Goal: Answer question/provide support: Answer question/provide support

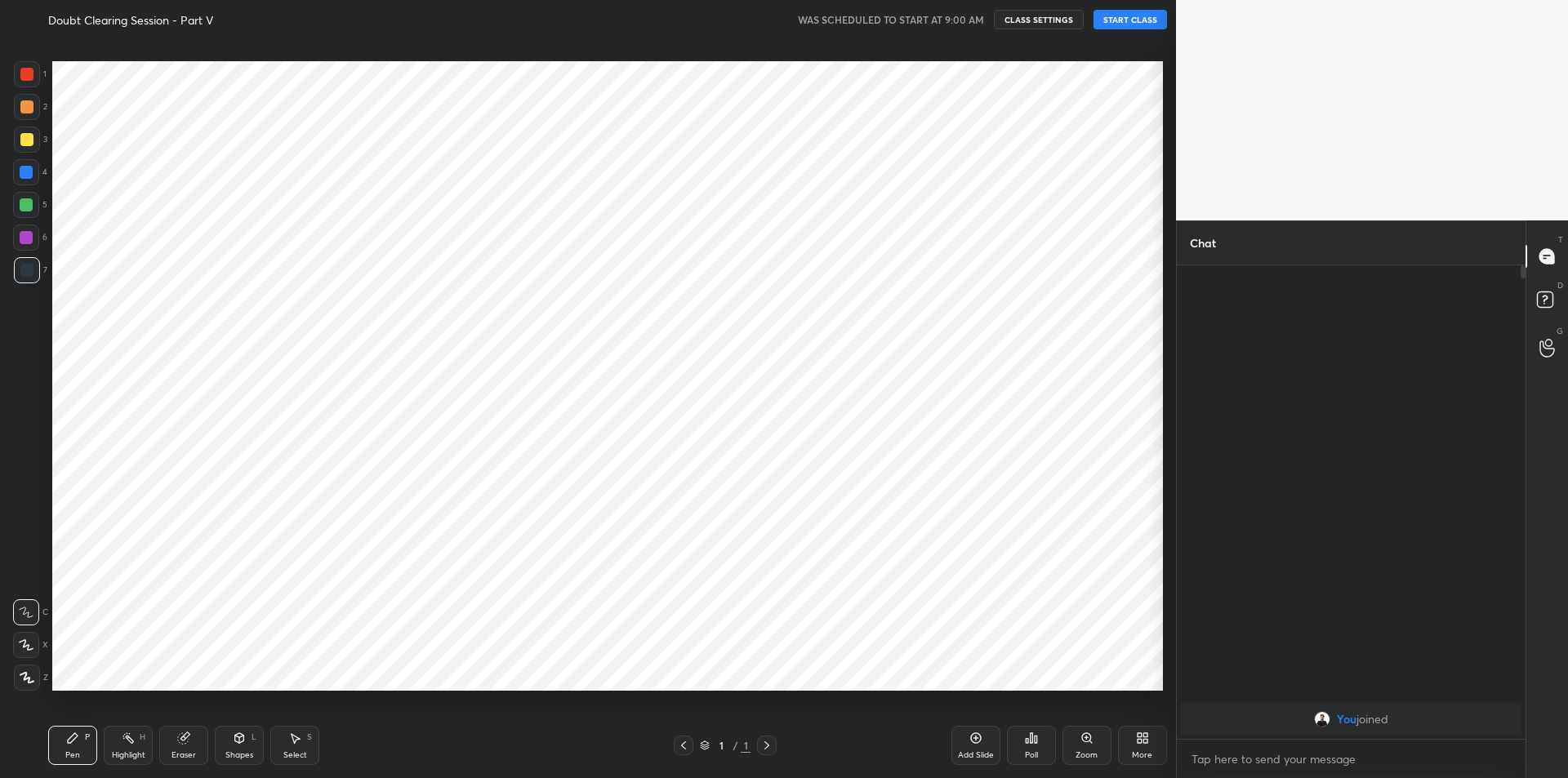
scroll to position [80945, 80543]
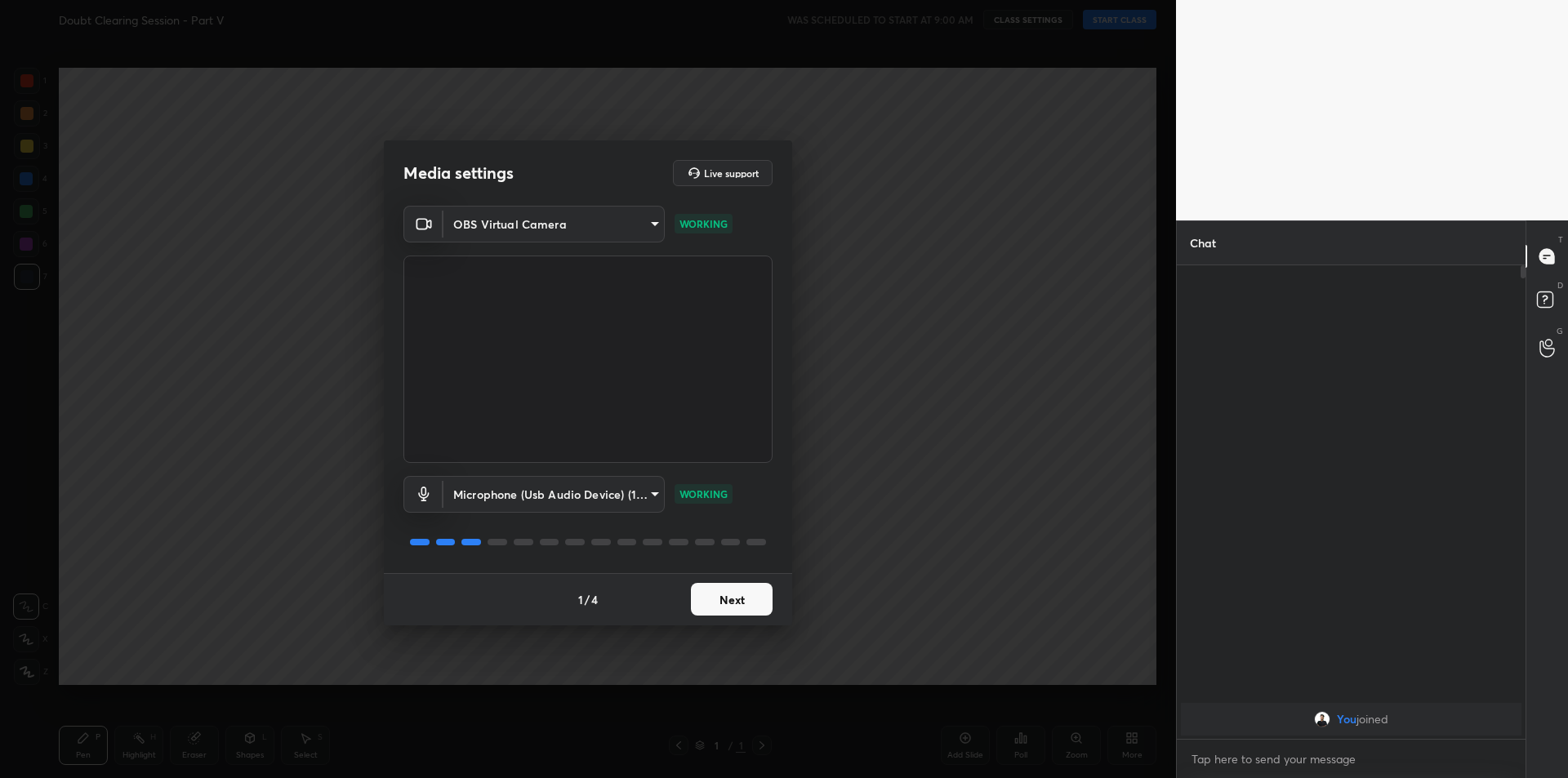
click at [726, 591] on button "Next" at bounding box center [731, 600] width 82 height 33
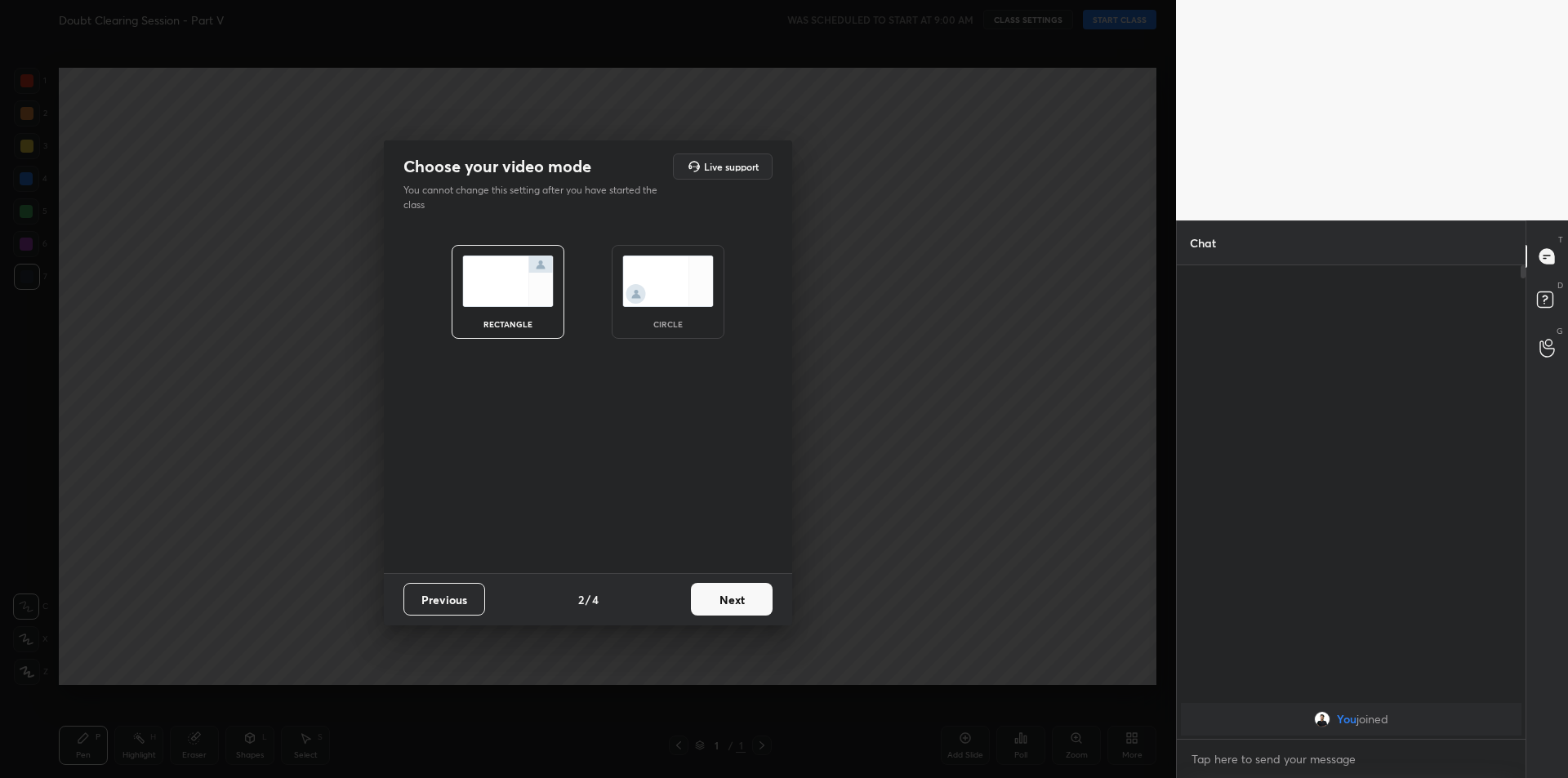
click at [726, 591] on button "Next" at bounding box center [731, 600] width 82 height 33
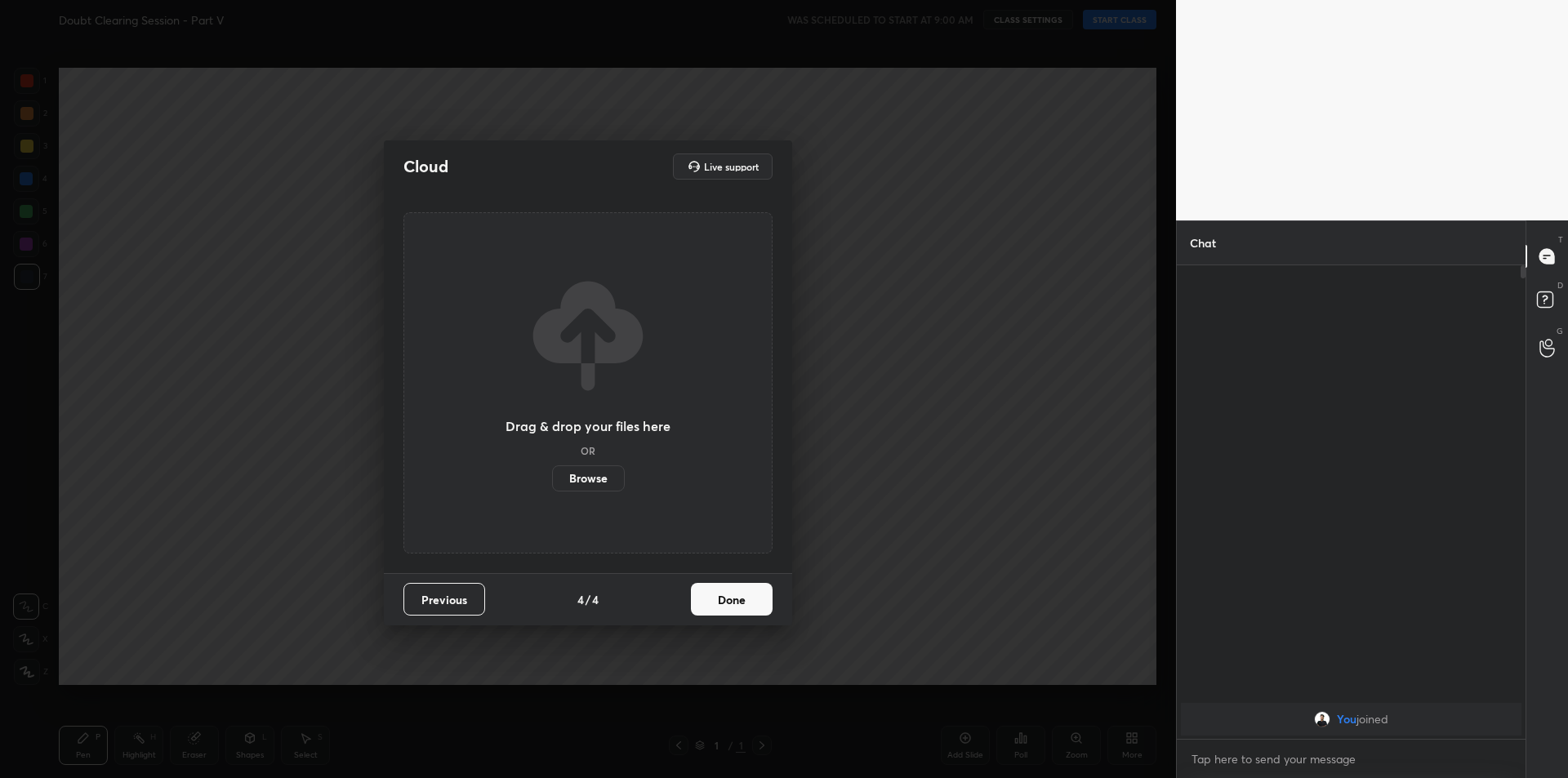
click at [726, 591] on button "Done" at bounding box center [731, 600] width 82 height 33
click at [726, 591] on div "Cloud Live support Drag & drop your files here OR Browse Previous 4 / 4 Done" at bounding box center [588, 382] width 408 height 485
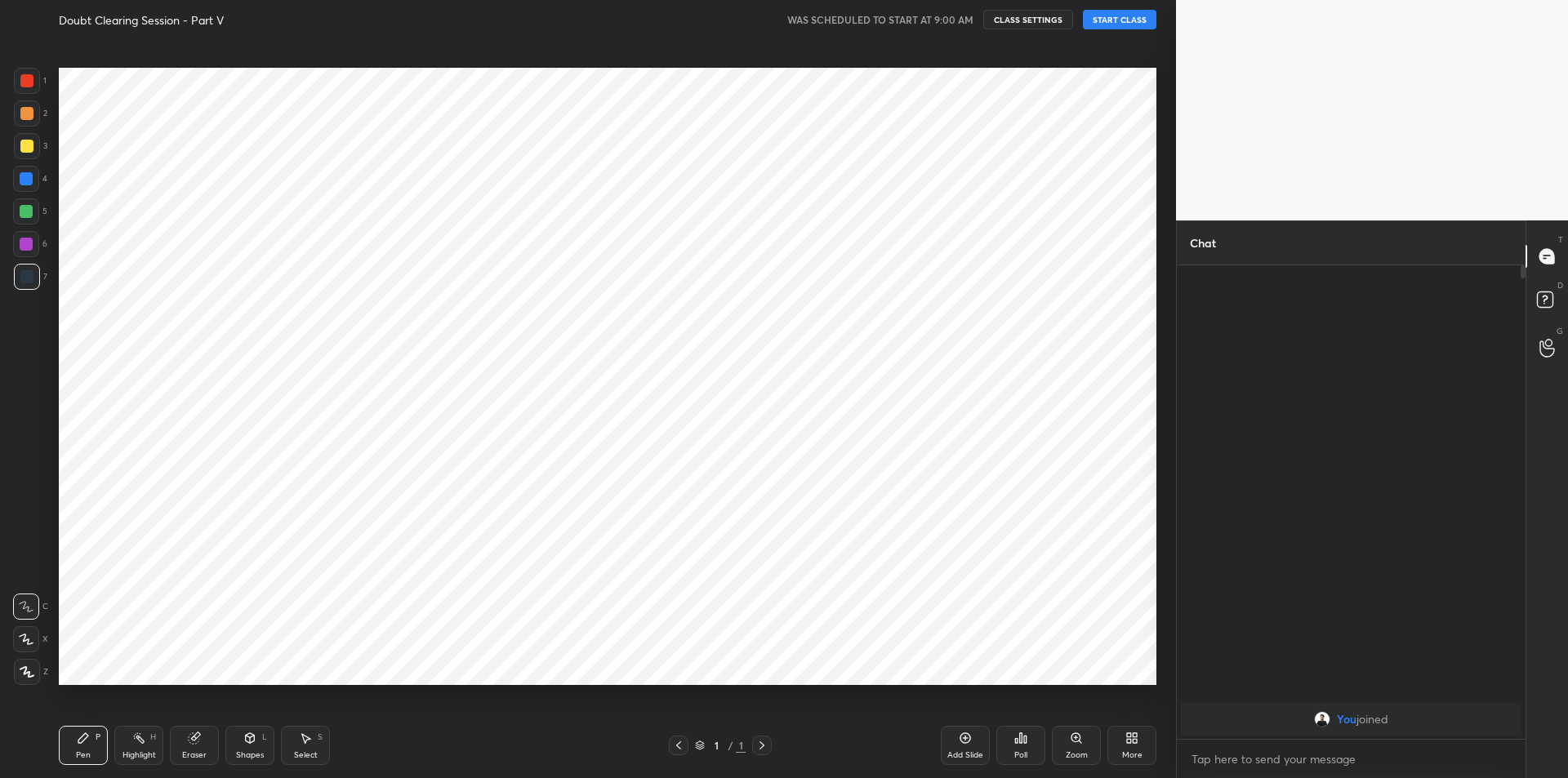
click at [726, 591] on div "Cloud Live support Drag & drop your files here OR Browse Previous 4 / 4 Done" at bounding box center [588, 389] width 1176 height 778
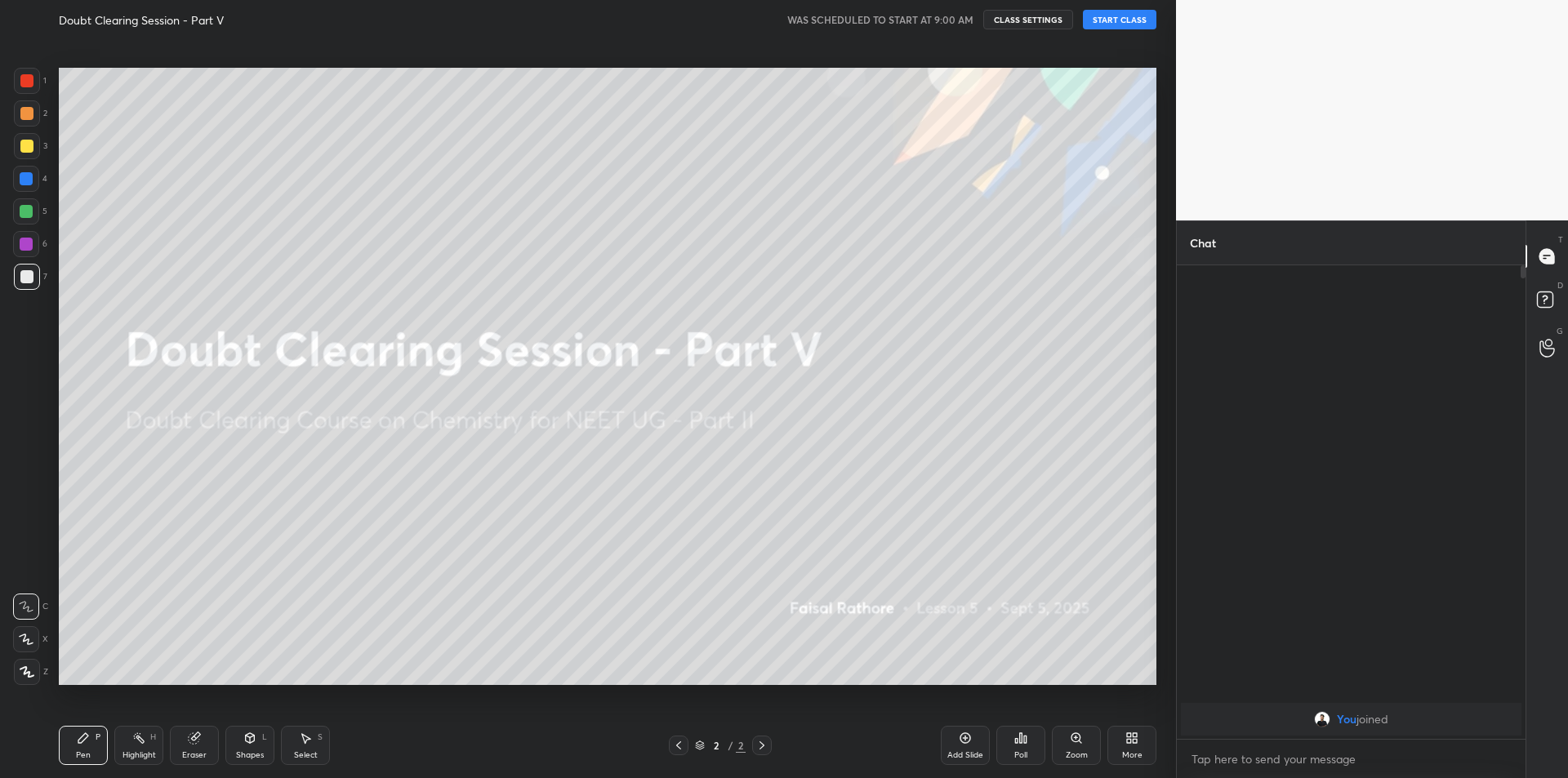
click at [1126, 30] on div "Doubt Clearing Session - Part V WAS SCHEDULED TO START AT 9:00 AM CLASS SETTING…" at bounding box center [608, 19] width 1098 height 39
click at [1143, 20] on button "START CLASS" at bounding box center [1120, 19] width 73 height 20
click at [970, 20] on span "mute" at bounding box center [959, 19] width 23 height 11
click at [135, 748] on div "Highlight H" at bounding box center [138, 745] width 49 height 39
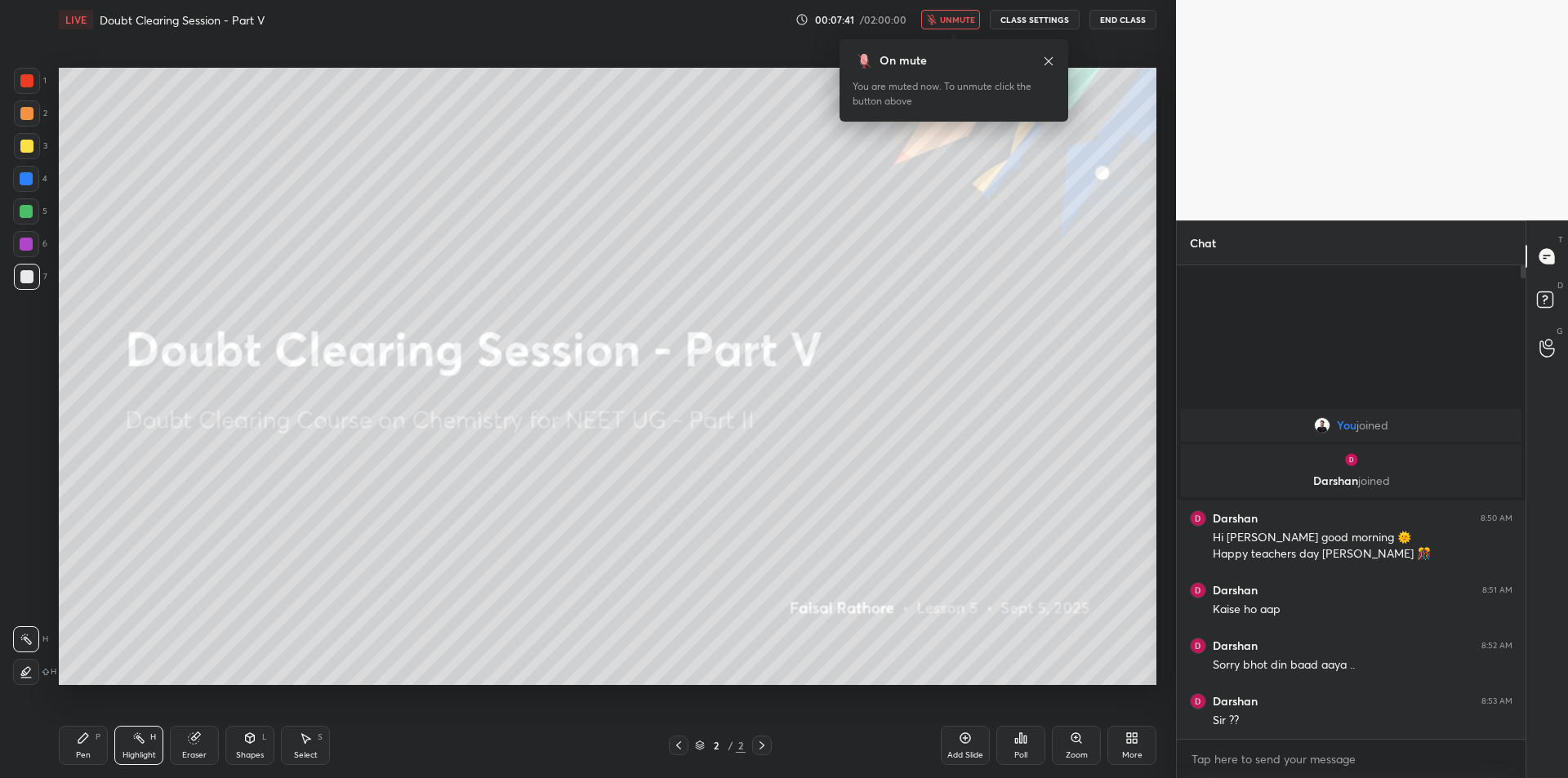
click at [1122, 4] on div "LIVE Doubt Clearing Session - Part V 00:07:41 / 02:00:00 unmute CLASS SETTINGS …" at bounding box center [608, 19] width 1098 height 39
click at [1119, 19] on button "End Class" at bounding box center [1122, 19] width 67 height 20
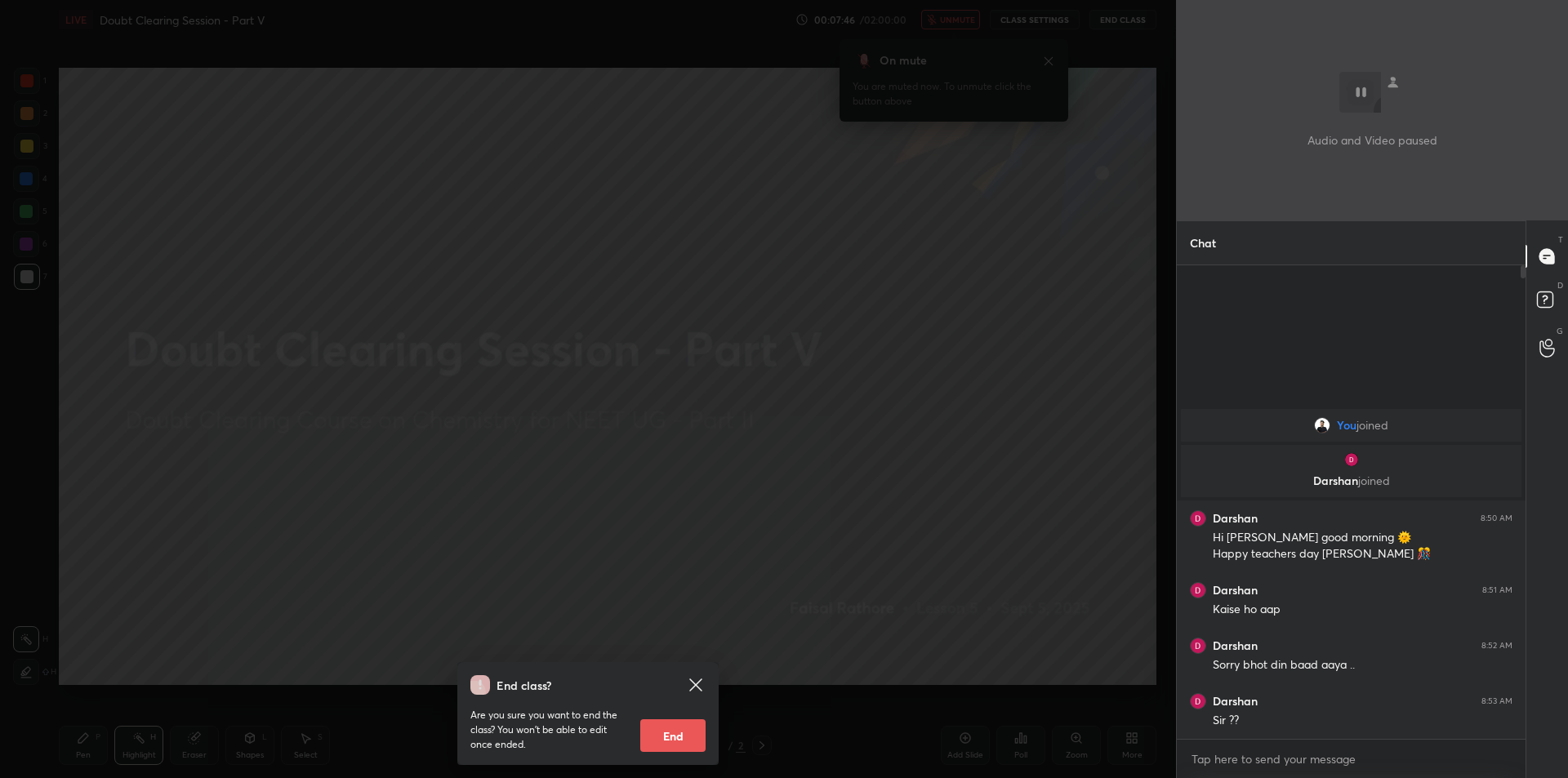
click at [439, 323] on div "End class? Are you sure you want to end the class? You won’t be able to edit on…" at bounding box center [588, 389] width 1176 height 778
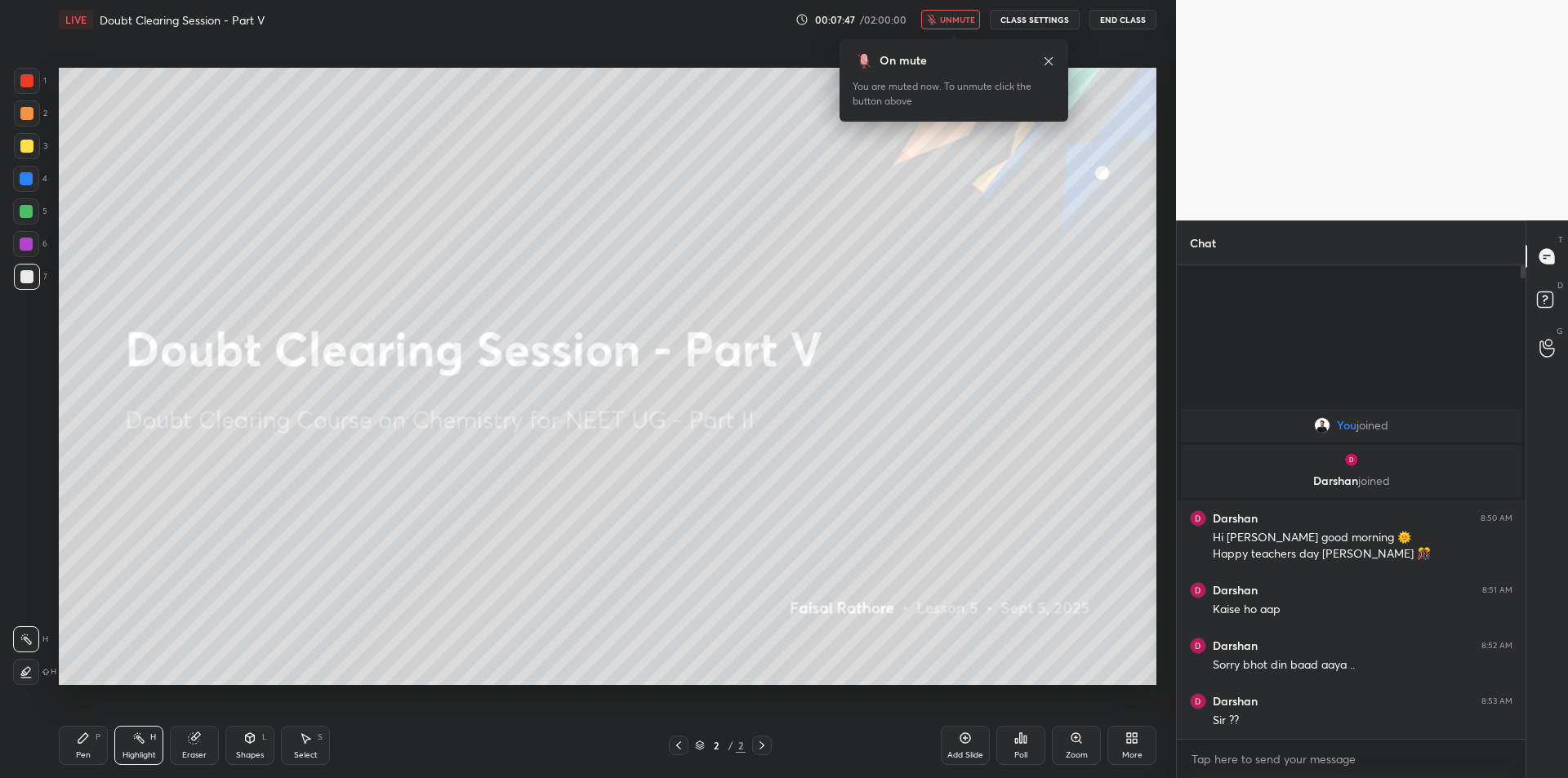
click at [952, 23] on span "unmute" at bounding box center [957, 19] width 35 height 11
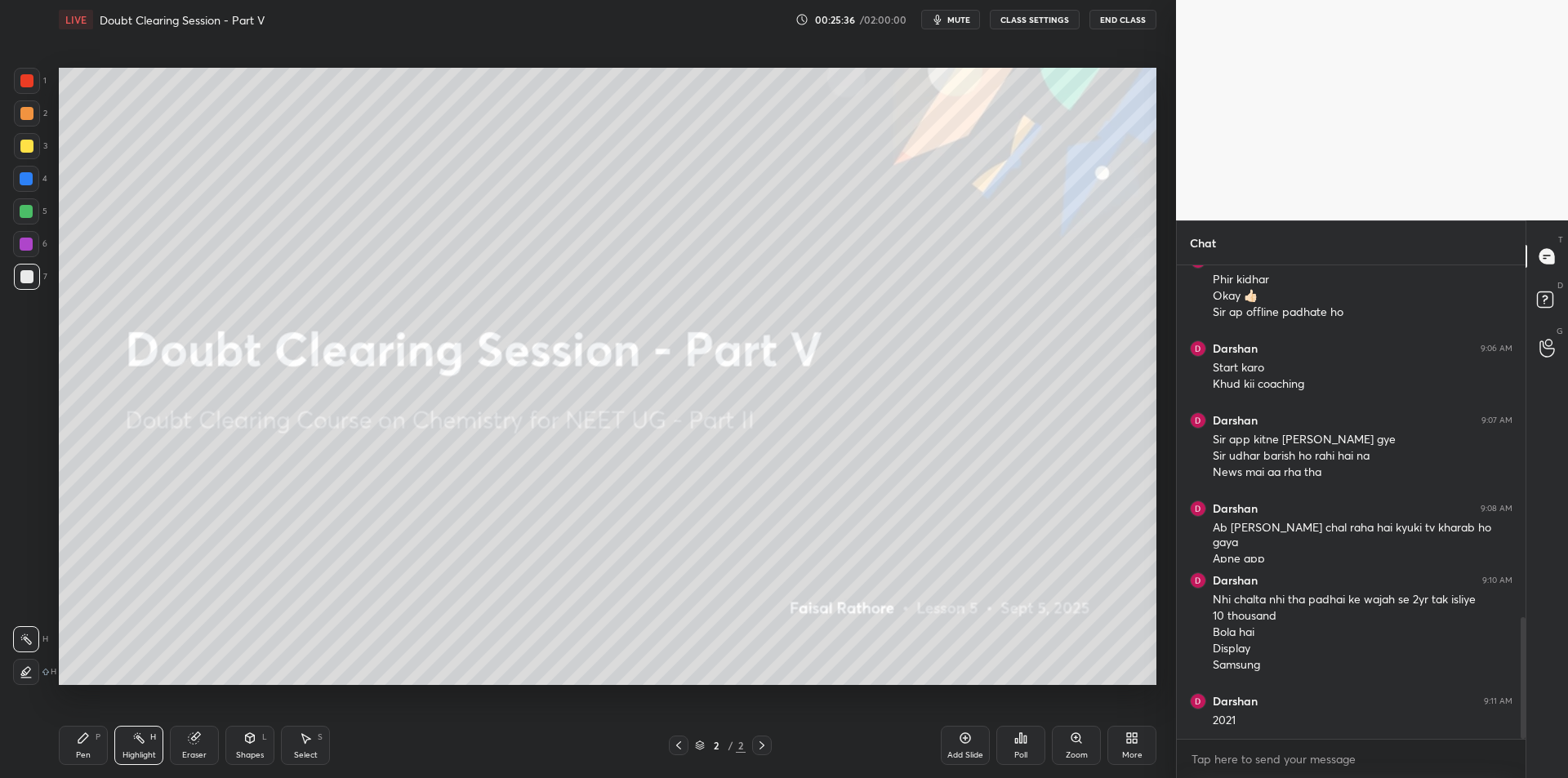
scroll to position [1432, 0]
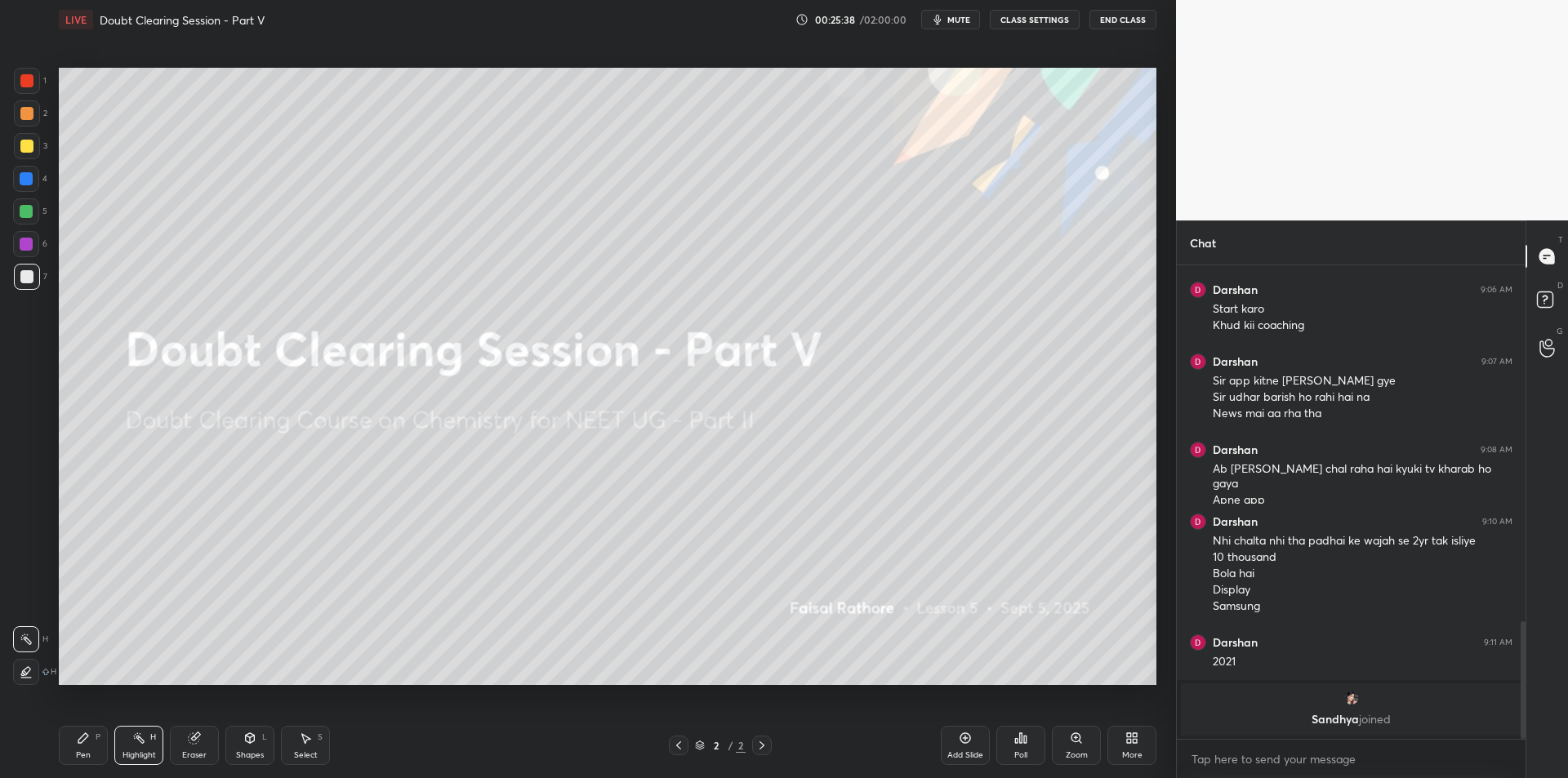
click at [1359, 703] on div "grid" at bounding box center [1350, 698] width 321 height 17
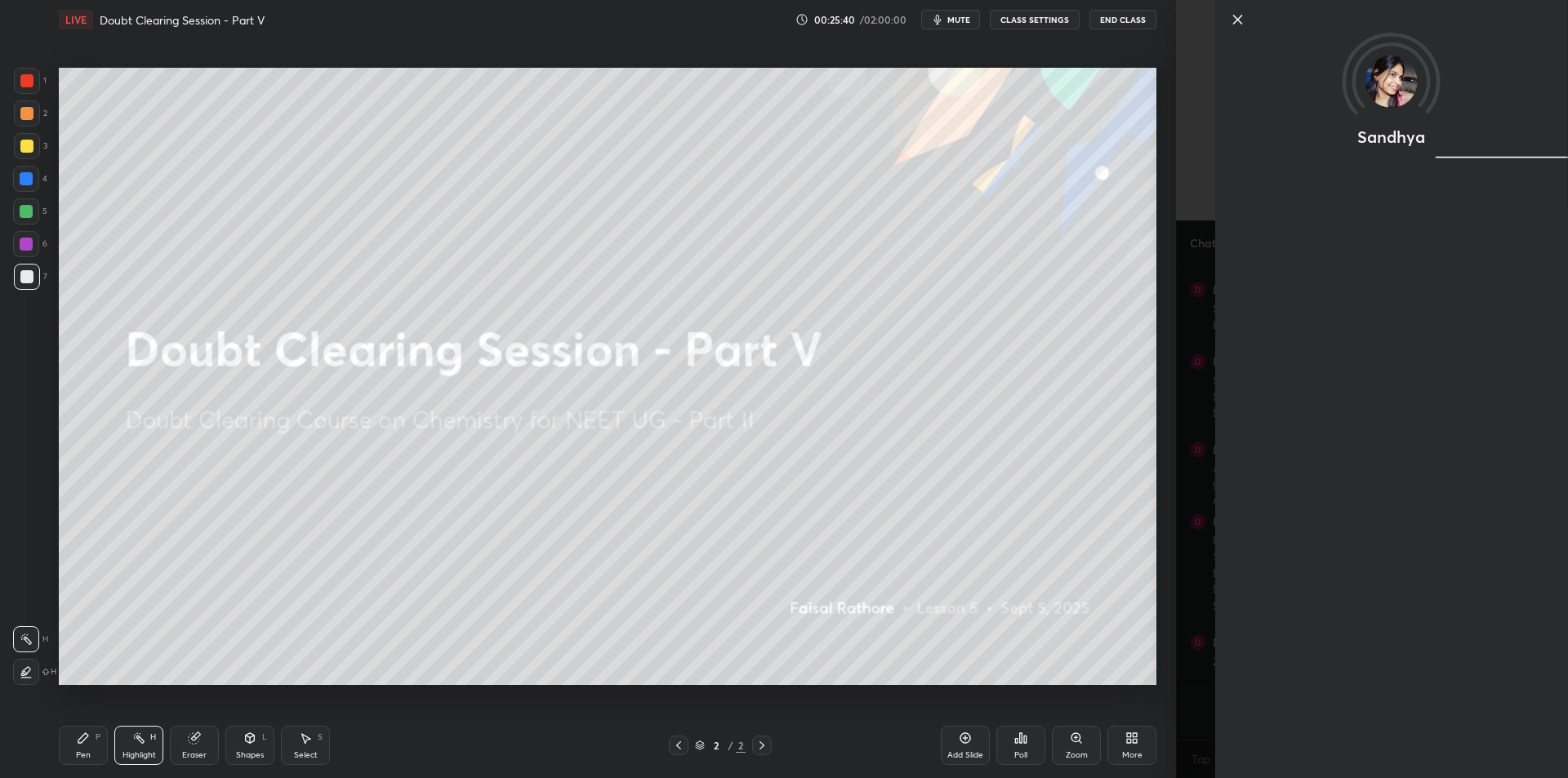
click at [1189, 427] on div "Sandhya" at bounding box center [1372, 389] width 392 height 778
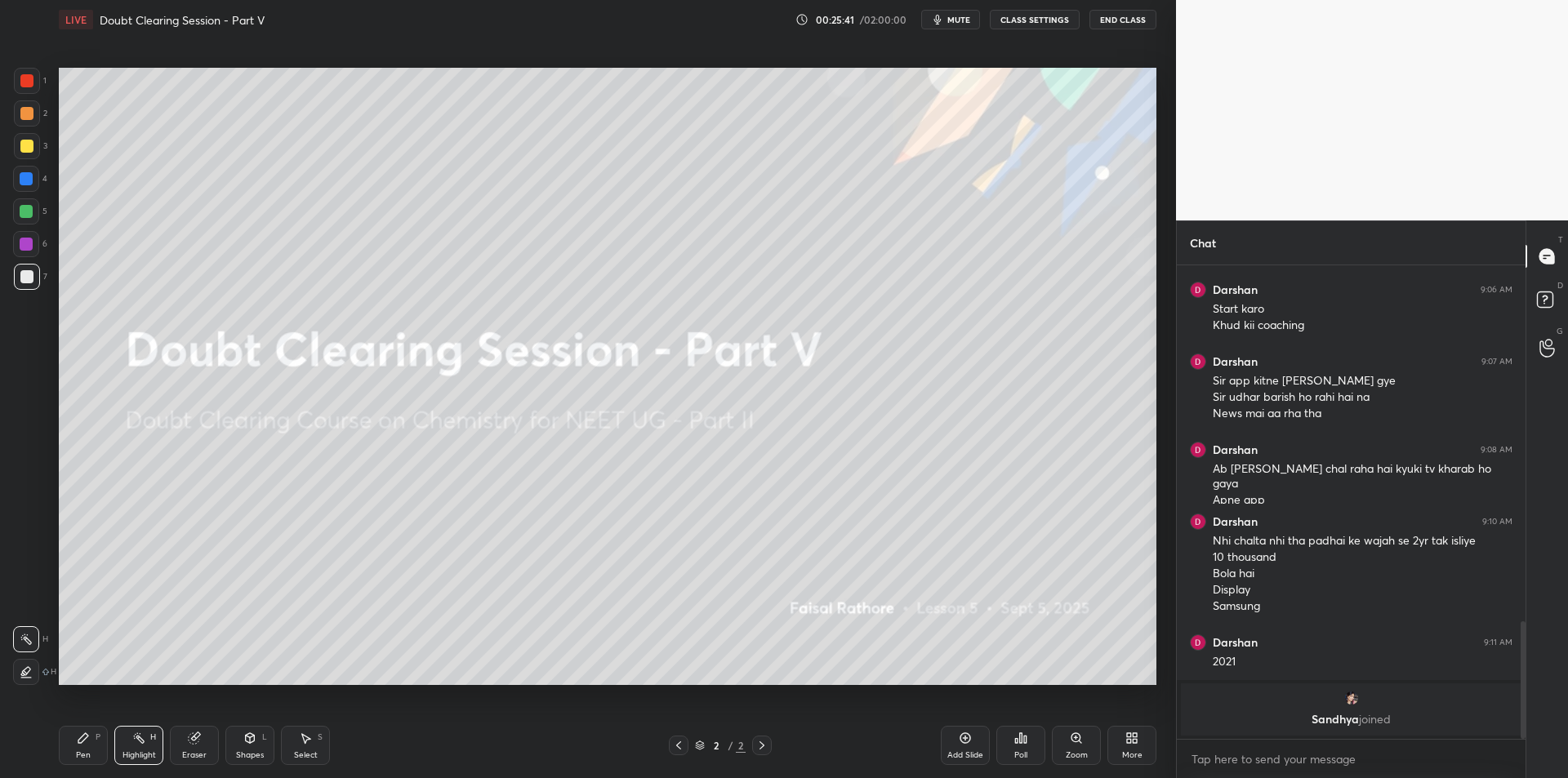
click at [1293, 703] on div "grid" at bounding box center [1350, 698] width 321 height 17
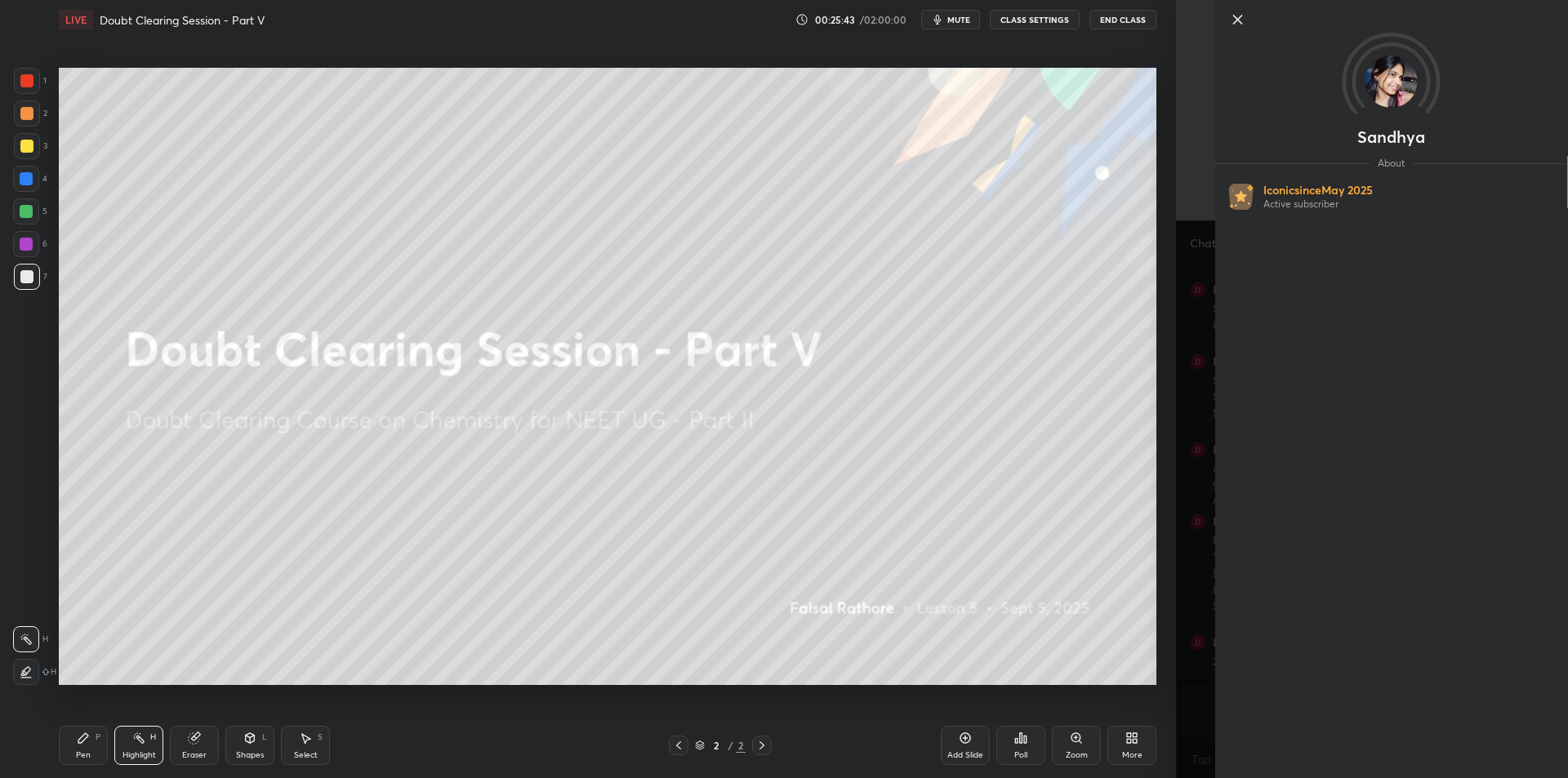
click at [1198, 540] on div "Sandhya About Iconic since [DATE] Active subscriber" at bounding box center [1372, 389] width 392 height 778
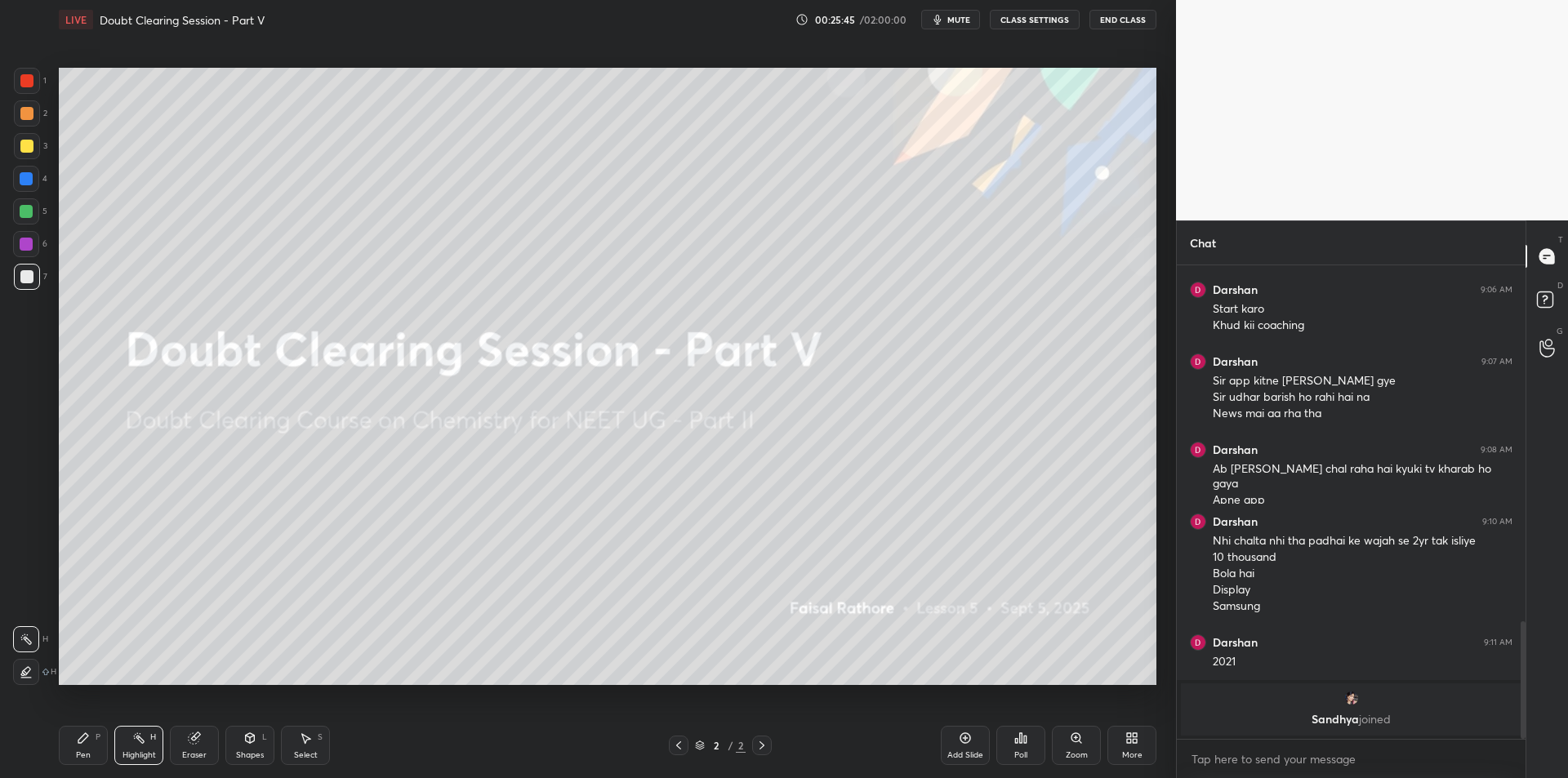
click at [1359, 714] on span "joined" at bounding box center [1375, 719] width 32 height 16
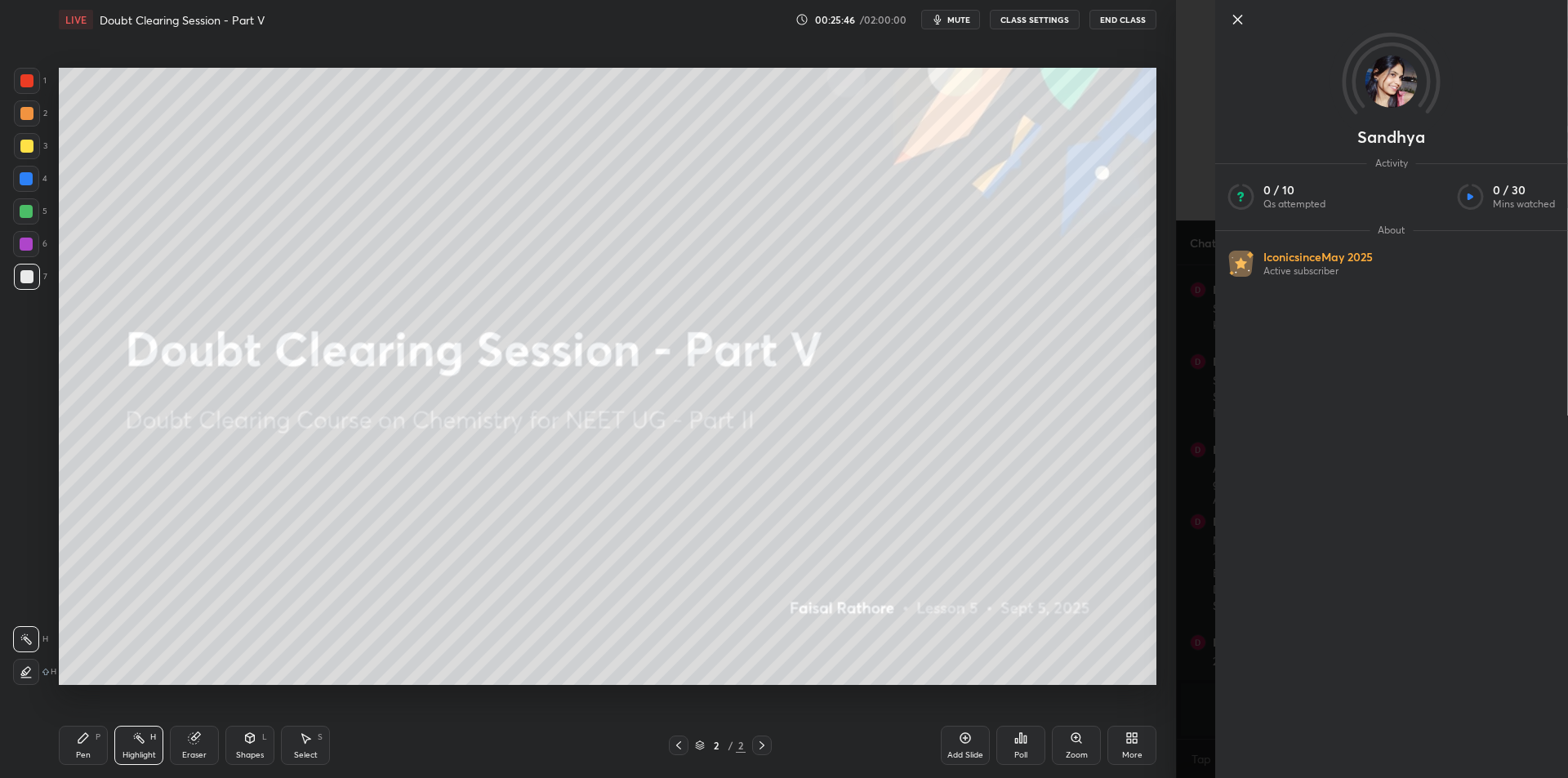
click at [1193, 508] on div "Sandhya Activity 0 / 10 Qs attempted 0 / 30 Mins watched About Iconic since [DA…" at bounding box center [1372, 389] width 392 height 778
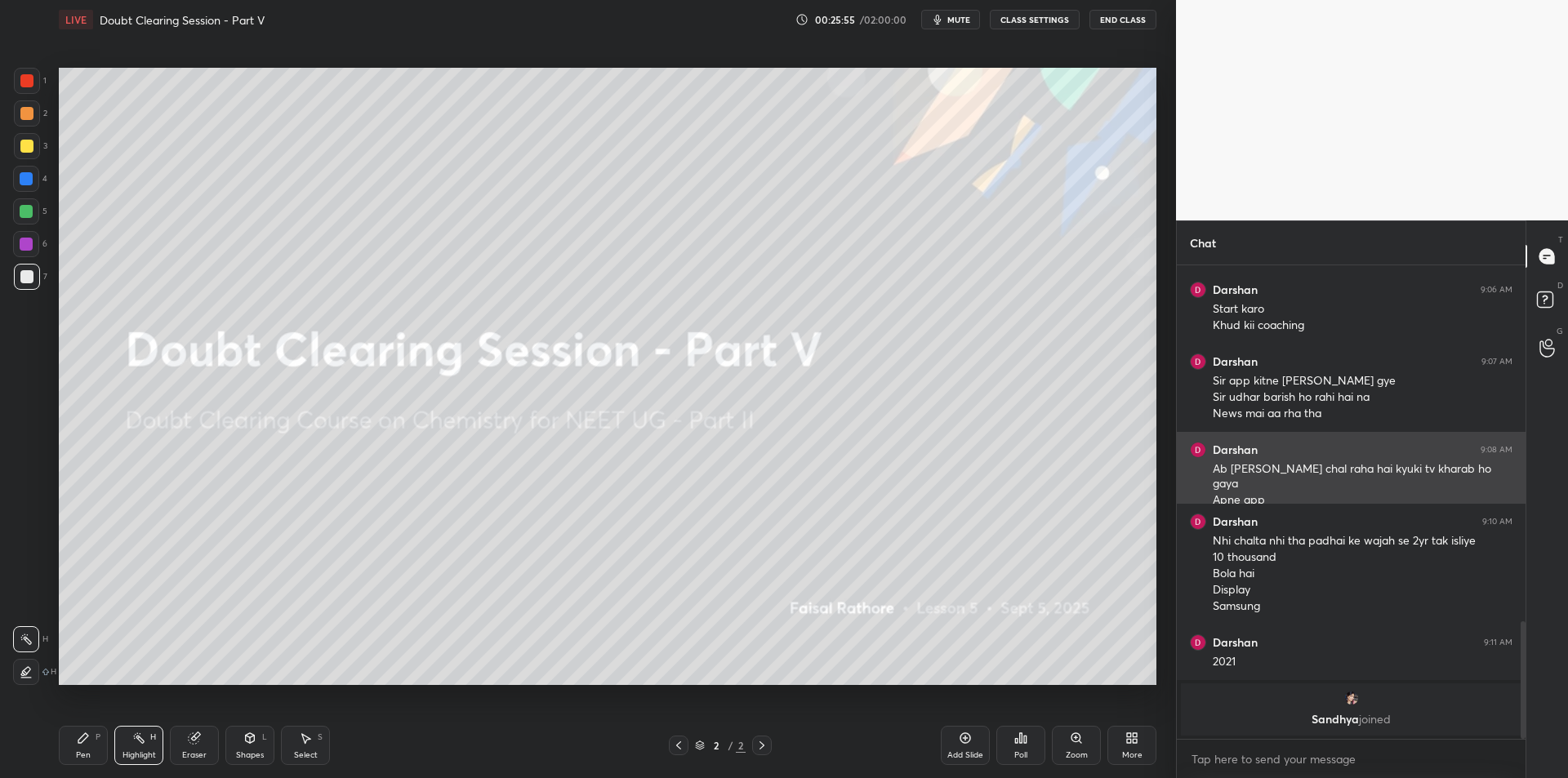
scroll to position [1474, 0]
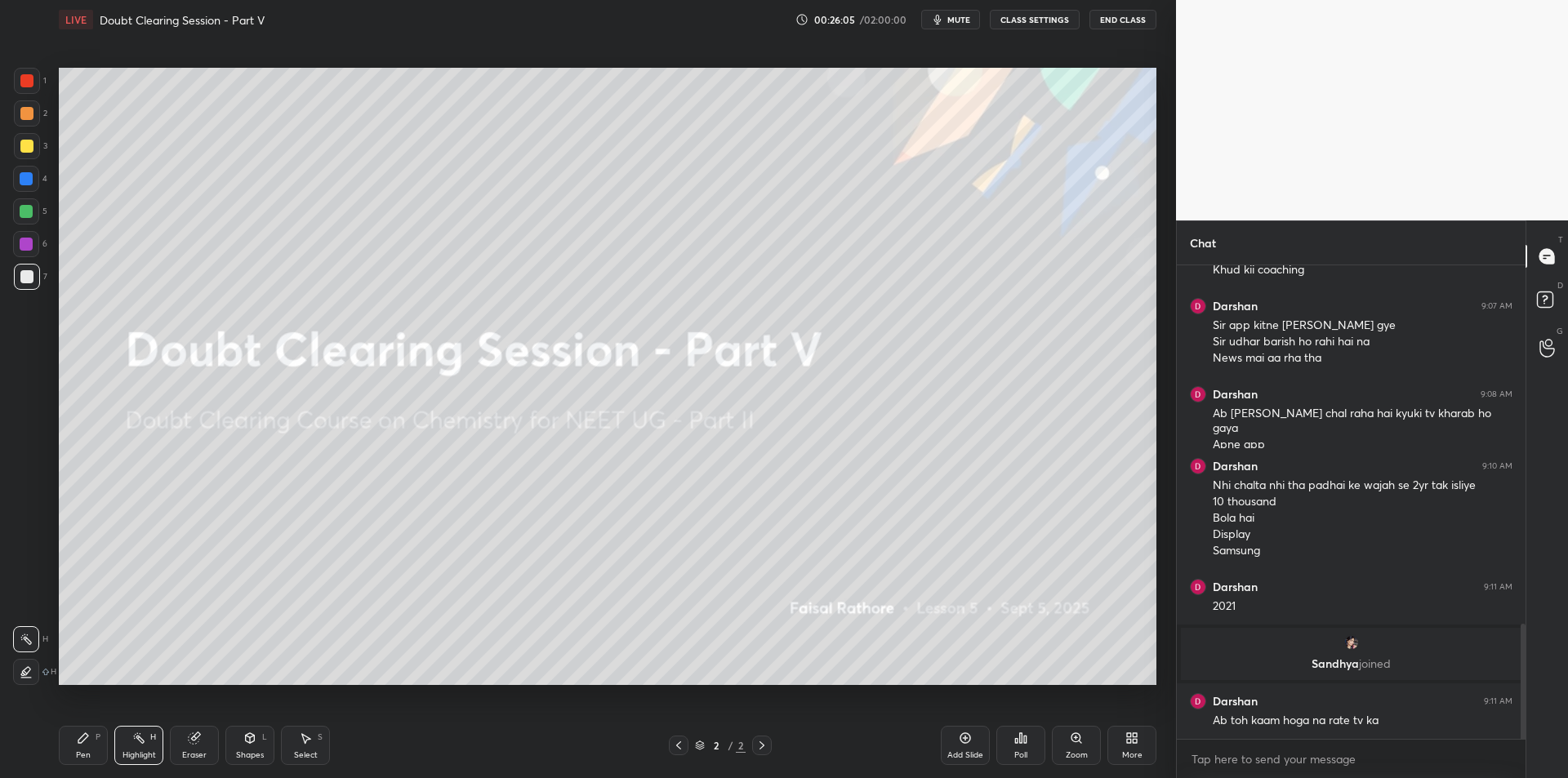
click at [1124, 16] on button "End Class" at bounding box center [1122, 19] width 67 height 20
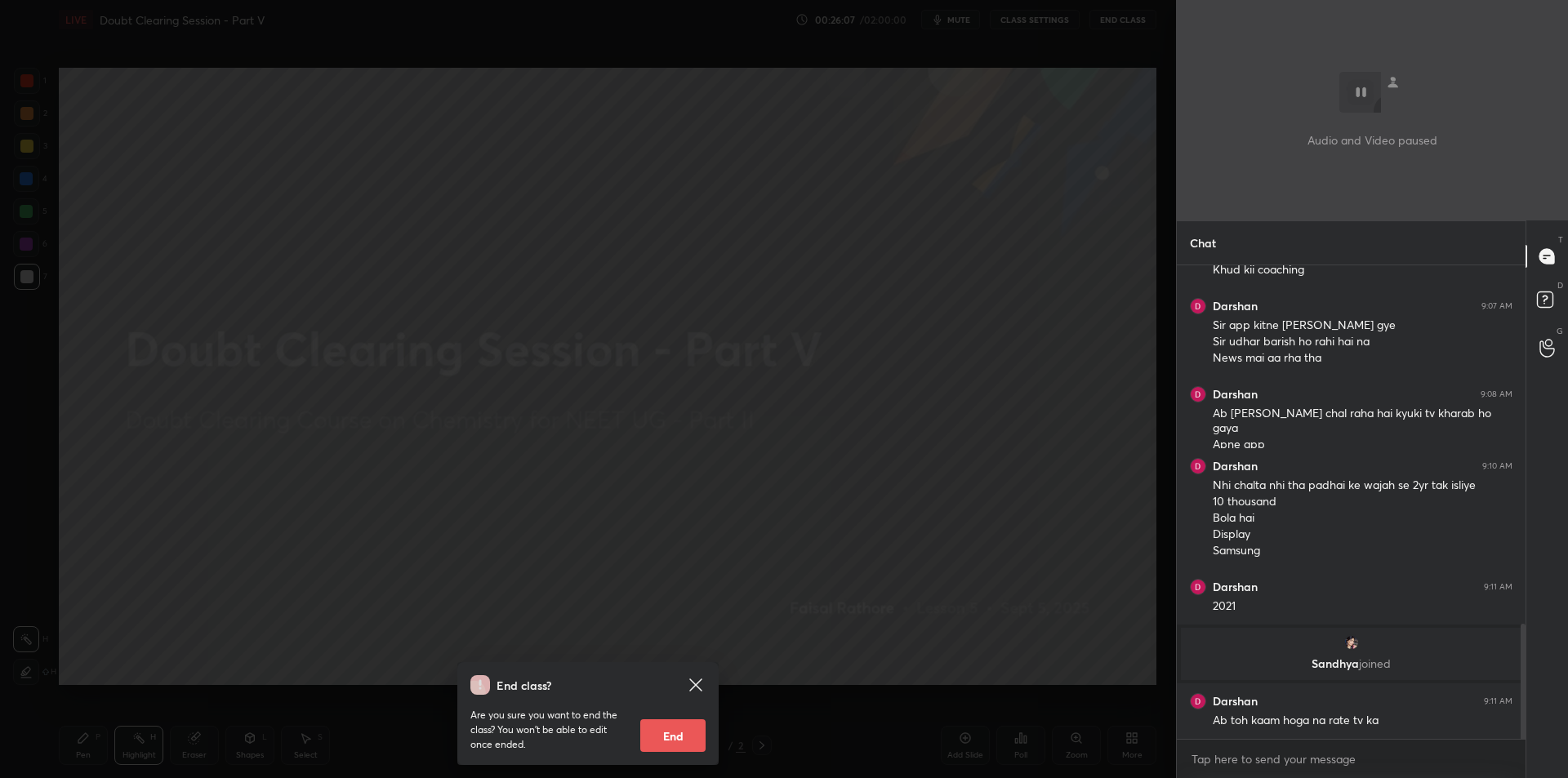
click at [1062, 119] on div "End class? Are you sure you want to end the class? You won’t be able to edit on…" at bounding box center [588, 389] width 1176 height 778
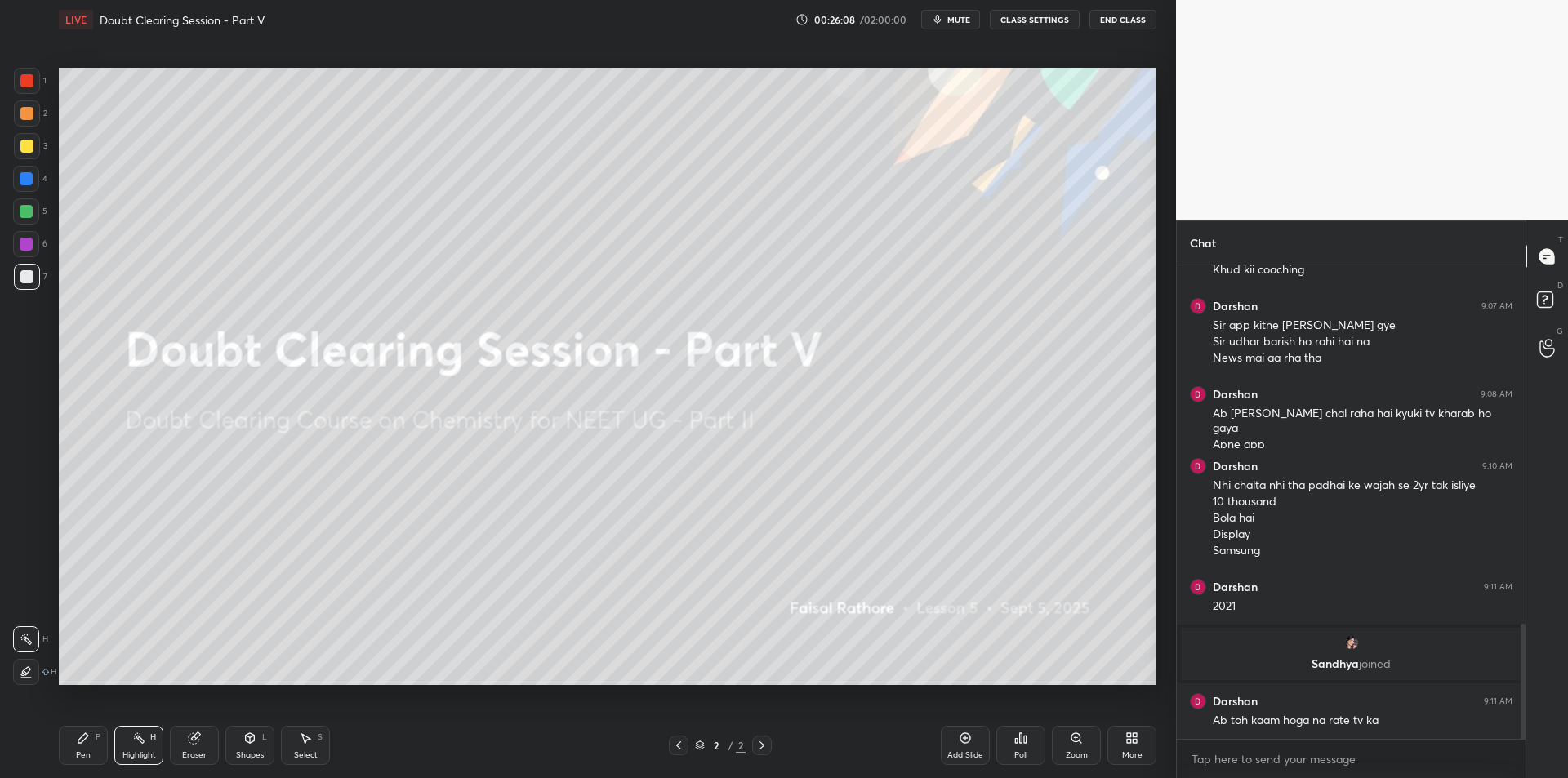
click at [1138, 15] on button "End Class" at bounding box center [1122, 19] width 67 height 20
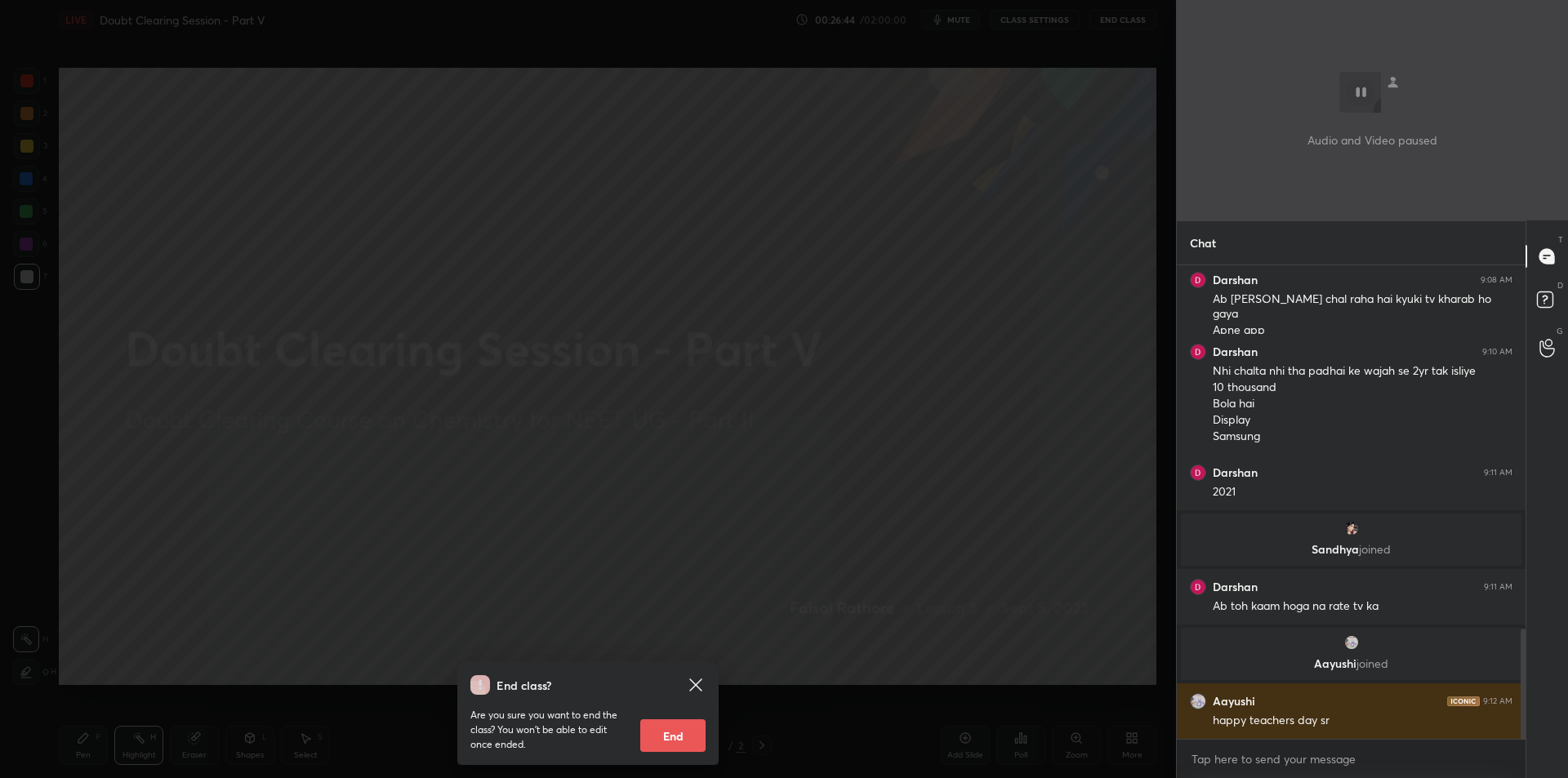
scroll to position [1627, 0]
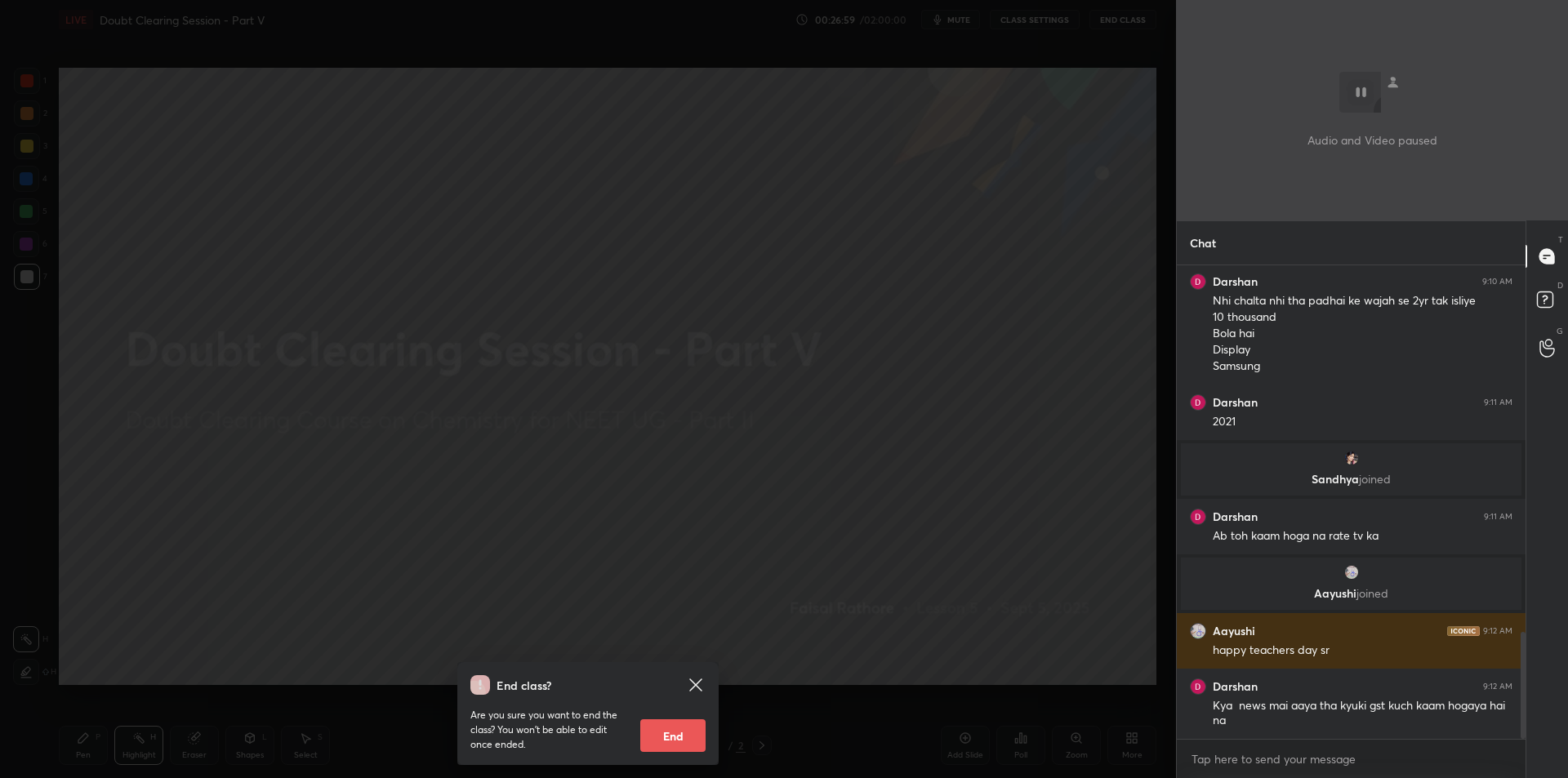
click at [210, 339] on div "End class? Are you sure you want to end the class? You won’t be able to edit on…" at bounding box center [588, 389] width 1176 height 778
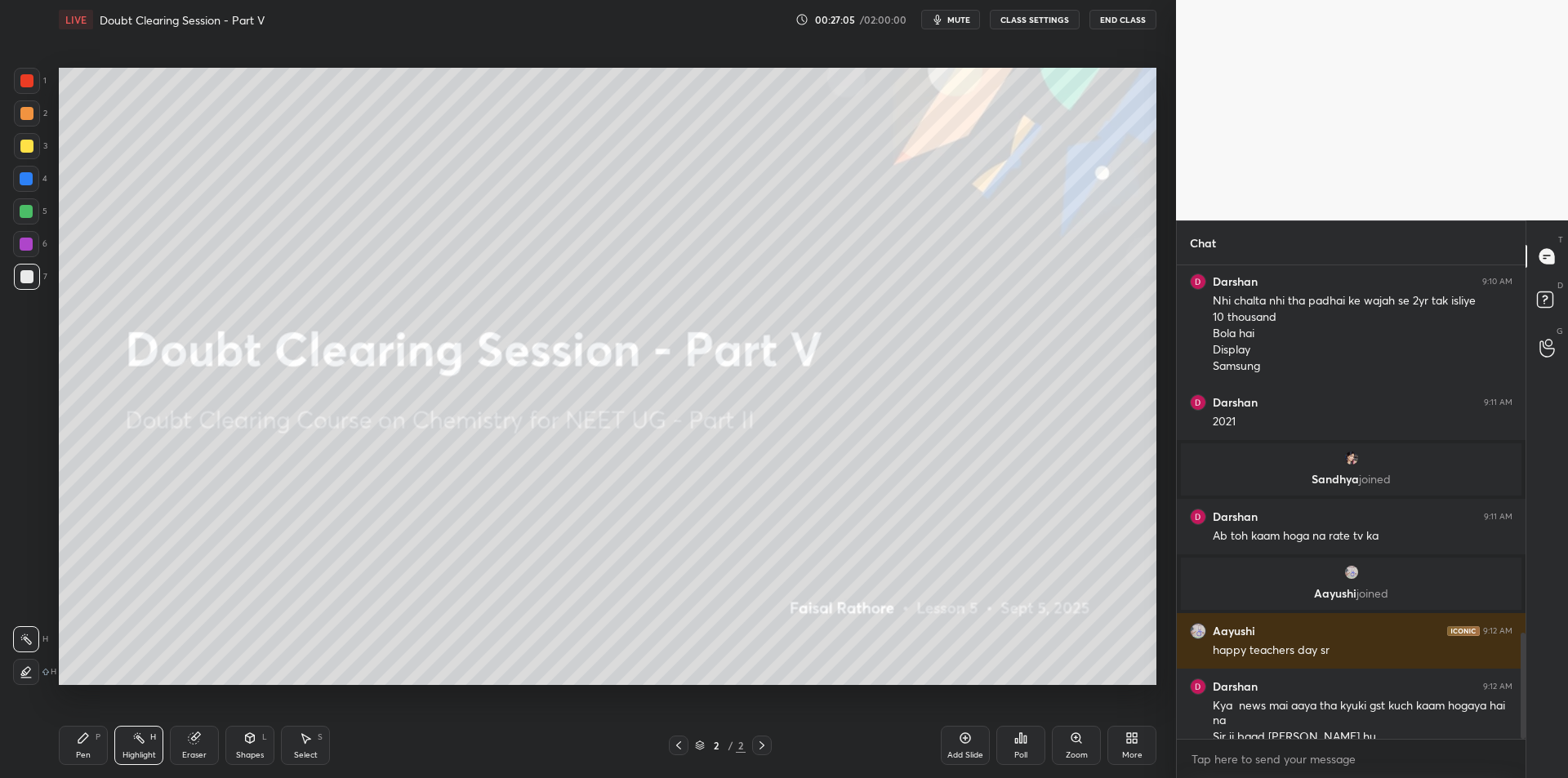
scroll to position [1644, 0]
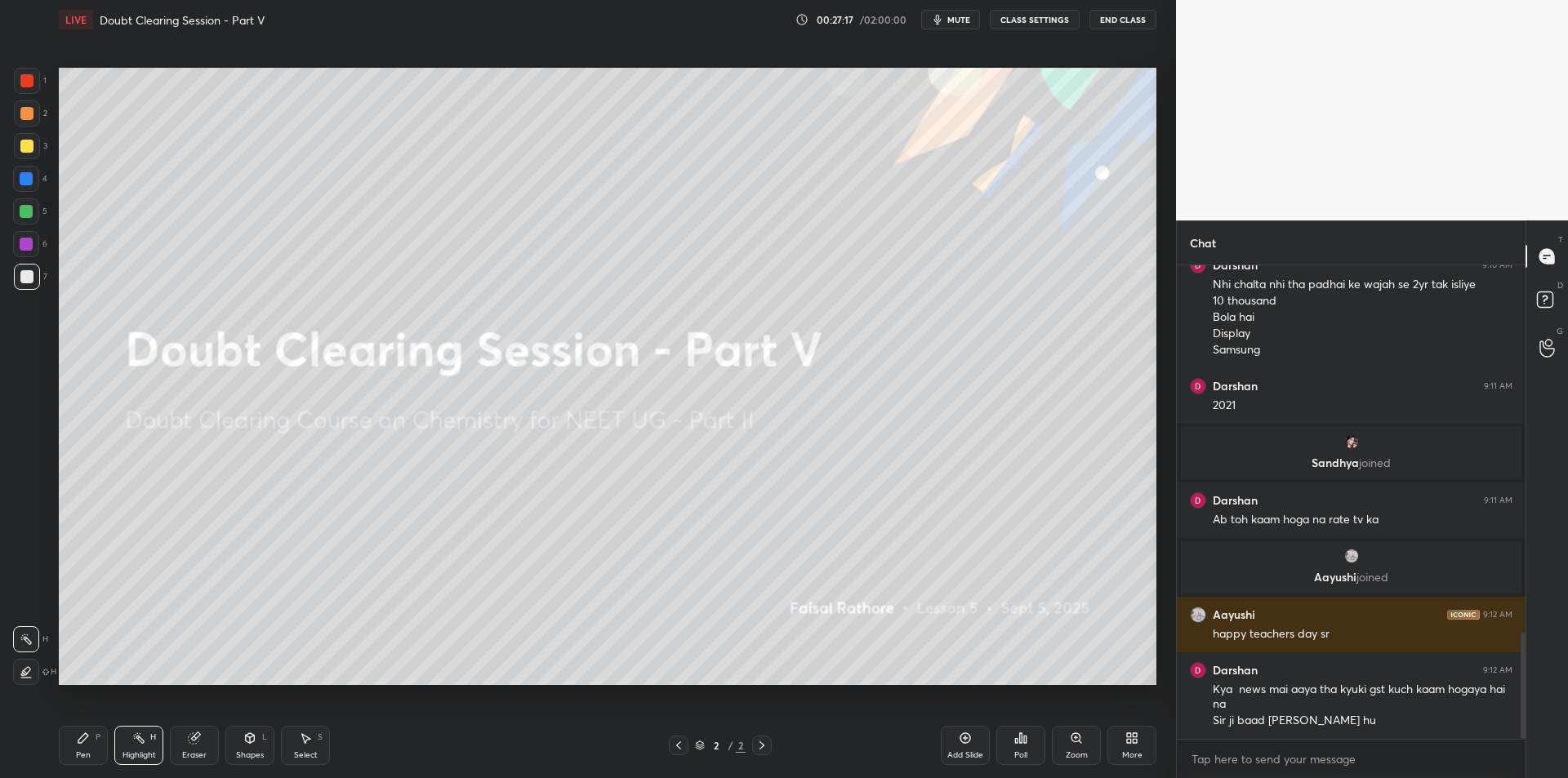
click at [1305, 464] on p "[PERSON_NAME] joined" at bounding box center [1350, 462] width 321 height 13
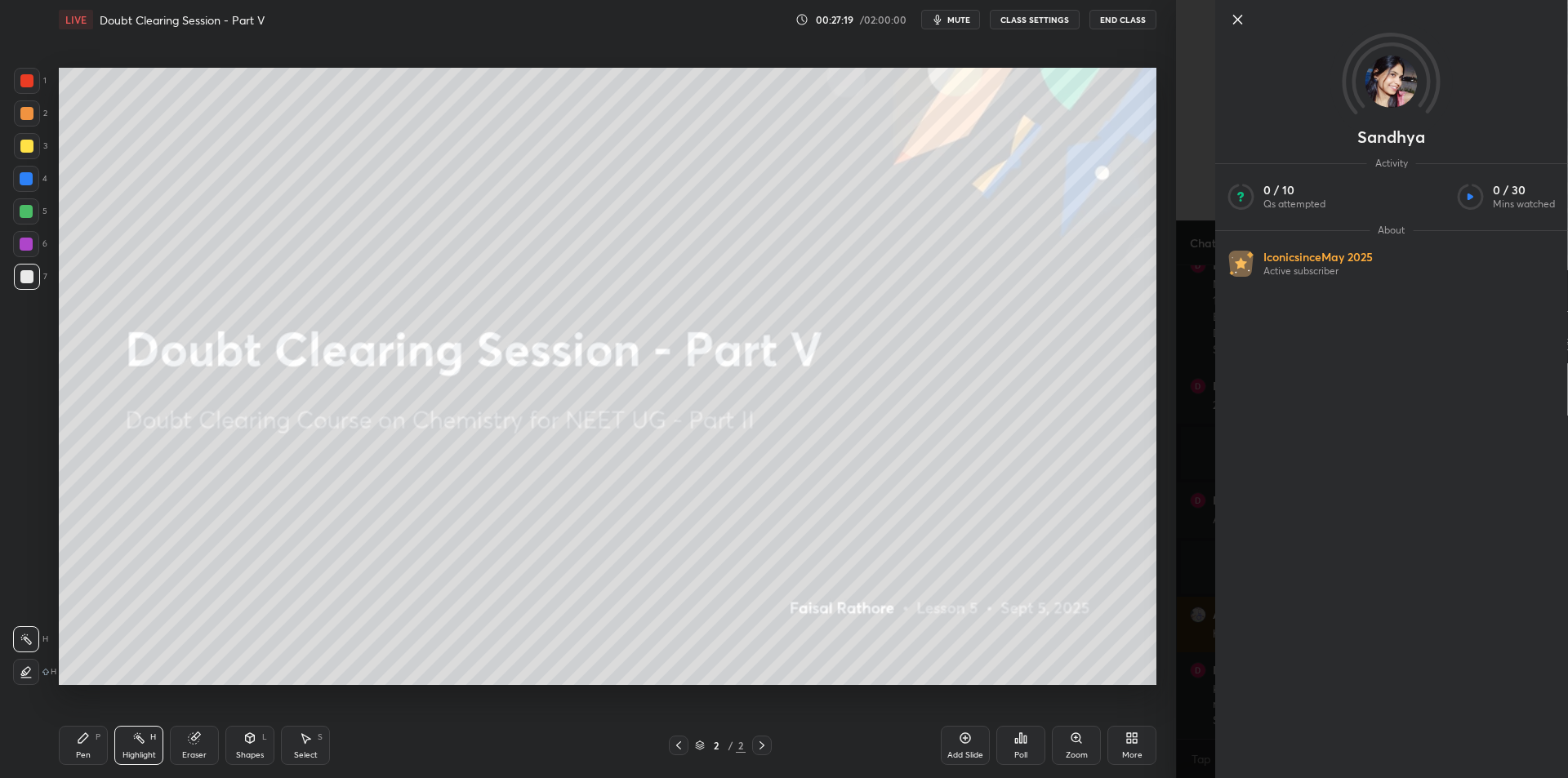
click at [1182, 469] on div "Sandhya Activity 0 / 10 Qs attempted 0 / 30 Mins watched About Iconic since [DA…" at bounding box center [1372, 389] width 392 height 778
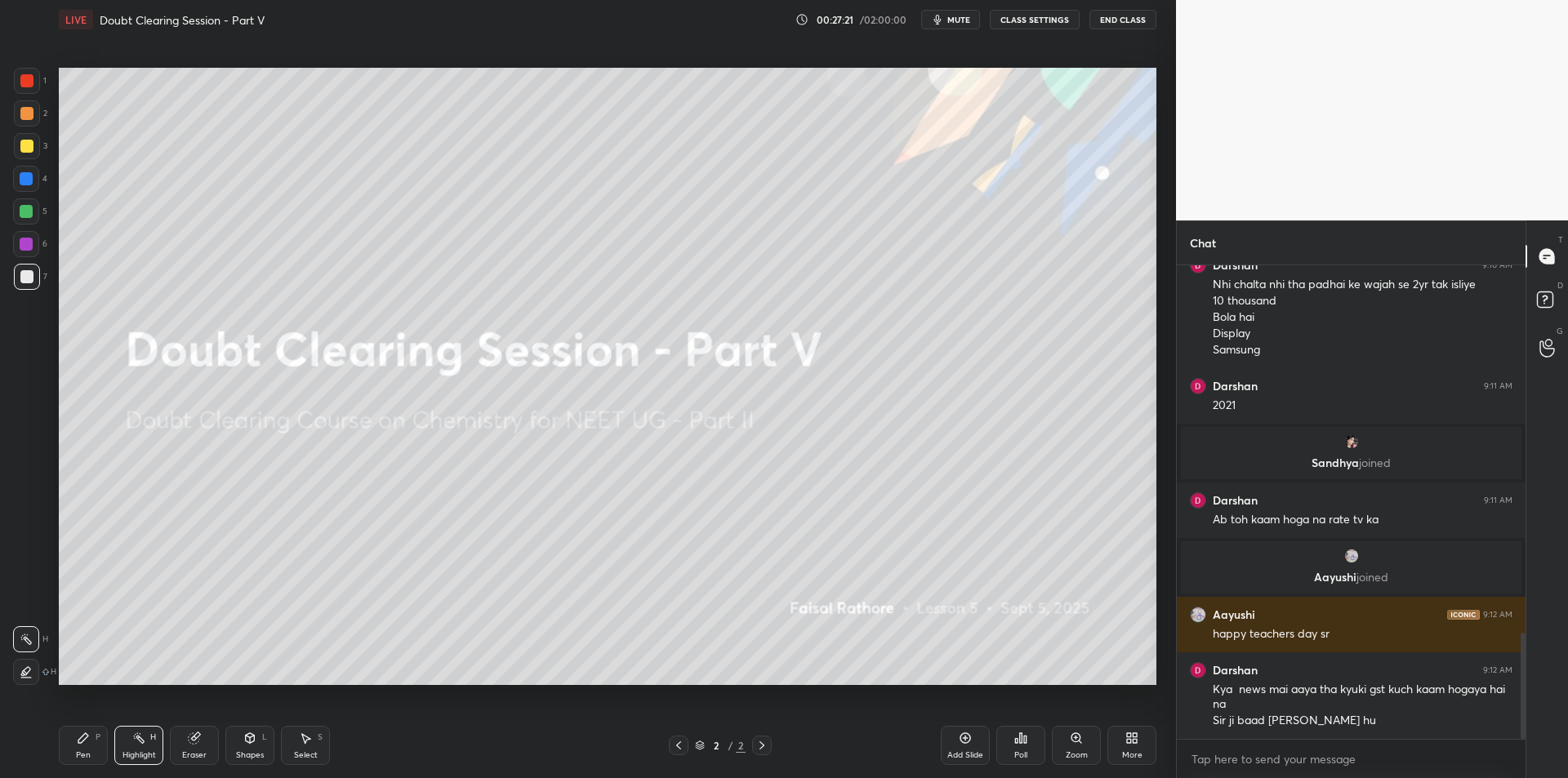
click at [110, 746] on div "Pen P Highlight H Eraser Shapes L Select S" at bounding box center [279, 745] width 441 height 39
click at [1540, 382] on div "T Messages (T) D Doubts (D) G Raise Hand (G)" at bounding box center [1546, 499] width 43 height 558
click at [1544, 367] on div "G Raise Hand (G)" at bounding box center [1547, 347] width 42 height 46
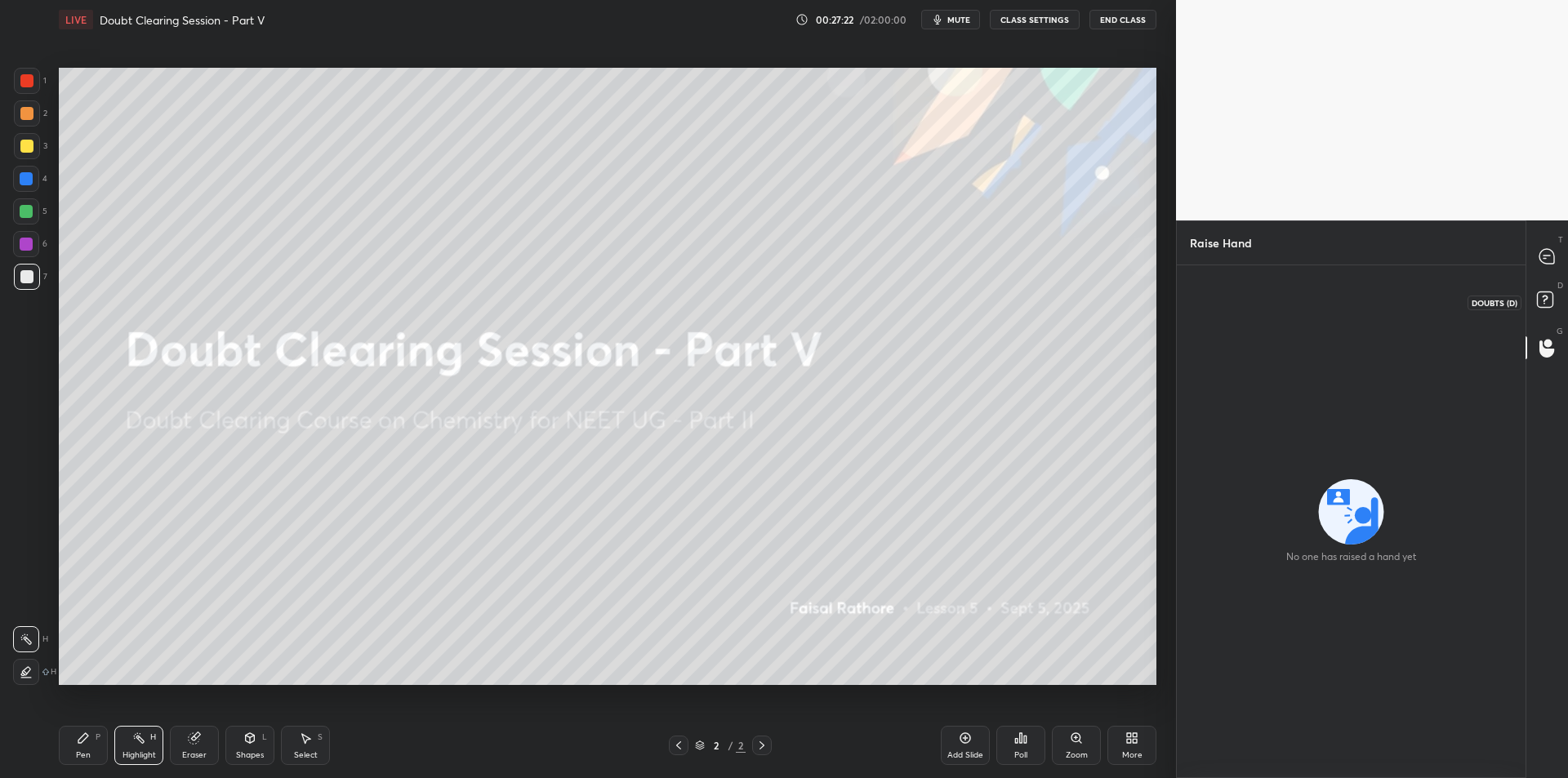
drag, startPoint x: 1542, startPoint y: 308, endPoint x: 1540, endPoint y: 274, distance: 34.1
click at [1542, 307] on rect at bounding box center [1544, 300] width 16 height 16
click at [1541, 261] on icon at bounding box center [1546, 256] width 15 height 15
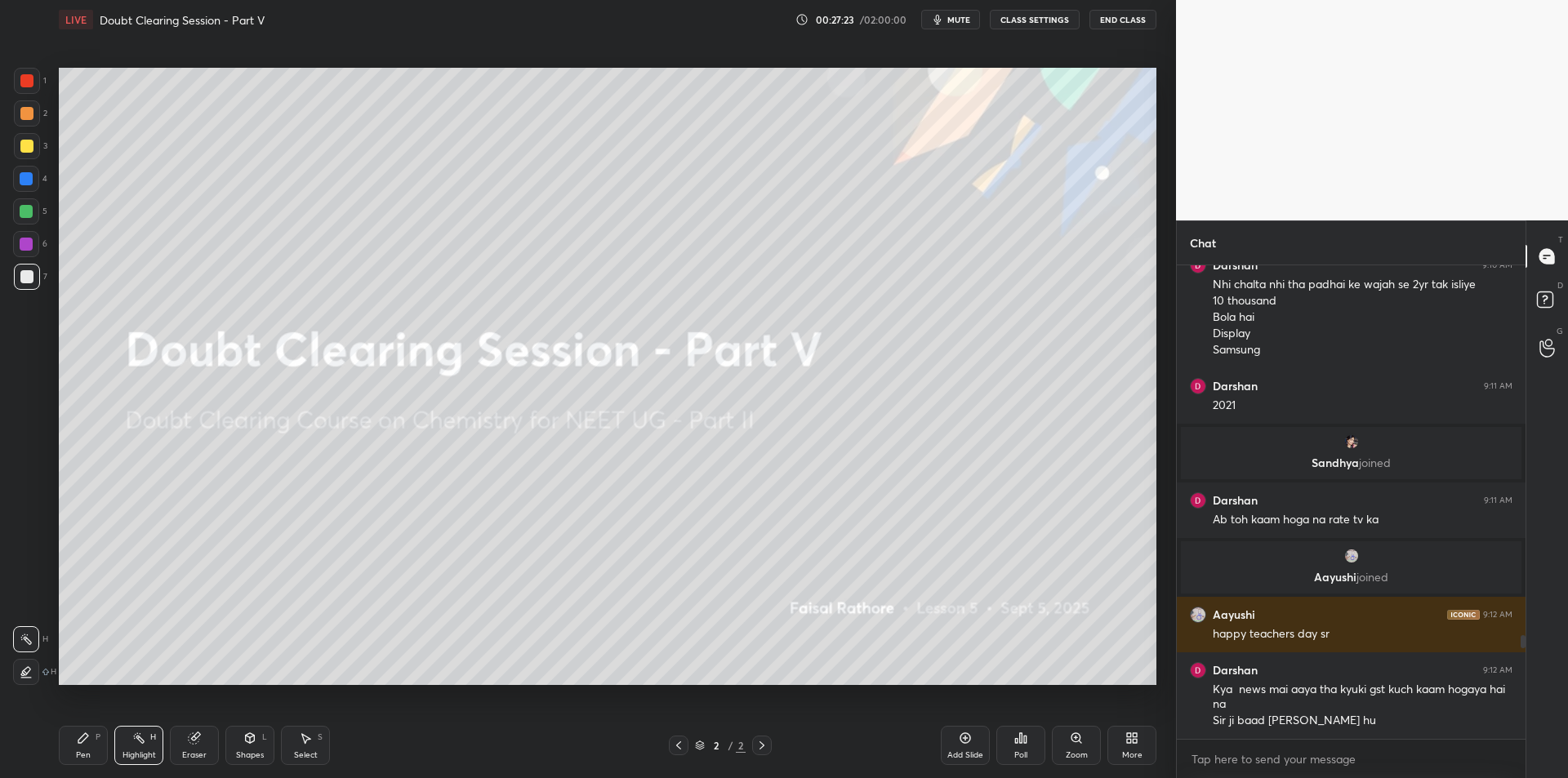
click at [1533, 359] on div at bounding box center [1548, 348] width 33 height 30
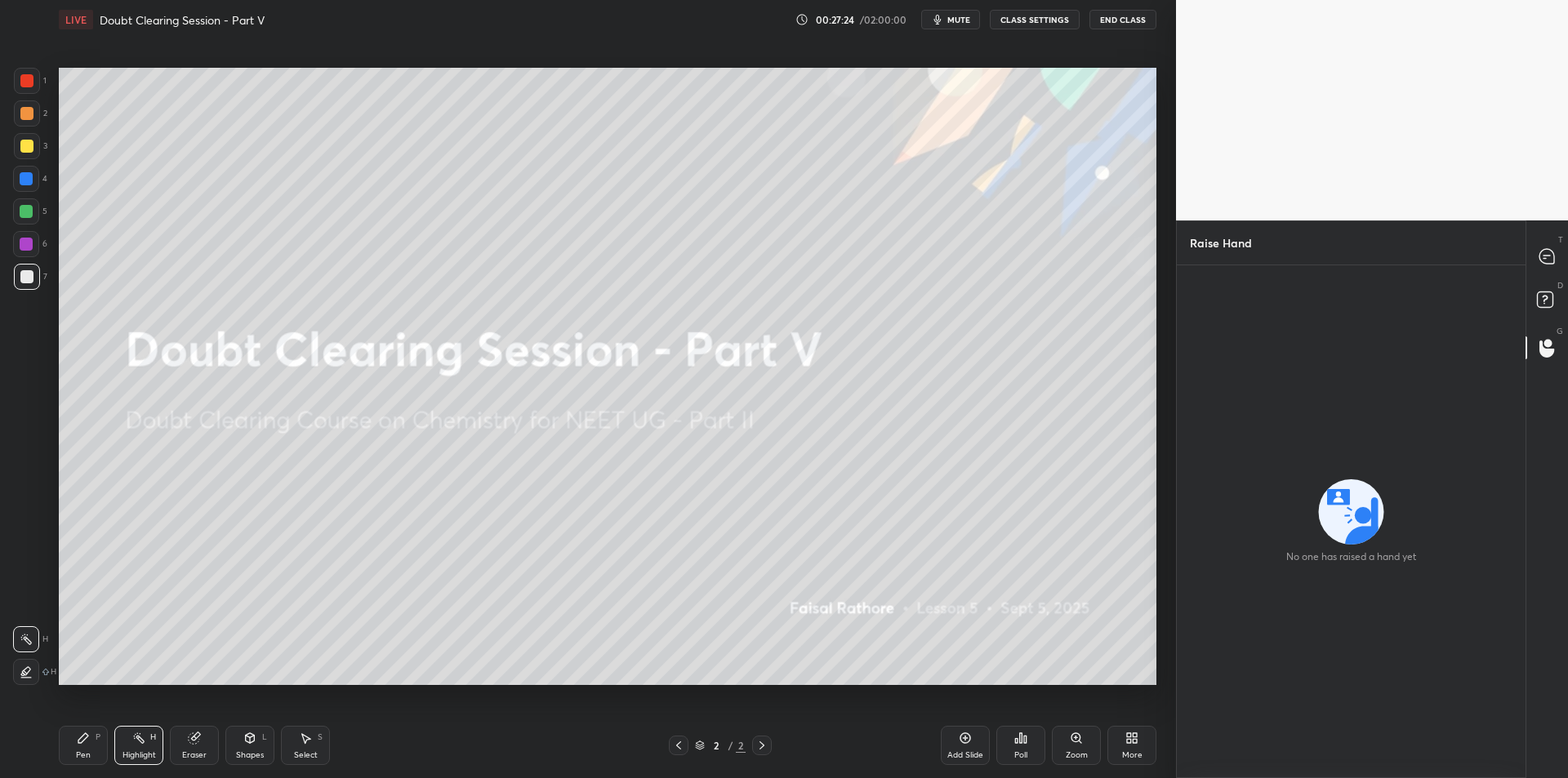
click at [1553, 307] on icon at bounding box center [1547, 302] width 30 height 30
click at [1549, 250] on icon at bounding box center [1546, 256] width 15 height 15
type textarea "x"
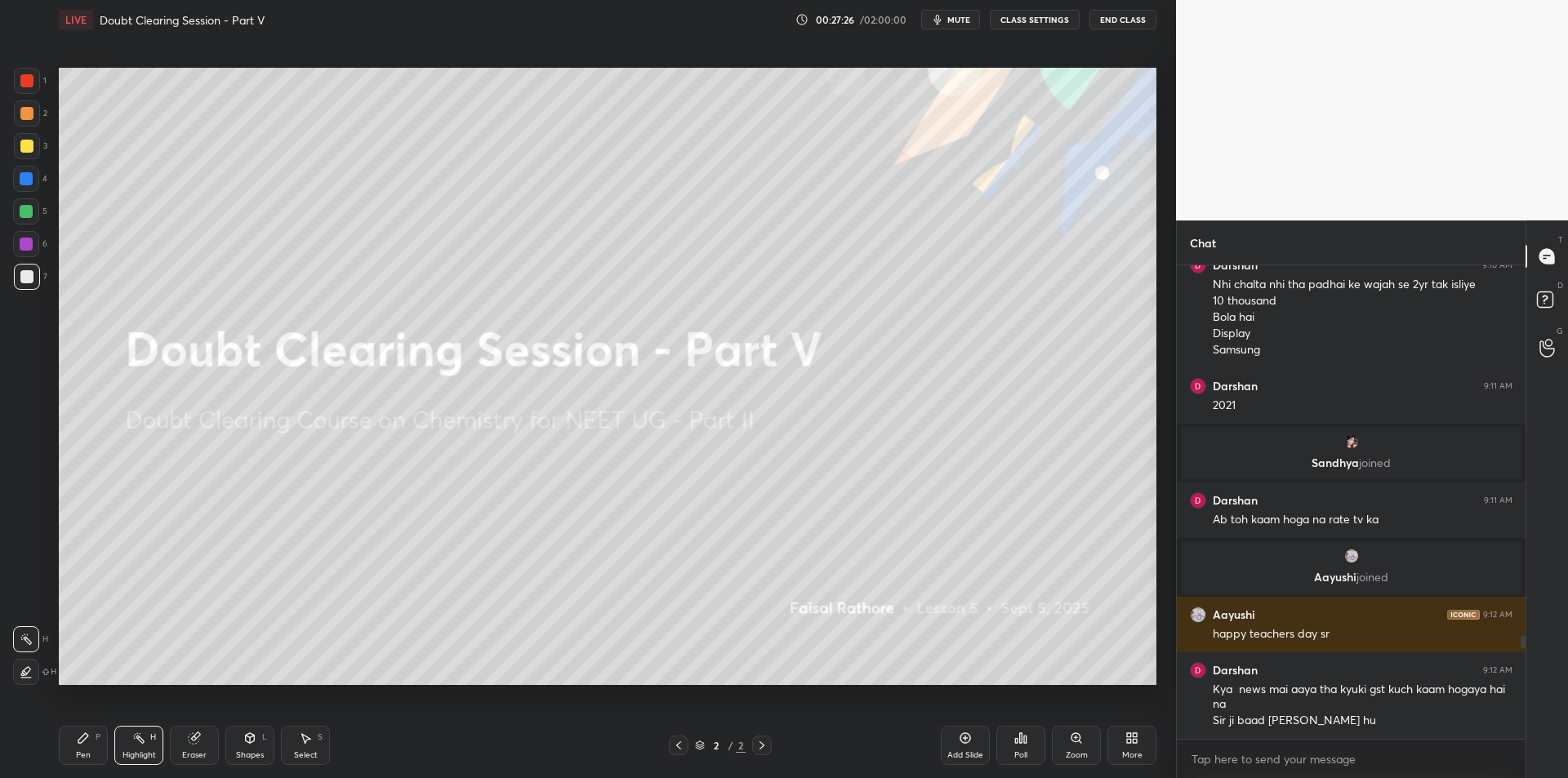
click at [82, 738] on icon at bounding box center [83, 737] width 10 height 10
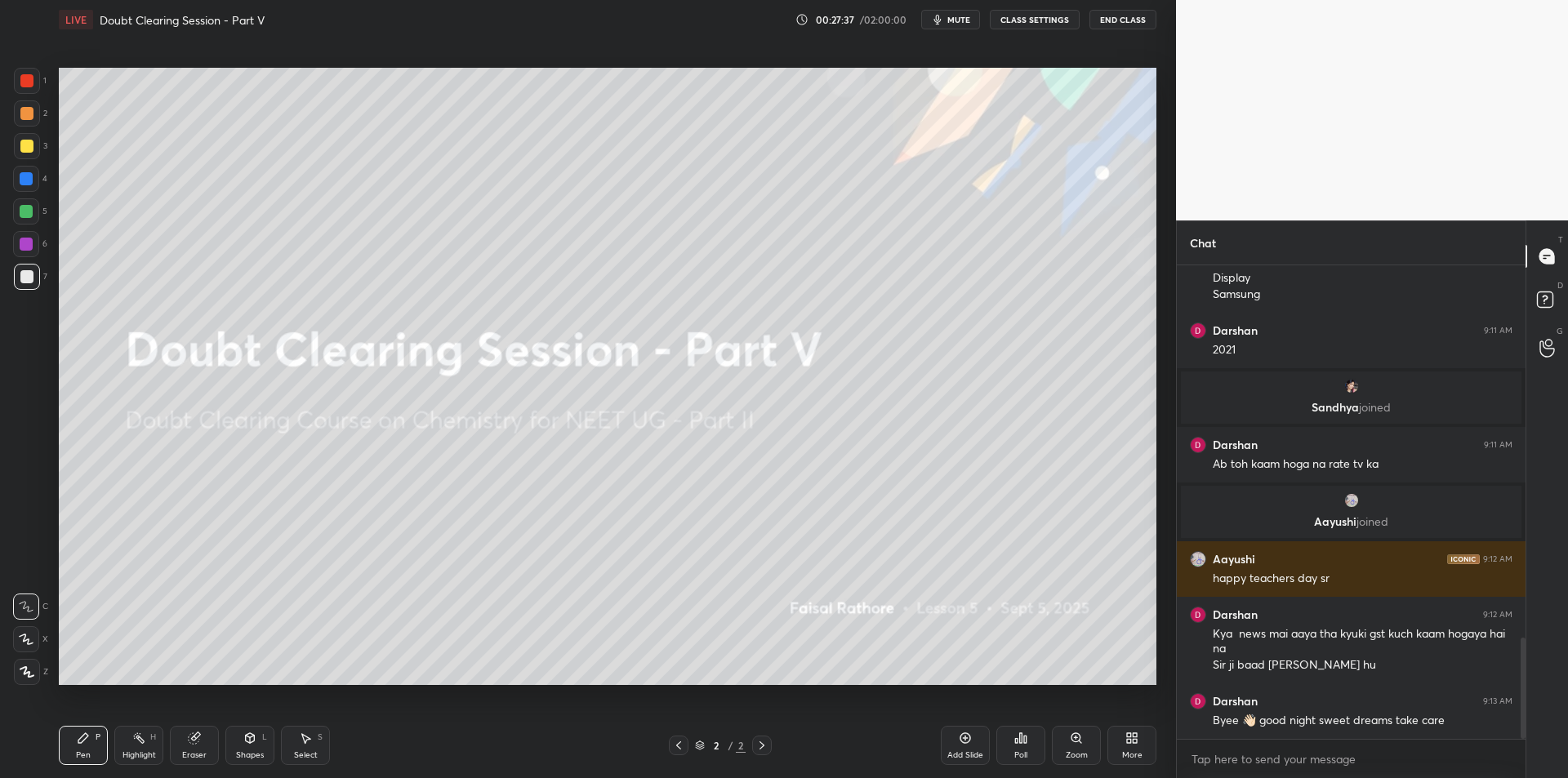
click at [956, 737] on div "Add Slide" at bounding box center [965, 745] width 49 height 39
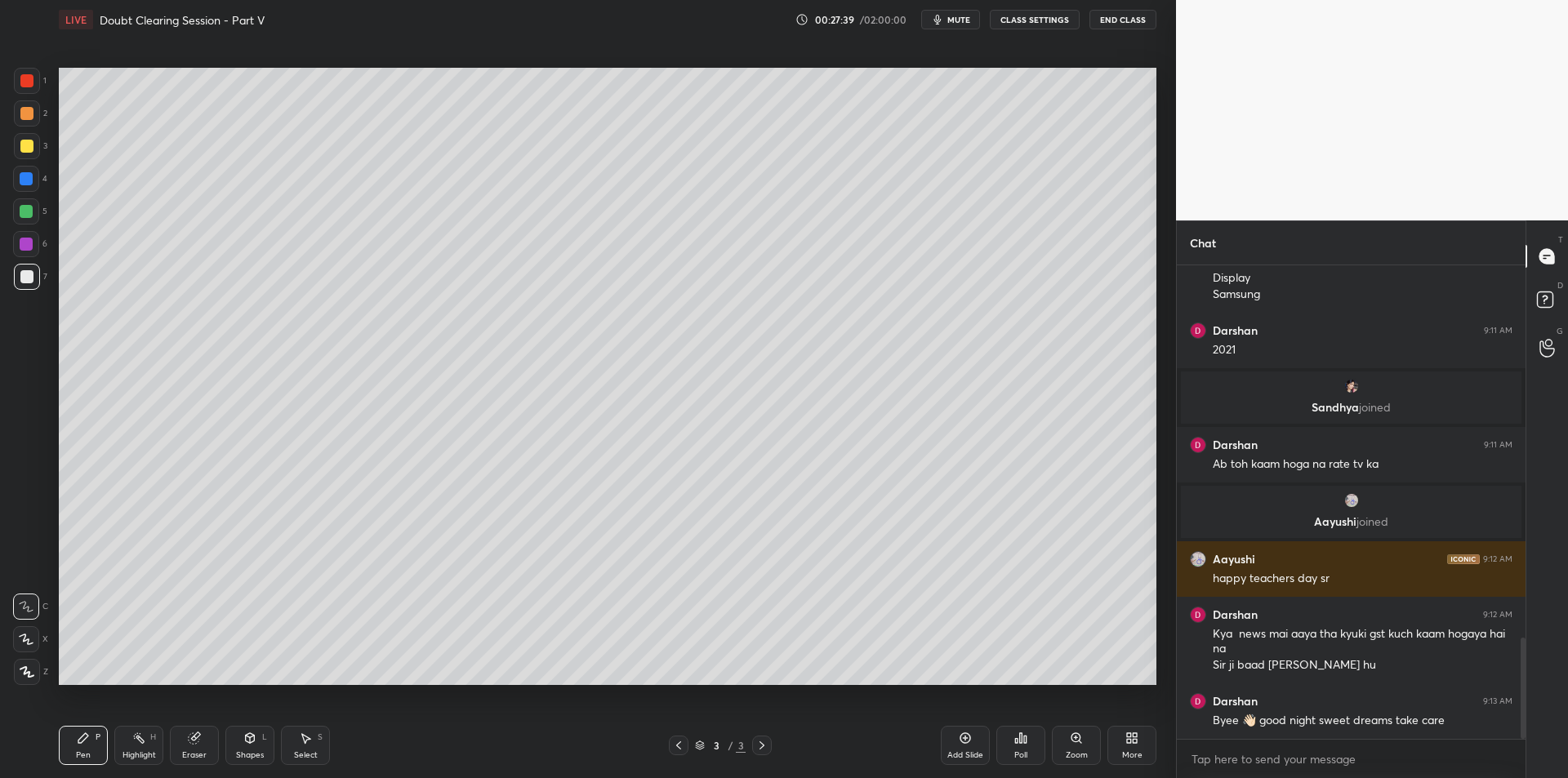
click at [230, 735] on div "Shapes L" at bounding box center [250, 745] width 49 height 39
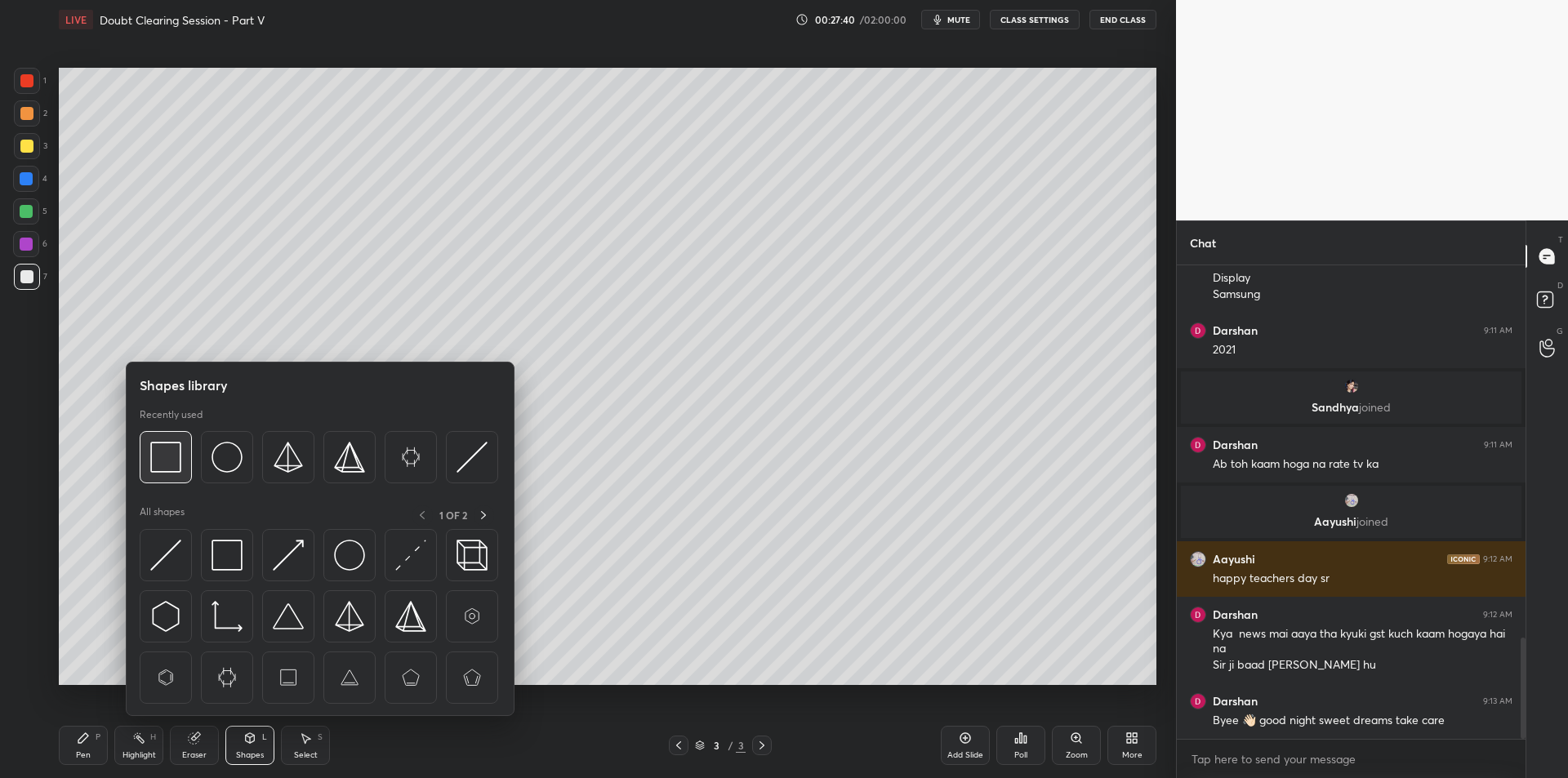
click at [177, 460] on img at bounding box center [166, 457] width 31 height 31
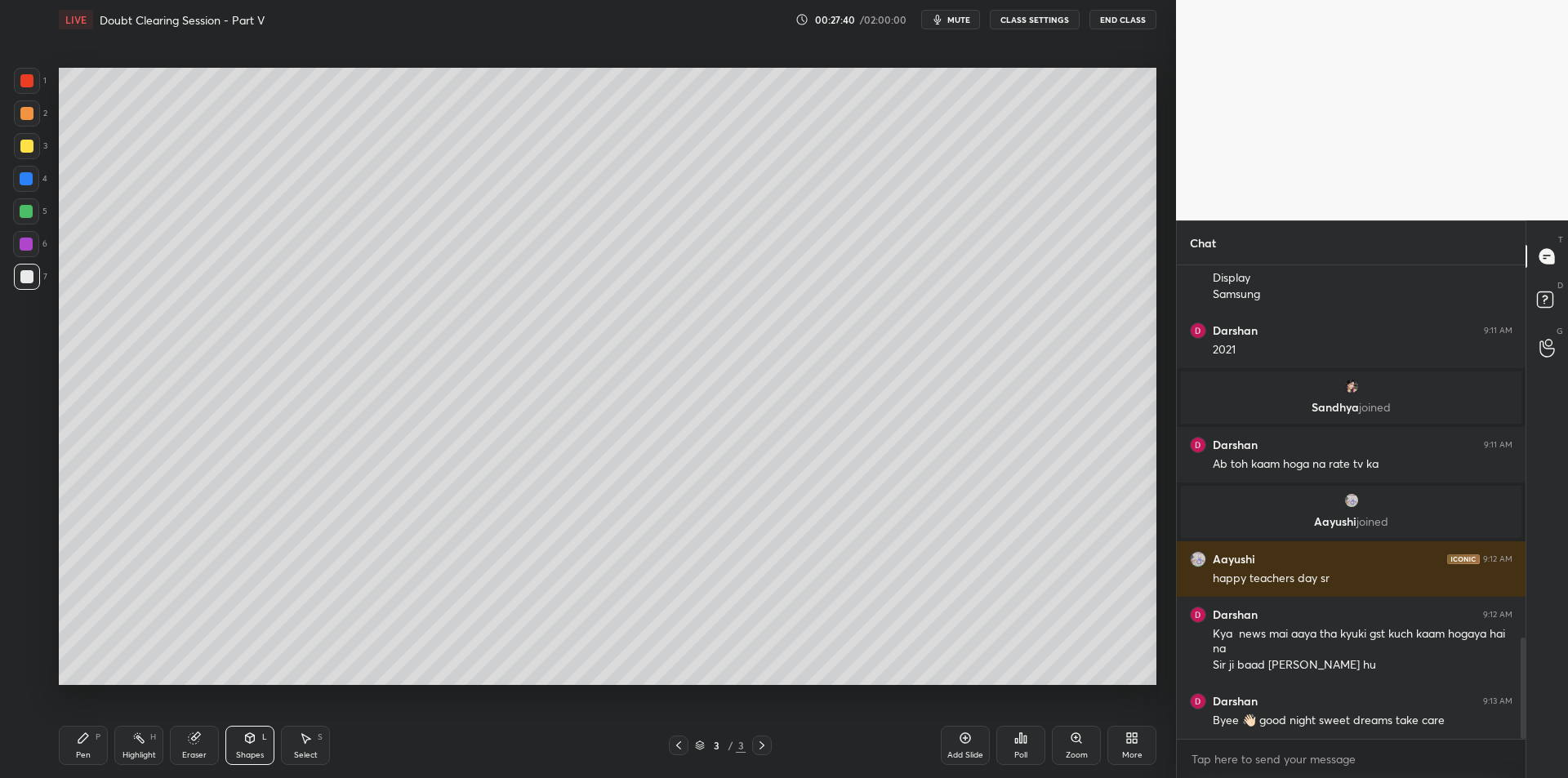
click at [134, 733] on icon at bounding box center [138, 737] width 13 height 13
click at [82, 739] on icon at bounding box center [83, 737] width 10 height 10
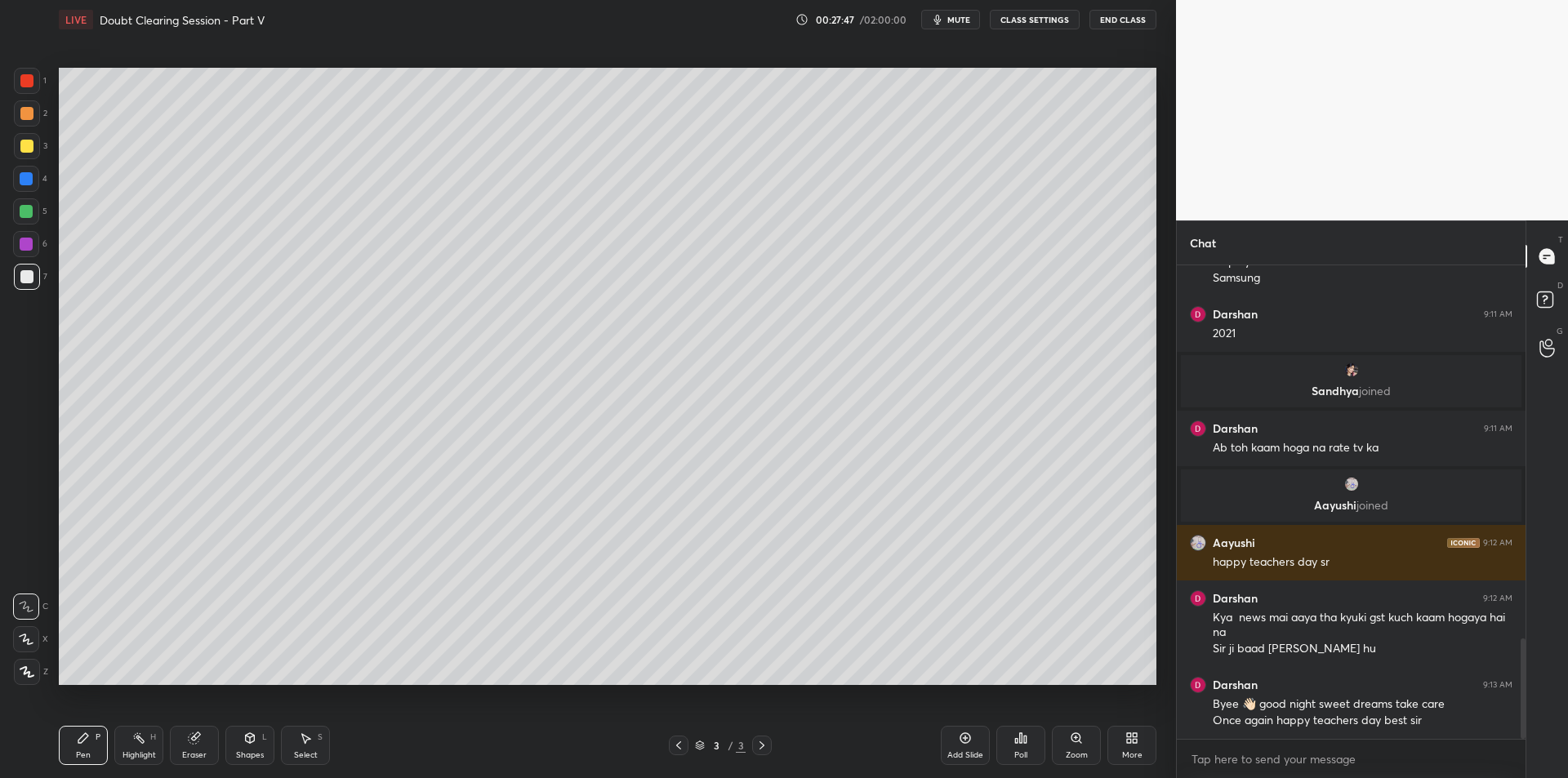
click at [32, 669] on icon at bounding box center [27, 671] width 15 height 11
click at [138, 744] on div "Highlight H" at bounding box center [138, 745] width 49 height 39
click at [112, 740] on div "Pen P Highlight H Eraser Shapes L Select S" at bounding box center [279, 745] width 441 height 39
click at [98, 746] on div "Pen P" at bounding box center [84, 745] width 49 height 39
click at [39, 153] on div "3" at bounding box center [30, 146] width 33 height 26
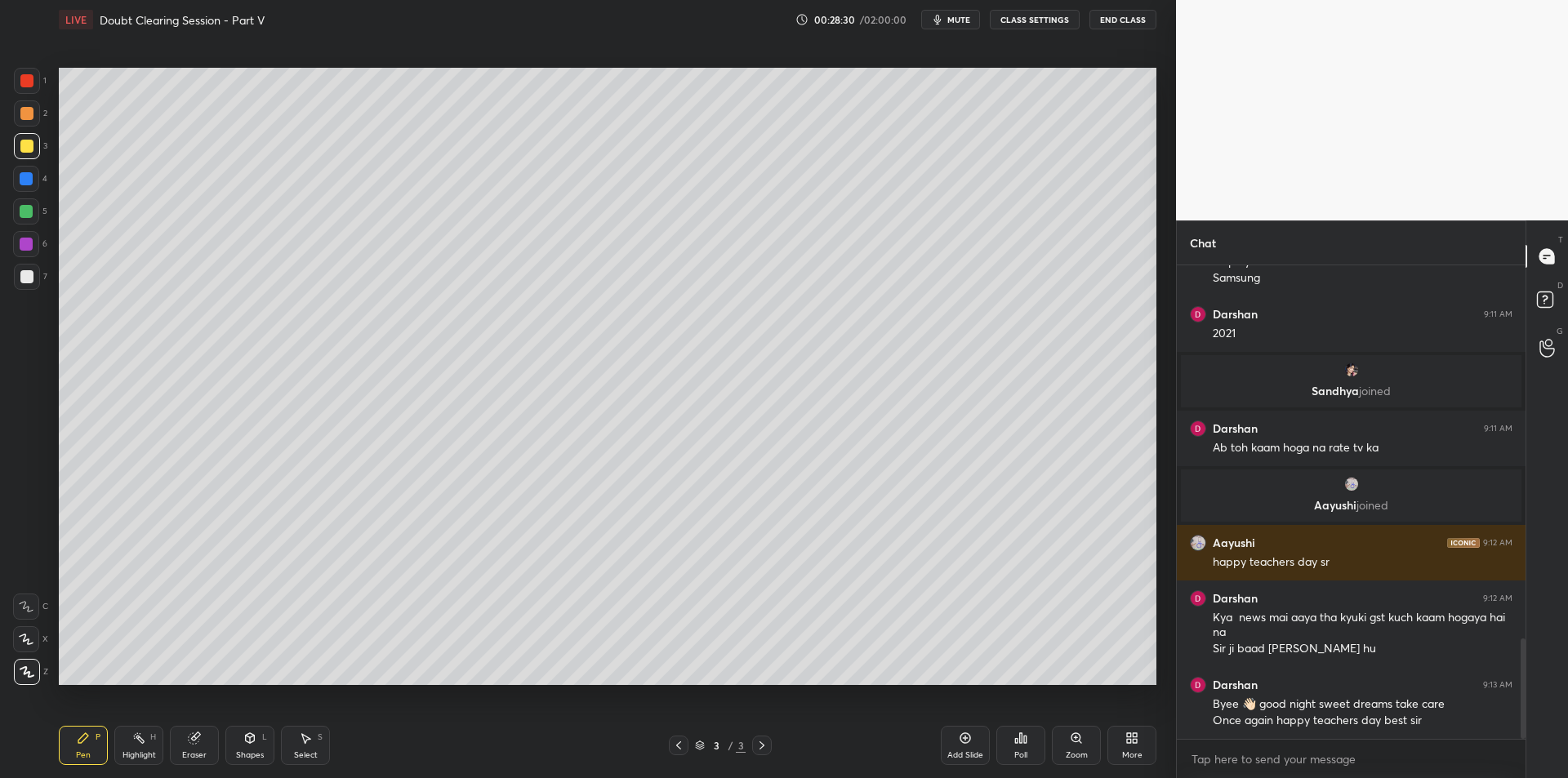
click at [20, 182] on div at bounding box center [26, 178] width 13 height 13
click at [20, 211] on div at bounding box center [26, 211] width 13 height 13
click at [0, 252] on div "1 2 3 4 5 6 7 C X Z C X Z E E Erase all H H" at bounding box center [26, 376] width 52 height 617
click at [0, 254] on div "1 2 3 4 5 6 7 C X Z C X Z E E Erase all H H" at bounding box center [26, 376] width 52 height 617
click at [7, 255] on div "1 2 3 4 5 6 7 C X Z C X Z E E Erase all H H" at bounding box center [26, 376] width 52 height 617
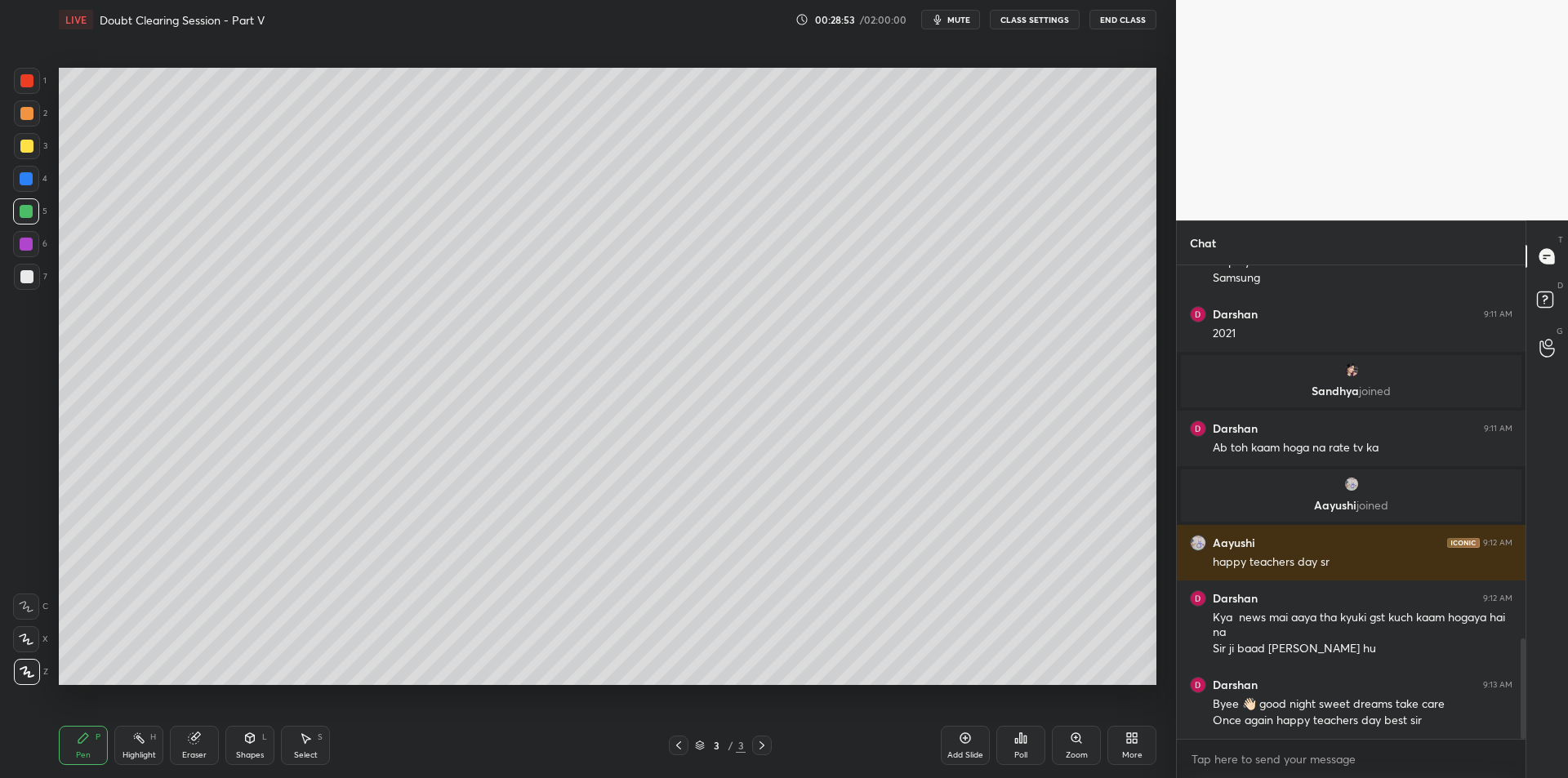
click at [23, 254] on div at bounding box center [26, 244] width 26 height 26
click at [22, 278] on div at bounding box center [26, 276] width 13 height 13
click at [27, 146] on div at bounding box center [26, 145] width 13 height 13
click at [36, 178] on div at bounding box center [26, 178] width 26 height 26
click at [30, 214] on div at bounding box center [26, 211] width 13 height 13
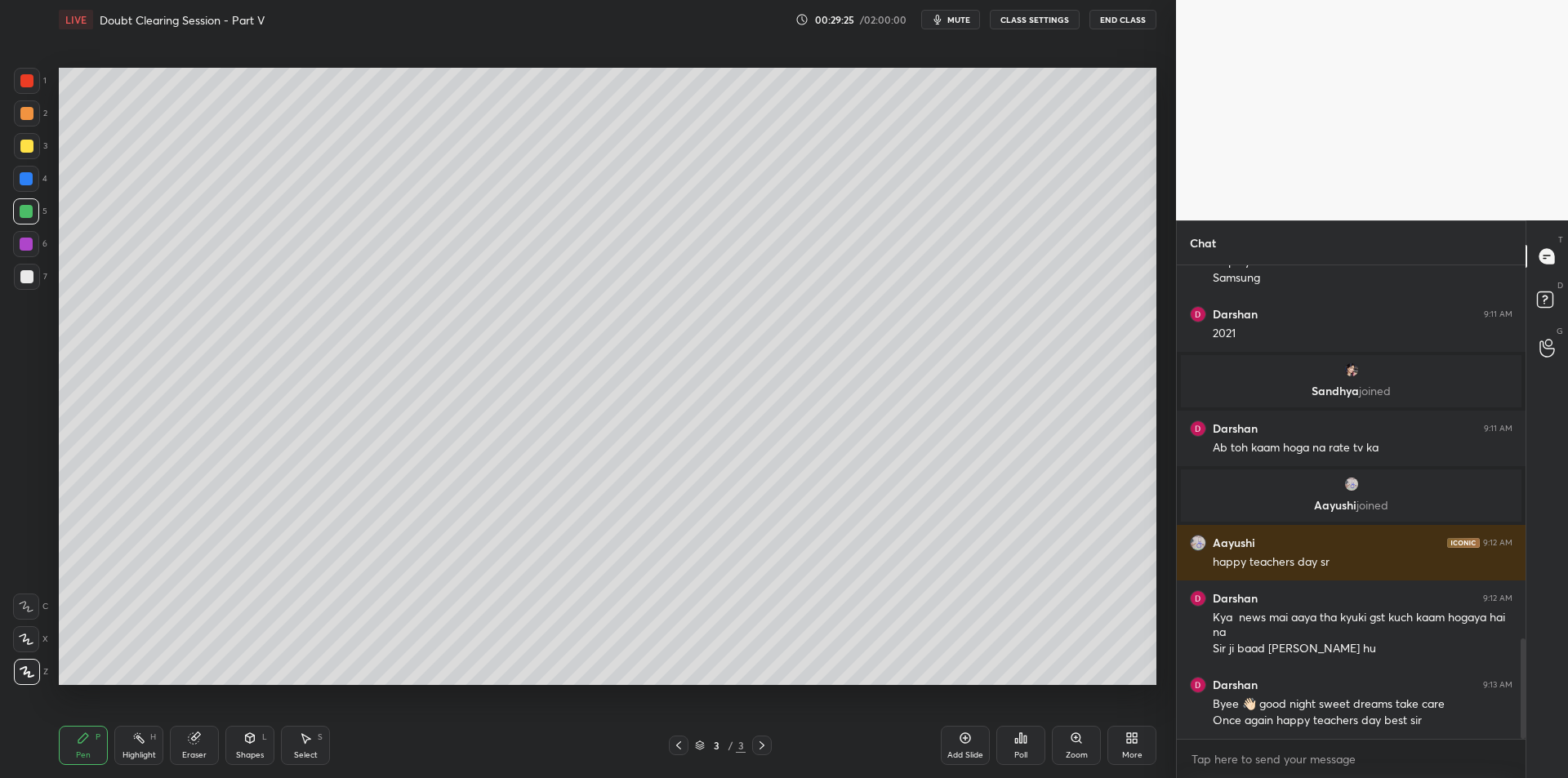
click at [27, 169] on div at bounding box center [26, 178] width 26 height 26
click at [27, 138] on div at bounding box center [27, 146] width 26 height 26
click at [31, 117] on div at bounding box center [26, 113] width 13 height 13
click at [942, 744] on div "Add Slide" at bounding box center [965, 745] width 49 height 39
click at [247, 727] on div "Shapes L" at bounding box center [250, 745] width 49 height 39
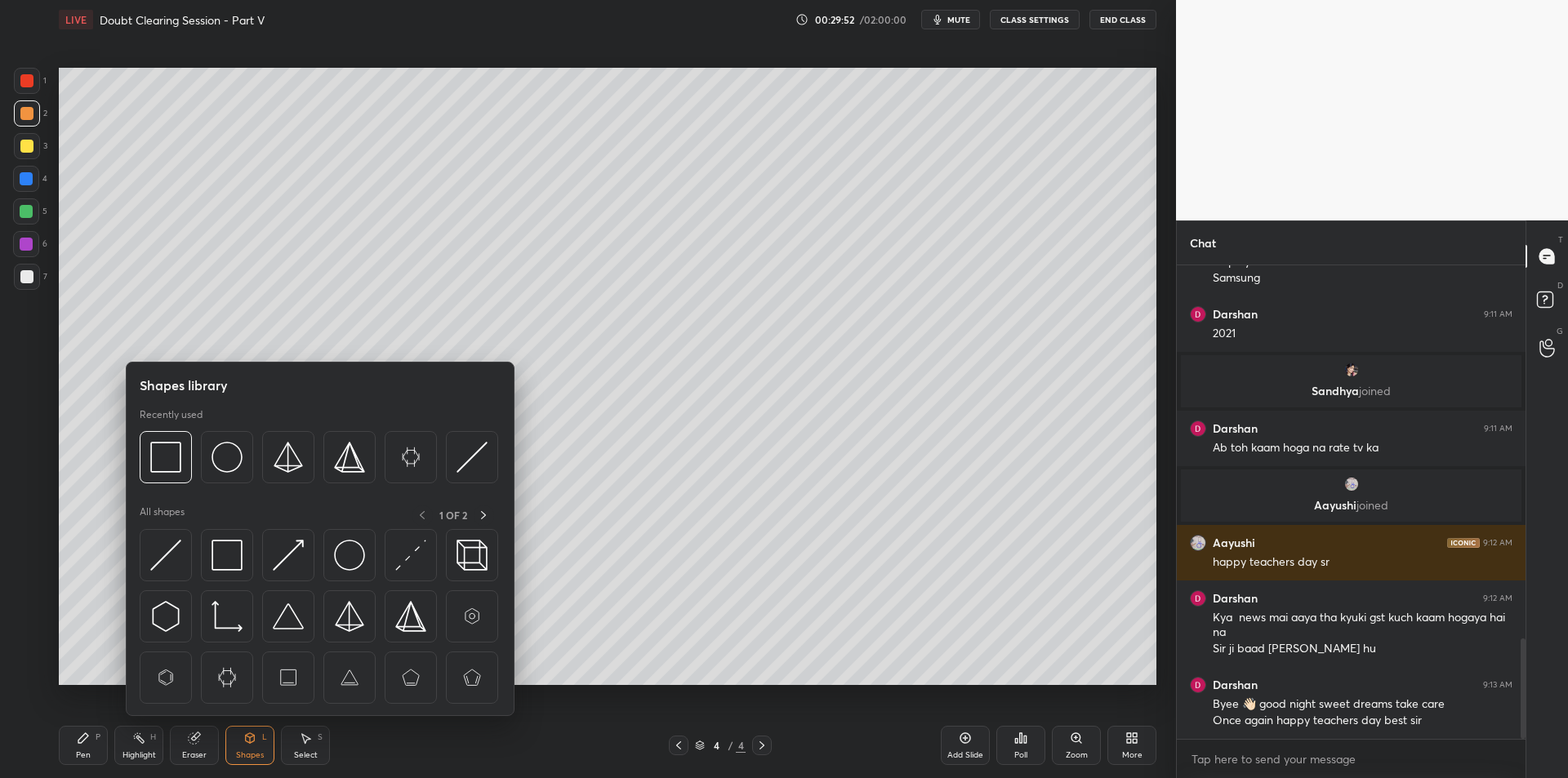
click at [253, 743] on icon at bounding box center [249, 737] width 13 height 13
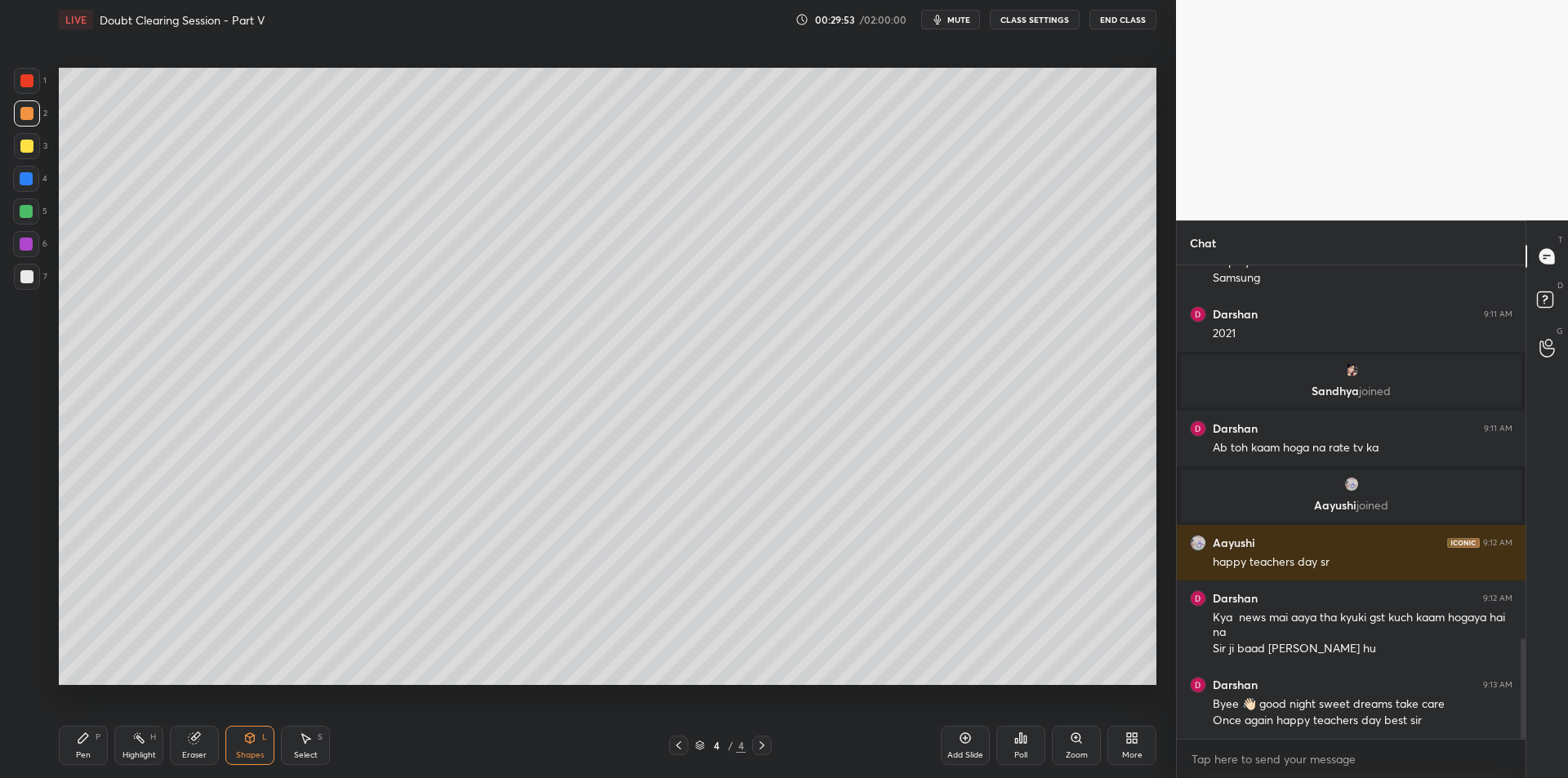
click at [250, 741] on icon at bounding box center [250, 740] width 0 height 6
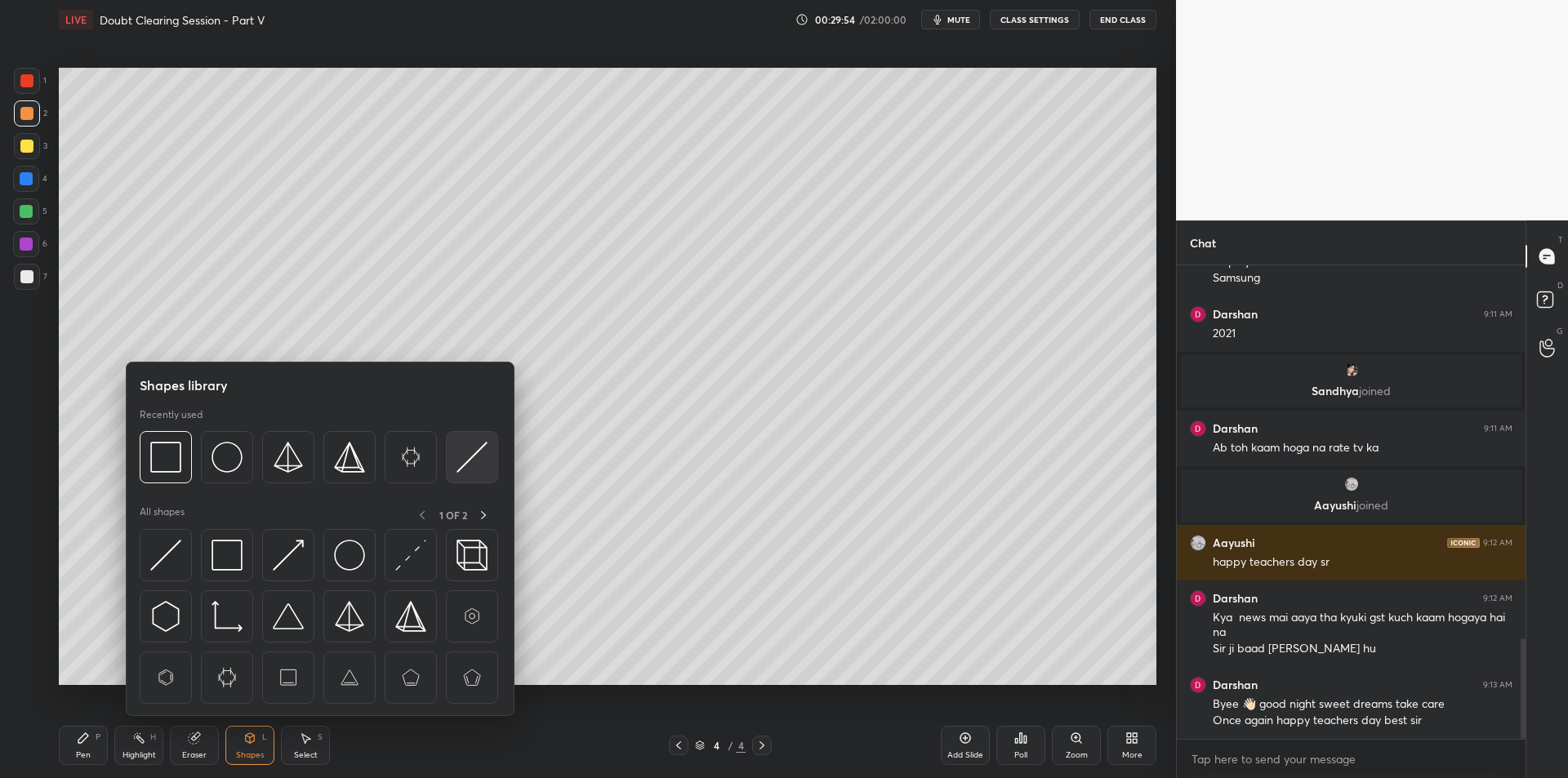
click at [482, 455] on img at bounding box center [472, 457] width 31 height 31
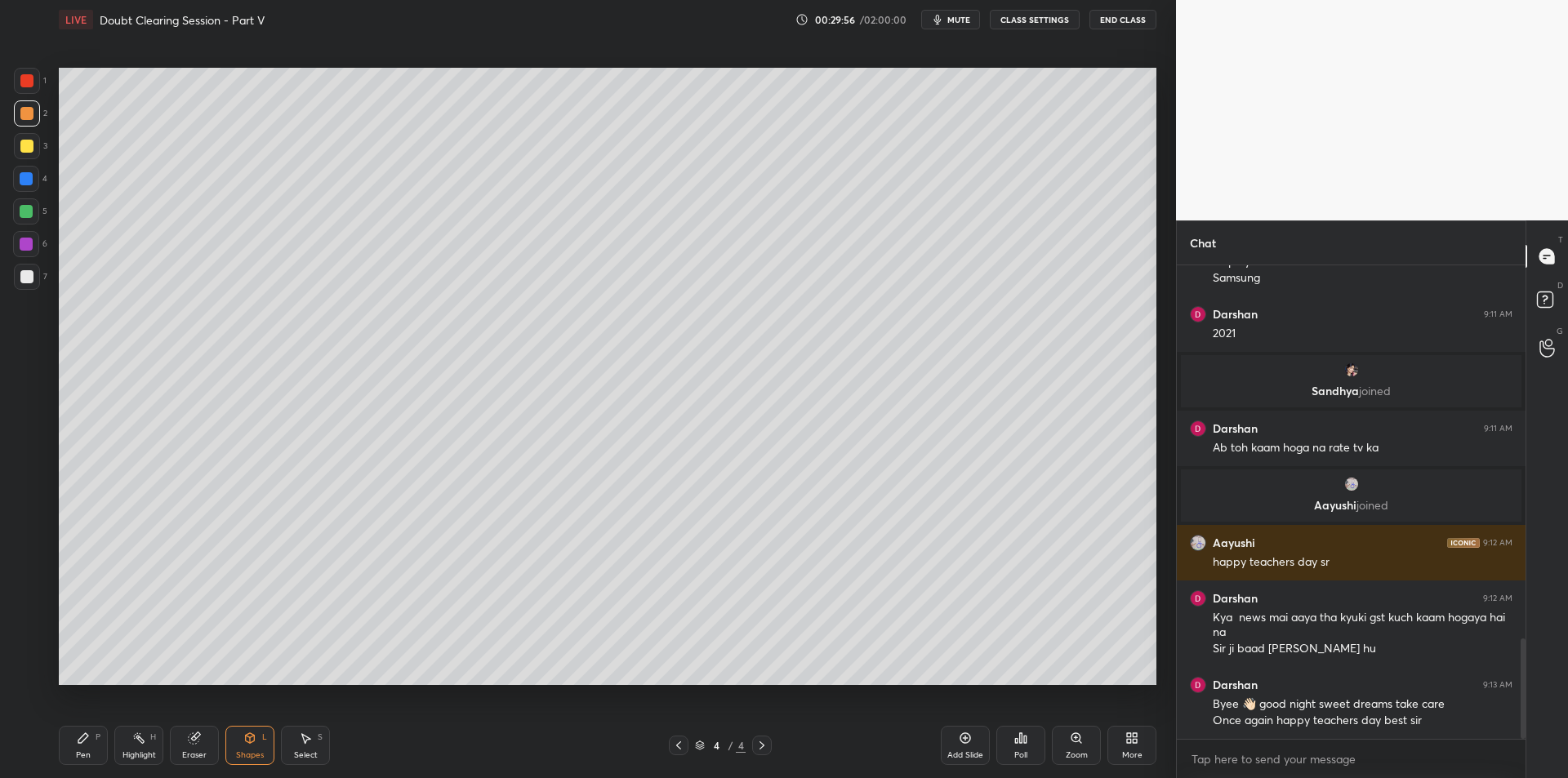
click at [25, 146] on div at bounding box center [26, 145] width 13 height 13
click at [111, 746] on div "Pen P Highlight H Eraser Shapes L Select S" at bounding box center [279, 745] width 441 height 39
click at [93, 744] on div "Pen P" at bounding box center [84, 745] width 49 height 39
click at [16, 178] on div at bounding box center [26, 178] width 26 height 26
click at [25, 208] on div at bounding box center [26, 211] width 13 height 13
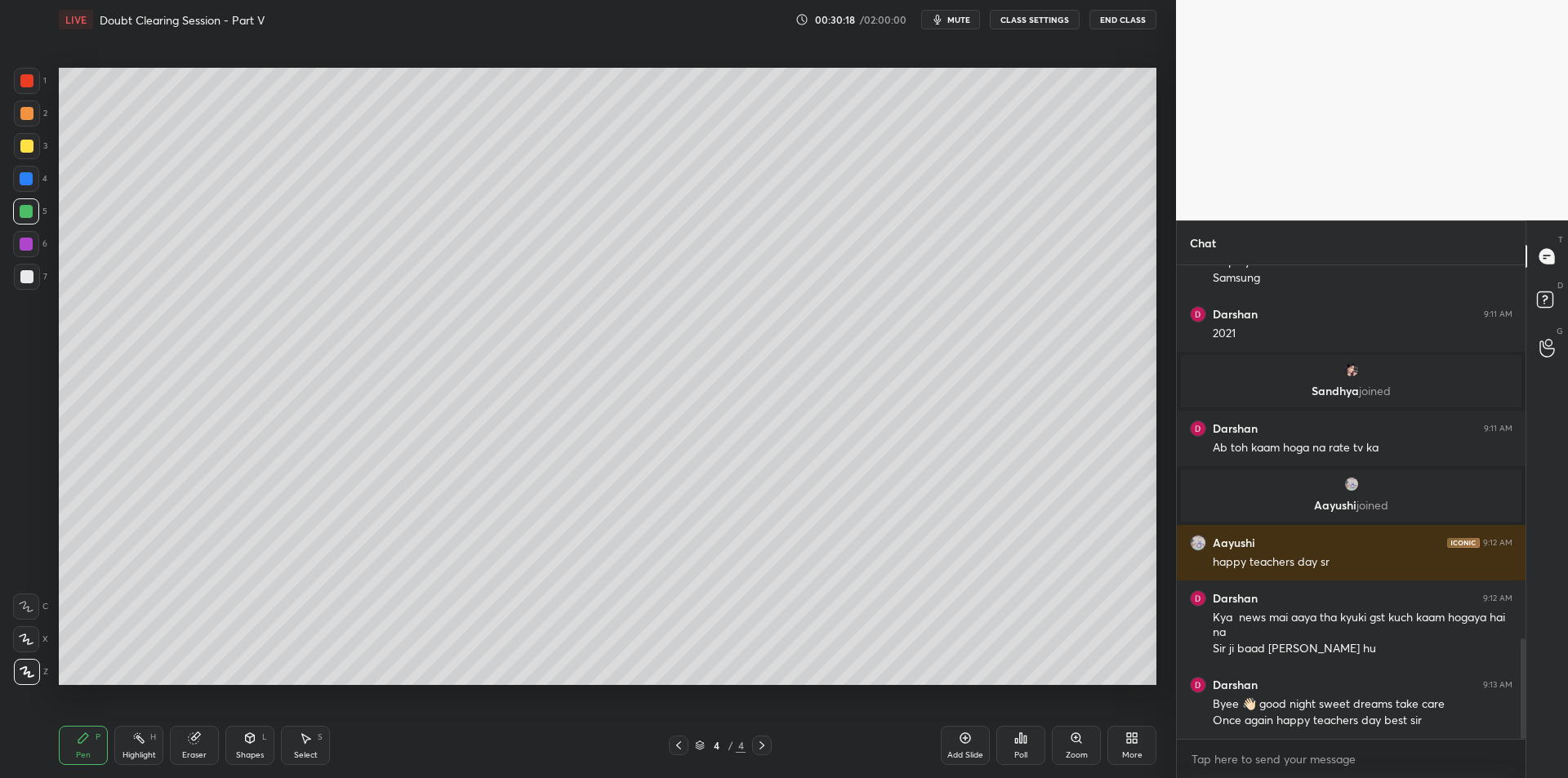
click at [37, 177] on div at bounding box center [26, 178] width 26 height 26
click at [26, 139] on div at bounding box center [26, 145] width 13 height 13
click at [26, 124] on div at bounding box center [27, 113] width 26 height 26
click at [20, 89] on div at bounding box center [27, 81] width 26 height 26
click at [1046, 18] on button "CLASS SETTINGS" at bounding box center [1034, 19] width 90 height 20
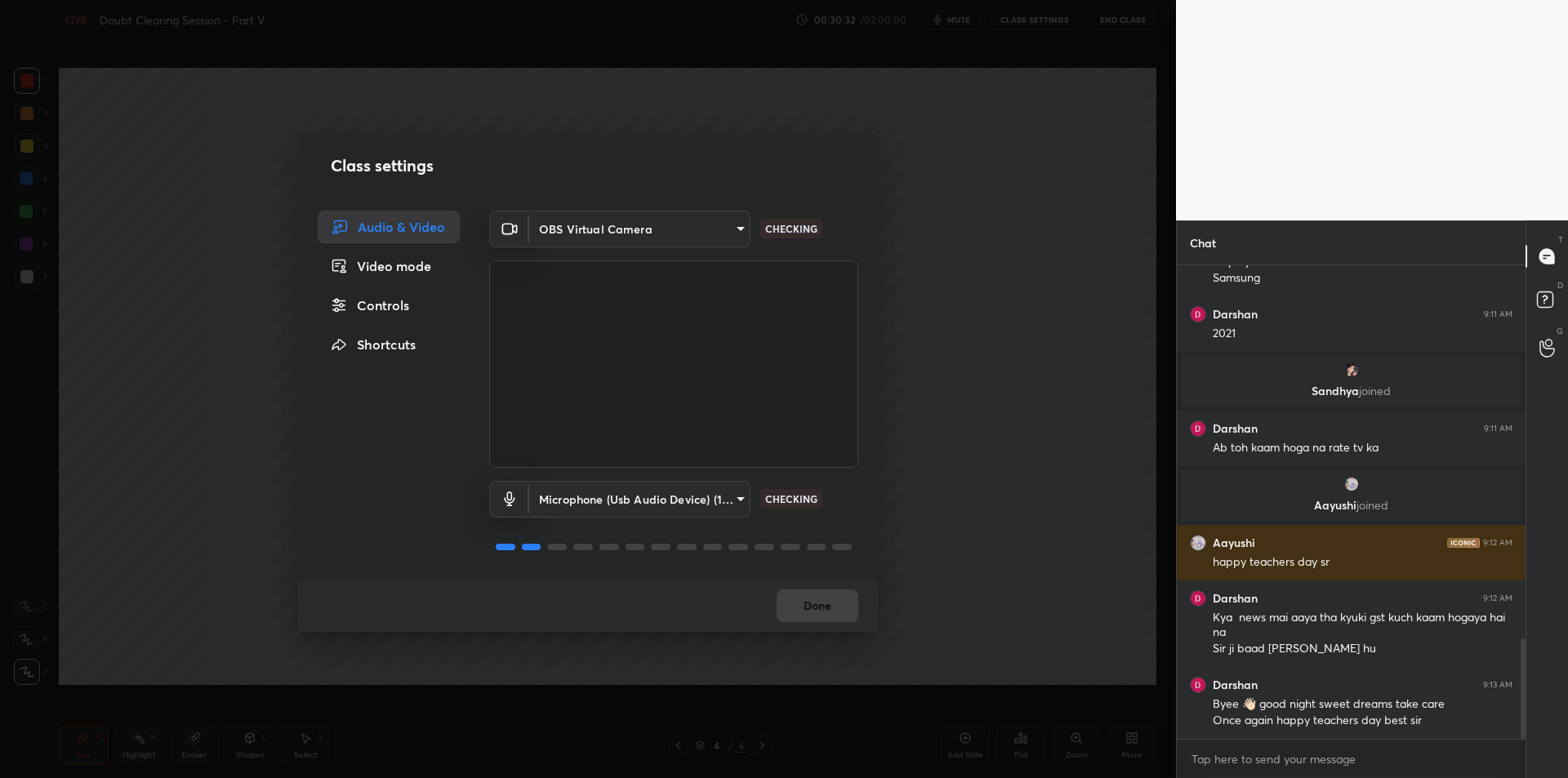
click at [613, 500] on body "1 2 3 4 5 6 7 C X Z C X Z E E Erase all H H LIVE Doubt Clearing Session - Part …" at bounding box center [784, 389] width 1568 height 778
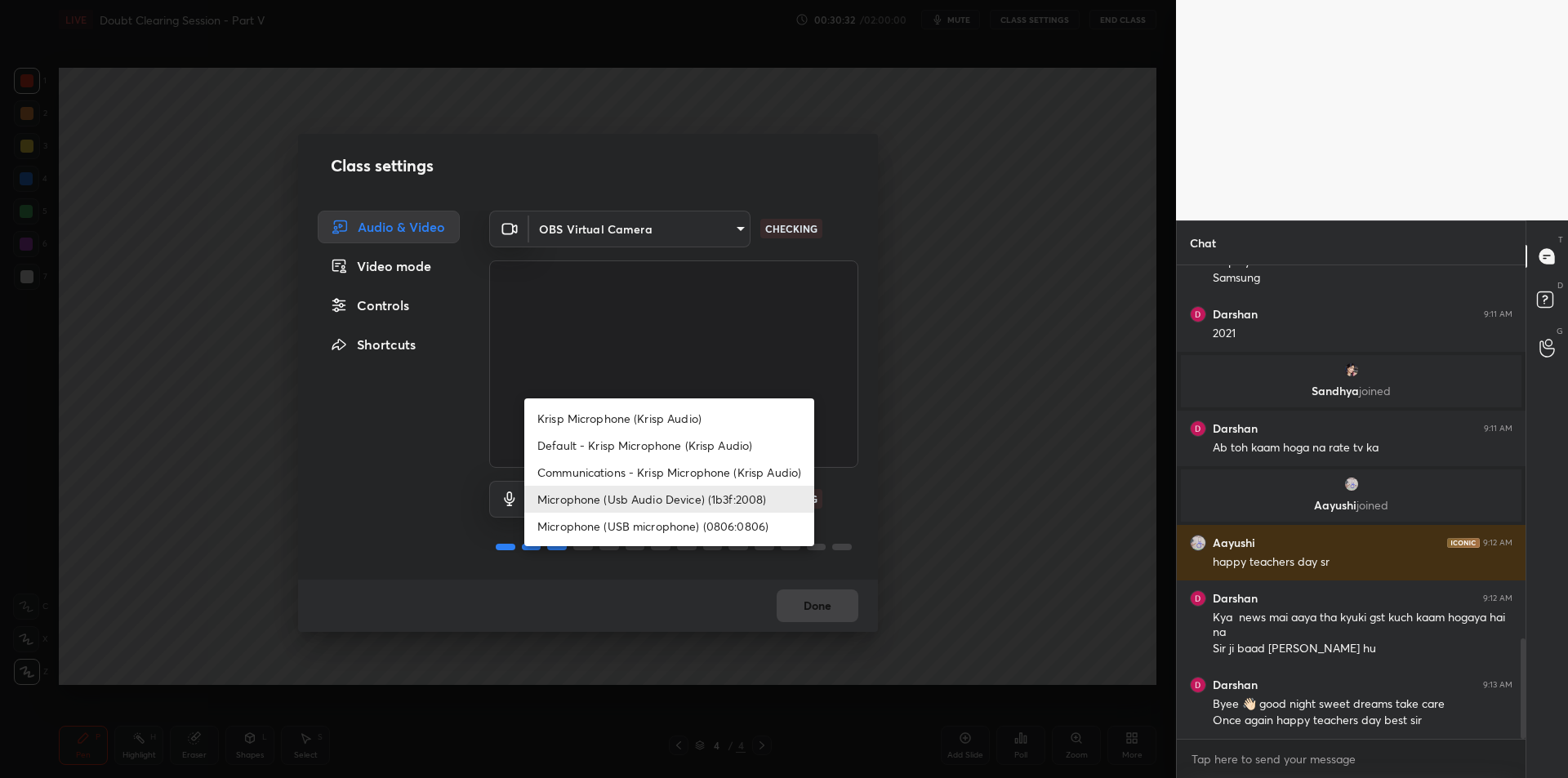
click at [670, 419] on li "Krisp Microphone (Krisp Audio)" at bounding box center [669, 418] width 290 height 27
type input "f179950b7ff94e844b1949510bbb9c4ee613793b831427a85f81c517fe718277"
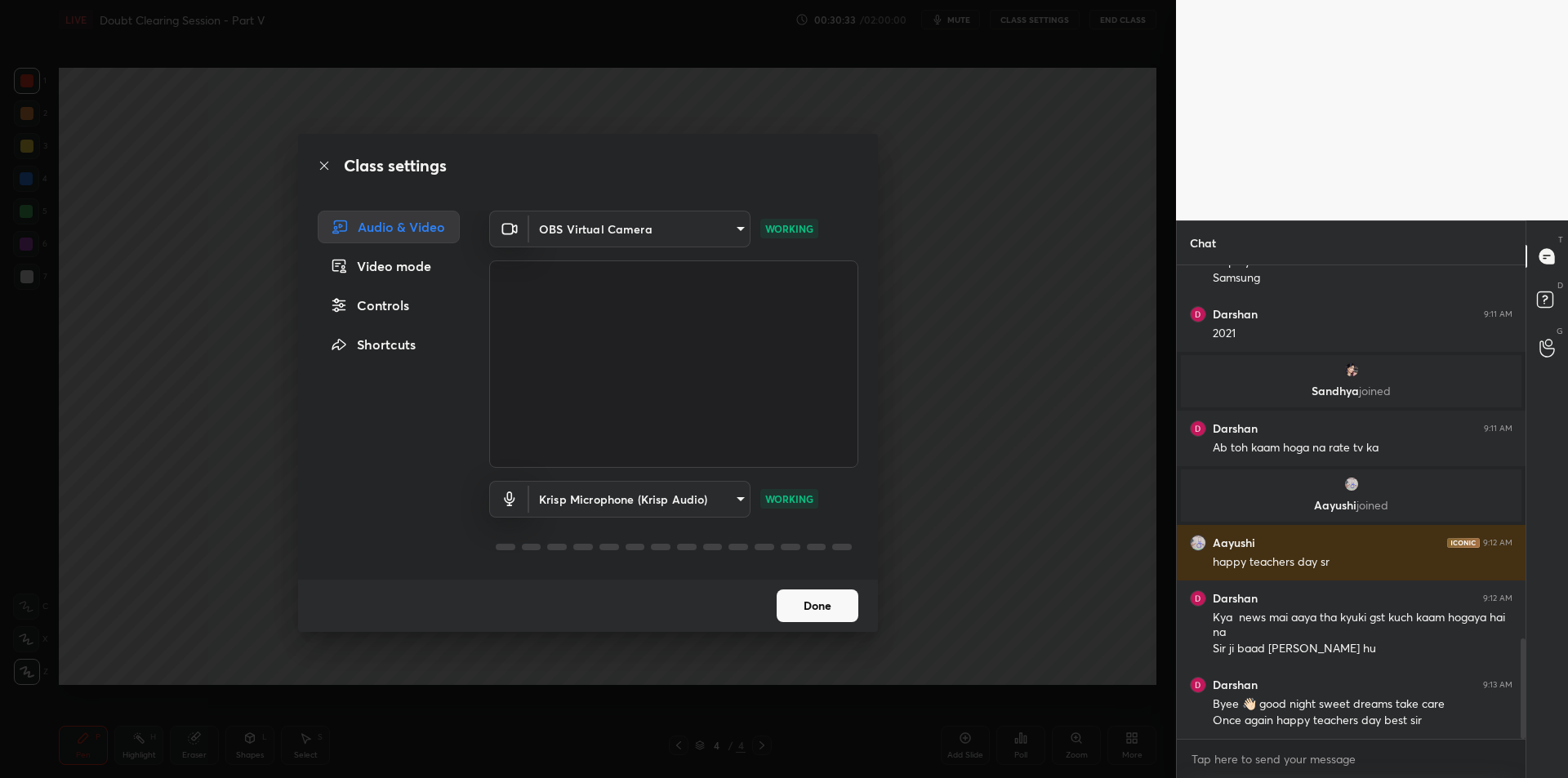
click at [953, 355] on div "Class settings Audio & Video Video mode Controls Shortcuts OBS Virtual Camera 6…" at bounding box center [588, 389] width 1176 height 778
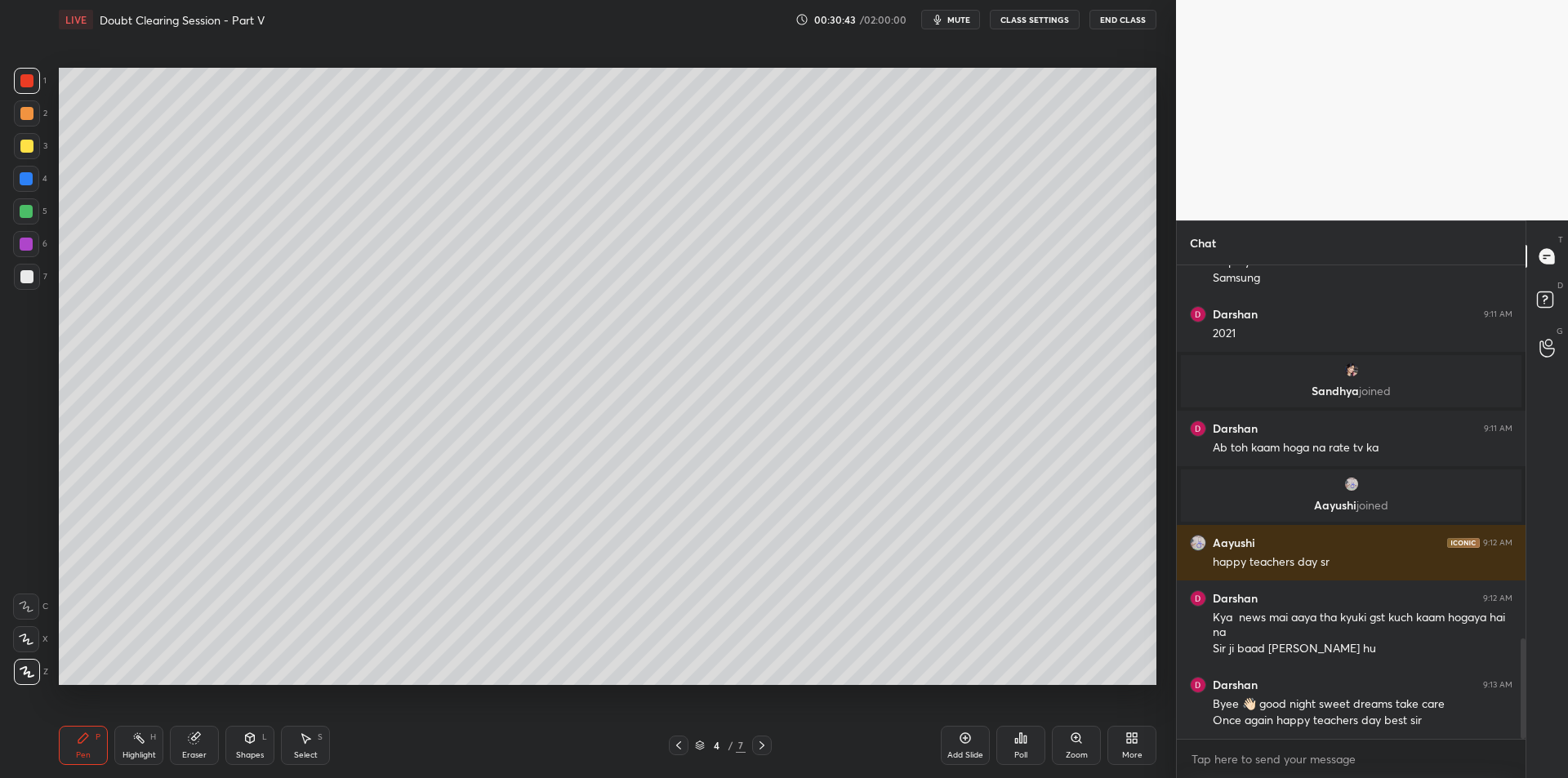
click at [14, 161] on div "3" at bounding box center [30, 150] width 33 height 33
click at [22, 198] on div at bounding box center [26, 211] width 26 height 26
click at [17, 215] on div at bounding box center [26, 211] width 26 height 26
click at [24, 184] on div at bounding box center [26, 178] width 13 height 13
click at [33, 139] on div at bounding box center [27, 146] width 26 height 26
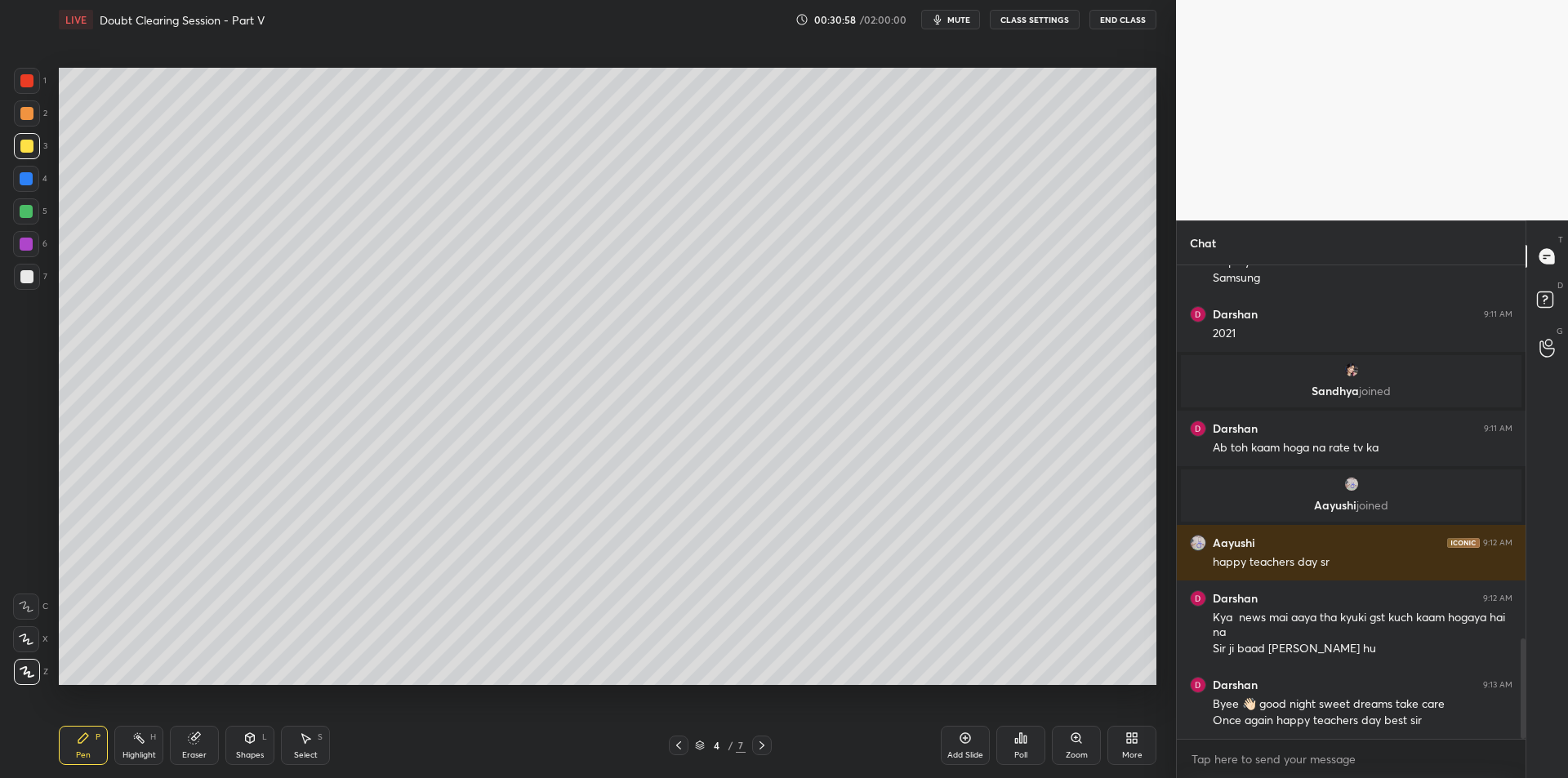
click at [37, 111] on div at bounding box center [27, 113] width 26 height 26
click at [41, 143] on div "3" at bounding box center [30, 146] width 33 height 26
click at [132, 736] on icon at bounding box center [138, 737] width 13 height 13
click at [69, 748] on div "Pen P" at bounding box center [84, 745] width 49 height 39
click at [24, 198] on div at bounding box center [26, 211] width 26 height 26
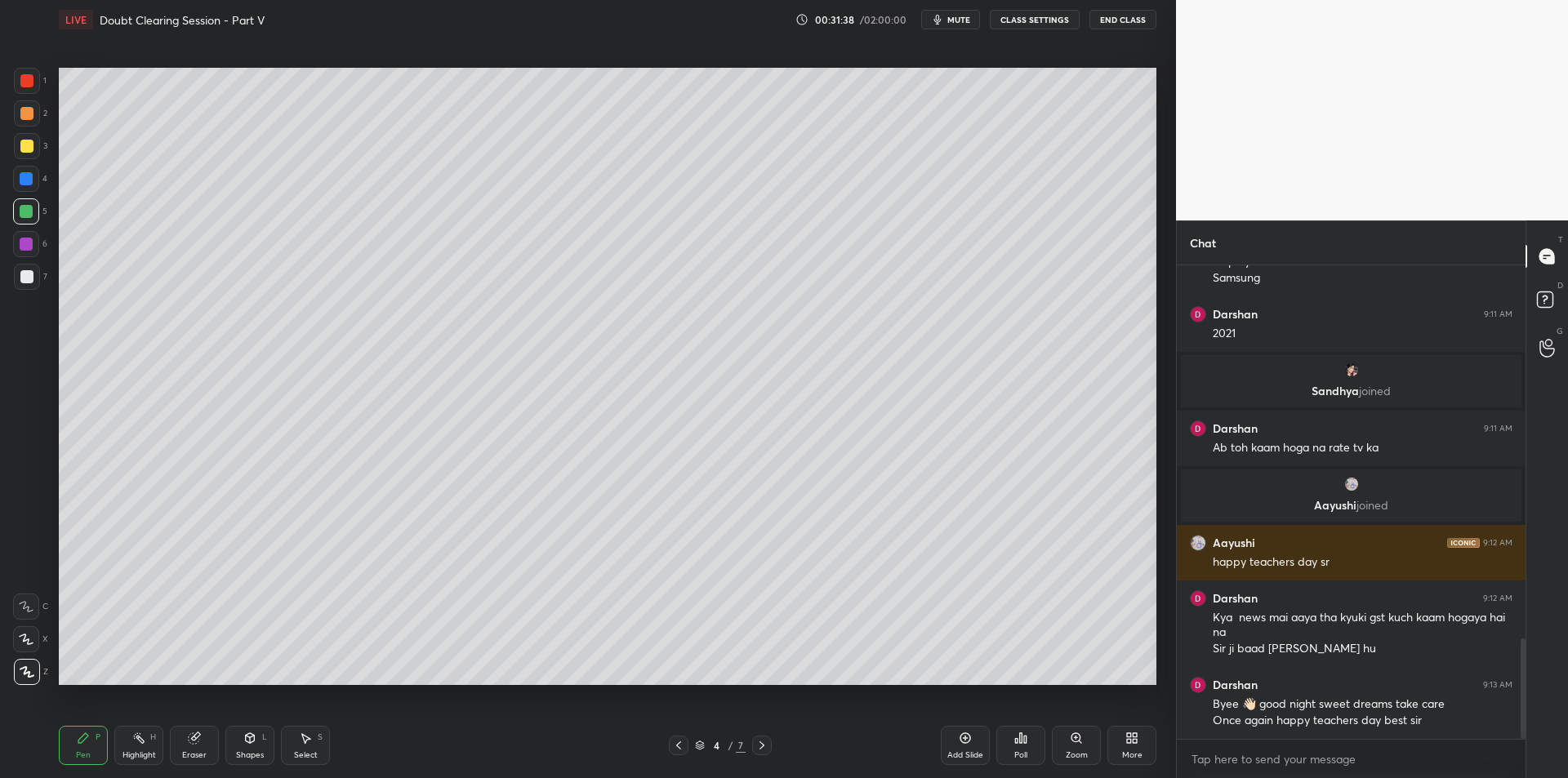
click at [17, 217] on div at bounding box center [26, 211] width 26 height 26
click at [117, 743] on div "Highlight H" at bounding box center [138, 745] width 49 height 39
click at [125, 742] on div "Highlight H" at bounding box center [138, 745] width 49 height 39
click at [79, 734] on icon at bounding box center [83, 737] width 13 height 13
click at [150, 744] on div "Highlight H" at bounding box center [138, 745] width 49 height 39
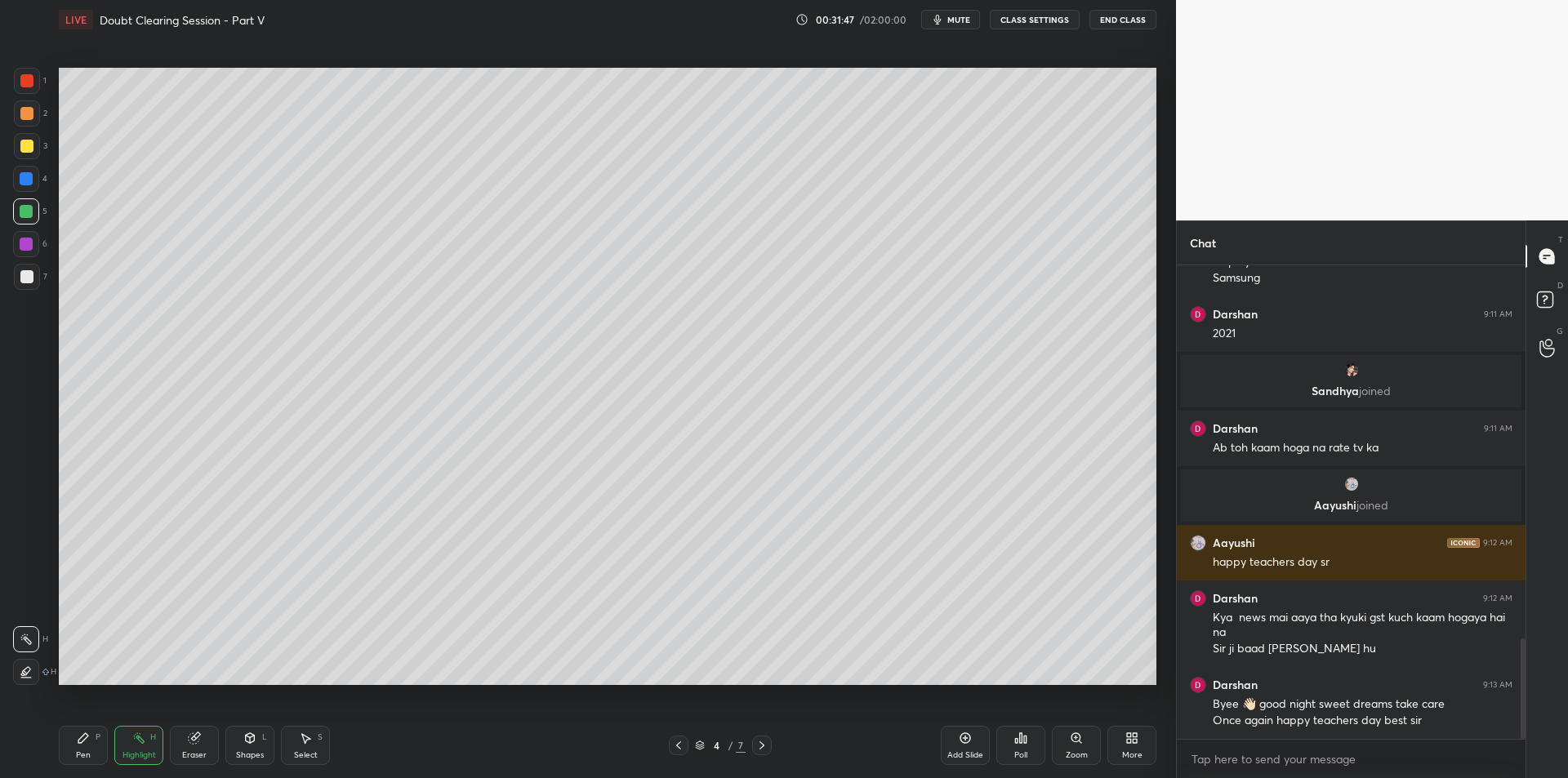
click at [98, 743] on div "Pen P" at bounding box center [84, 745] width 49 height 39
click at [129, 751] on div "Highlight" at bounding box center [139, 755] width 33 height 8
click at [86, 741] on icon at bounding box center [83, 737] width 13 height 13
click at [132, 746] on div "Highlight H" at bounding box center [138, 745] width 49 height 39
click at [92, 748] on div "Pen P" at bounding box center [84, 745] width 49 height 39
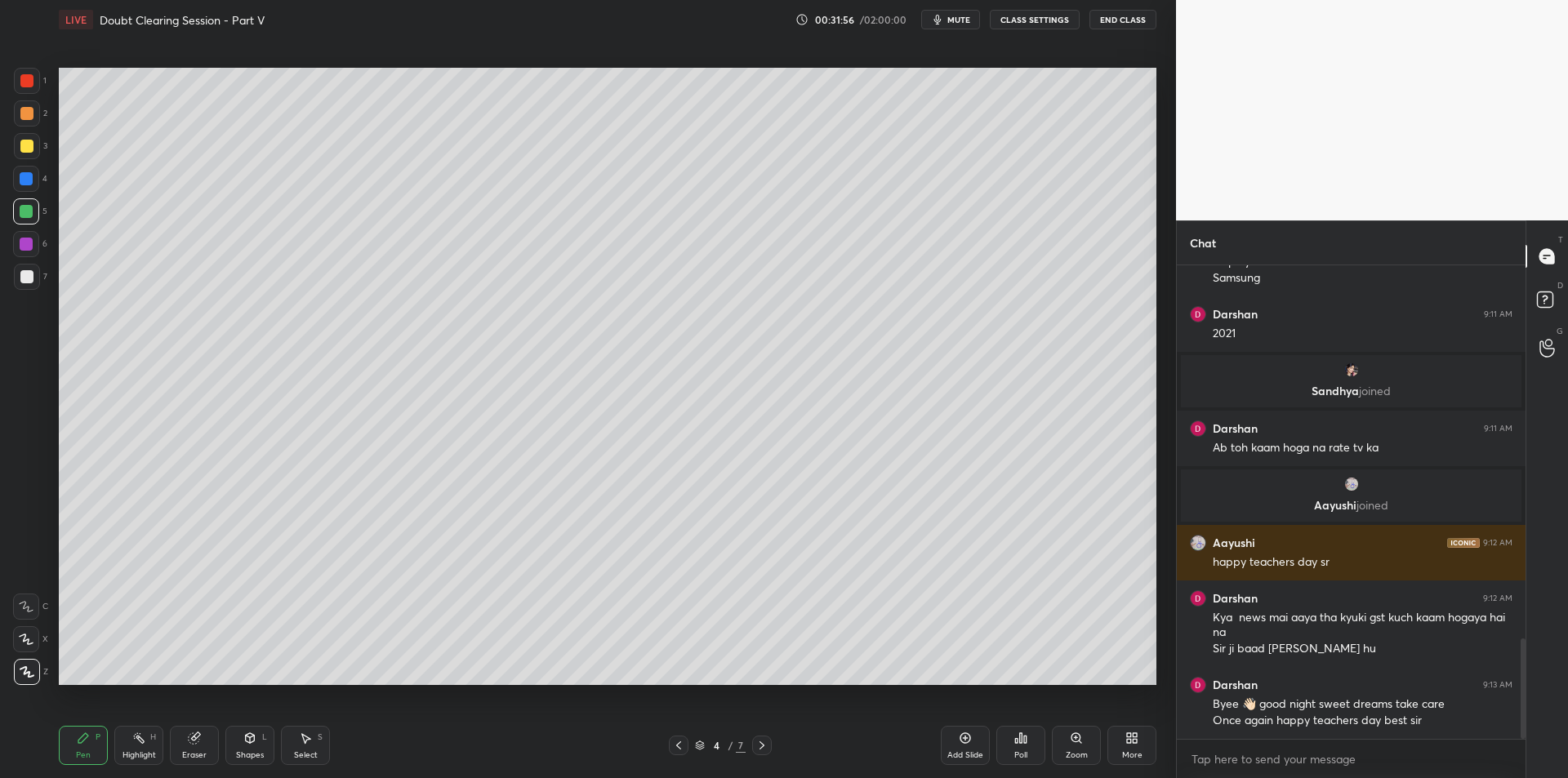
click at [29, 253] on div at bounding box center [26, 244] width 26 height 26
click at [29, 271] on div at bounding box center [26, 276] width 13 height 13
click at [955, 742] on div "Add Slide" at bounding box center [965, 745] width 49 height 39
click at [33, 151] on div at bounding box center [27, 146] width 26 height 26
click at [25, 176] on div at bounding box center [26, 178] width 13 height 13
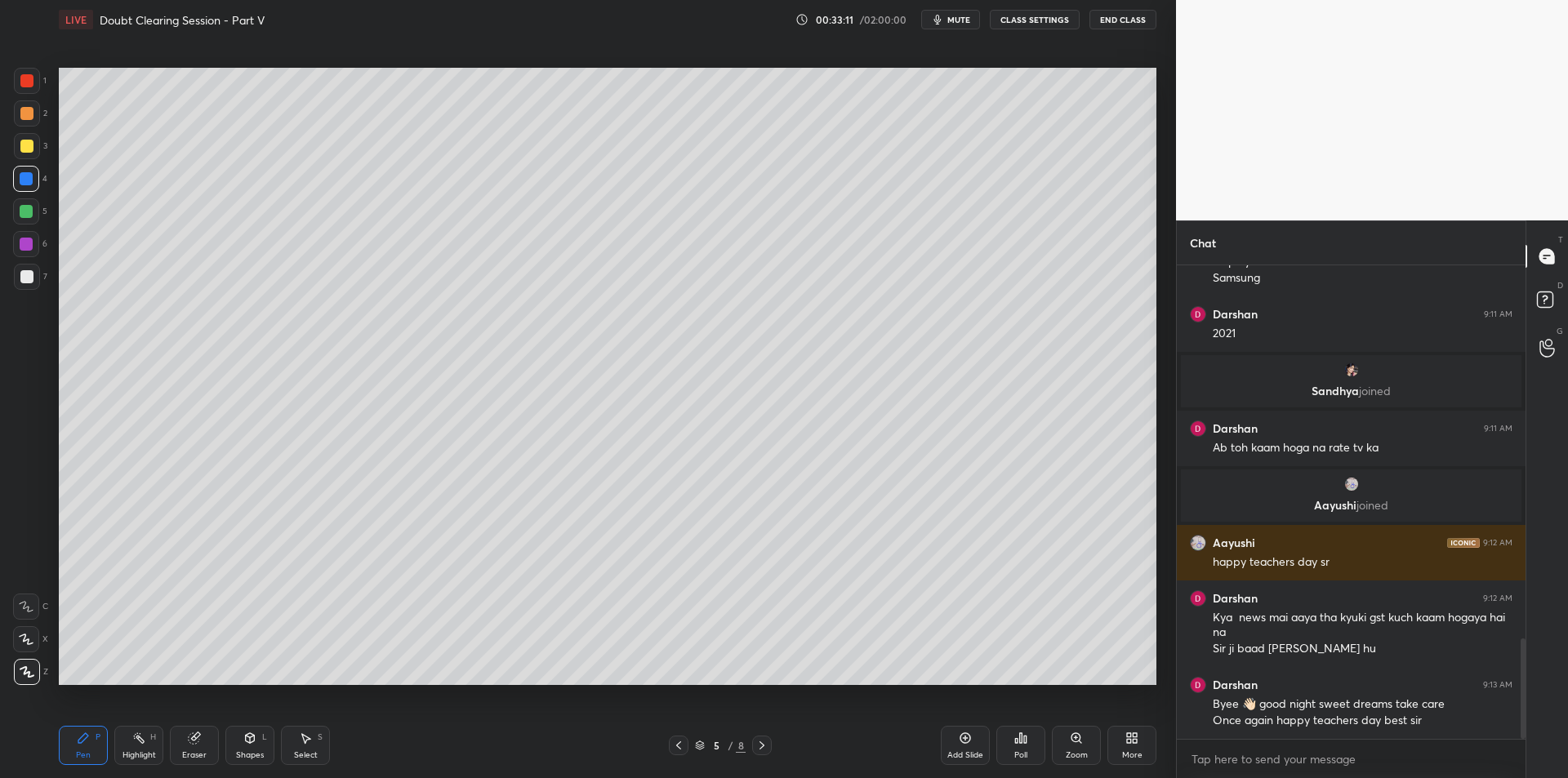
click at [26, 224] on div at bounding box center [26, 211] width 26 height 26
click at [30, 178] on div at bounding box center [26, 178] width 13 height 13
click at [24, 209] on div at bounding box center [26, 211] width 13 height 13
click at [7, 252] on div "1 2 3 4 5 6 7 C X Z C X Z E E Erase all H H" at bounding box center [26, 376] width 52 height 617
click at [20, 272] on div at bounding box center [26, 276] width 13 height 13
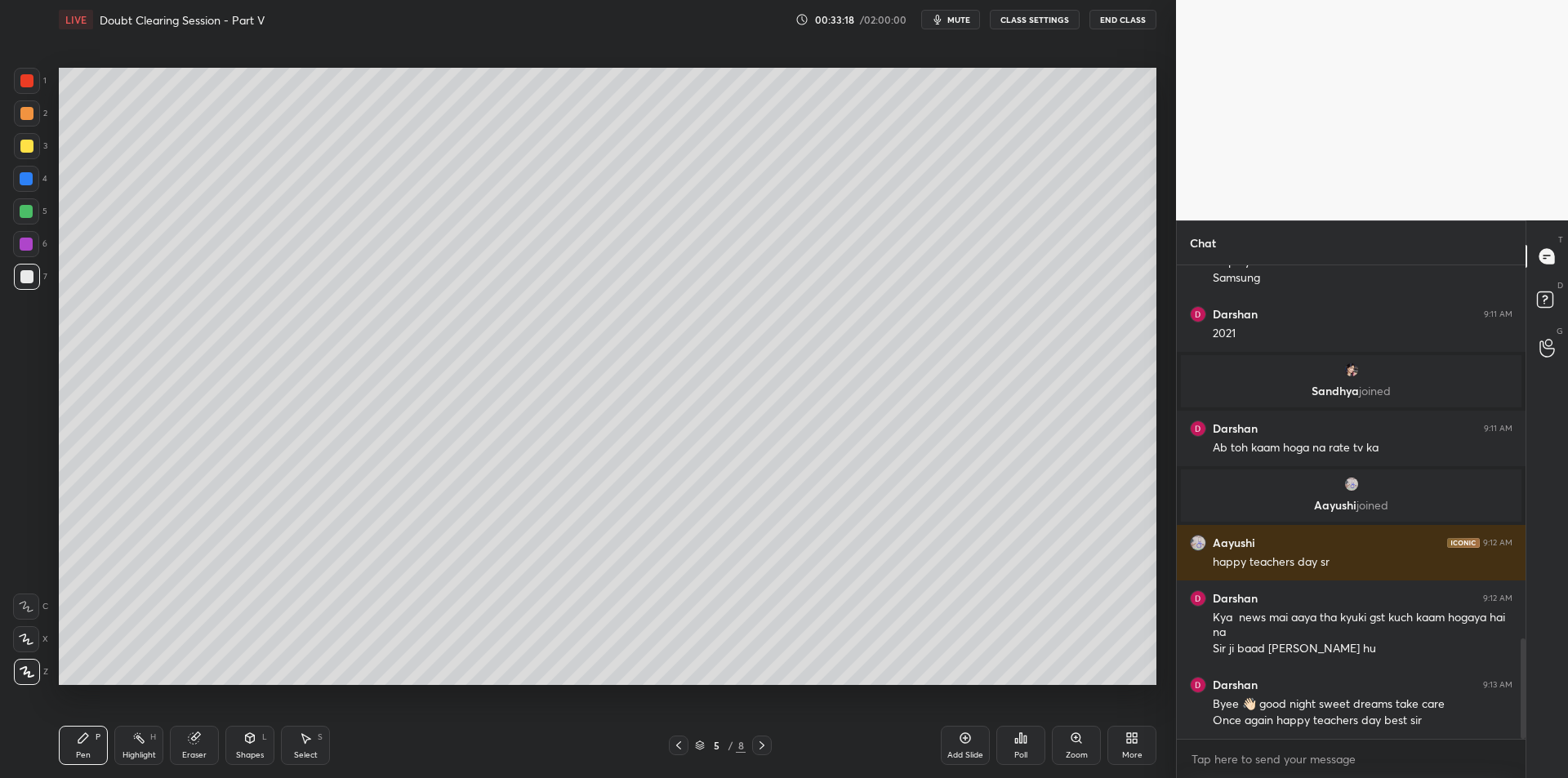
click at [17, 256] on div at bounding box center [26, 244] width 26 height 26
click at [34, 277] on div at bounding box center [27, 277] width 26 height 26
click at [24, 213] on div at bounding box center [26, 211] width 13 height 13
click at [40, 157] on div "3" at bounding box center [30, 146] width 33 height 26
click at [40, 124] on div "2" at bounding box center [30, 113] width 33 height 26
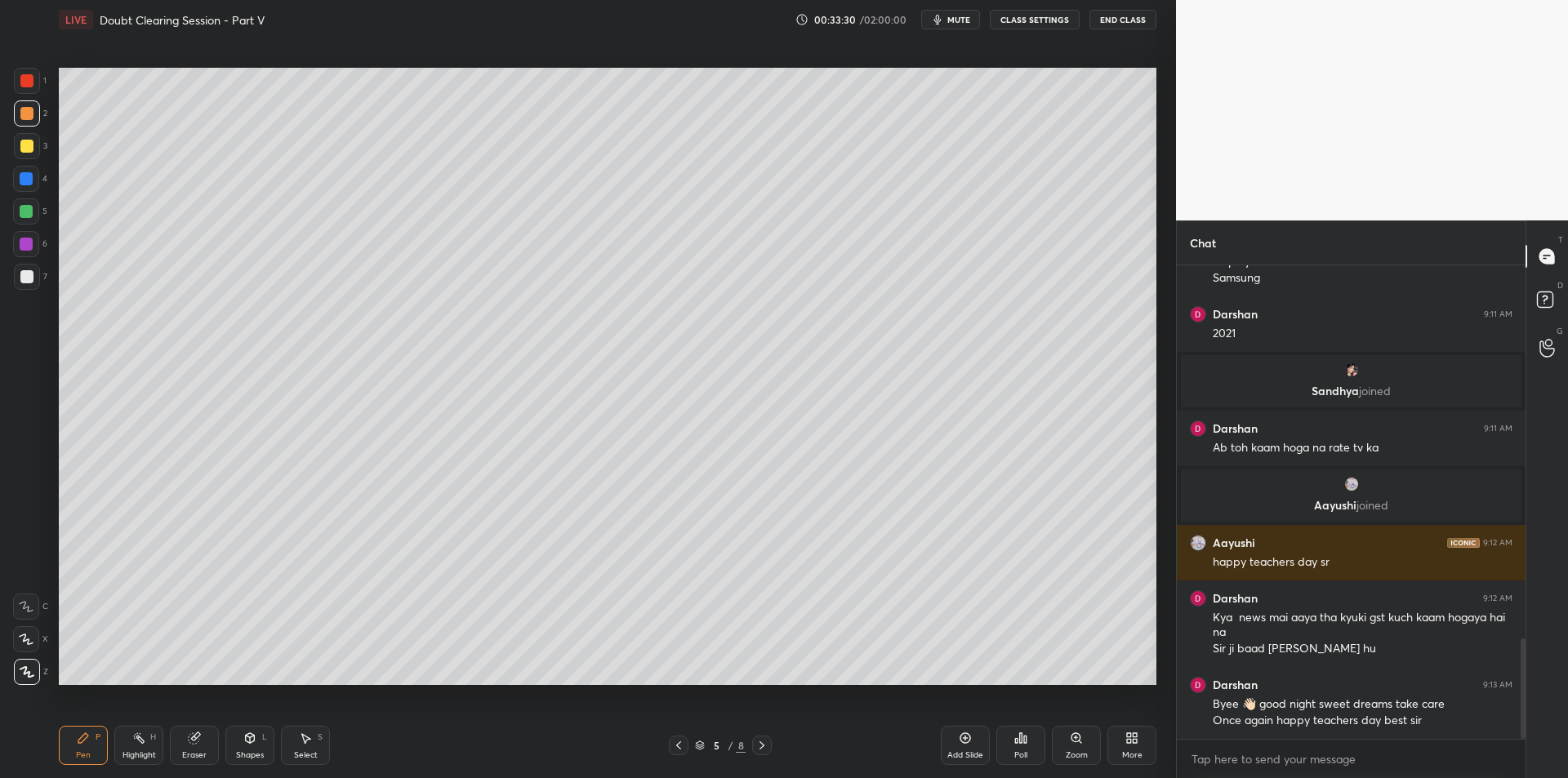
click at [43, 116] on div "2" at bounding box center [30, 113] width 33 height 26
click at [40, 145] on div "3" at bounding box center [30, 146] width 33 height 26
click at [33, 93] on div at bounding box center [27, 81] width 26 height 26
click at [670, 741] on div at bounding box center [678, 745] width 20 height 20
click at [769, 741] on div at bounding box center [762, 745] width 20 height 20
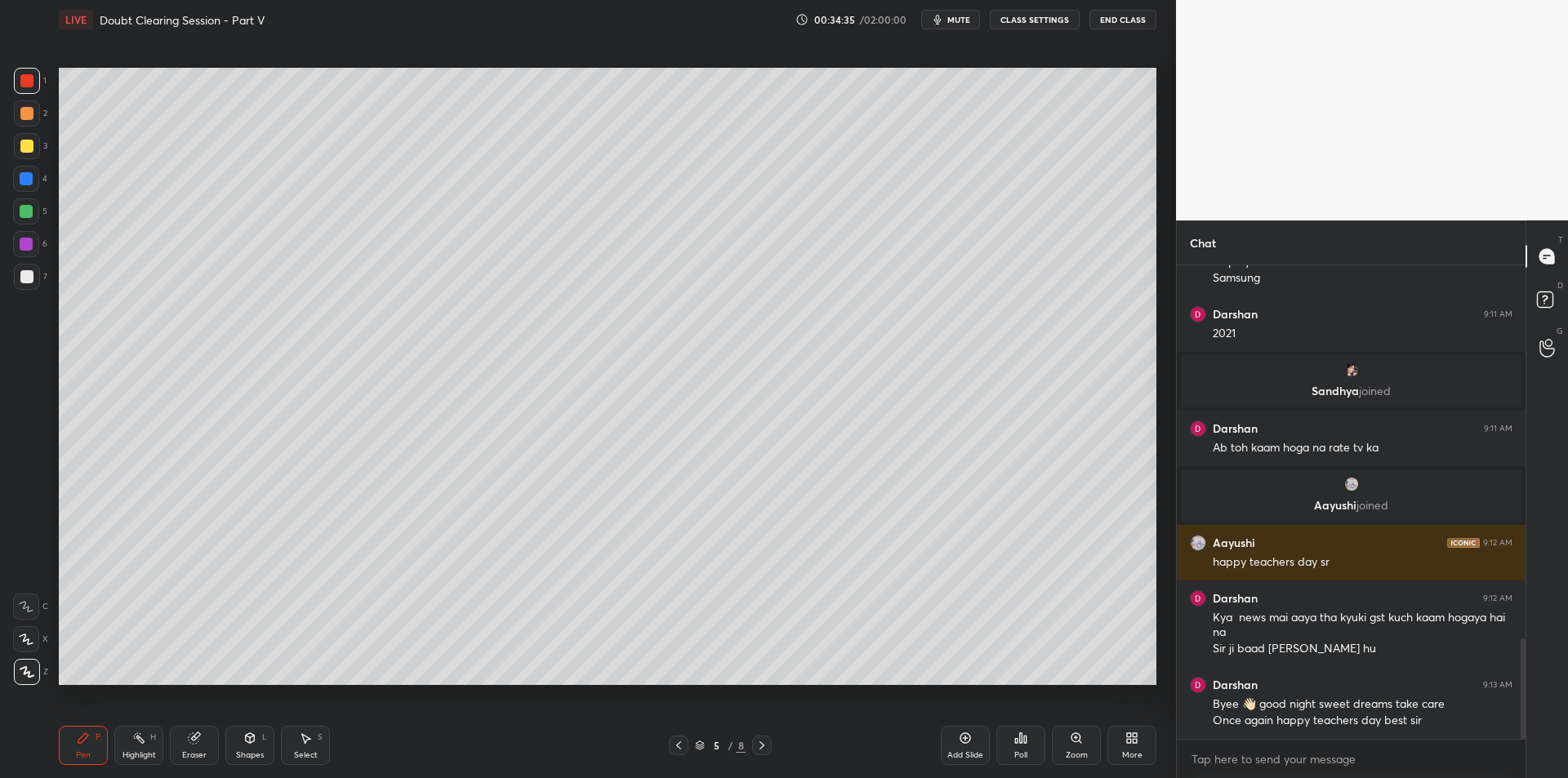
click at [23, 181] on div at bounding box center [26, 178] width 13 height 13
click at [23, 205] on div at bounding box center [26, 211] width 13 height 13
click at [22, 157] on div at bounding box center [27, 146] width 26 height 26
click at [31, 140] on div at bounding box center [26, 145] width 13 height 13
click at [20, 210] on div at bounding box center [26, 211] width 13 height 13
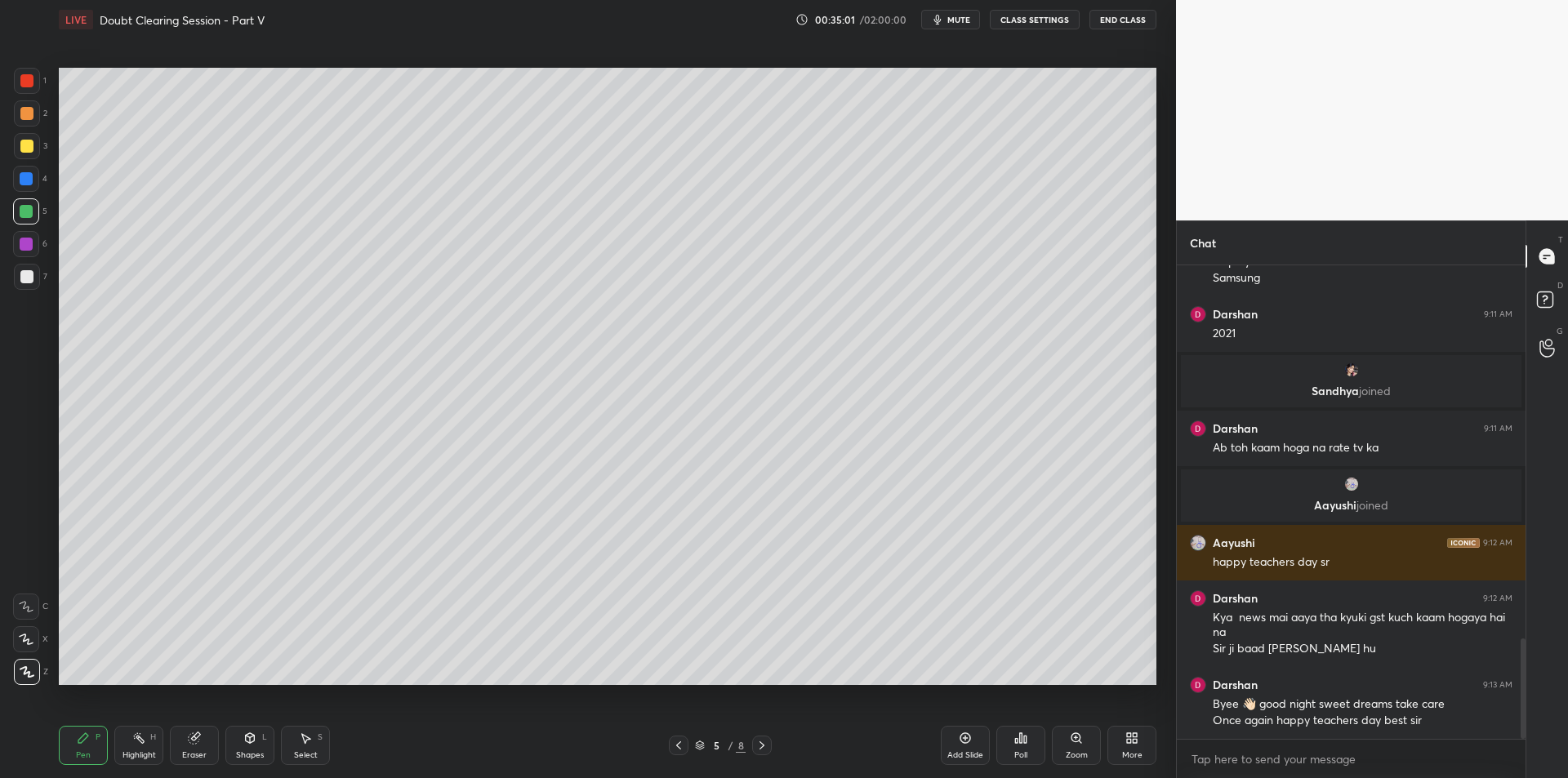
click at [10, 246] on div "1 2 3 4 5 6 7 C X Z C X Z E E Erase all H H" at bounding box center [26, 376] width 52 height 617
click at [17, 274] on div at bounding box center [27, 277] width 26 height 26
click at [33, 256] on div at bounding box center [26, 244] width 26 height 26
click at [28, 280] on div at bounding box center [26, 276] width 13 height 13
click at [960, 737] on icon at bounding box center [966, 738] width 10 height 10
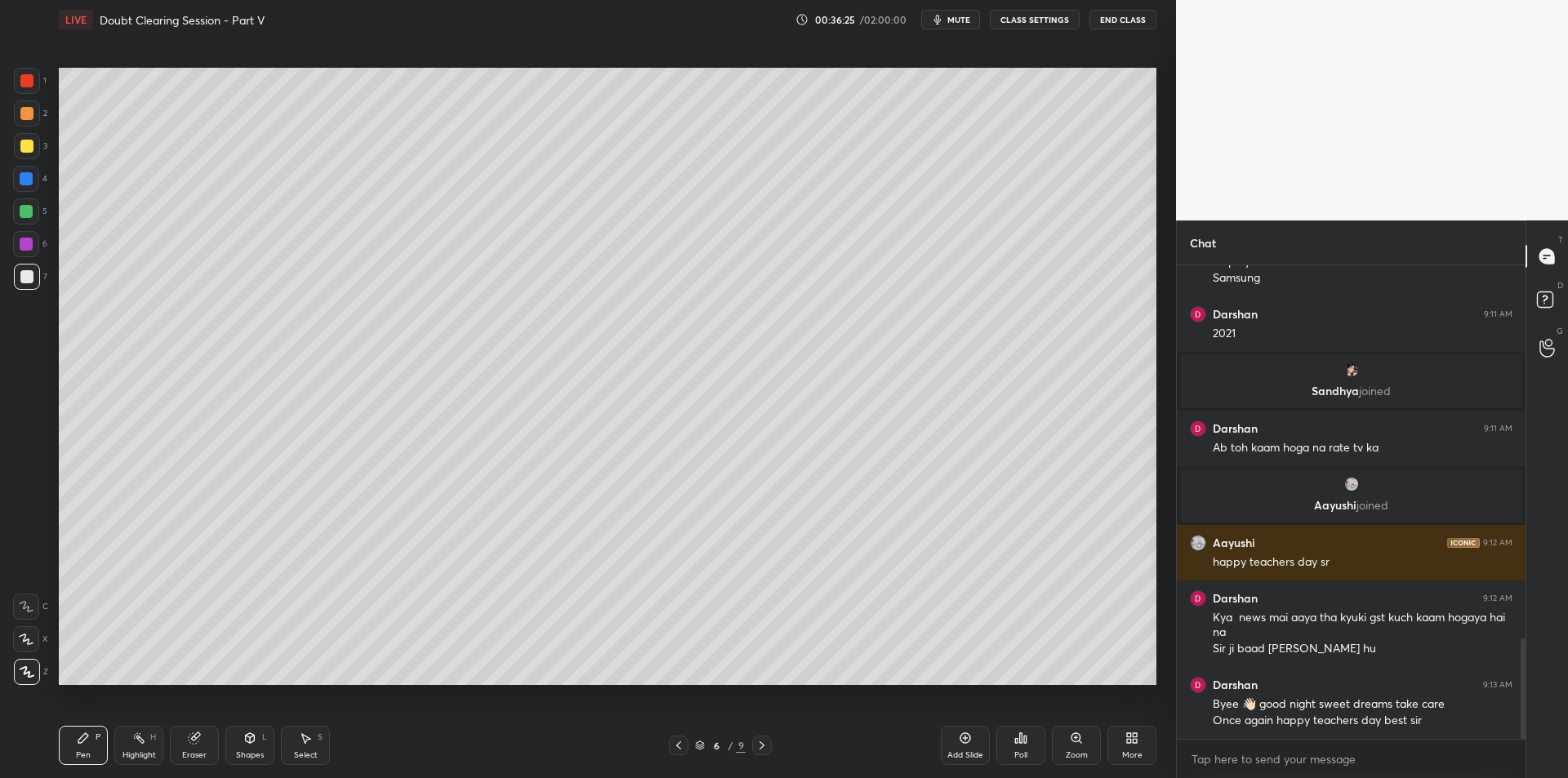
click at [21, 152] on div at bounding box center [27, 146] width 26 height 26
click at [8, 186] on div "1 2 3 4 5 6 7 C X Z C X Z E E Erase all H H" at bounding box center [26, 376] width 52 height 617
click at [16, 212] on div at bounding box center [26, 211] width 26 height 26
click at [27, 190] on div at bounding box center [26, 178] width 26 height 26
click at [28, 214] on div at bounding box center [26, 211] width 13 height 13
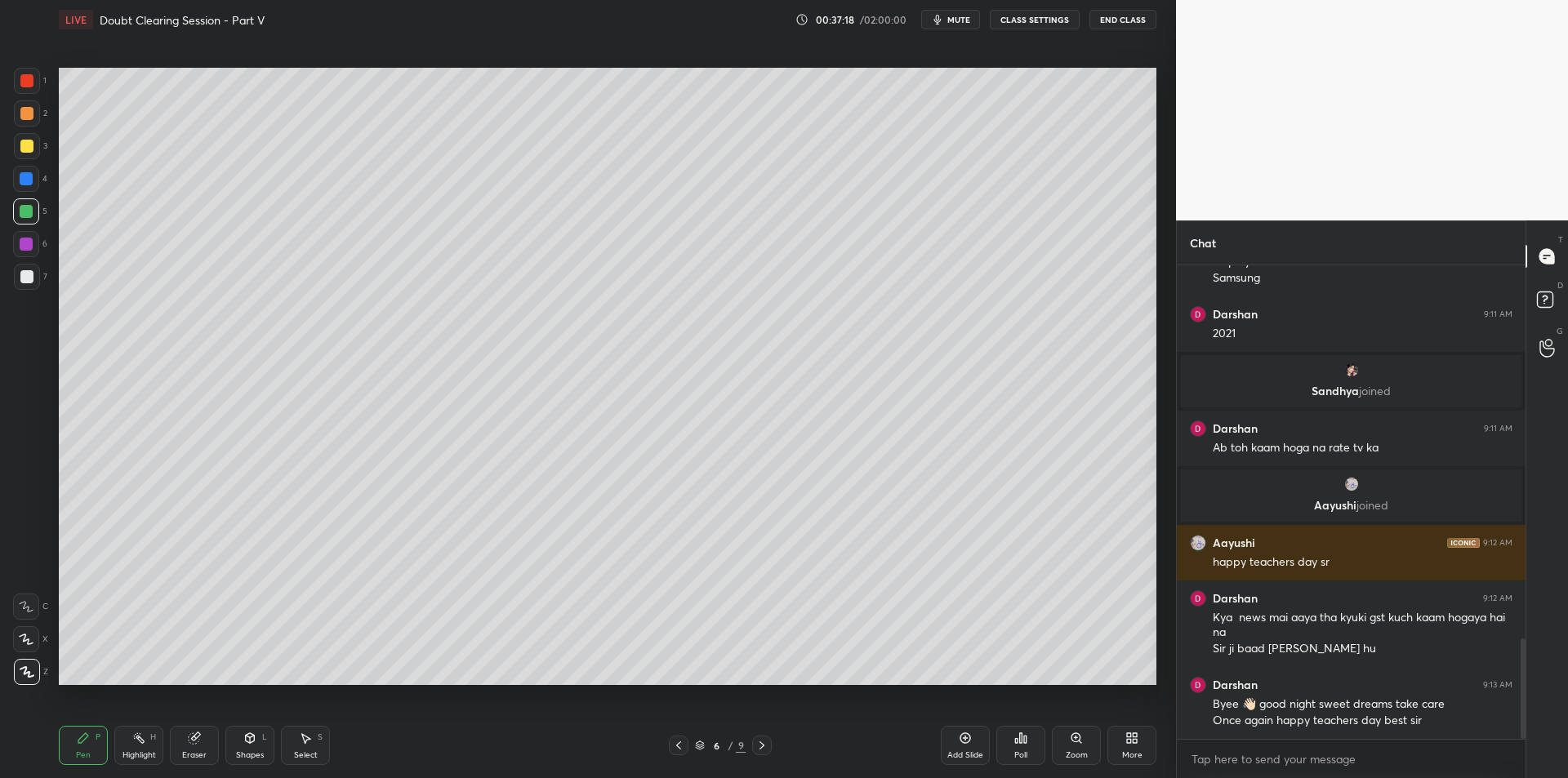
click at [7, 238] on div "1 2 3 4 5 6 7 C X Z C X Z E E Erase all H H" at bounding box center [26, 376] width 52 height 617
click at [20, 257] on div "6" at bounding box center [30, 247] width 34 height 33
click at [20, 274] on div at bounding box center [26, 276] width 13 height 13
click at [29, 140] on div at bounding box center [26, 145] width 13 height 13
click at [35, 119] on div at bounding box center [27, 113] width 26 height 26
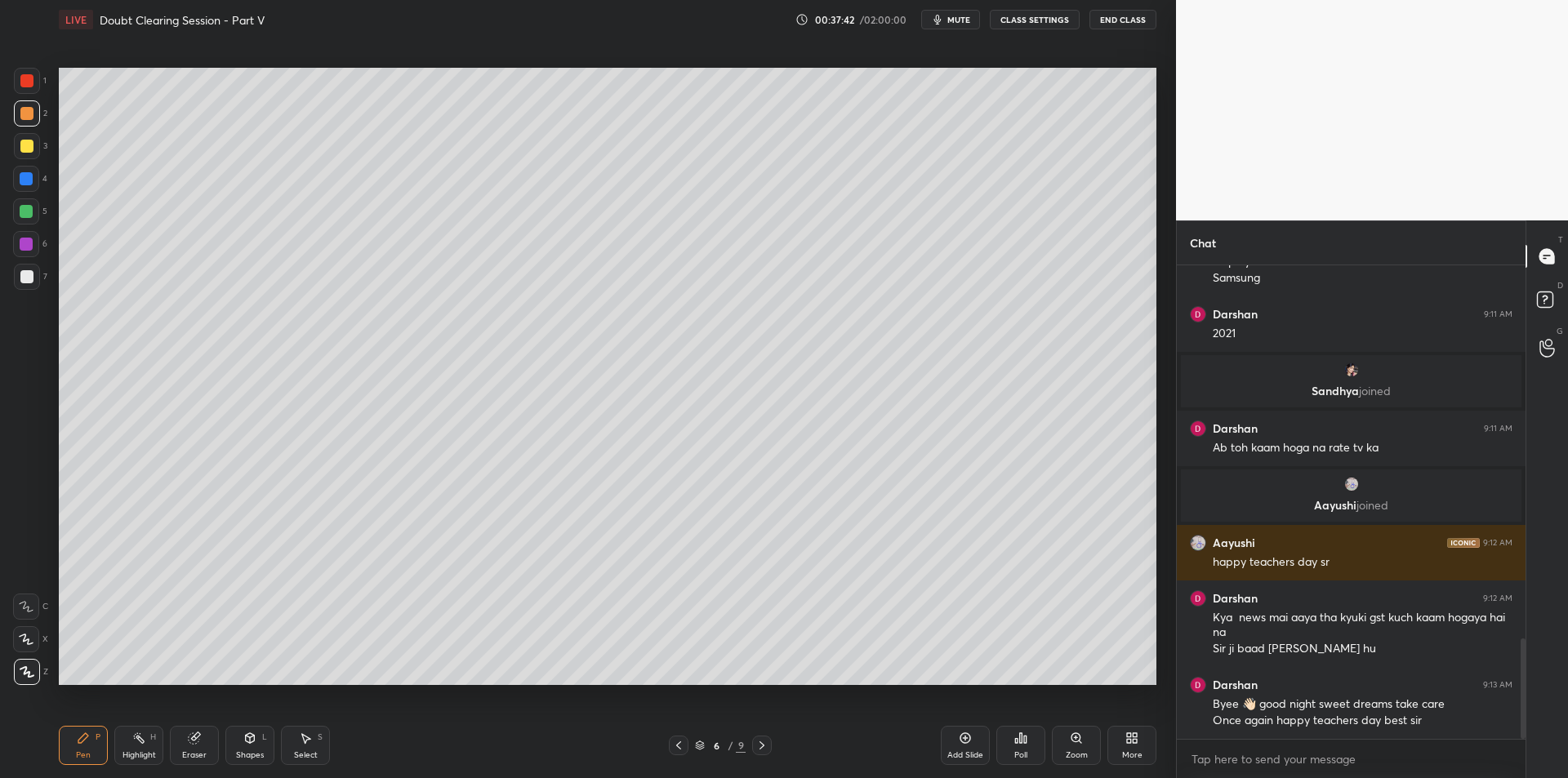
click at [40, 120] on div "2" at bounding box center [30, 113] width 33 height 26
click at [28, 141] on div at bounding box center [26, 145] width 13 height 13
click at [20, 147] on div at bounding box center [26, 145] width 13 height 13
click at [17, 124] on div at bounding box center [27, 113] width 26 height 26
click at [16, 138] on div at bounding box center [27, 146] width 26 height 26
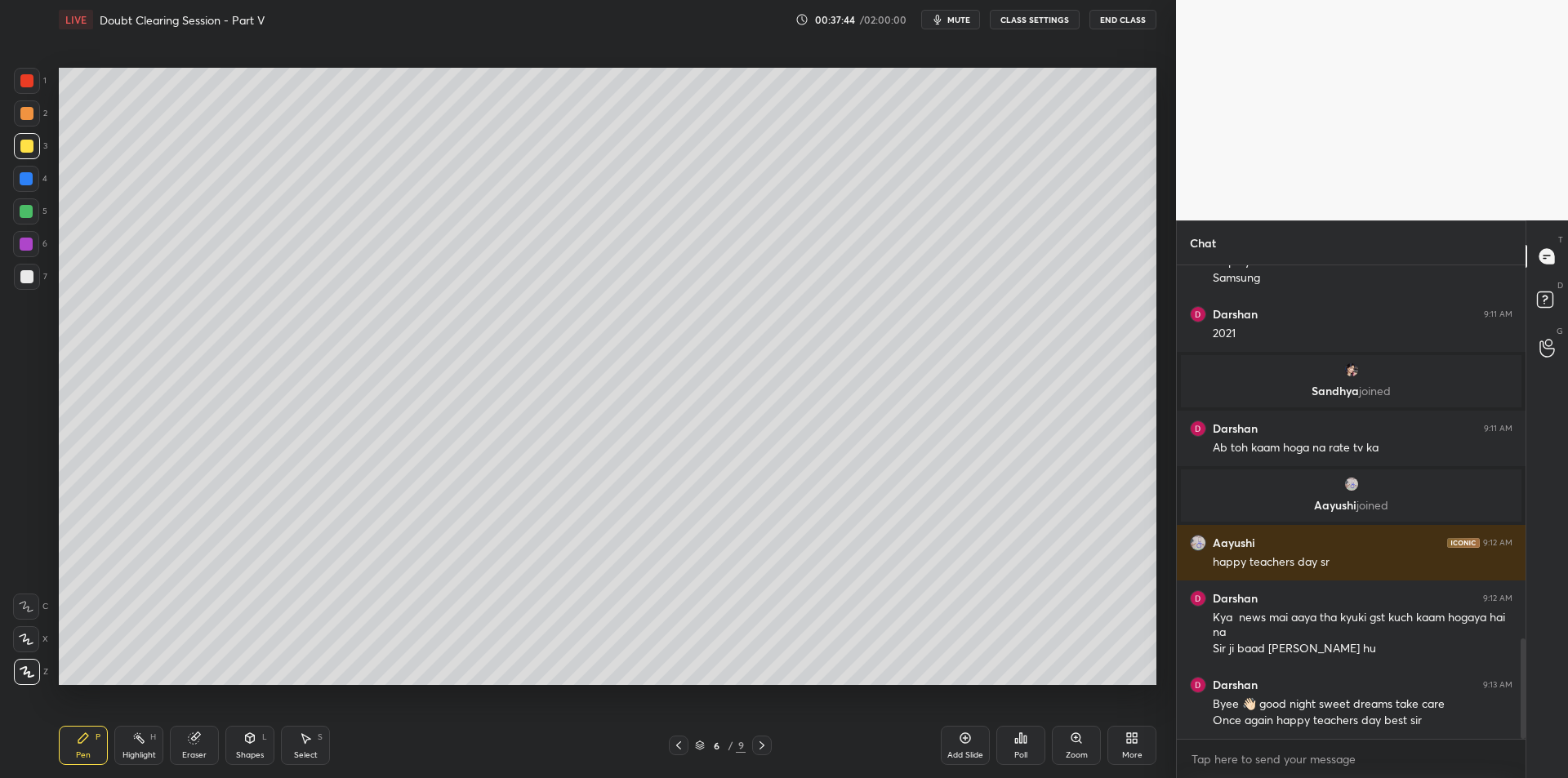
click at [22, 119] on div at bounding box center [26, 113] width 13 height 13
click at [22, 135] on div at bounding box center [27, 146] width 26 height 26
click at [17, 119] on div at bounding box center [27, 113] width 26 height 26
click at [20, 133] on div at bounding box center [27, 146] width 26 height 26
click at [26, 117] on div at bounding box center [26, 113] width 13 height 13
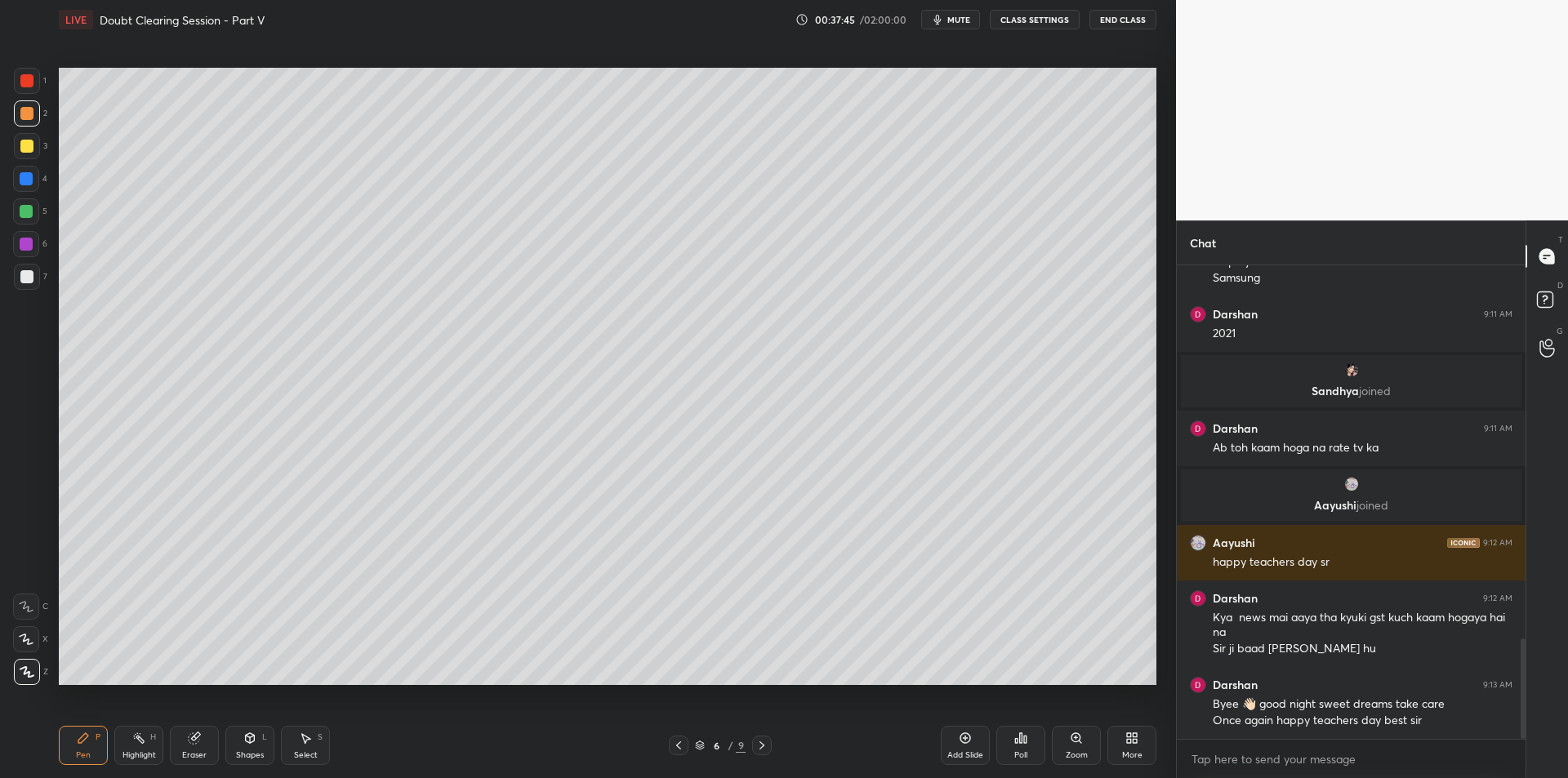
click at [30, 141] on div at bounding box center [26, 145] width 13 height 13
click at [27, 122] on div at bounding box center [27, 113] width 26 height 26
click at [24, 145] on div at bounding box center [26, 145] width 13 height 13
click at [957, 741] on div "Add Slide" at bounding box center [965, 745] width 49 height 39
click at [33, 175] on div at bounding box center [26, 178] width 26 height 26
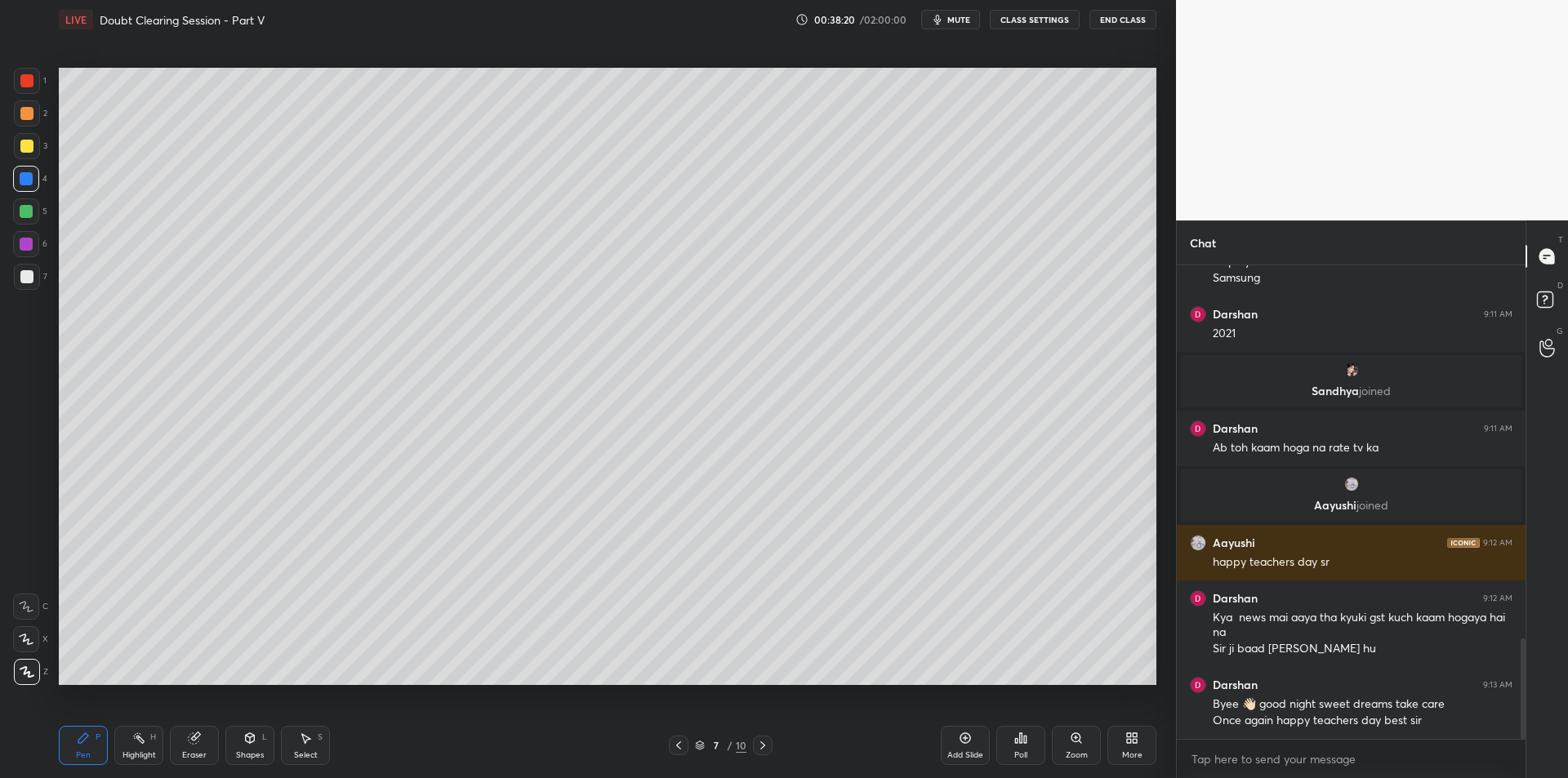
click at [22, 215] on div at bounding box center [26, 211] width 13 height 13
click at [24, 135] on div at bounding box center [27, 146] width 26 height 26
click at [24, 116] on div at bounding box center [26, 113] width 13 height 13
click at [19, 139] on div at bounding box center [27, 146] width 26 height 26
click at [18, 117] on div at bounding box center [27, 113] width 26 height 26
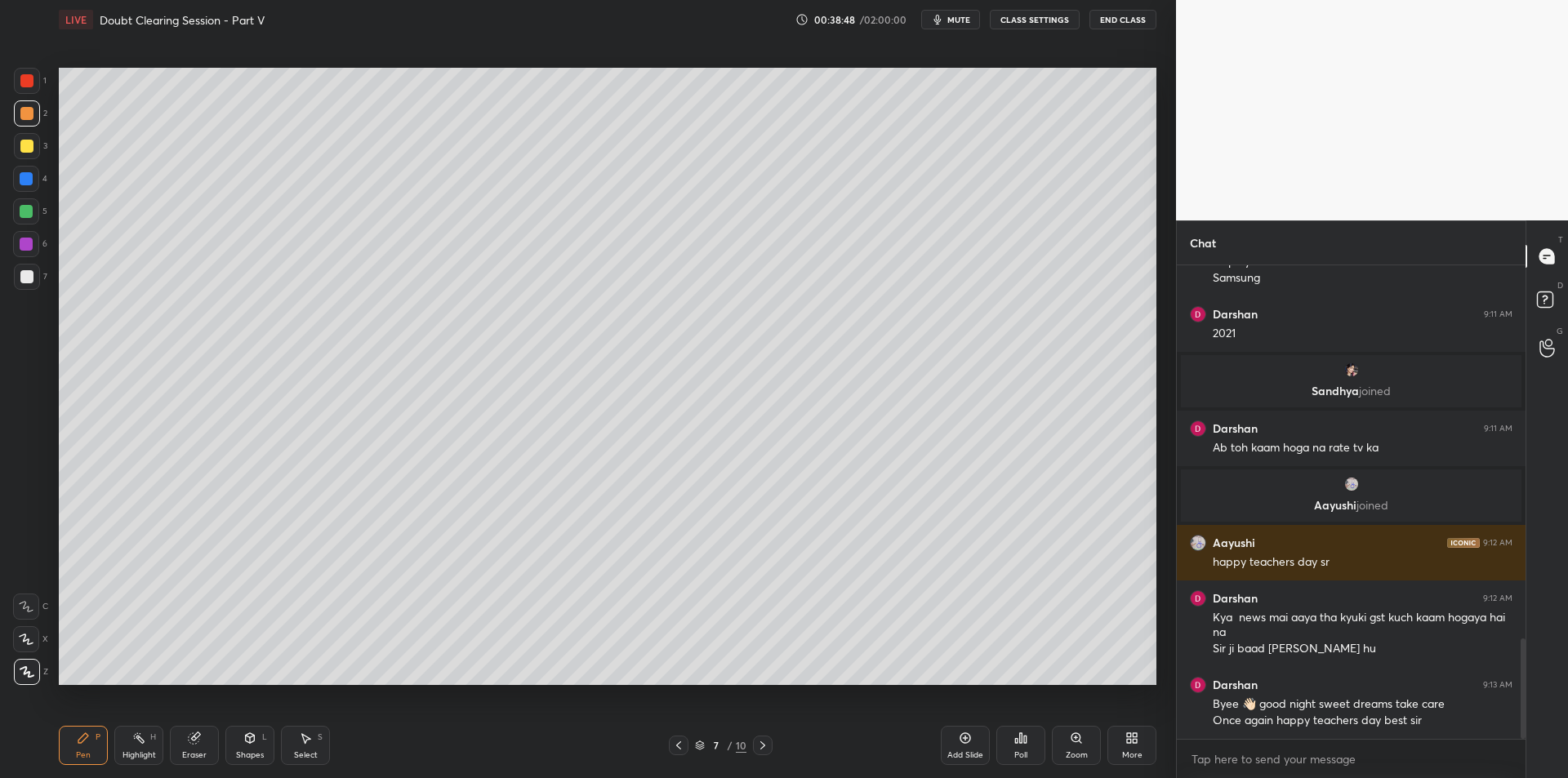
click at [144, 739] on icon at bounding box center [138, 737] width 13 height 13
click at [96, 740] on div "P" at bounding box center [98, 736] width 5 height 8
click at [132, 736] on icon at bounding box center [138, 737] width 13 height 13
click at [91, 735] on div "Pen P" at bounding box center [84, 745] width 49 height 39
click at [138, 745] on div "Highlight H" at bounding box center [138, 745] width 49 height 39
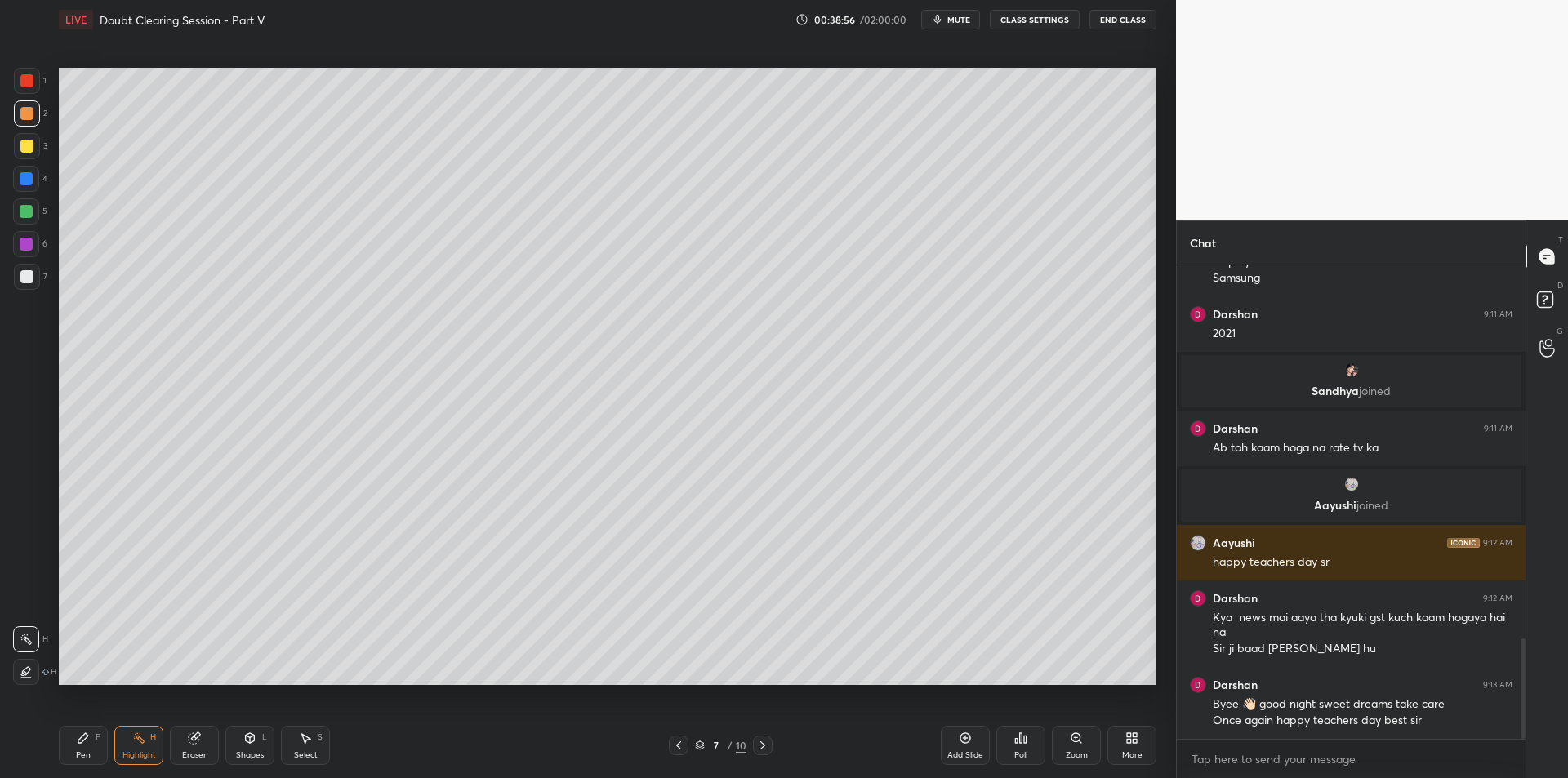
click at [101, 735] on div "Pen P" at bounding box center [84, 745] width 49 height 39
click at [143, 742] on rect at bounding box center [140, 739] width 8 height 8
click at [97, 729] on div "Pen P" at bounding box center [84, 745] width 49 height 39
click at [131, 740] on div "Highlight H" at bounding box center [138, 745] width 49 height 39
click at [85, 734] on icon at bounding box center [83, 737] width 10 height 10
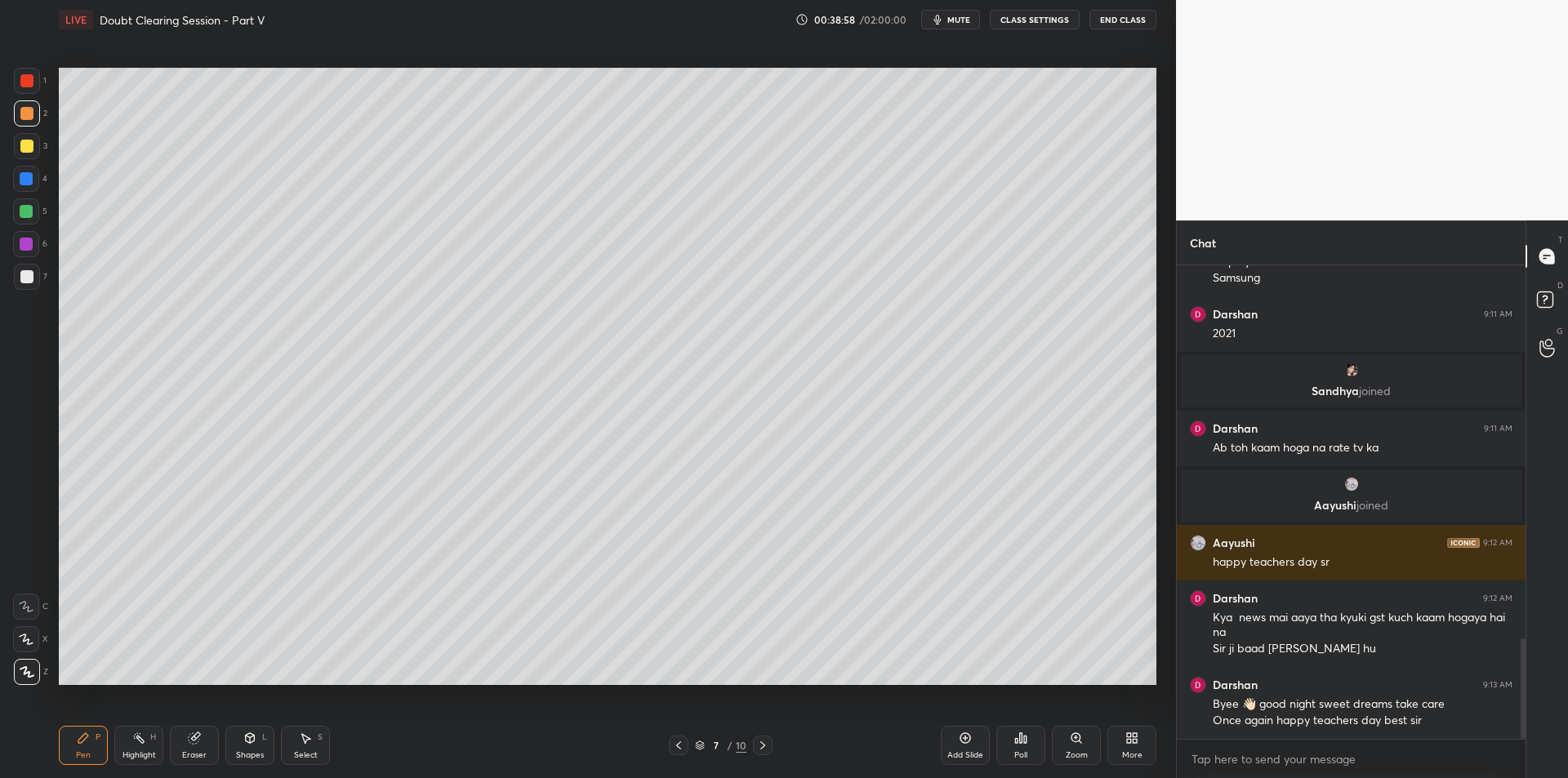
click at [125, 730] on div "Highlight H" at bounding box center [138, 745] width 49 height 39
click at [85, 729] on div "Pen P" at bounding box center [84, 745] width 49 height 39
click at [130, 735] on div "Highlight H" at bounding box center [138, 745] width 49 height 39
click at [84, 742] on icon at bounding box center [83, 737] width 13 height 13
click at [11, 217] on div "1 2 3 4 5 6 7 C X Z C X Z E E Erase all H H" at bounding box center [26, 376] width 52 height 617
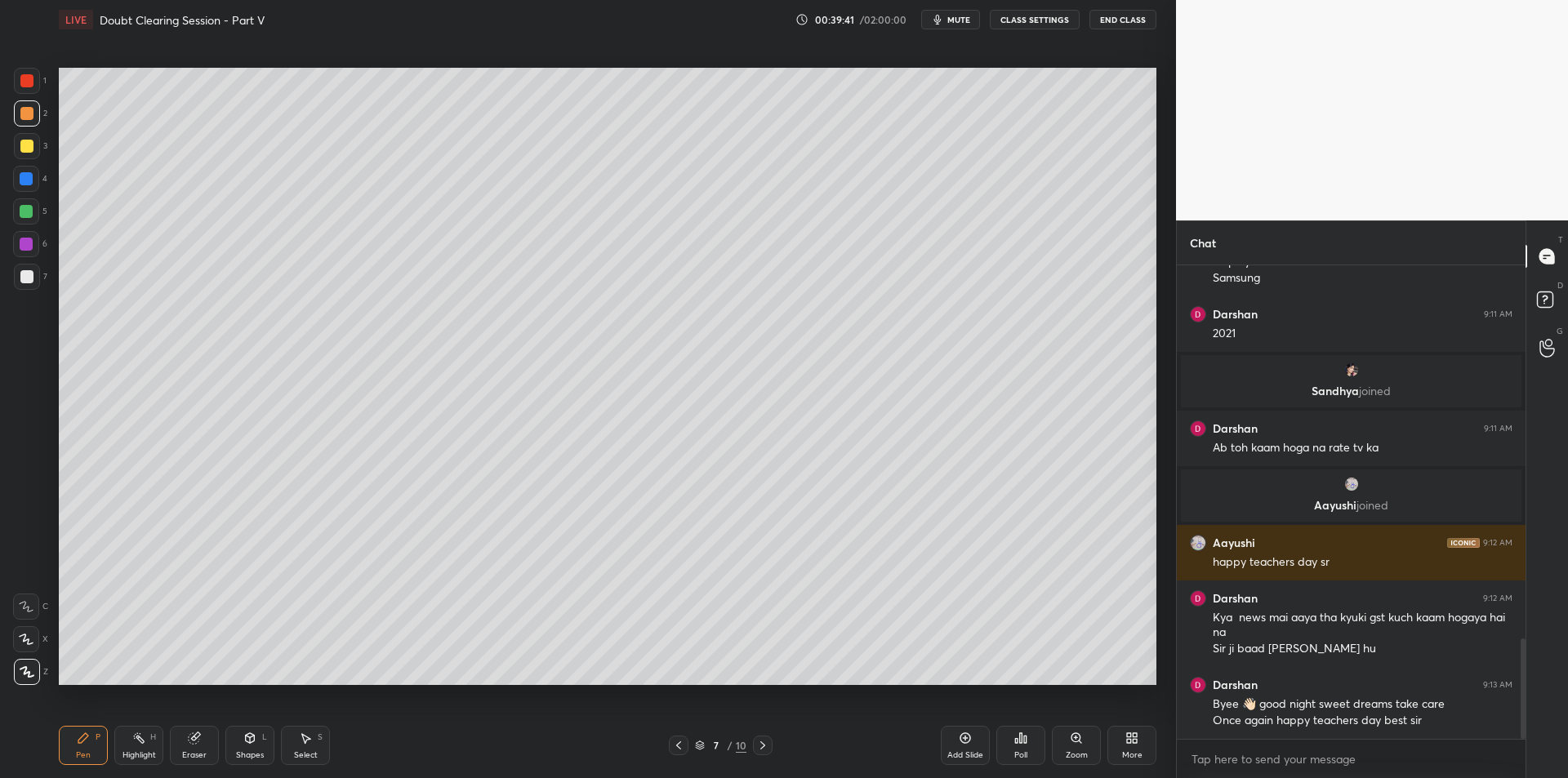
click at [28, 212] on div at bounding box center [26, 211] width 13 height 13
click at [41, 282] on div "7" at bounding box center [30, 277] width 33 height 26
click at [52, 276] on div "Setting up your live class Poll for secs No correct answer Start poll" at bounding box center [608, 376] width 1111 height 674
click at [970, 742] on icon at bounding box center [965, 737] width 13 height 13
click at [20, 151] on div at bounding box center [27, 146] width 26 height 26
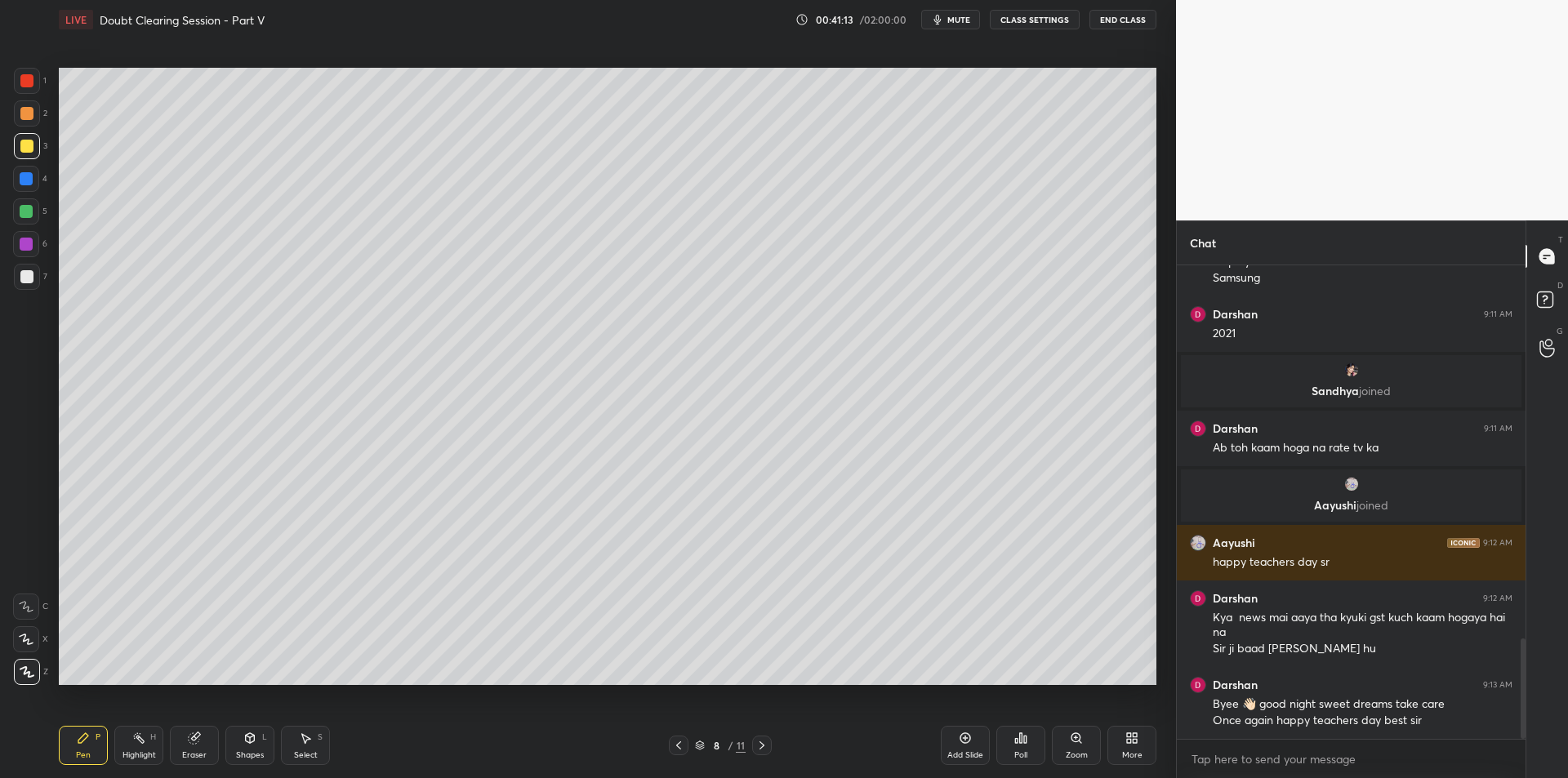
click at [23, 260] on div "6" at bounding box center [30, 247] width 34 height 33
click at [21, 227] on div "5" at bounding box center [30, 215] width 34 height 33
click at [20, 234] on div at bounding box center [26, 244] width 26 height 26
click at [29, 261] on div "6" at bounding box center [30, 247] width 34 height 33
click at [24, 278] on div at bounding box center [26, 276] width 13 height 13
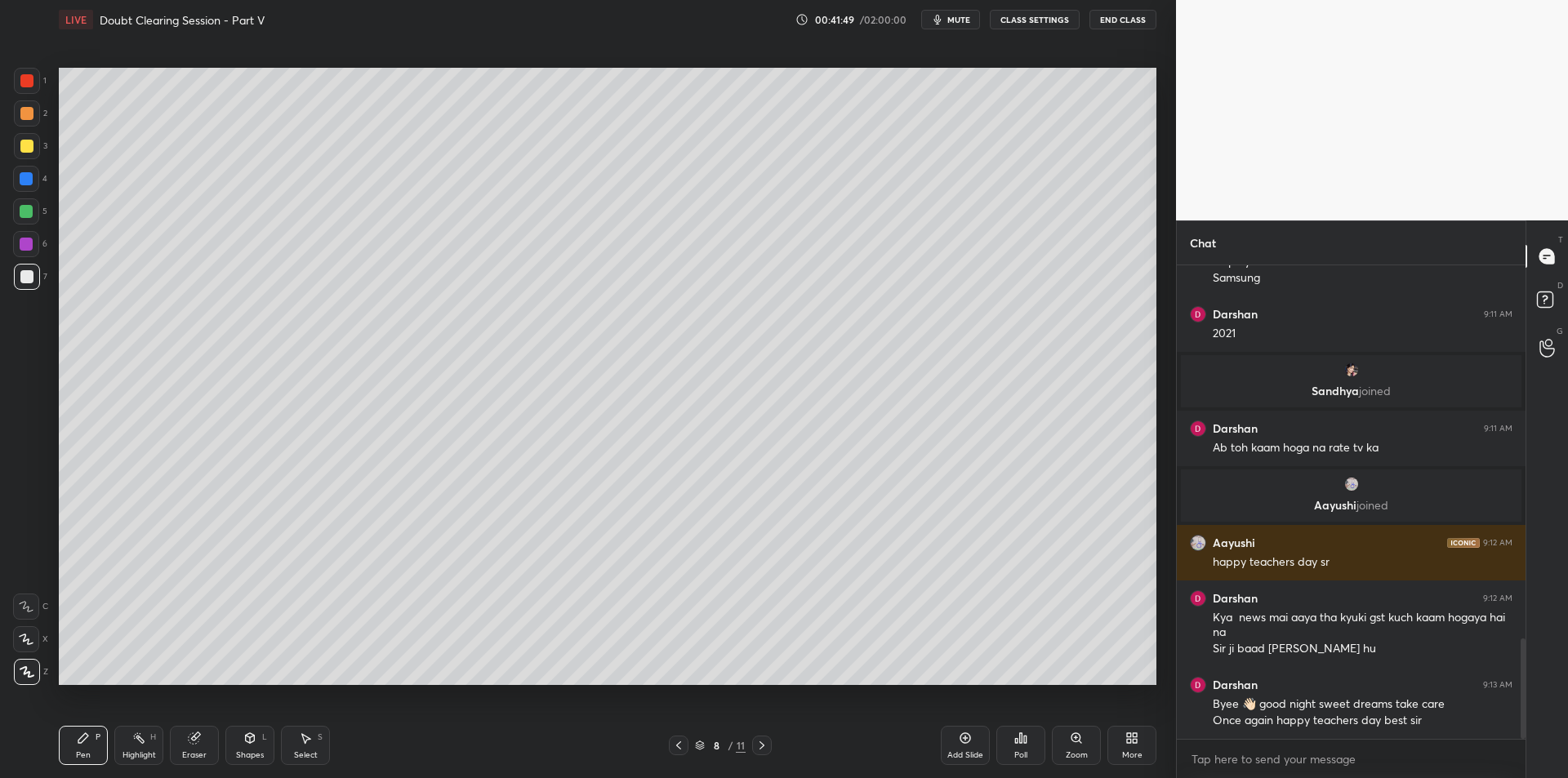
click at [966, 761] on div "Add Slide" at bounding box center [965, 745] width 49 height 39
click at [934, 30] on div "LIVE Doubt Clearing Session - Part V 00:42:03 / 02:00:00 mute CLASS SETTINGS En…" at bounding box center [608, 19] width 1098 height 39
click at [944, 9] on div "LIVE Doubt Clearing Session - Part V 00:42:04 / 02:00:00 mute CLASS SETTINGS En…" at bounding box center [608, 19] width 1098 height 39
click at [961, 20] on span "mute" at bounding box center [959, 19] width 23 height 11
click at [953, 10] on button "unmute" at bounding box center [951, 19] width 59 height 20
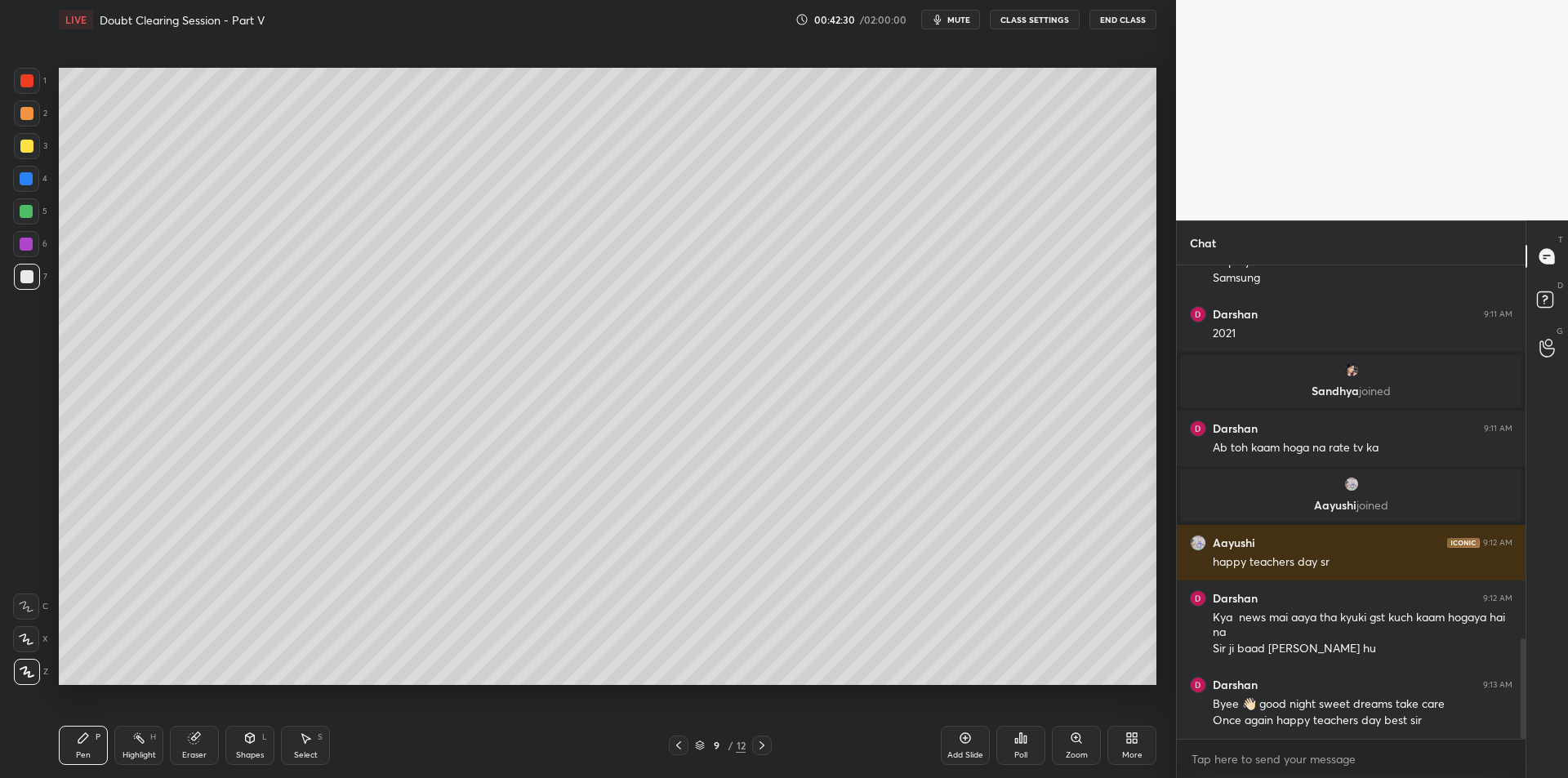
click at [41, 142] on div "3" at bounding box center [30, 146] width 33 height 26
click at [30, 185] on div at bounding box center [26, 178] width 26 height 26
click at [34, 214] on div at bounding box center [26, 211] width 26 height 26
click at [20, 245] on div at bounding box center [26, 244] width 13 height 13
click at [25, 266] on div at bounding box center [27, 277] width 26 height 26
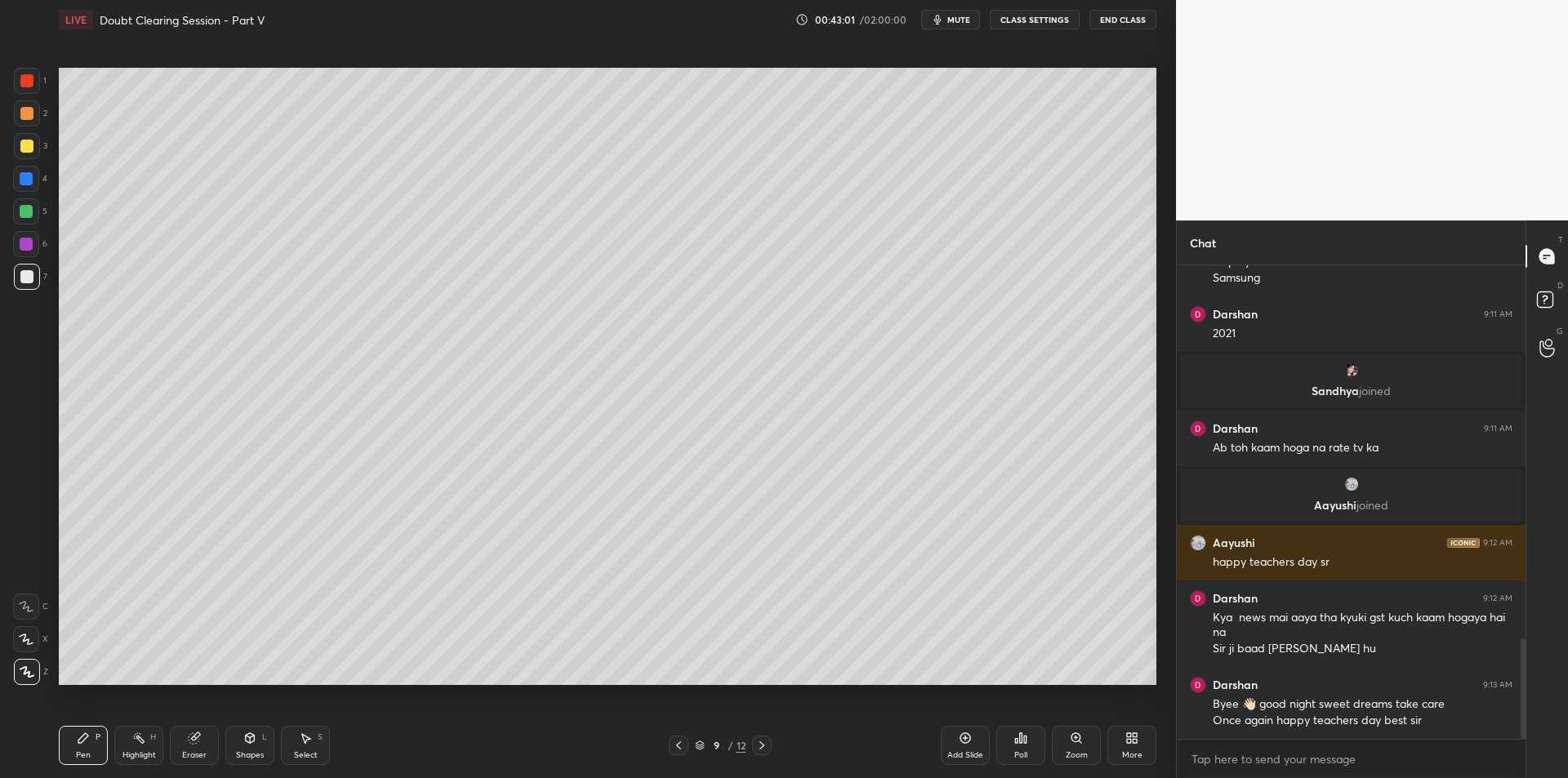
click at [30, 130] on div "2" at bounding box center [30, 117] width 33 height 33
click at [31, 114] on div at bounding box center [26, 113] width 13 height 13
click at [134, 735] on circle at bounding box center [134, 736] width 2 height 2
click at [79, 725] on div "Pen P Highlight H Eraser Shapes L Select S 9 / 12 Add Slide Poll Zoom More" at bounding box center [608, 745] width 1098 height 65
click at [144, 740] on icon at bounding box center [138, 737] width 13 height 13
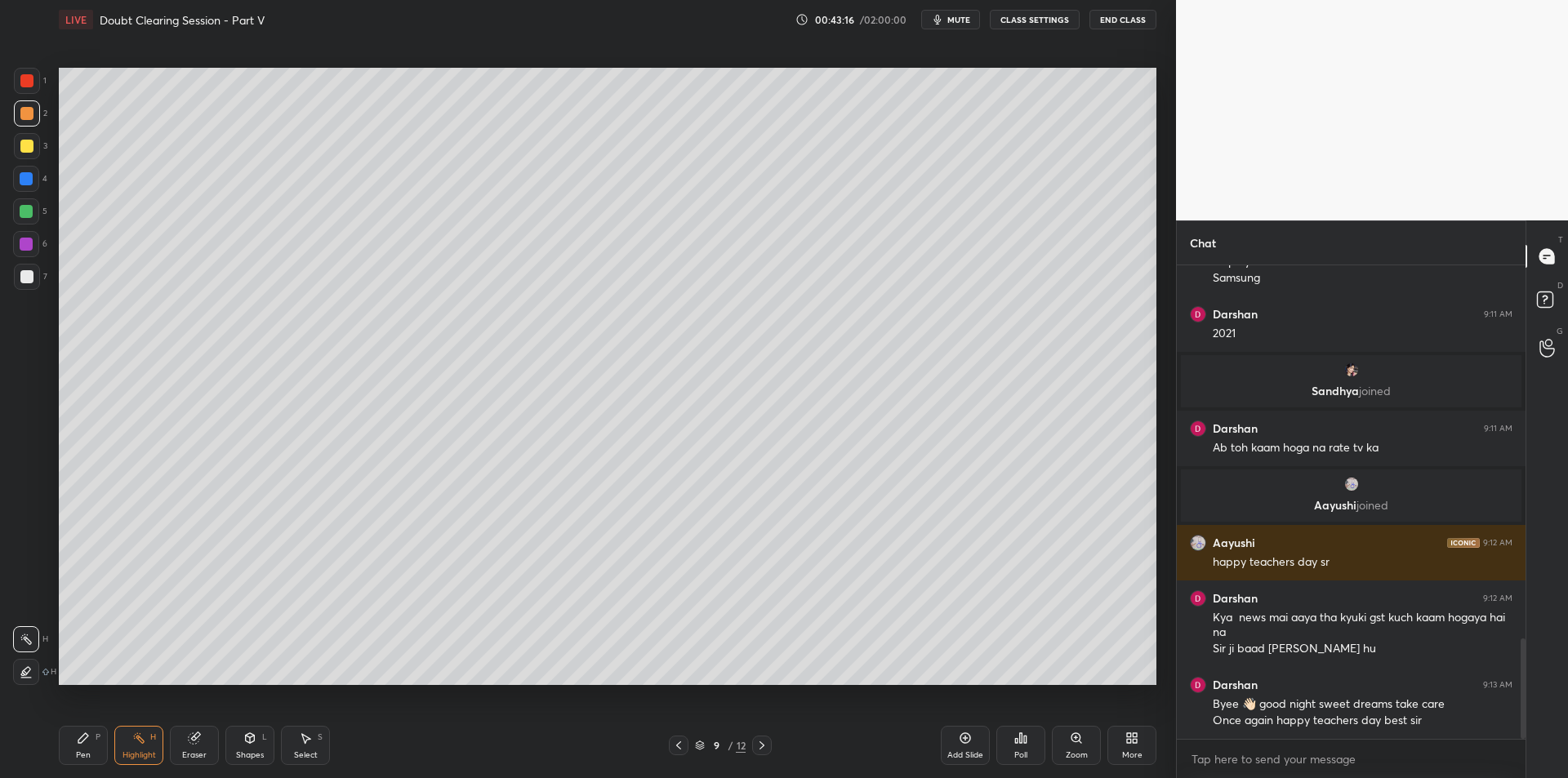
click at [90, 742] on div "Pen P" at bounding box center [84, 745] width 49 height 39
click at [135, 751] on div "Highlight" at bounding box center [139, 755] width 33 height 8
click at [96, 748] on div "Pen P" at bounding box center [84, 745] width 49 height 39
click at [139, 754] on div "Highlight" at bounding box center [139, 755] width 33 height 8
click at [84, 742] on icon at bounding box center [83, 737] width 13 height 13
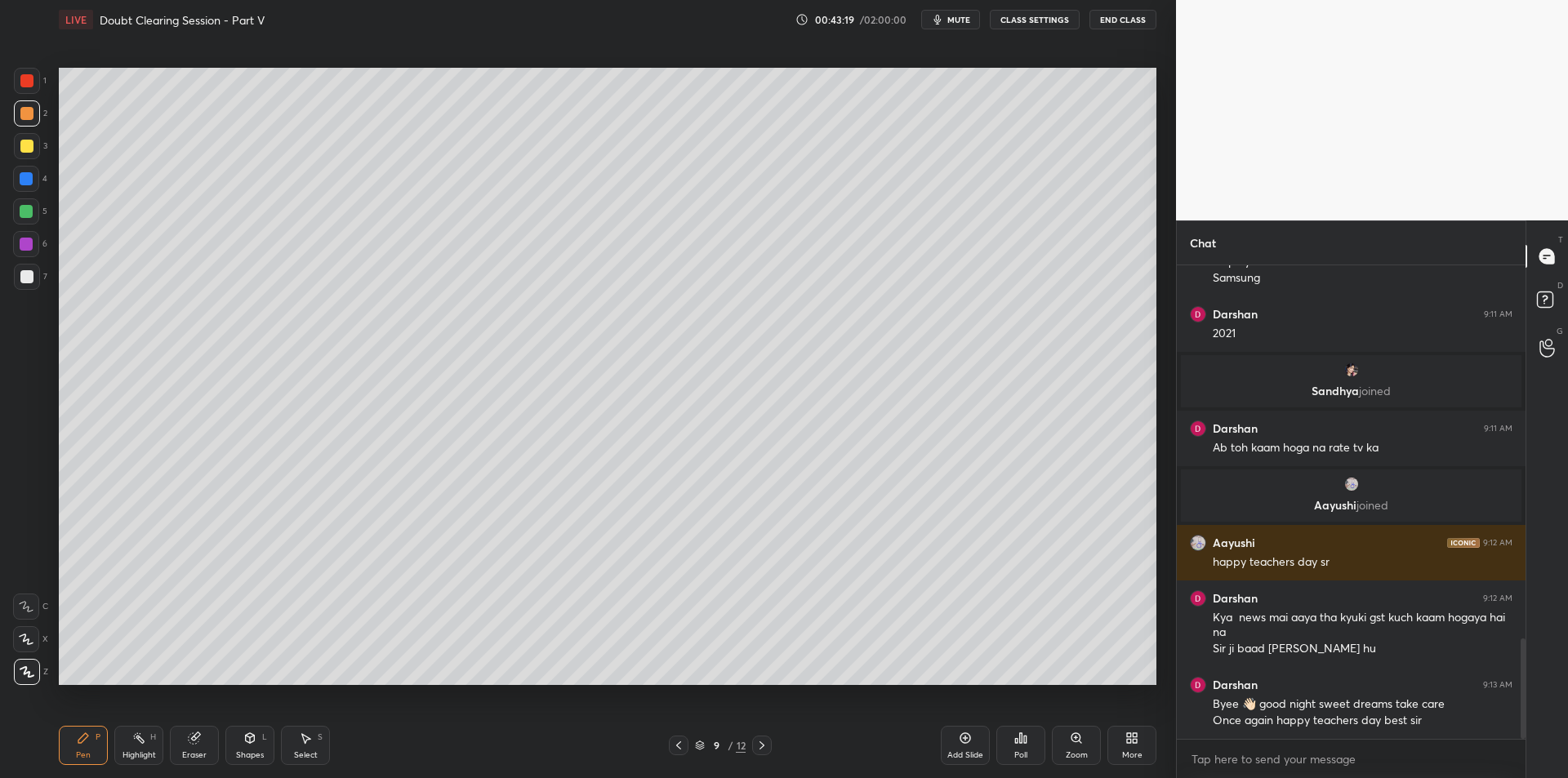
click at [131, 734] on div "Highlight H" at bounding box center [138, 745] width 49 height 39
click at [93, 742] on div "Pen P" at bounding box center [84, 745] width 49 height 39
click at [132, 747] on div "Highlight H" at bounding box center [138, 745] width 49 height 39
click at [90, 744] on div "Pen P" at bounding box center [84, 745] width 49 height 39
click at [39, 178] on div at bounding box center [26, 178] width 26 height 26
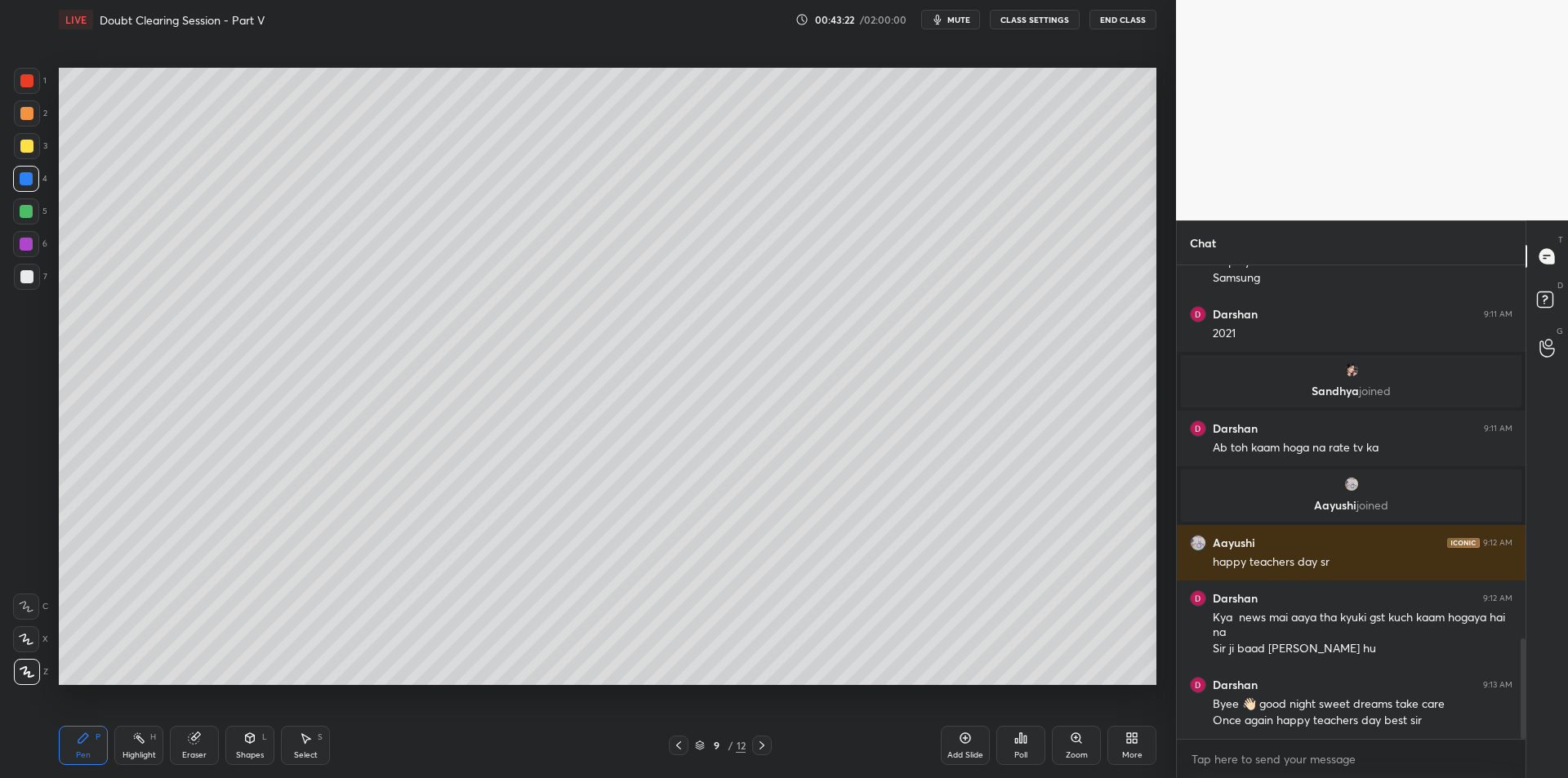
click at [37, 151] on div at bounding box center [27, 146] width 26 height 26
click at [24, 95] on div "1" at bounding box center [30, 84] width 33 height 33
click at [24, 219] on div at bounding box center [26, 211] width 26 height 26
click at [141, 736] on icon at bounding box center [138, 737] width 13 height 13
click at [676, 742] on icon at bounding box center [678, 745] width 13 height 13
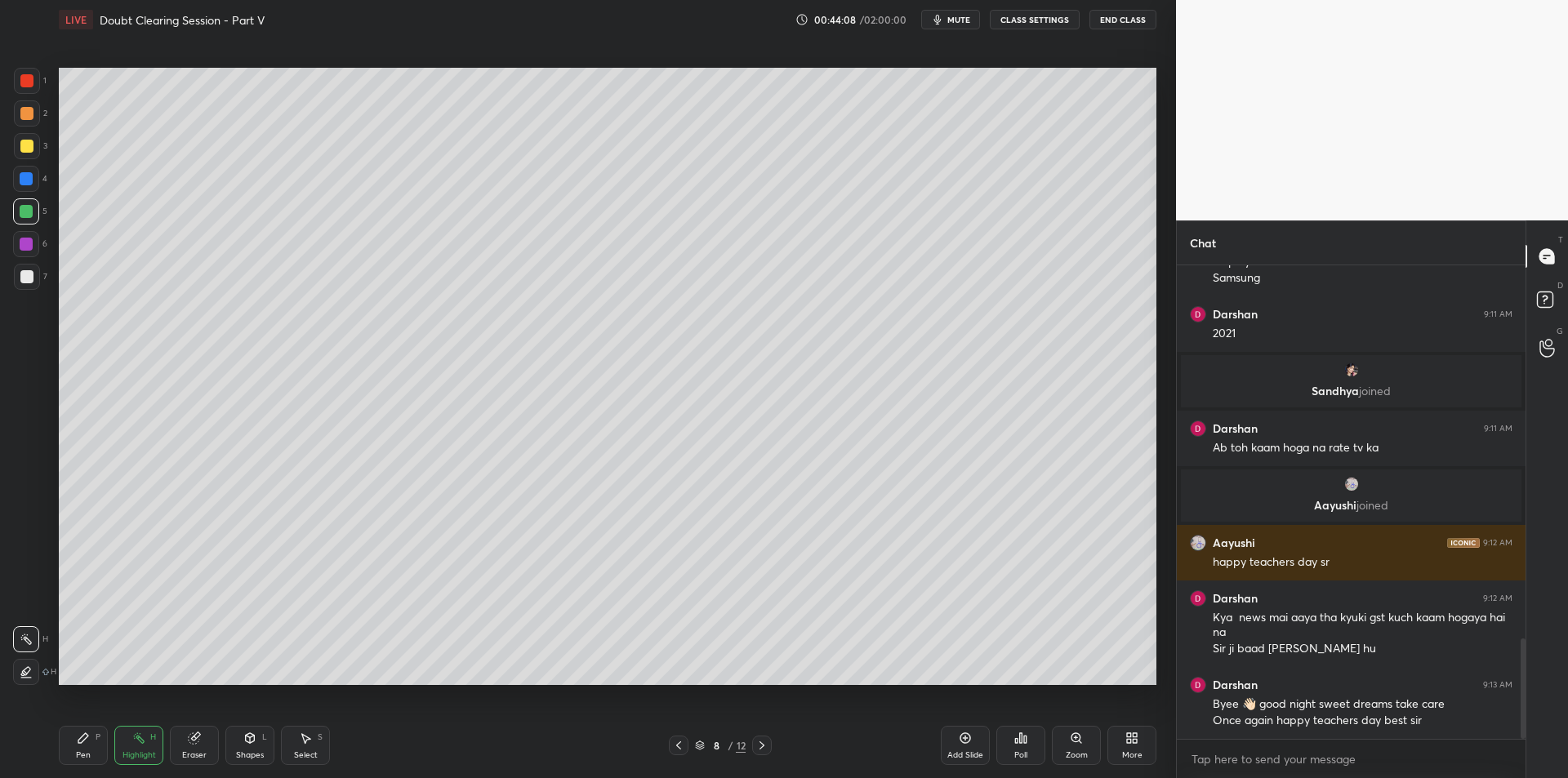
click at [683, 752] on div at bounding box center [678, 745] width 20 height 20
click at [686, 753] on div at bounding box center [678, 745] width 20 height 20
click at [679, 753] on div at bounding box center [678, 745] width 20 height 20
click at [675, 747] on icon at bounding box center [678, 745] width 13 height 13
click at [673, 739] on icon at bounding box center [678, 745] width 13 height 13
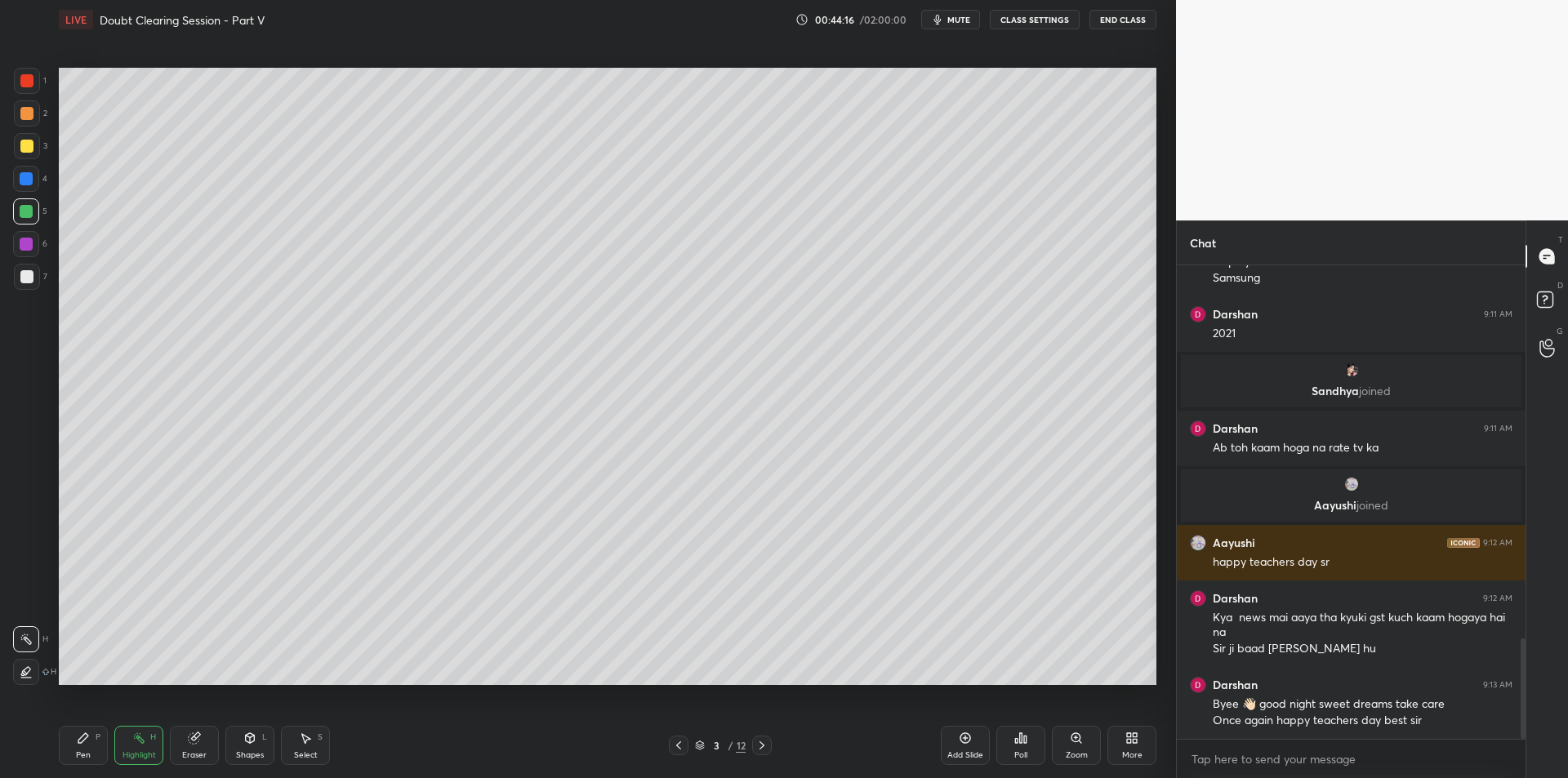
click at [676, 742] on icon at bounding box center [678, 745] width 13 height 13
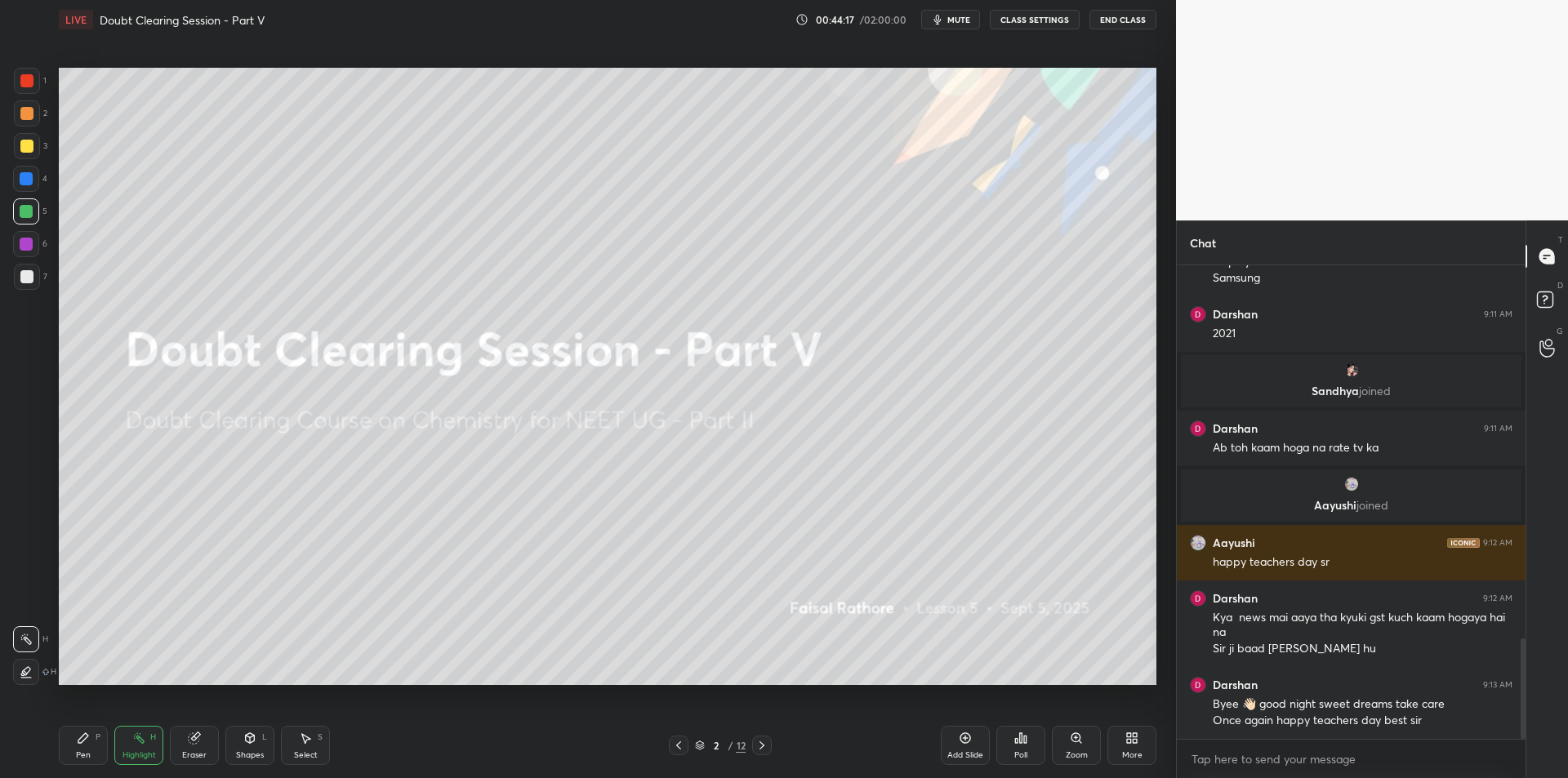
click at [760, 742] on icon at bounding box center [762, 745] width 5 height 8
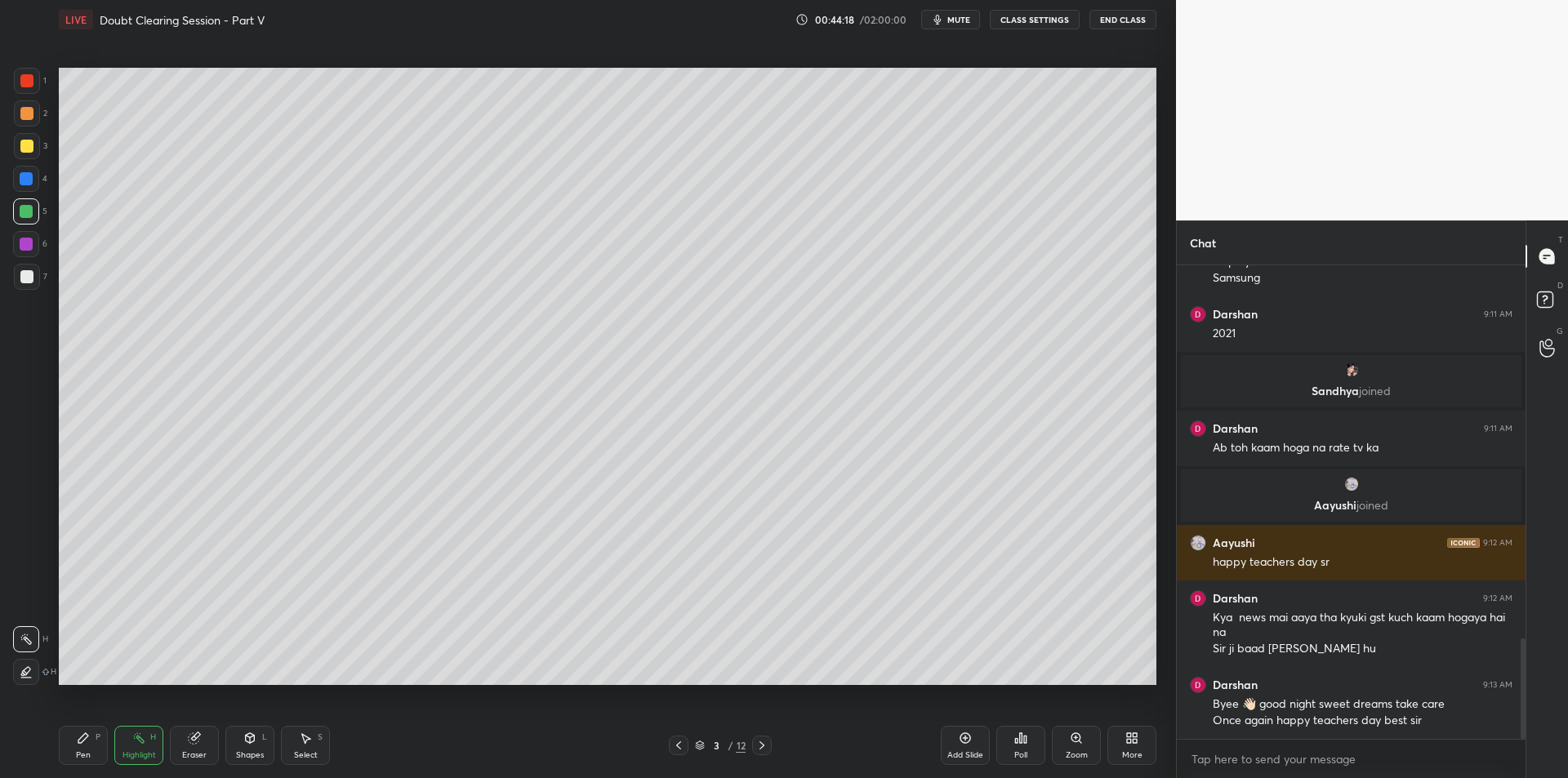
click at [757, 745] on icon at bounding box center [762, 745] width 13 height 13
click at [964, 21] on span "mute" at bounding box center [959, 19] width 23 height 11
click at [999, 18] on button "CLASS SETTINGS" at bounding box center [1034, 19] width 90 height 20
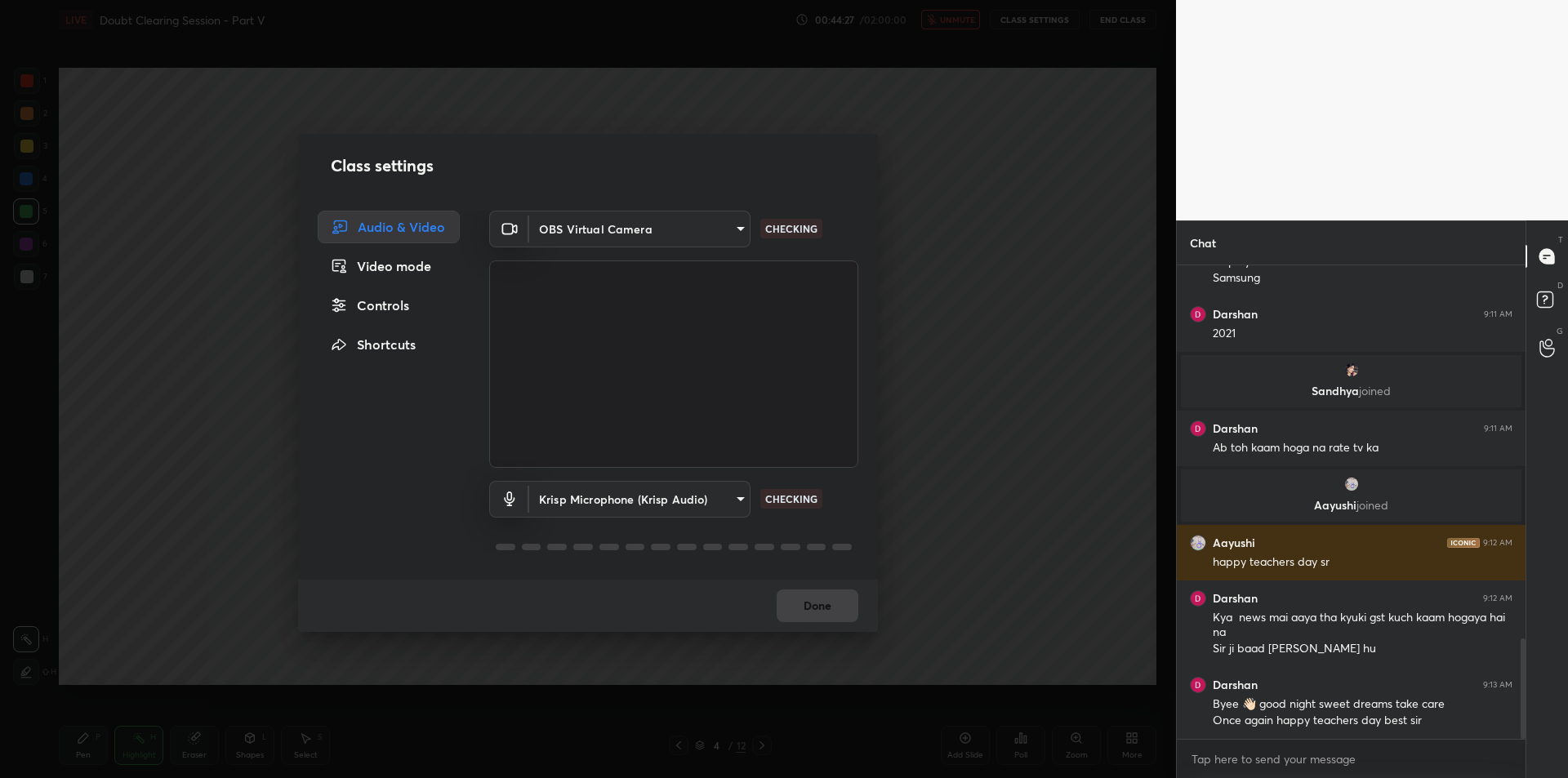
click at [632, 482] on body "1 2 3 4 5 6 7 C X Z C X Z E E Erase all H H LIVE Doubt Clearing Session - Part …" at bounding box center [784, 389] width 1568 height 778
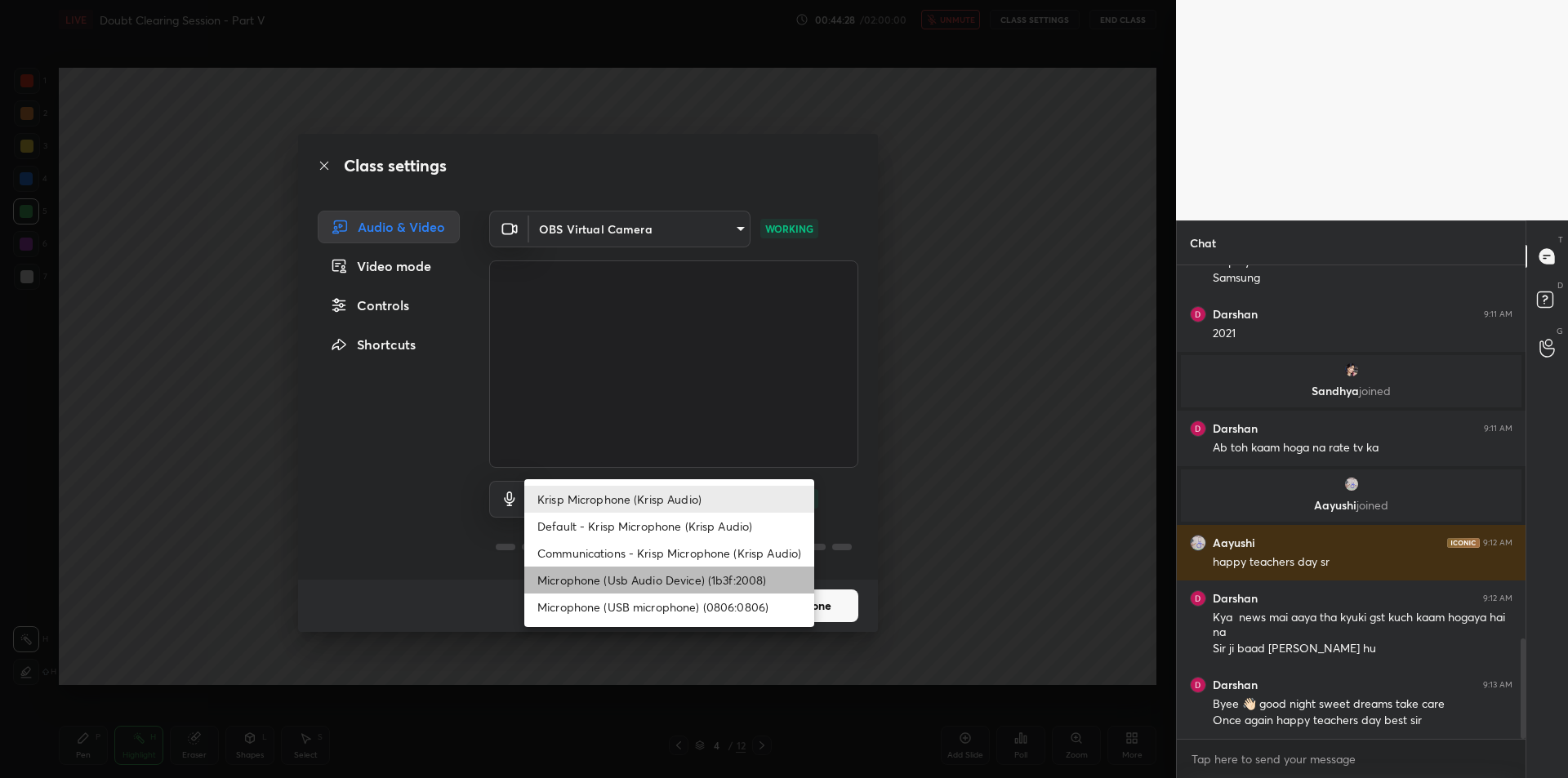
click at [653, 580] on li "Microphone (Usb Audio Device) (1b3f:2008)" at bounding box center [669, 580] width 290 height 27
type input "fde829080738fc3fb0167f80aaf6a609a4591a58cc93b04ec9dd4d9d5dd89f15"
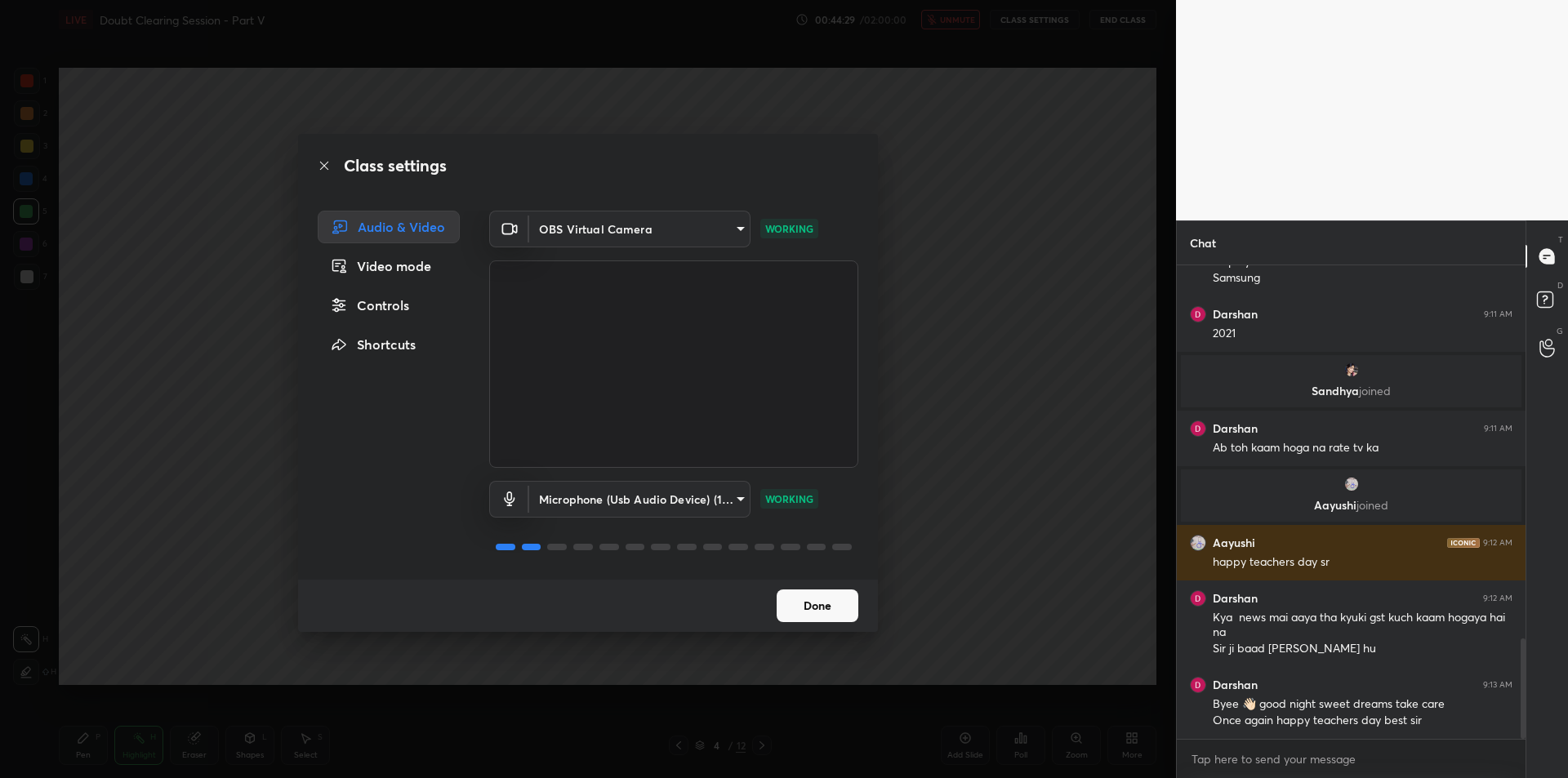
click at [959, 491] on div "Class settings Audio & Video Video mode Controls Shortcuts OBS Virtual Camera 6…" at bounding box center [588, 389] width 1176 height 778
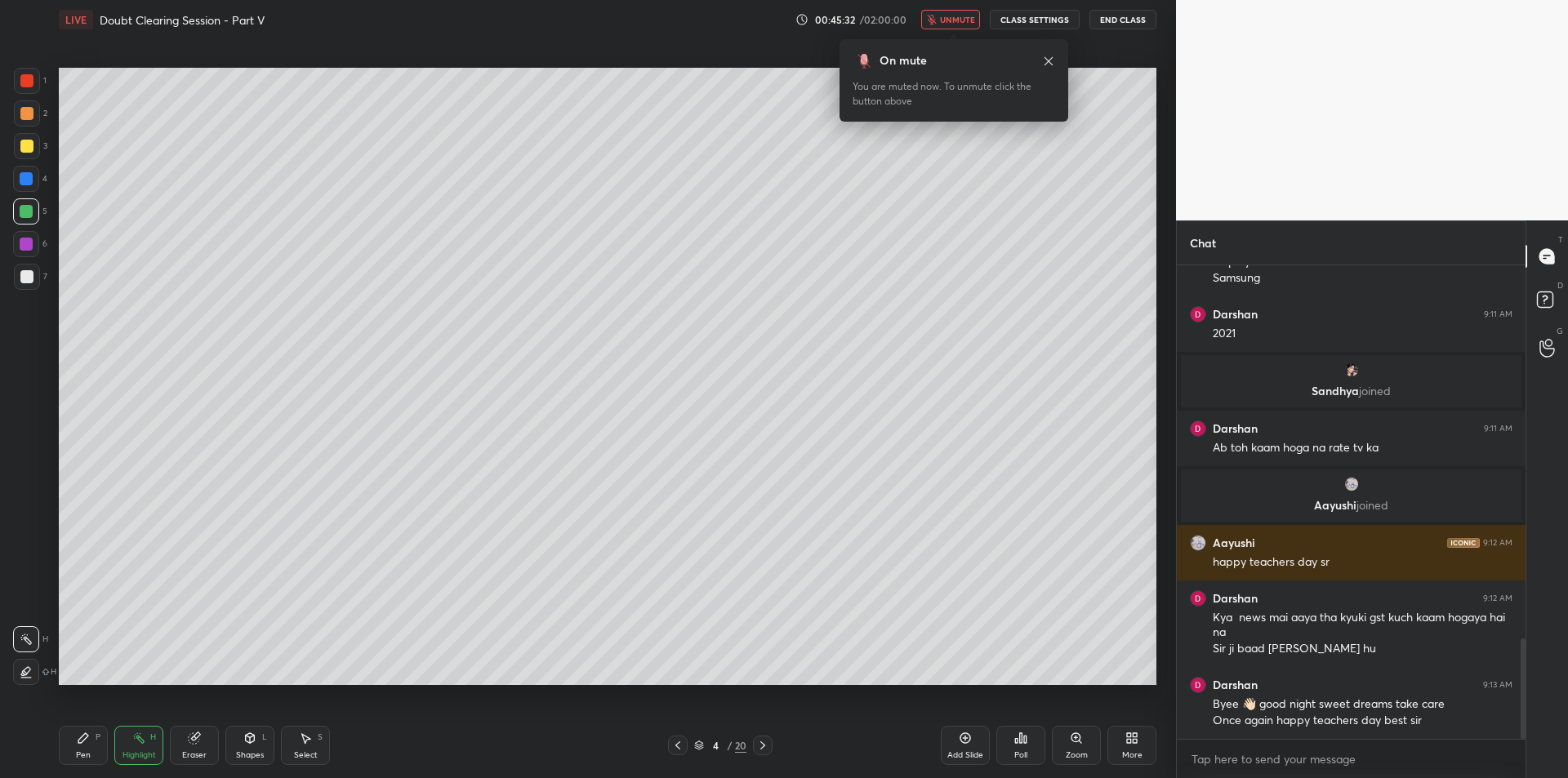
click at [1171, 233] on div "1 2 3 4 5 6 7 C X Z C X Z E E Erase all H H LIVE Doubt Clearing Session - Part …" at bounding box center [588, 389] width 1176 height 778
click at [1138, 23] on button "End Class" at bounding box center [1122, 19] width 67 height 20
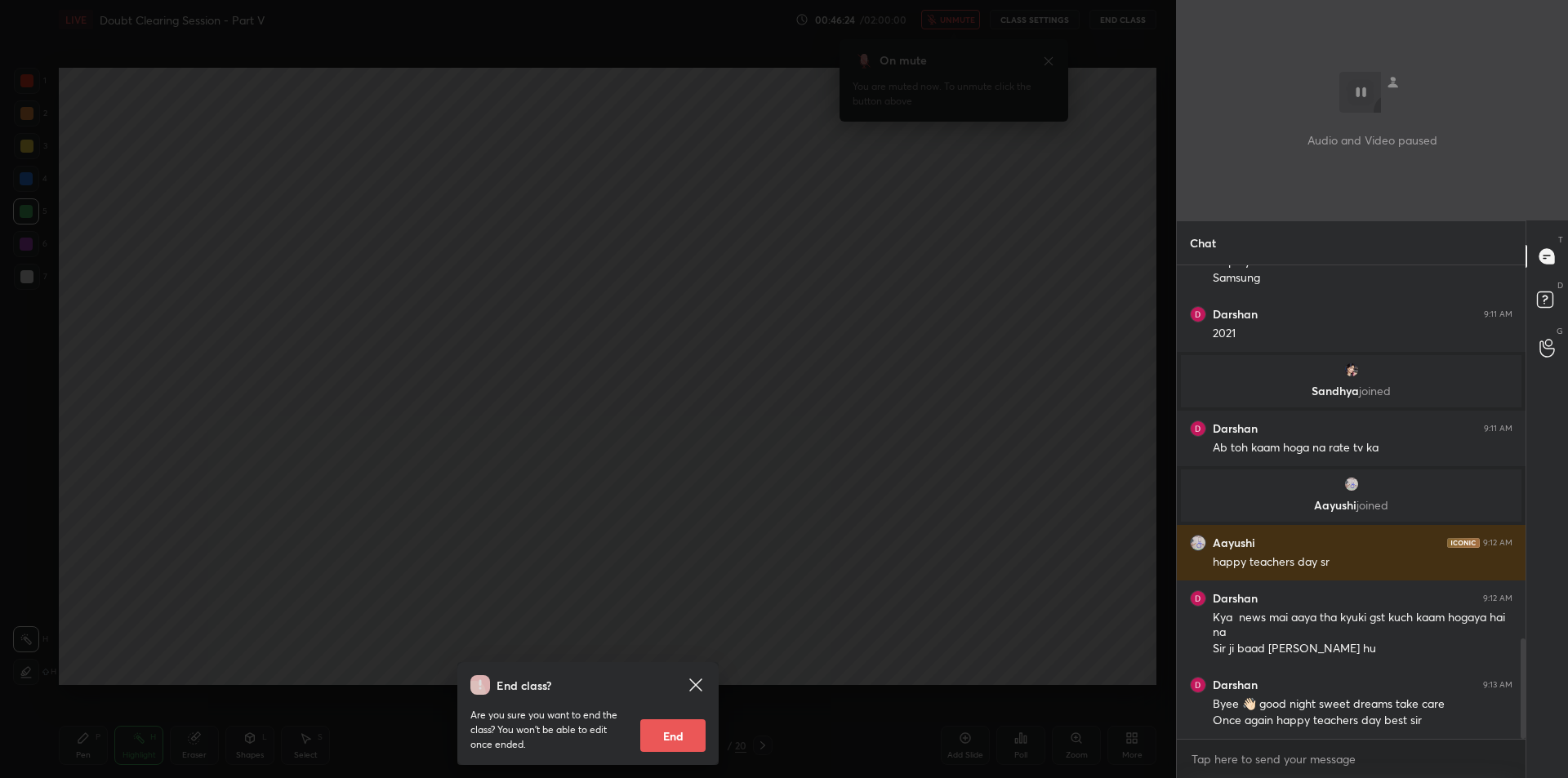
click at [1121, 259] on div "End class? Are you sure you want to end the class? You won’t be able to edit on…" at bounding box center [588, 389] width 1176 height 778
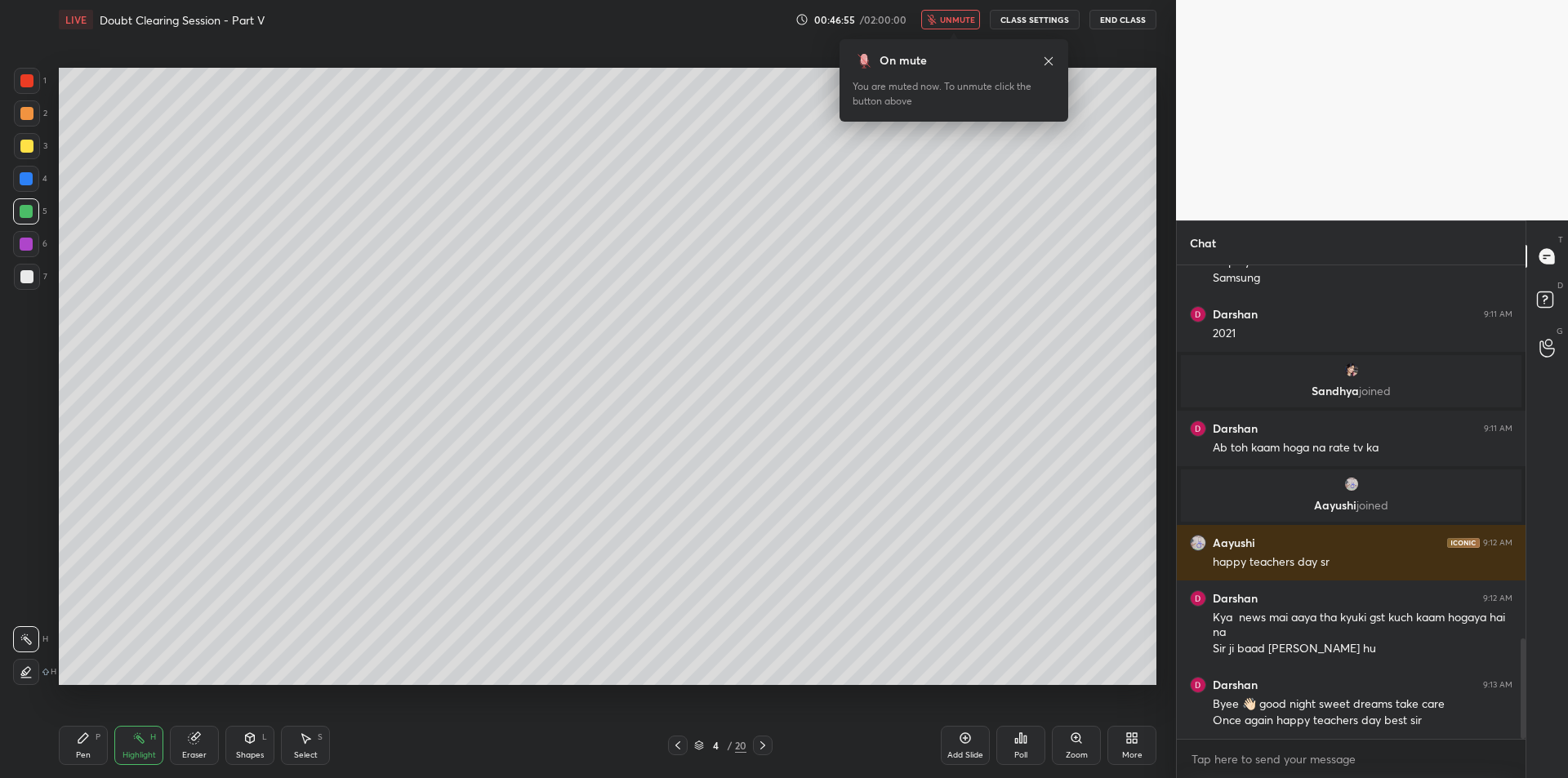
click at [757, 748] on icon at bounding box center [762, 745] width 13 height 13
click at [98, 742] on div "Pen P" at bounding box center [84, 745] width 49 height 39
click at [141, 743] on icon at bounding box center [138, 737] width 13 height 13
click at [92, 753] on div "Pen P" at bounding box center [84, 745] width 49 height 39
click at [27, 284] on div at bounding box center [27, 277] width 26 height 26
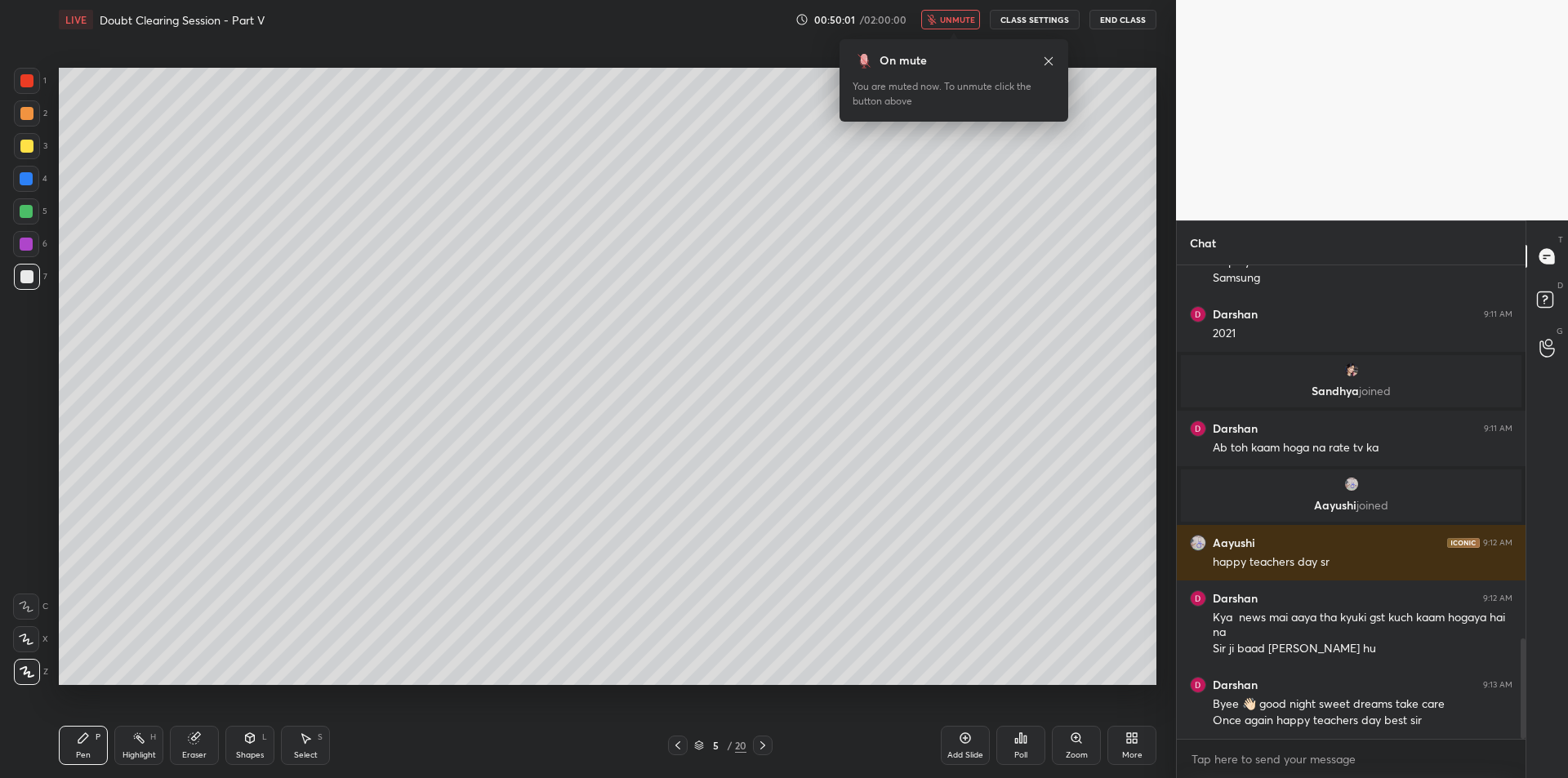
click at [760, 741] on icon at bounding box center [762, 745] width 13 height 13
click at [943, 17] on span "unmute" at bounding box center [957, 19] width 35 height 11
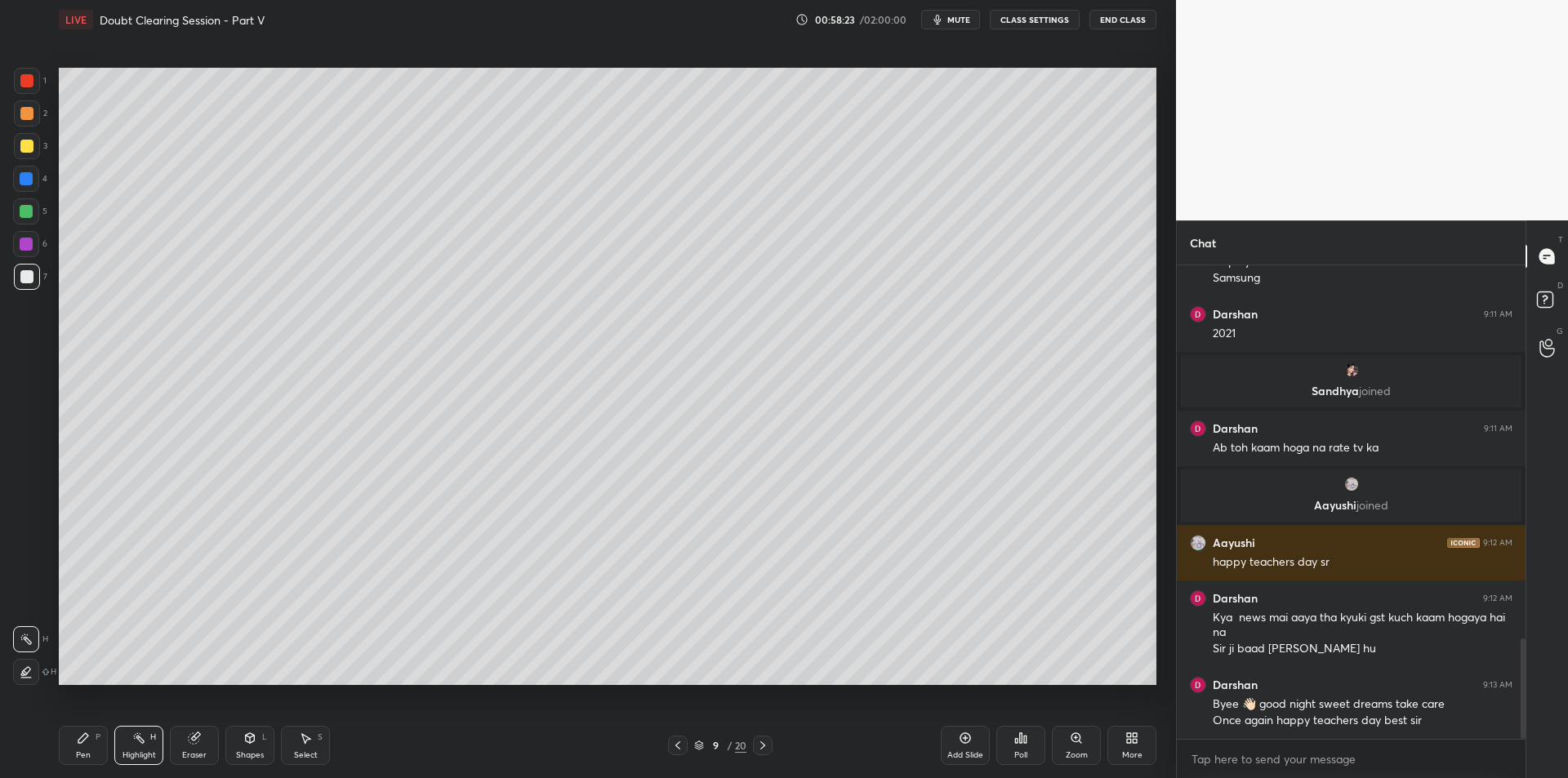
click at [87, 738] on icon at bounding box center [83, 737] width 13 height 13
click at [1058, 15] on button "CLASS SETTINGS" at bounding box center [1034, 19] width 90 height 20
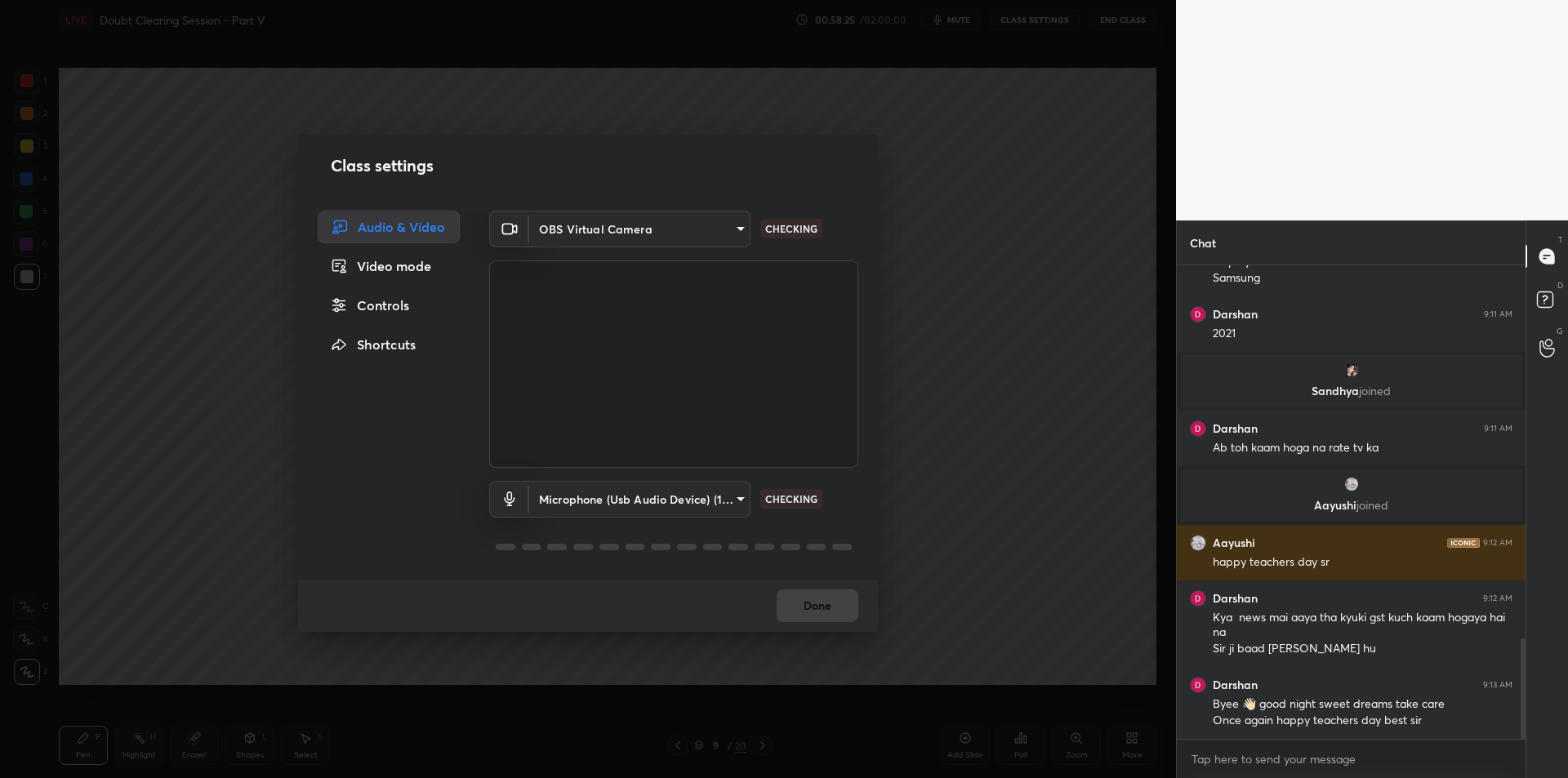
click at [643, 490] on body "1 2 3 4 5 6 7 C X Z C X Z E E Erase all H H LIVE Doubt Clearing Session - Part …" at bounding box center [784, 389] width 1568 height 778
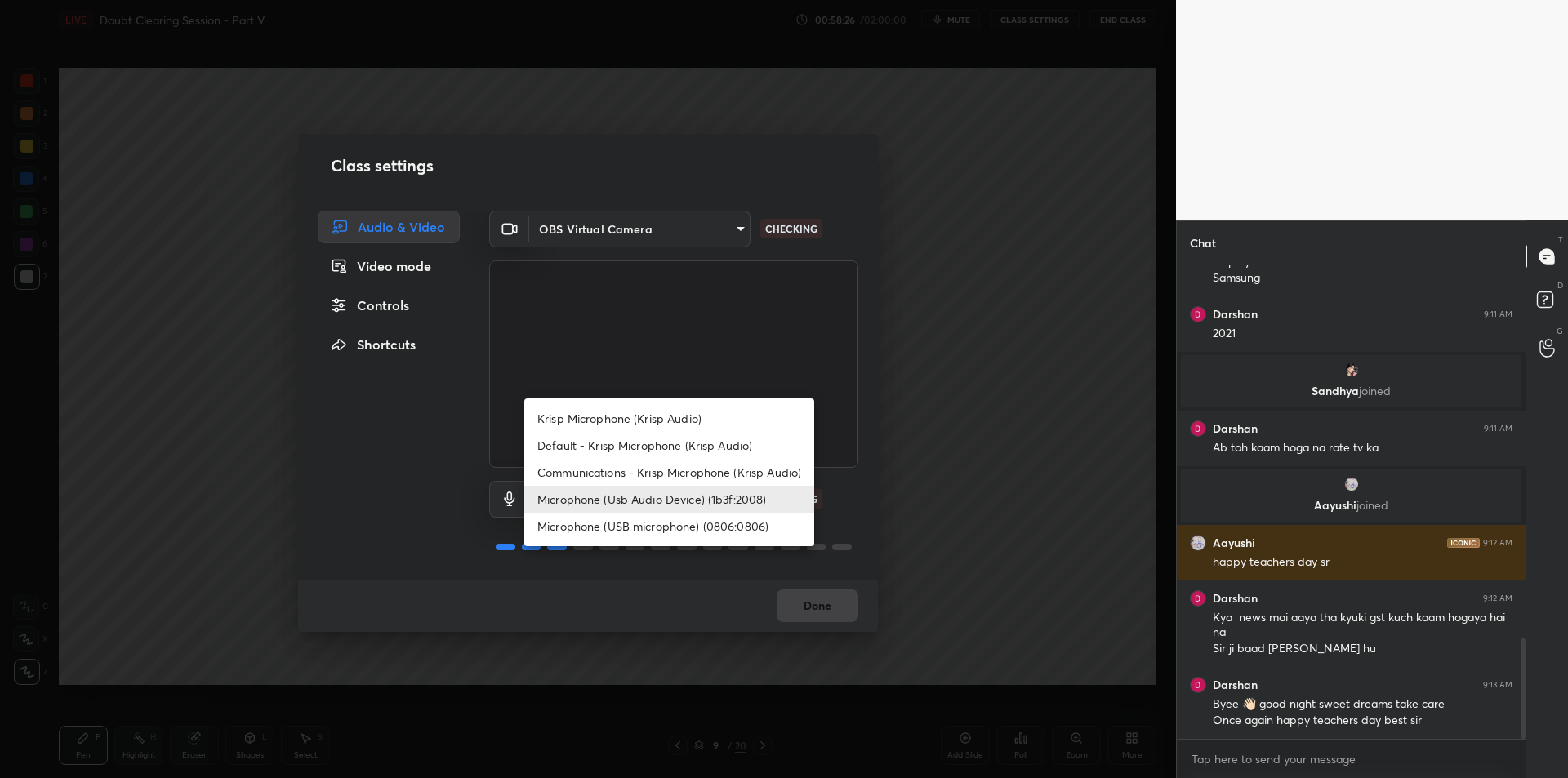
click at [691, 421] on li "Krisp Microphone (Krisp Audio)" at bounding box center [669, 418] width 290 height 27
type input "f179950b7ff94e844b1949510bbb9c4ee613793b831427a85f81c517fe718277"
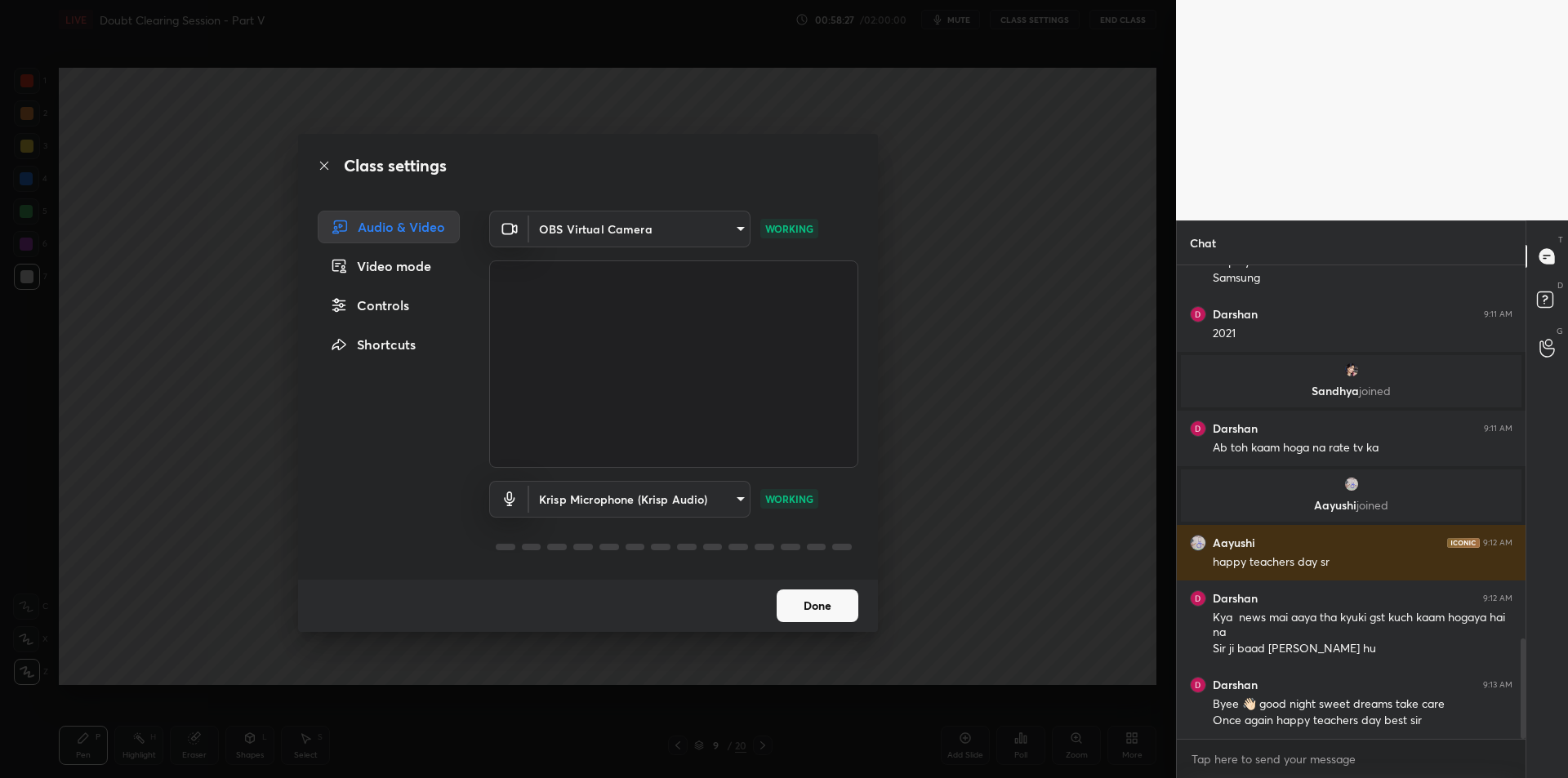
click at [939, 354] on div "Class settings Audio & Video Video mode Controls Shortcuts OBS Virtual Camera 6…" at bounding box center [588, 389] width 1176 height 778
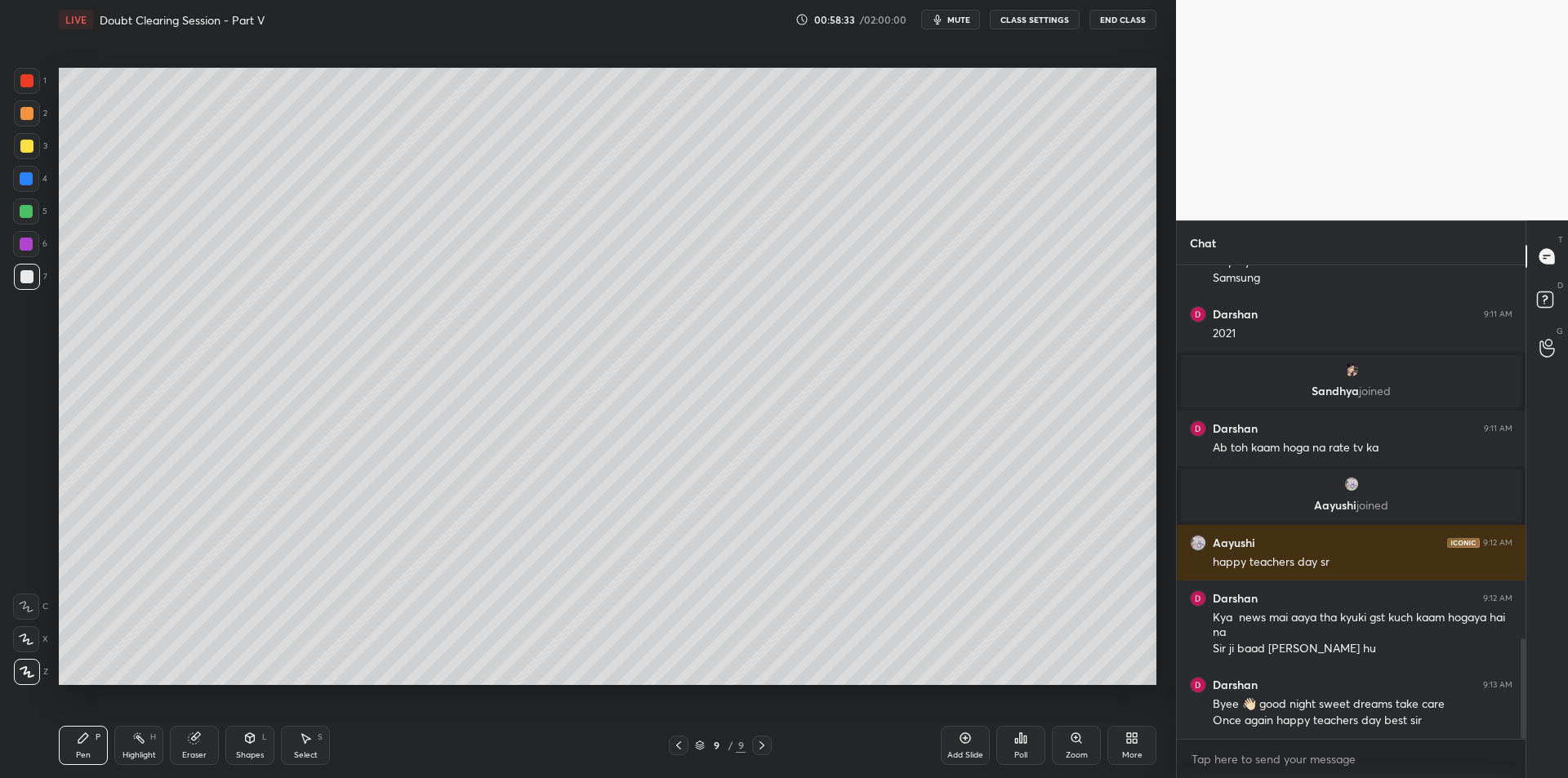
click at [973, 742] on div "Add Slide" at bounding box center [965, 745] width 49 height 39
click at [26, 98] on div "1" at bounding box center [30, 84] width 33 height 33
click at [31, 124] on div at bounding box center [27, 113] width 26 height 26
click at [29, 144] on div at bounding box center [26, 145] width 13 height 13
click at [17, 202] on div at bounding box center [26, 211] width 26 height 26
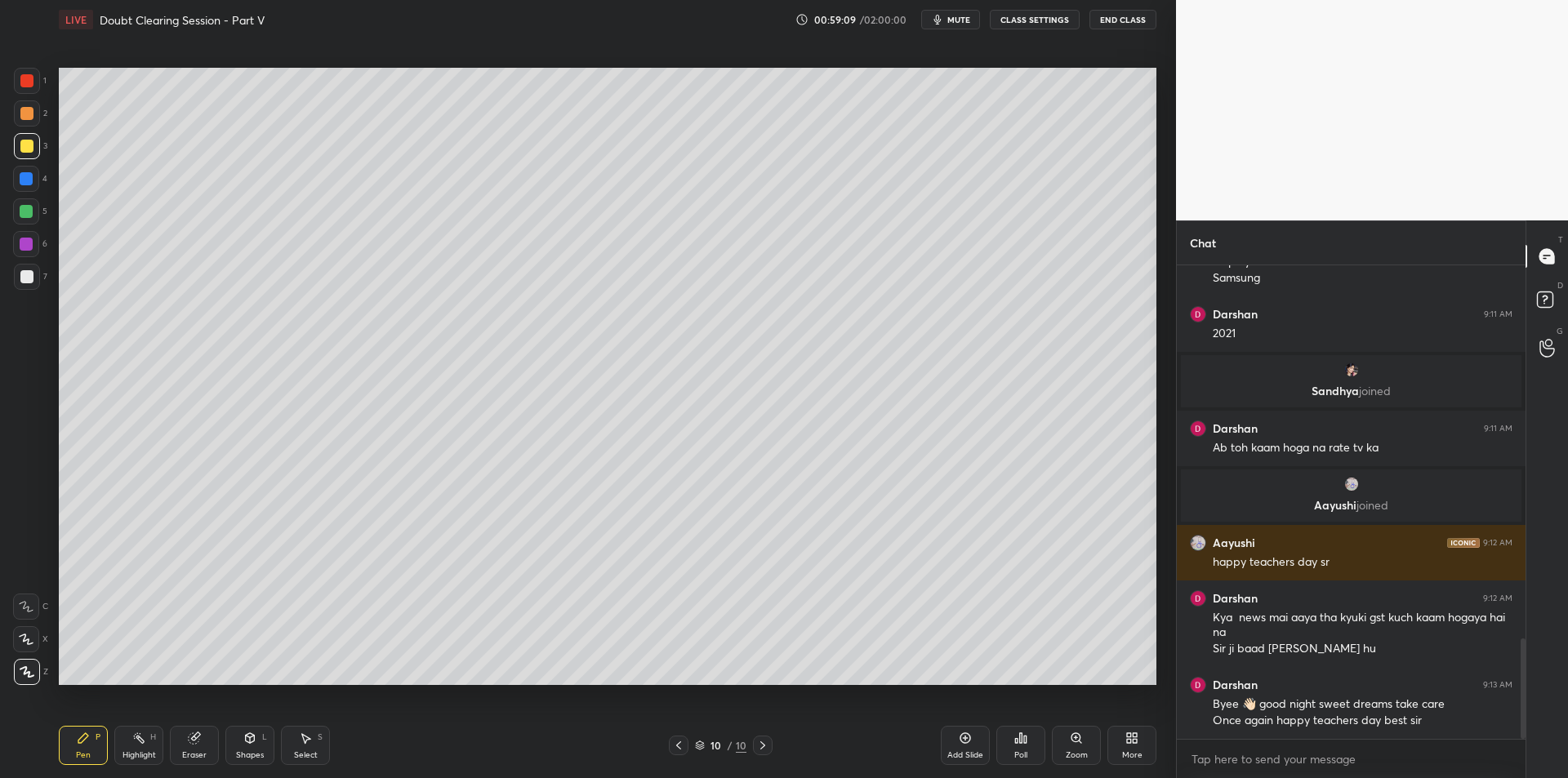
click at [25, 225] on div "5" at bounding box center [30, 215] width 34 height 33
click at [976, 747] on div "Add Slide" at bounding box center [965, 745] width 49 height 39
click at [25, 251] on div at bounding box center [26, 244] width 26 height 26
click at [21, 278] on div at bounding box center [26, 276] width 13 height 13
click at [26, 110] on div at bounding box center [26, 113] width 13 height 13
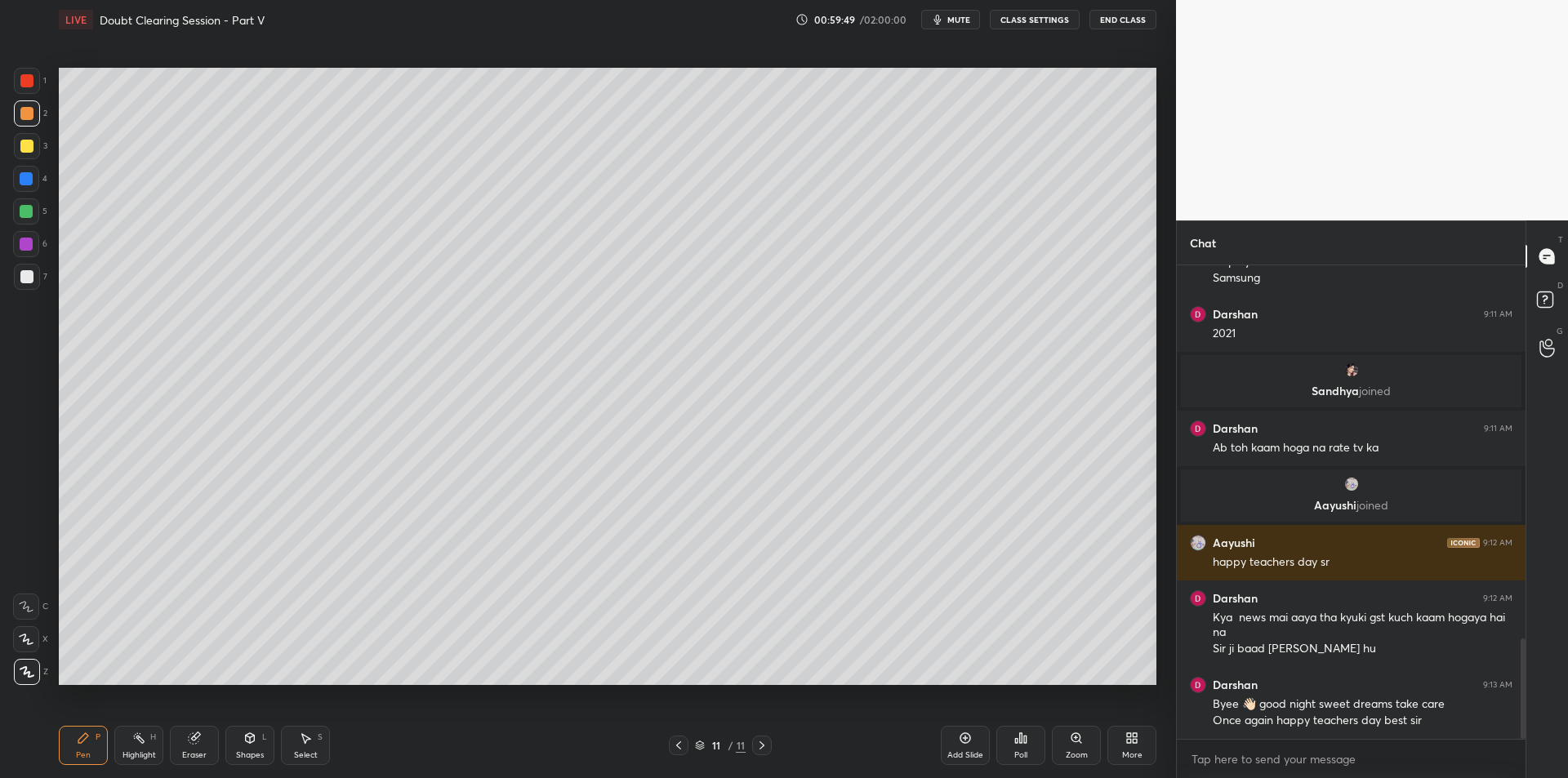
click at [687, 748] on div at bounding box center [678, 745] width 20 height 20
click at [3, 173] on div "1 2 3 4 5 6 7 C X Z C X Z E E Erase all H H" at bounding box center [26, 376] width 52 height 617
click at [24, 191] on div "4" at bounding box center [30, 182] width 34 height 33
click at [27, 199] on div at bounding box center [26, 211] width 26 height 26
click at [35, 205] on div at bounding box center [26, 211] width 26 height 26
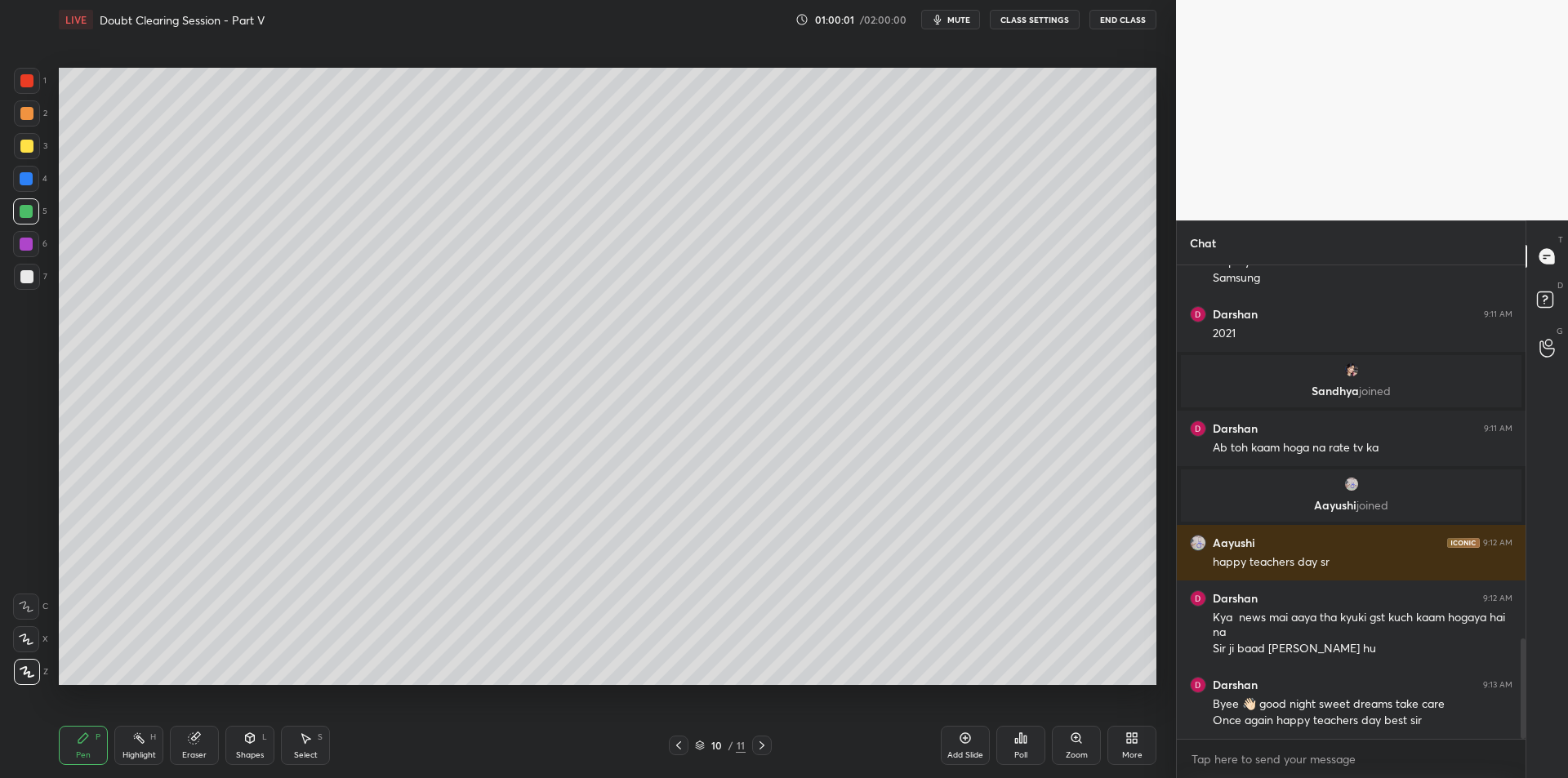
click at [27, 238] on div at bounding box center [26, 244] width 13 height 13
click at [23, 283] on div at bounding box center [27, 277] width 26 height 26
click at [974, 748] on div "Add Slide" at bounding box center [965, 745] width 49 height 39
click at [22, 112] on div at bounding box center [26, 113] width 13 height 13
click at [30, 206] on div at bounding box center [26, 211] width 13 height 13
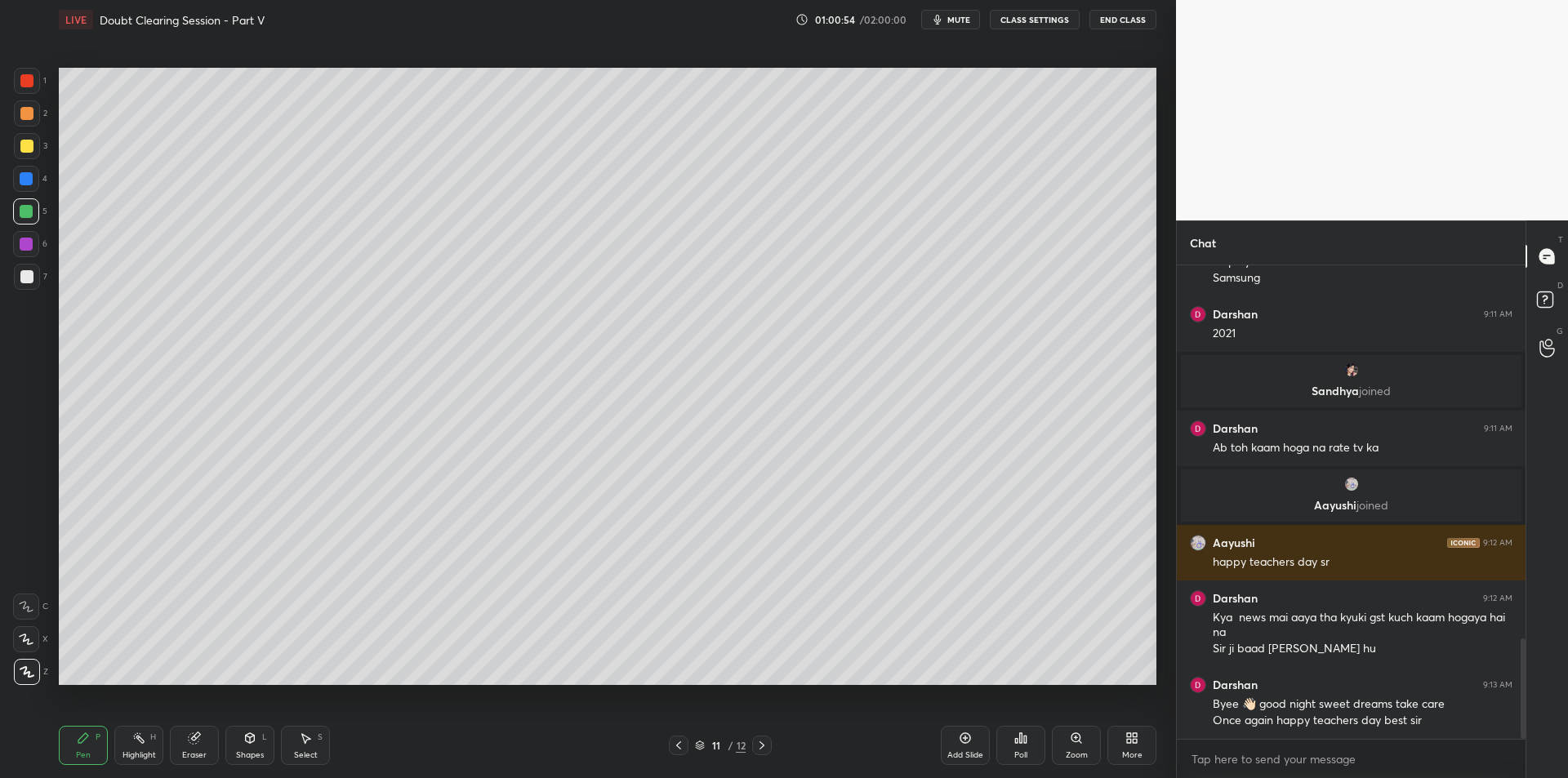
click at [25, 144] on div at bounding box center [26, 145] width 13 height 13
click at [30, 134] on div at bounding box center [27, 146] width 26 height 26
click at [20, 122] on div at bounding box center [27, 113] width 26 height 26
click at [31, 138] on div at bounding box center [27, 146] width 26 height 26
click at [23, 121] on div at bounding box center [27, 113] width 26 height 26
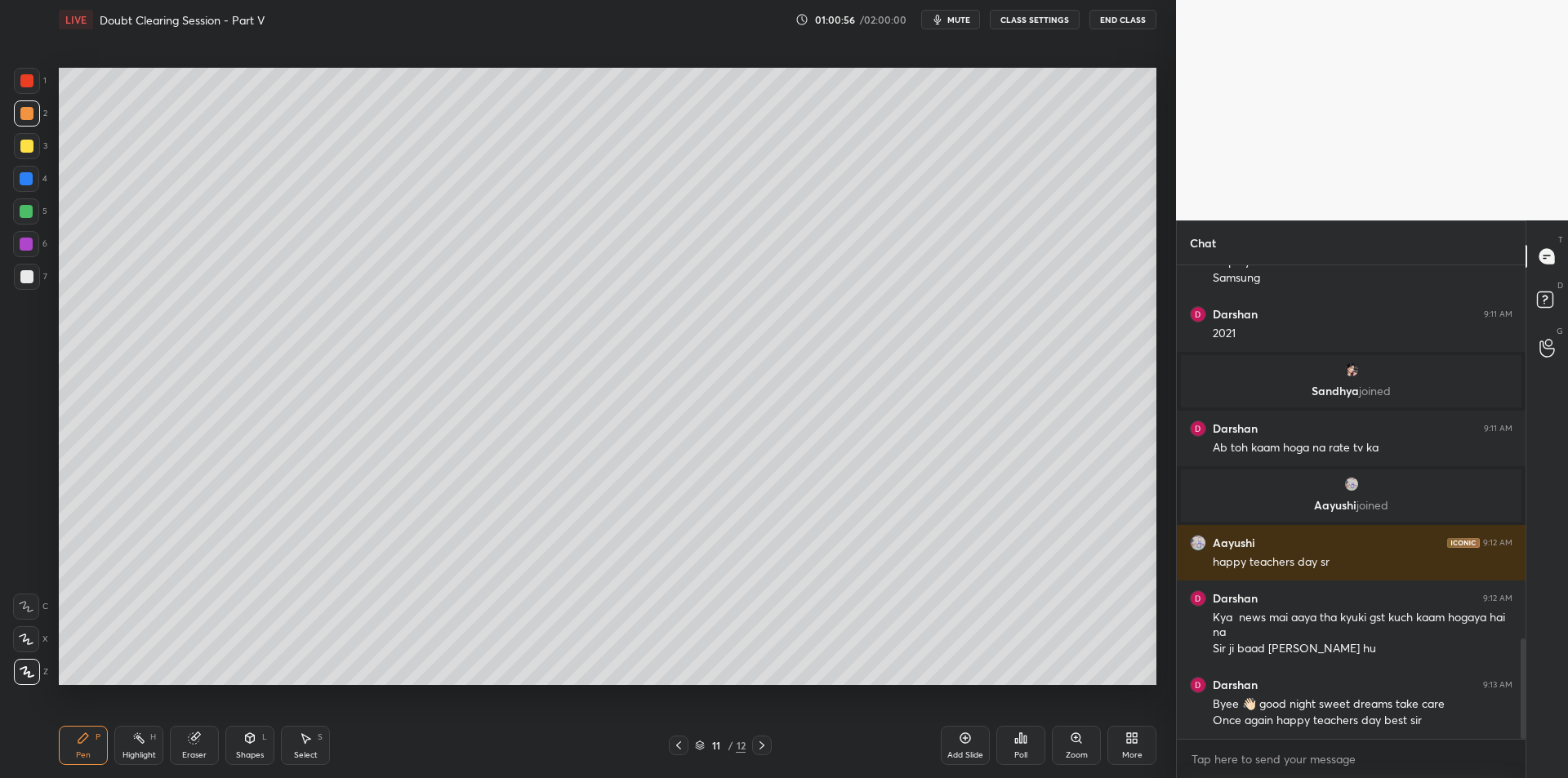
click at [23, 137] on div at bounding box center [27, 146] width 26 height 26
click at [20, 117] on div at bounding box center [26, 113] width 13 height 13
click at [22, 145] on div at bounding box center [26, 145] width 13 height 13
click at [24, 126] on div "2" at bounding box center [30, 117] width 33 height 33
click at [30, 142] on div at bounding box center [26, 145] width 13 height 13
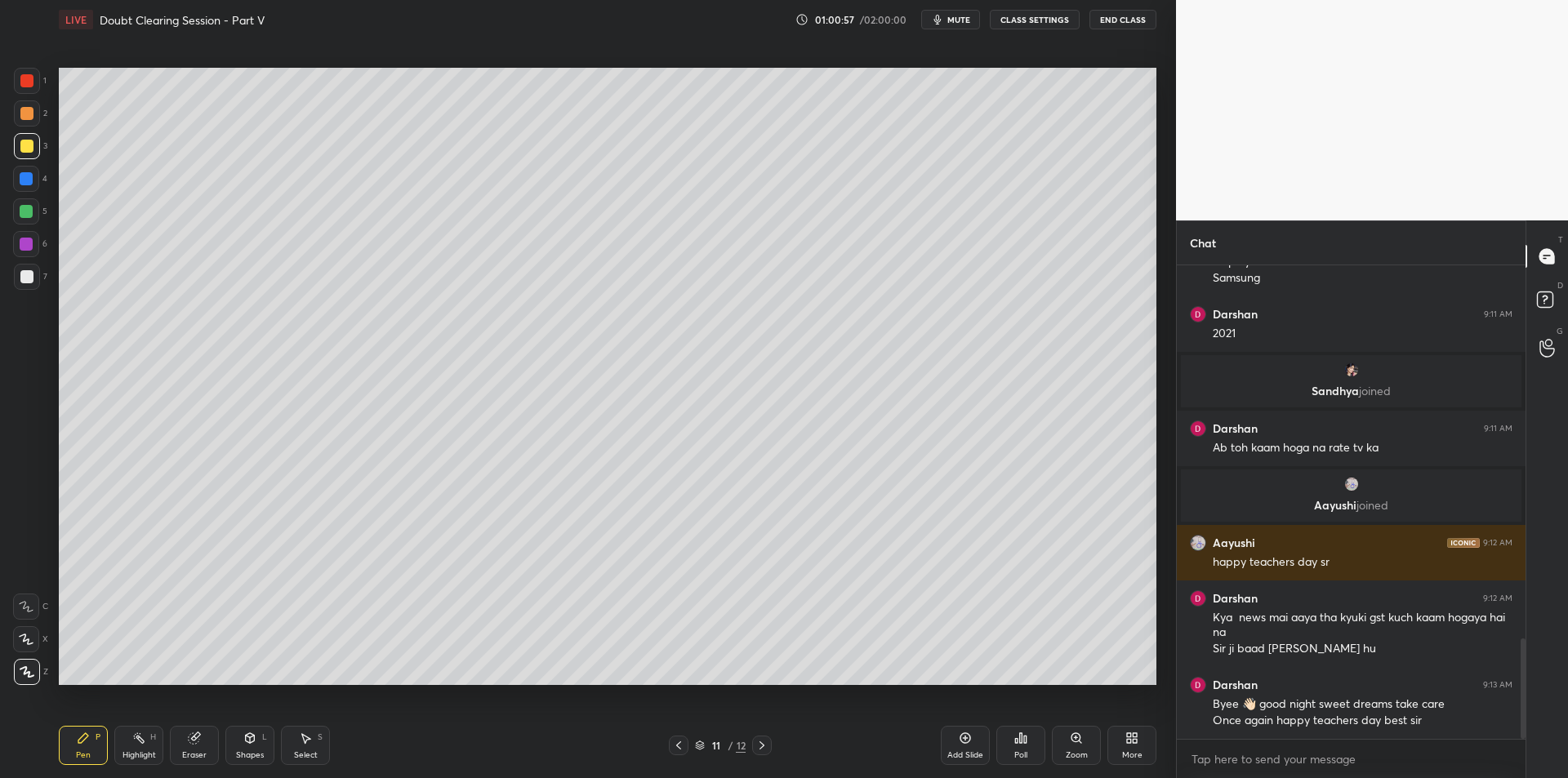
click at [30, 130] on div "2" at bounding box center [30, 117] width 33 height 33
click at [24, 147] on div at bounding box center [26, 145] width 13 height 13
click at [24, 122] on div at bounding box center [27, 113] width 26 height 26
click at [24, 80] on div at bounding box center [26, 80] width 13 height 13
click at [24, 126] on div "2" at bounding box center [30, 117] width 33 height 33
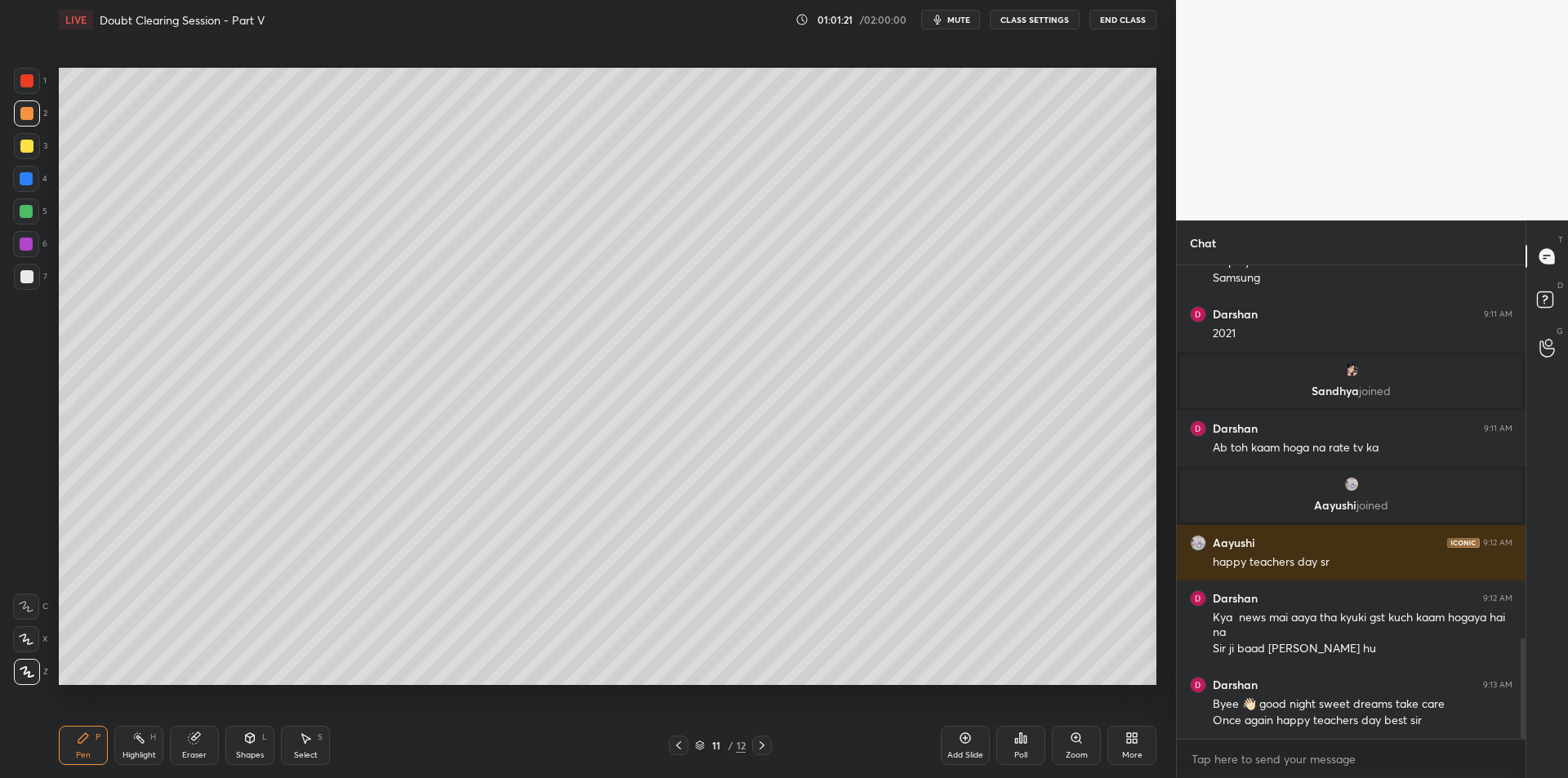
click at [33, 138] on div at bounding box center [27, 146] width 26 height 26
click at [29, 124] on div at bounding box center [27, 113] width 26 height 26
click at [29, 143] on div at bounding box center [26, 145] width 13 height 13
click at [34, 175] on div at bounding box center [26, 178] width 26 height 26
click at [32, 220] on div at bounding box center [26, 211] width 26 height 26
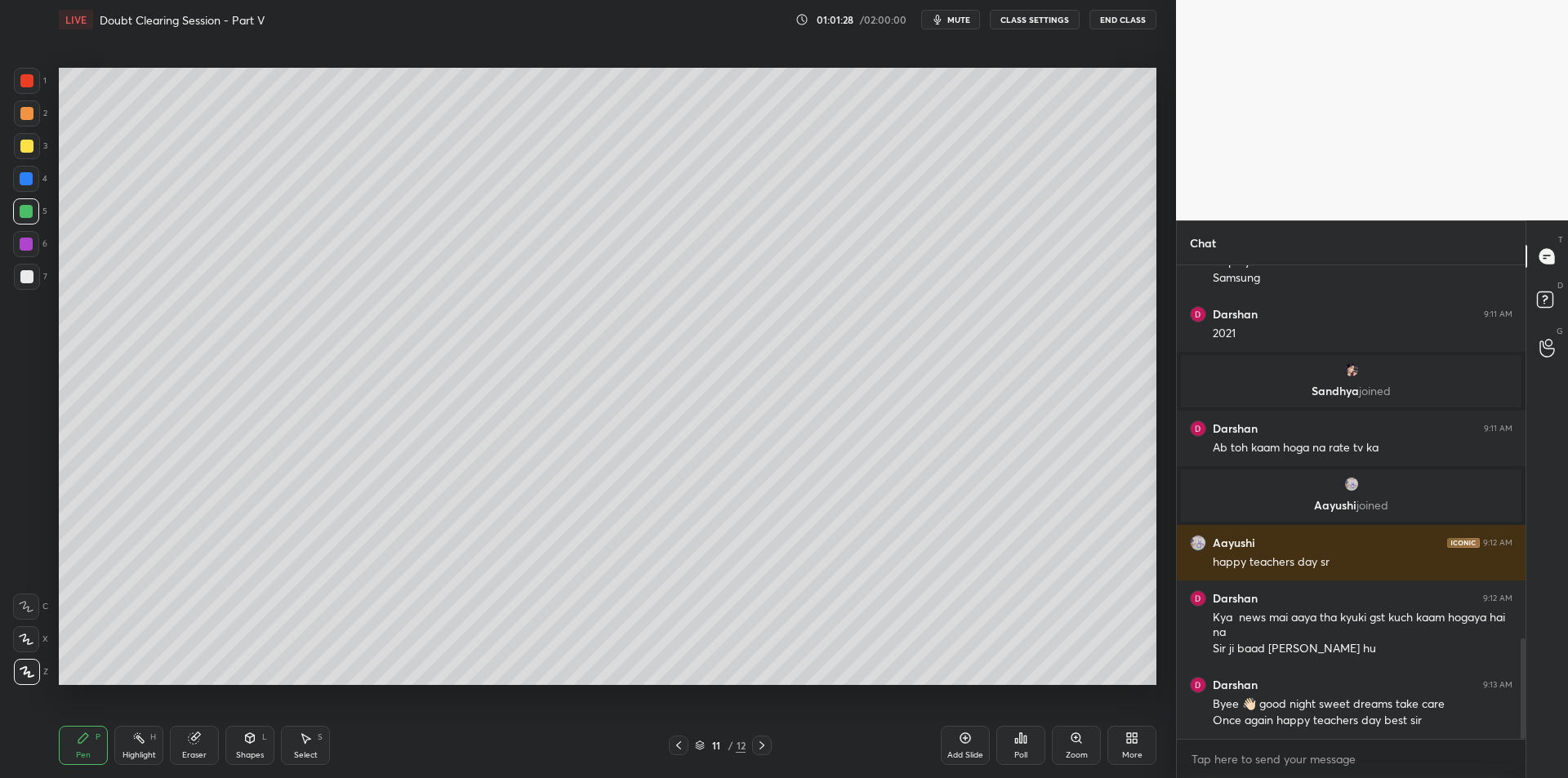
click at [17, 167] on div at bounding box center [26, 178] width 26 height 26
click at [29, 130] on div "2" at bounding box center [30, 117] width 33 height 33
click at [24, 111] on div at bounding box center [26, 113] width 13 height 13
click at [24, 87] on div at bounding box center [27, 81] width 26 height 26
click at [20, 113] on div at bounding box center [26, 113] width 13 height 13
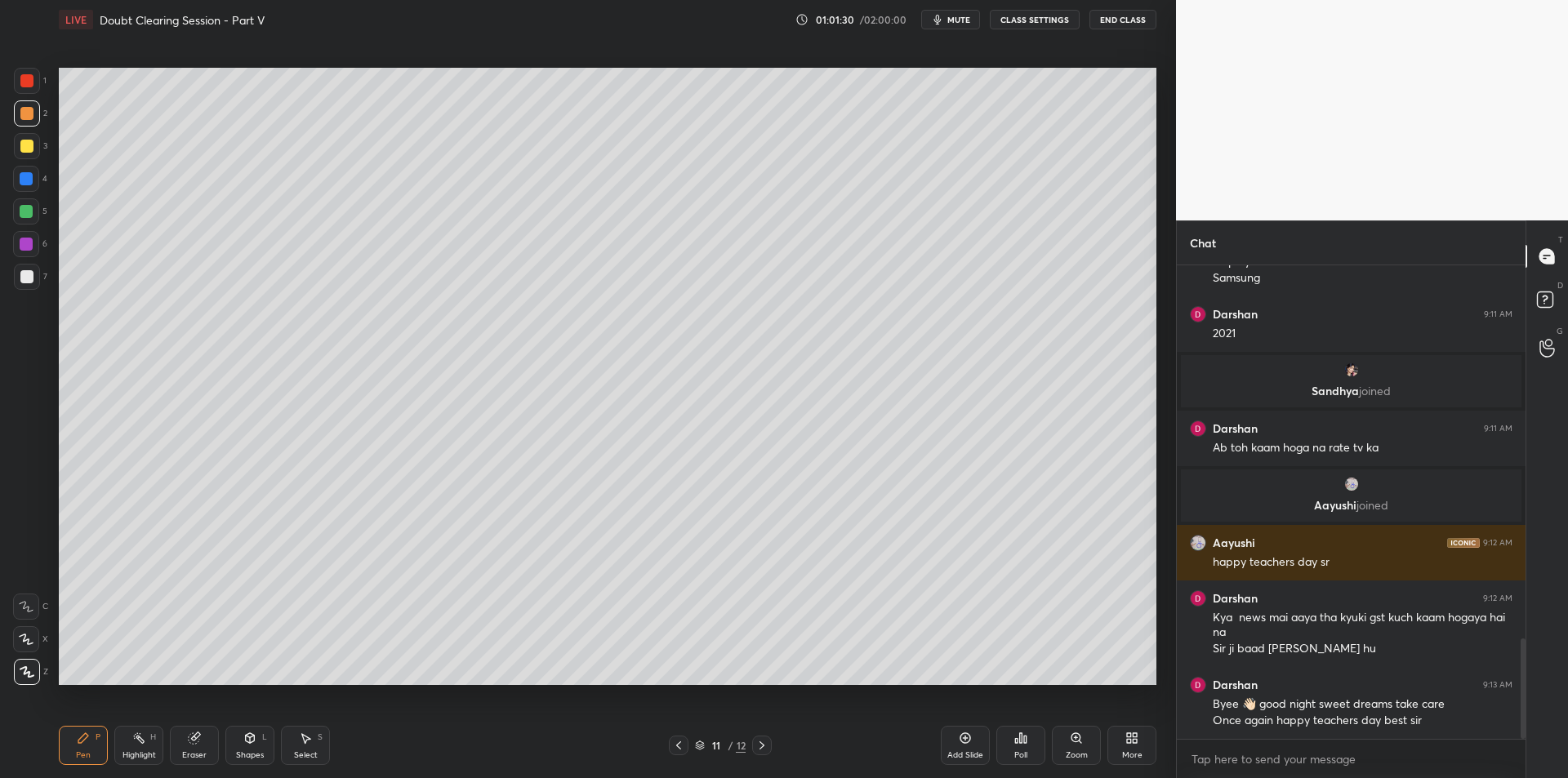
click at [29, 84] on div at bounding box center [26, 80] width 13 height 13
click at [23, 115] on div at bounding box center [26, 113] width 13 height 13
click at [23, 82] on div at bounding box center [26, 80] width 13 height 13
click at [33, 149] on div at bounding box center [27, 146] width 26 height 26
click at [40, 207] on div "5" at bounding box center [30, 211] width 34 height 26
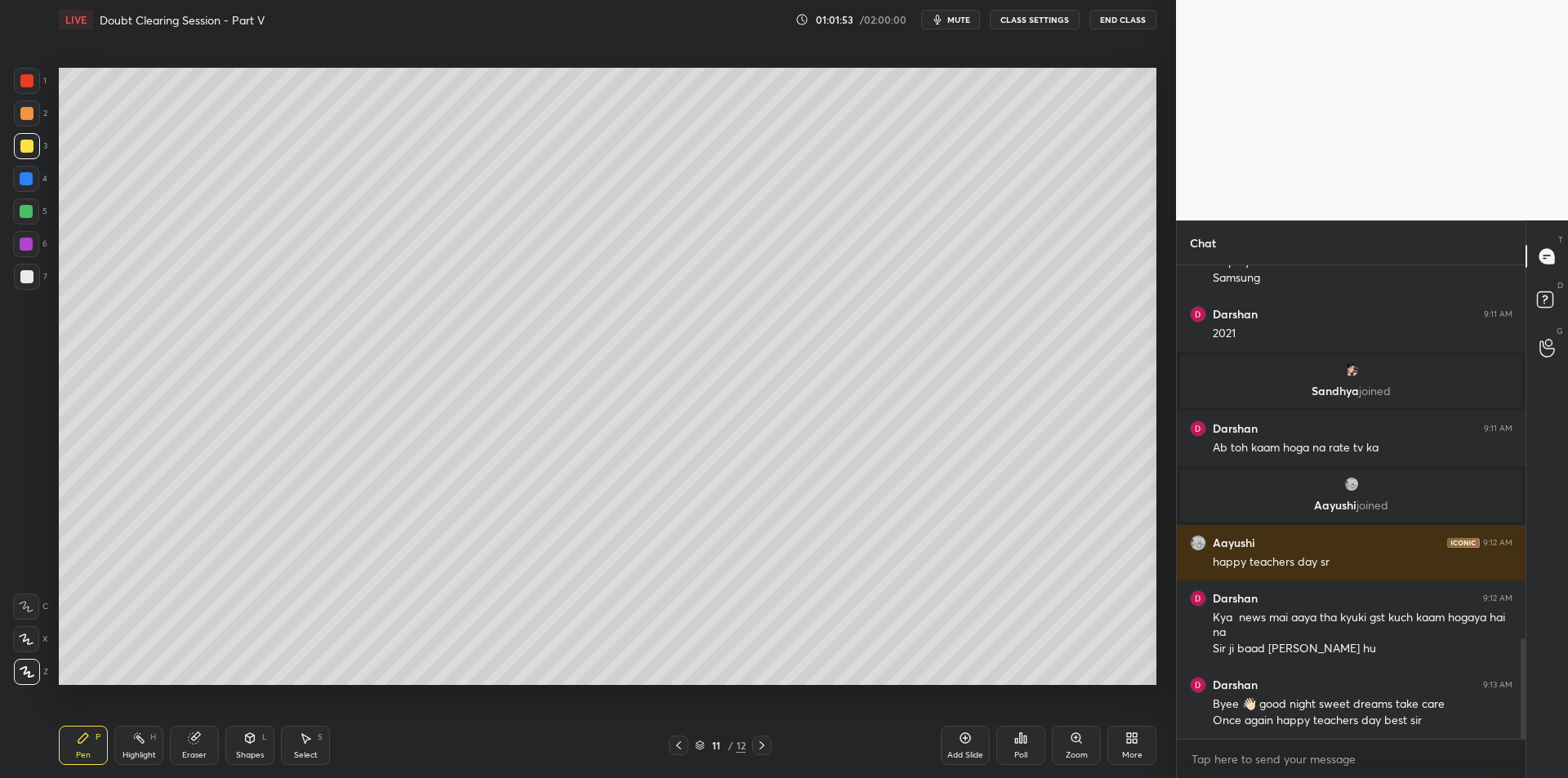
click at [39, 210] on div at bounding box center [26, 211] width 26 height 26
click at [31, 239] on div at bounding box center [26, 244] width 13 height 13
click at [33, 268] on div at bounding box center [27, 277] width 26 height 26
click at [10, 115] on div "1 2 3 4 5 6 7 C X Z C X Z E E Erase all H H" at bounding box center [26, 376] width 52 height 617
click at [16, 98] on div "1" at bounding box center [30, 84] width 33 height 33
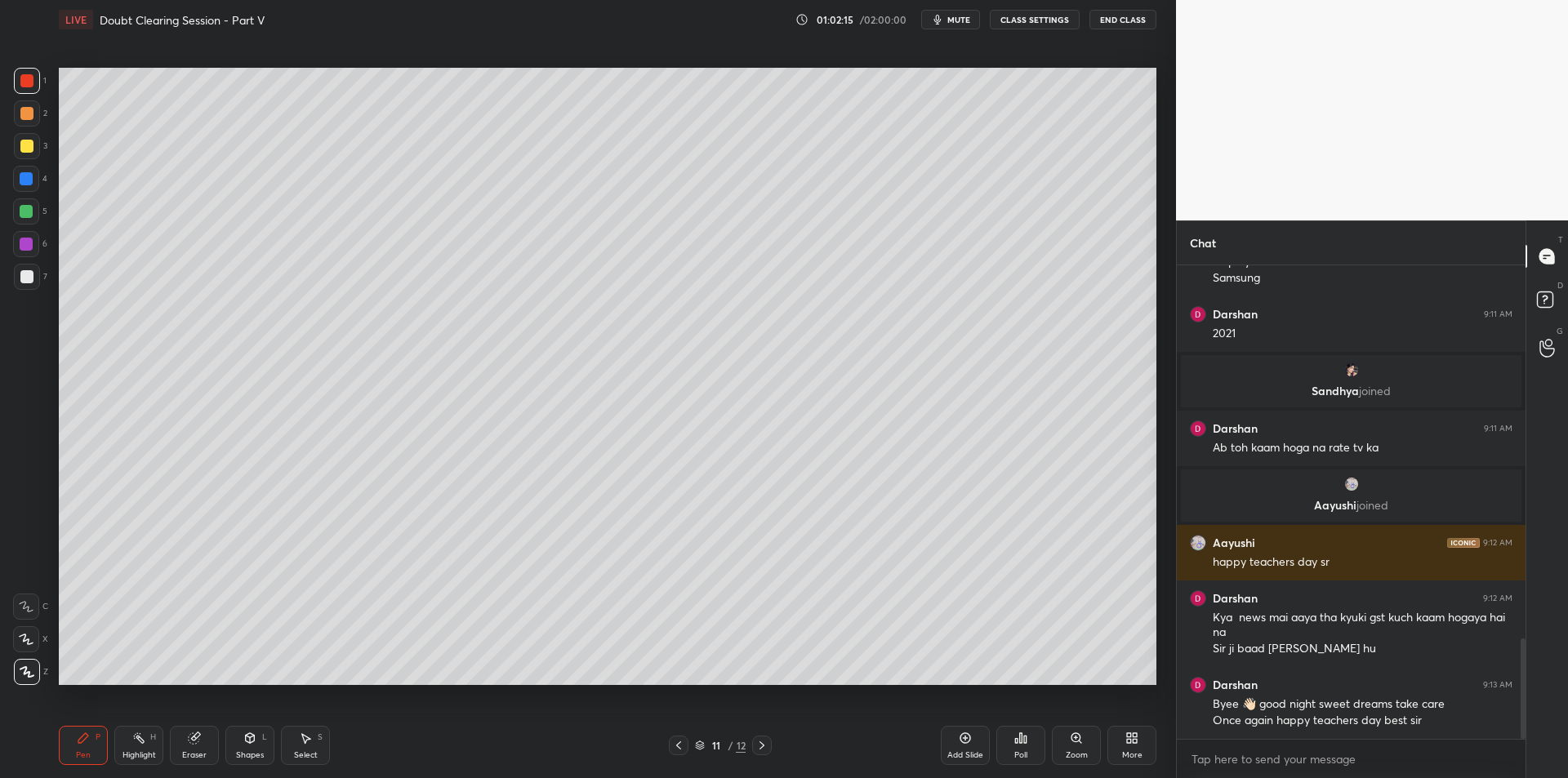
click at [30, 100] on div at bounding box center [27, 113] width 26 height 26
click at [17, 87] on div at bounding box center [27, 81] width 26 height 26
click at [0, 272] on div "1 2 3 4 5 6 7 C X Z C X Z E E Erase all H H" at bounding box center [26, 376] width 52 height 617
click at [0, 258] on div "1 2 3 4 5 6 7 C X Z C X Z E E Erase all H H" at bounding box center [26, 376] width 52 height 617
click at [9, 218] on div "1 2 3 4 5 6 7 C X Z C X Z E E Erase all H H" at bounding box center [26, 376] width 52 height 617
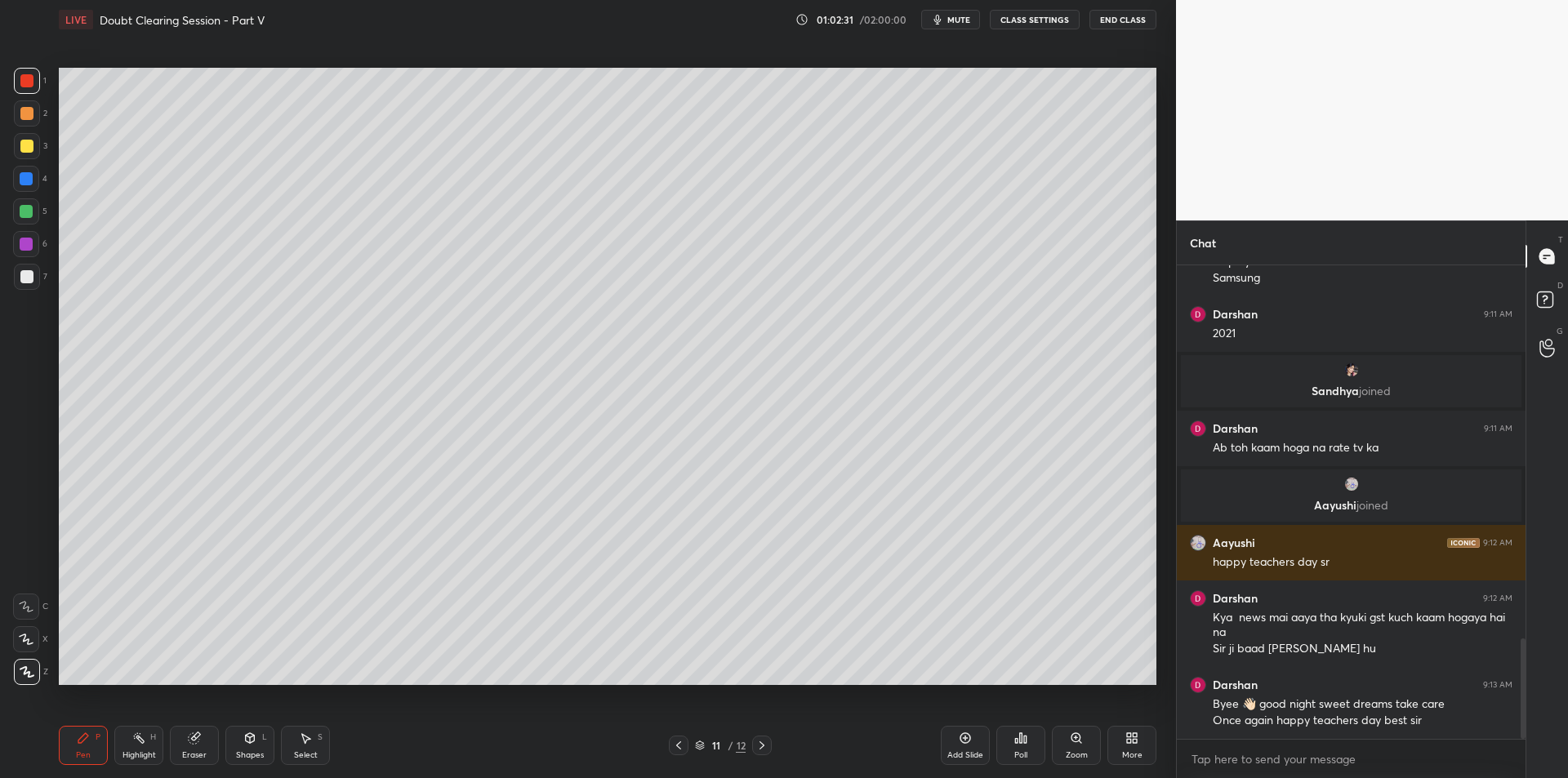
click at [20, 215] on div at bounding box center [26, 211] width 13 height 13
click at [24, 216] on div at bounding box center [26, 211] width 13 height 13
click at [22, 247] on div at bounding box center [26, 244] width 13 height 13
click at [31, 284] on div at bounding box center [27, 277] width 26 height 26
click at [31, 276] on div at bounding box center [26, 276] width 13 height 13
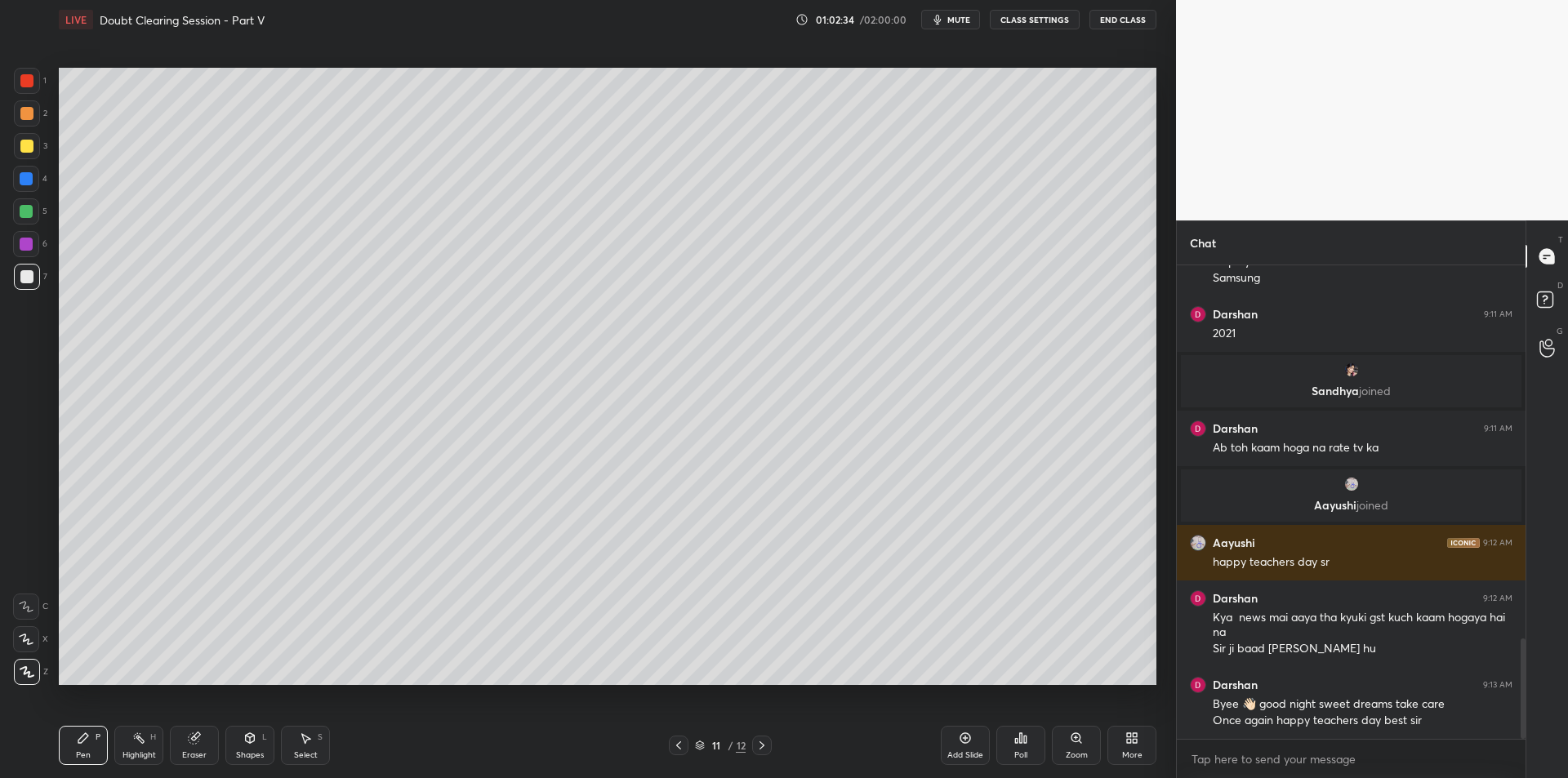
click at [26, 243] on div at bounding box center [26, 244] width 13 height 13
click at [33, 276] on div at bounding box center [27, 277] width 26 height 26
click at [26, 244] on div at bounding box center [26, 244] width 13 height 13
click at [33, 275] on div at bounding box center [27, 277] width 26 height 26
click at [30, 276] on div at bounding box center [26, 276] width 13 height 13
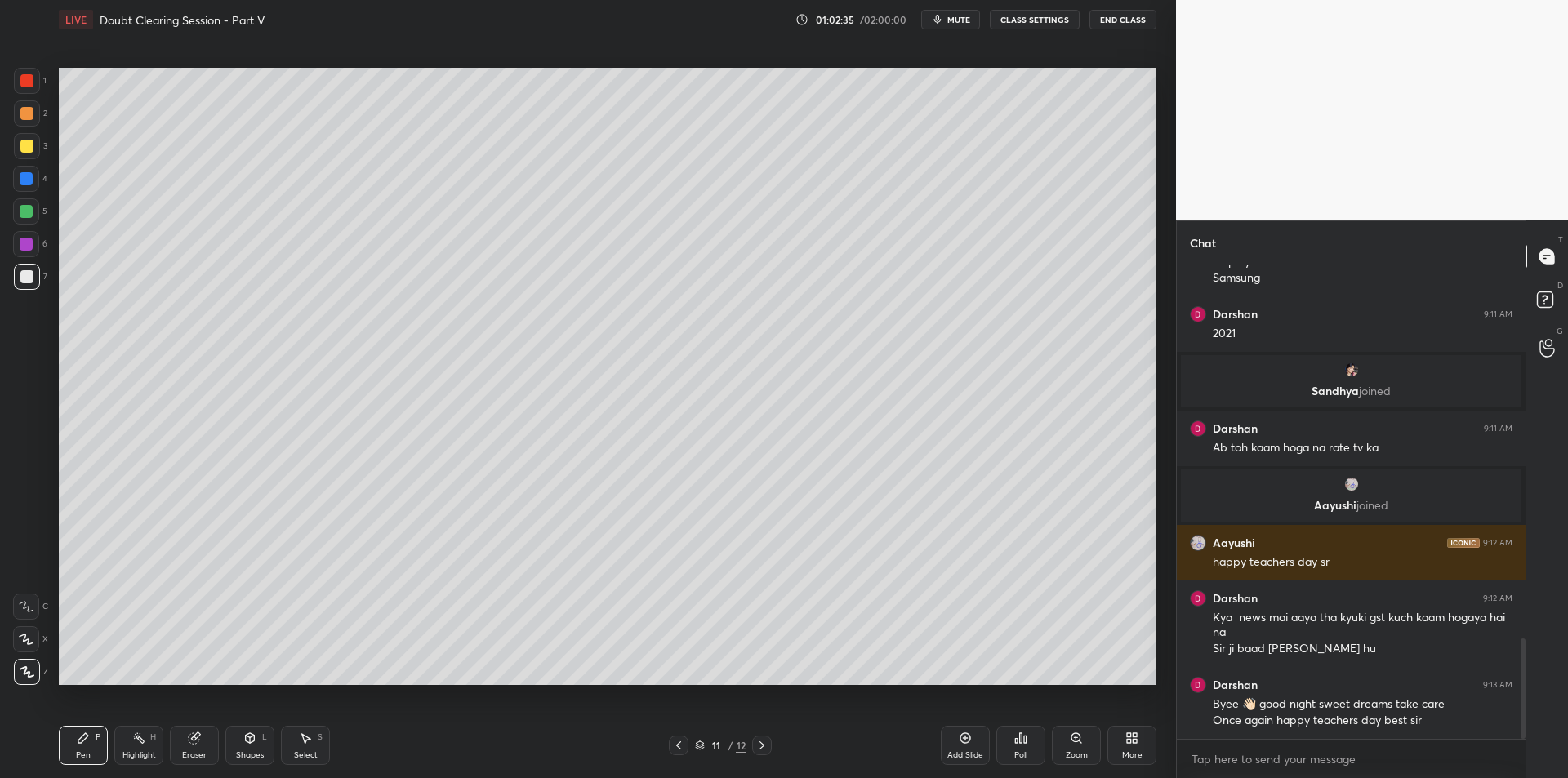
click at [26, 247] on div at bounding box center [26, 244] width 13 height 13
click at [29, 270] on div at bounding box center [26, 276] width 13 height 13
click at [23, 247] on div at bounding box center [26, 244] width 13 height 13
click at [26, 278] on div at bounding box center [26, 276] width 13 height 13
click at [21, 249] on div at bounding box center [26, 244] width 13 height 13
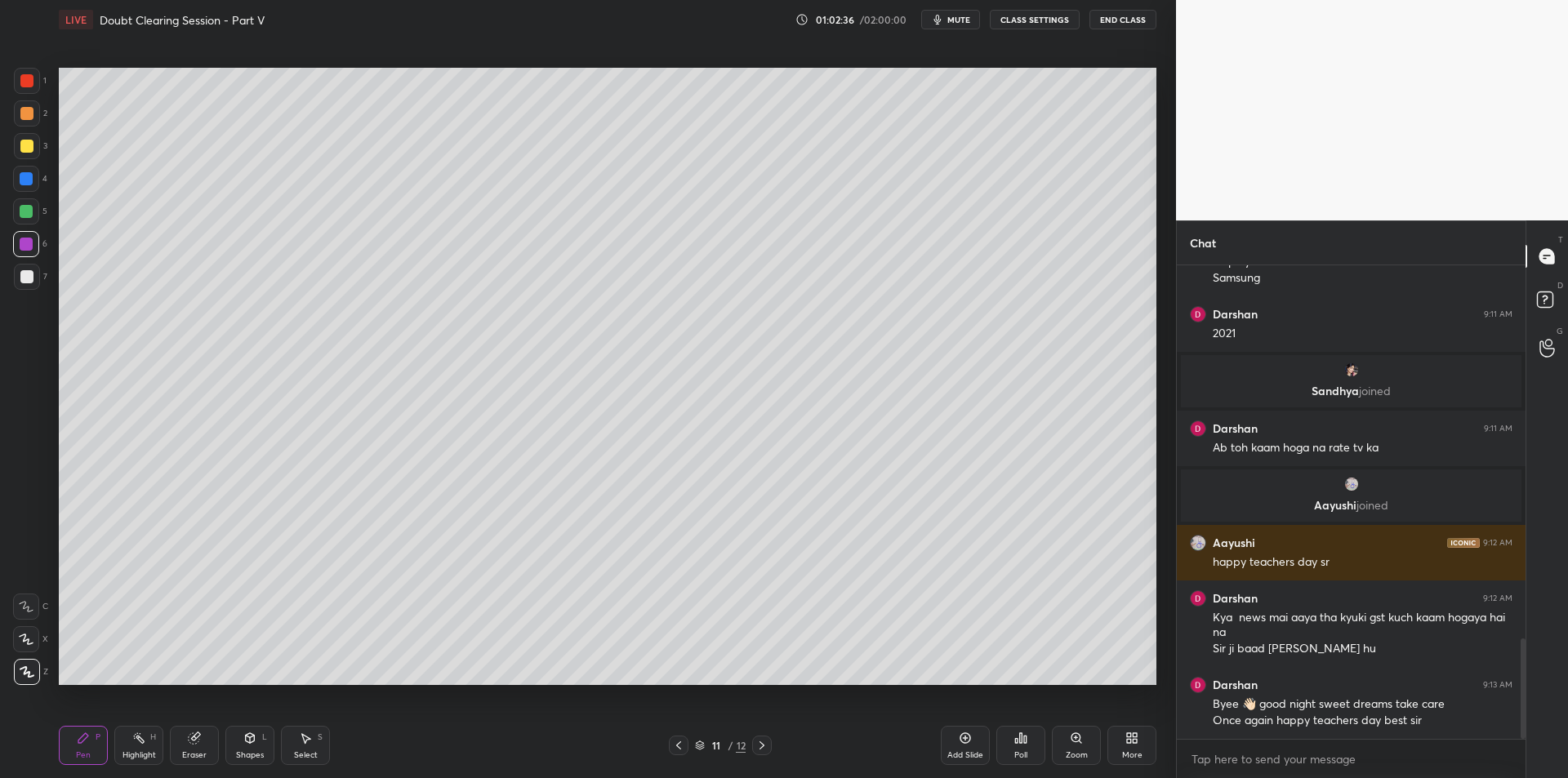
click at [27, 278] on div at bounding box center [26, 276] width 13 height 13
click at [24, 253] on div at bounding box center [26, 244] width 26 height 26
click at [29, 286] on div at bounding box center [27, 277] width 26 height 26
click at [22, 253] on div at bounding box center [26, 244] width 26 height 26
click at [27, 289] on div at bounding box center [27, 277] width 26 height 26
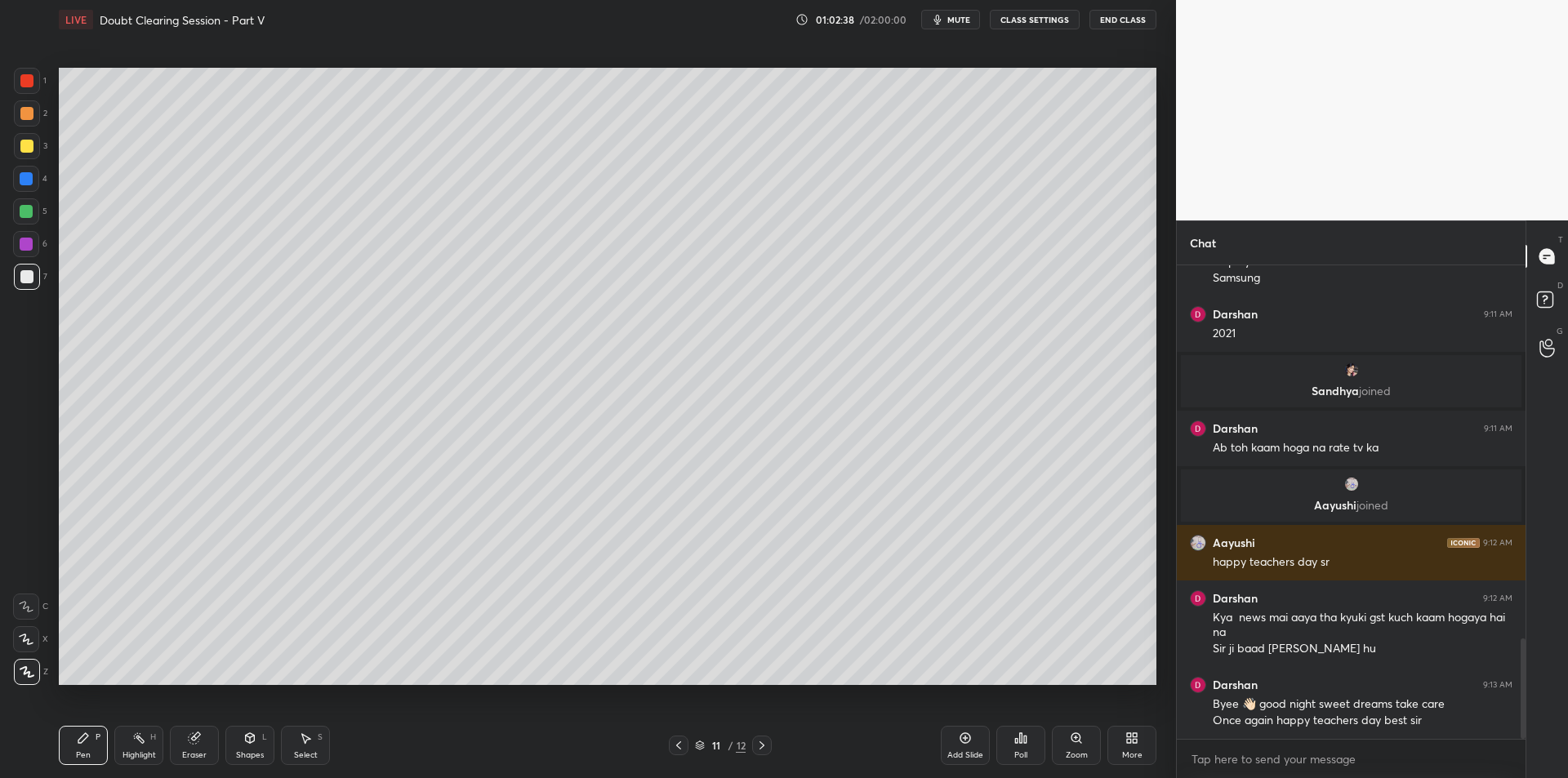
click at [21, 251] on div at bounding box center [26, 244] width 26 height 26
click at [23, 285] on div at bounding box center [27, 277] width 26 height 26
click at [20, 254] on div at bounding box center [26, 244] width 26 height 26
click at [21, 283] on div at bounding box center [26, 276] width 13 height 13
click at [20, 262] on div "6" at bounding box center [30, 247] width 34 height 33
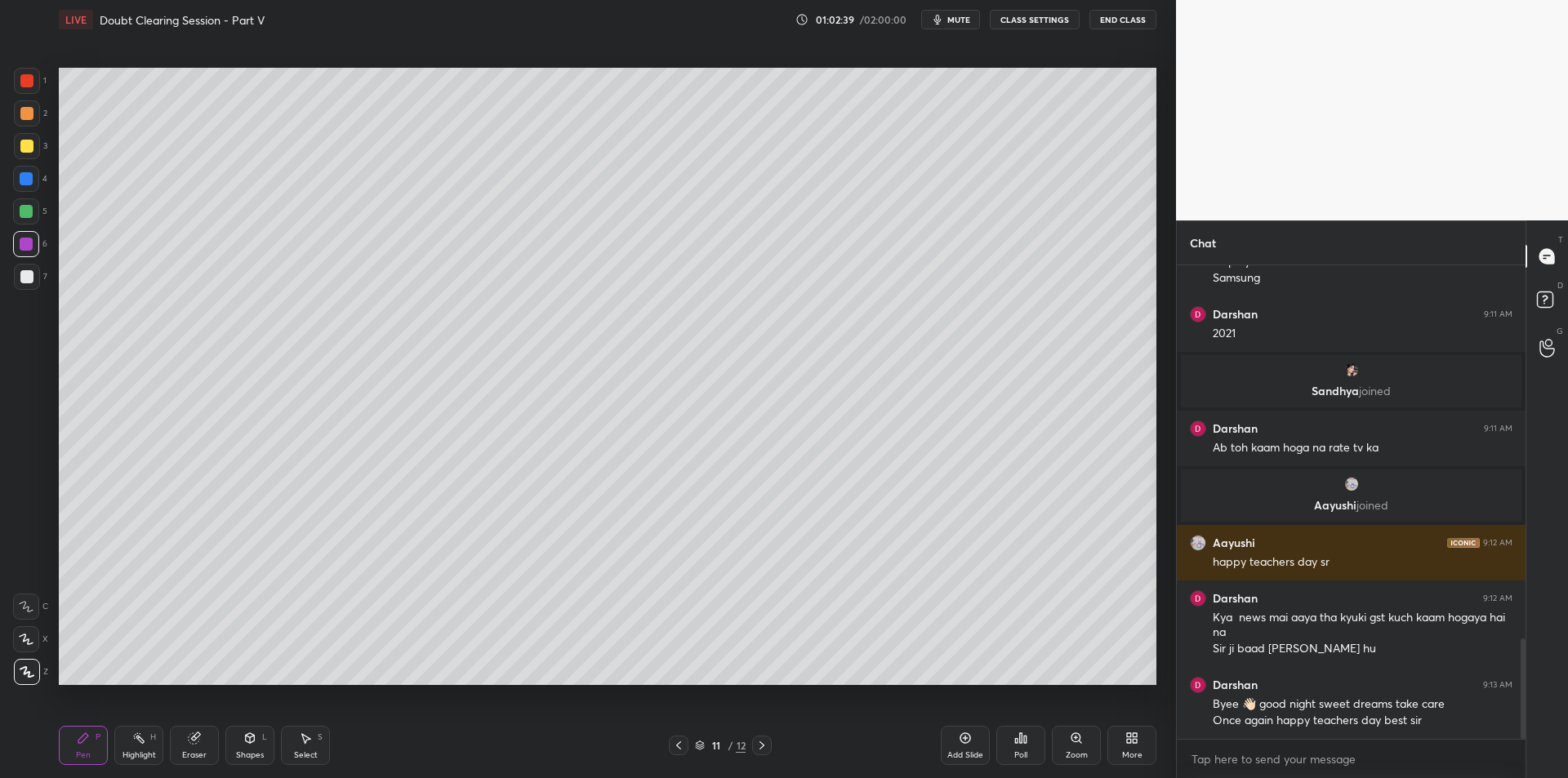
click at [24, 295] on div "7" at bounding box center [30, 280] width 33 height 33
click at [21, 269] on div at bounding box center [27, 277] width 26 height 26
click at [25, 296] on div "7" at bounding box center [30, 280] width 33 height 33
click at [12, 120] on div "1 2 3 4 5 6 7 C X Z C X Z E E Erase all H H" at bounding box center [26, 376] width 52 height 617
click at [36, 122] on div at bounding box center [27, 113] width 26 height 26
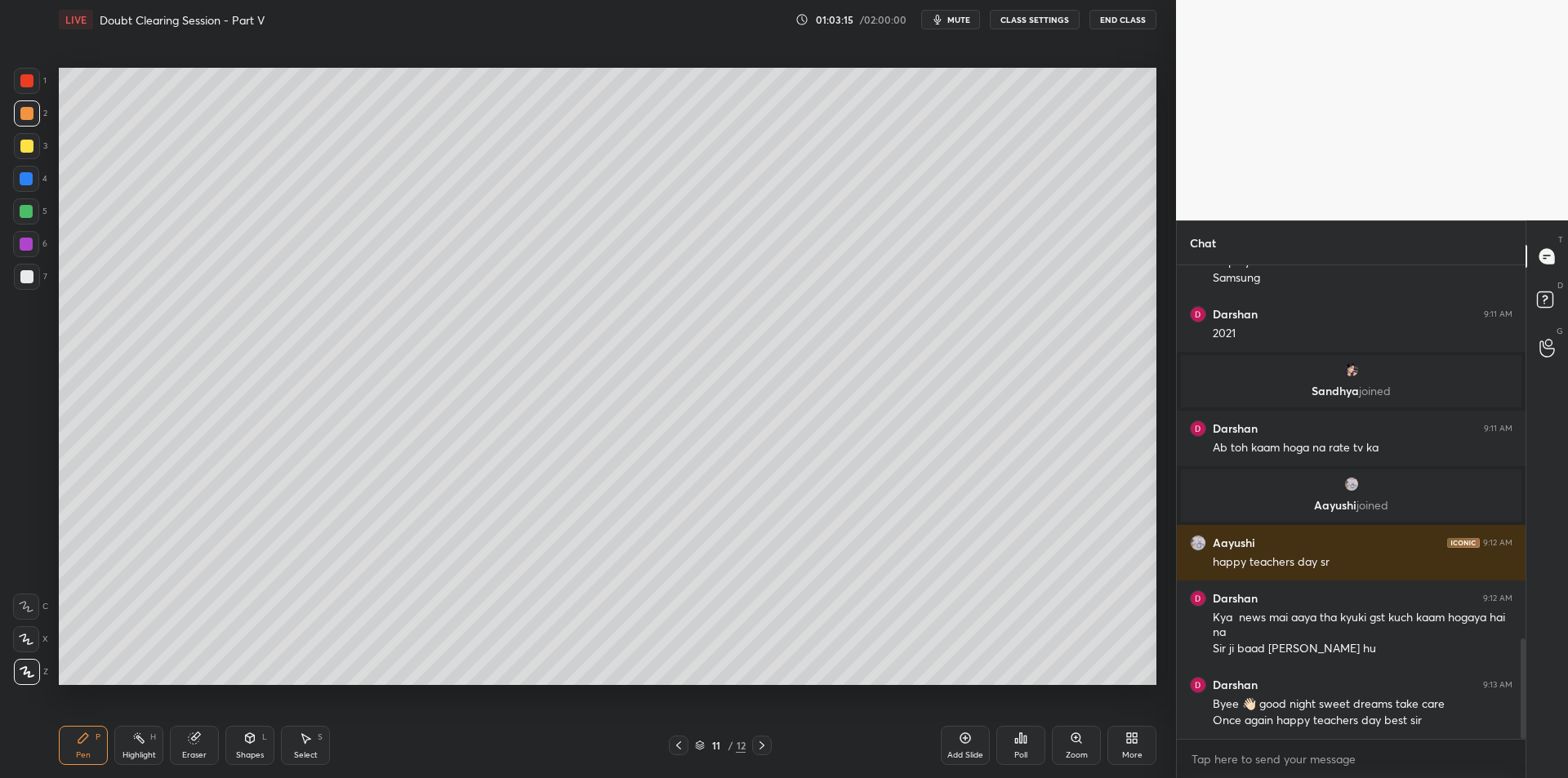
click at [33, 78] on div at bounding box center [26, 80] width 13 height 13
click at [41, 204] on div "5" at bounding box center [30, 211] width 34 height 26
click at [40, 211] on div "5" at bounding box center [30, 211] width 34 height 26
click at [27, 238] on div at bounding box center [26, 244] width 13 height 13
click at [31, 258] on div "6" at bounding box center [30, 247] width 34 height 33
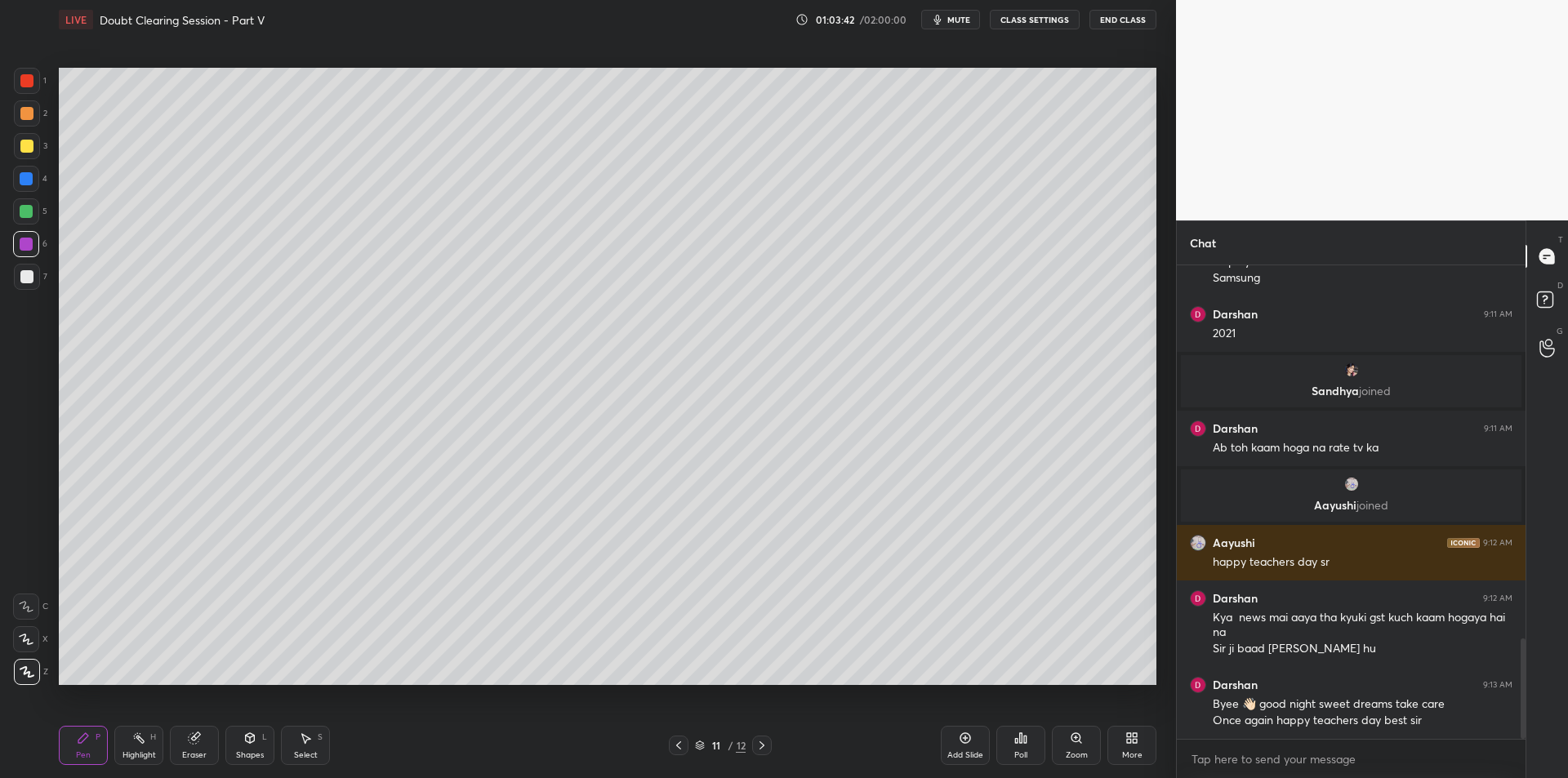
click at [30, 284] on div at bounding box center [27, 277] width 26 height 26
click at [33, 113] on div at bounding box center [26, 113] width 13 height 13
click at [29, 116] on div at bounding box center [26, 113] width 13 height 13
click at [29, 92] on div at bounding box center [27, 81] width 26 height 26
click at [42, 179] on div "4" at bounding box center [30, 178] width 34 height 26
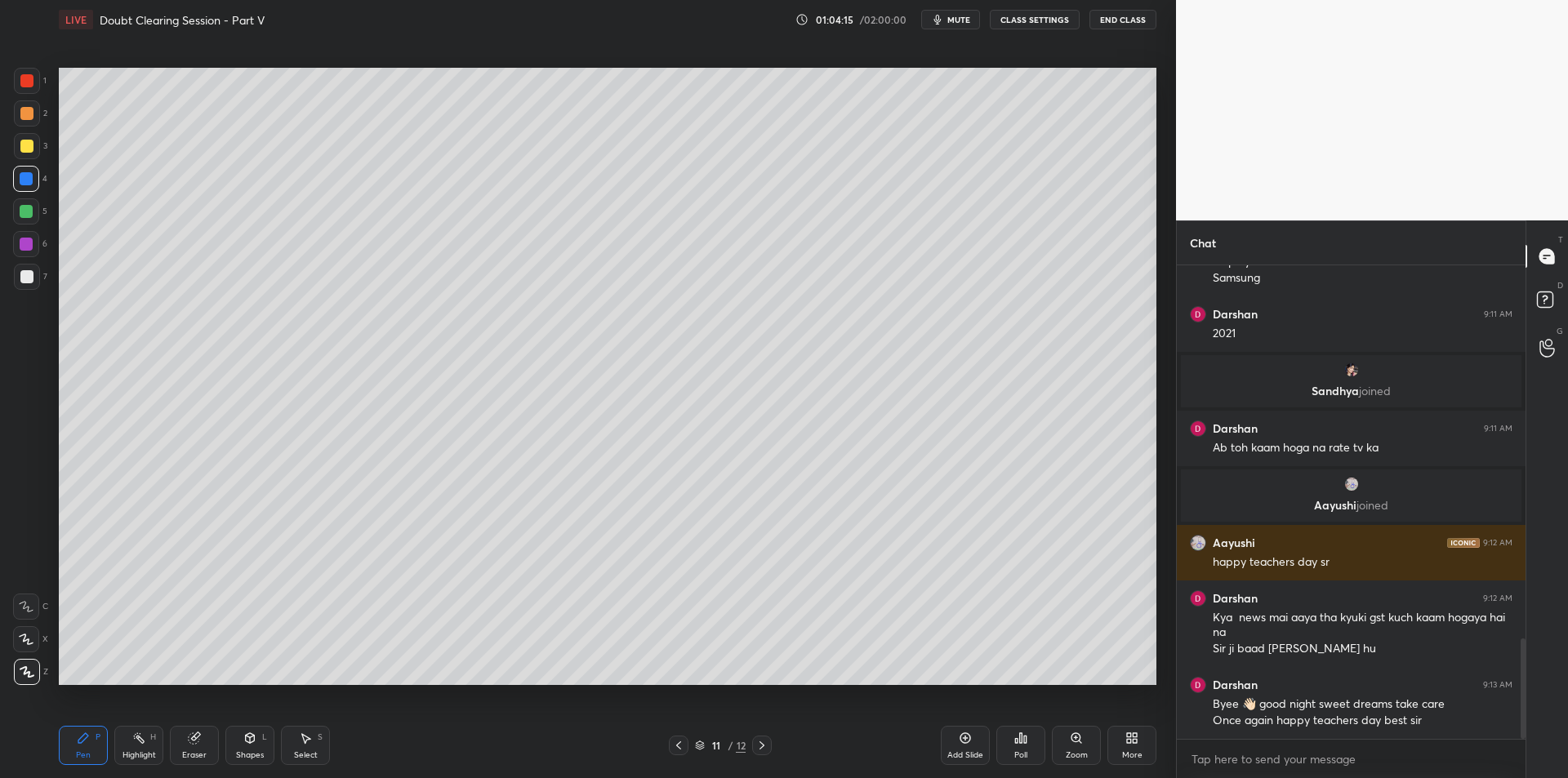
click at [26, 149] on div at bounding box center [26, 145] width 13 height 13
click at [27, 181] on div at bounding box center [26, 178] width 13 height 13
click at [18, 218] on div at bounding box center [26, 211] width 26 height 26
click at [30, 246] on div at bounding box center [26, 244] width 13 height 13
click at [30, 269] on div at bounding box center [27, 277] width 26 height 26
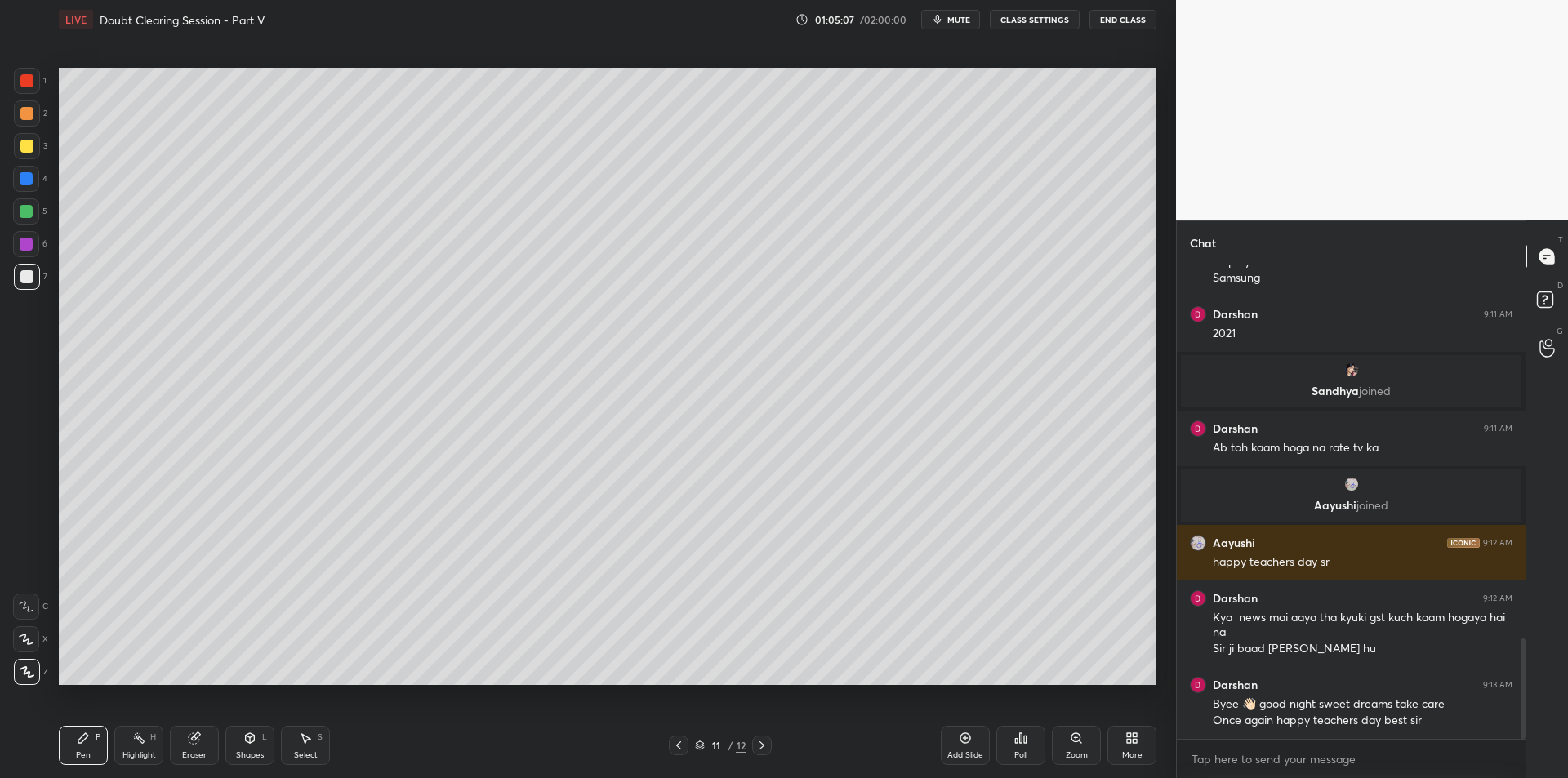
click at [966, 745] on div "Add Slide" at bounding box center [965, 745] width 49 height 39
click at [17, 138] on div at bounding box center [27, 146] width 26 height 26
click at [44, 70] on div "1" at bounding box center [30, 81] width 33 height 26
click at [35, 115] on div at bounding box center [27, 113] width 26 height 26
click at [38, 135] on div "3" at bounding box center [30, 146] width 33 height 26
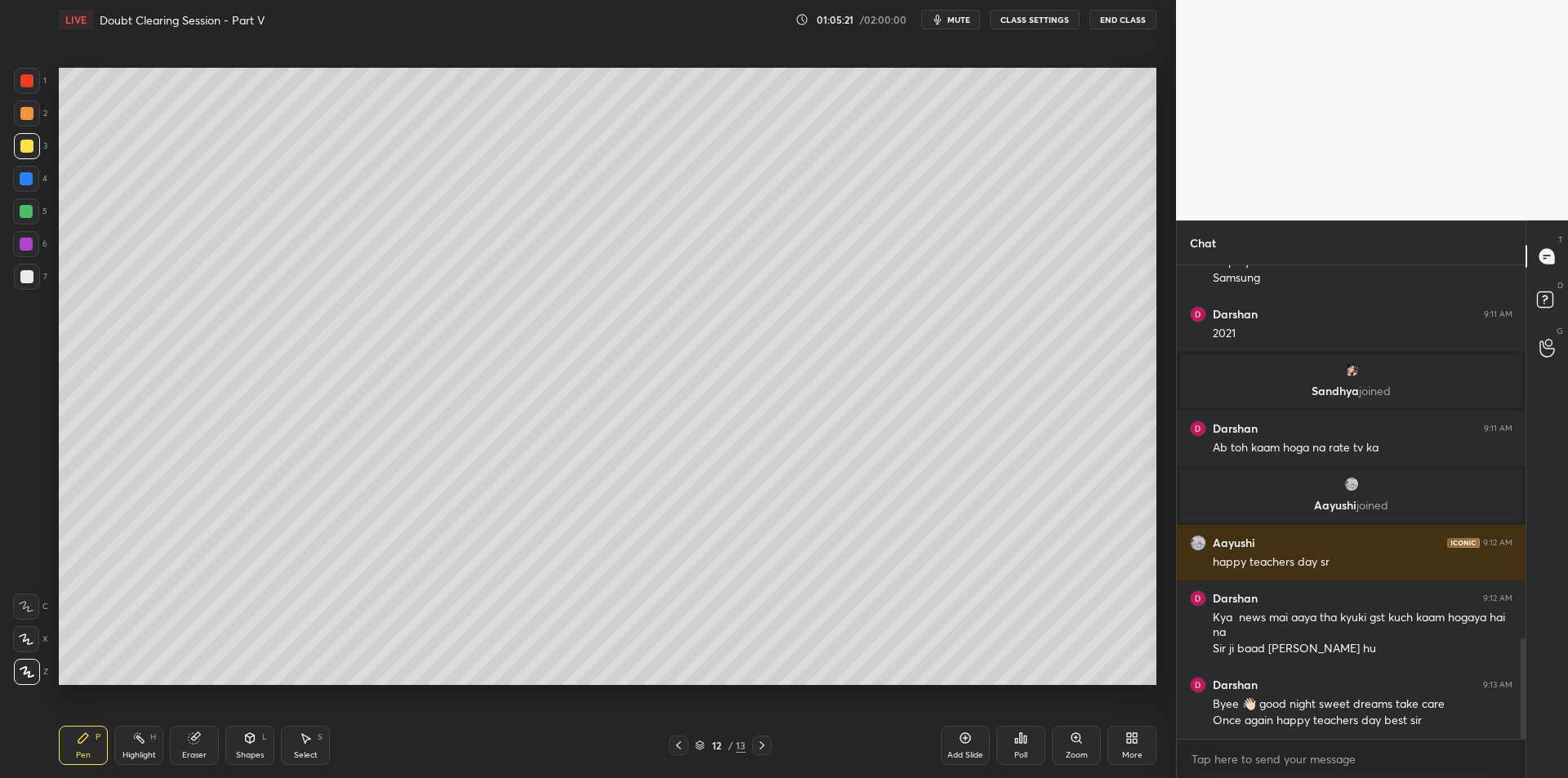
click at [26, 117] on div at bounding box center [26, 113] width 13 height 13
click at [35, 194] on div "4" at bounding box center [30, 182] width 34 height 33
click at [37, 201] on div at bounding box center [26, 211] width 26 height 26
click at [685, 747] on div at bounding box center [678, 745] width 20 height 20
click at [19, 243] on div at bounding box center [26, 244] width 26 height 26
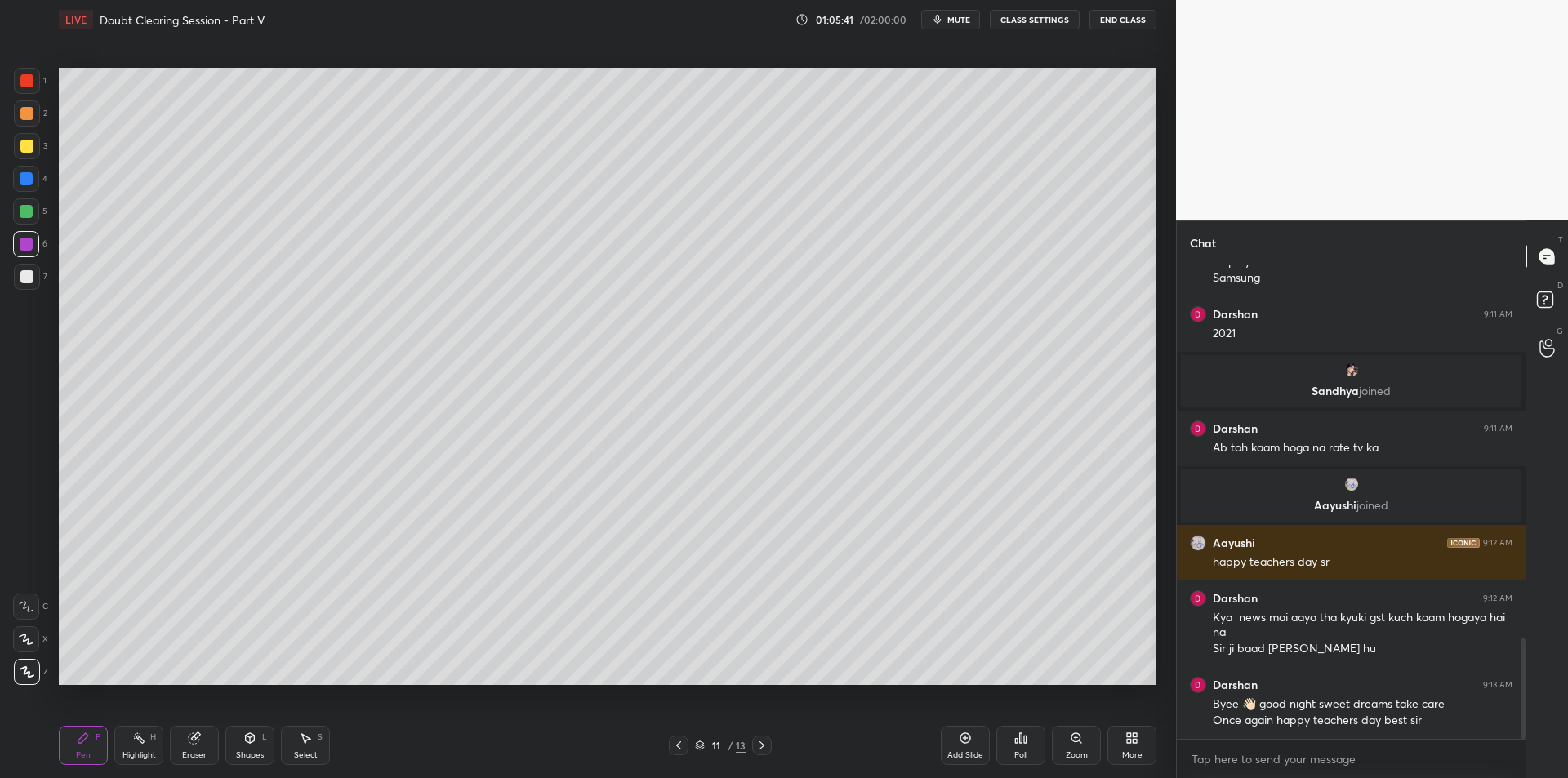
click at [27, 262] on div "6" at bounding box center [30, 247] width 34 height 33
click at [30, 264] on div at bounding box center [27, 277] width 26 height 26
click at [959, 740] on icon at bounding box center [965, 737] width 13 height 13
click at [676, 740] on icon at bounding box center [678, 745] width 13 height 13
click at [136, 747] on div "Highlight H" at bounding box center [138, 745] width 49 height 39
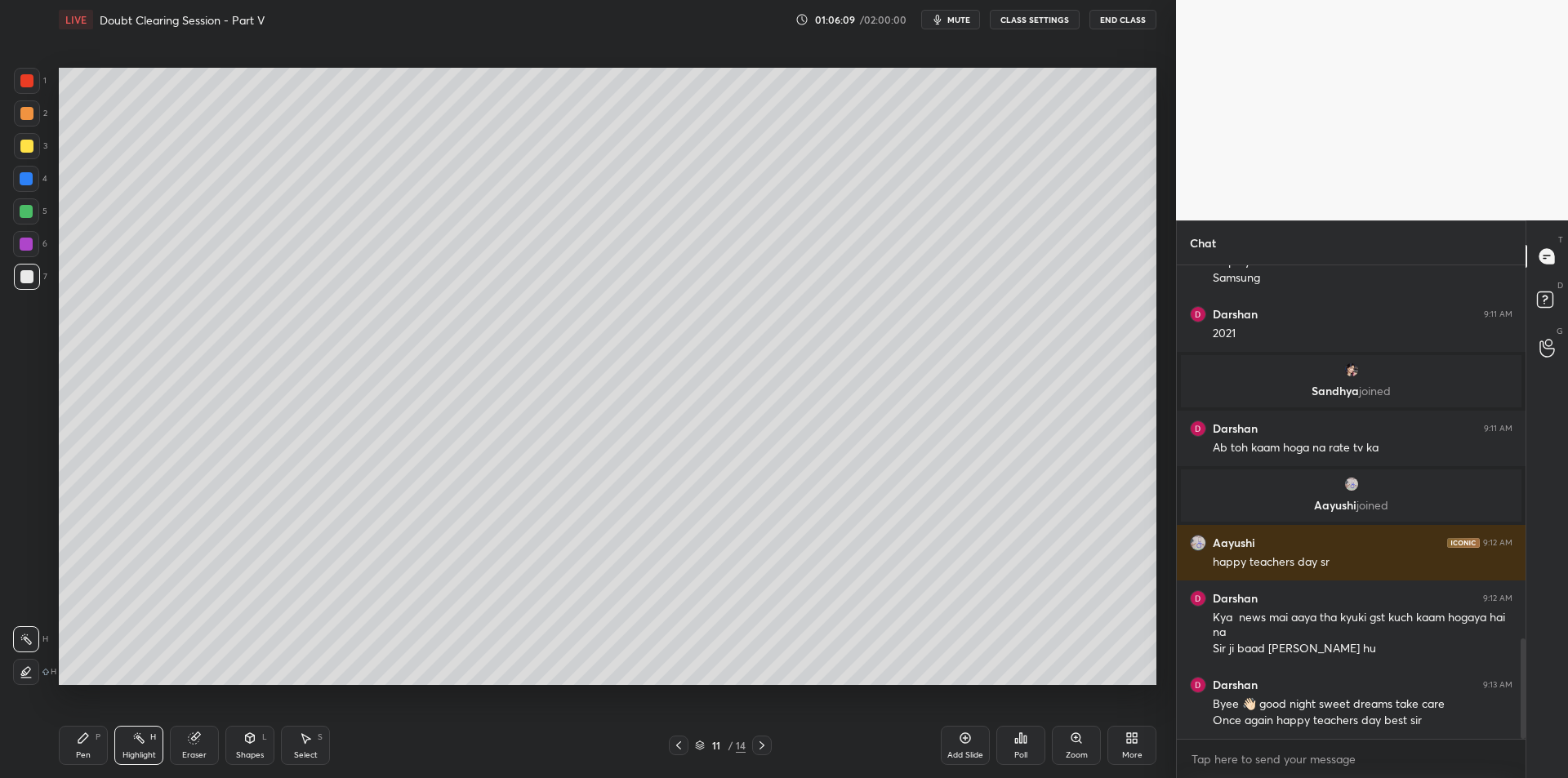
click at [131, 735] on div "Highlight H" at bounding box center [138, 745] width 49 height 39
click at [180, 737] on div "Eraser" at bounding box center [194, 745] width 49 height 39
click at [138, 740] on rect at bounding box center [140, 739] width 8 height 8
click at [766, 745] on icon at bounding box center [762, 745] width 13 height 13
click at [131, 746] on div "Highlight H" at bounding box center [138, 745] width 49 height 39
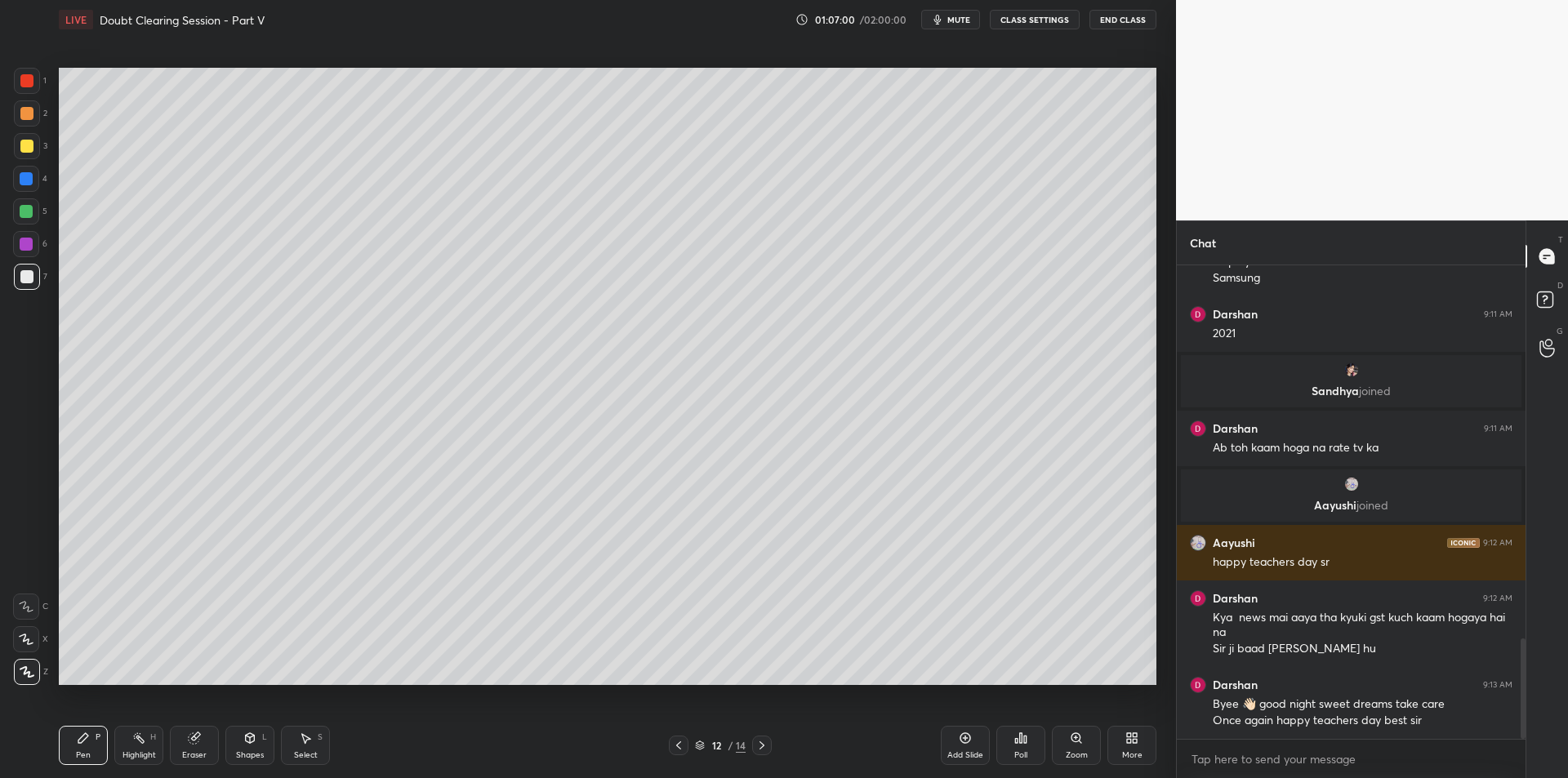
click at [20, 161] on div "3" at bounding box center [30, 150] width 33 height 33
click at [674, 741] on icon at bounding box center [678, 745] width 13 height 13
click at [756, 746] on icon at bounding box center [762, 745] width 13 height 13
click at [24, 195] on div "4" at bounding box center [30, 182] width 34 height 33
click at [30, 207] on div at bounding box center [26, 211] width 13 height 13
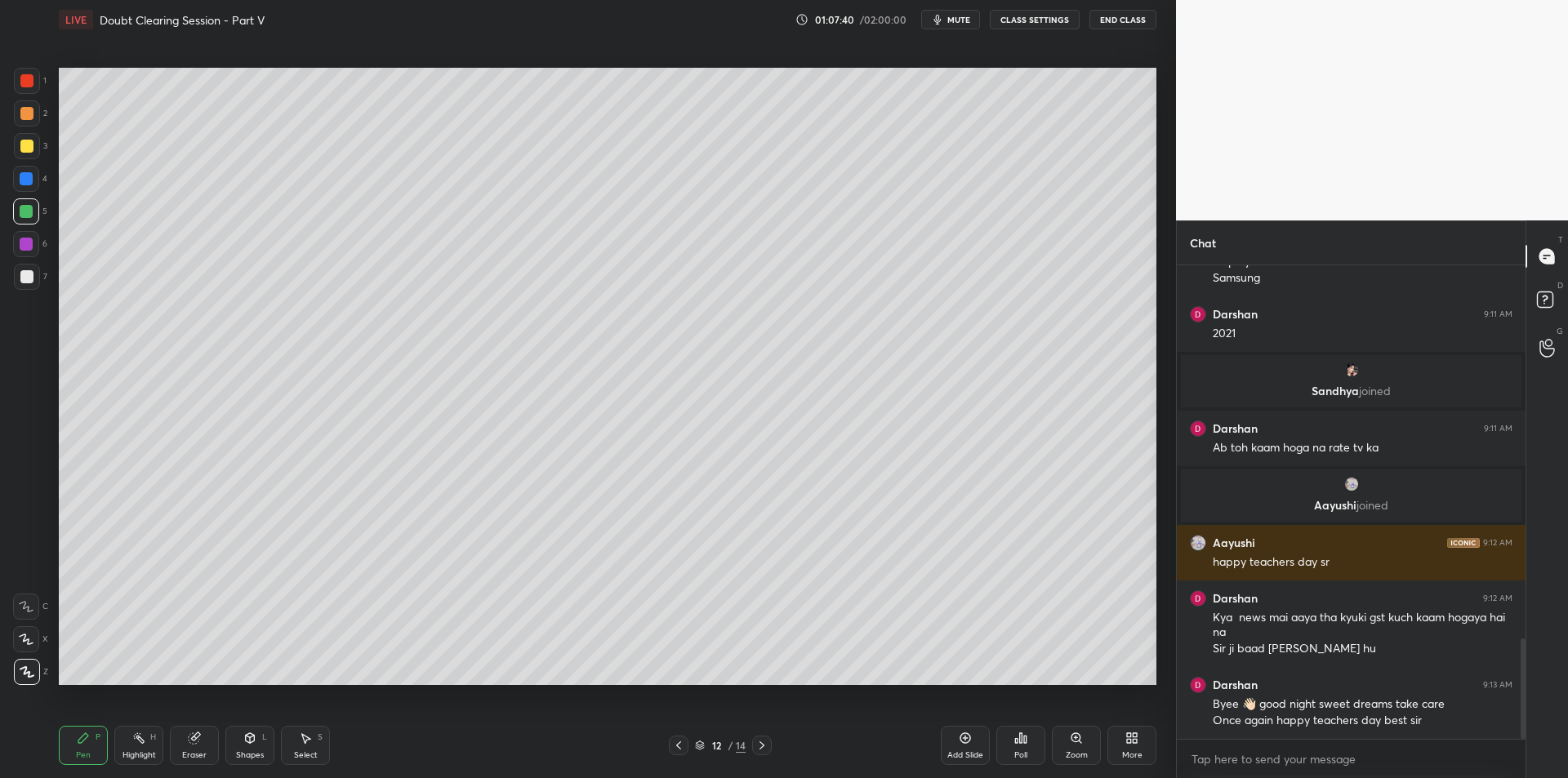
click at [683, 735] on div at bounding box center [678, 745] width 20 height 20
click at [138, 742] on icon at bounding box center [138, 737] width 13 height 13
click at [91, 735] on div "Pen P" at bounding box center [84, 745] width 49 height 39
click at [146, 738] on div "Highlight H" at bounding box center [138, 745] width 49 height 39
click at [96, 742] on div "Pen P" at bounding box center [84, 745] width 49 height 39
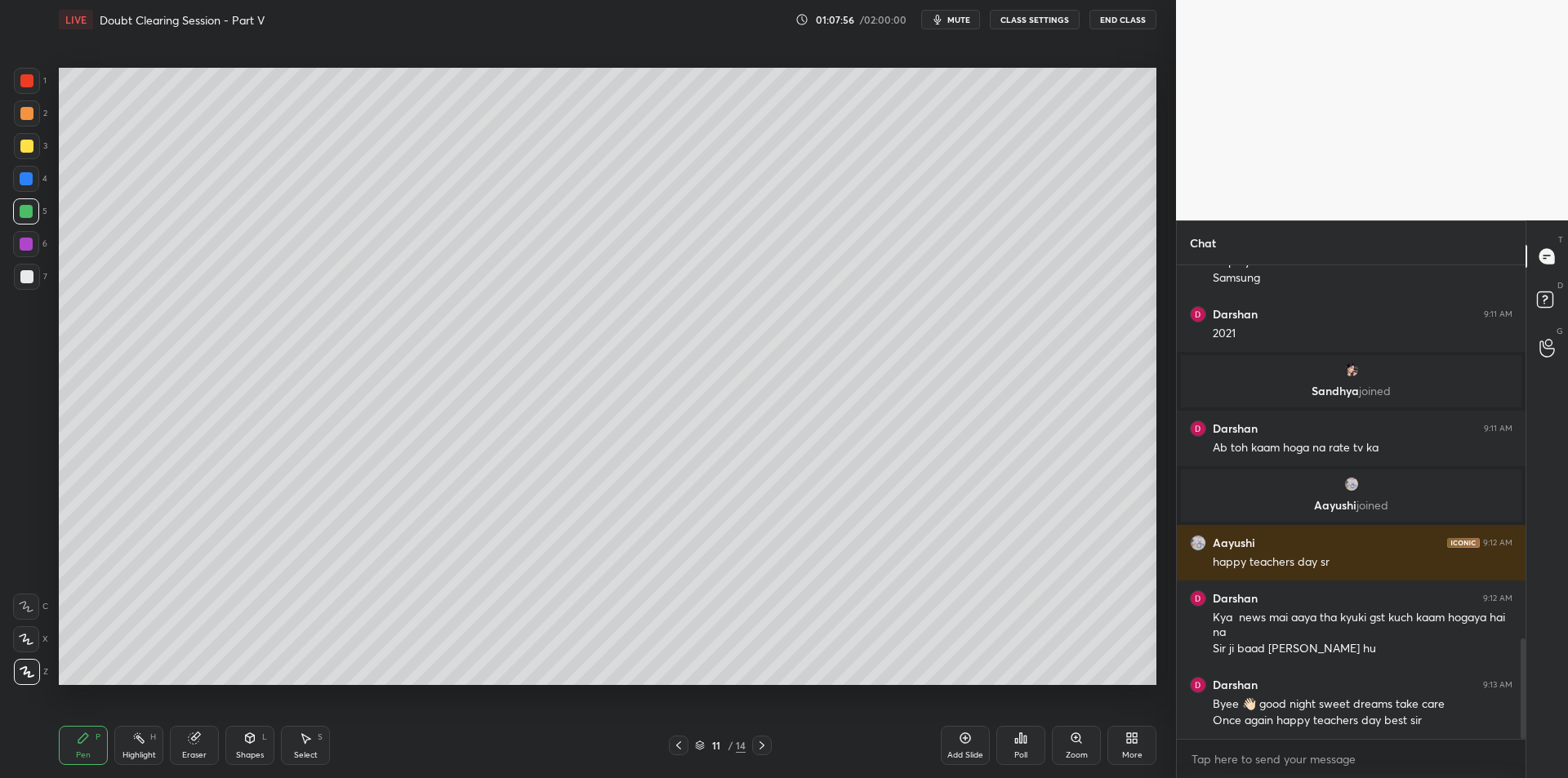
click at [140, 748] on div "Highlight H" at bounding box center [138, 745] width 49 height 39
click at [84, 745] on div "Pen P" at bounding box center [84, 745] width 49 height 39
click at [127, 748] on div "Highlight H" at bounding box center [138, 745] width 49 height 39
click at [84, 742] on icon at bounding box center [83, 737] width 13 height 13
click at [129, 739] on div "Highlight H" at bounding box center [138, 745] width 49 height 39
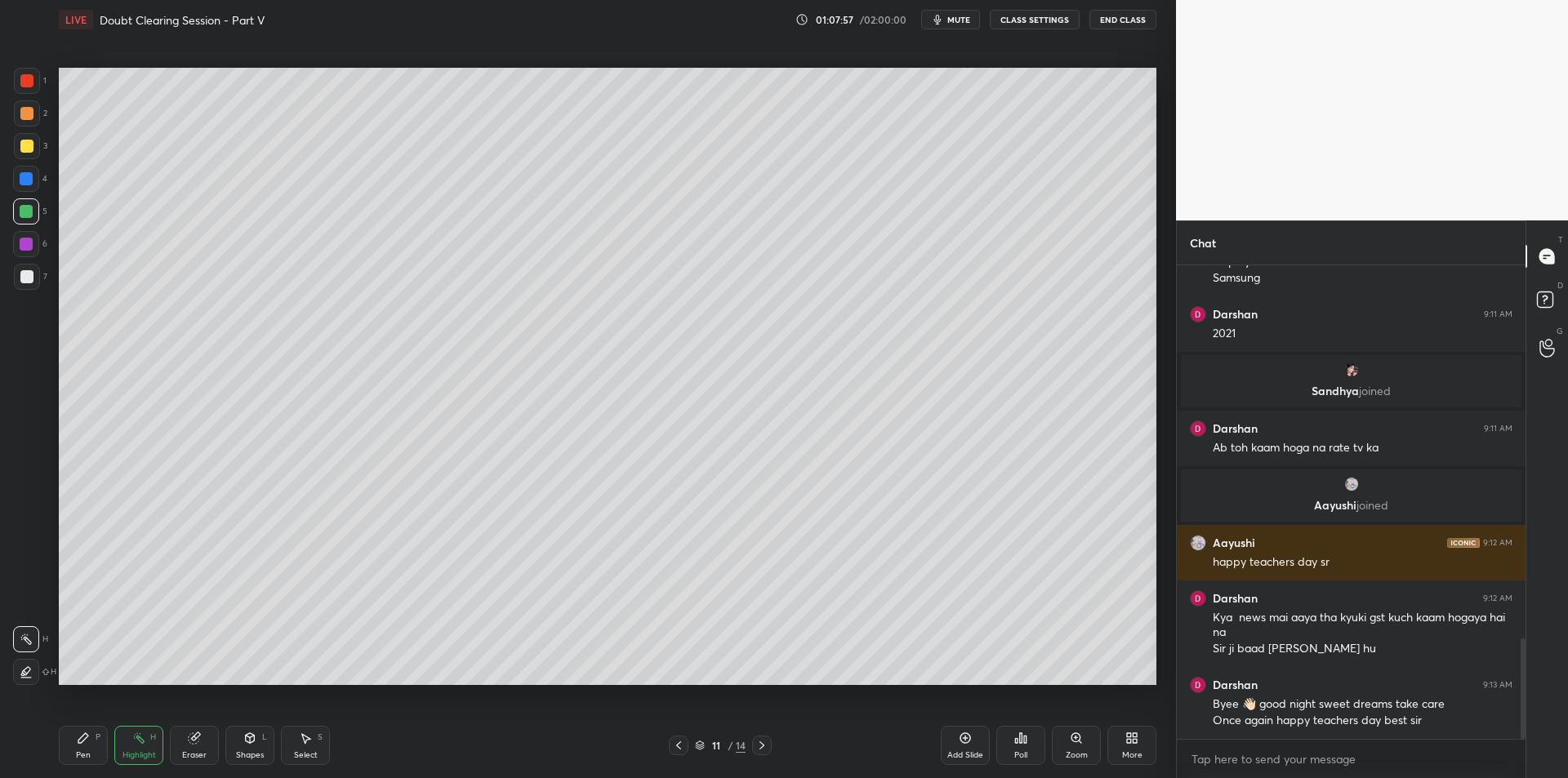
click at [90, 735] on div "Pen P" at bounding box center [84, 745] width 49 height 39
click at [124, 737] on div "Highlight H" at bounding box center [138, 745] width 49 height 39
click at [80, 751] on div "Pen" at bounding box center [83, 755] width 15 height 8
click at [125, 753] on div "Highlight" at bounding box center [139, 755] width 33 height 8
click at [73, 747] on div "Pen P" at bounding box center [84, 745] width 49 height 39
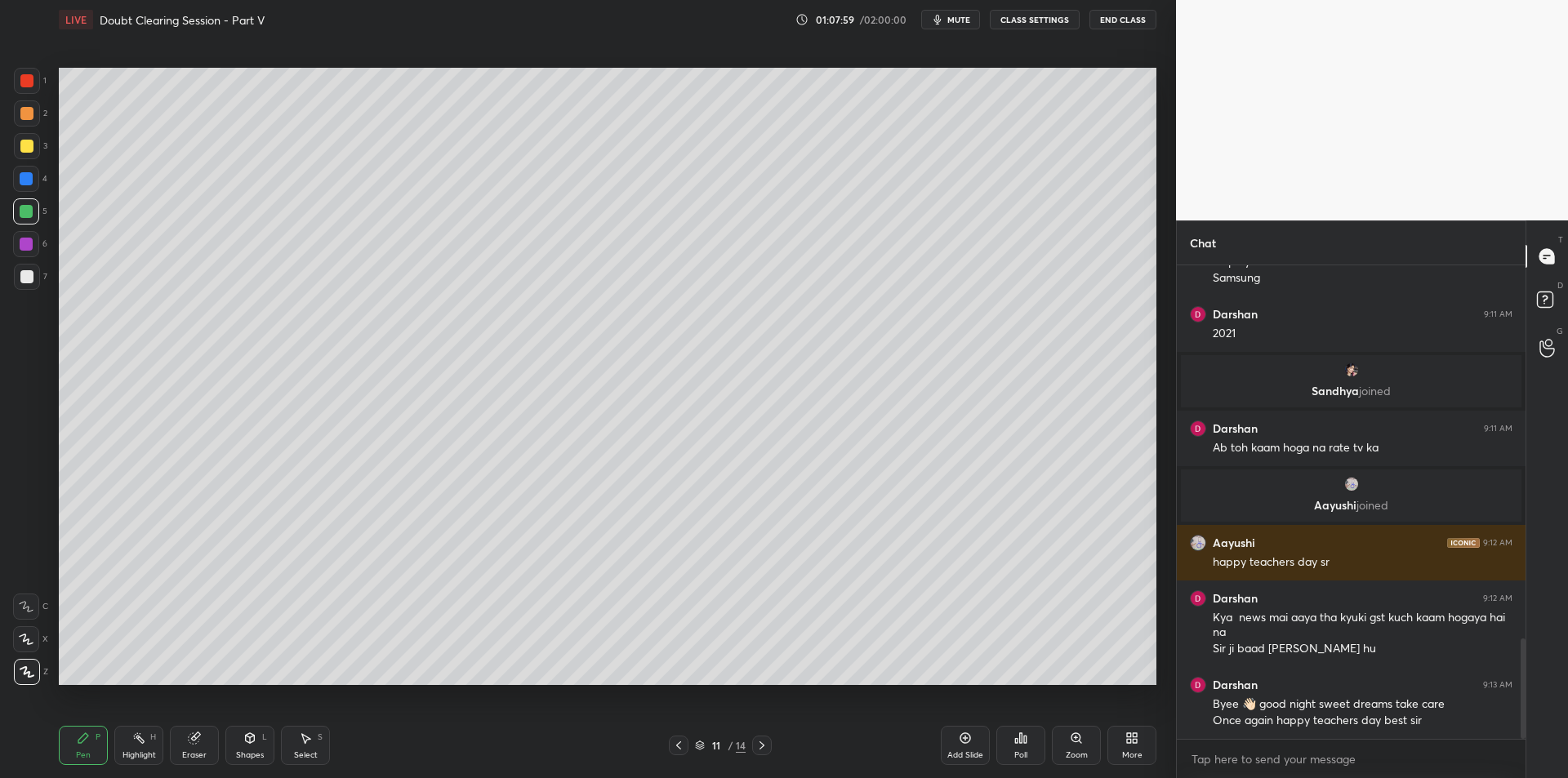
click at [116, 744] on div "Highlight H" at bounding box center [138, 745] width 49 height 39
click at [78, 745] on div "Pen P" at bounding box center [84, 745] width 49 height 39
click at [124, 751] on div "Highlight" at bounding box center [139, 755] width 33 height 8
click at [84, 748] on div "Pen P" at bounding box center [84, 745] width 49 height 39
click at [138, 751] on div "Highlight" at bounding box center [139, 755] width 33 height 8
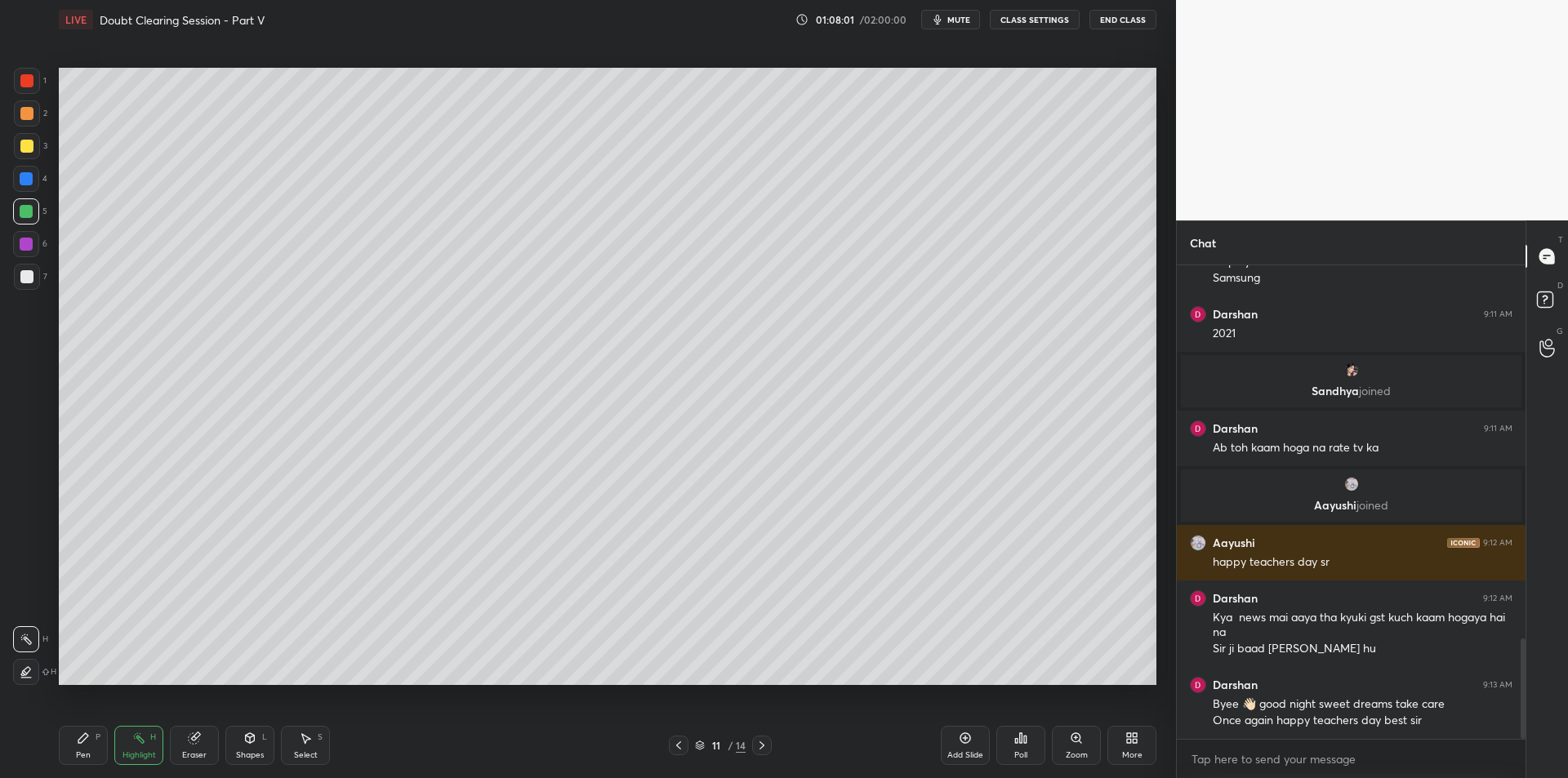
click at [80, 743] on icon at bounding box center [83, 737] width 13 height 13
click at [123, 748] on div "Highlight H" at bounding box center [138, 745] width 49 height 39
click at [84, 744] on div "Pen P" at bounding box center [84, 745] width 49 height 39
click at [28, 280] on div at bounding box center [26, 276] width 13 height 13
click at [969, 755] on div "Add Slide" at bounding box center [965, 755] width 36 height 8
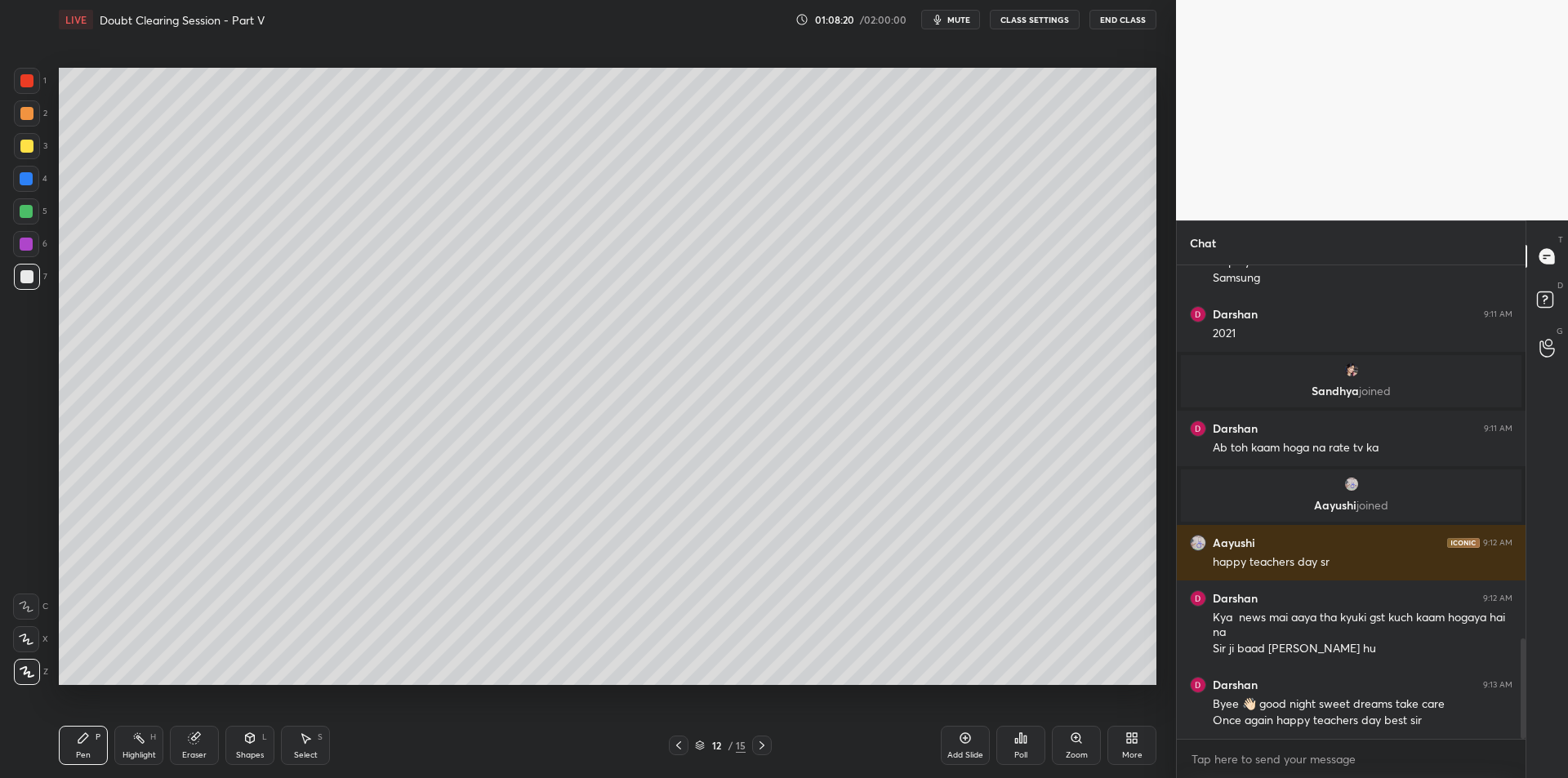
click at [30, 150] on div at bounding box center [26, 145] width 13 height 13
click at [28, 175] on div at bounding box center [26, 178] width 13 height 13
click at [30, 217] on div at bounding box center [26, 211] width 13 height 13
click at [36, 242] on div at bounding box center [26, 244] width 26 height 26
click at [31, 276] on div at bounding box center [26, 276] width 13 height 13
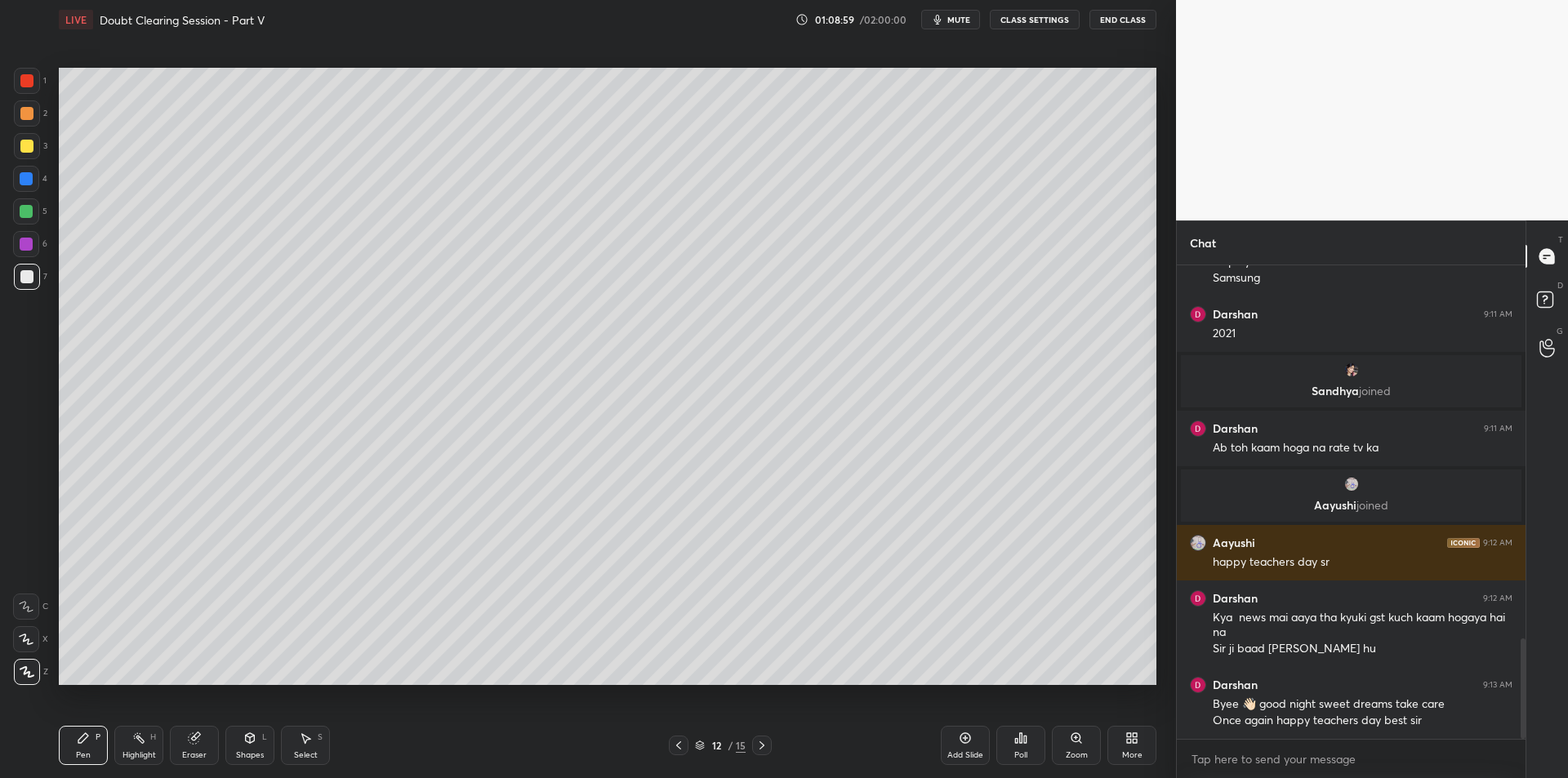
click at [30, 147] on div at bounding box center [26, 145] width 13 height 13
click at [17, 119] on div at bounding box center [27, 113] width 26 height 26
click at [762, 746] on icon at bounding box center [762, 745] width 13 height 13
click at [760, 745] on icon at bounding box center [762, 745] width 13 height 13
click at [758, 751] on icon at bounding box center [762, 745] width 13 height 13
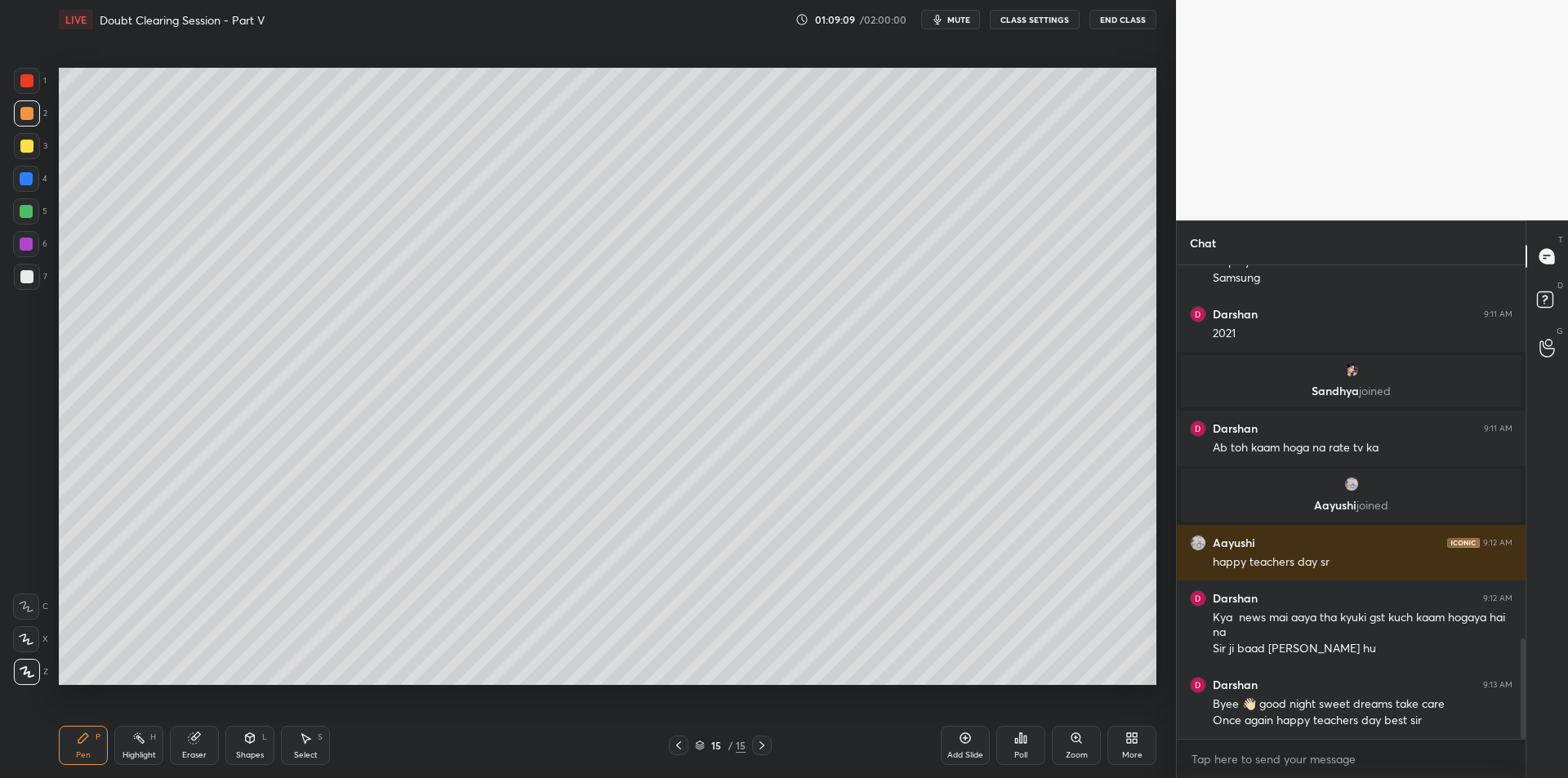
click at [682, 757] on div "Pen P Highlight H Eraser Shapes L Select S 15 / 15 Add Slide Poll Zoom More" at bounding box center [608, 745] width 1098 height 65
click at [678, 756] on div "Pen P Highlight H Eraser Shapes L Select S 15 / 15 Add Slide Poll Zoom More" at bounding box center [608, 745] width 1098 height 65
click at [681, 756] on div "Pen P Highlight H Eraser Shapes L Select S 15 / 15 Add Slide Poll Zoom More" at bounding box center [608, 745] width 1098 height 65
click at [677, 754] on div at bounding box center [678, 745] width 20 height 20
click at [962, 729] on div "Add Slide" at bounding box center [965, 745] width 49 height 39
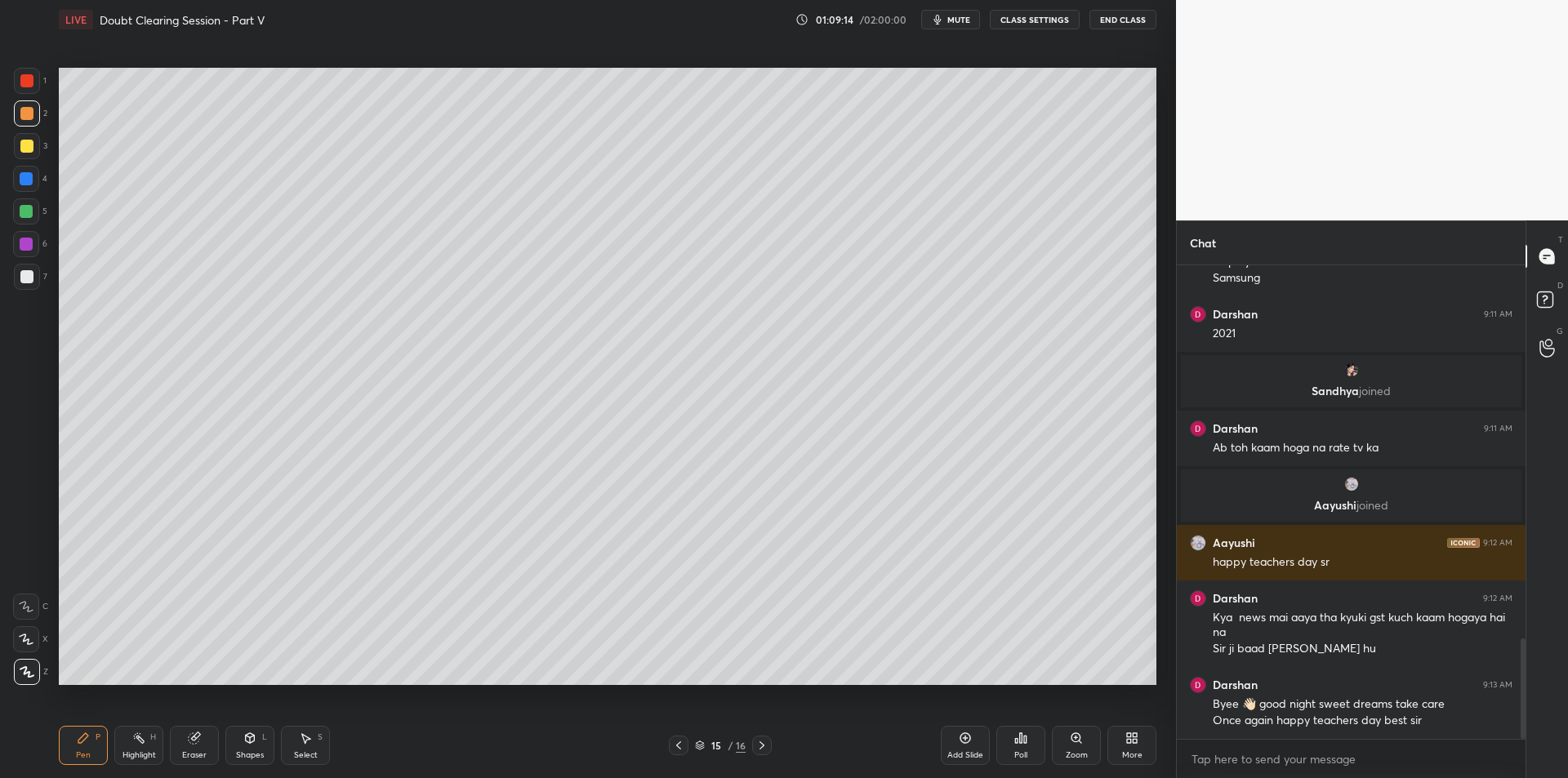
click at [21, 185] on div at bounding box center [26, 178] width 26 height 26
click at [28, 211] on div at bounding box center [26, 211] width 13 height 13
click at [17, 231] on div "6" at bounding box center [30, 244] width 34 height 26
click at [37, 257] on div "6" at bounding box center [30, 247] width 34 height 33
click at [27, 278] on div at bounding box center [26, 276] width 13 height 13
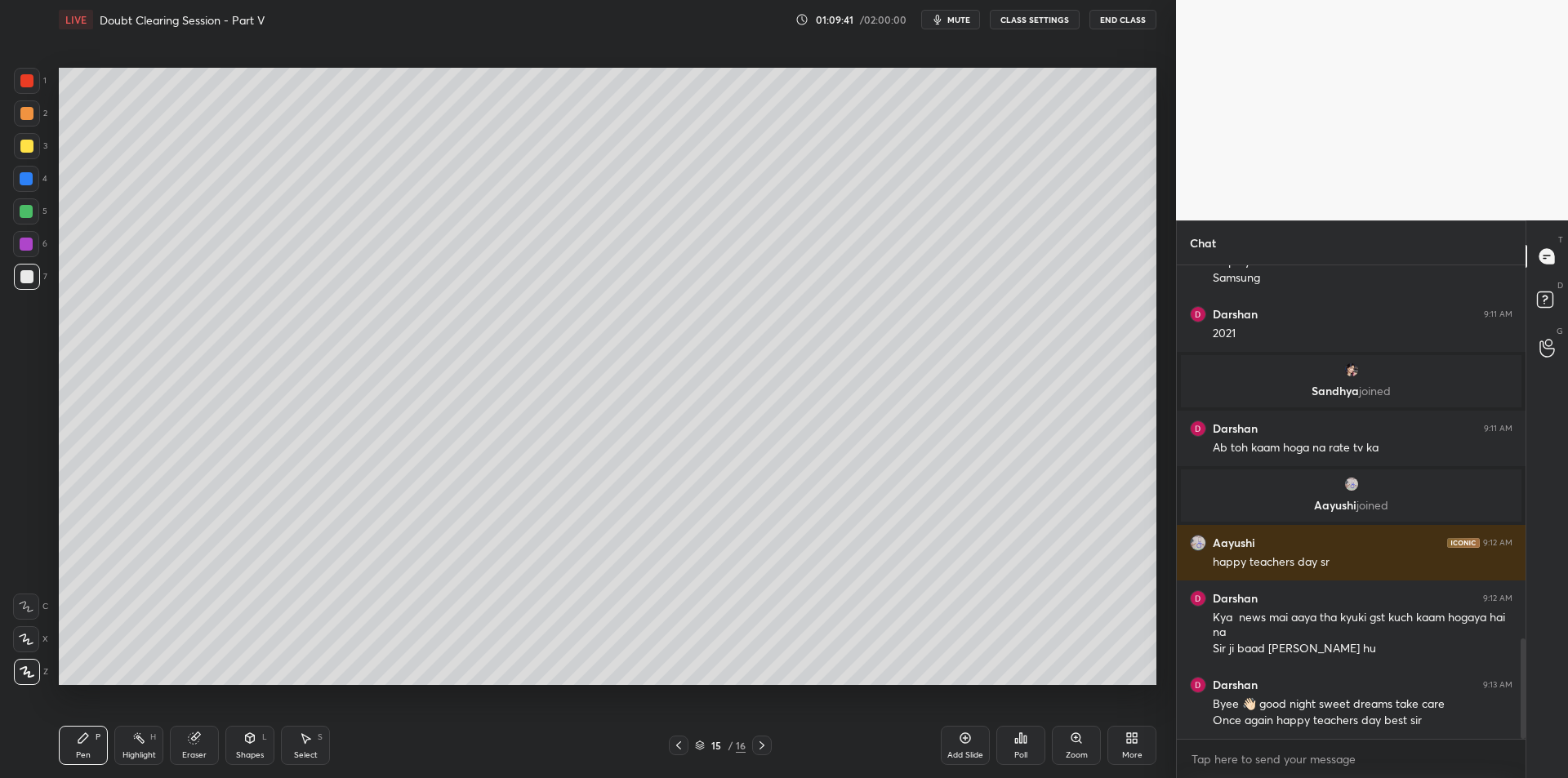
click at [26, 139] on div at bounding box center [26, 145] width 13 height 13
click at [29, 120] on div at bounding box center [27, 113] width 26 height 26
click at [24, 139] on div at bounding box center [26, 145] width 13 height 13
click at [21, 119] on div at bounding box center [26, 113] width 13 height 13
click at [36, 150] on div at bounding box center [27, 146] width 26 height 26
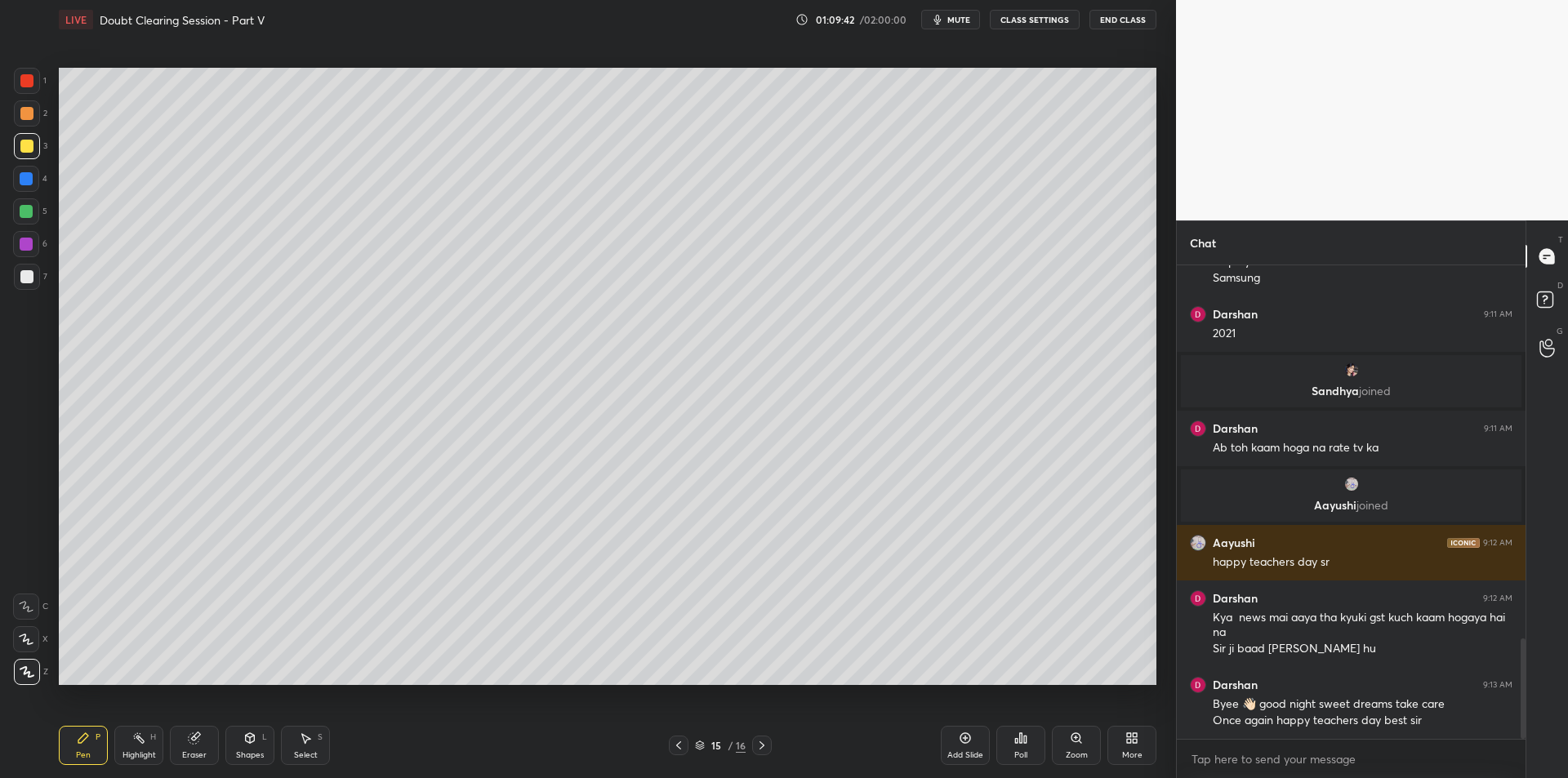
click at [24, 120] on div at bounding box center [27, 113] width 26 height 26
click at [24, 151] on div at bounding box center [26, 145] width 13 height 13
click at [151, 760] on div "Highlight H" at bounding box center [138, 745] width 49 height 39
click at [189, 748] on div "Eraser" at bounding box center [194, 745] width 49 height 39
click at [28, 646] on div at bounding box center [26, 639] width 26 height 26
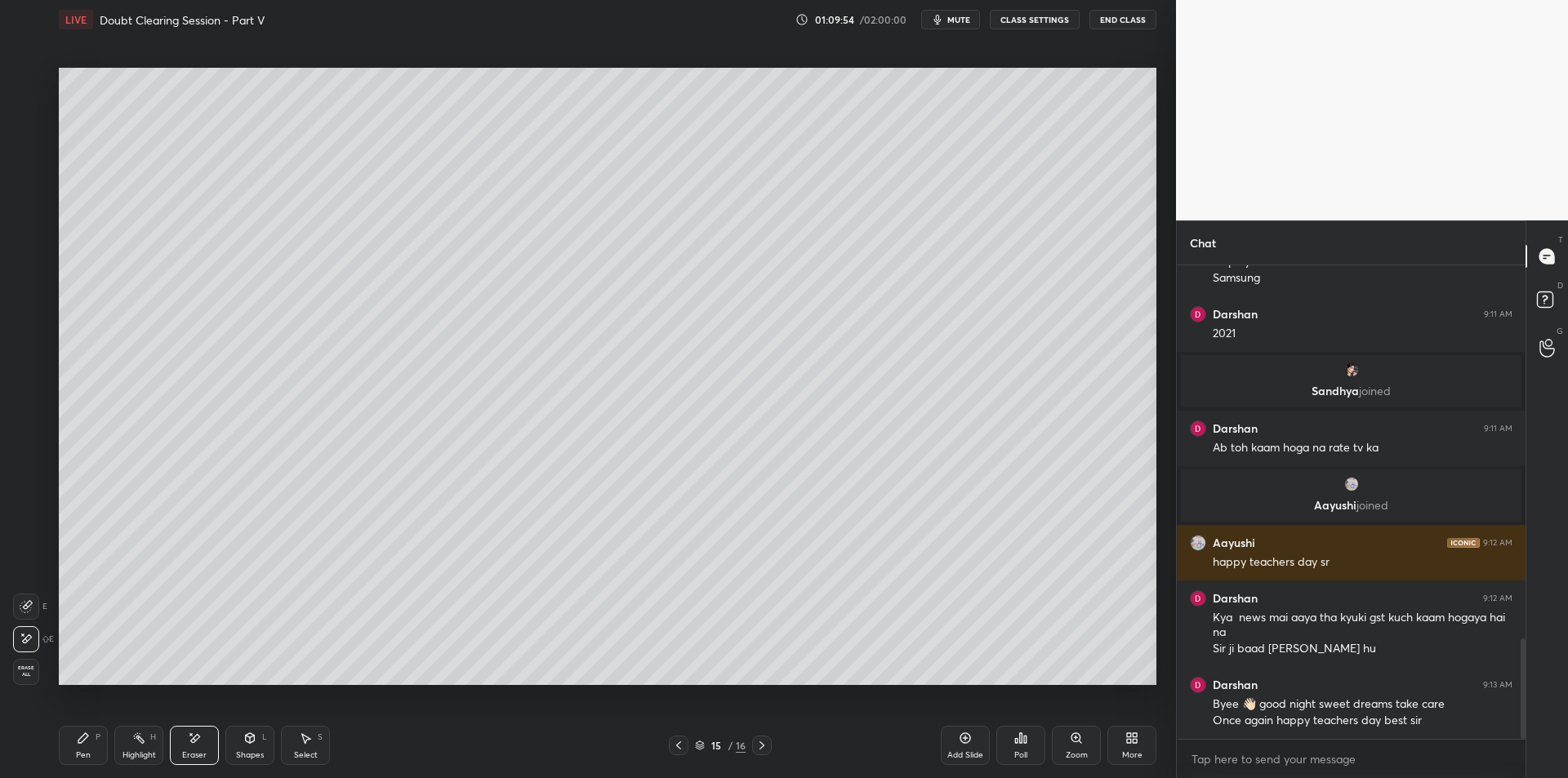
click at [86, 740] on icon at bounding box center [83, 737] width 13 height 13
click at [17, 184] on div at bounding box center [26, 178] width 26 height 26
click at [24, 215] on div at bounding box center [26, 211] width 13 height 13
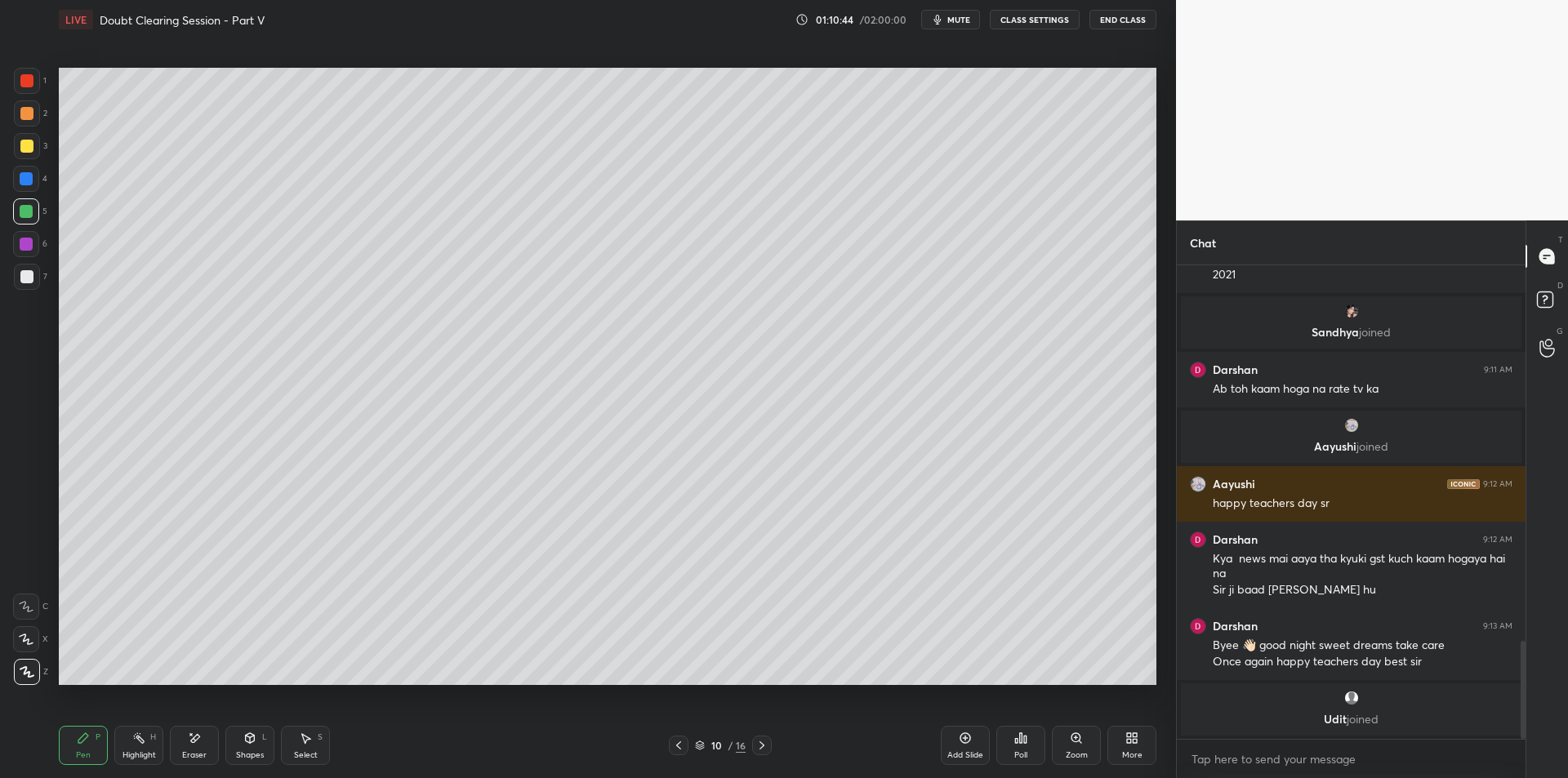
click at [37, 264] on div "7" at bounding box center [30, 277] width 33 height 26
click at [156, 749] on div "Highlight H" at bounding box center [138, 745] width 49 height 39
click at [958, 17] on span "mute" at bounding box center [959, 19] width 23 height 11
click at [1029, 19] on button "CLASS SETTINGS" at bounding box center [1034, 19] width 90 height 20
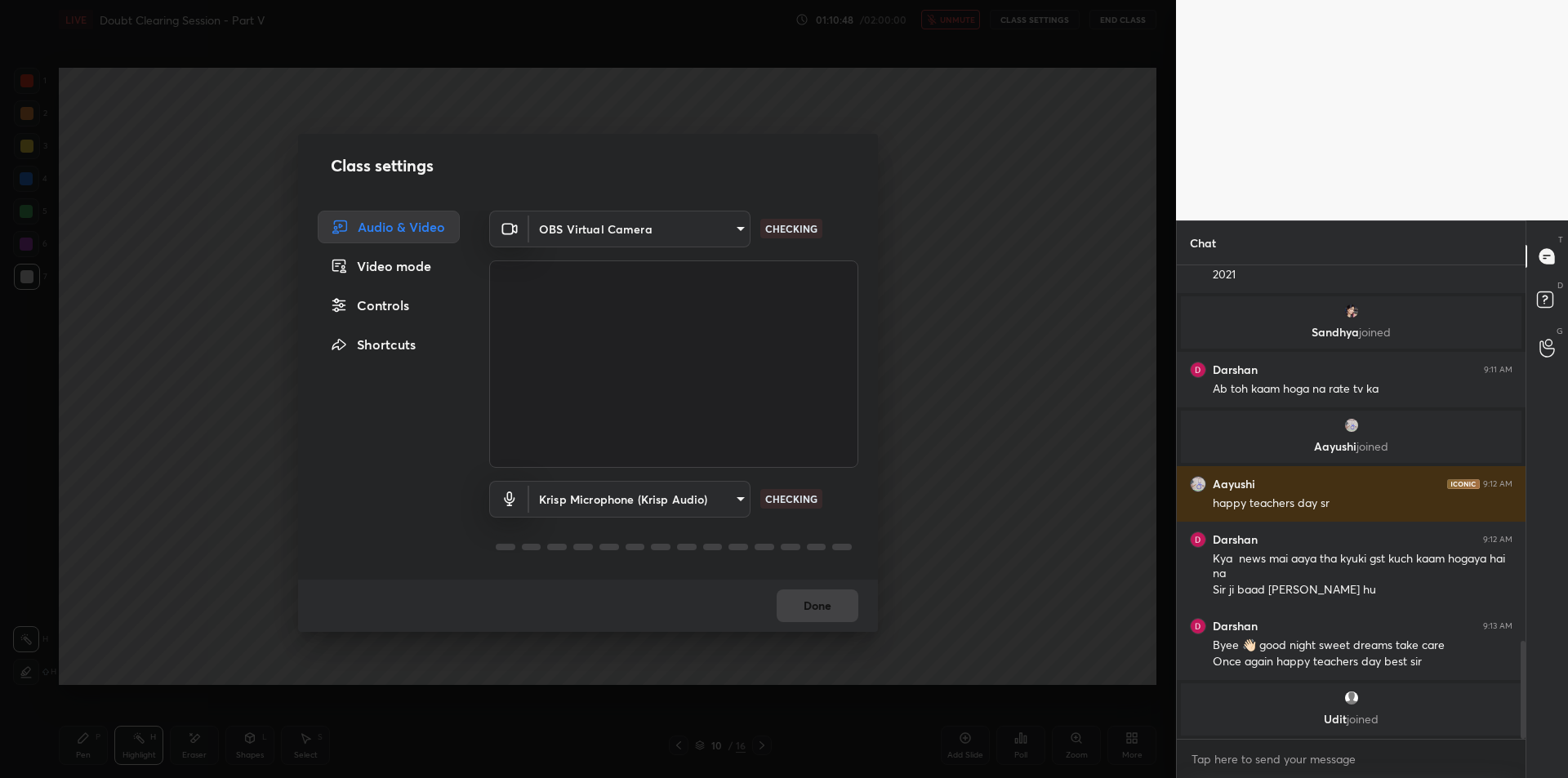
click at [602, 506] on body "1 2 3 4 5 6 7 C X Z E E Erase all H H LIVE Doubt Clearing Session - Part V 01:1…" at bounding box center [784, 389] width 1568 height 778
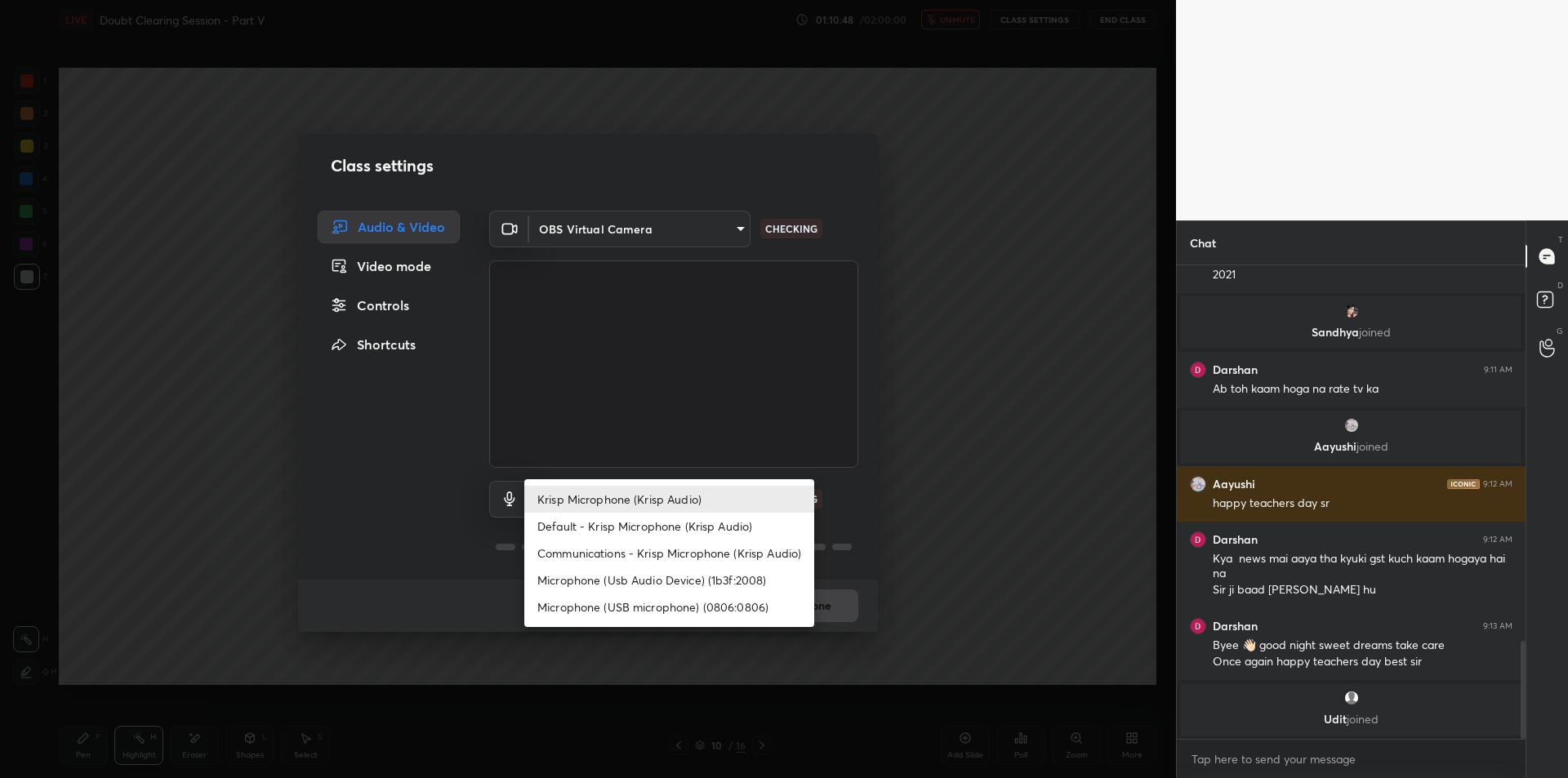
click at [606, 573] on li "Microphone (Usb Audio Device) (1b3f:2008)" at bounding box center [669, 580] width 290 height 27
type input "fde829080738fc3fb0167f80aaf6a609a4591a58cc93b04ec9dd4d9d5dd89f15"
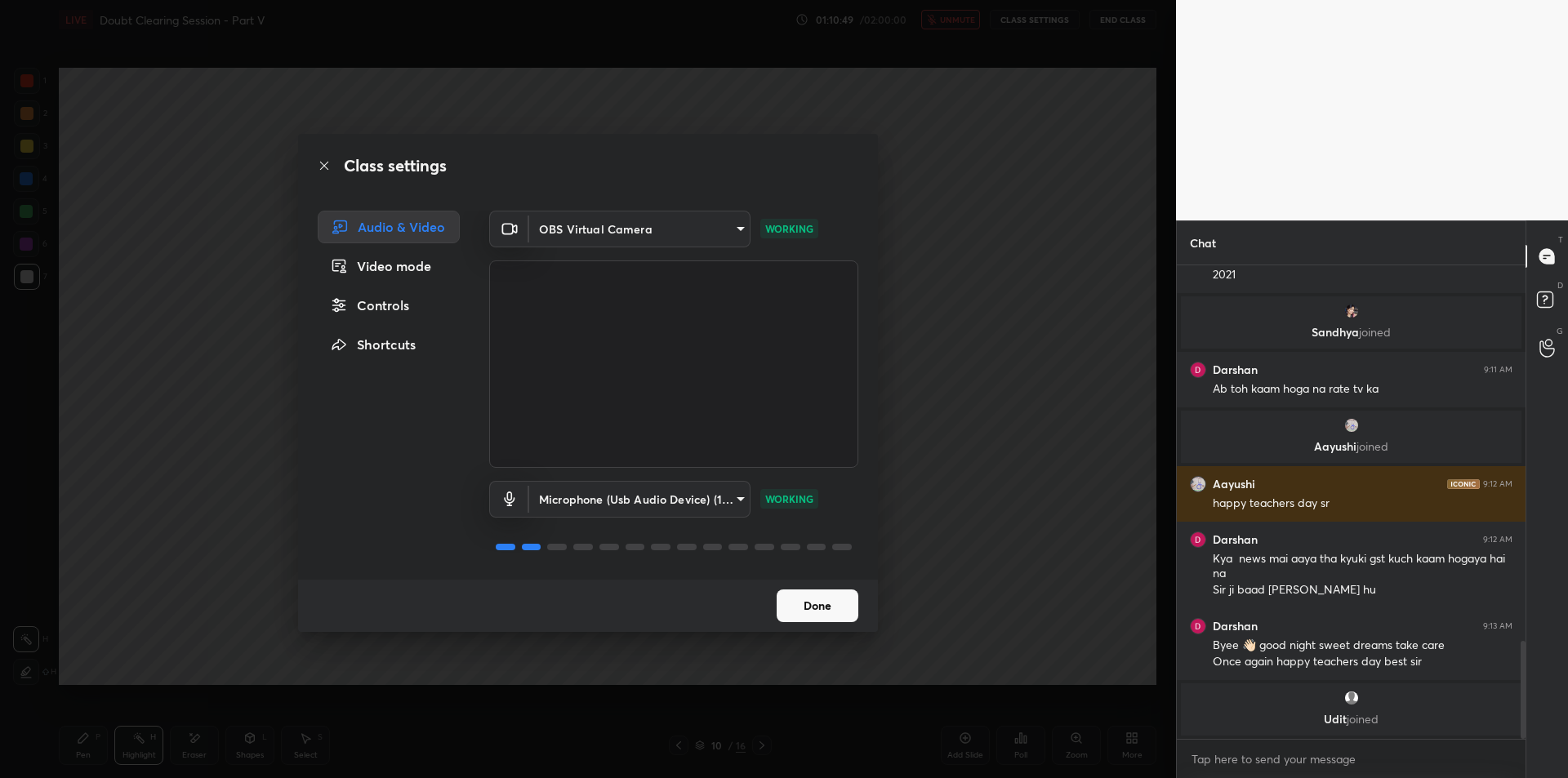
click at [1011, 419] on div "Class settings Audio & Video Video mode Controls Shortcuts OBS Virtual Camera 6…" at bounding box center [588, 389] width 1176 height 778
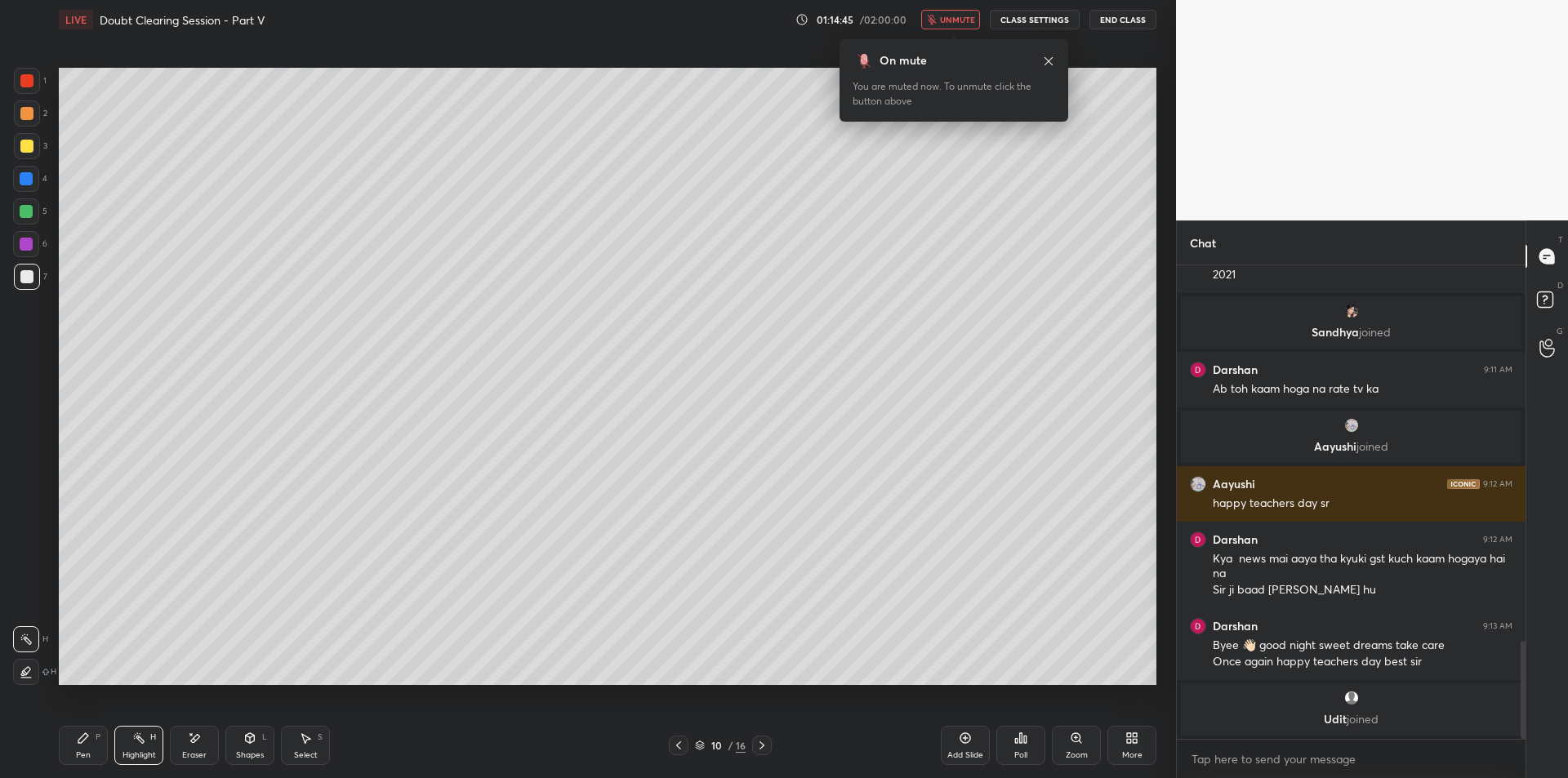
click at [771, 743] on div "10 / 16" at bounding box center [720, 745] width 441 height 20
click at [768, 743] on icon at bounding box center [762, 745] width 13 height 13
click at [445, 691] on div "Setting up your live class Poll for secs No correct answer Start poll" at bounding box center [608, 376] width 1111 height 674
click at [1153, 20] on button "End Class" at bounding box center [1122, 19] width 67 height 20
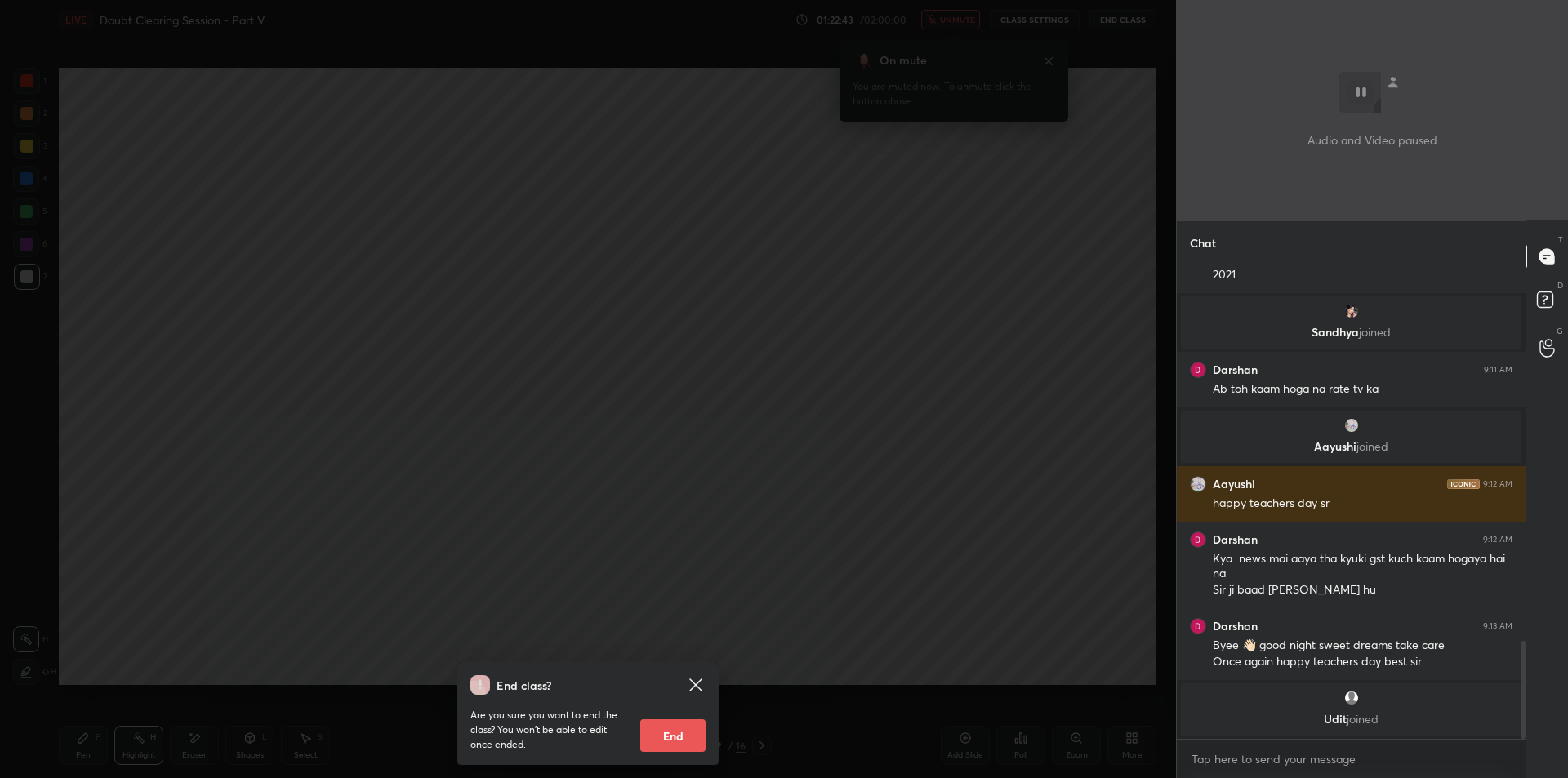
click at [1186, 194] on div "Audio and Video paused" at bounding box center [1372, 110] width 392 height 220
click at [969, 463] on div "End class? Are you sure you want to end the class? You won’t be able to edit on…" at bounding box center [588, 389] width 1176 height 778
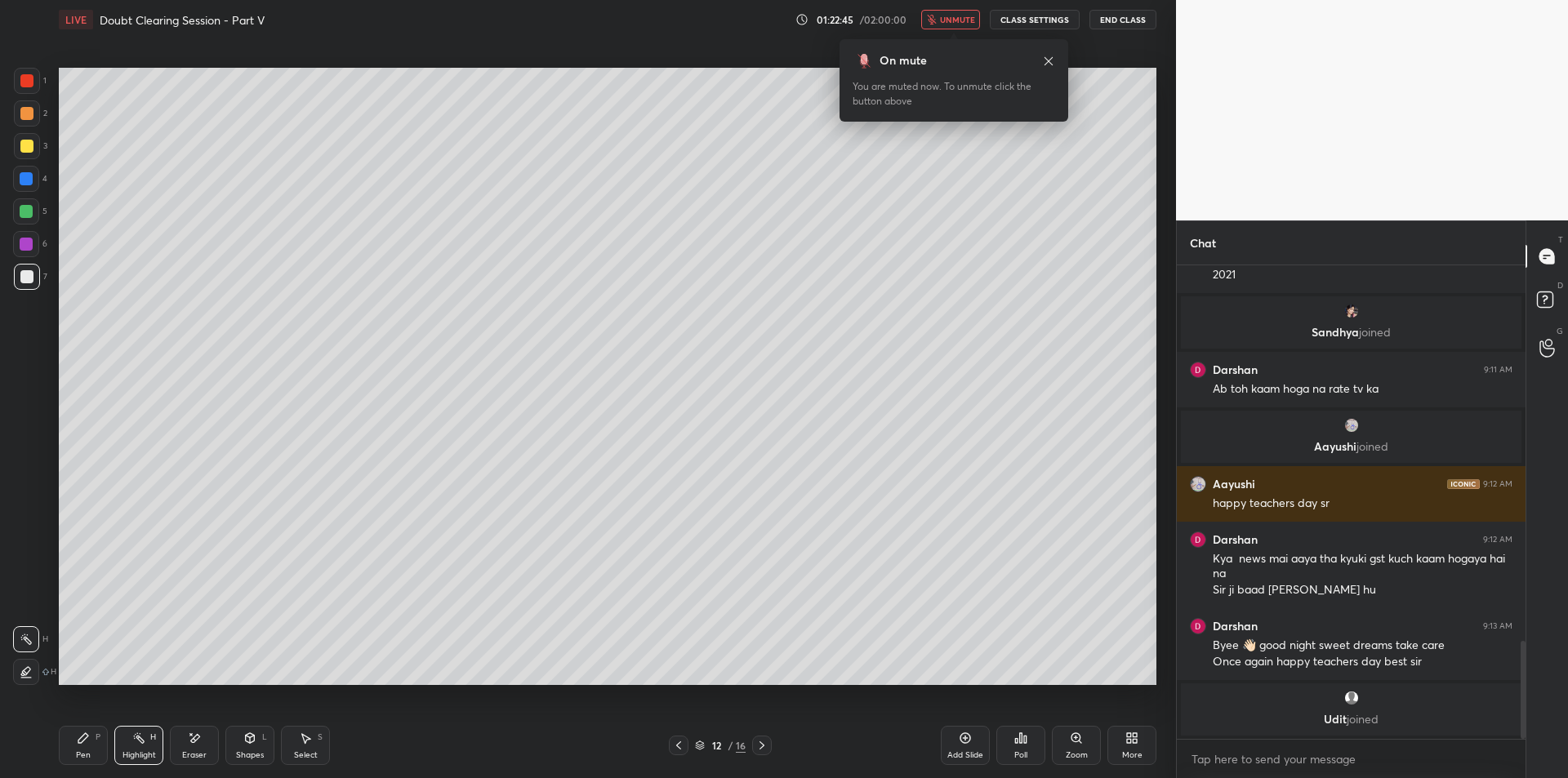
click at [758, 748] on icon at bounding box center [762, 745] width 13 height 13
click at [759, 748] on icon at bounding box center [762, 745] width 13 height 13
click at [1109, 14] on button "End Class" at bounding box center [1122, 19] width 67 height 20
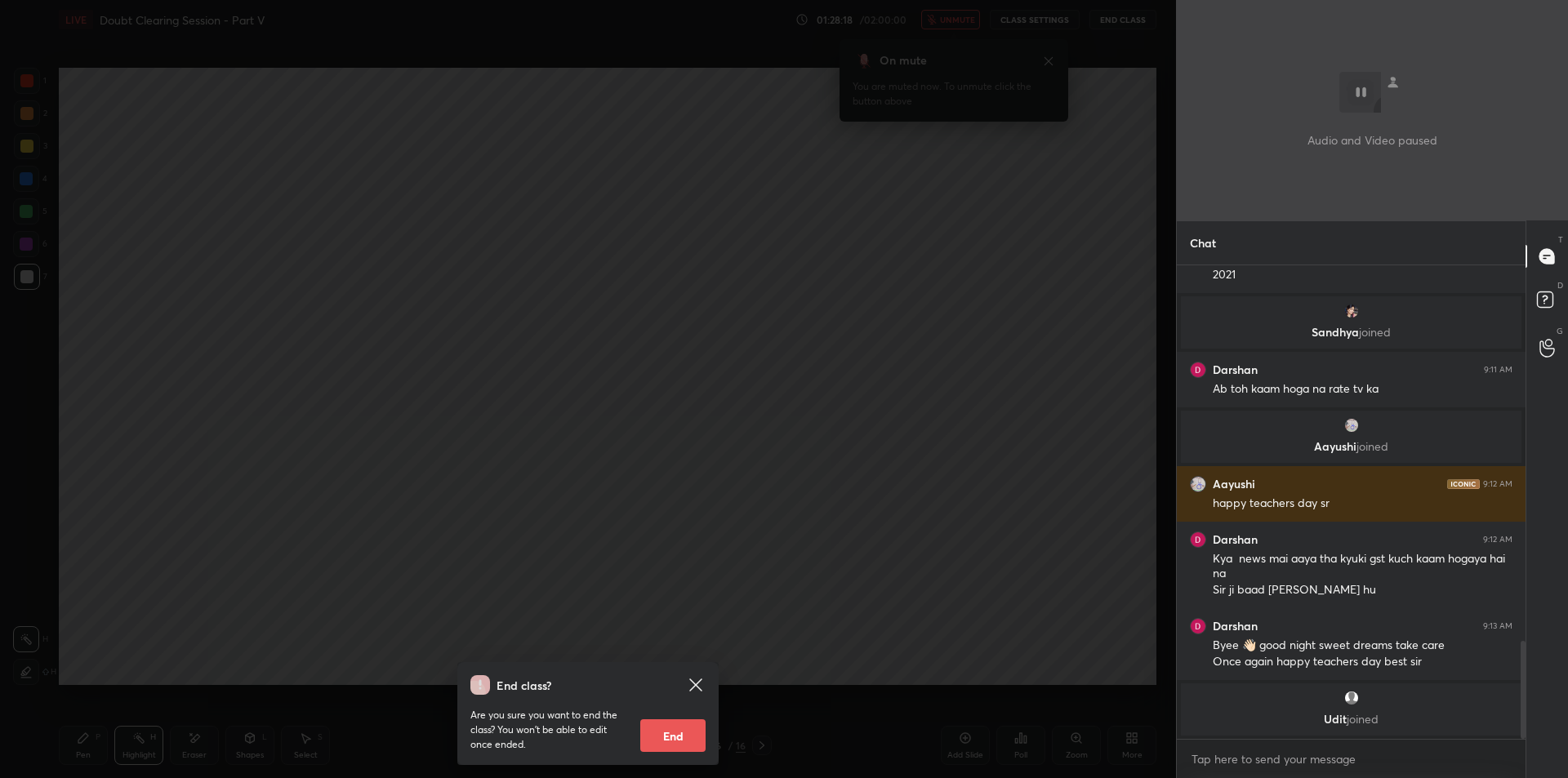
click at [929, 210] on div "End class? Are you sure you want to end the class? You won’t be able to edit on…" at bounding box center [588, 389] width 1176 height 778
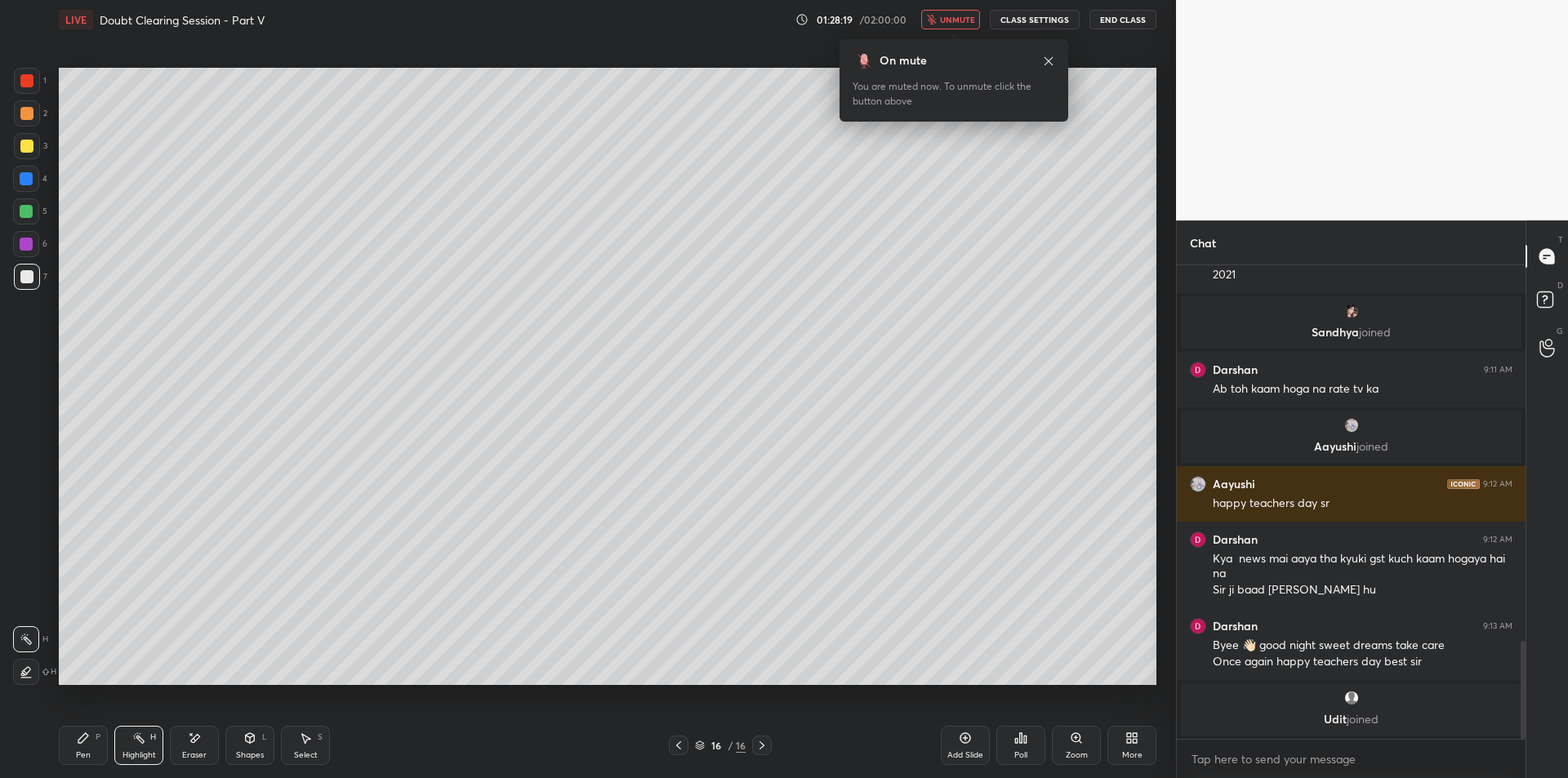
click at [952, 22] on span "unmute" at bounding box center [957, 19] width 35 height 11
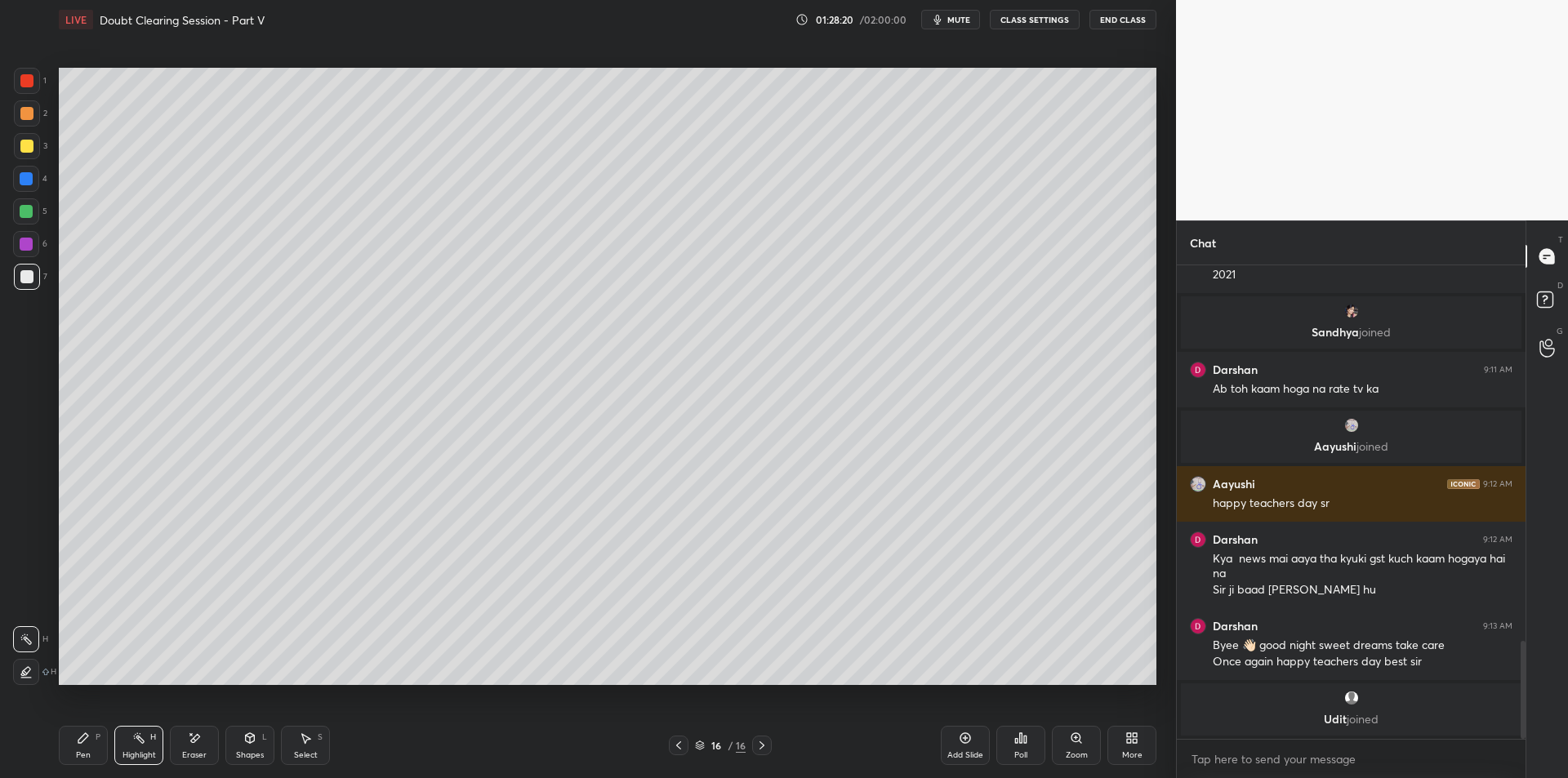
click at [24, 110] on div at bounding box center [26, 113] width 13 height 13
click at [24, 151] on div at bounding box center [26, 145] width 13 height 13
drag, startPoint x: 102, startPoint y: 732, endPoint x: 93, endPoint y: 732, distance: 9.0
click at [101, 732] on div "Pen P" at bounding box center [84, 745] width 49 height 39
click at [966, 744] on div "Add Slide" at bounding box center [965, 745] width 49 height 39
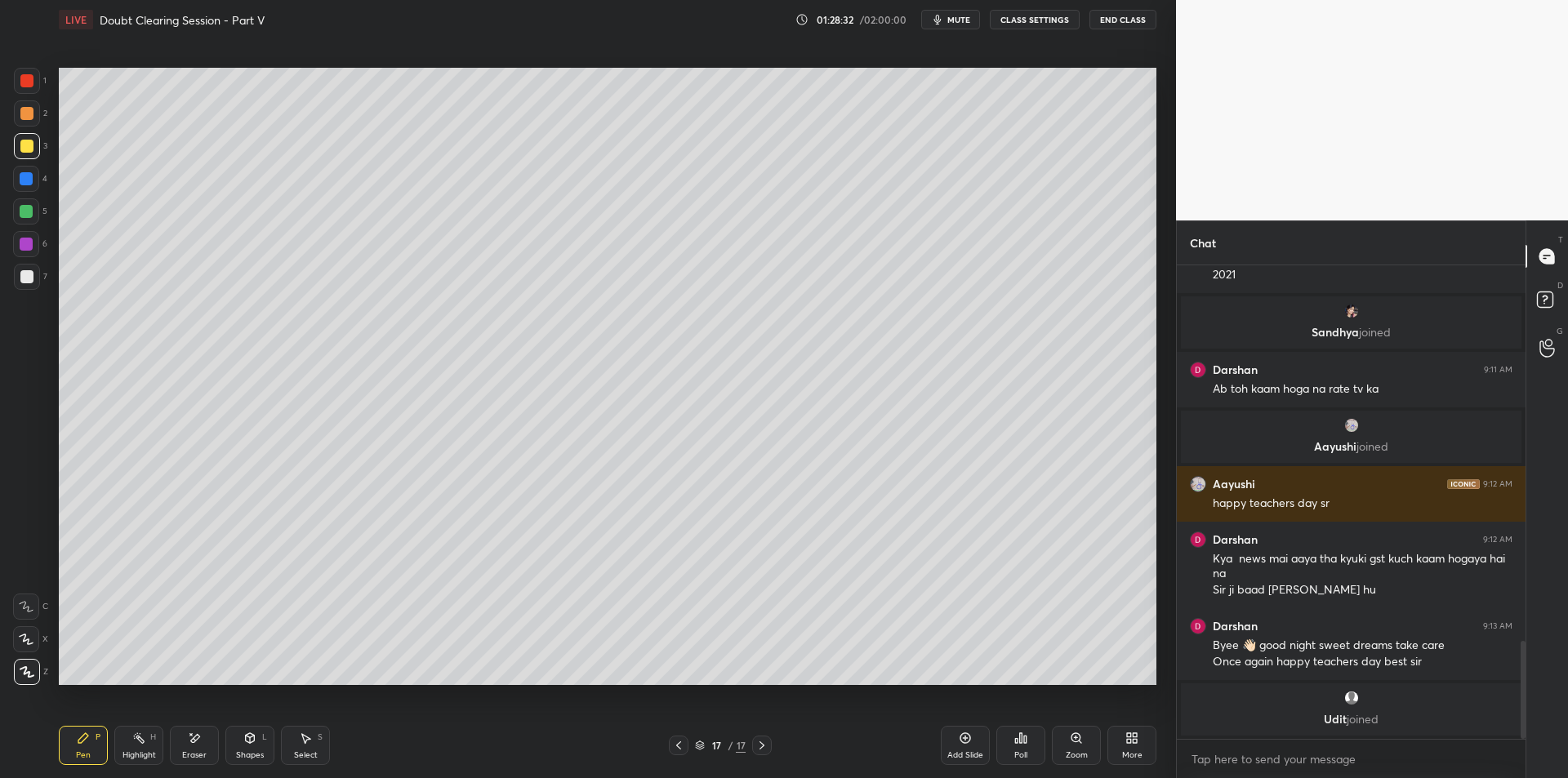
click at [25, 163] on div "3" at bounding box center [30, 150] width 33 height 33
click at [37, 190] on div at bounding box center [26, 178] width 26 height 26
click at [26, 196] on div "4" at bounding box center [30, 182] width 34 height 33
click at [23, 205] on div at bounding box center [26, 211] width 13 height 13
click at [157, 731] on div "Highlight H" at bounding box center [138, 745] width 49 height 39
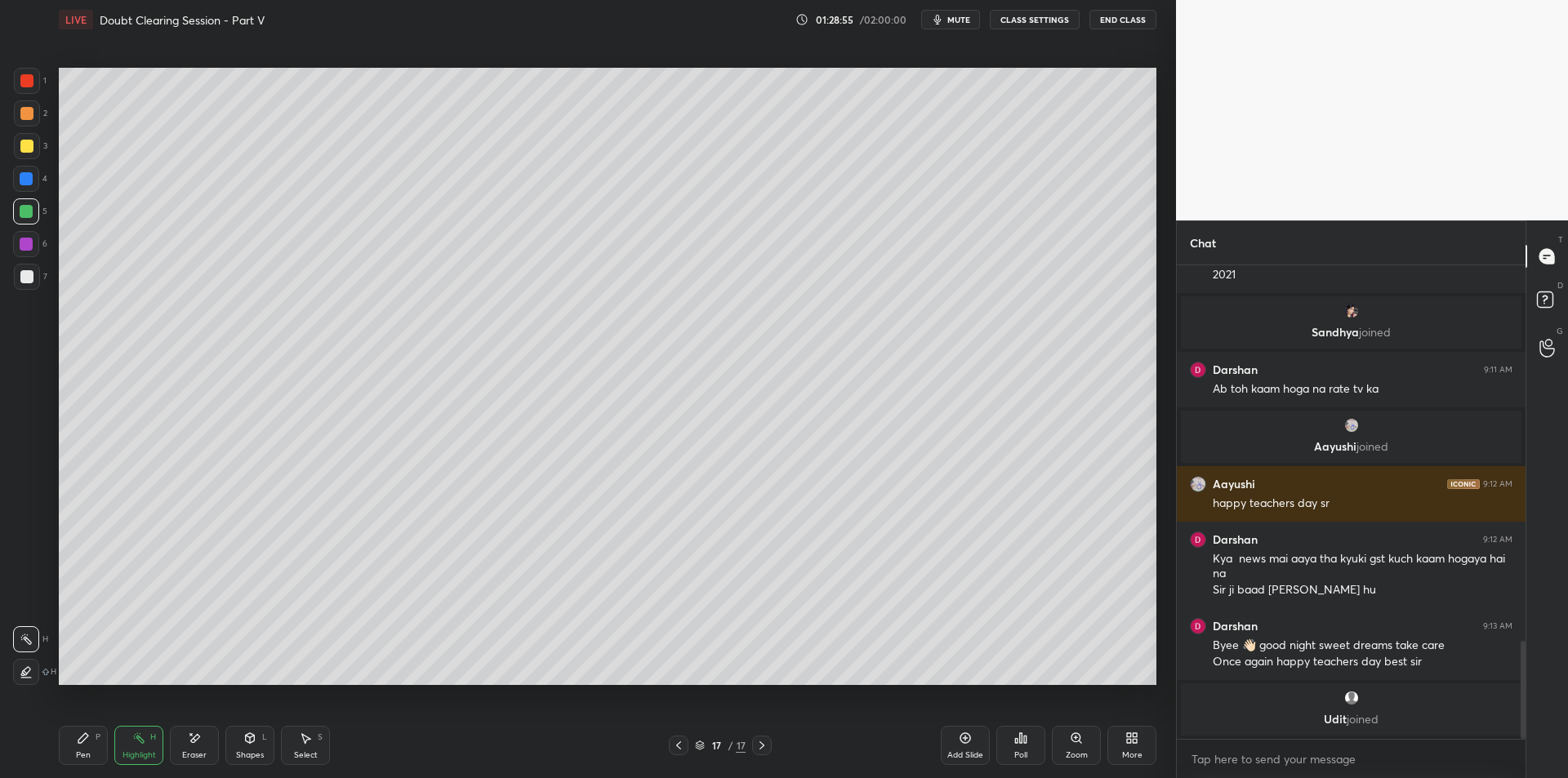
click at [670, 738] on div at bounding box center [678, 745] width 20 height 20
click at [677, 744] on icon at bounding box center [679, 745] width 5 height 8
click at [763, 749] on icon at bounding box center [762, 745] width 13 height 13
click at [967, 741] on icon at bounding box center [965, 737] width 13 height 13
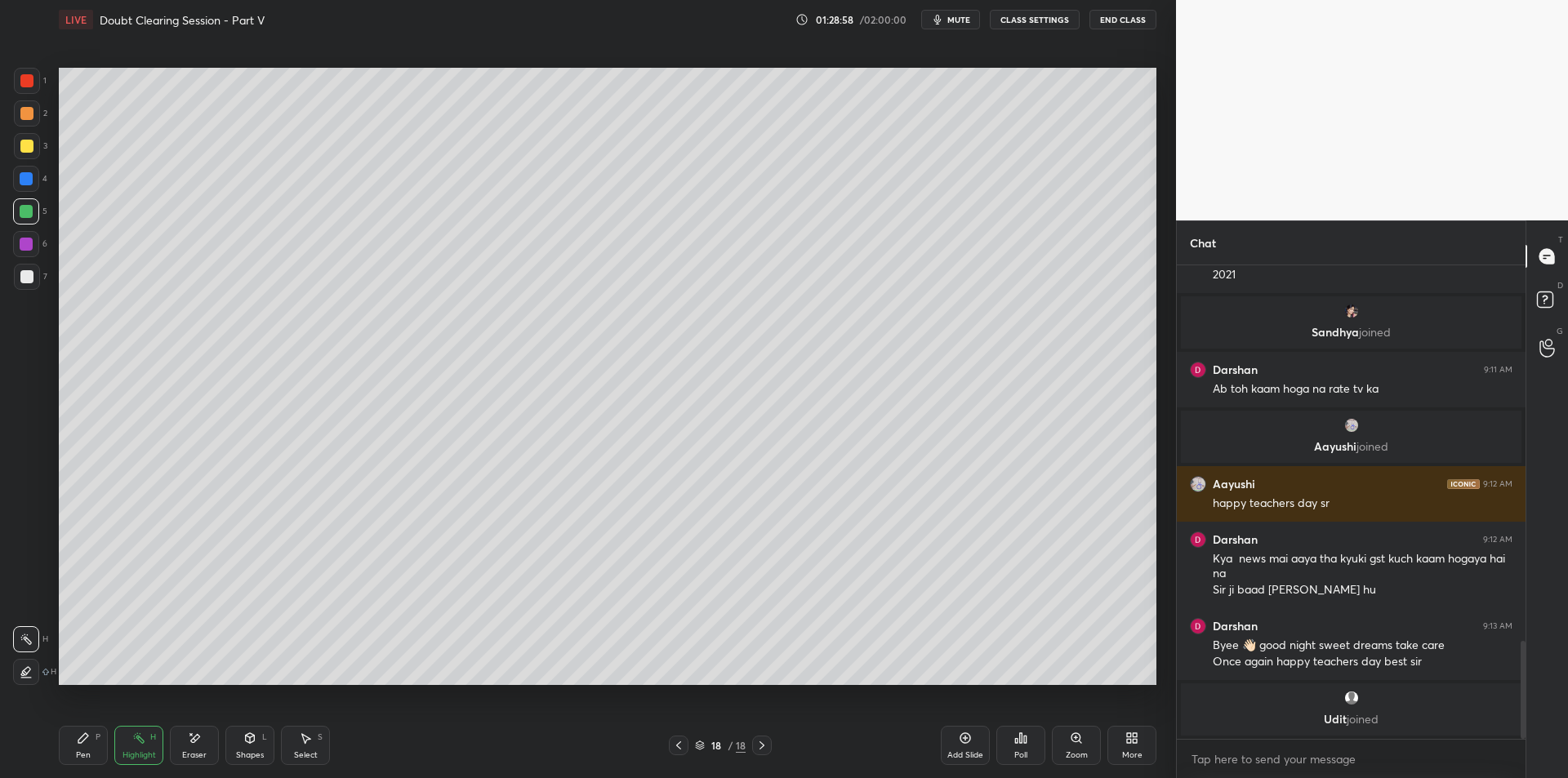
click at [939, 19] on icon "button" at bounding box center [938, 19] width 7 height 10
click at [1048, 17] on button "CLASS SETTINGS" at bounding box center [1034, 19] width 90 height 20
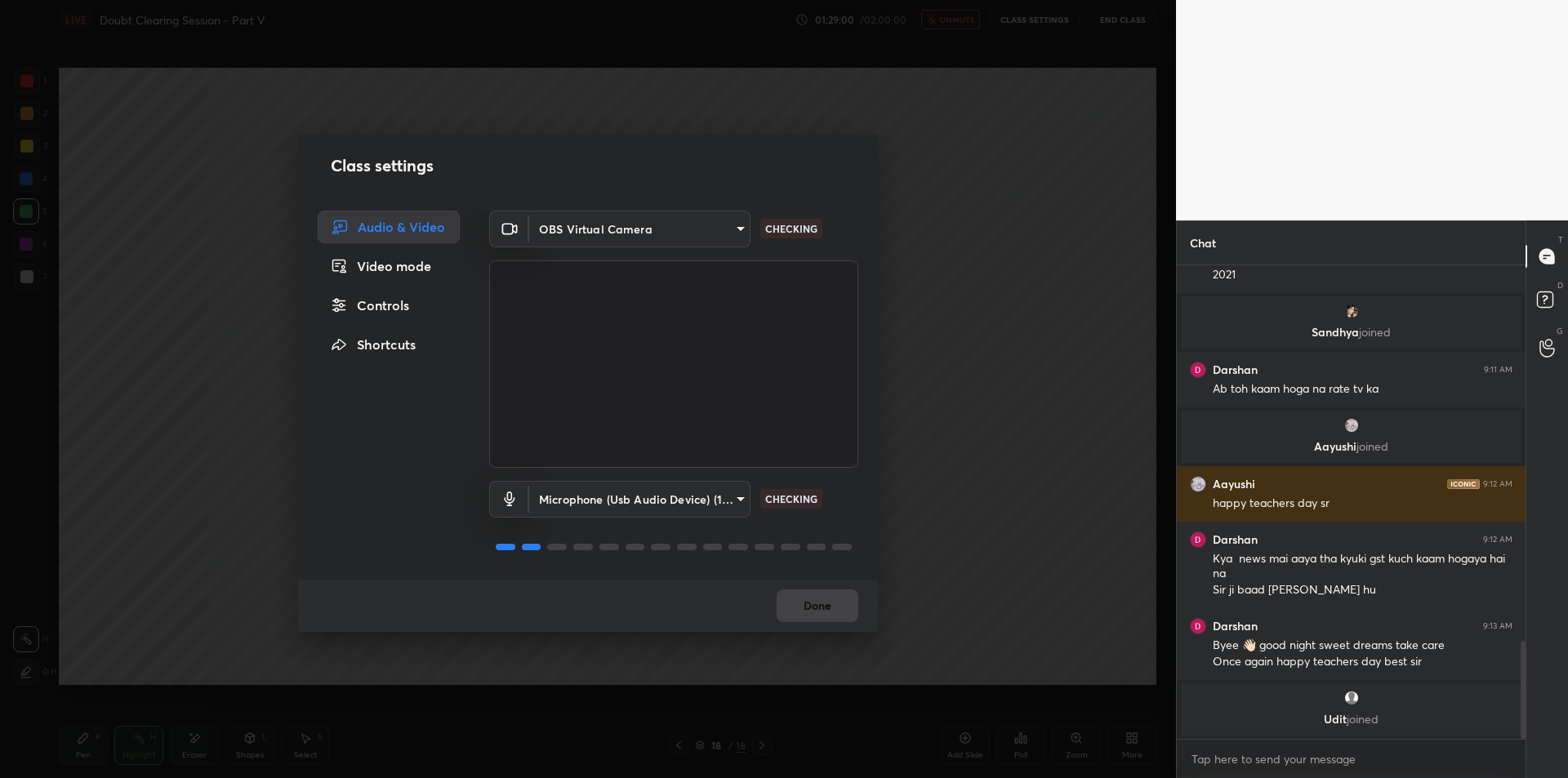
click at [603, 486] on body "1 2 3 4 5 6 7 C X Z E E Erase all H H LIVE Doubt Clearing Session - Part V 01:2…" at bounding box center [784, 389] width 1568 height 778
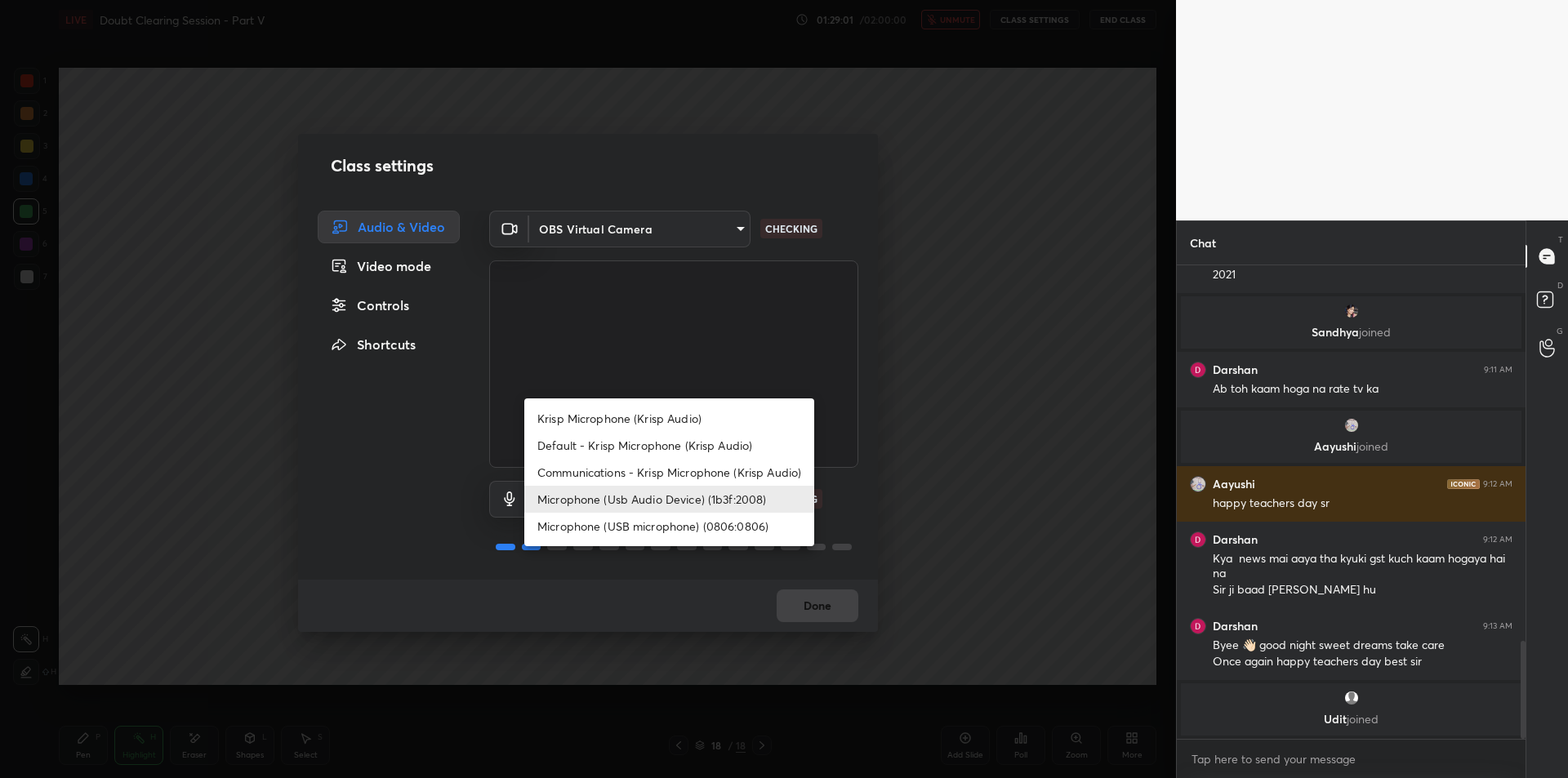
click at [1039, 319] on div at bounding box center [784, 389] width 1568 height 778
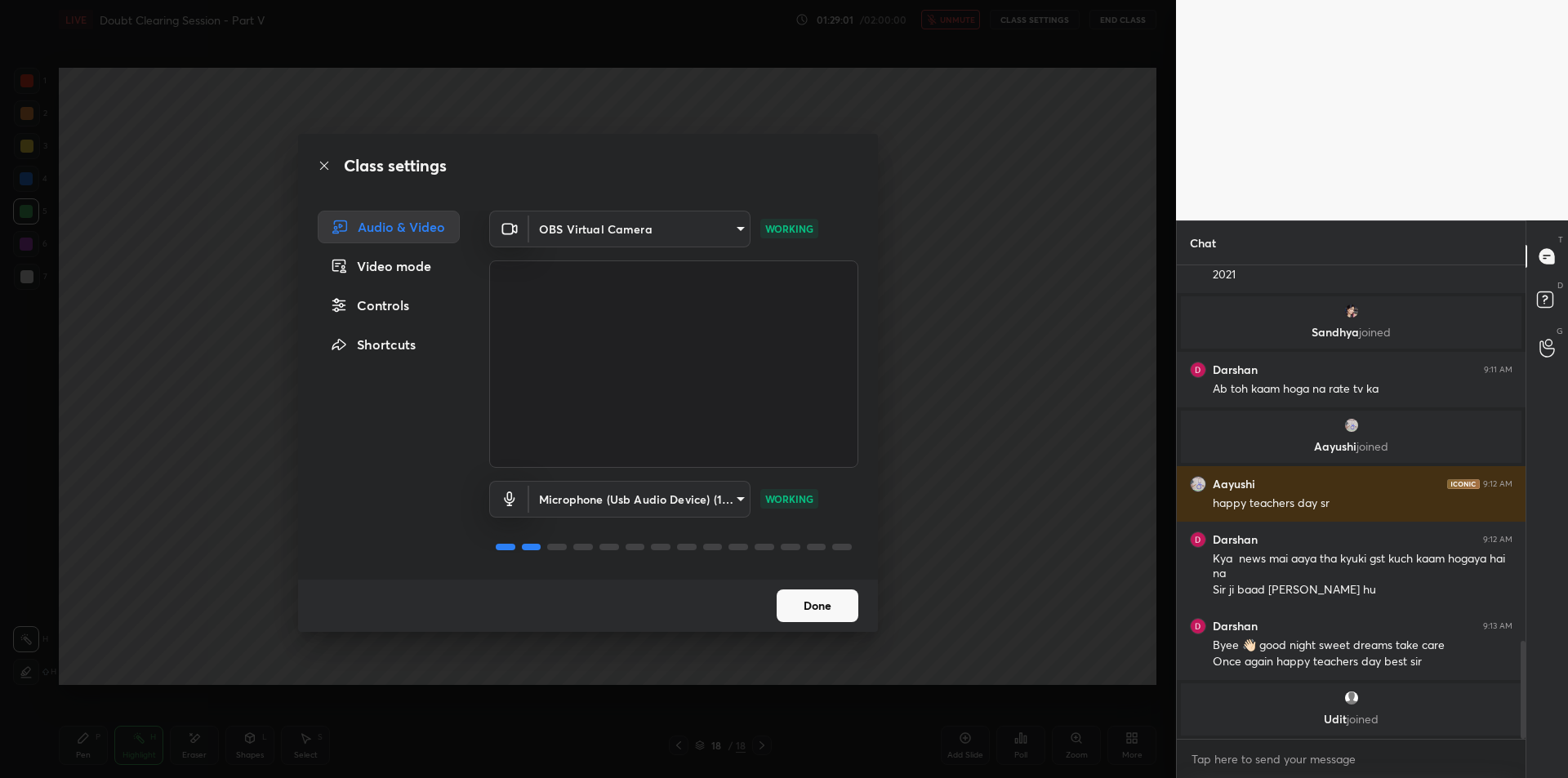
click at [1001, 247] on div "Class settings Audio & Video Video mode Controls Shortcuts OBS Virtual Camera 6…" at bounding box center [588, 389] width 1176 height 778
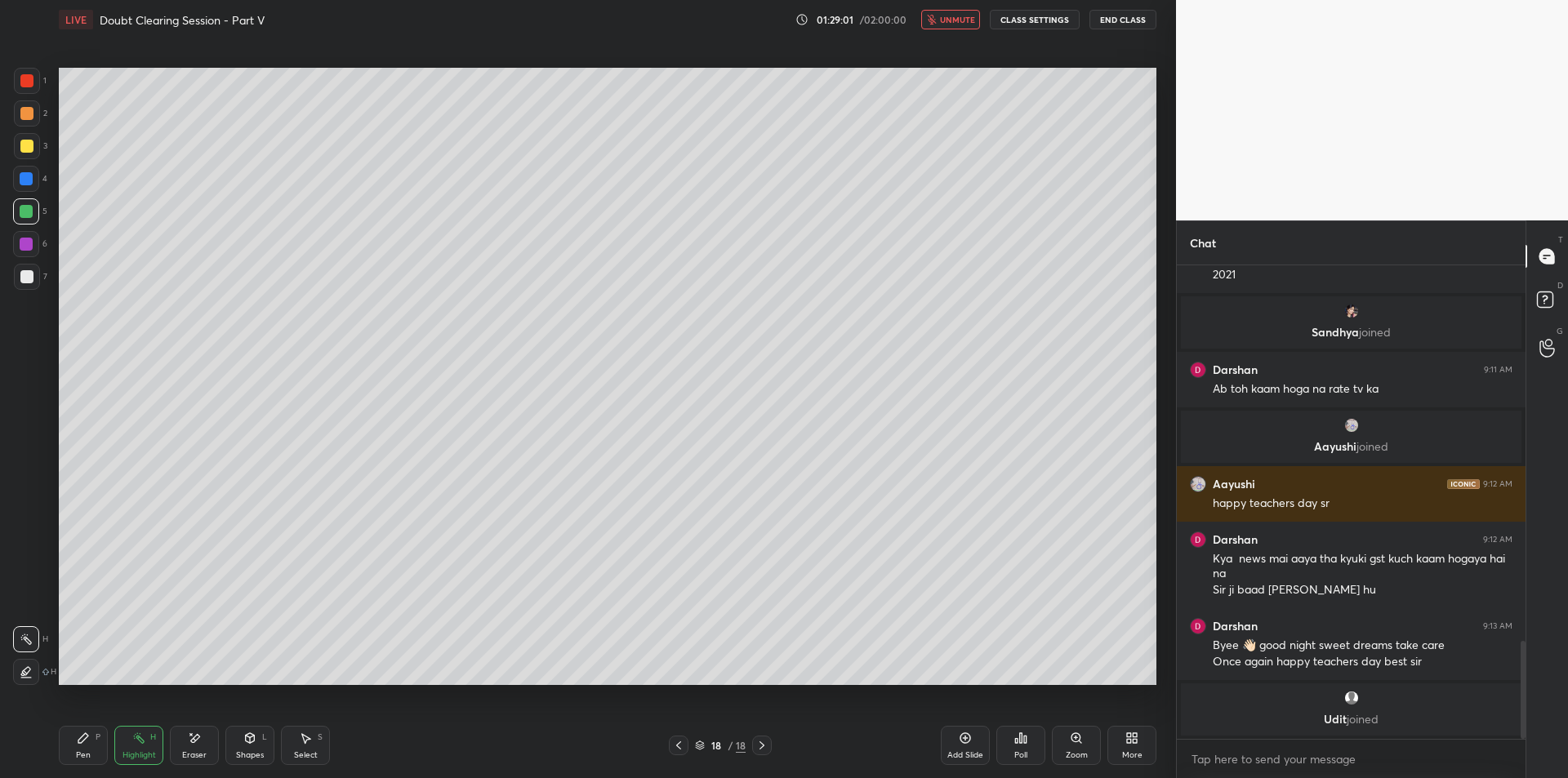
click at [1116, 23] on button "End Class" at bounding box center [1122, 19] width 67 height 20
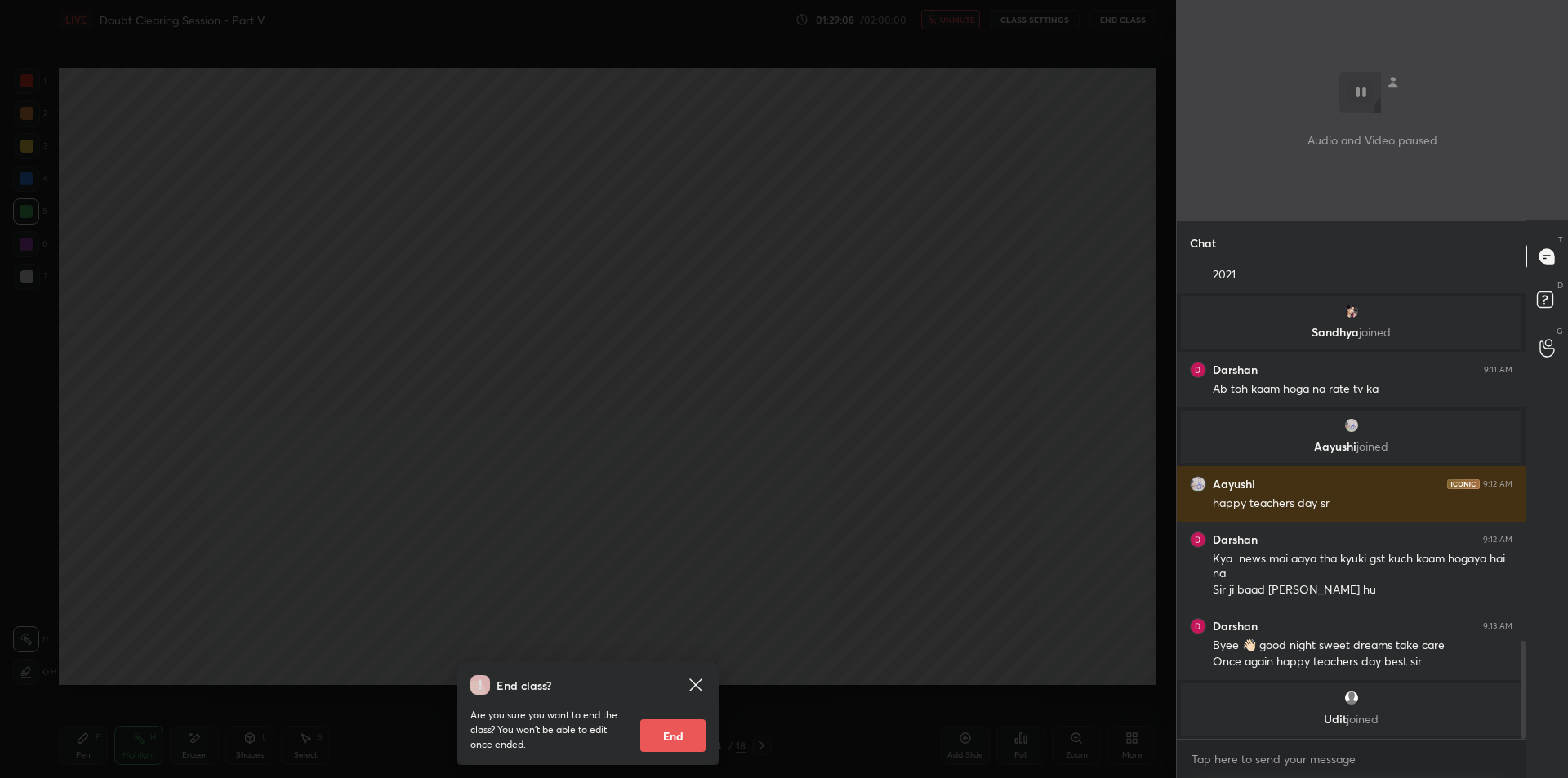
click at [985, 442] on div "End class? Are you sure you want to end the class? You won’t be able to edit on…" at bounding box center [588, 389] width 1176 height 778
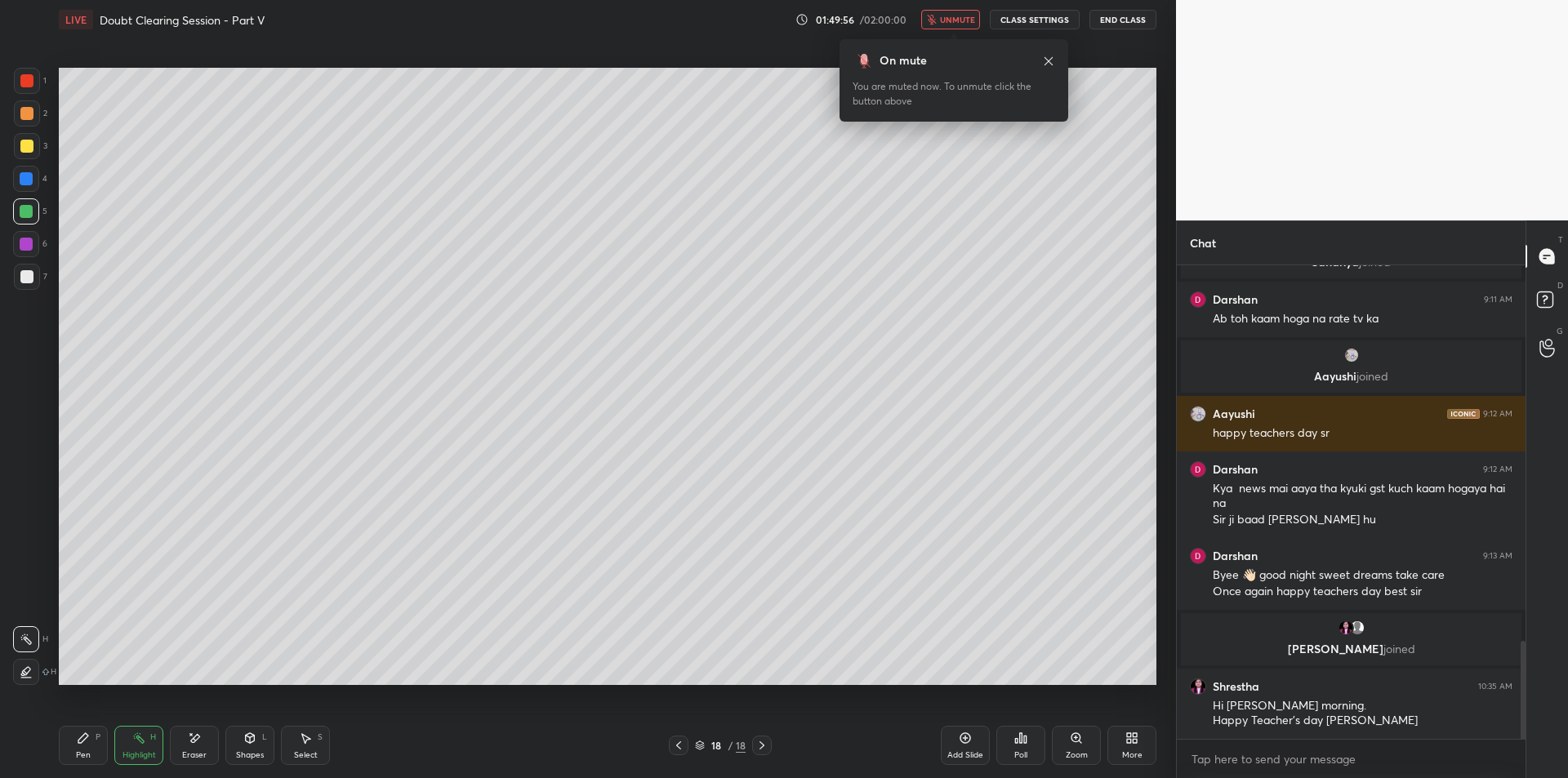
scroll to position [1815, 0]
click at [1278, 744] on div "x" at bounding box center [1350, 759] width 348 height 38
type textarea "x"
type textarea "g"
type textarea "x"
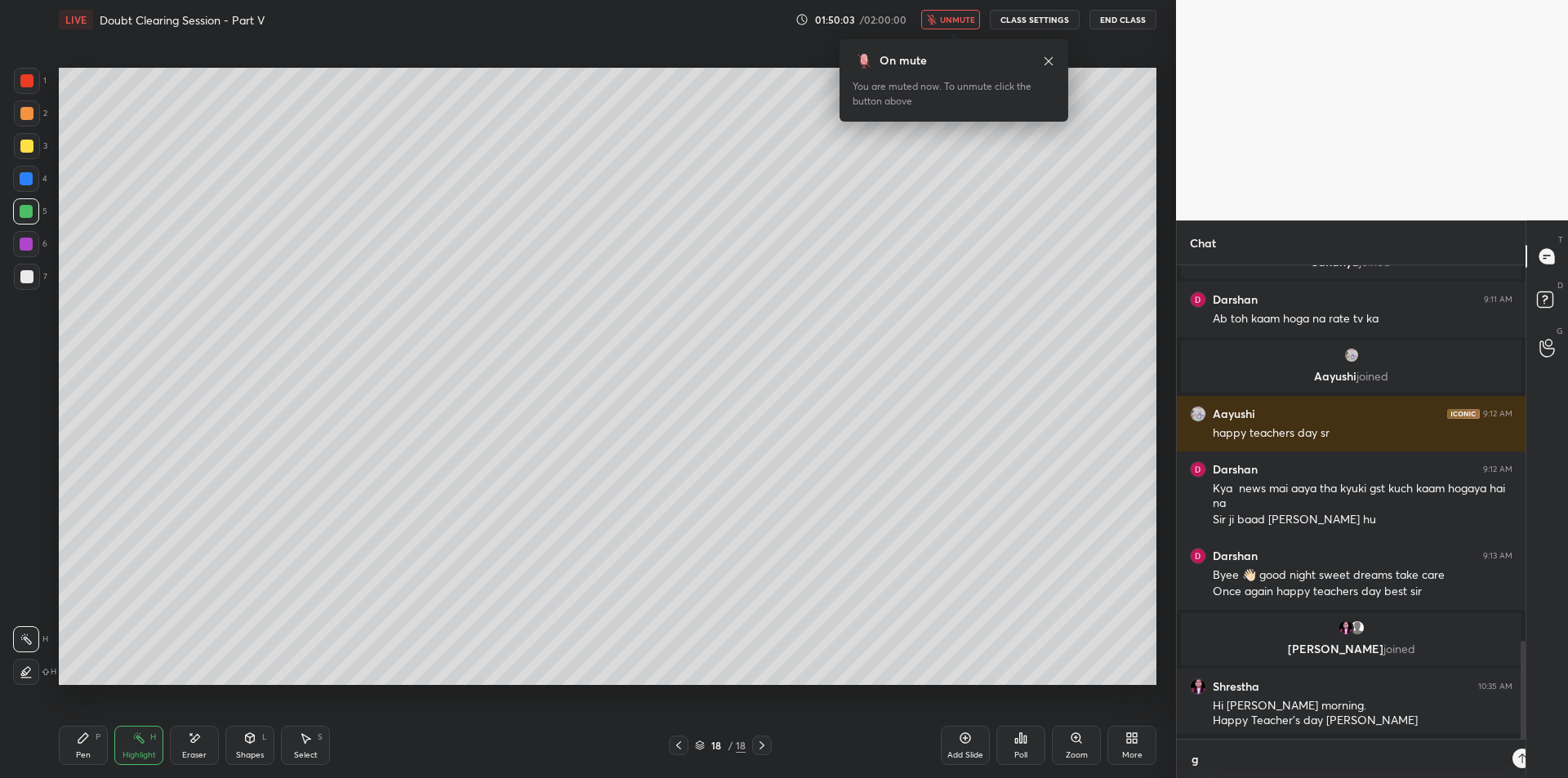
scroll to position [6, 6]
type textarea "go"
type textarea "x"
type textarea "goo"
type textarea "x"
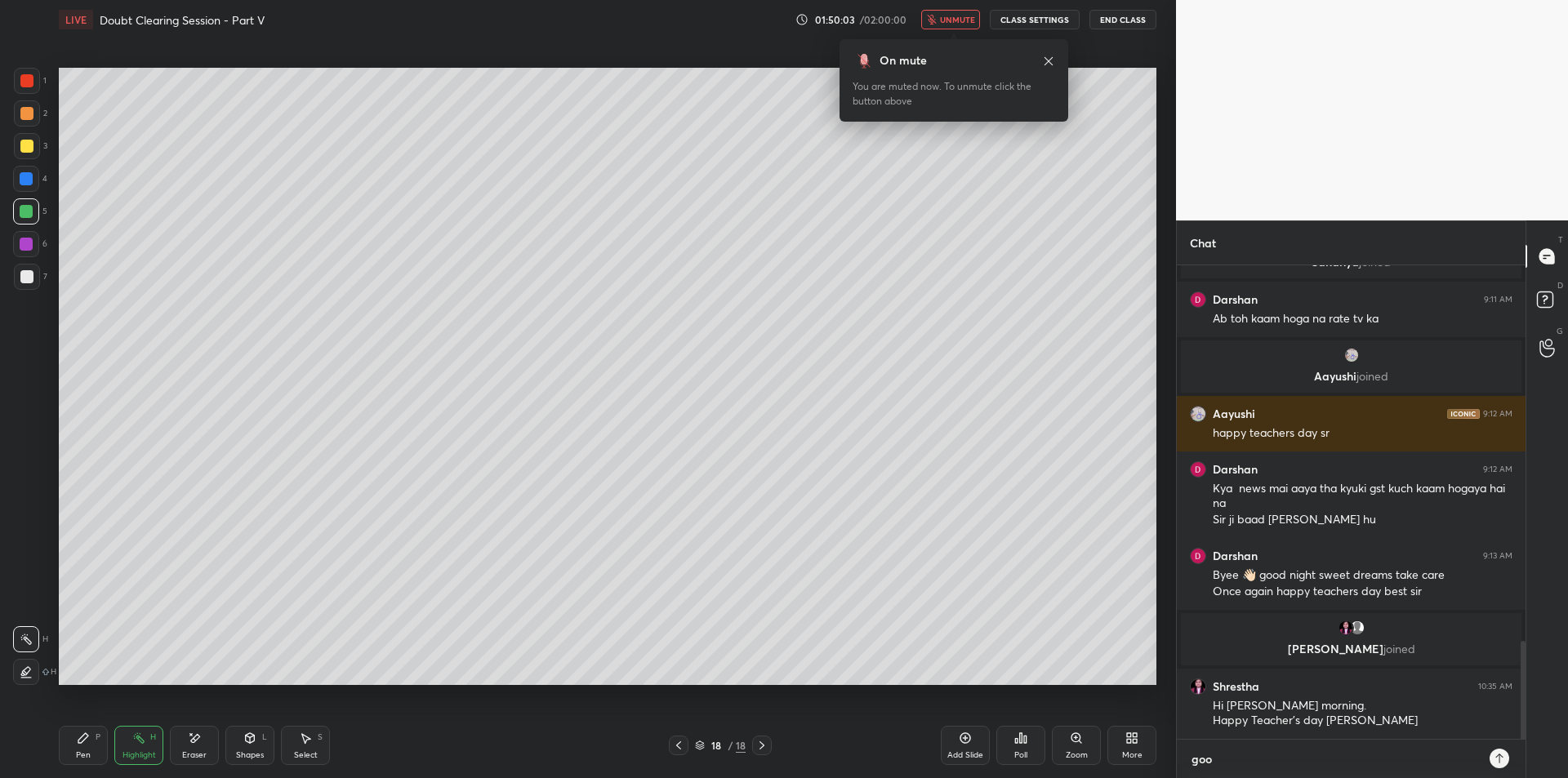
type textarea "good"
type textarea "x"
type textarea "good"
type textarea "x"
type textarea "good m"
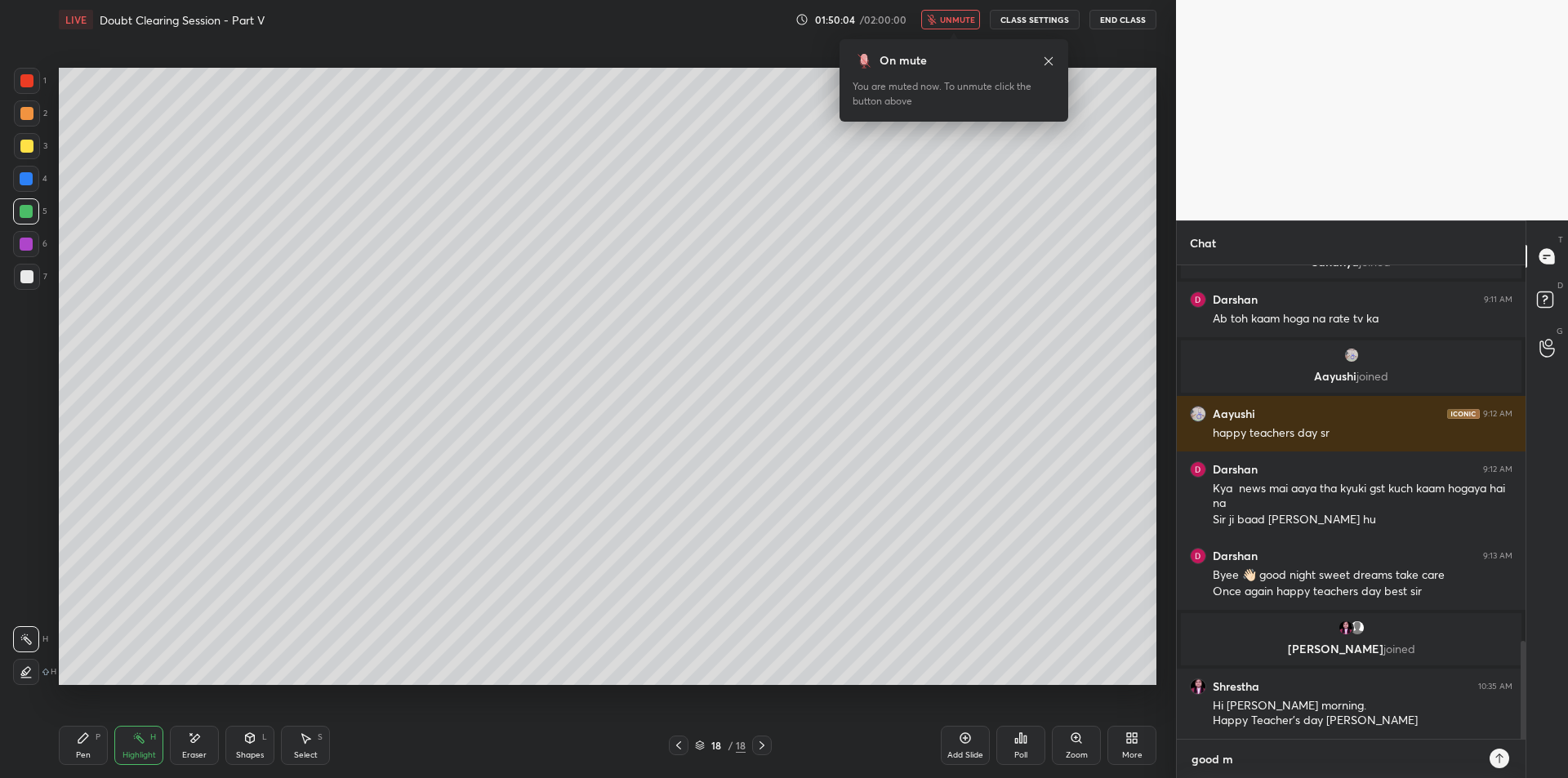
type textarea "x"
type textarea "good mo"
type textarea "x"
type textarea "good mor"
type textarea "x"
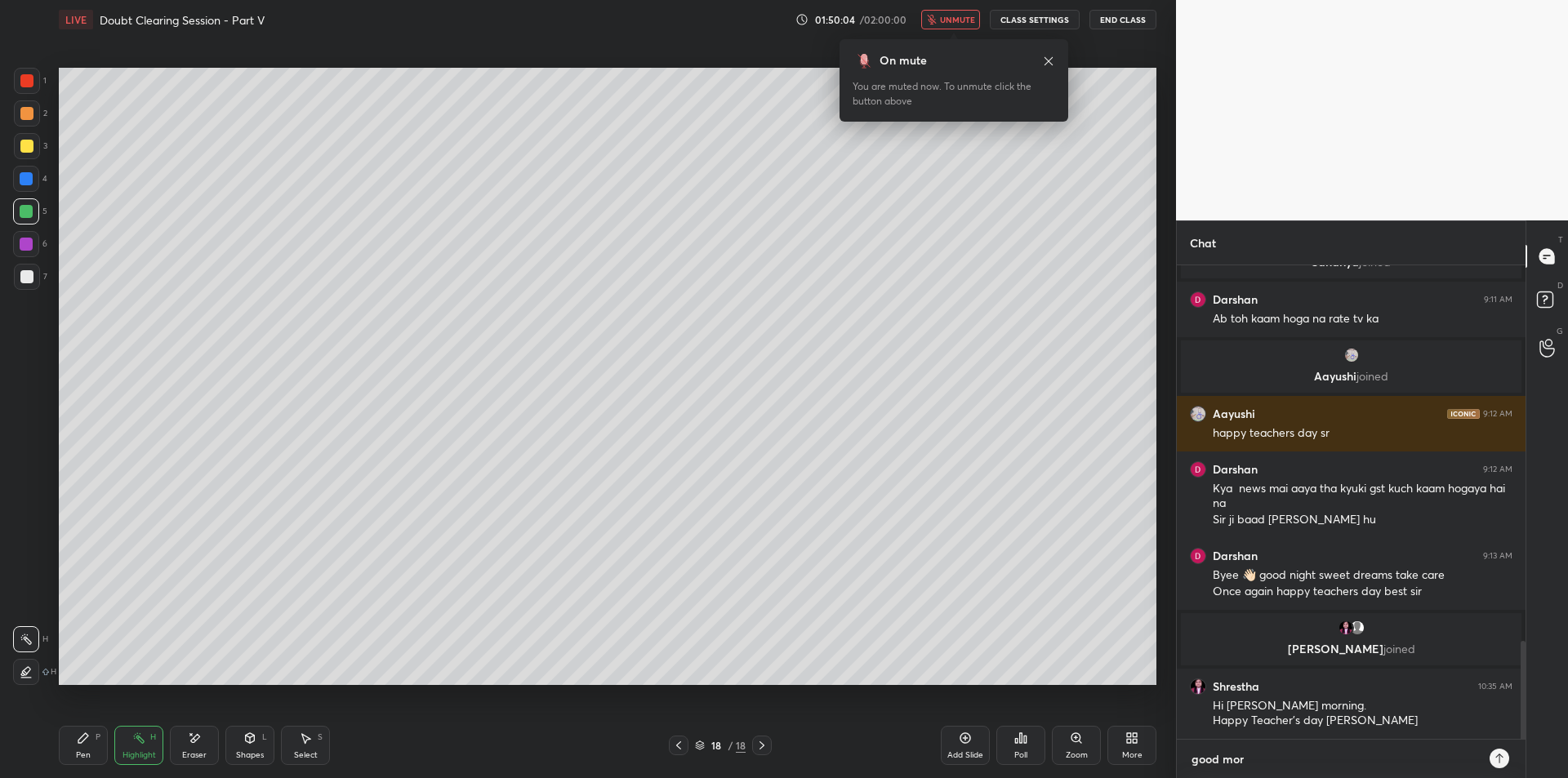
type textarea "good morn"
type textarea "x"
type textarea "good morni"
type textarea "x"
type textarea "good mornin"
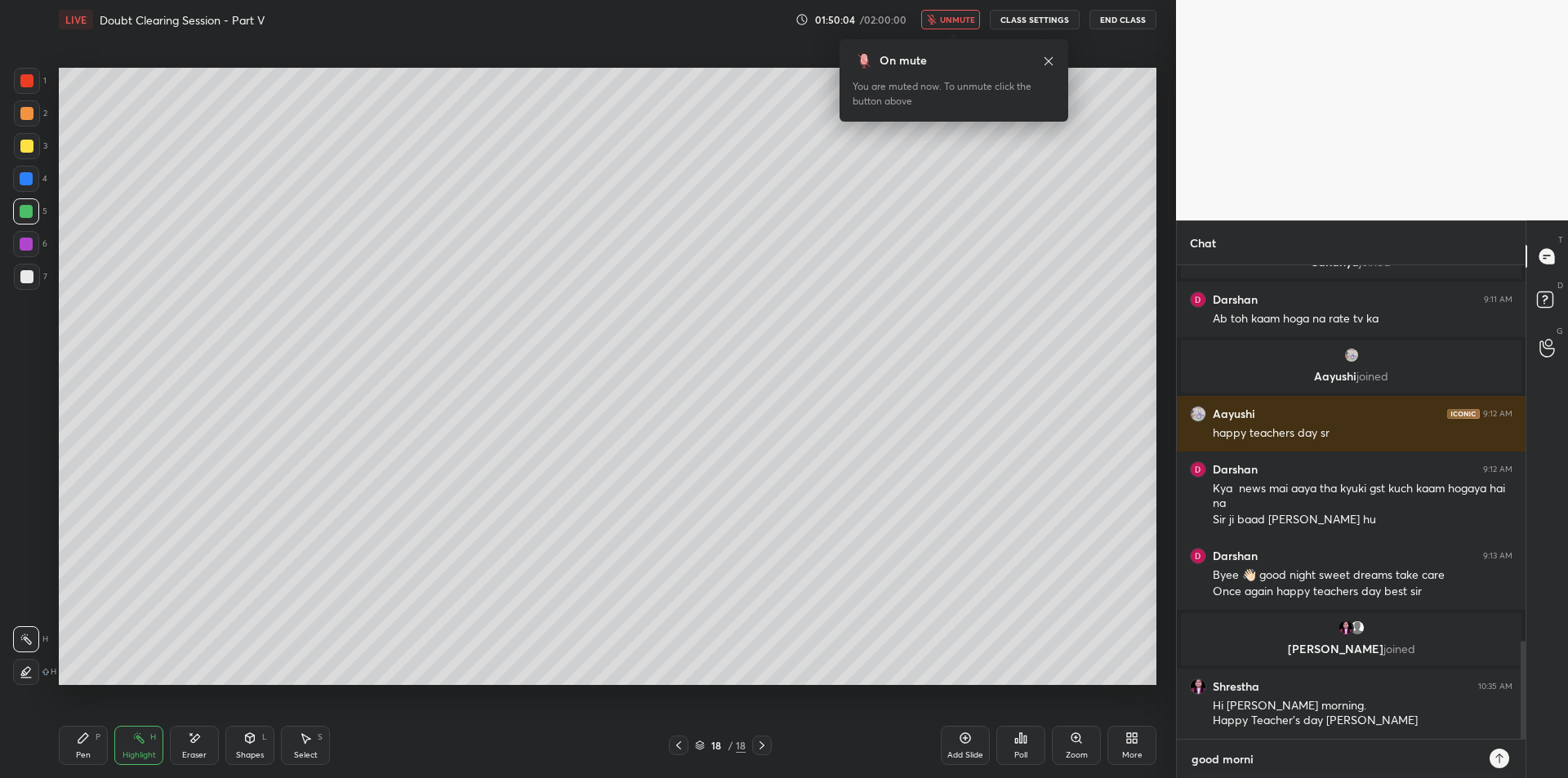
type textarea "x"
type textarea "good morning"
type textarea "x"
type textarea "good morning"
type textarea "x"
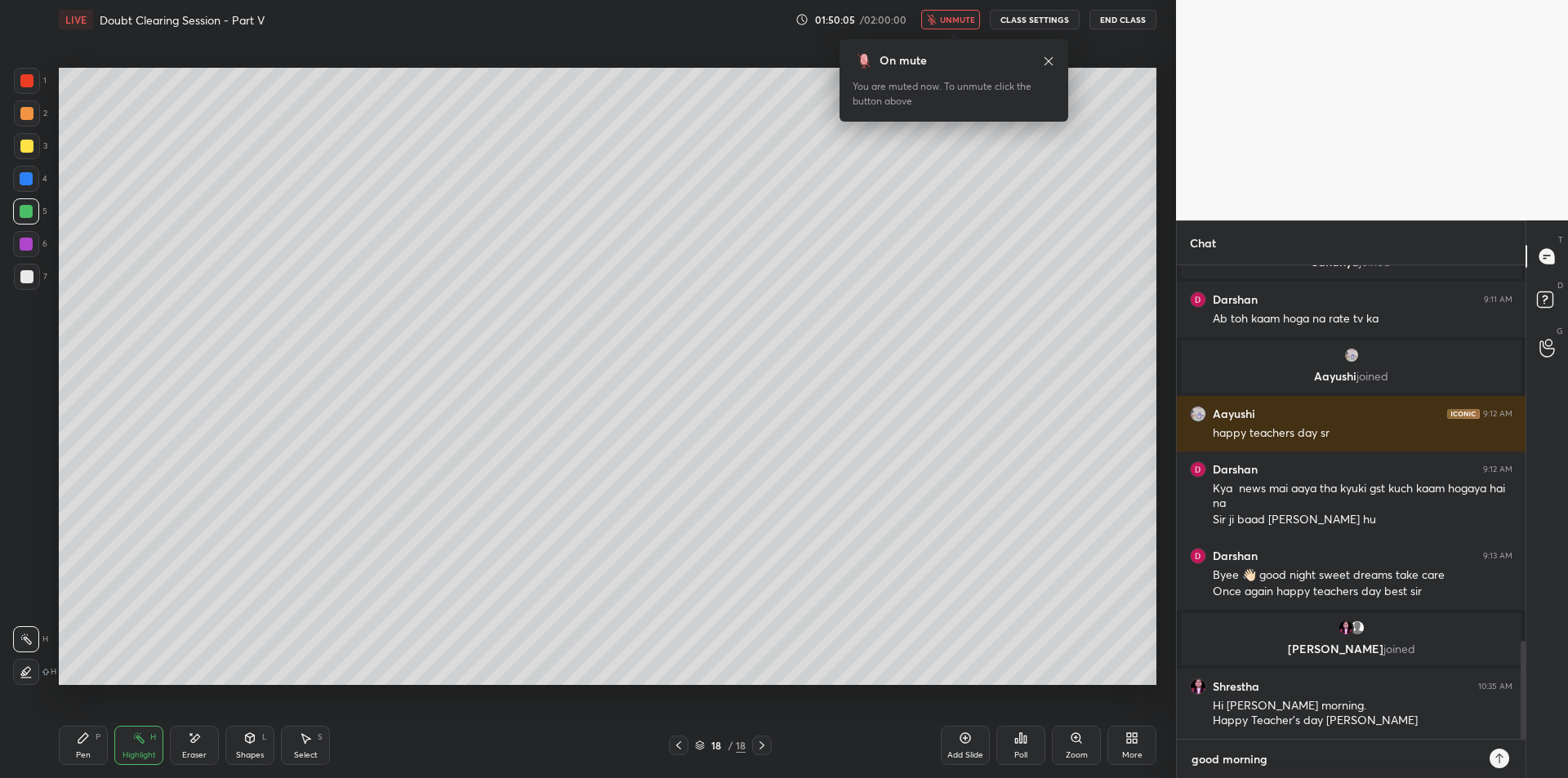
type textarea "good morning b"
type textarea "x"
type textarea "good morning be"
type textarea "x"
type textarea "good morning bet"
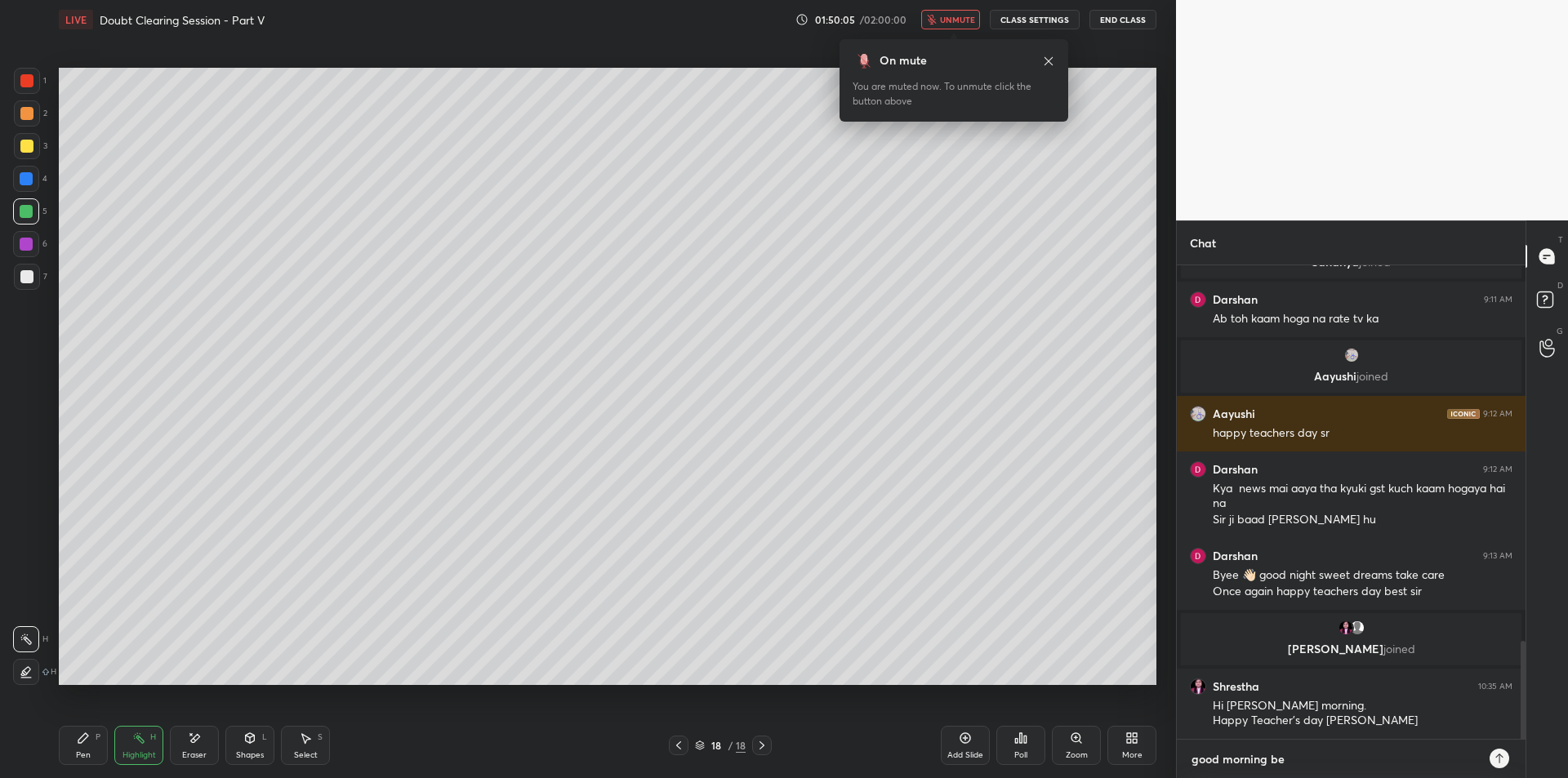
type textarea "x"
type textarea "good morning beta"
type textarea "x"
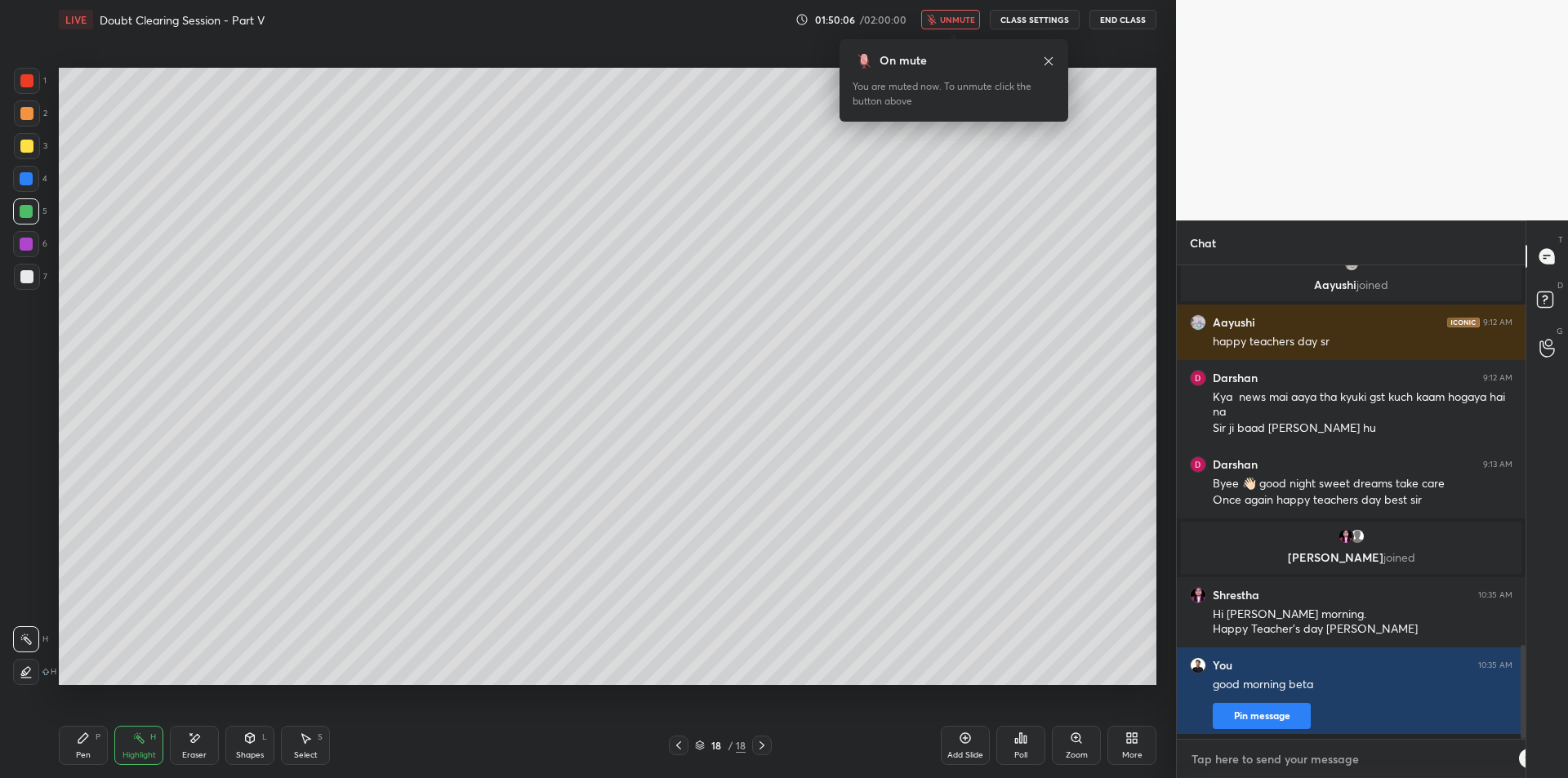
type textarea "t"
type textarea "x"
type textarea "th"
type textarea "x"
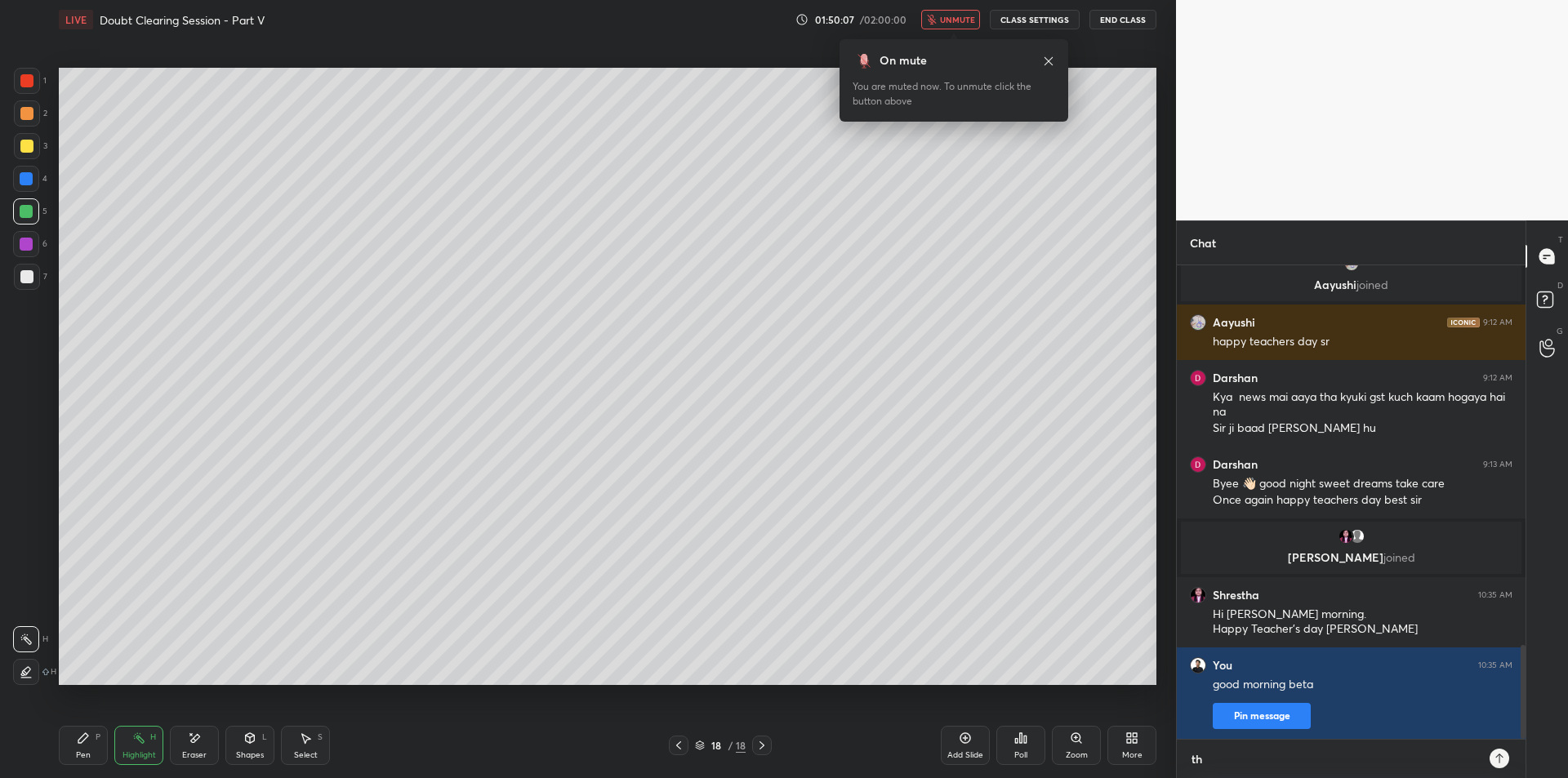
type textarea "tha"
type textarea "x"
type textarea "than"
type textarea "x"
type textarea "thank"
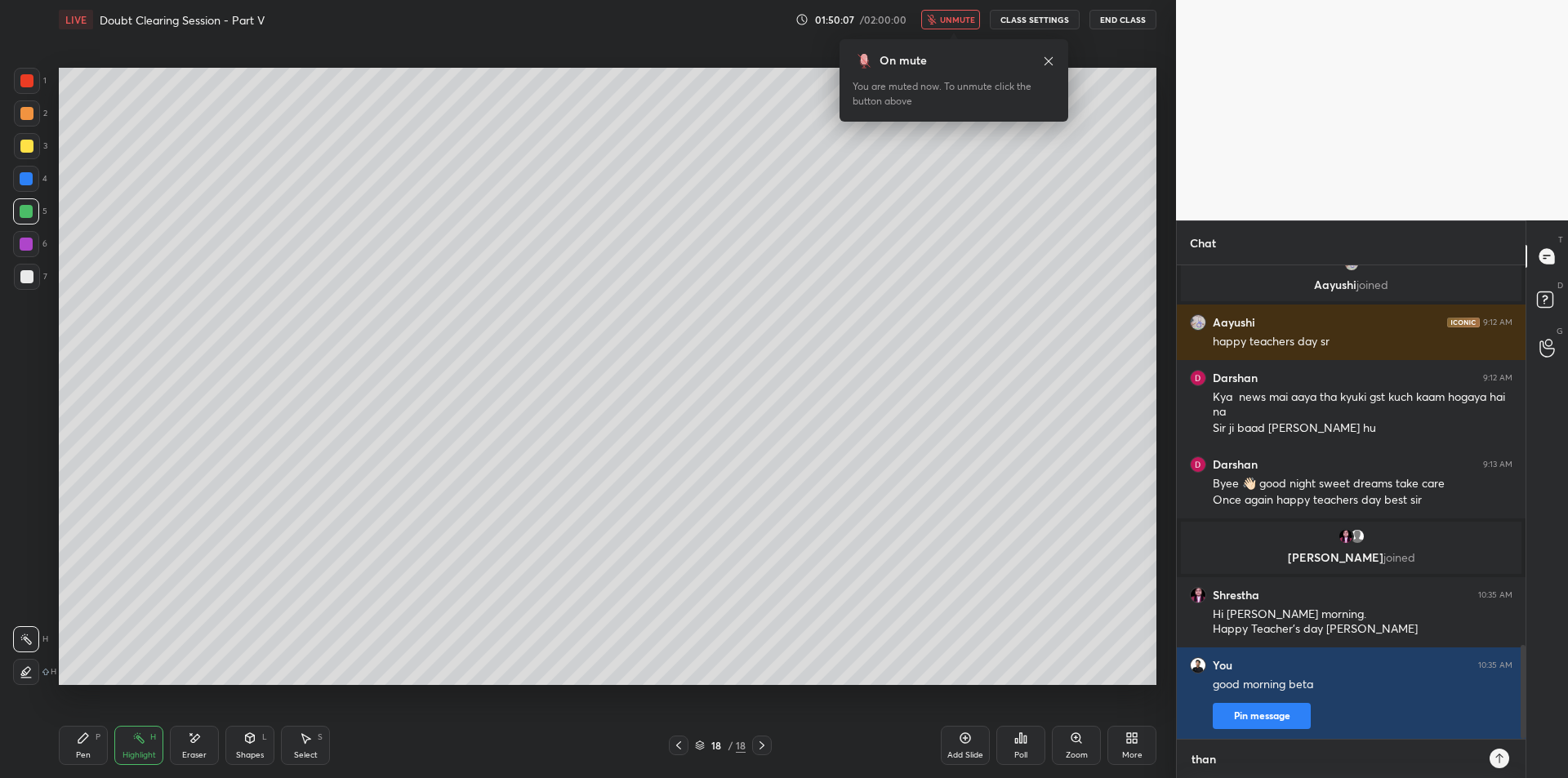
type textarea "x"
type textarea "thank"
type textarea "x"
type textarea "thank y"
type textarea "x"
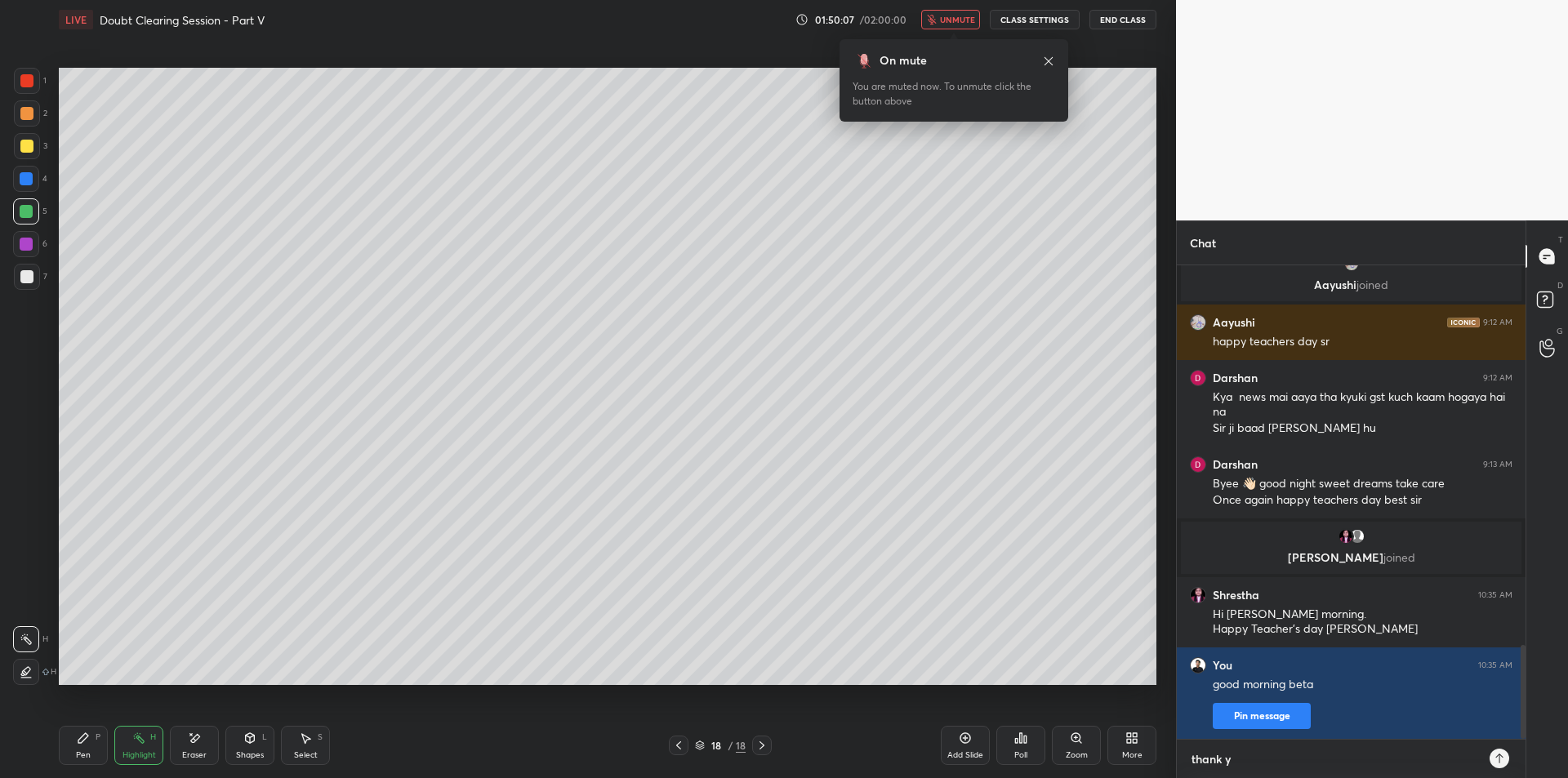
type textarea "thank yy"
type textarea "x"
type textarea "thank [PERSON_NAME]"
type textarea "x"
type textarea "thank yyou"
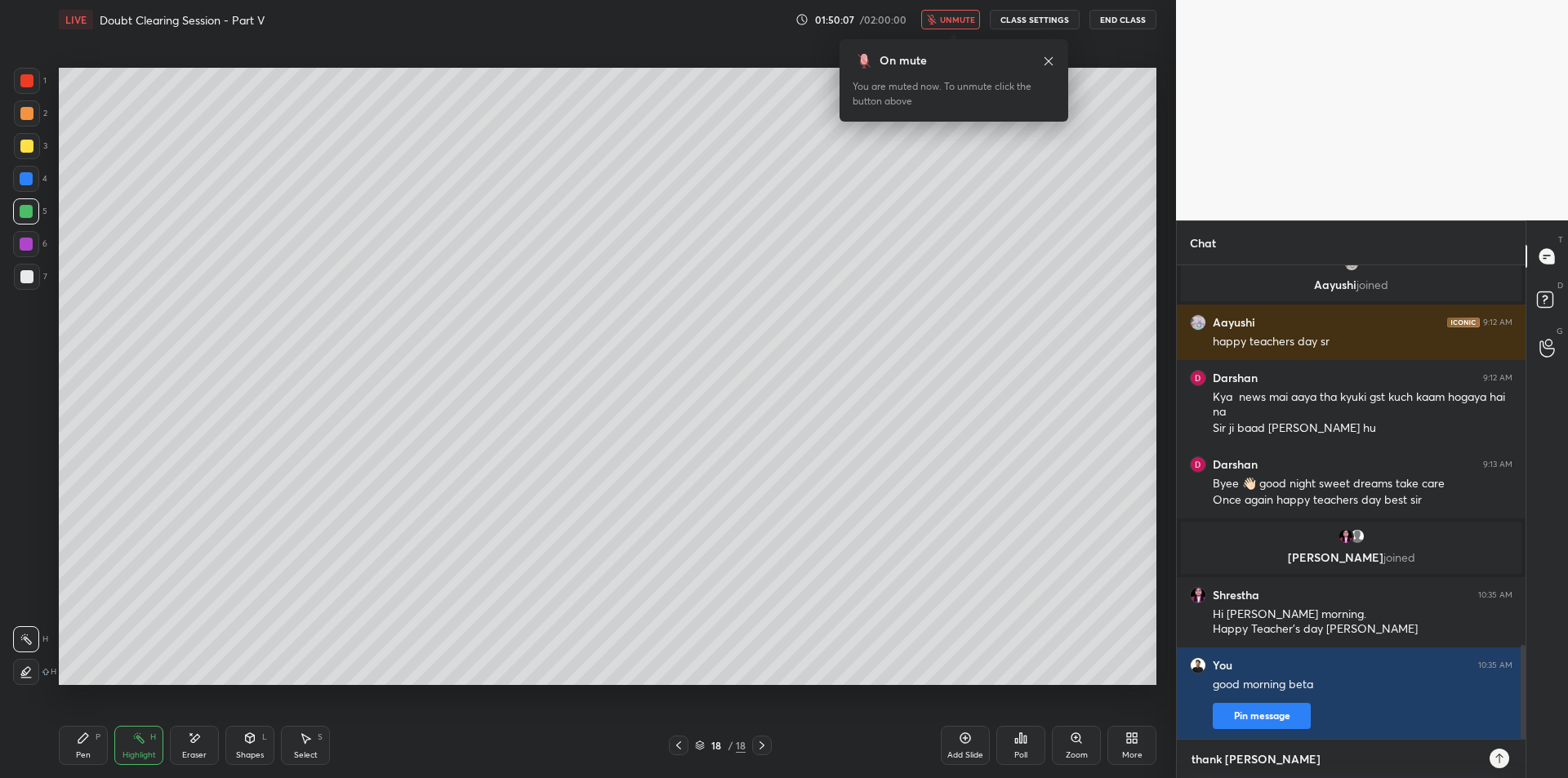
type textarea "x"
type textarea "thank yyou"
type textarea "x"
type textarea "thank yyou :"
type textarea "x"
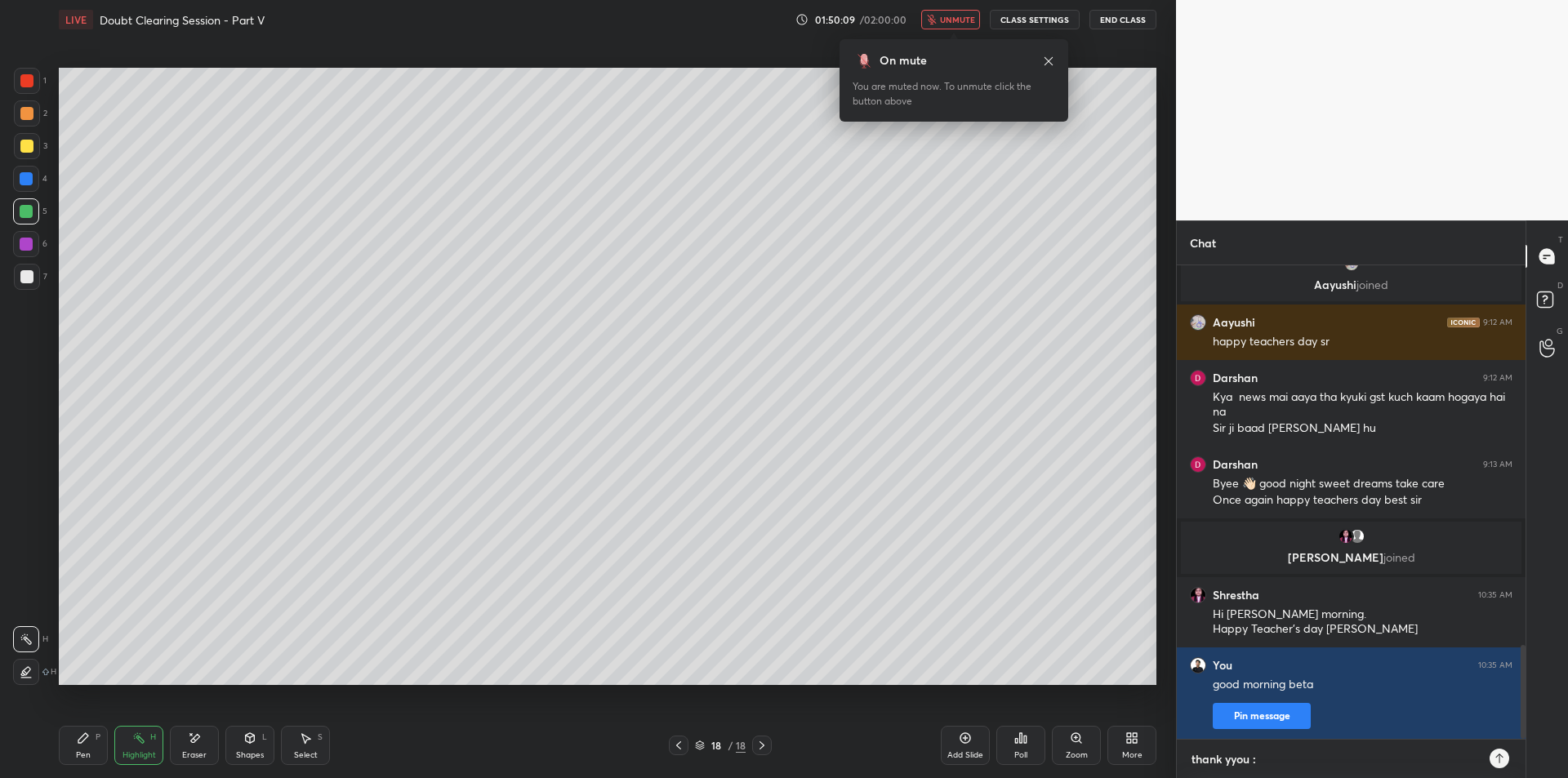
type textarea "thank yyou :)"
type textarea "x"
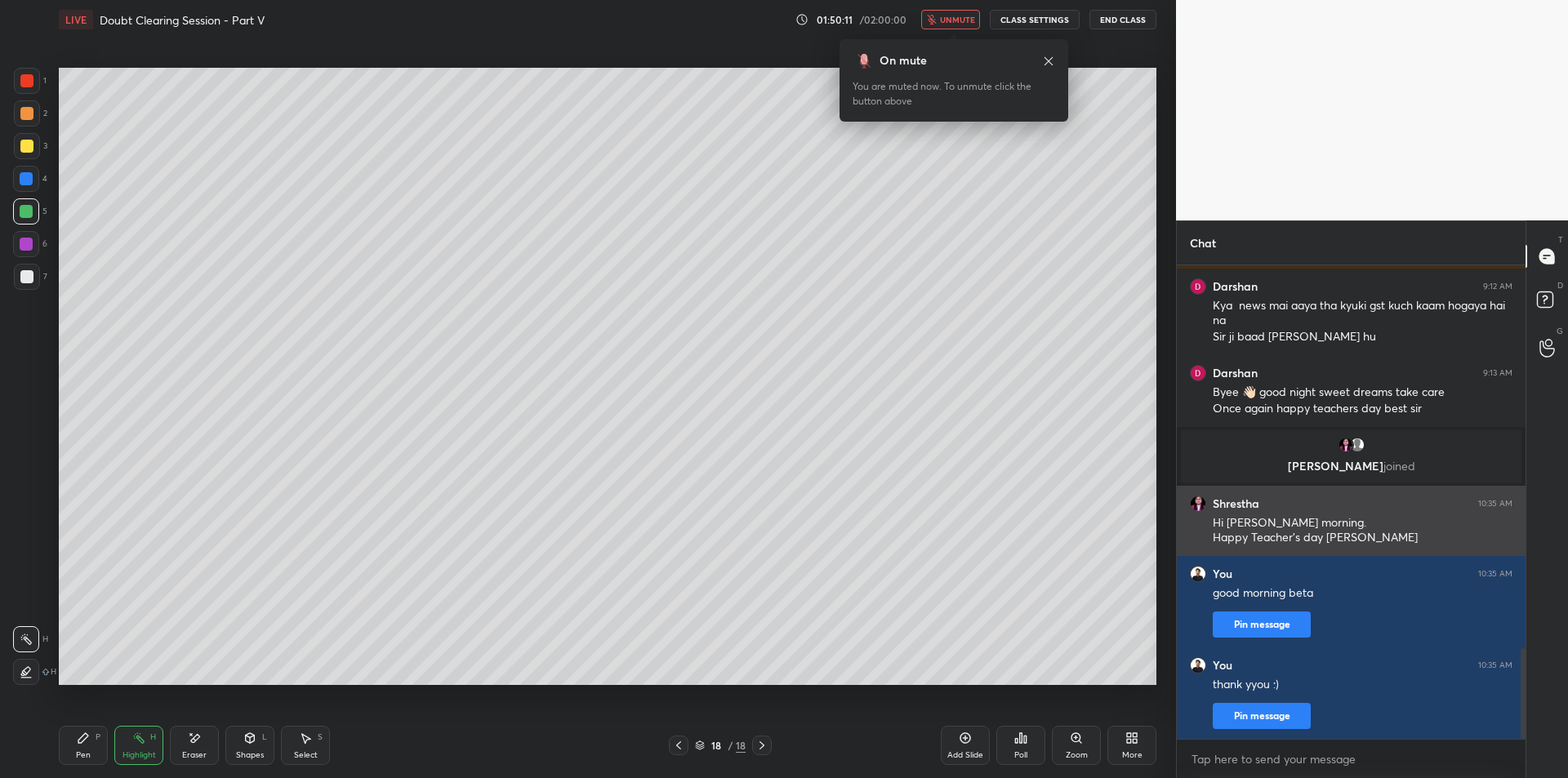
click at [1308, 520] on div "Hi [PERSON_NAME] morning. Happy Teacher's day [PERSON_NAME]" at bounding box center [1363, 531] width 299 height 31
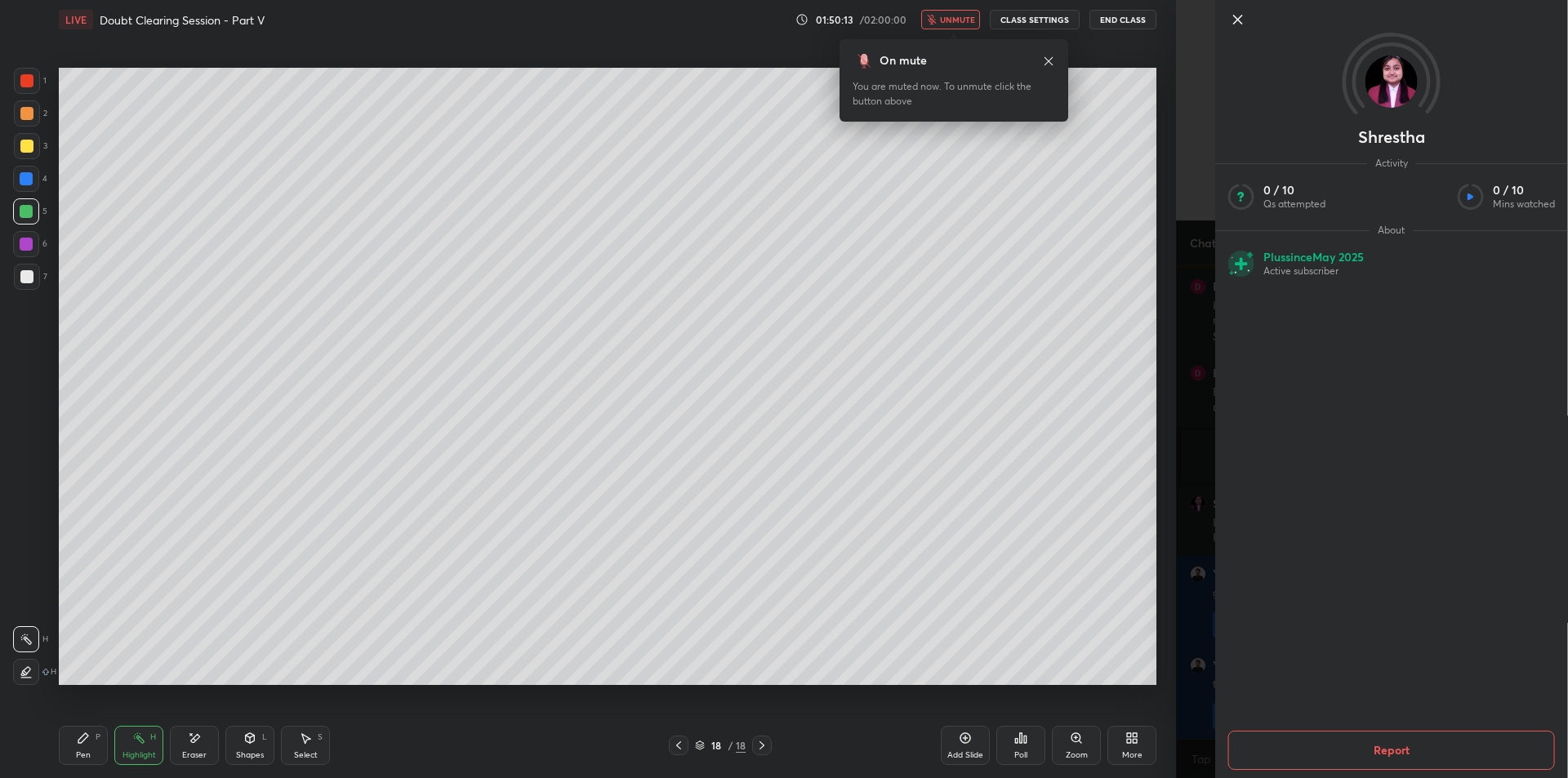
click at [1206, 344] on div "[PERSON_NAME] Activity 0 / 10 Qs attempted 0 / 10 Mins watched About Plus since…" at bounding box center [1372, 389] width 392 height 778
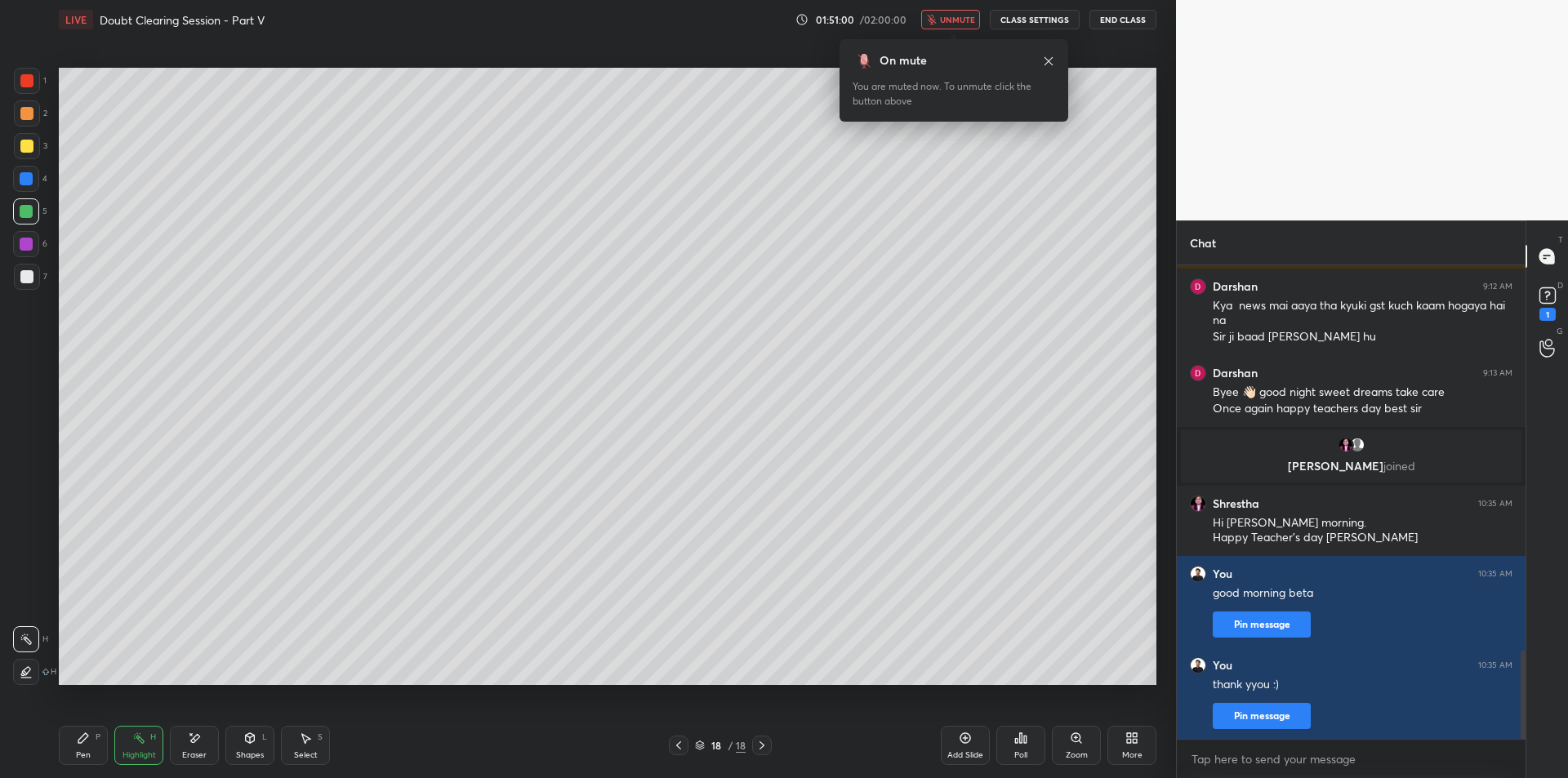
scroll to position [2069, 0]
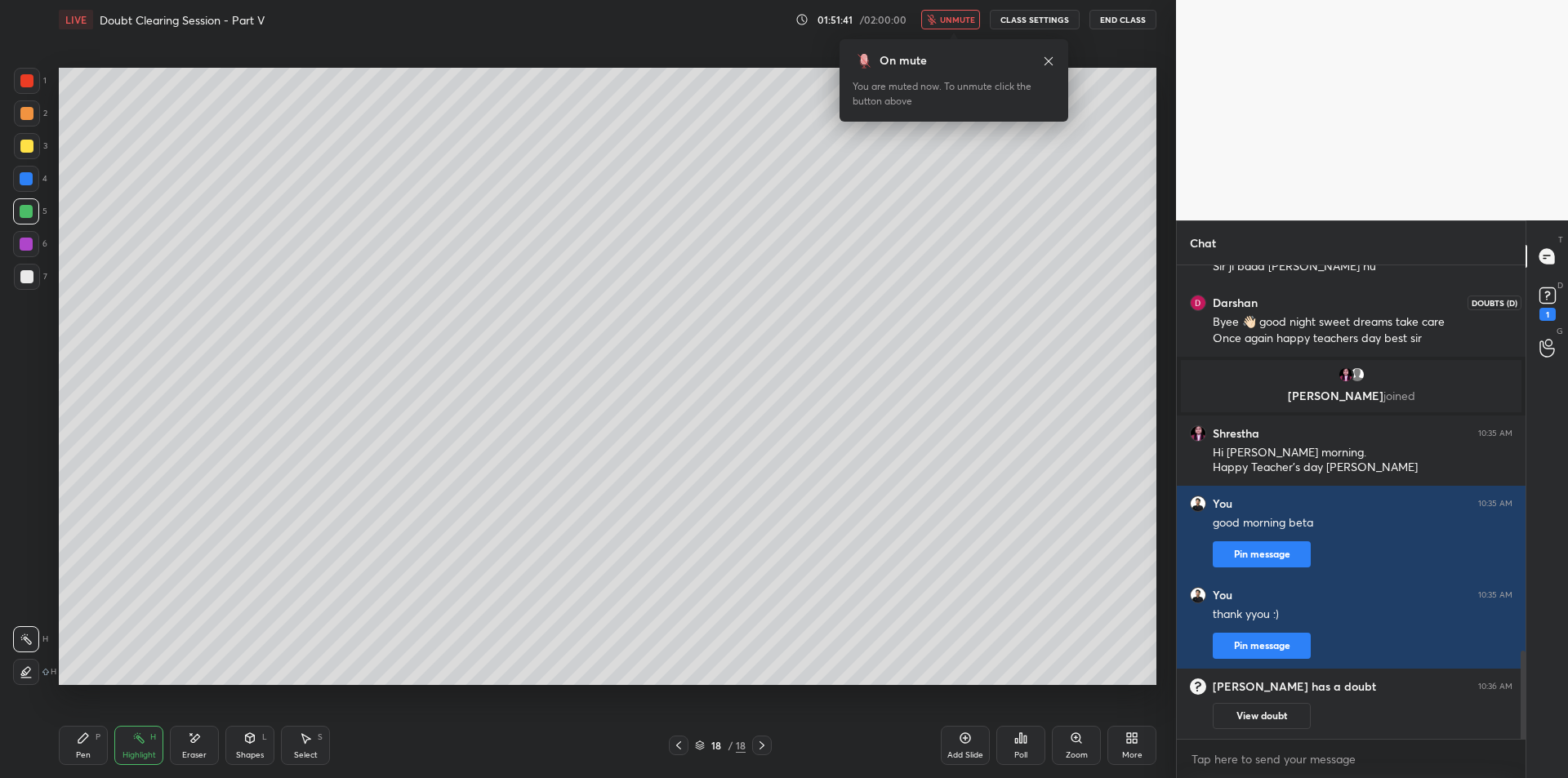
click at [1543, 302] on rect at bounding box center [1547, 296] width 16 height 16
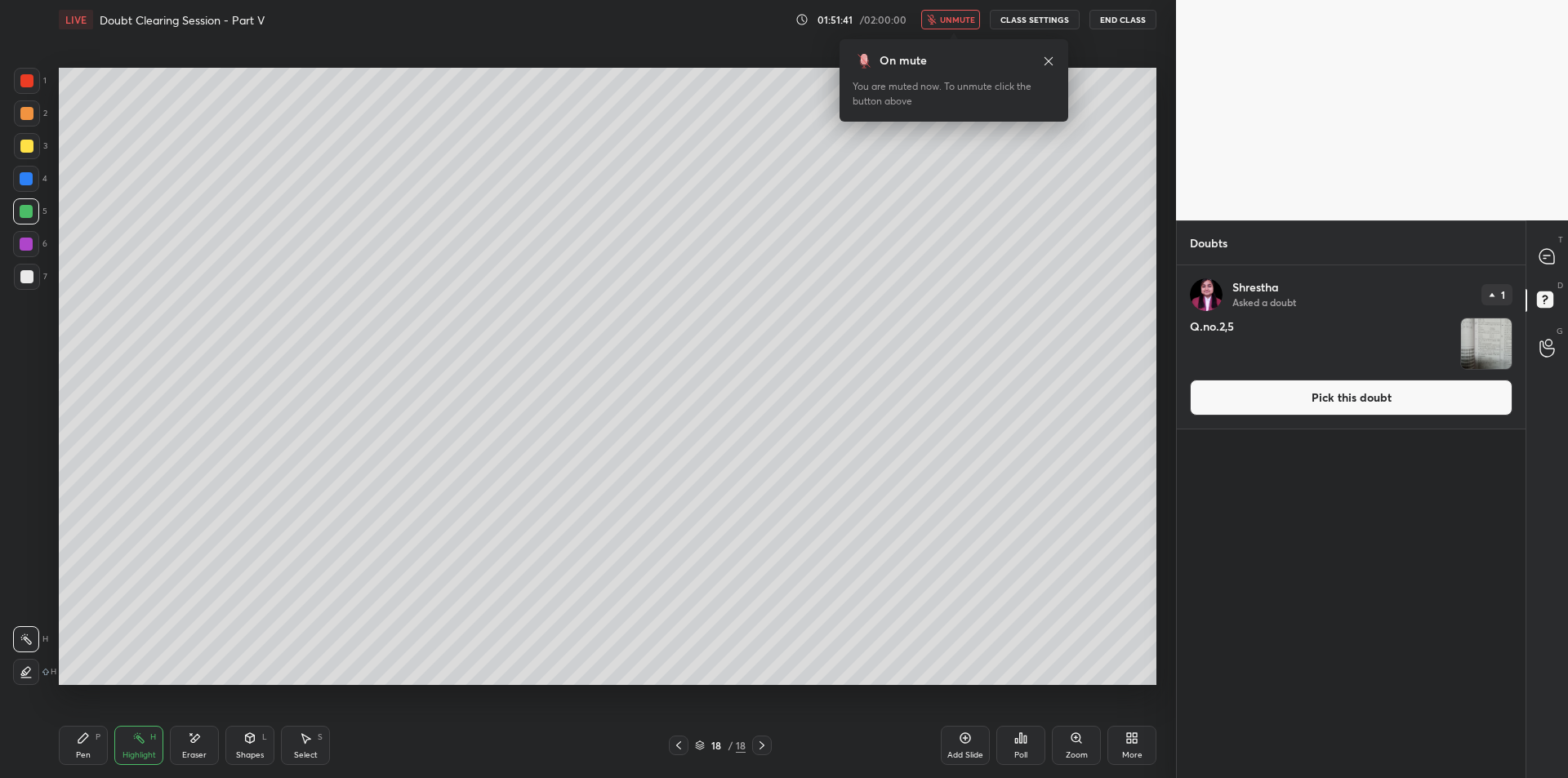
click at [1505, 332] on img "grid" at bounding box center [1486, 344] width 50 height 50
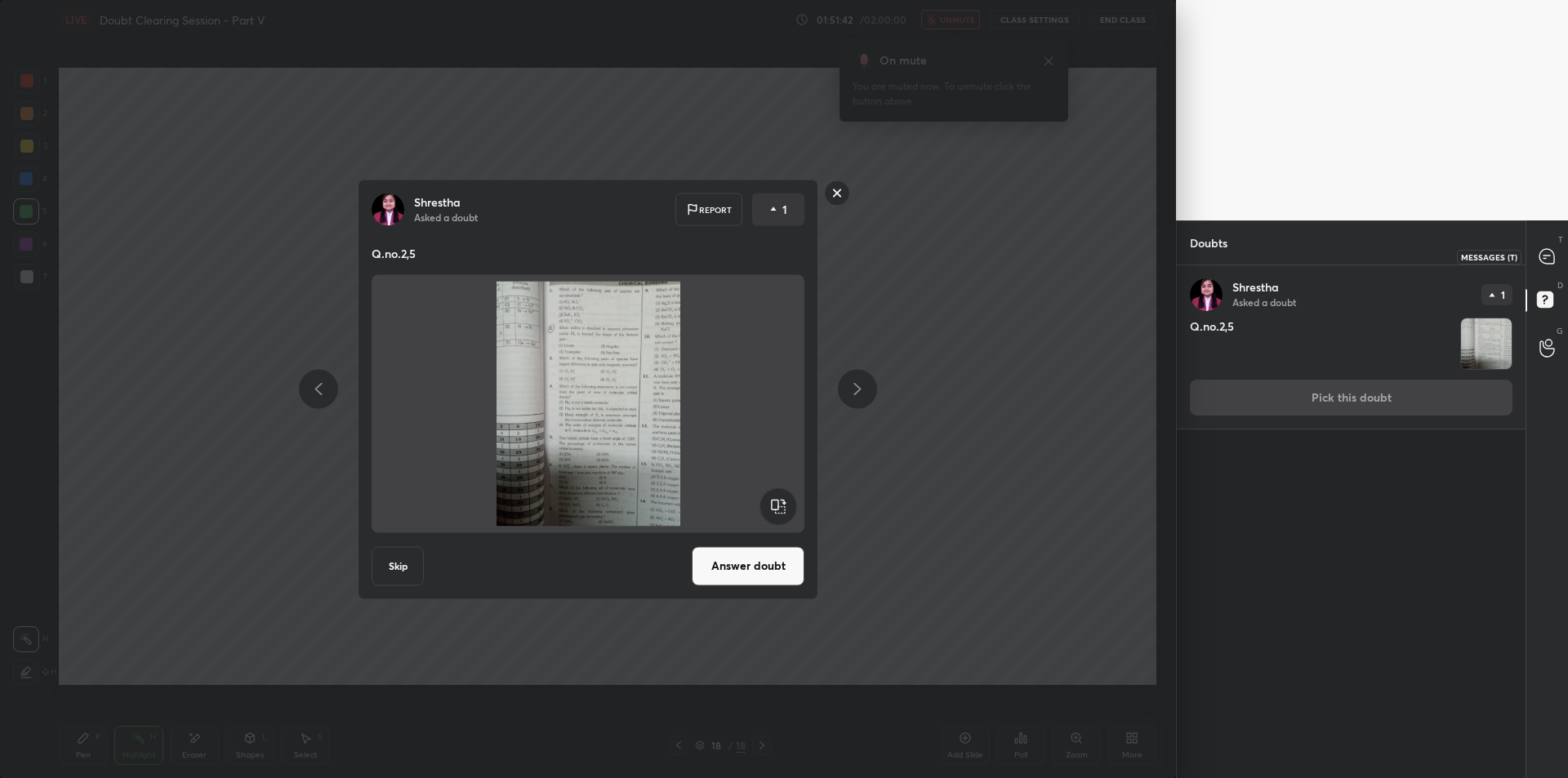
click at [1538, 256] on icon at bounding box center [1547, 257] width 17 height 17
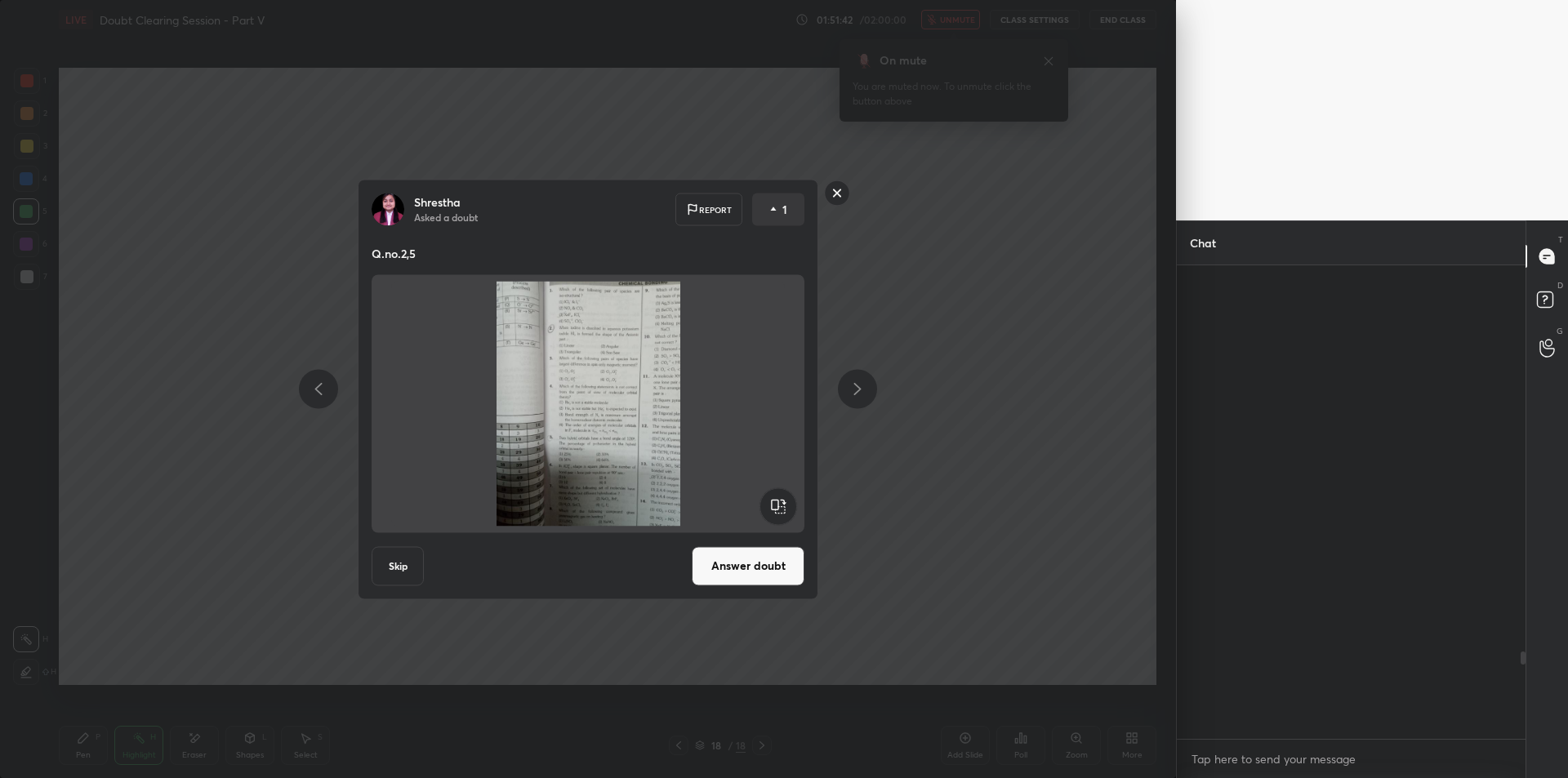
scroll to position [468, 344]
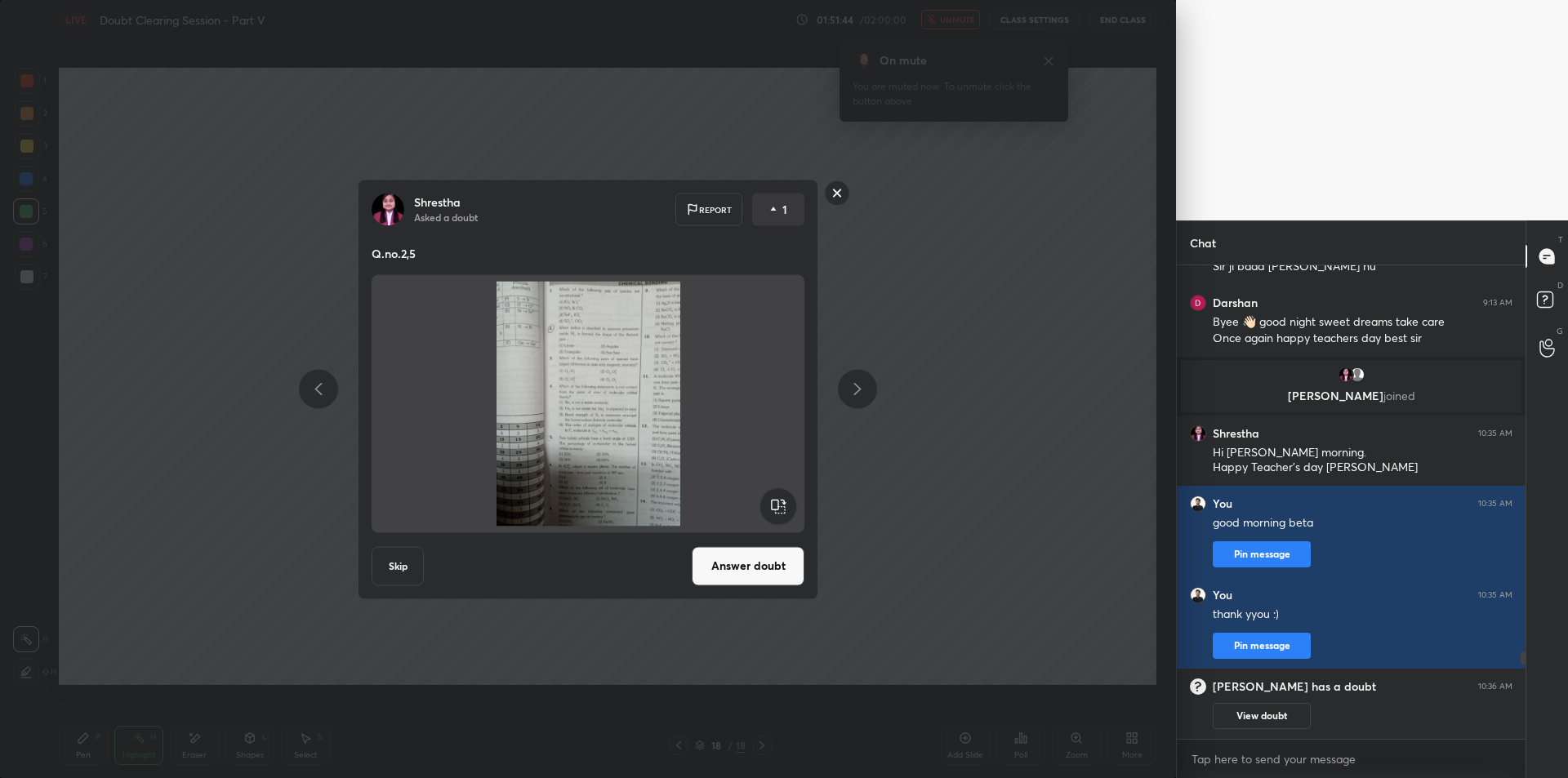
click at [756, 585] on button "Answer doubt" at bounding box center [747, 565] width 112 height 39
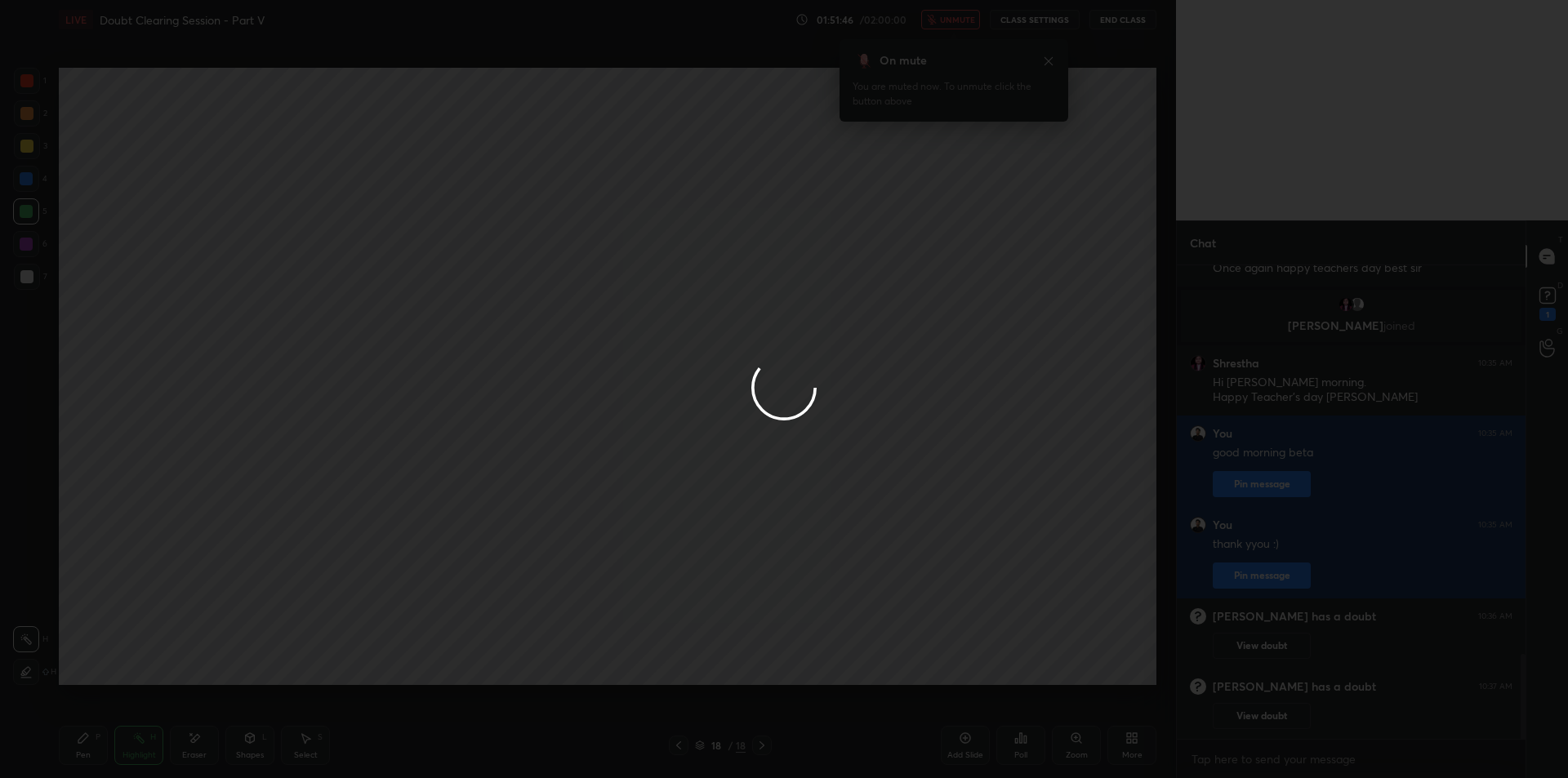
scroll to position [2082, 0]
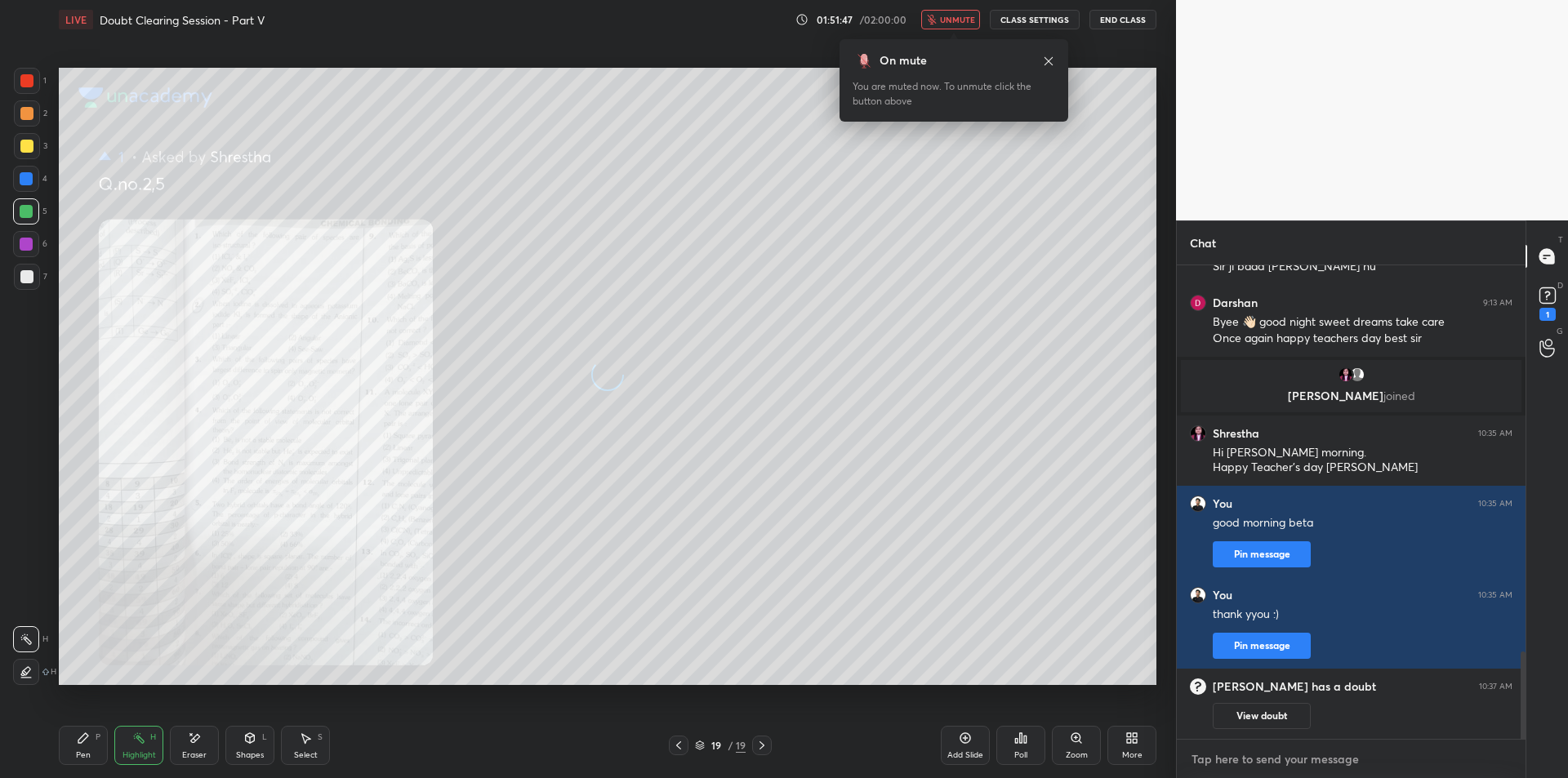
click at [1213, 755] on textarea at bounding box center [1350, 759] width 322 height 26
click at [1544, 293] on rect at bounding box center [1547, 296] width 16 height 16
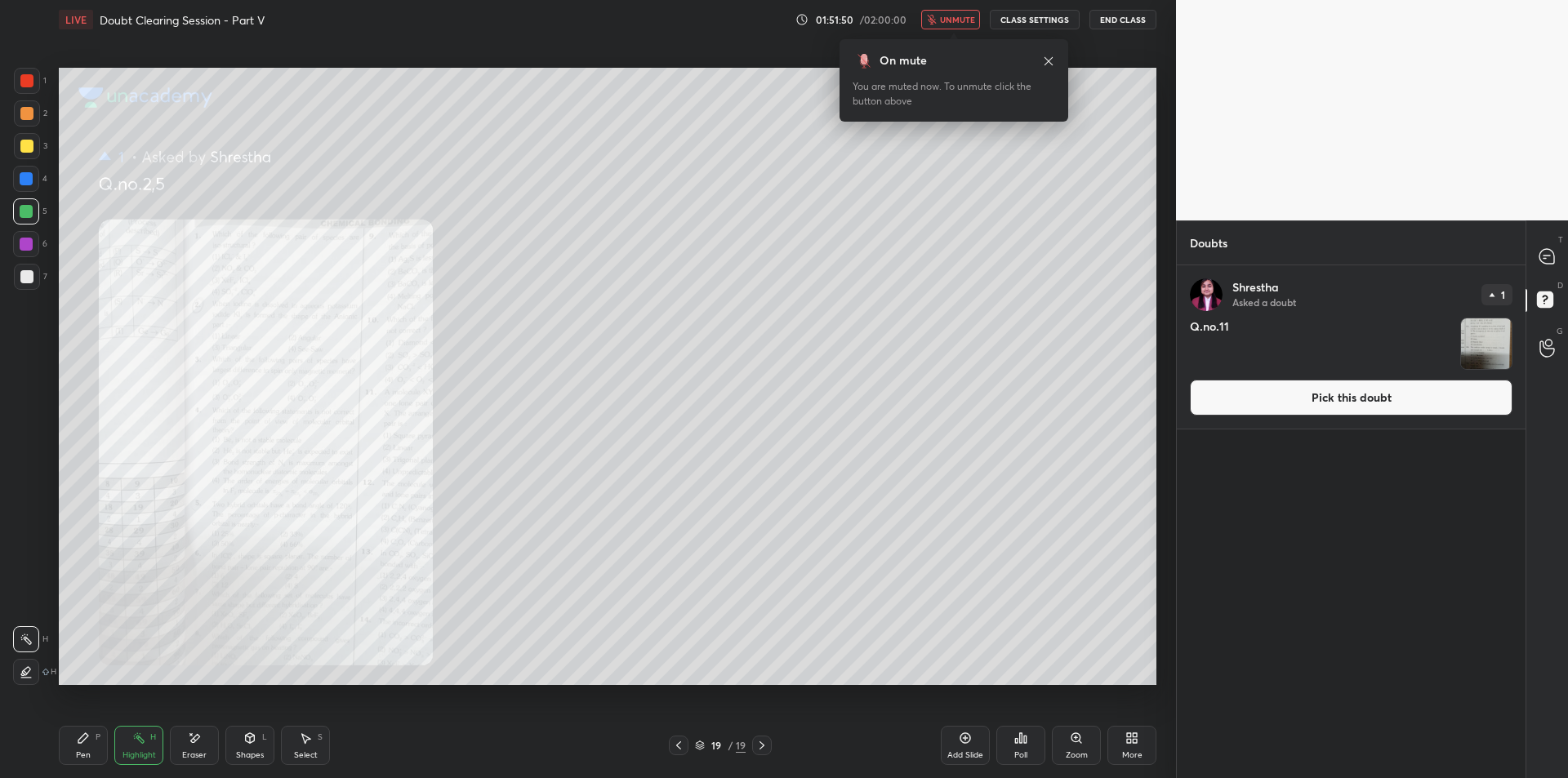
click at [1321, 412] on button "Pick this doubt" at bounding box center [1350, 397] width 322 height 36
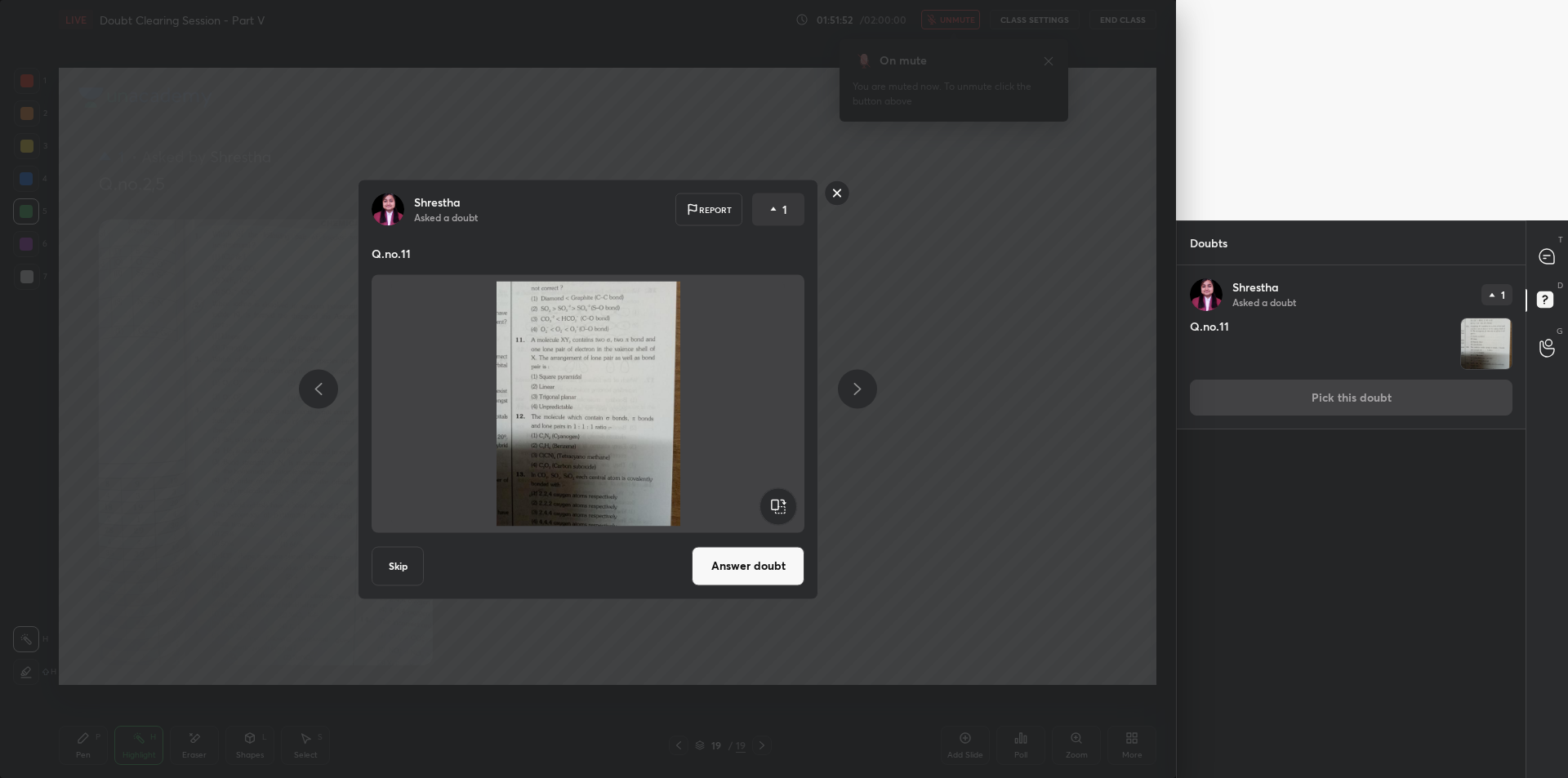
click at [726, 559] on button "Answer doubt" at bounding box center [747, 565] width 112 height 39
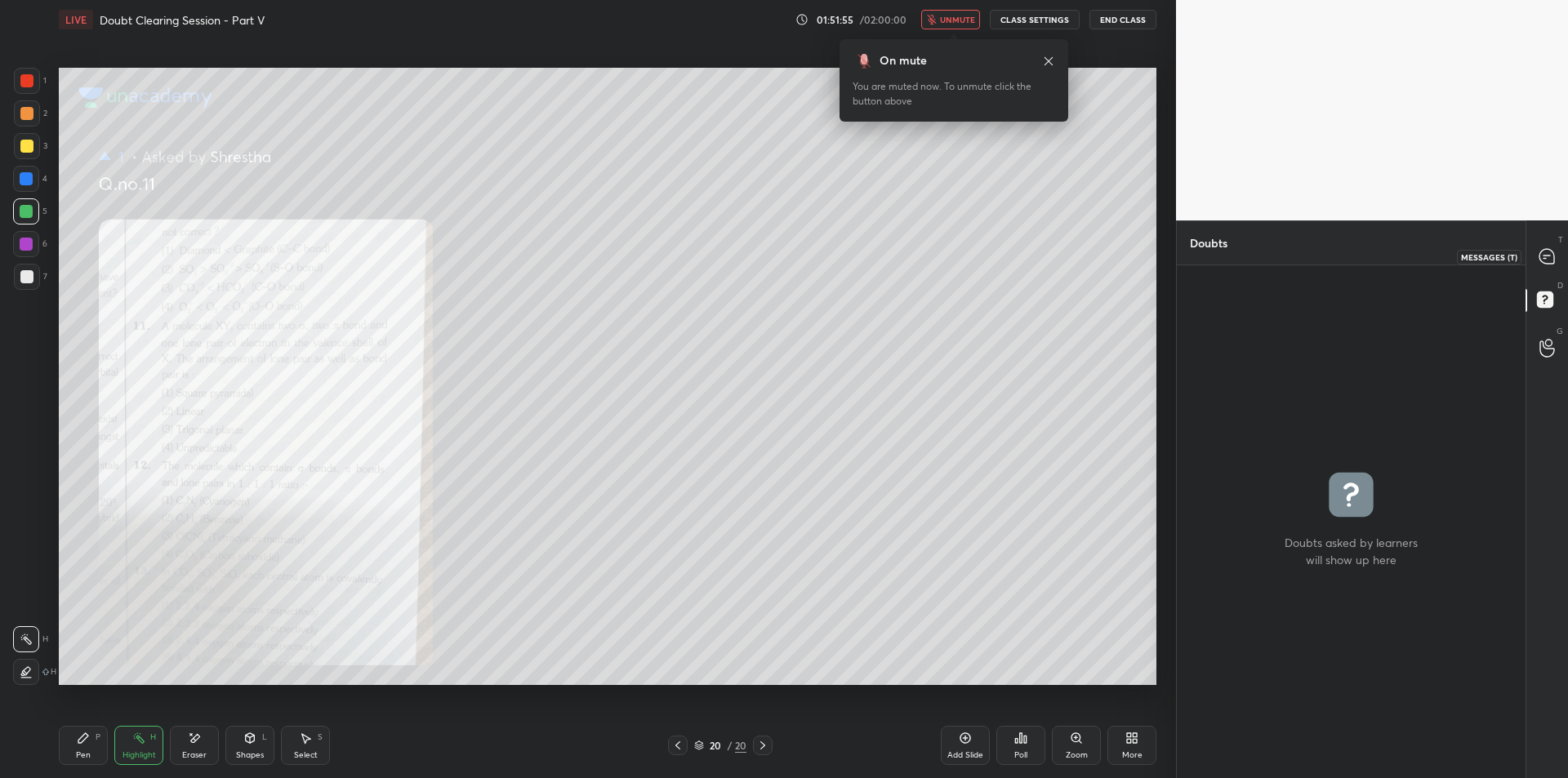
click at [1543, 258] on icon at bounding box center [1546, 256] width 15 height 15
type textarea "x"
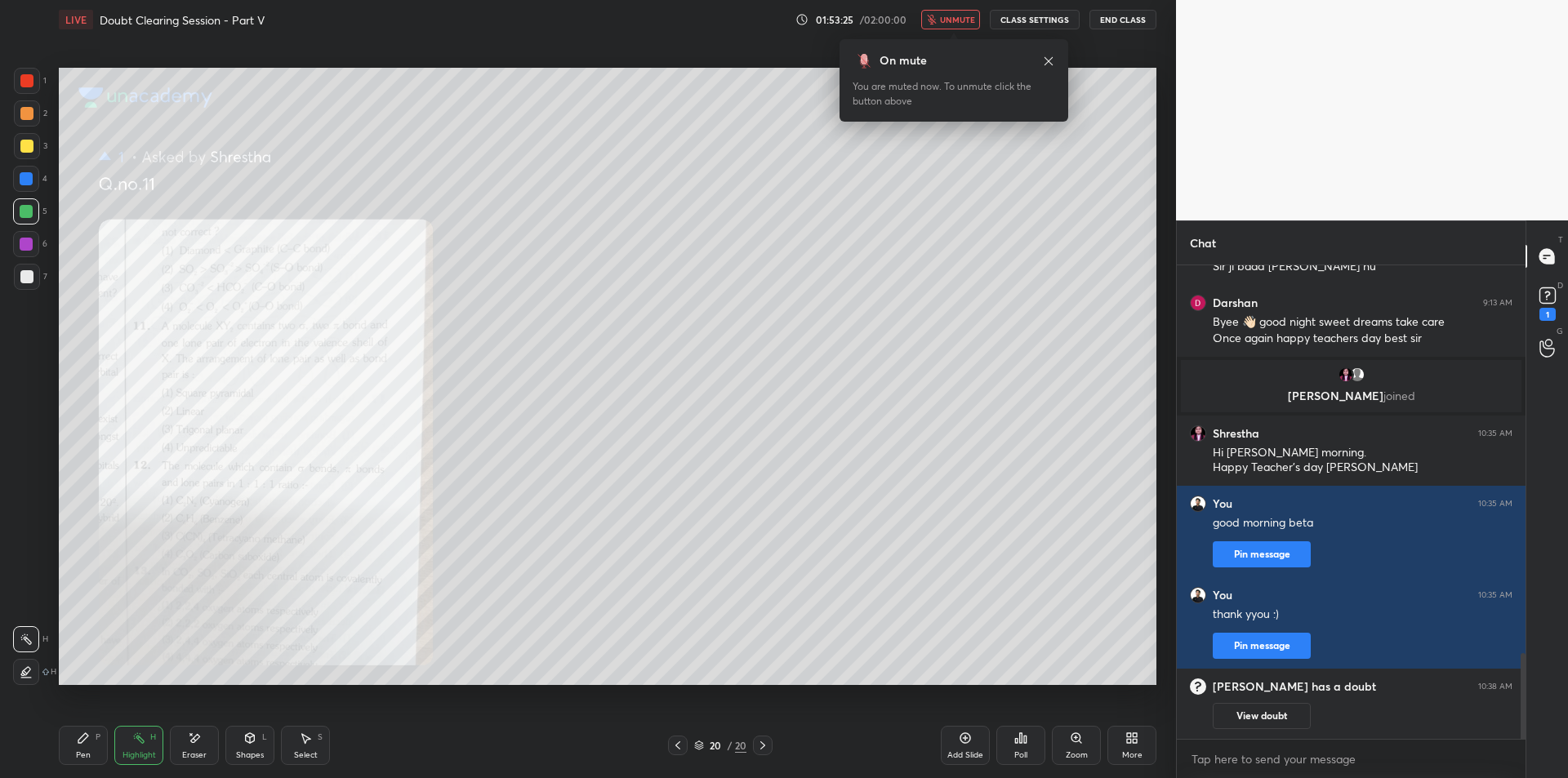
scroll to position [1965, 0]
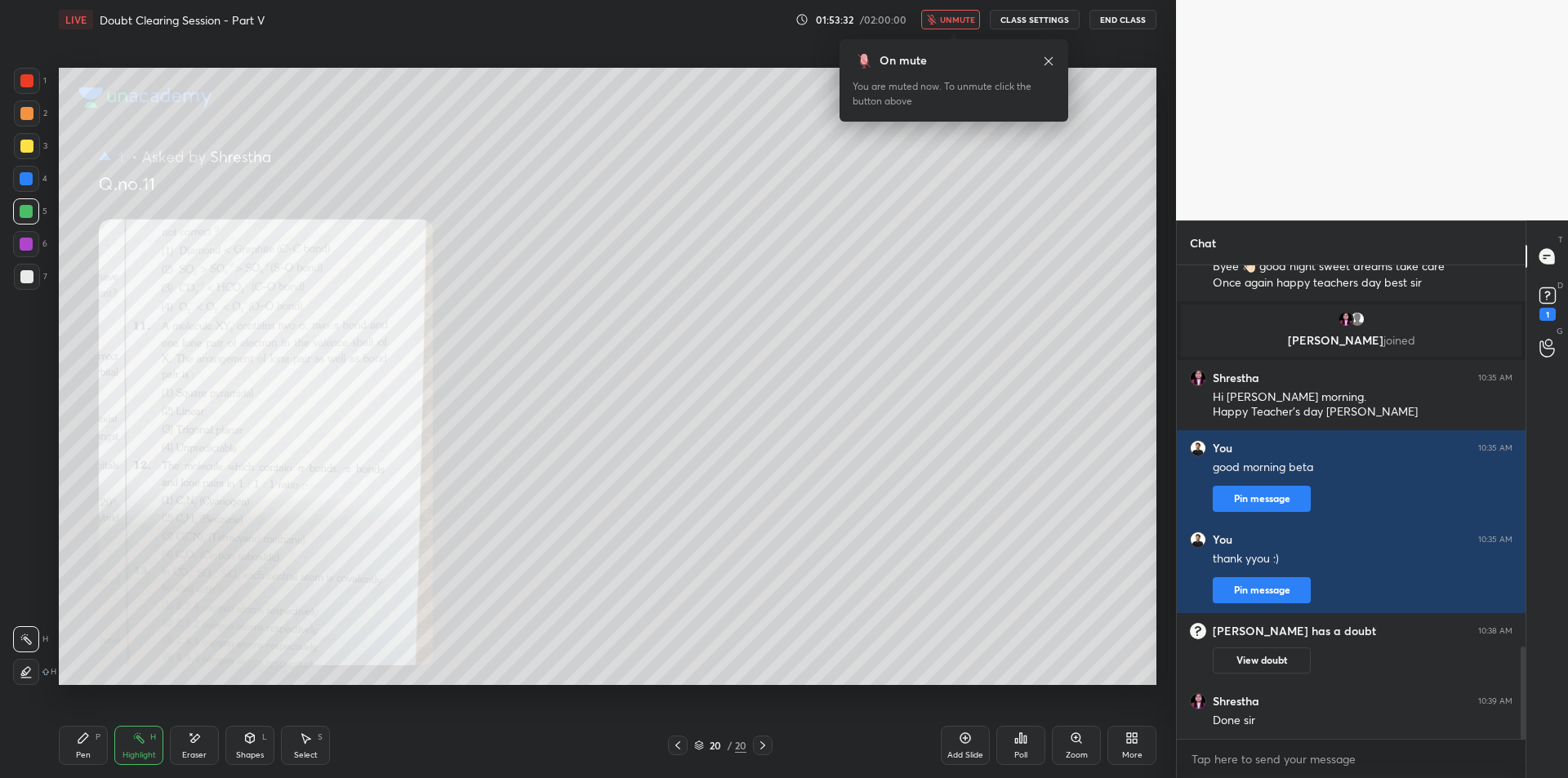
click at [1139, 9] on div "LIVE Doubt Clearing Session - Part V 01:53:32 / 02:00:00 unmute CLASS SETTINGS …" at bounding box center [608, 19] width 1098 height 39
click at [1107, 25] on button "End Class" at bounding box center [1122, 19] width 67 height 20
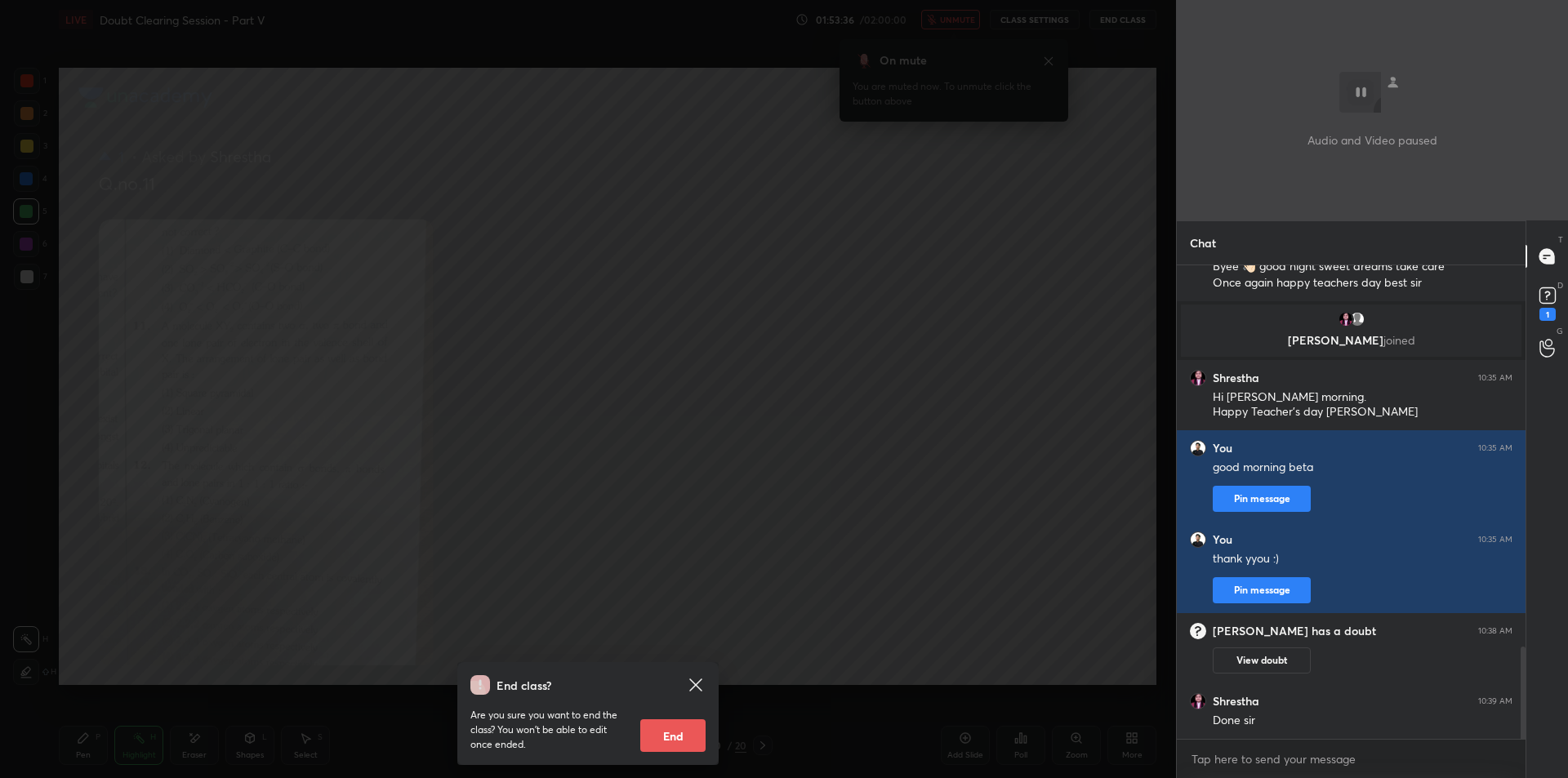
click at [993, 204] on div "End class? Are you sure you want to end the class? You won’t be able to edit on…" at bounding box center [588, 389] width 1176 height 778
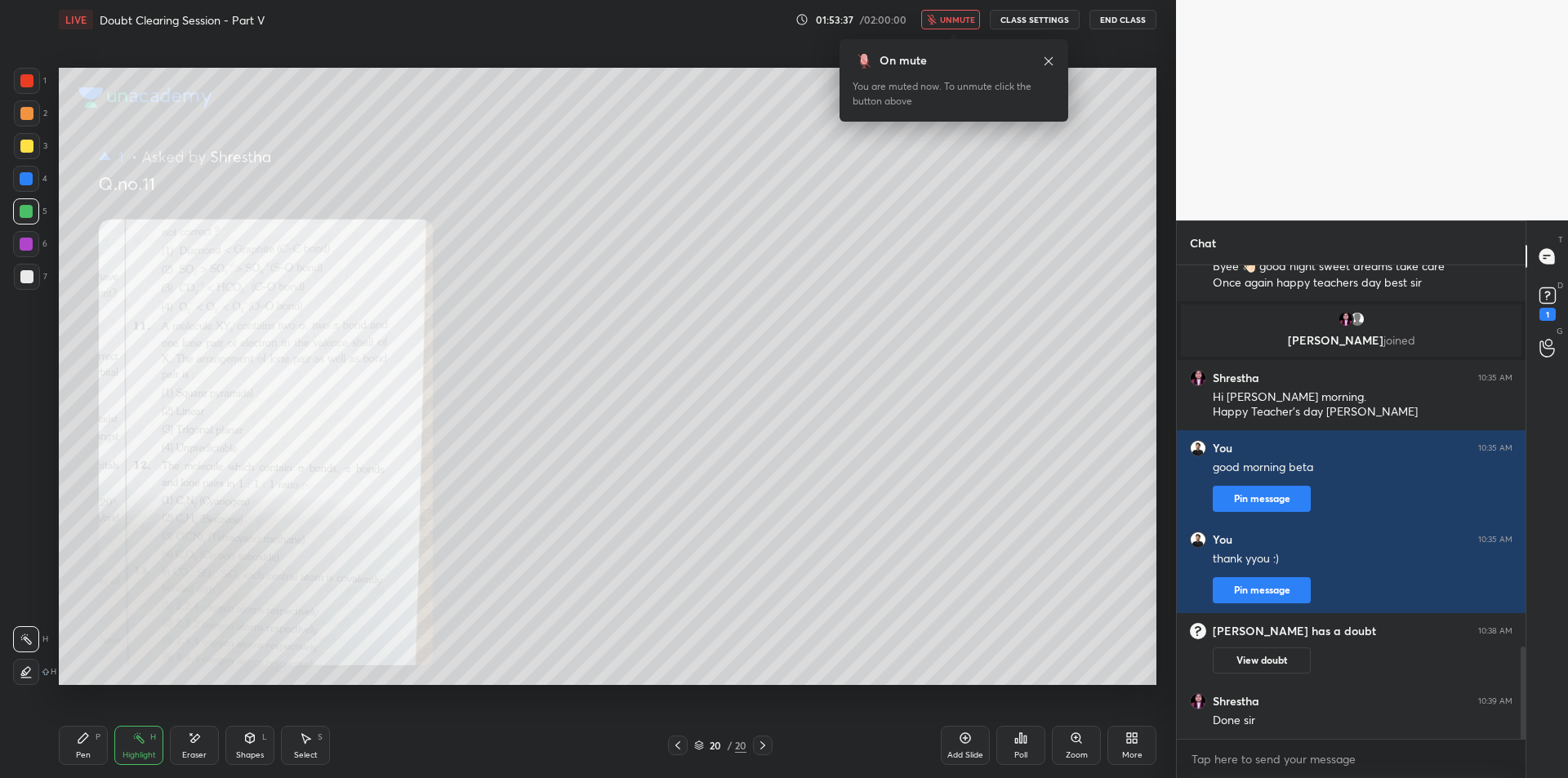
click at [970, 18] on span "unmute" at bounding box center [957, 19] width 35 height 11
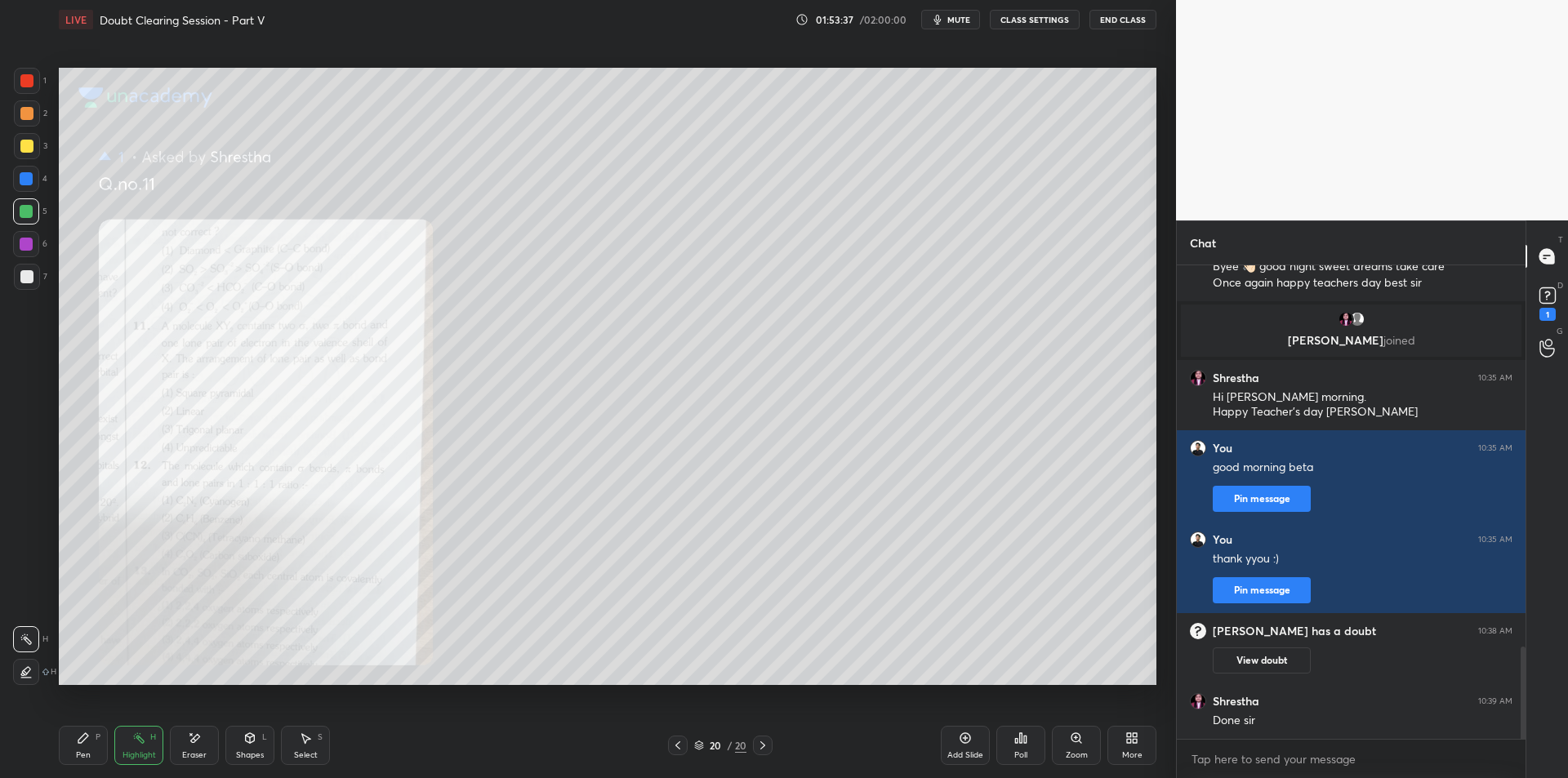
click at [1019, 10] on button "CLASS SETTINGS" at bounding box center [1034, 19] width 90 height 20
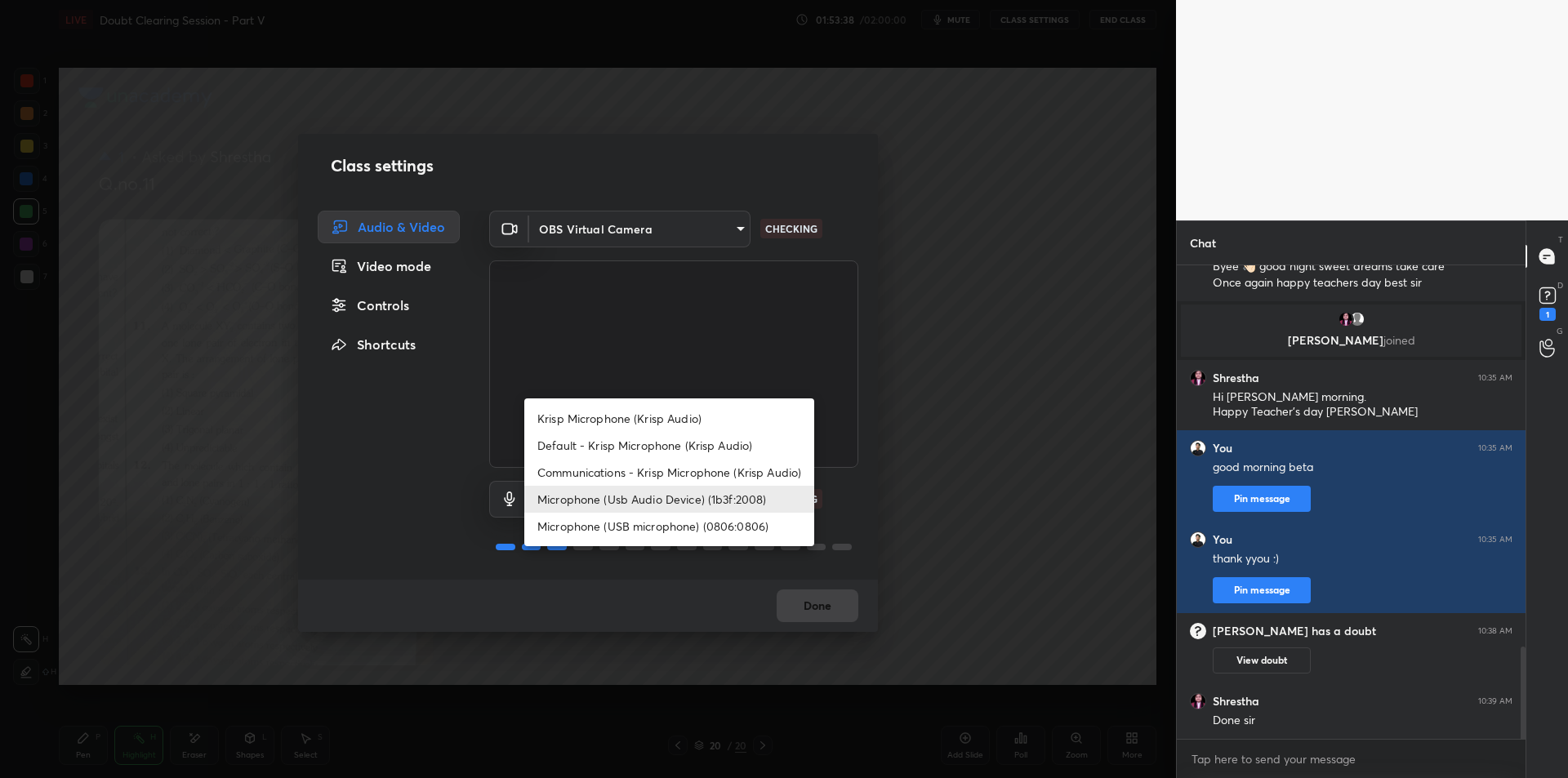
click at [663, 494] on body "1 2 3 4 5 6 7 C X Z E E Erase all H H LIVE Doubt Clearing Session - Part V 01:5…" at bounding box center [784, 389] width 1568 height 778
click at [703, 419] on li "Krisp Microphone (Krisp Audio)" at bounding box center [669, 418] width 290 height 27
type input "f179950b7ff94e844b1949510bbb9c4ee613793b831427a85f81c517fe718277"
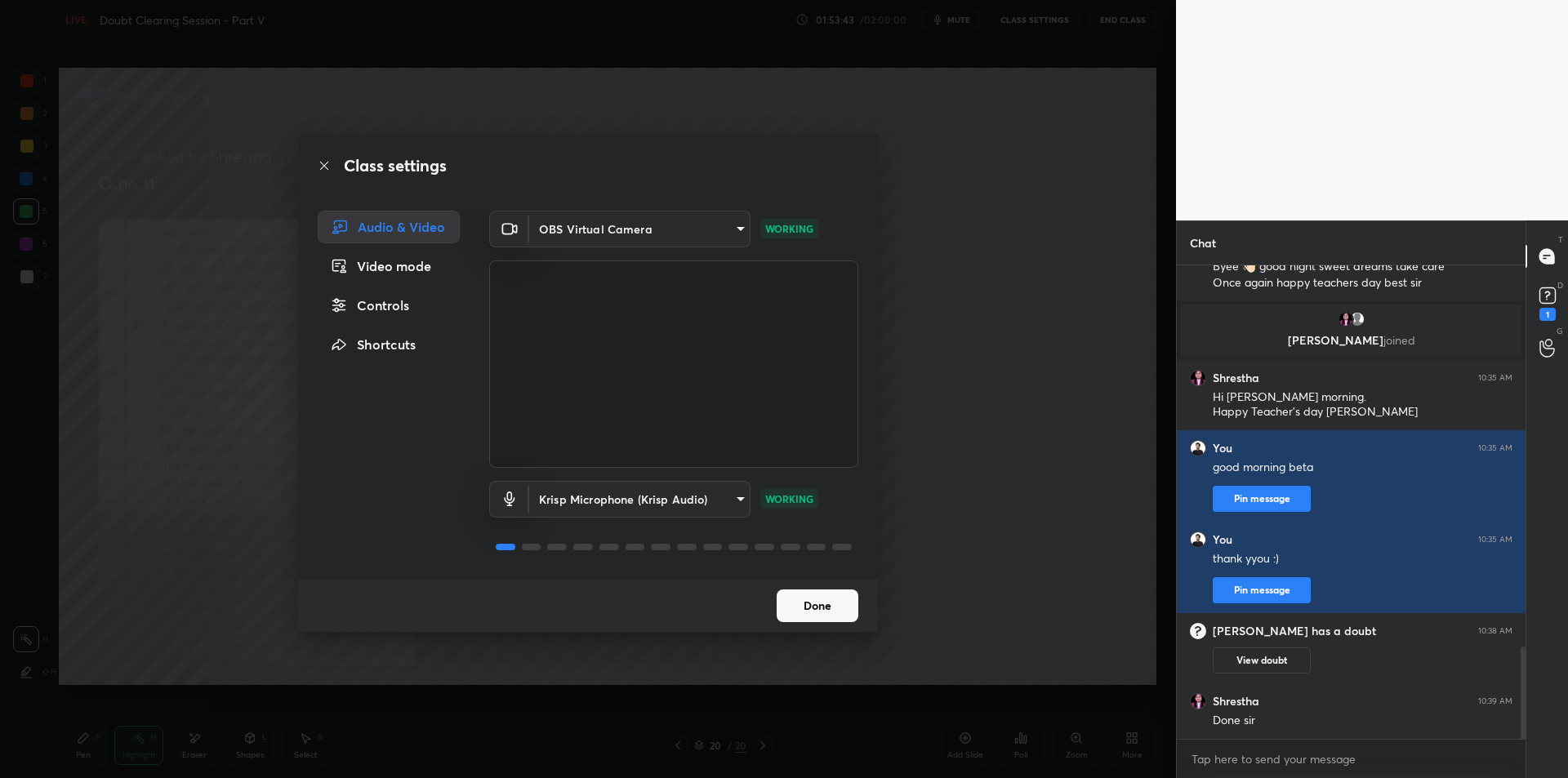
click at [1033, 315] on div "Class settings Audio & Video Video mode Controls Shortcuts OBS Virtual Camera 6…" at bounding box center [588, 389] width 1176 height 778
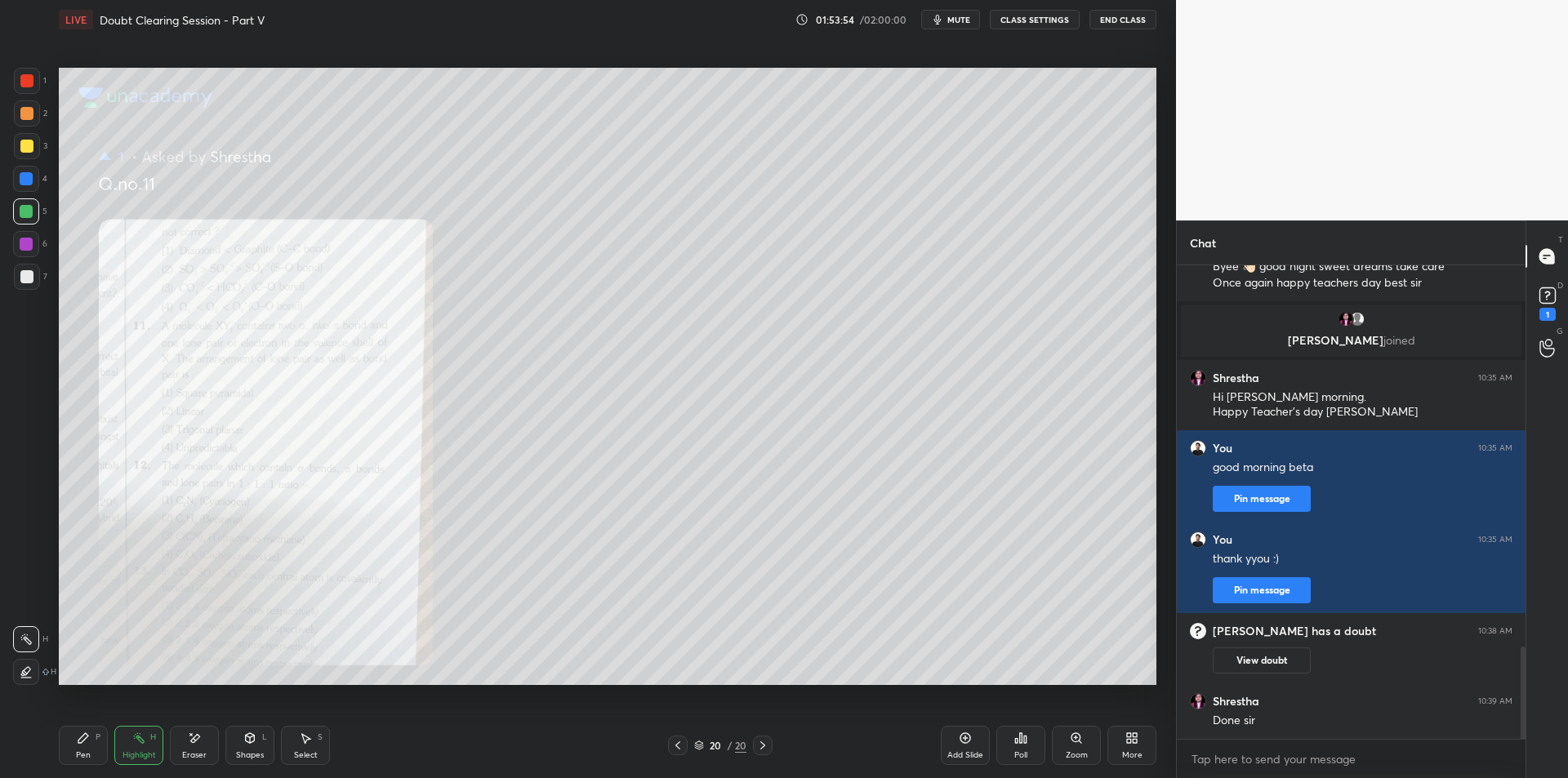
click at [670, 748] on div at bounding box center [677, 745] width 20 height 20
click at [33, 83] on div at bounding box center [26, 80] width 13 height 13
click at [673, 749] on icon at bounding box center [677, 745] width 13 height 13
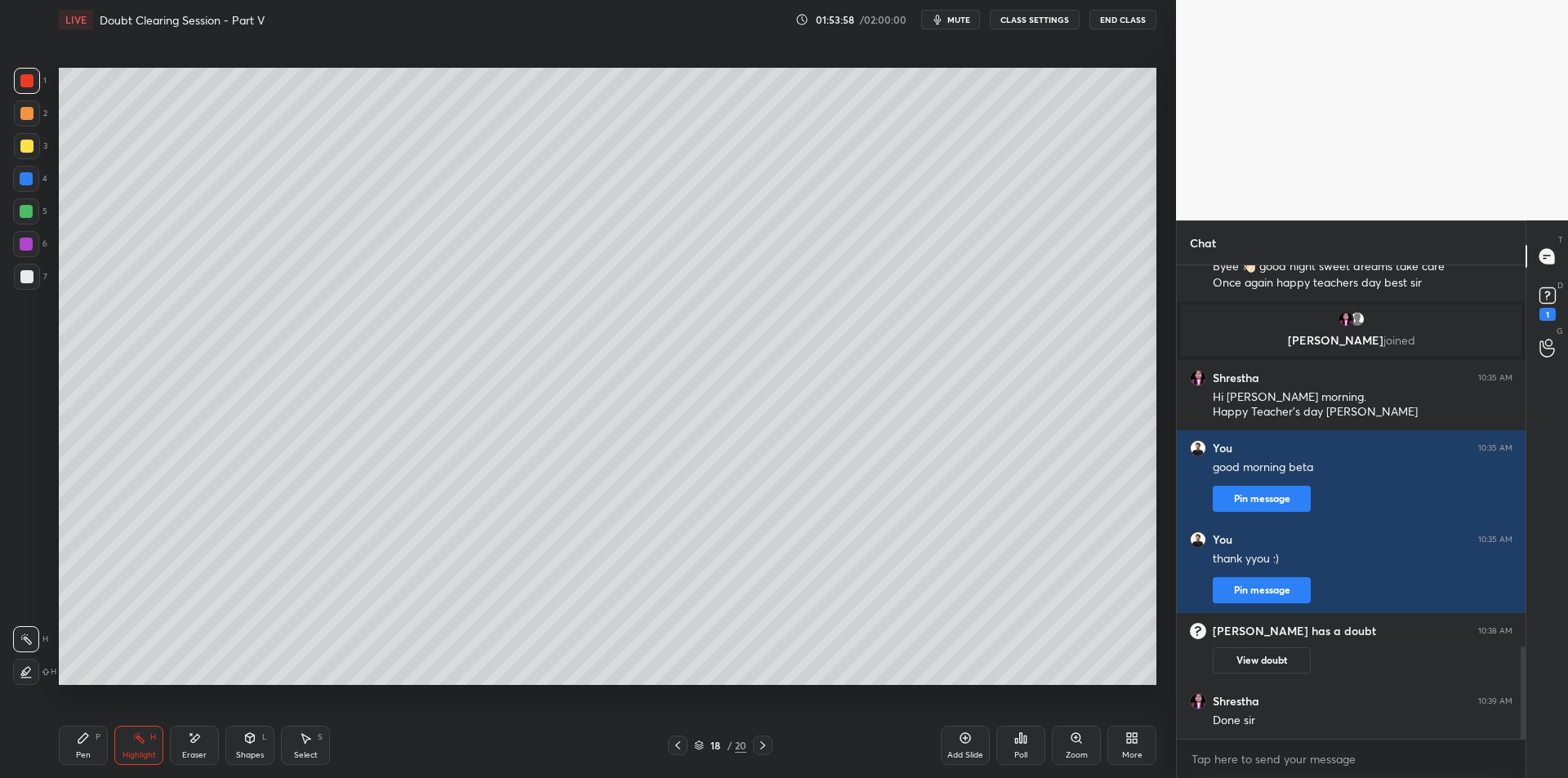
click at [776, 748] on div "18 / 20" at bounding box center [720, 745] width 441 height 20
click at [771, 743] on div at bounding box center [763, 745] width 20 height 20
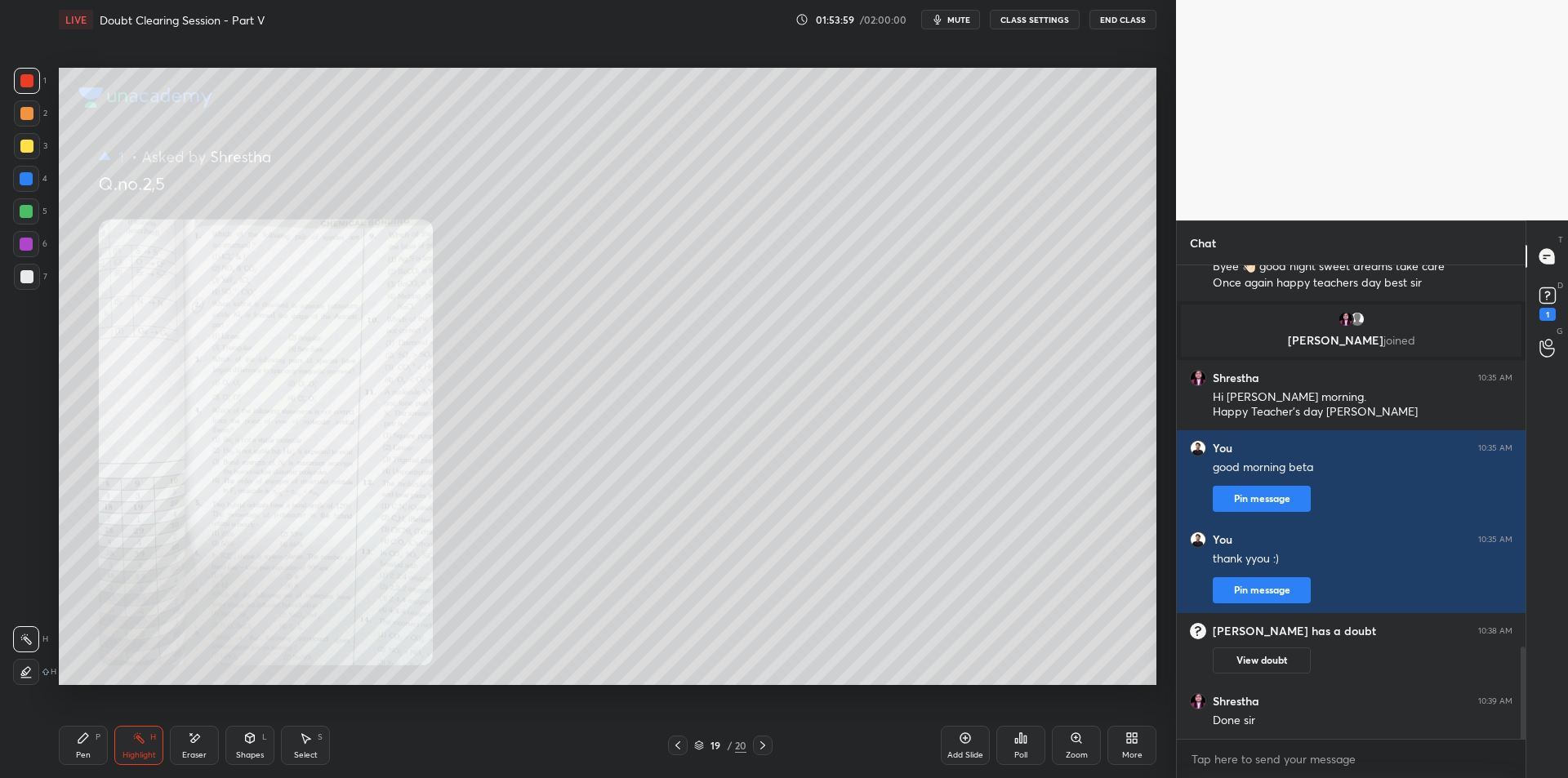
click at [1087, 741] on div "Zoom" at bounding box center [1076, 745] width 49 height 39
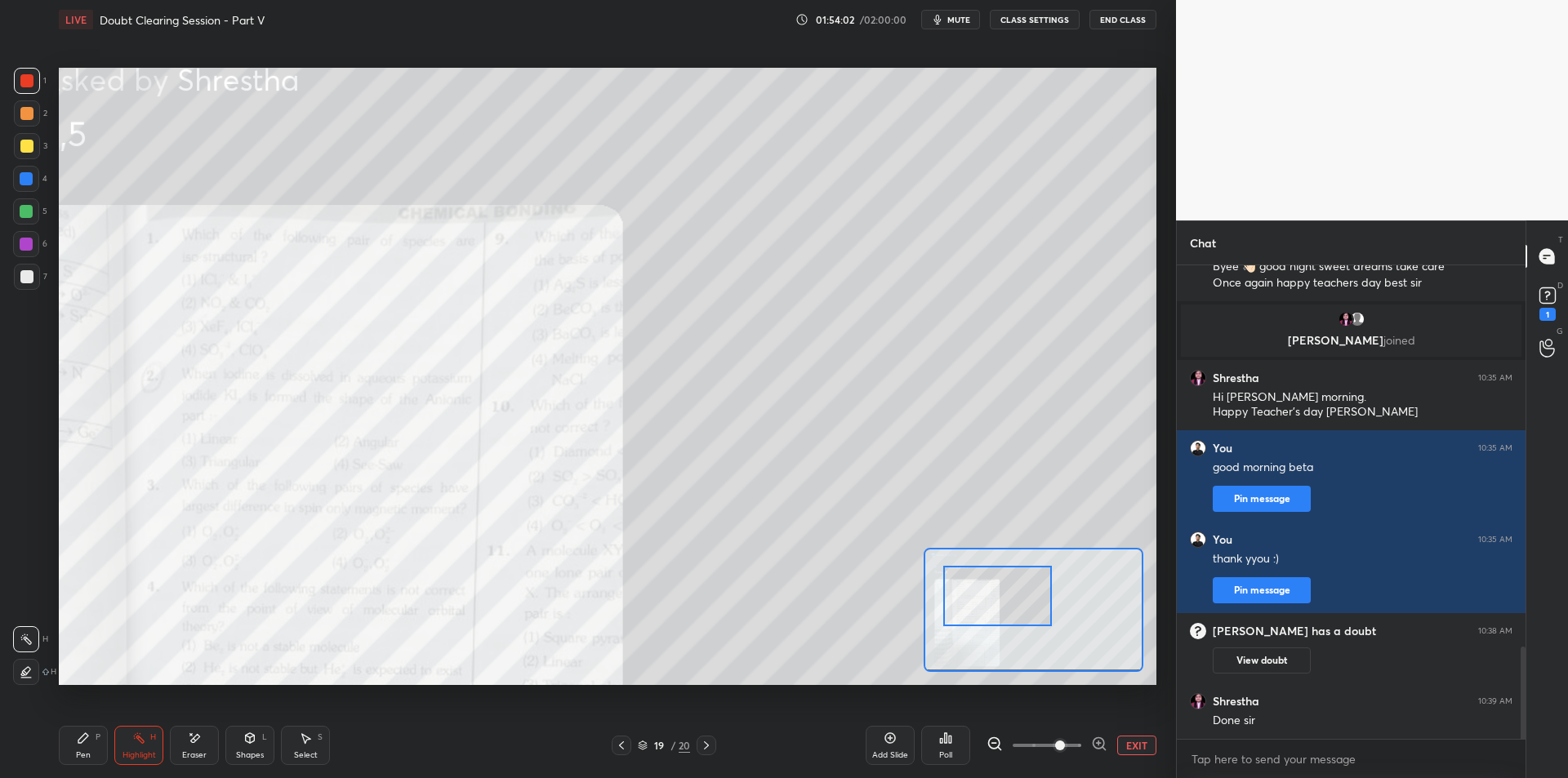
click at [1072, 760] on div "Add Slide Poll EXIT" at bounding box center [1011, 745] width 291 height 91
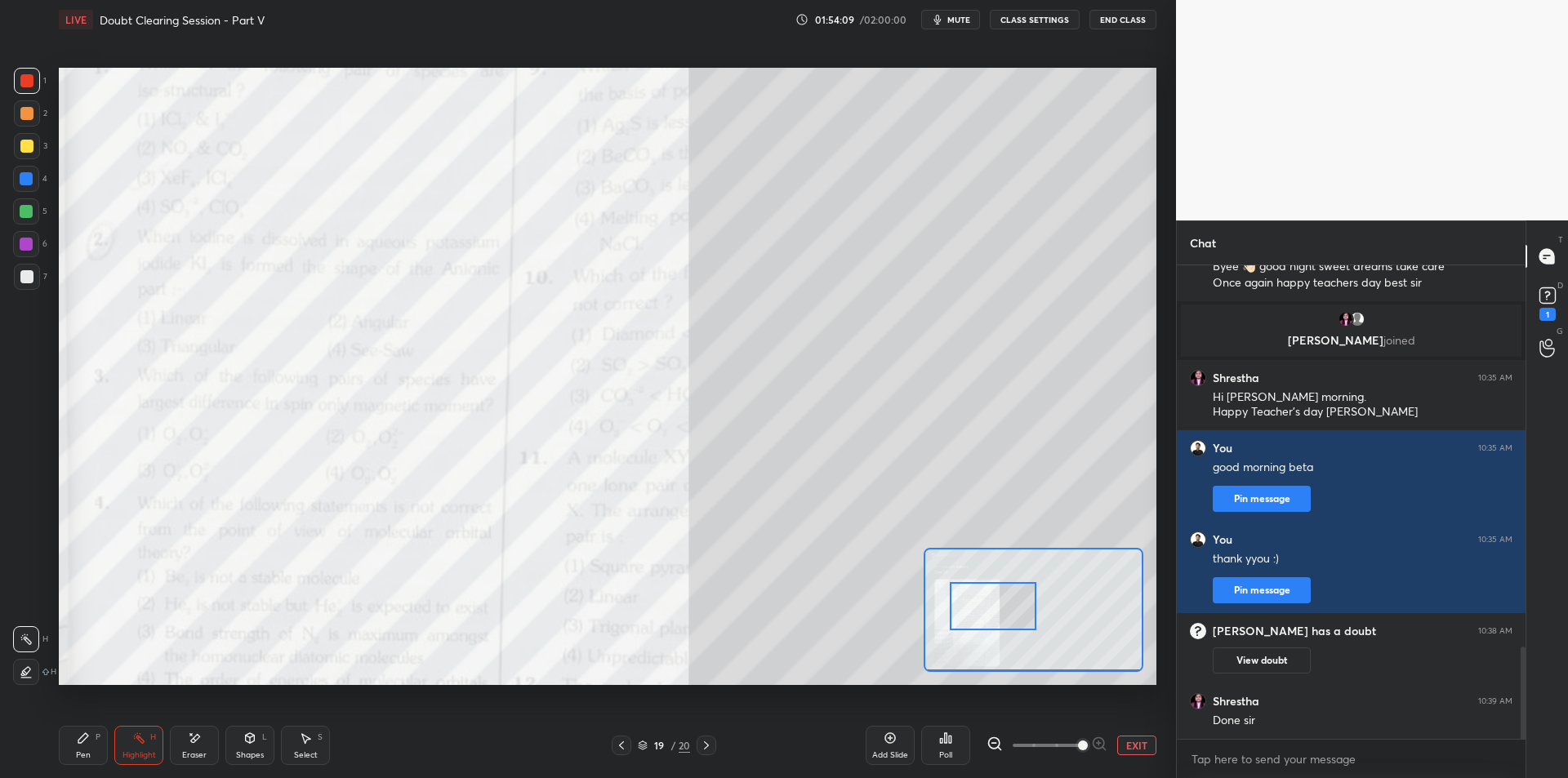
click at [67, 747] on div "Pen P" at bounding box center [84, 745] width 49 height 39
click at [21, 160] on div "3" at bounding box center [30, 150] width 33 height 33
click at [28, 176] on div at bounding box center [26, 178] width 13 height 13
click at [26, 154] on div at bounding box center [27, 146] width 26 height 26
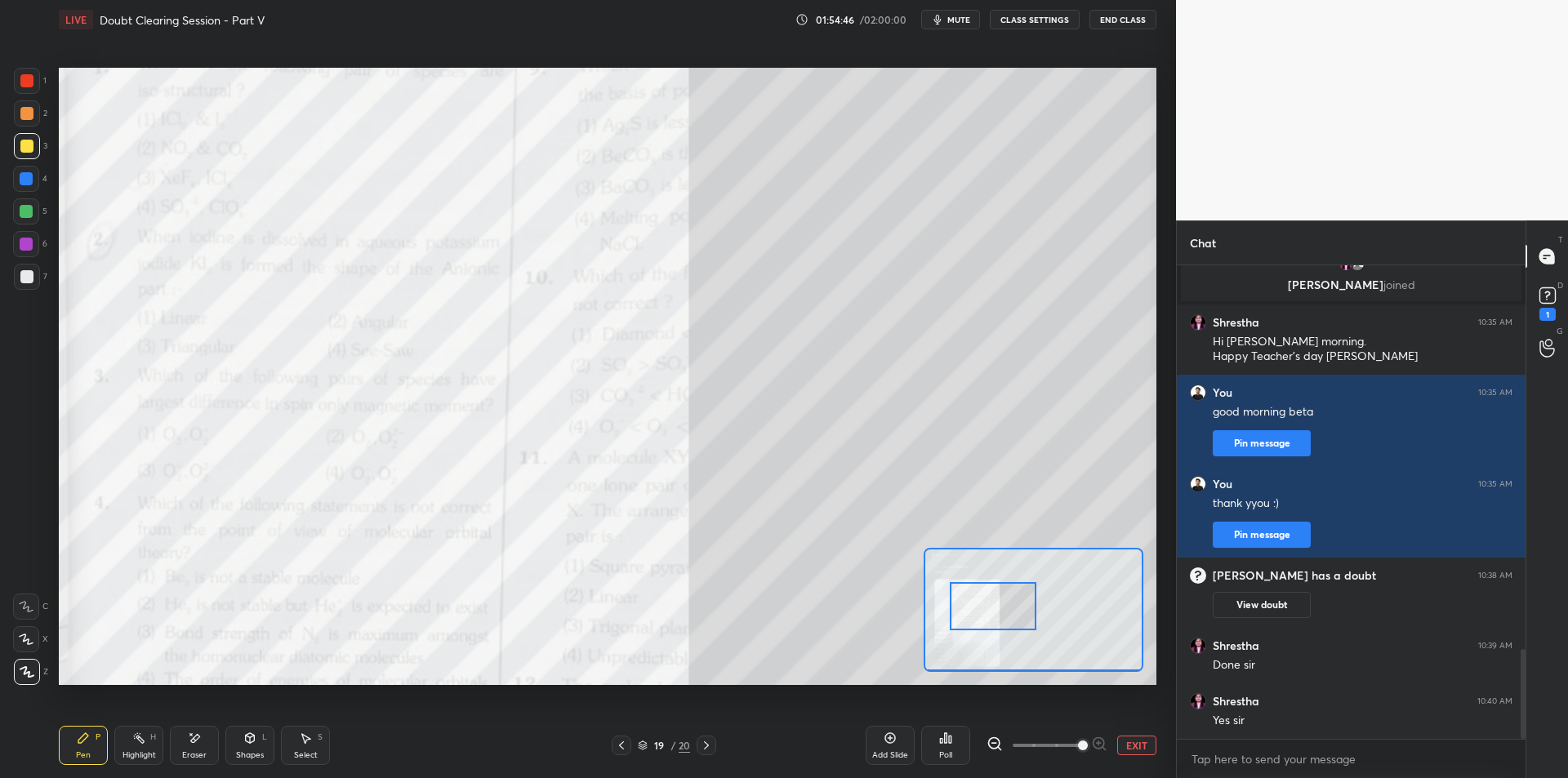
click at [1135, 740] on button "EXIT" at bounding box center [1136, 745] width 39 height 20
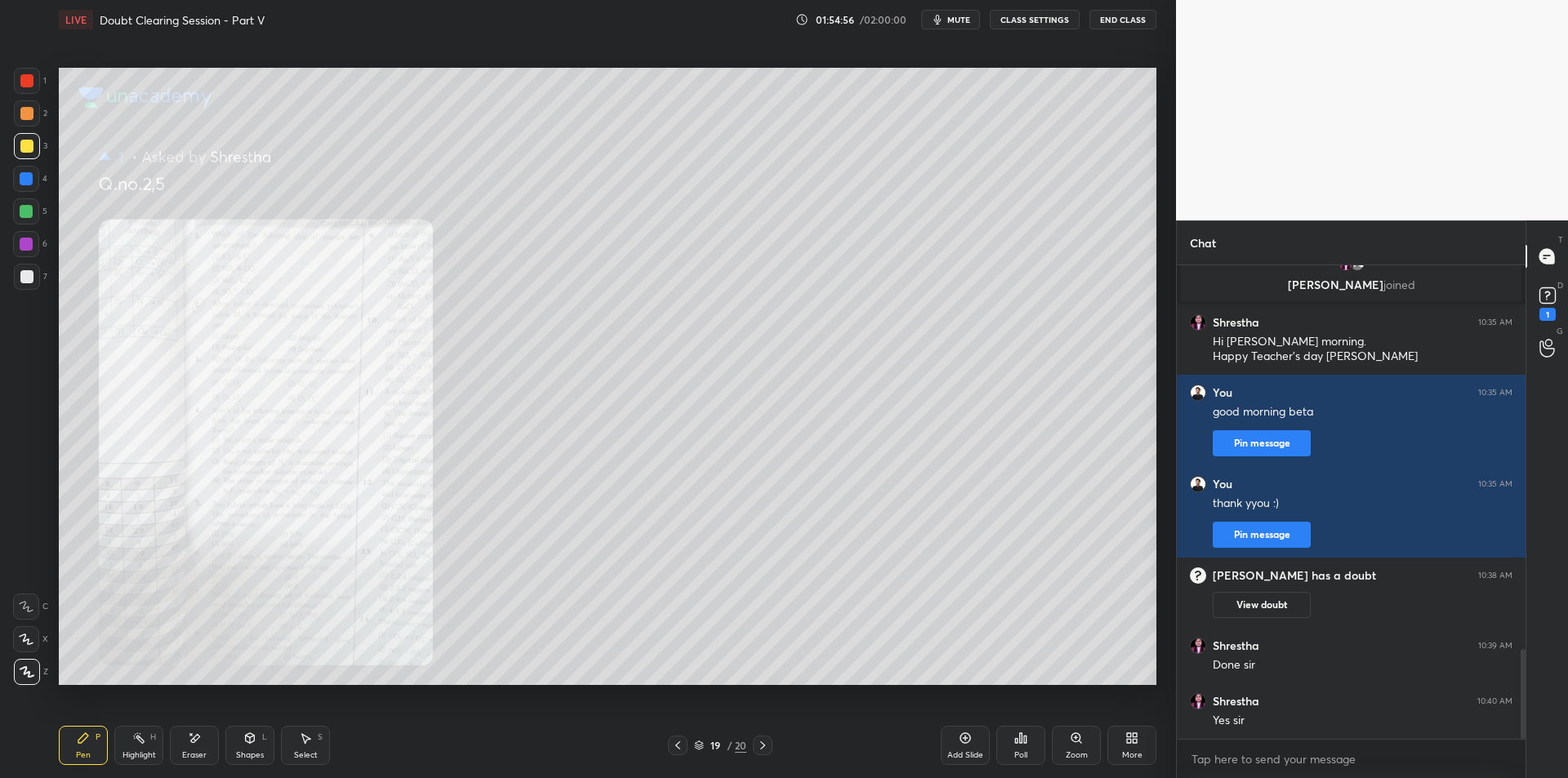
click at [26, 178] on div at bounding box center [26, 178] width 13 height 13
click at [33, 196] on div "4" at bounding box center [30, 182] width 34 height 33
click at [25, 207] on div at bounding box center [26, 211] width 13 height 13
click at [1088, 739] on div "Zoom" at bounding box center [1076, 745] width 49 height 39
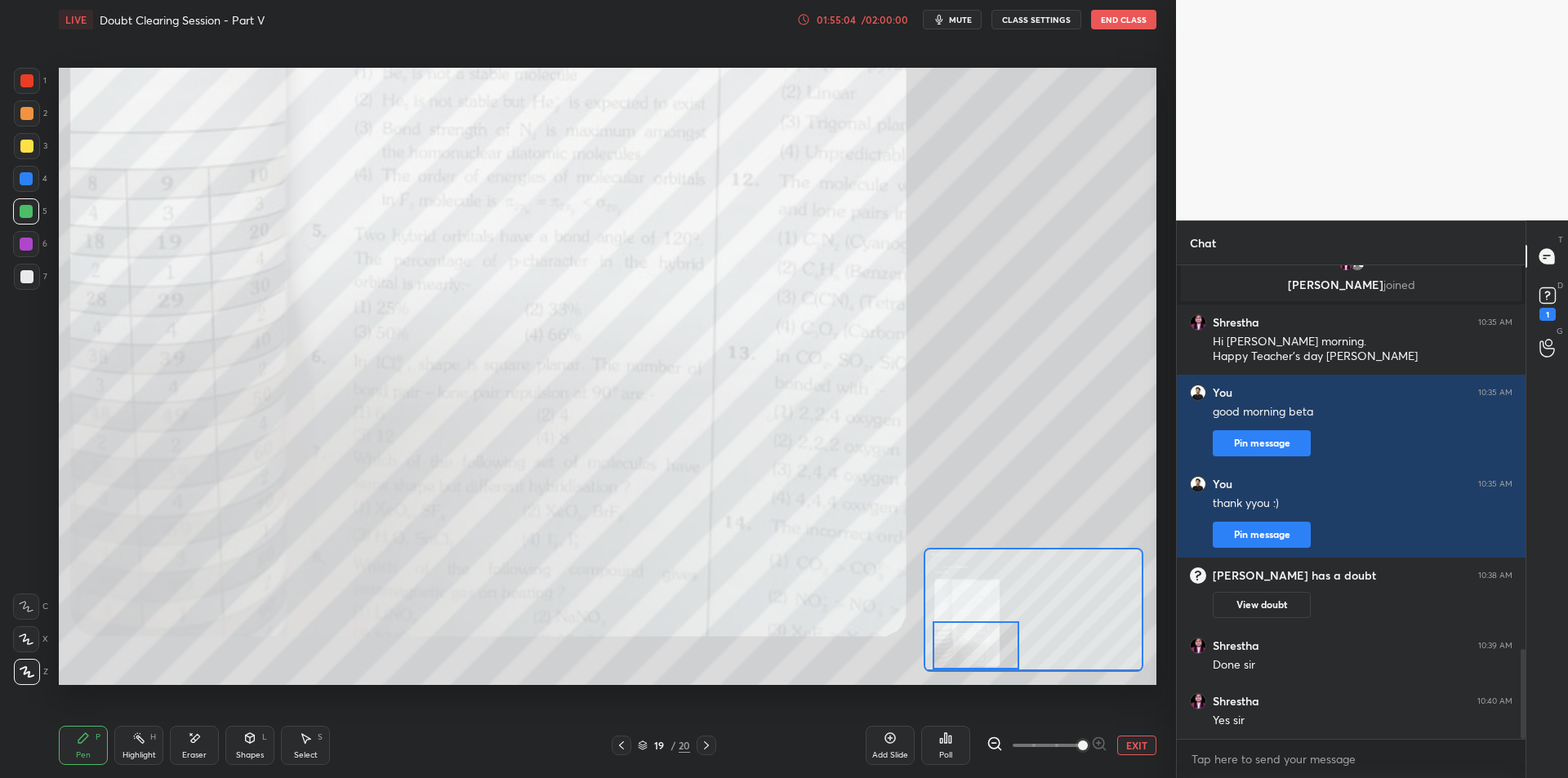
click at [27, 85] on div at bounding box center [26, 80] width 13 height 13
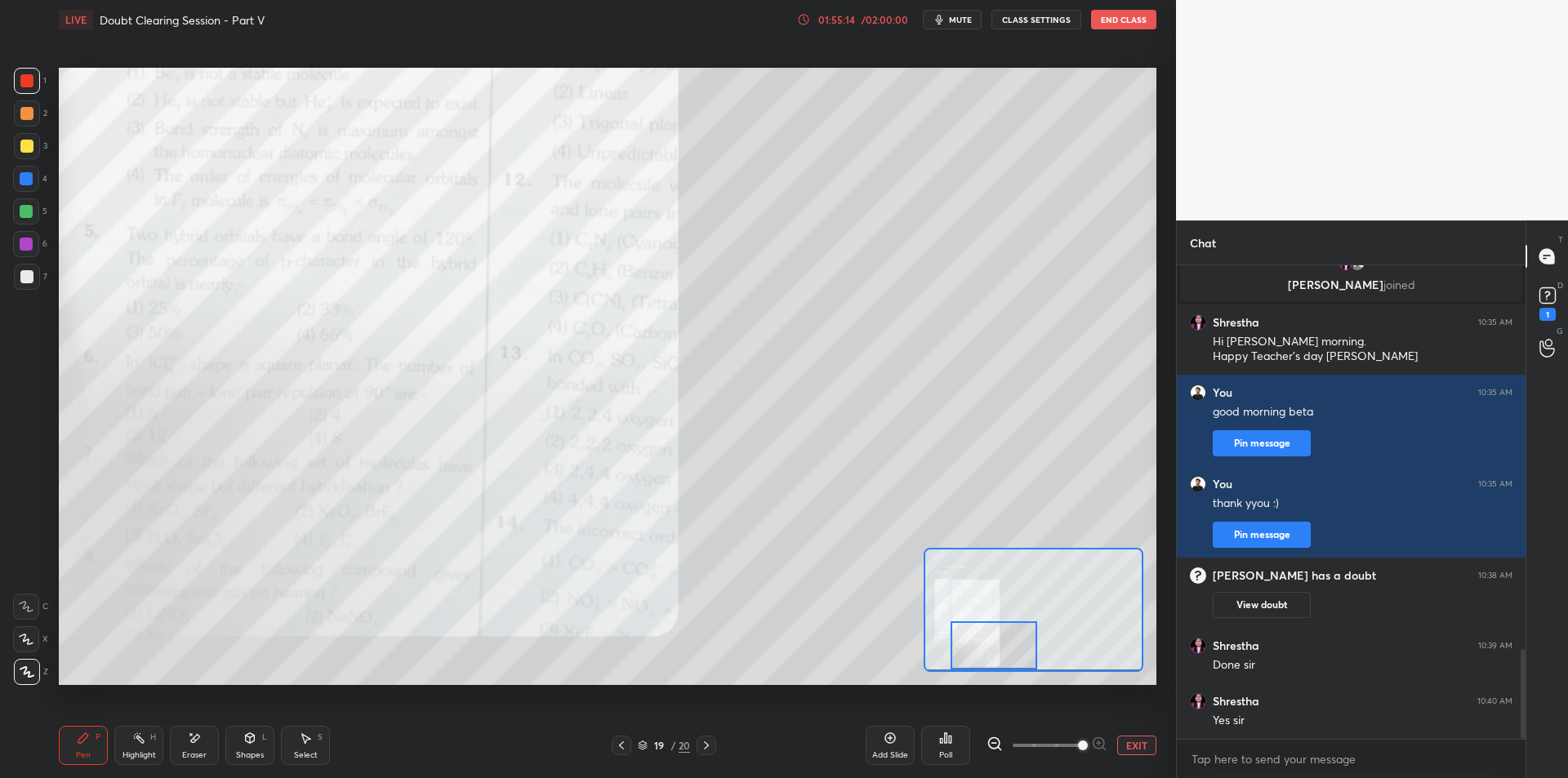
click at [9, 211] on div "1 2 3 4 5 6 7 C X Z E E Erase all H H" at bounding box center [26, 376] width 52 height 617
click at [44, 214] on div "5" at bounding box center [30, 211] width 34 height 26
click at [35, 249] on div at bounding box center [26, 244] width 26 height 26
click at [31, 277] on div at bounding box center [26, 276] width 13 height 13
click at [1122, 743] on button "EXIT" at bounding box center [1136, 745] width 39 height 20
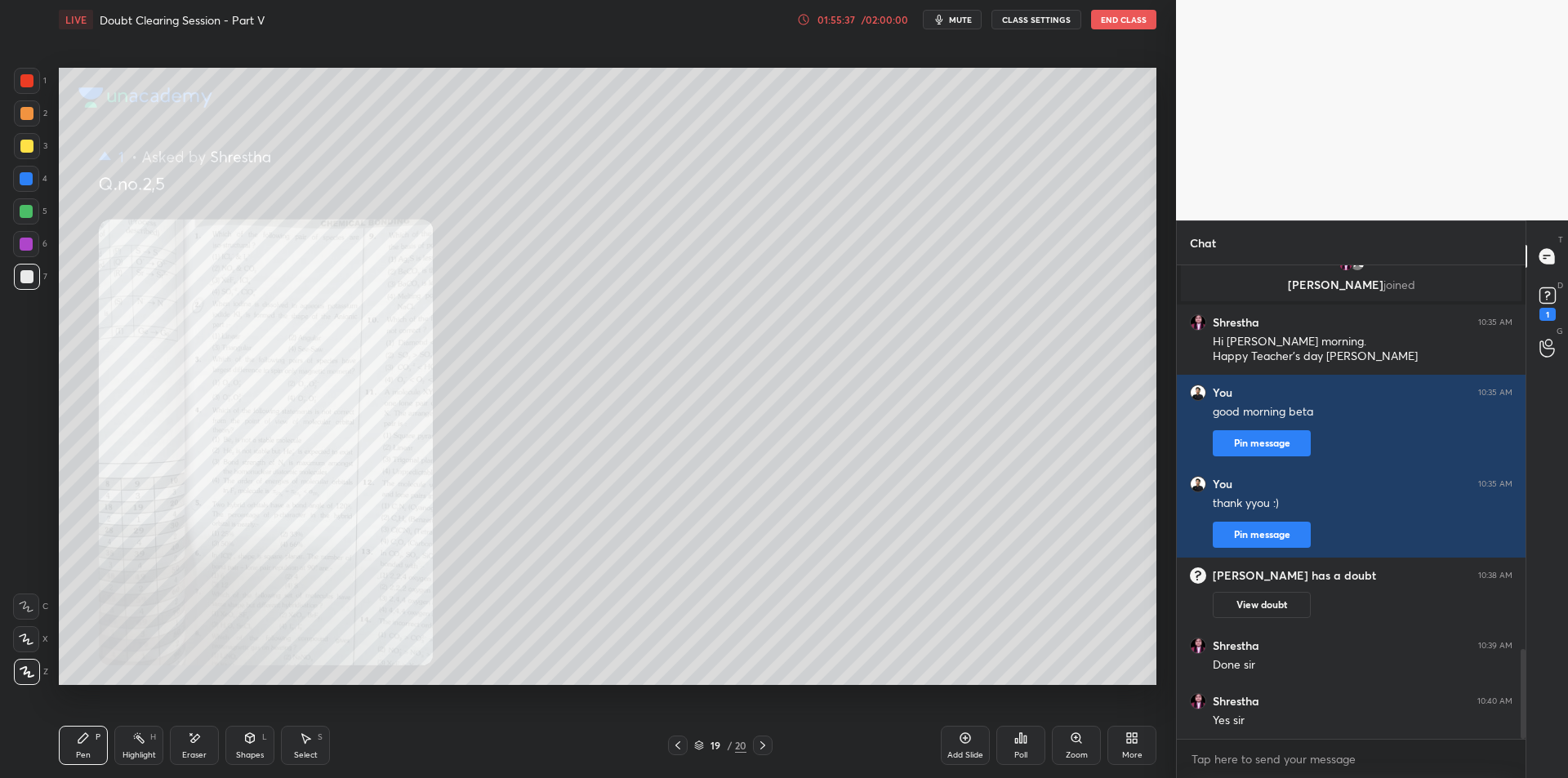
click at [1513, 302] on div "[PERSON_NAME] joined" at bounding box center [1350, 275] width 348 height 59
click at [767, 743] on icon at bounding box center [762, 745] width 13 height 13
click at [1086, 739] on div "Zoom" at bounding box center [1076, 745] width 49 height 39
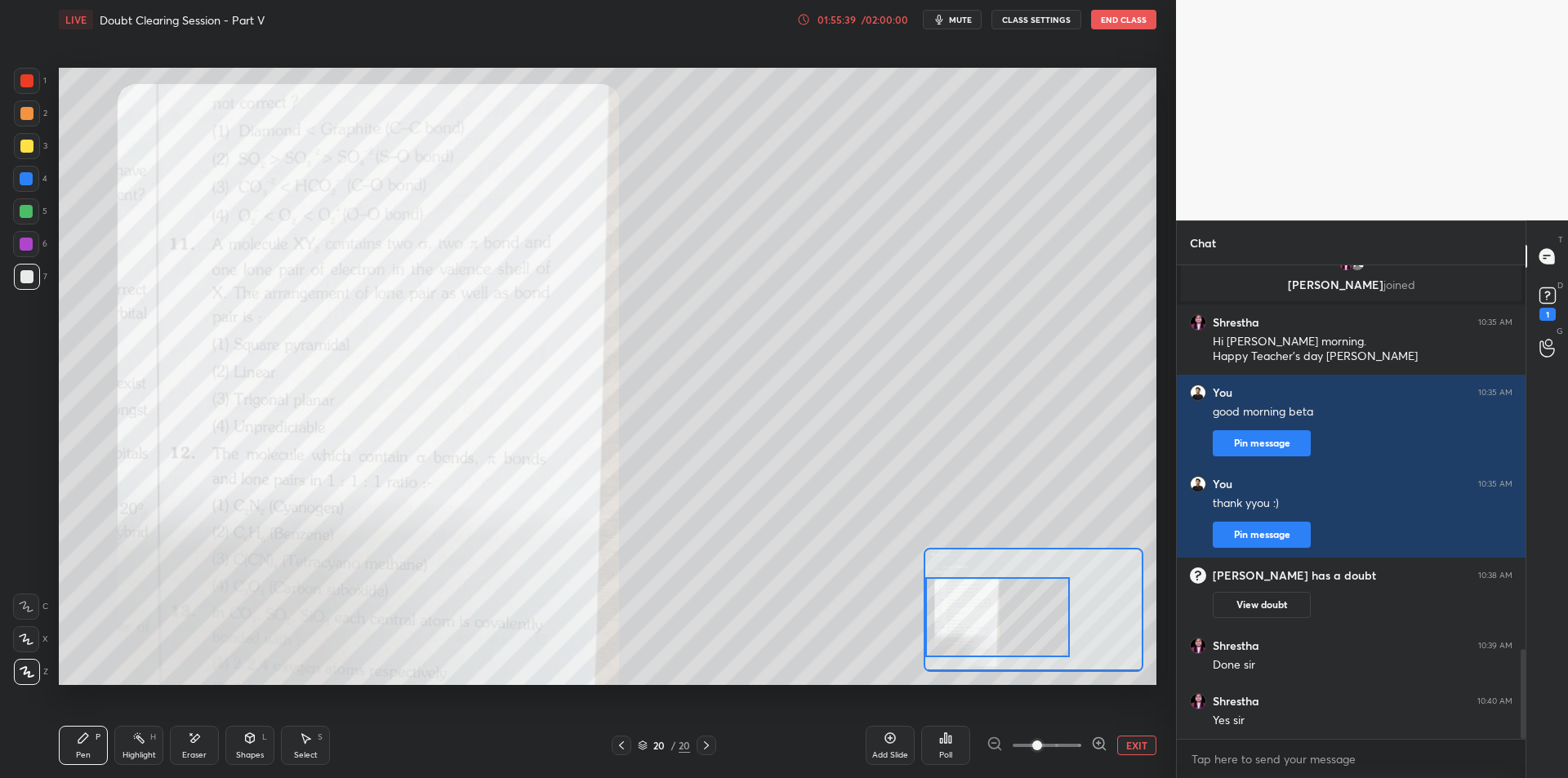
click at [959, 623] on div at bounding box center [998, 617] width 145 height 80
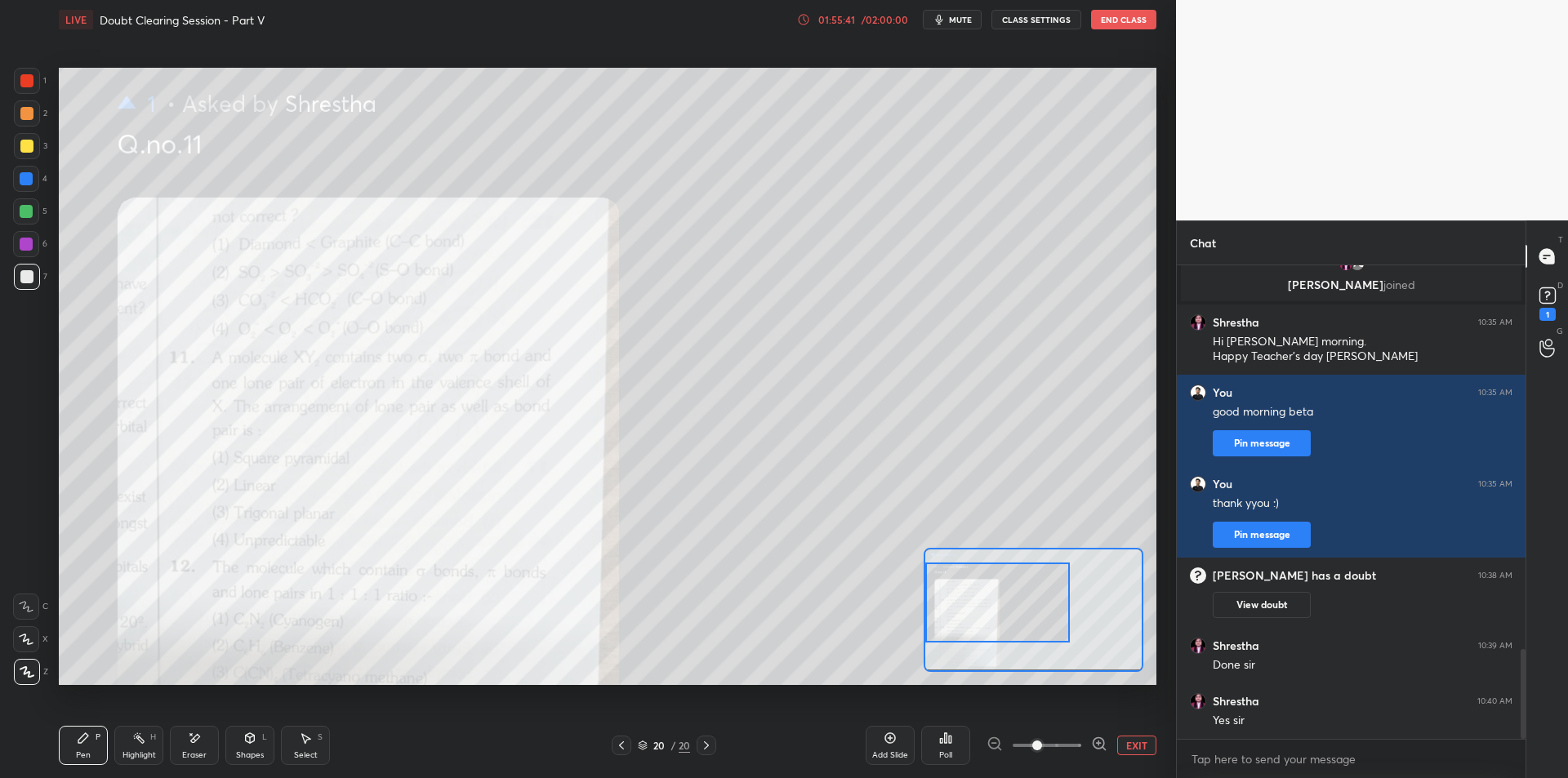
click at [32, 73] on div at bounding box center [27, 81] width 26 height 26
click at [29, 74] on div at bounding box center [26, 80] width 13 height 13
click at [21, 151] on div at bounding box center [26, 145] width 13 height 13
click at [37, 196] on div "4" at bounding box center [30, 182] width 34 height 33
click at [33, 217] on div at bounding box center [26, 211] width 26 height 26
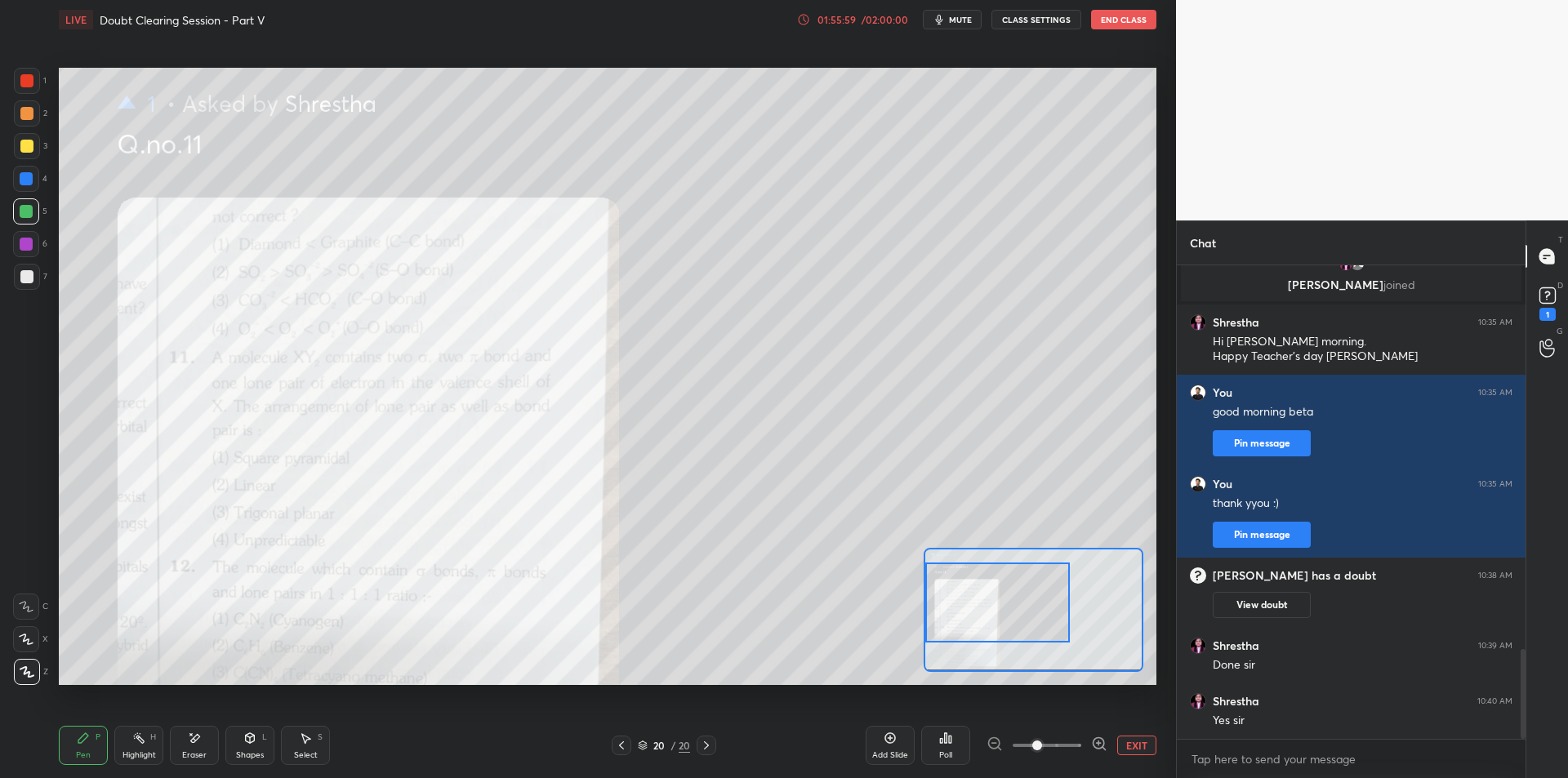
click at [15, 245] on div at bounding box center [26, 244] width 26 height 26
click at [31, 283] on div at bounding box center [27, 277] width 26 height 26
click at [22, 77] on div at bounding box center [26, 80] width 13 height 13
click at [1141, 744] on button "EXIT" at bounding box center [1136, 745] width 39 height 20
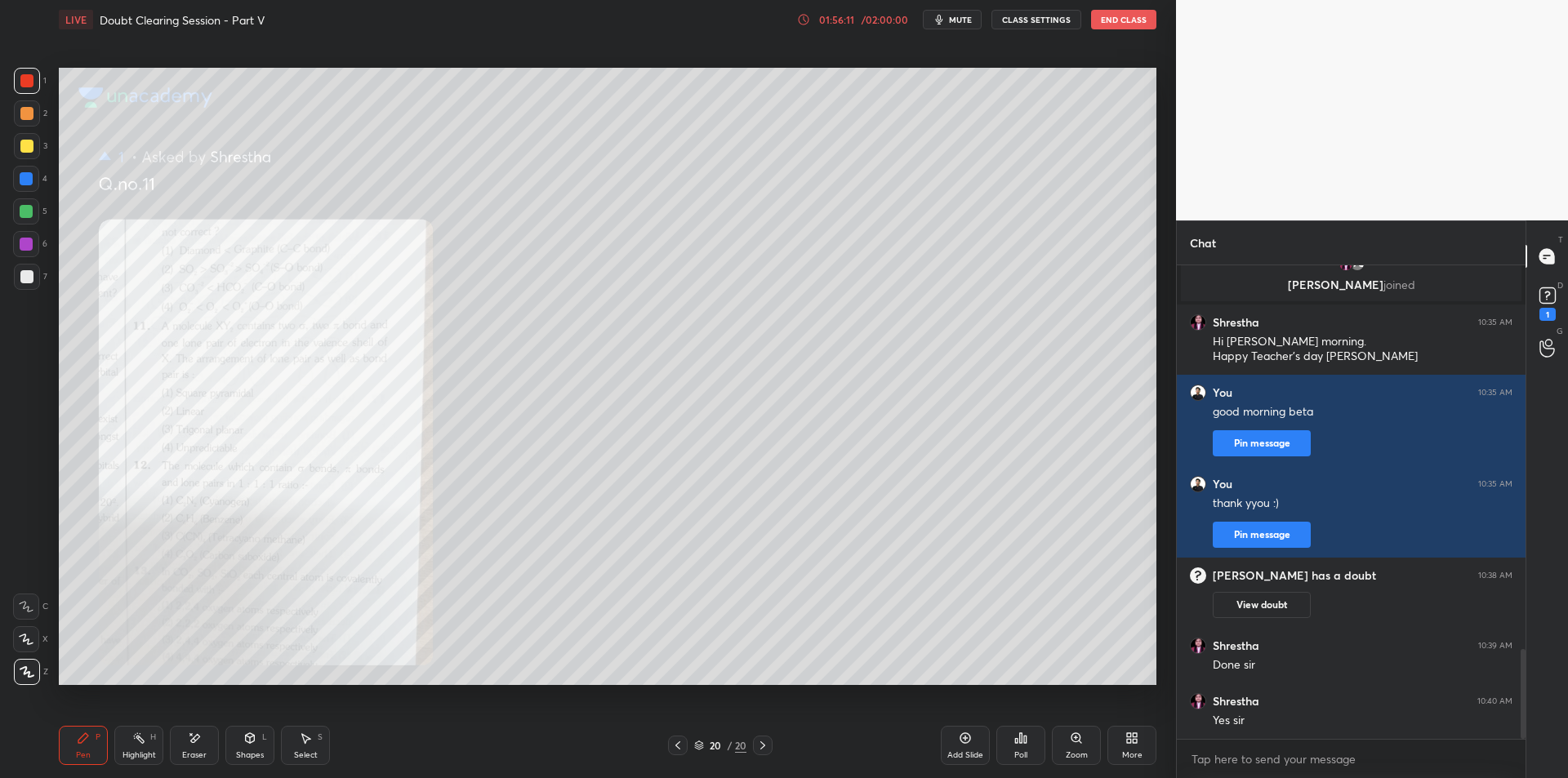
click at [20, 137] on div at bounding box center [27, 146] width 26 height 26
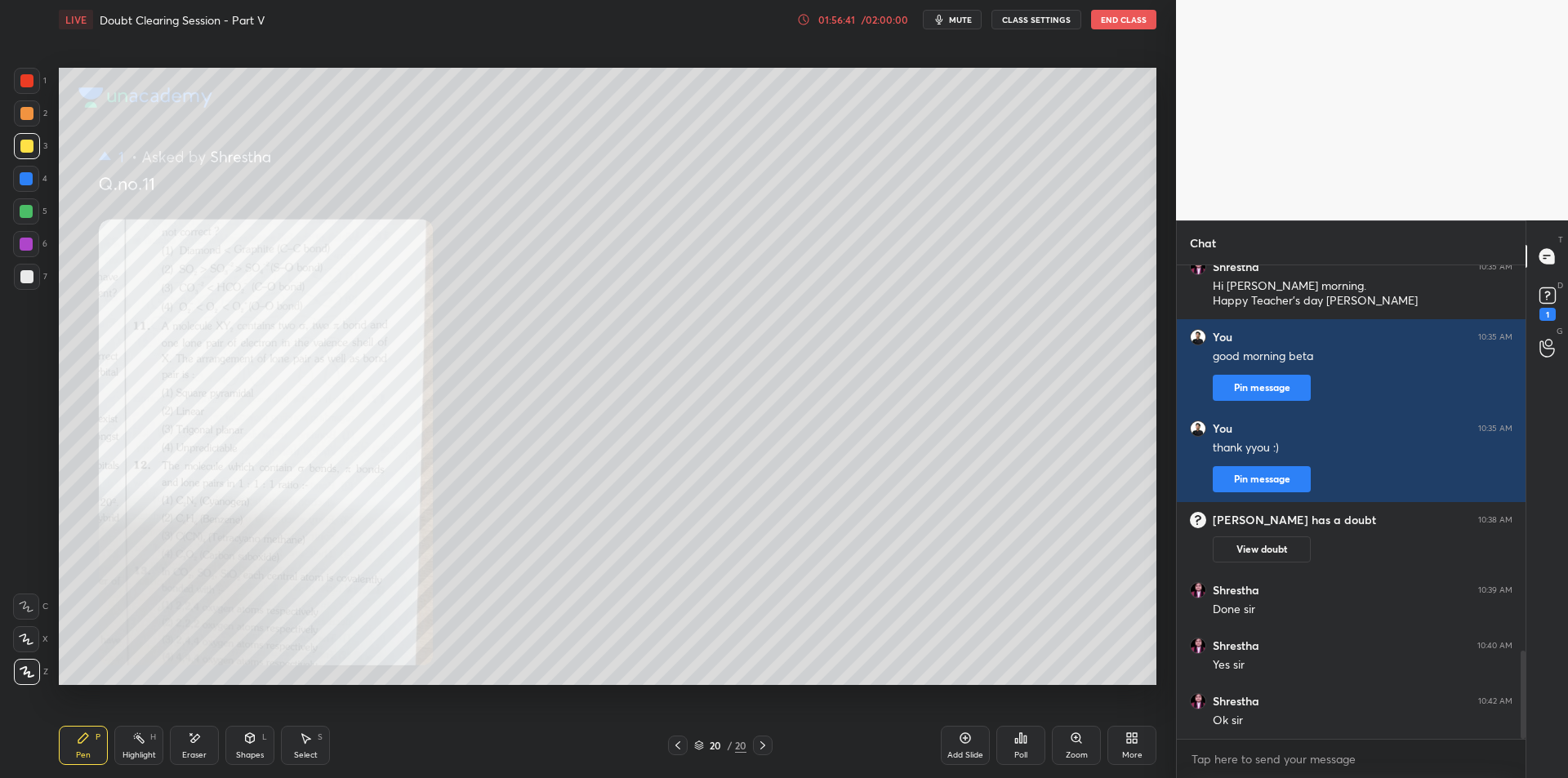
click at [17, 223] on div at bounding box center [26, 211] width 26 height 26
click at [20, 249] on div at bounding box center [26, 244] width 13 height 13
click at [27, 272] on div at bounding box center [26, 276] width 13 height 13
click at [1552, 305] on icon at bounding box center [1547, 295] width 24 height 24
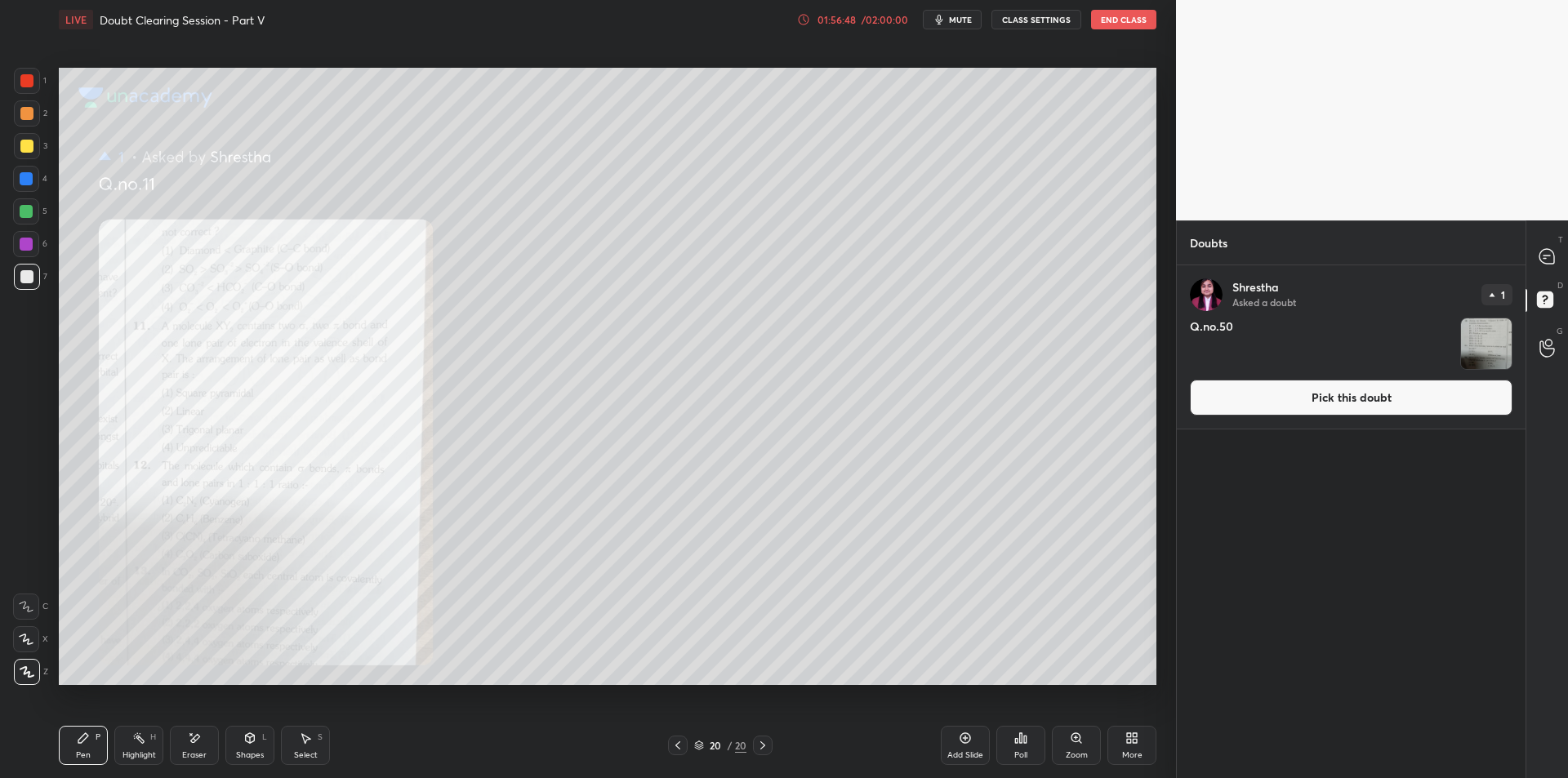
click at [1514, 319] on div "[PERSON_NAME] Asked a doubt 1 Q.no.50 Pick this doubt" at bounding box center [1350, 347] width 348 height 164
click at [1489, 325] on img "grid" at bounding box center [1486, 344] width 50 height 50
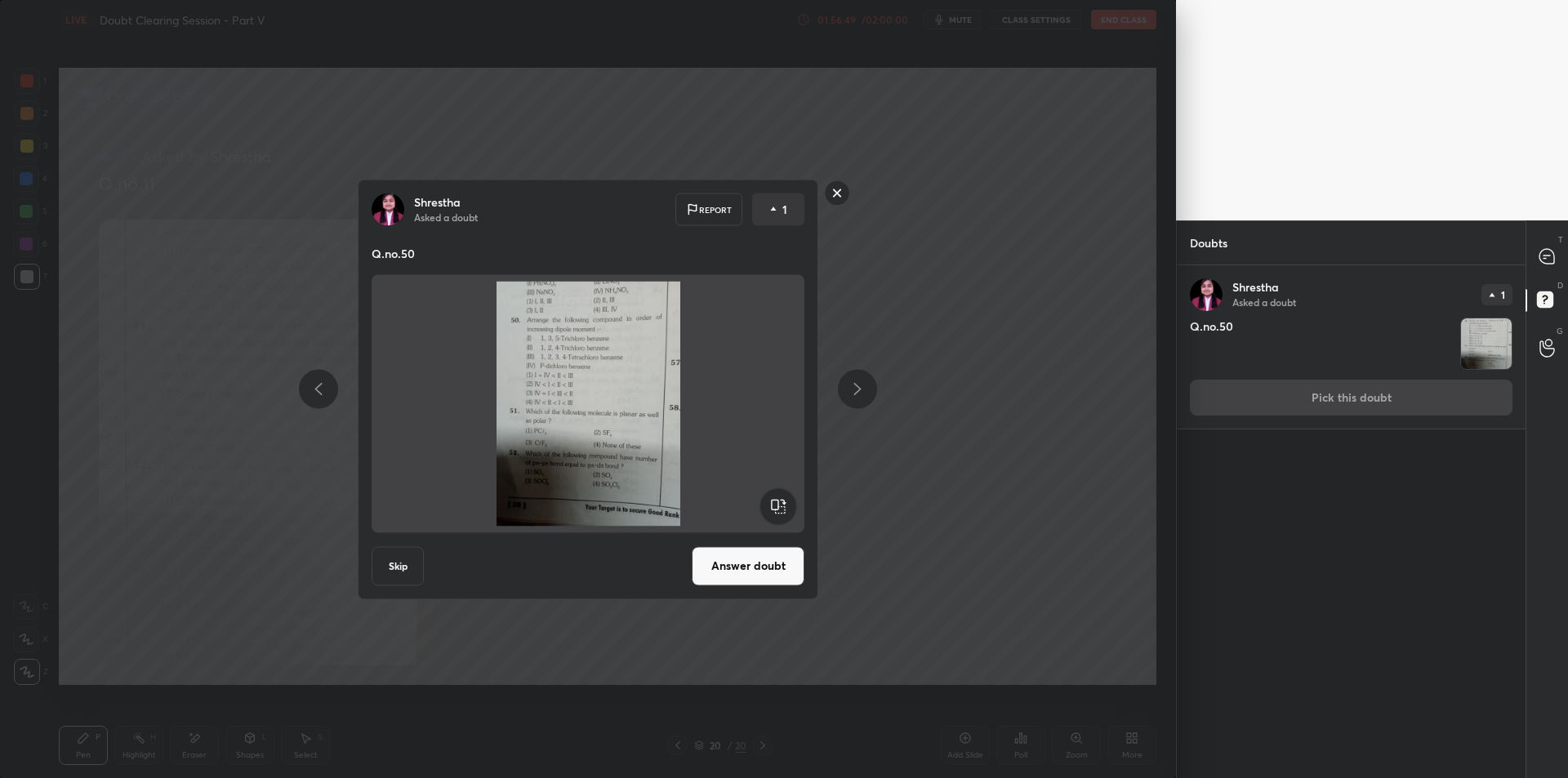
click at [1551, 261] on icon at bounding box center [1546, 256] width 15 height 15
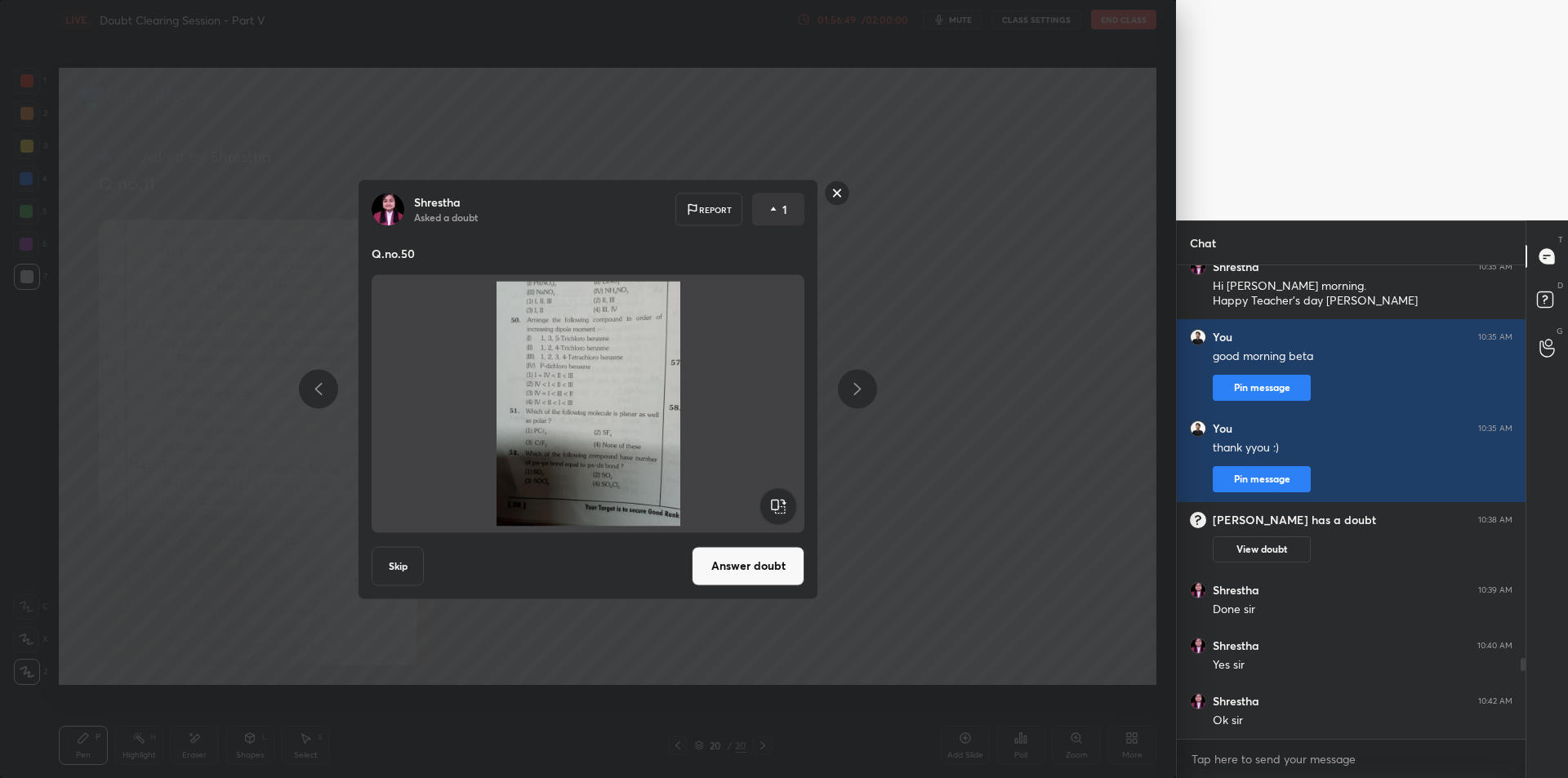
scroll to position [468, 344]
click at [750, 571] on button "Answer doubt" at bounding box center [747, 565] width 112 height 39
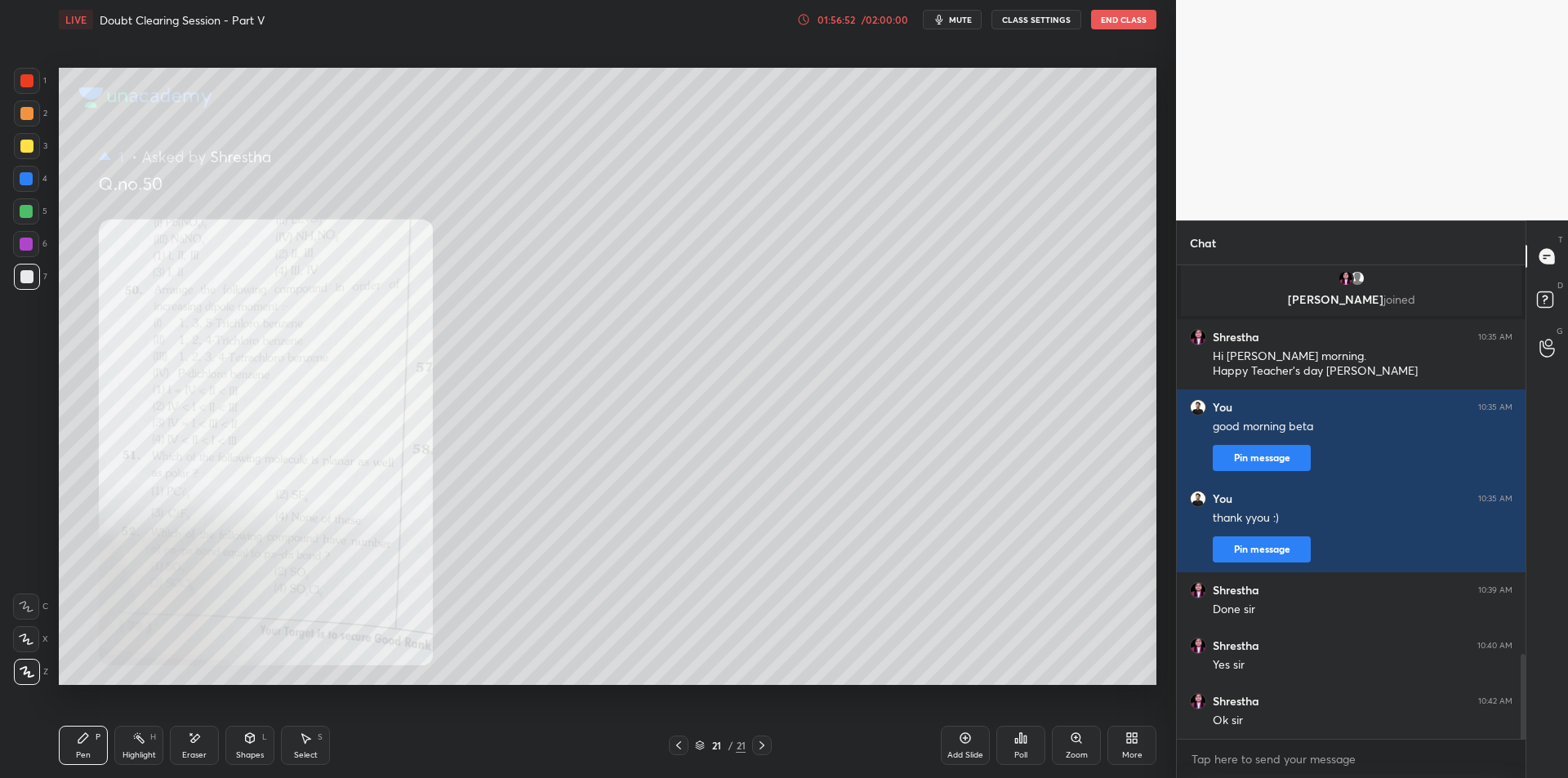
scroll to position [2179, 0]
click at [1080, 741] on icon at bounding box center [1075, 737] width 9 height 9
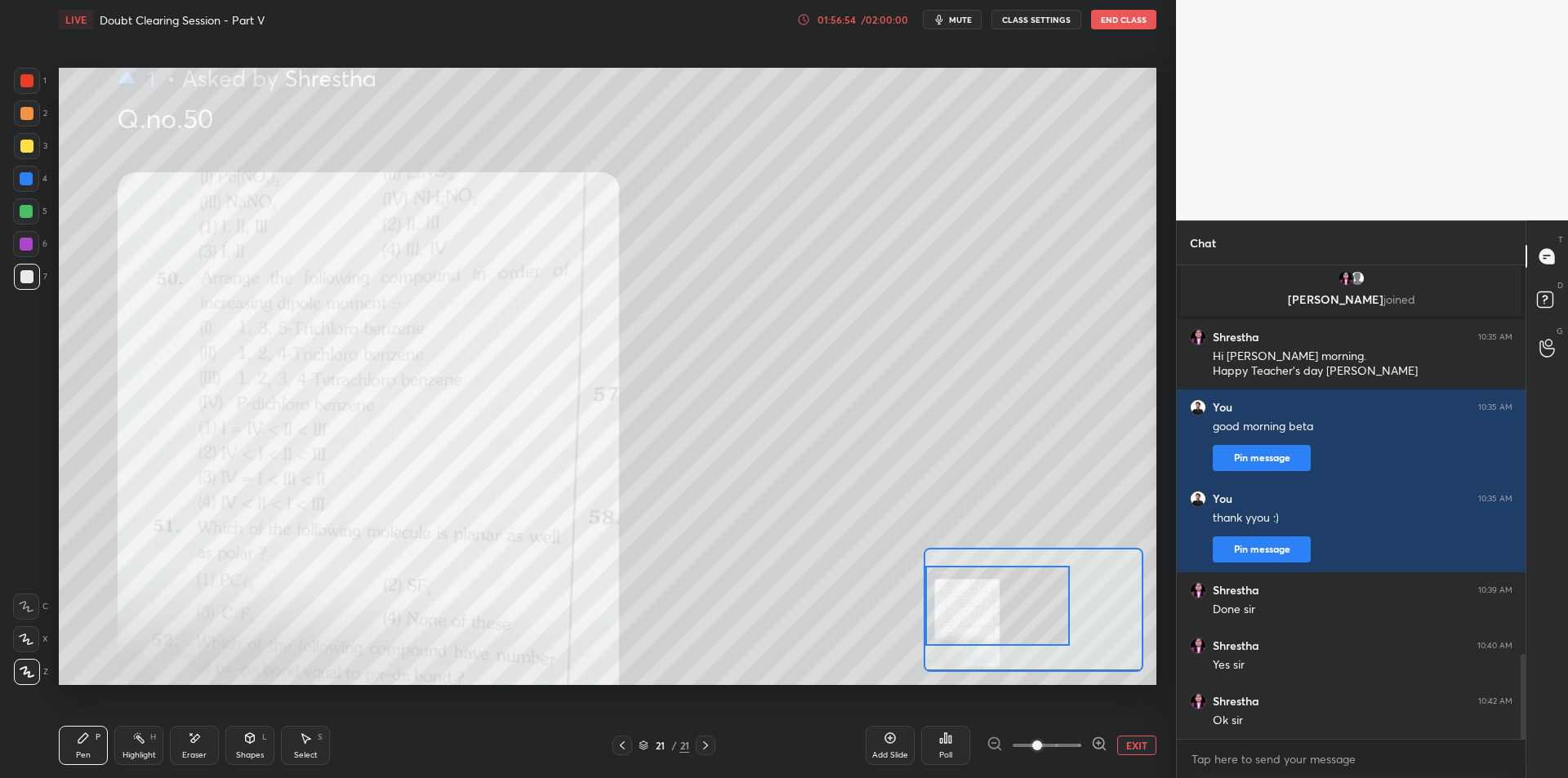
click at [994, 600] on div at bounding box center [998, 606] width 145 height 80
click at [994, 598] on div at bounding box center [998, 606] width 145 height 80
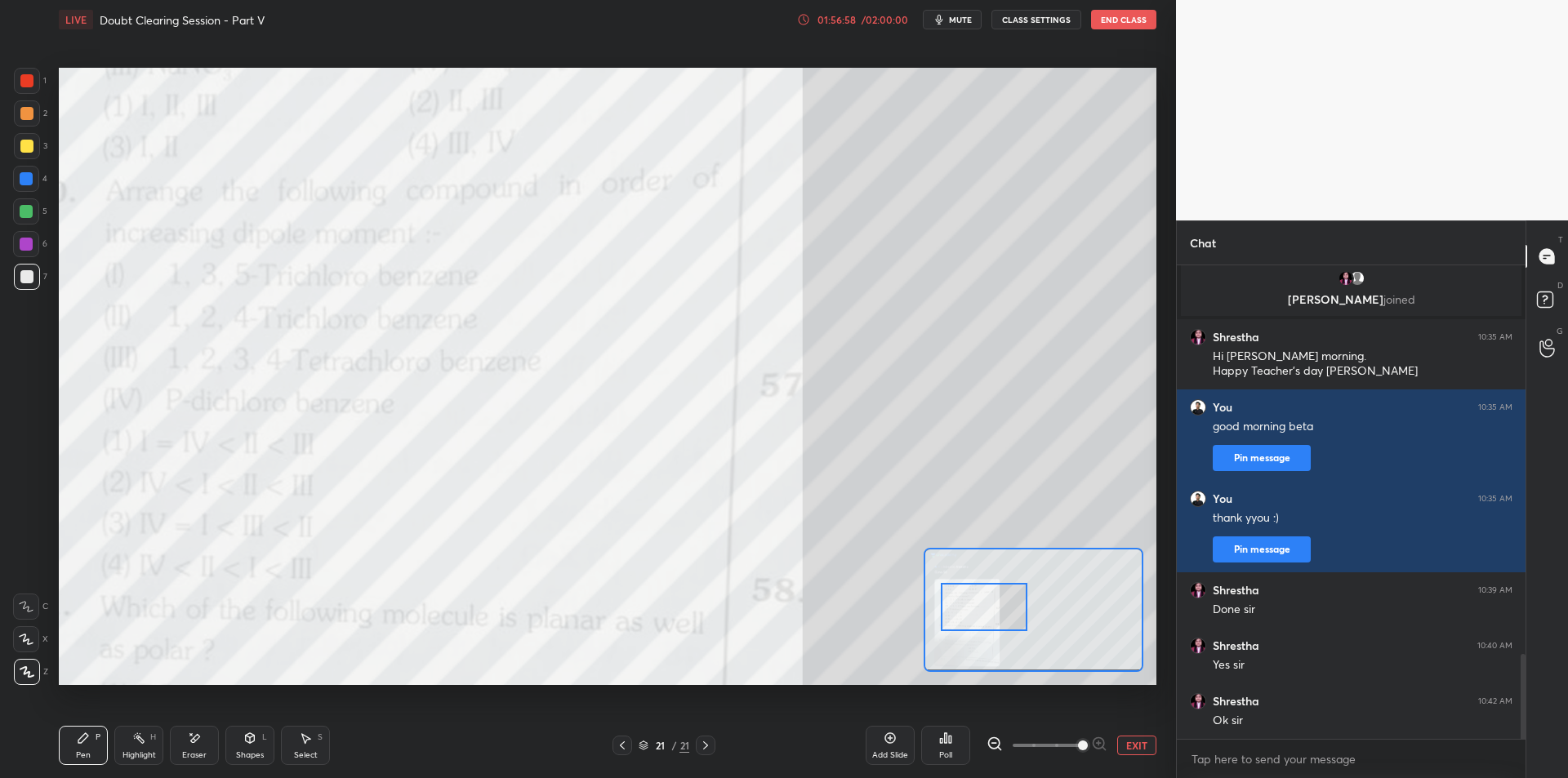
click at [41, 73] on div "1" at bounding box center [30, 81] width 33 height 26
click at [7, 188] on div "1 2 3 4 5 6 7 C X Z E E Erase all H H" at bounding box center [26, 376] width 52 height 617
click at [22, 213] on div at bounding box center [26, 211] width 13 height 13
click at [33, 234] on div at bounding box center [26, 244] width 26 height 26
click at [34, 278] on div at bounding box center [27, 277] width 26 height 26
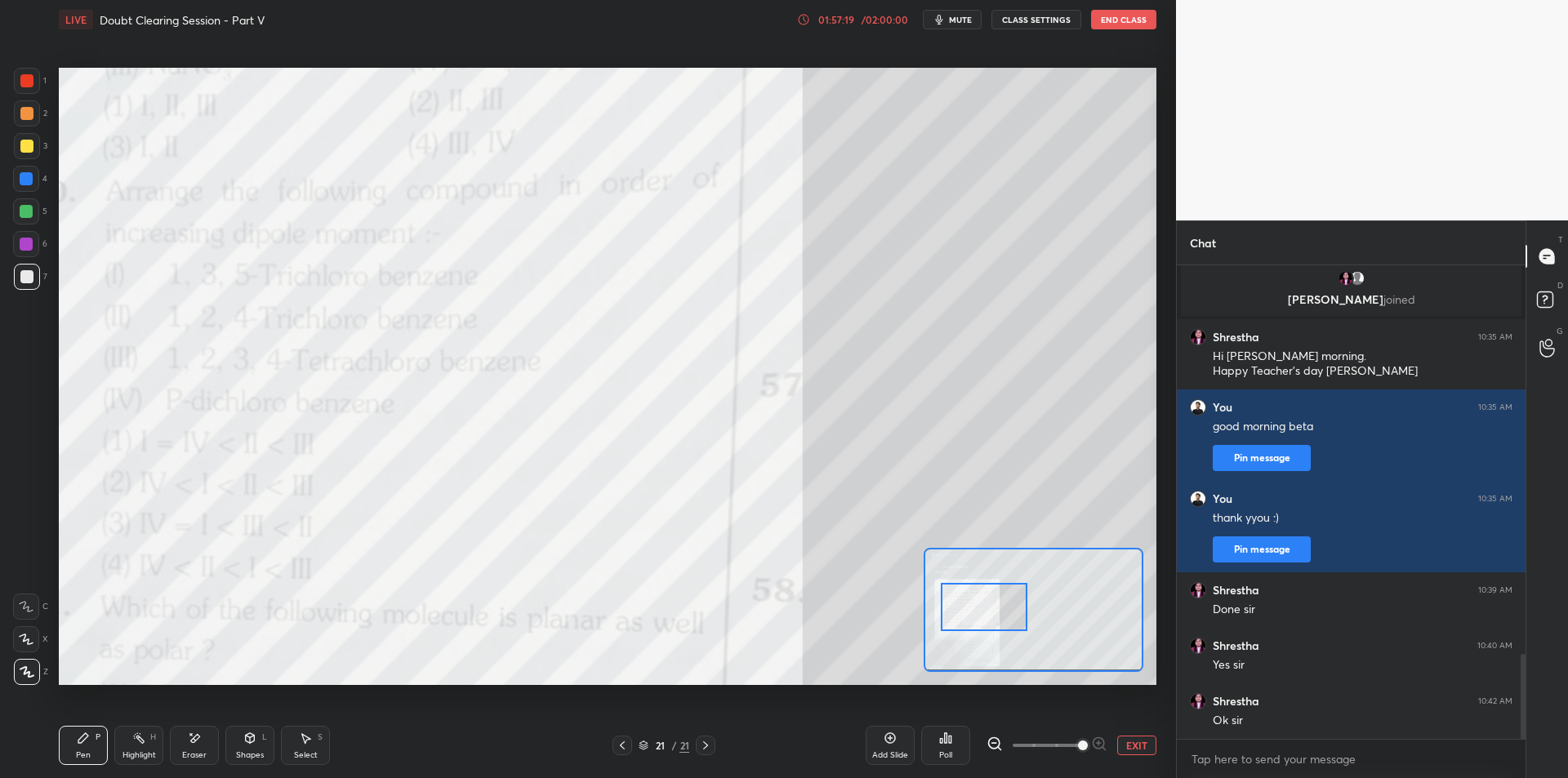
click at [1134, 741] on button "EXIT" at bounding box center [1136, 745] width 39 height 20
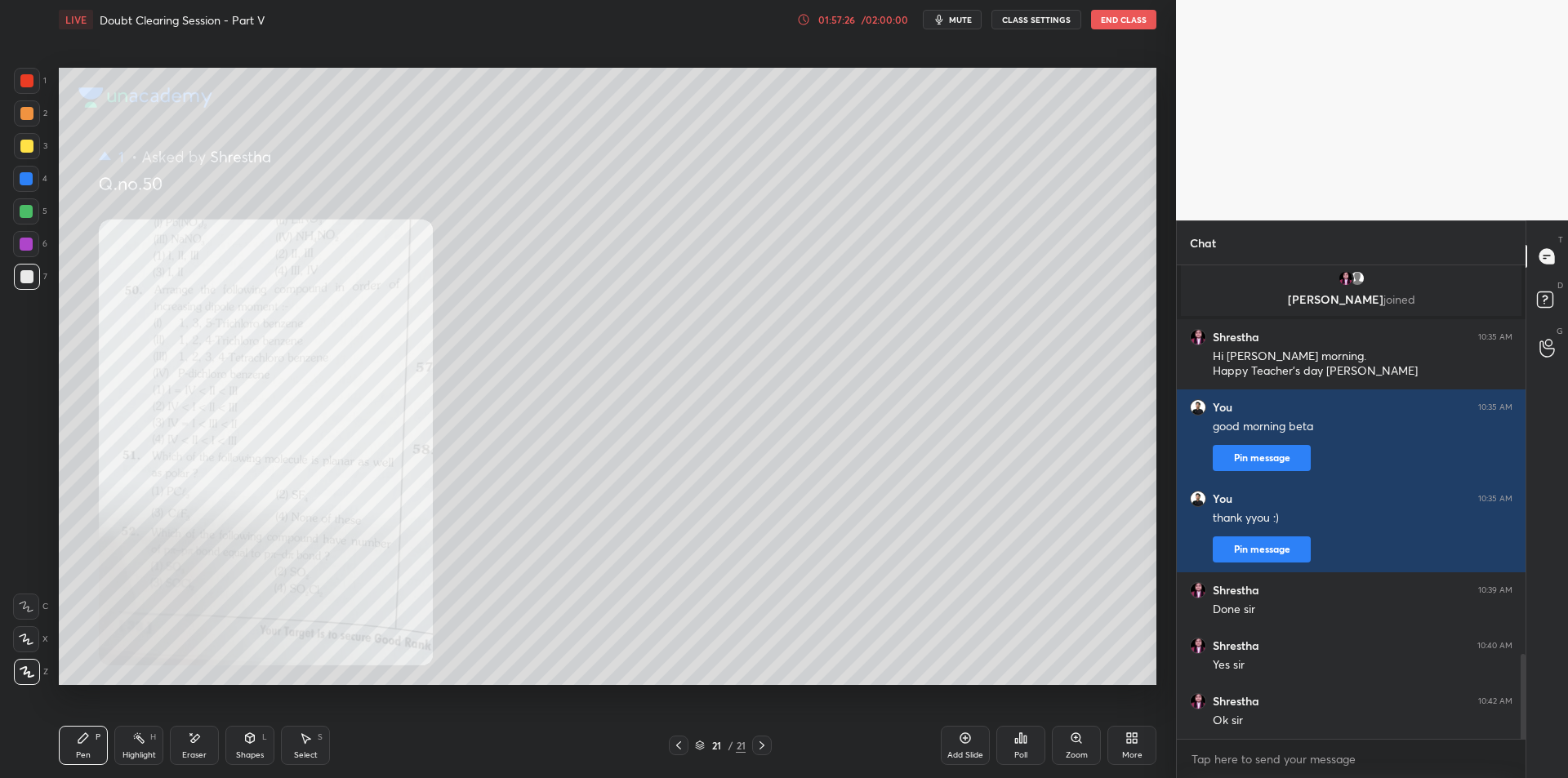
click at [44, 81] on div "1" at bounding box center [30, 81] width 33 height 26
click at [33, 158] on div at bounding box center [27, 146] width 26 height 26
click at [30, 183] on div at bounding box center [26, 178] width 13 height 13
click at [30, 205] on div at bounding box center [26, 211] width 13 height 13
click at [31, 211] on div at bounding box center [26, 211] width 13 height 13
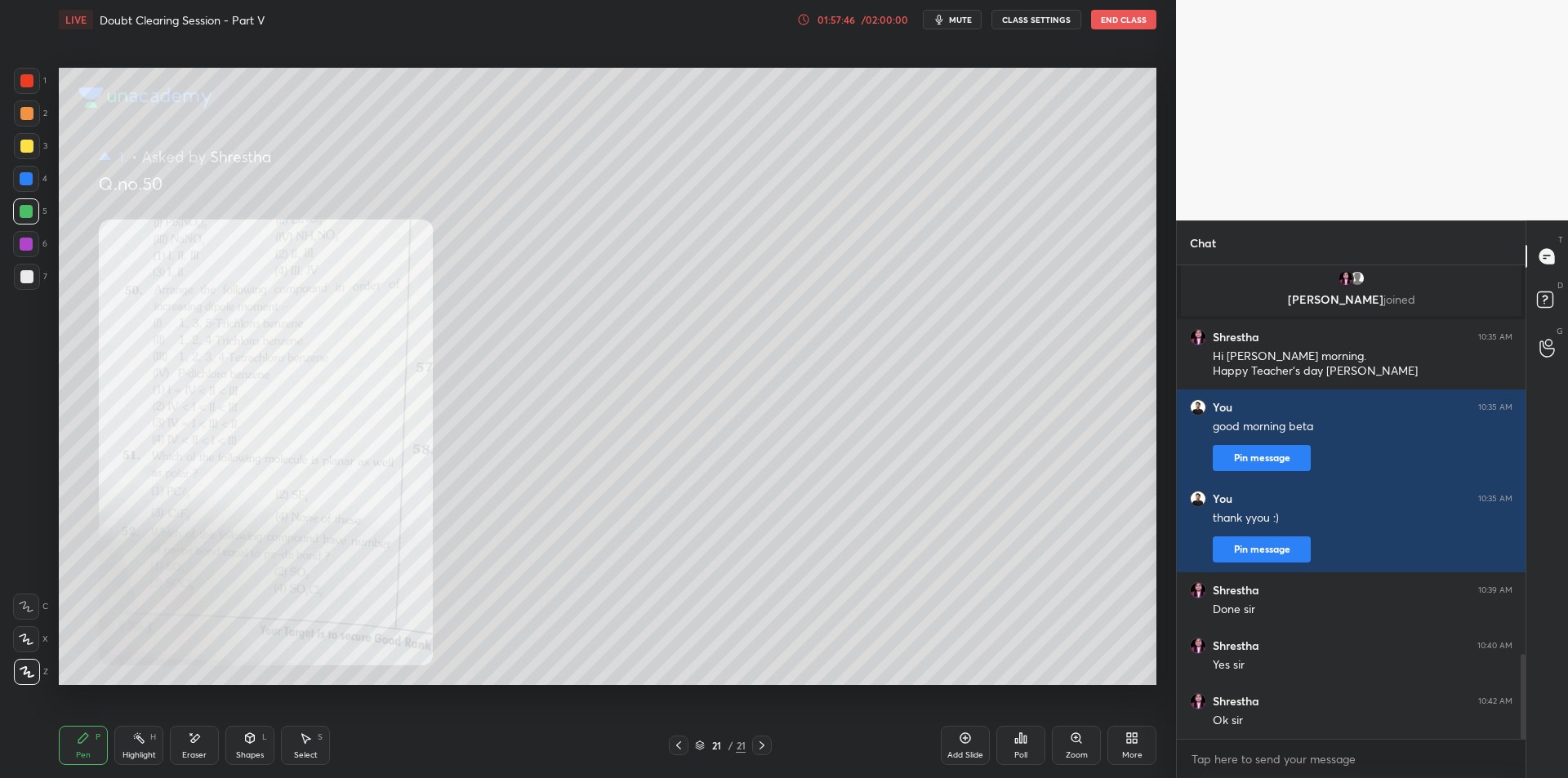
click at [17, 247] on div at bounding box center [26, 244] width 26 height 26
click at [20, 285] on div at bounding box center [27, 277] width 26 height 26
click at [1094, 748] on div "Zoom" at bounding box center [1076, 745] width 49 height 39
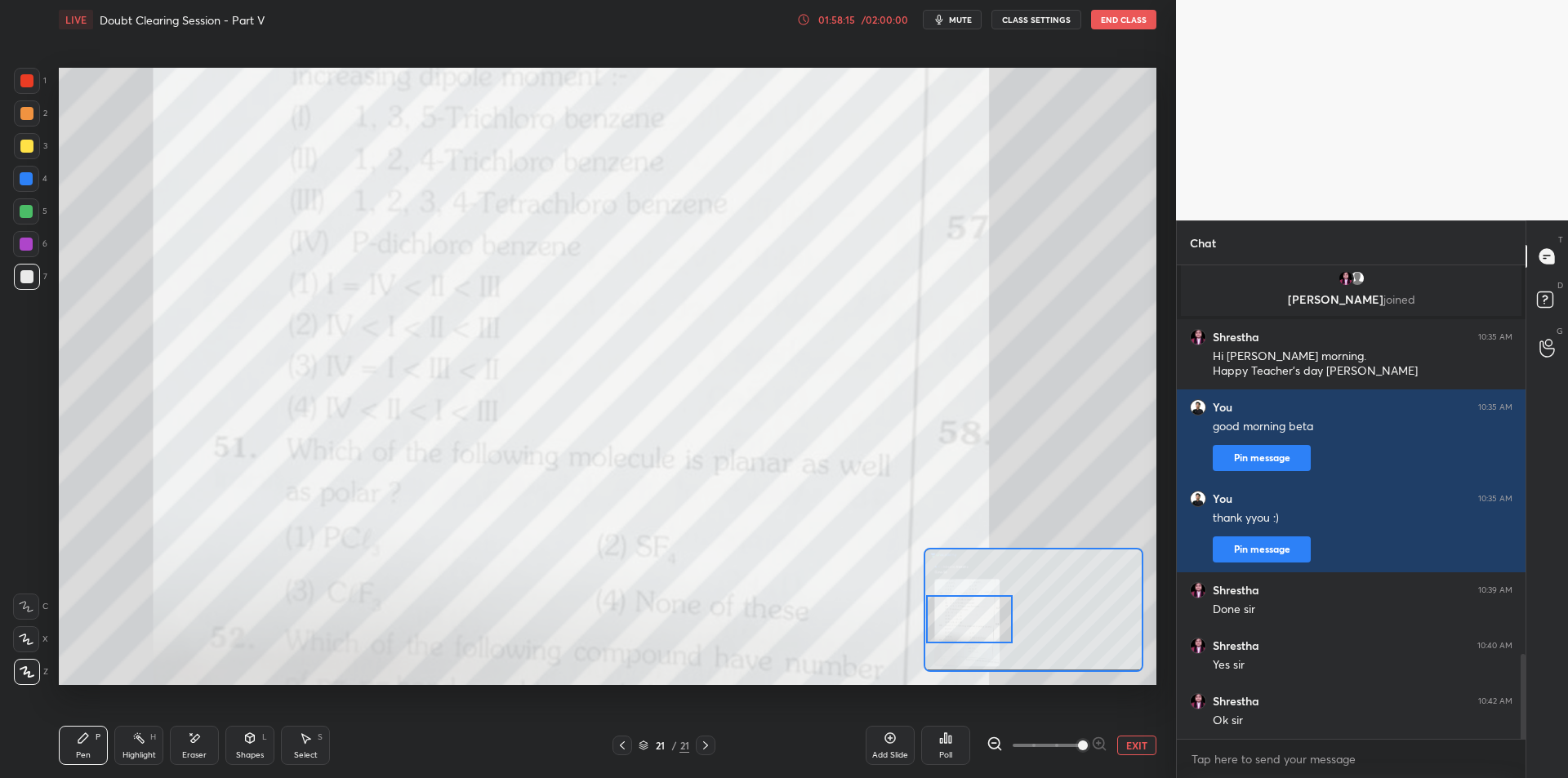
click at [33, 84] on div at bounding box center [26, 80] width 13 height 13
click at [1128, 742] on button "EXIT" at bounding box center [1136, 745] width 39 height 20
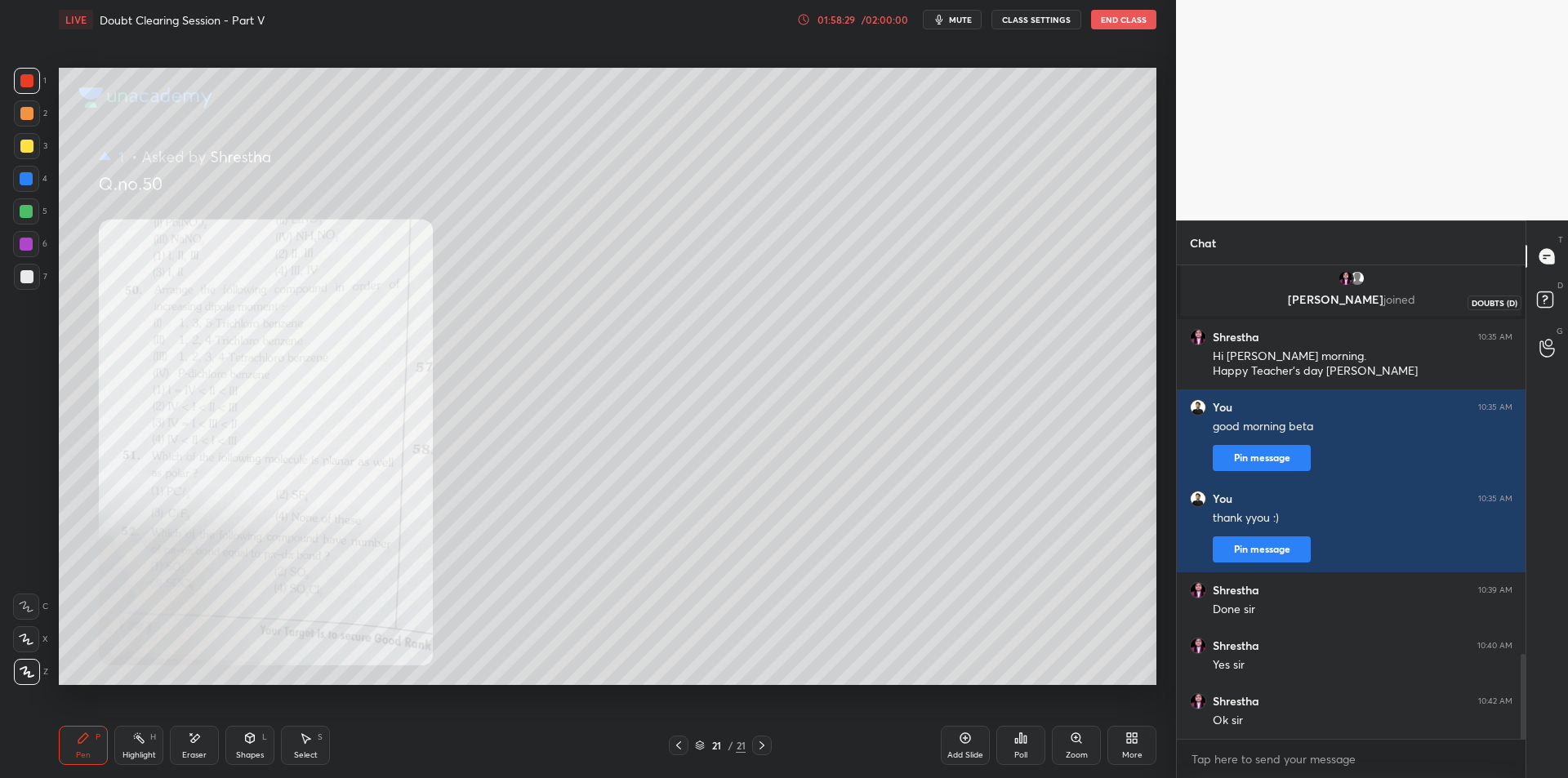
click at [1552, 299] on rect at bounding box center [1544, 300] width 16 height 16
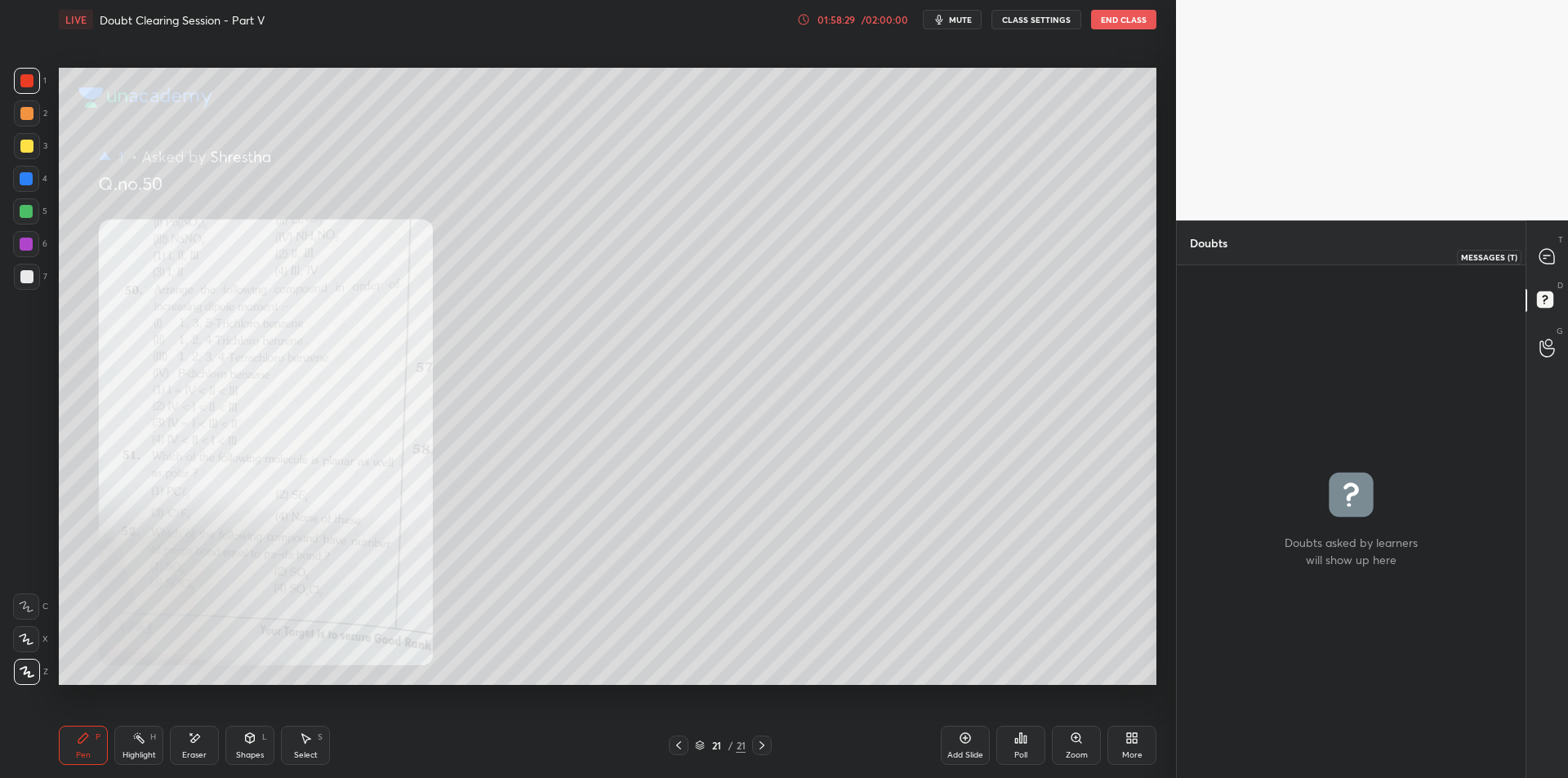
click at [1552, 266] on div at bounding box center [1548, 257] width 33 height 30
click at [1529, 302] on div "D Doubts (D)" at bounding box center [1547, 302] width 42 height 46
click at [1535, 252] on div at bounding box center [1548, 257] width 33 height 30
type textarea "x"
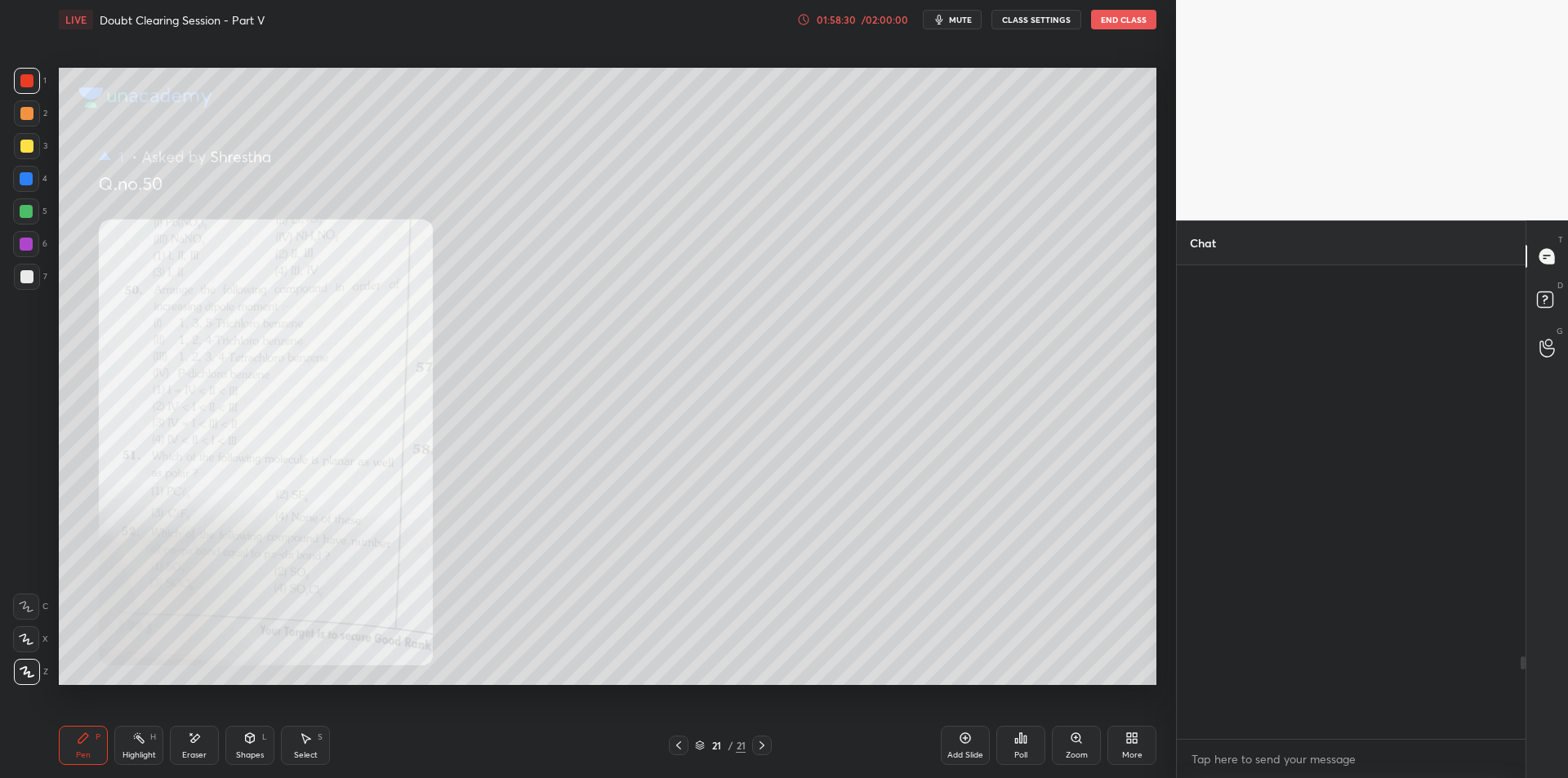
scroll to position [468, 344]
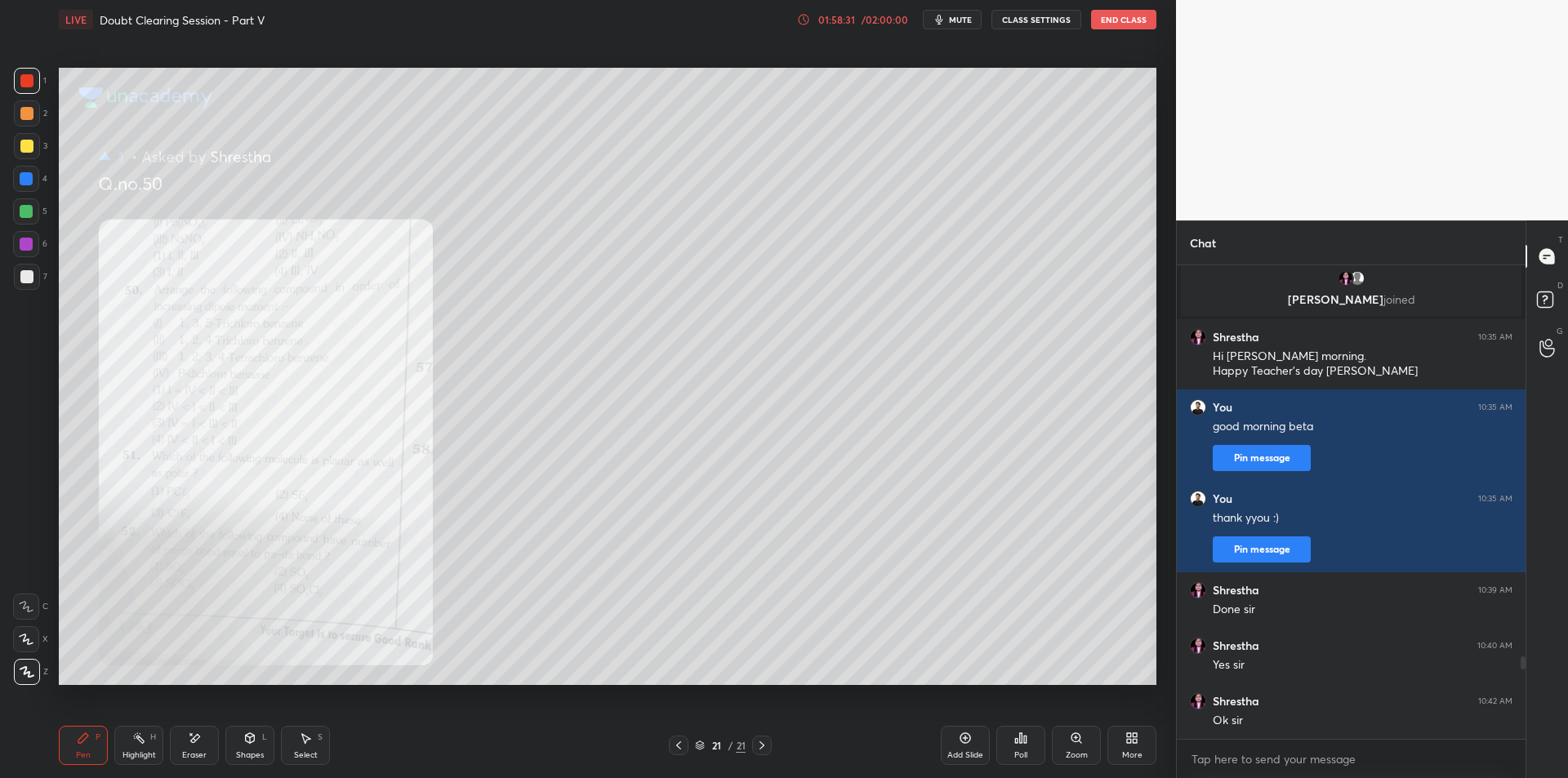
click at [699, 755] on div "21 / 21" at bounding box center [720, 745] width 103 height 20
click at [677, 756] on div "Pen P Highlight H Eraser Shapes L Select S 21 / 21 Add Slide Poll Zoom More" at bounding box center [608, 745] width 1098 height 65
click at [676, 758] on div "Pen P Highlight H Eraser Shapes L Select S 21 / 21 Add Slide Poll Zoom More" at bounding box center [608, 745] width 1098 height 65
click at [674, 755] on div "Pen P Highlight H Eraser Shapes L Select S 21 / 21 Add Slide Poll Zoom More" at bounding box center [608, 745] width 1098 height 65
click at [673, 754] on div at bounding box center [678, 745] width 20 height 20
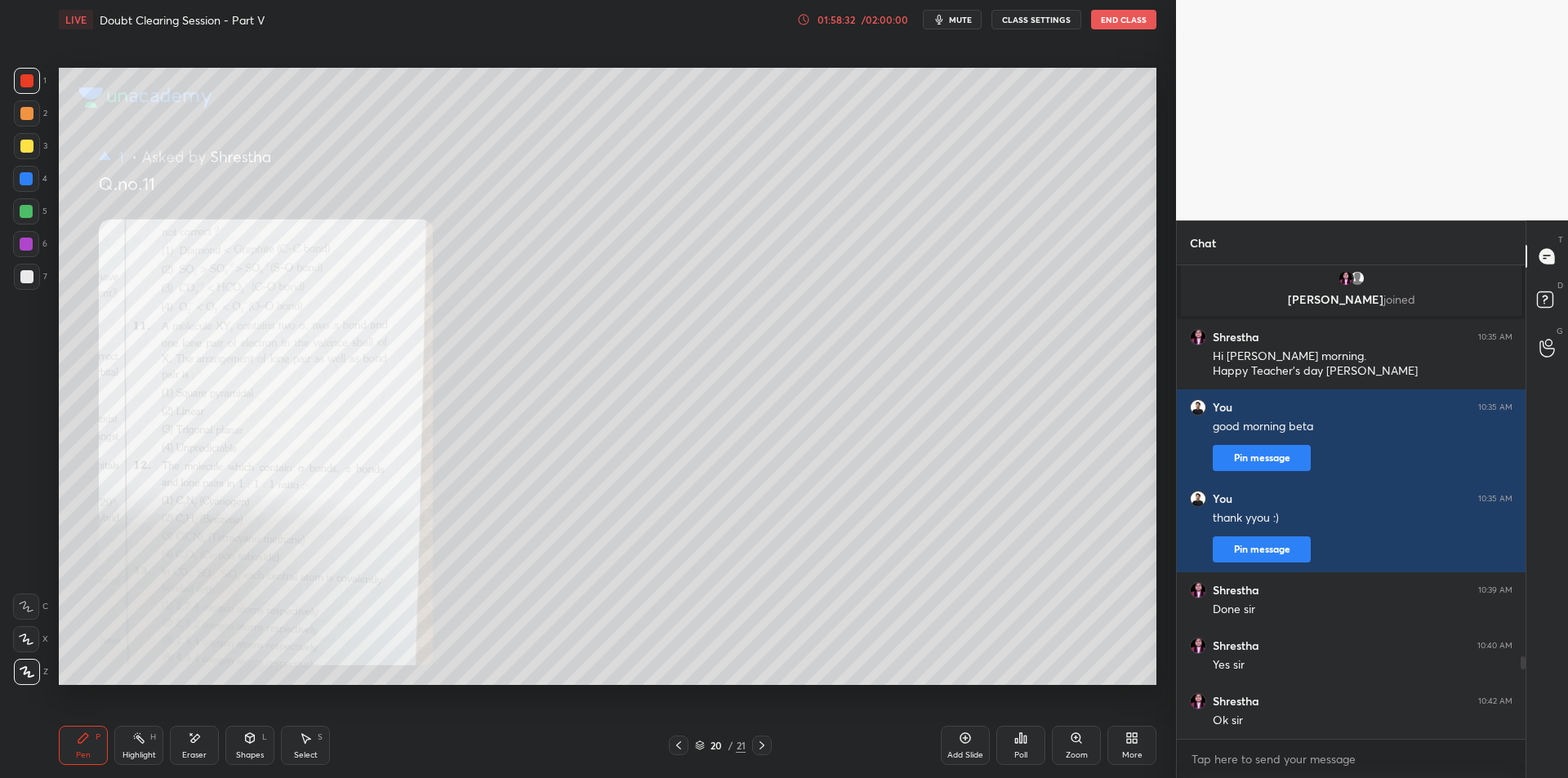
click at [675, 754] on div at bounding box center [678, 745] width 20 height 20
click at [670, 748] on div at bounding box center [678, 745] width 20 height 20
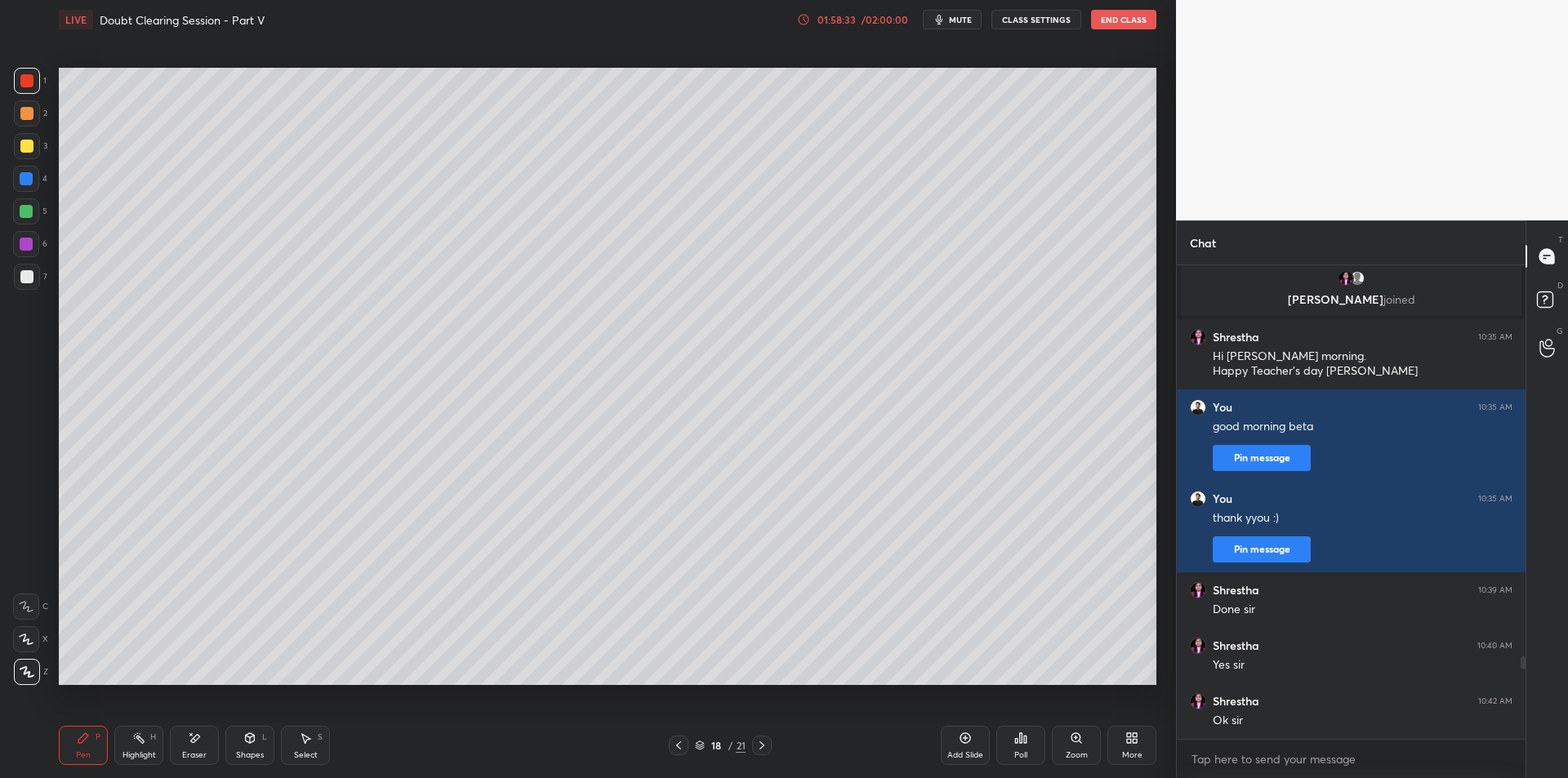
click at [663, 743] on div "18 / 21" at bounding box center [720, 745] width 441 height 20
click at [671, 744] on div at bounding box center [678, 745] width 20 height 20
click at [675, 745] on icon at bounding box center [678, 745] width 13 height 13
click at [682, 748] on icon at bounding box center [678, 745] width 13 height 13
click at [682, 743] on icon at bounding box center [678, 745] width 13 height 13
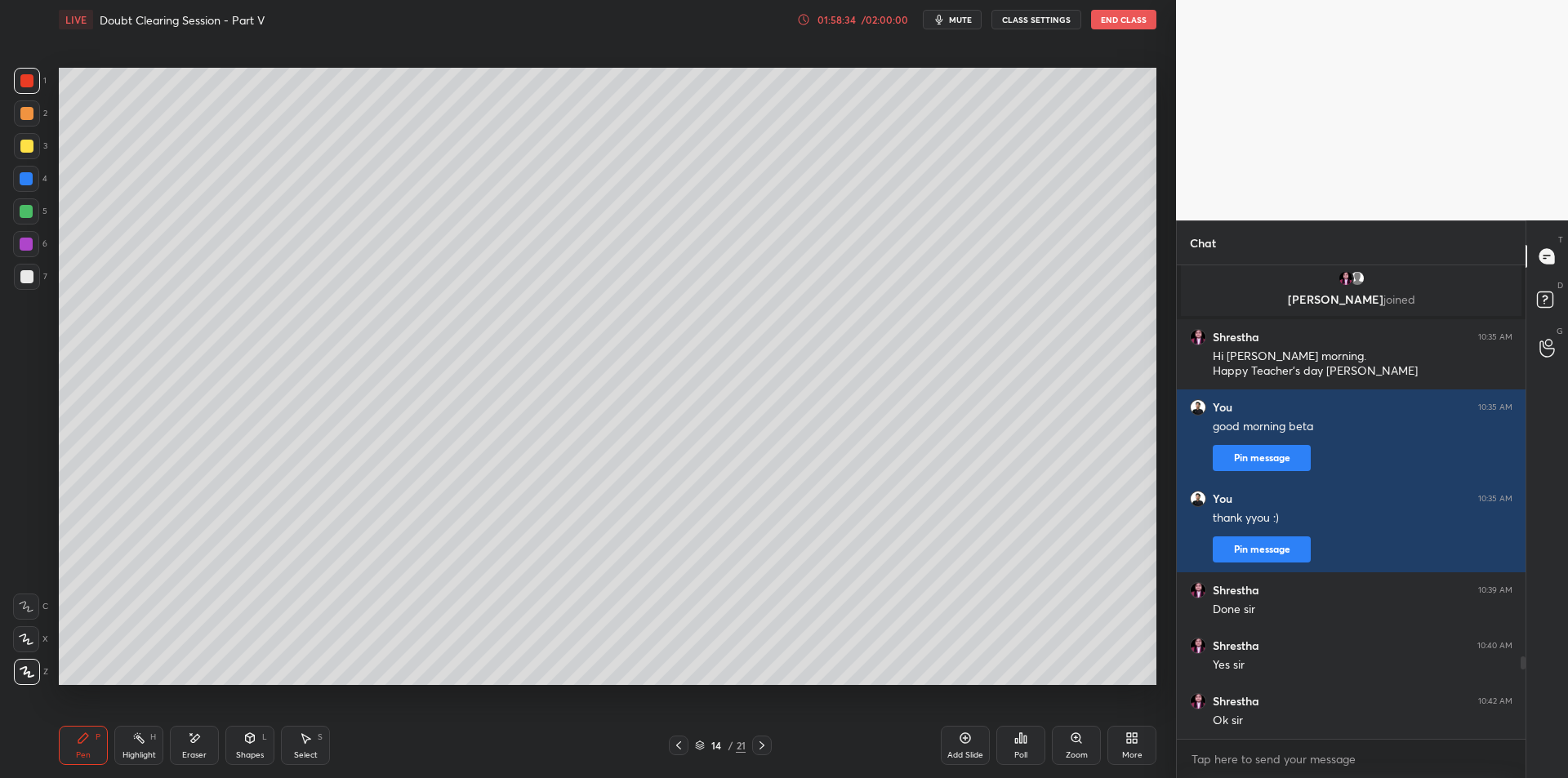
click at [681, 745] on icon at bounding box center [678, 745] width 13 height 13
click at [683, 741] on icon at bounding box center [678, 745] width 13 height 13
click at [679, 742] on icon at bounding box center [678, 745] width 13 height 13
click at [677, 744] on icon at bounding box center [679, 745] width 5 height 8
click at [678, 744] on icon at bounding box center [678, 745] width 13 height 13
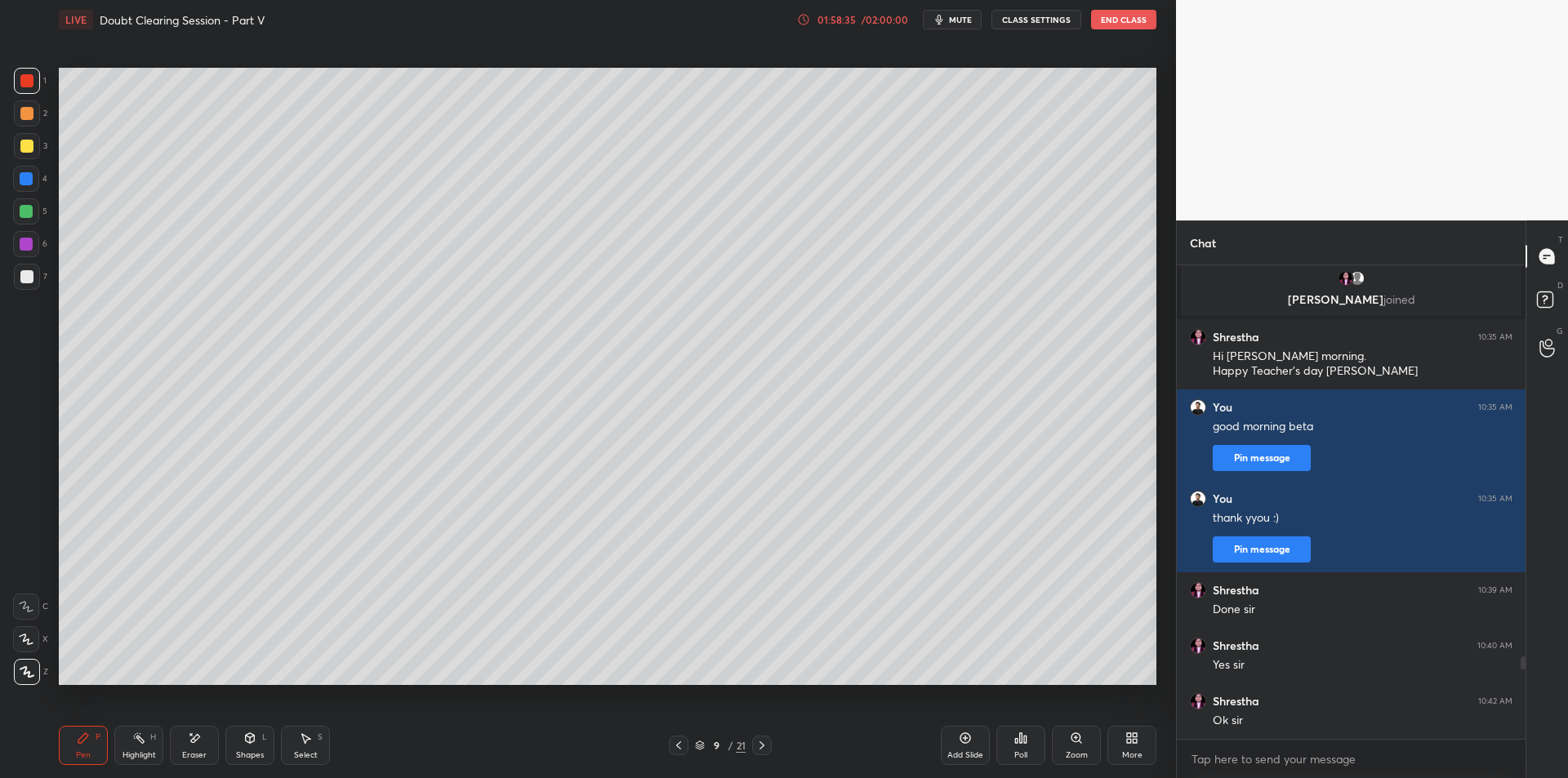
click at [673, 739] on icon at bounding box center [678, 745] width 13 height 13
click at [678, 745] on icon at bounding box center [678, 745] width 13 height 13
click at [683, 743] on icon at bounding box center [678, 745] width 13 height 13
click at [683, 744] on icon at bounding box center [678, 745] width 13 height 13
click at [684, 748] on icon at bounding box center [678, 745] width 13 height 13
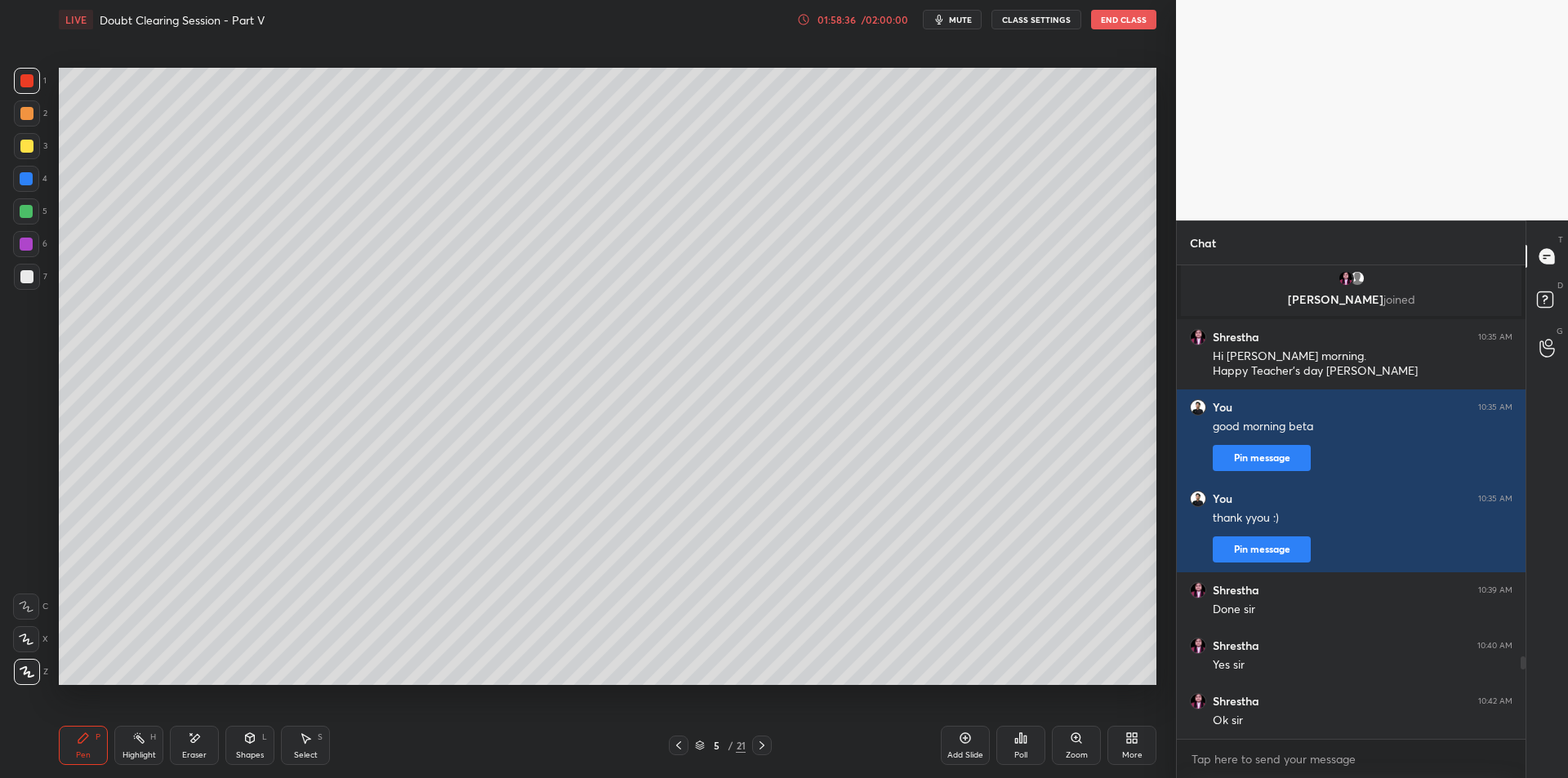
click at [682, 748] on icon at bounding box center [678, 745] width 13 height 13
click at [680, 749] on icon at bounding box center [678, 745] width 13 height 13
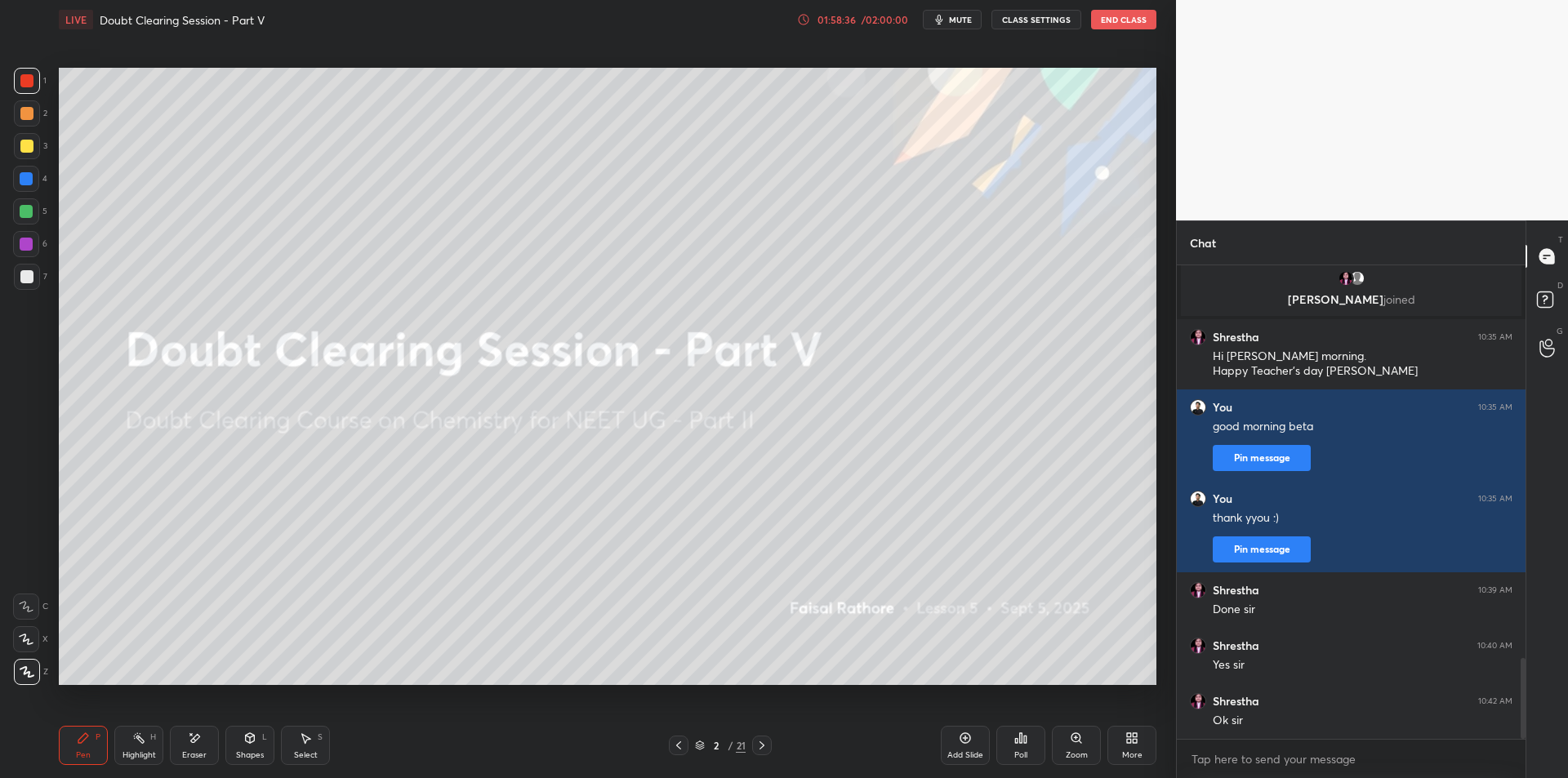
scroll to position [2293, 0]
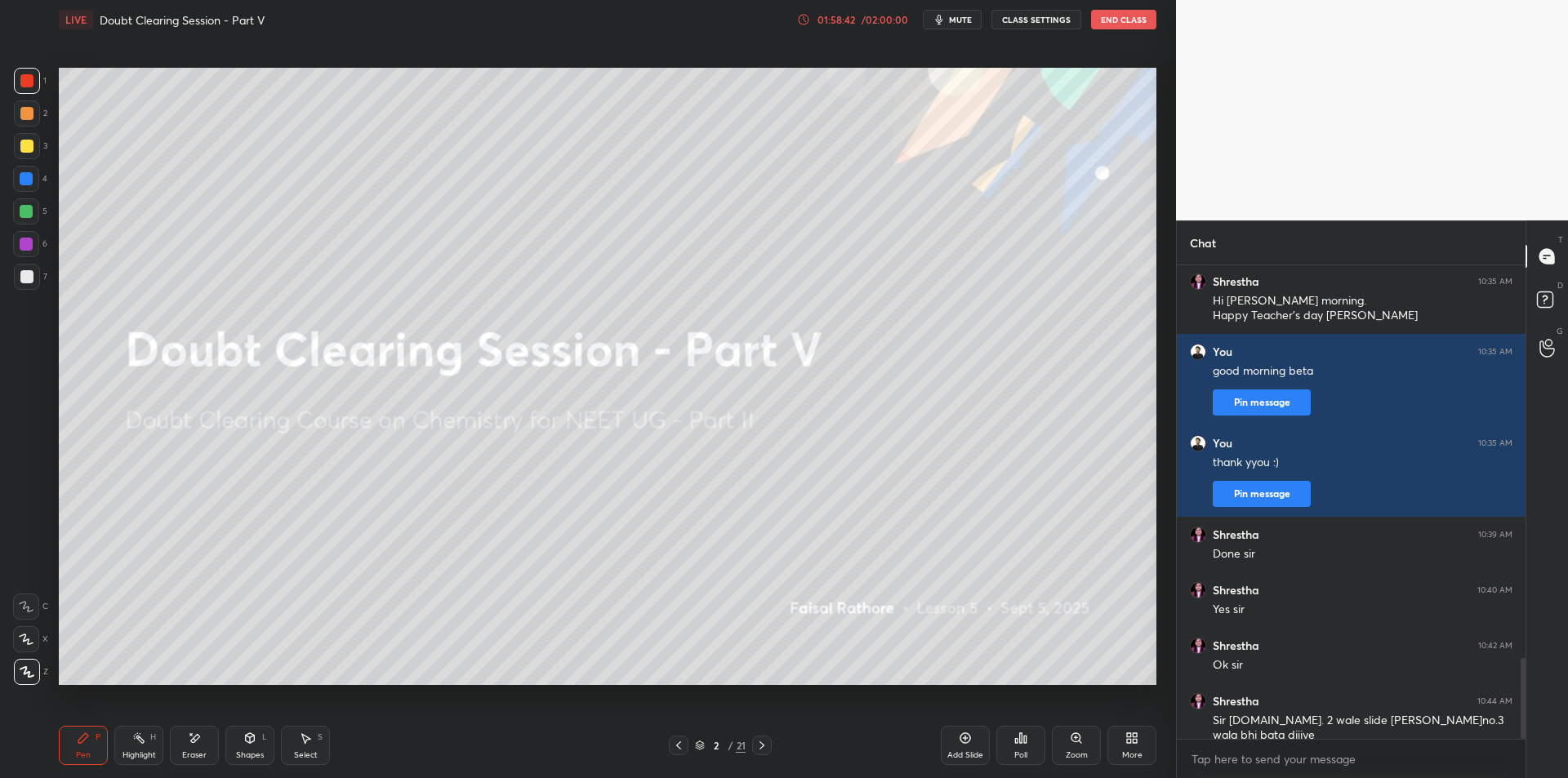
click at [758, 745] on icon at bounding box center [762, 745] width 13 height 13
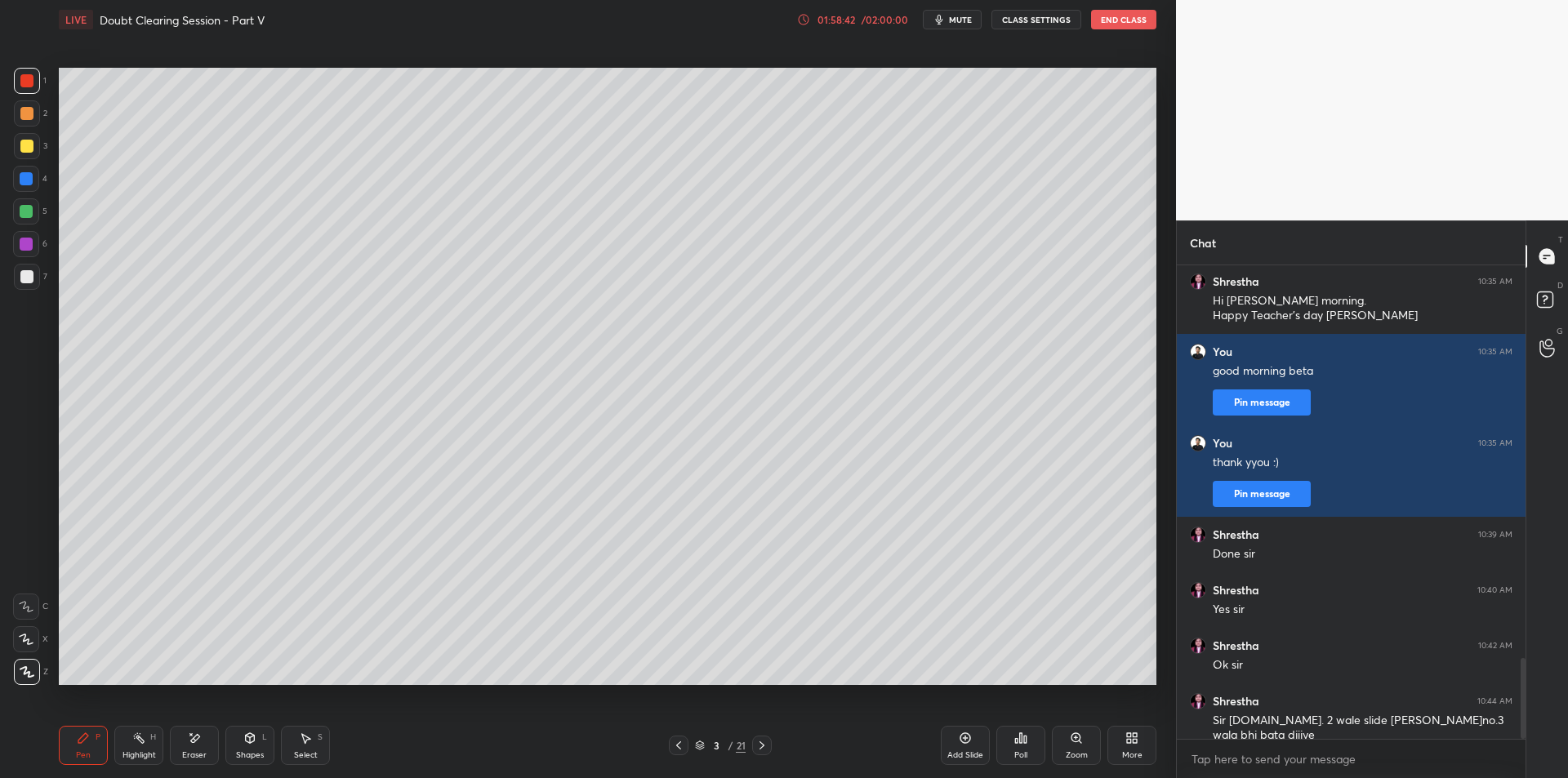
click at [760, 744] on icon at bounding box center [762, 745] width 13 height 13
click at [759, 746] on icon at bounding box center [762, 745] width 13 height 13
click at [759, 745] on icon at bounding box center [762, 745] width 13 height 13
click at [761, 747] on icon at bounding box center [762, 745] width 13 height 13
click at [763, 746] on icon at bounding box center [762, 745] width 5 height 8
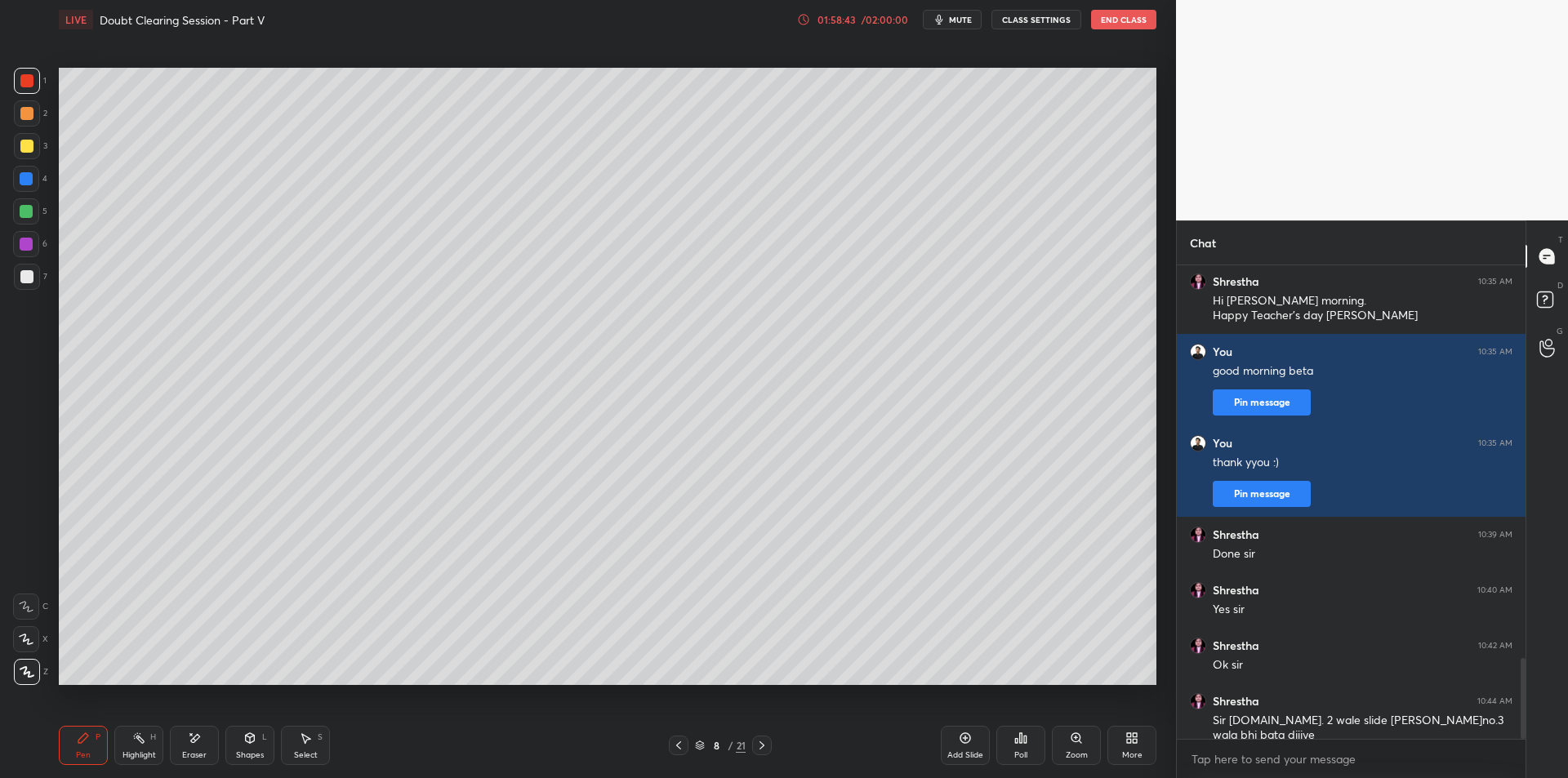
click at [758, 745] on icon at bounding box center [762, 745] width 13 height 13
click at [756, 745] on icon at bounding box center [762, 745] width 13 height 13
click at [756, 744] on icon at bounding box center [762, 745] width 13 height 13
click at [760, 746] on icon at bounding box center [762, 745] width 13 height 13
click at [764, 746] on icon at bounding box center [762, 745] width 5 height 8
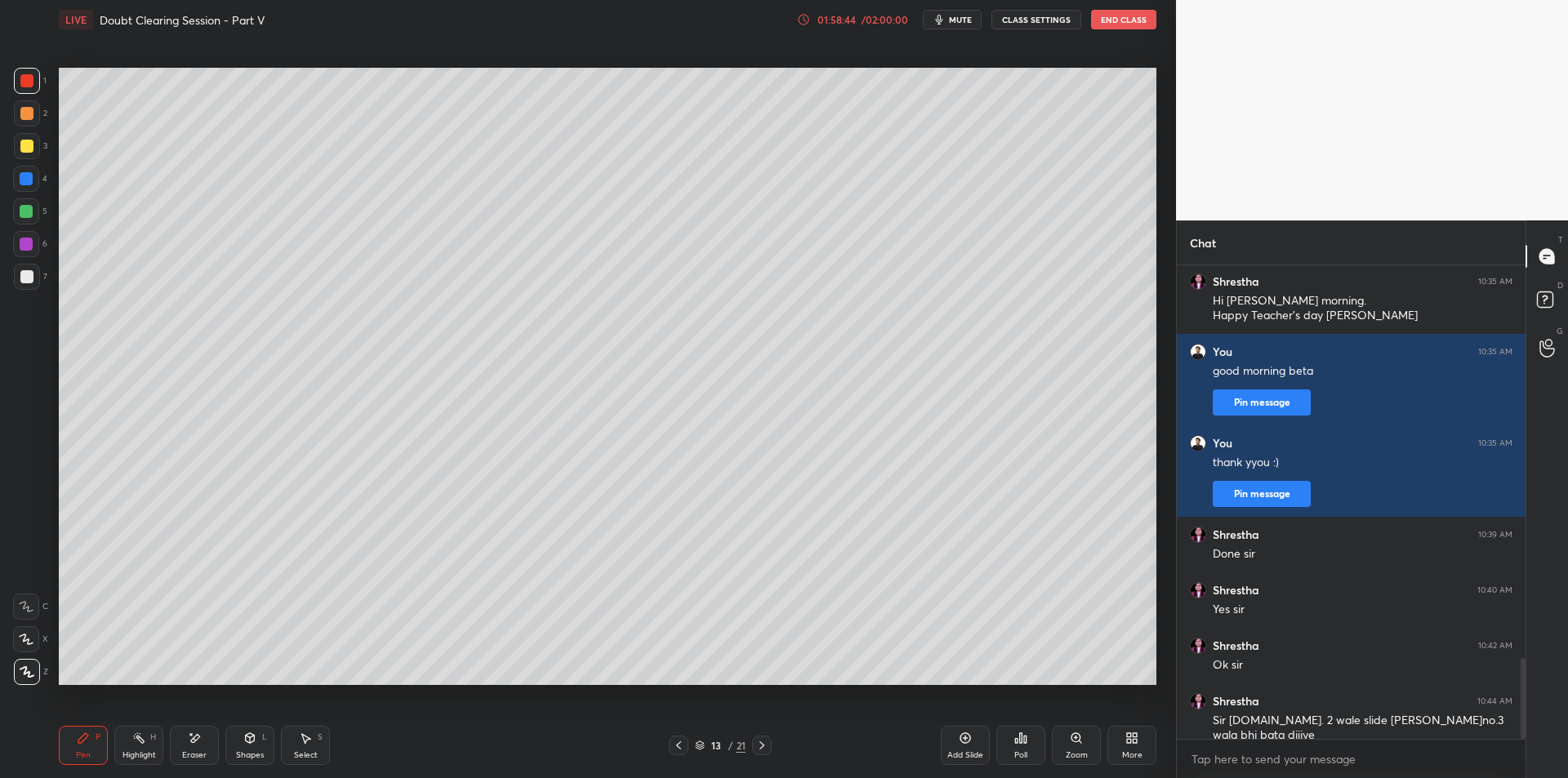
click at [764, 744] on icon at bounding box center [762, 745] width 5 height 8
click at [767, 742] on icon at bounding box center [762, 745] width 13 height 13
click at [766, 741] on icon at bounding box center [762, 745] width 13 height 13
click at [768, 742] on icon at bounding box center [762, 745] width 13 height 13
click at [771, 742] on div at bounding box center [762, 745] width 20 height 20
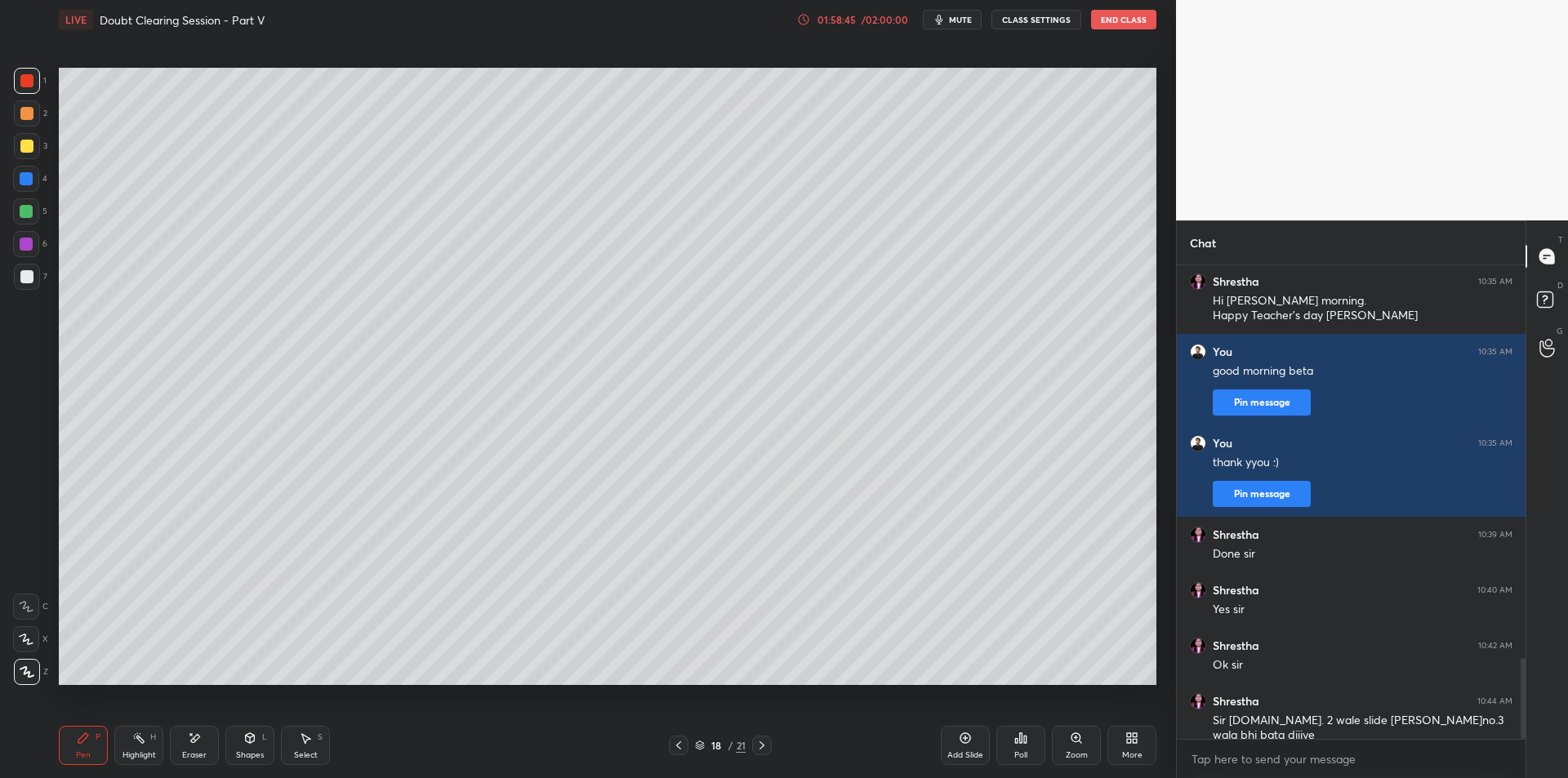
click at [771, 742] on div at bounding box center [762, 745] width 20 height 20
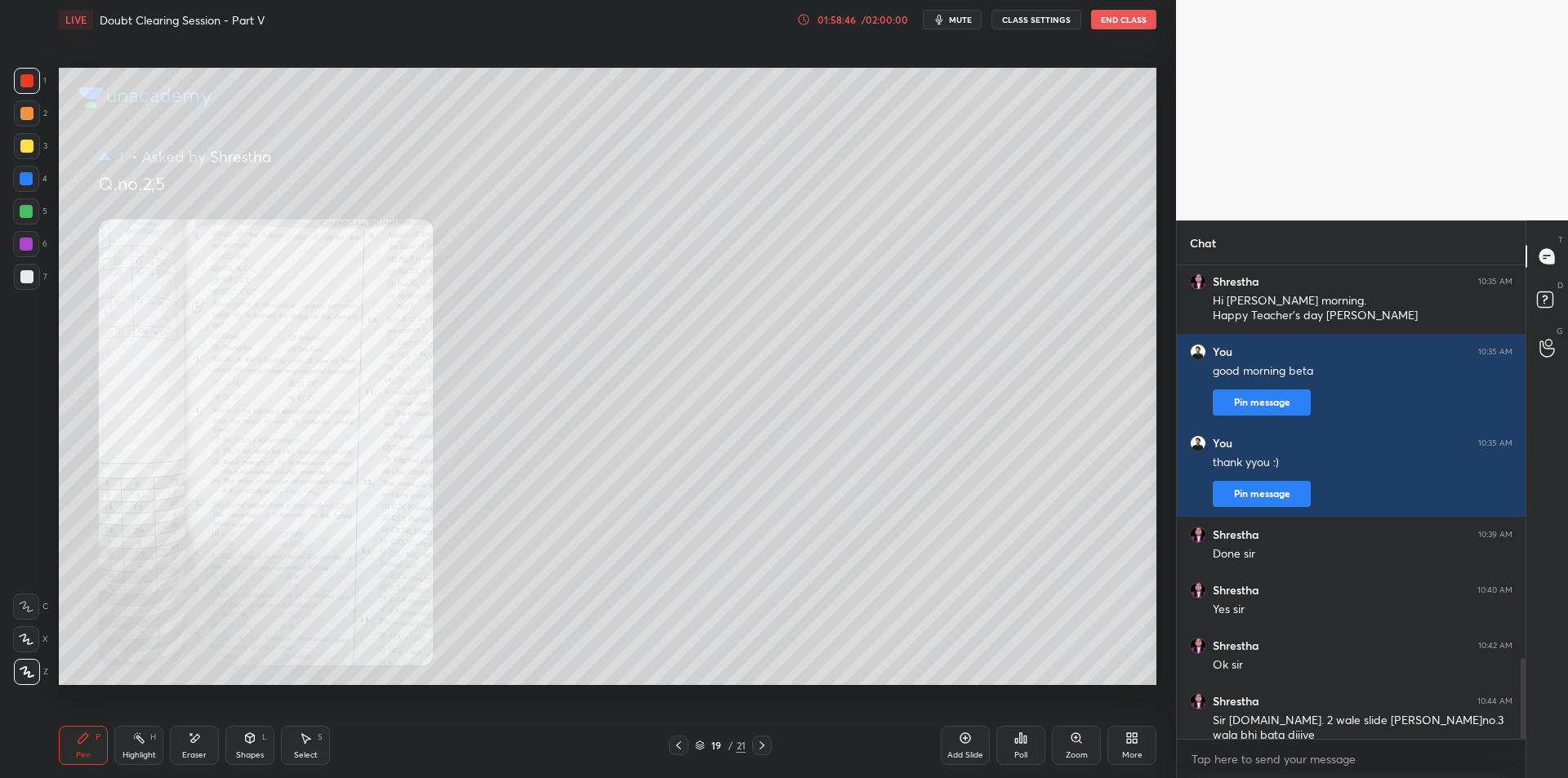
click at [768, 743] on icon at bounding box center [762, 745] width 13 height 13
click at [767, 741] on icon at bounding box center [762, 745] width 13 height 13
click at [768, 742] on icon at bounding box center [762, 745] width 13 height 13
click at [674, 741] on icon at bounding box center [678, 745] width 13 height 13
click at [680, 743] on icon at bounding box center [678, 745] width 13 height 13
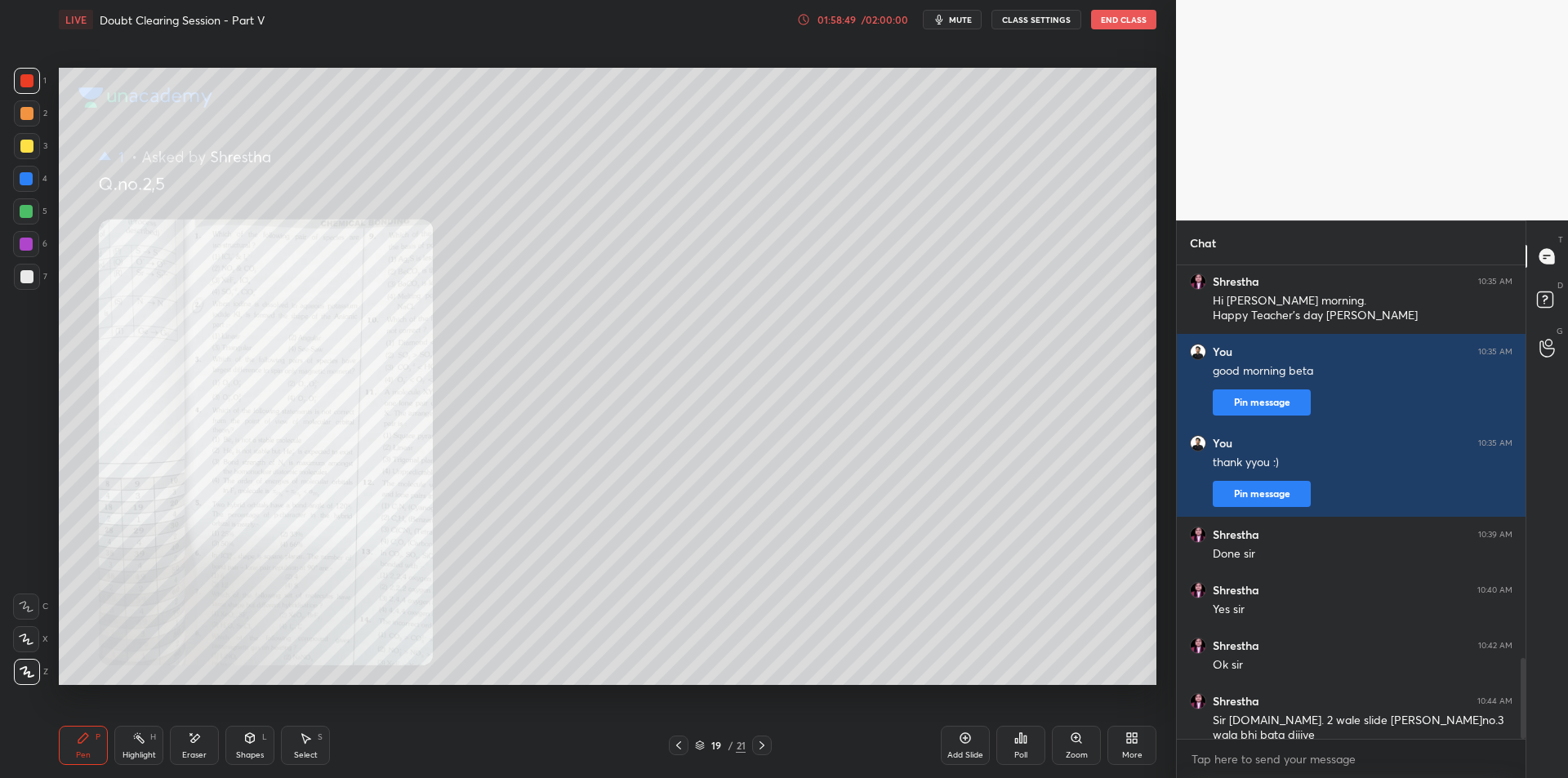
click at [14, 204] on div at bounding box center [26, 211] width 26 height 26
click at [10, 215] on div "1 2 3 4 5 6 7 C X Z E E Erase all H H" at bounding box center [26, 376] width 52 height 617
click at [27, 144] on div at bounding box center [26, 145] width 13 height 13
click at [1072, 732] on icon at bounding box center [1076, 737] width 13 height 13
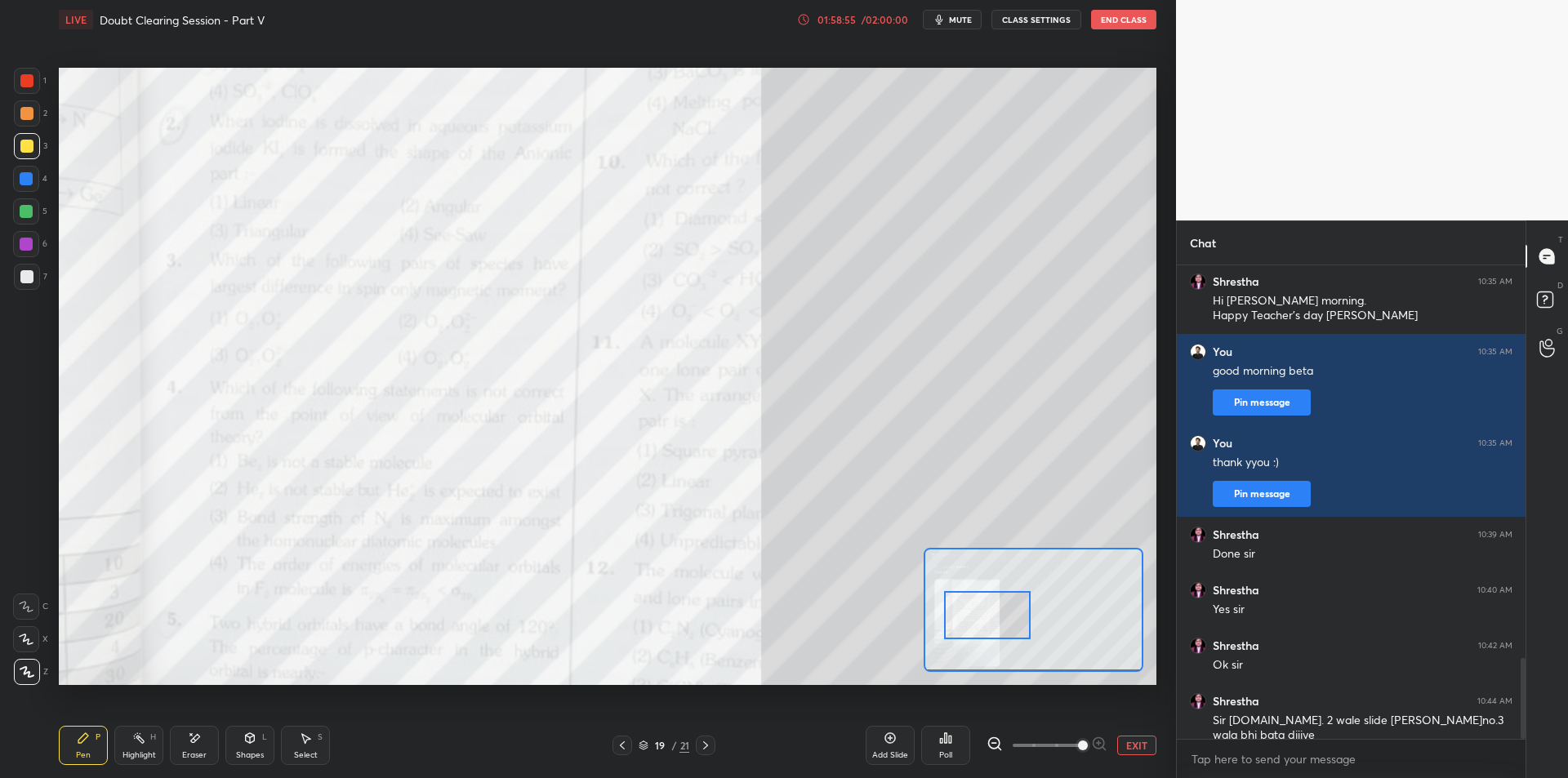
scroll to position [2310, 0]
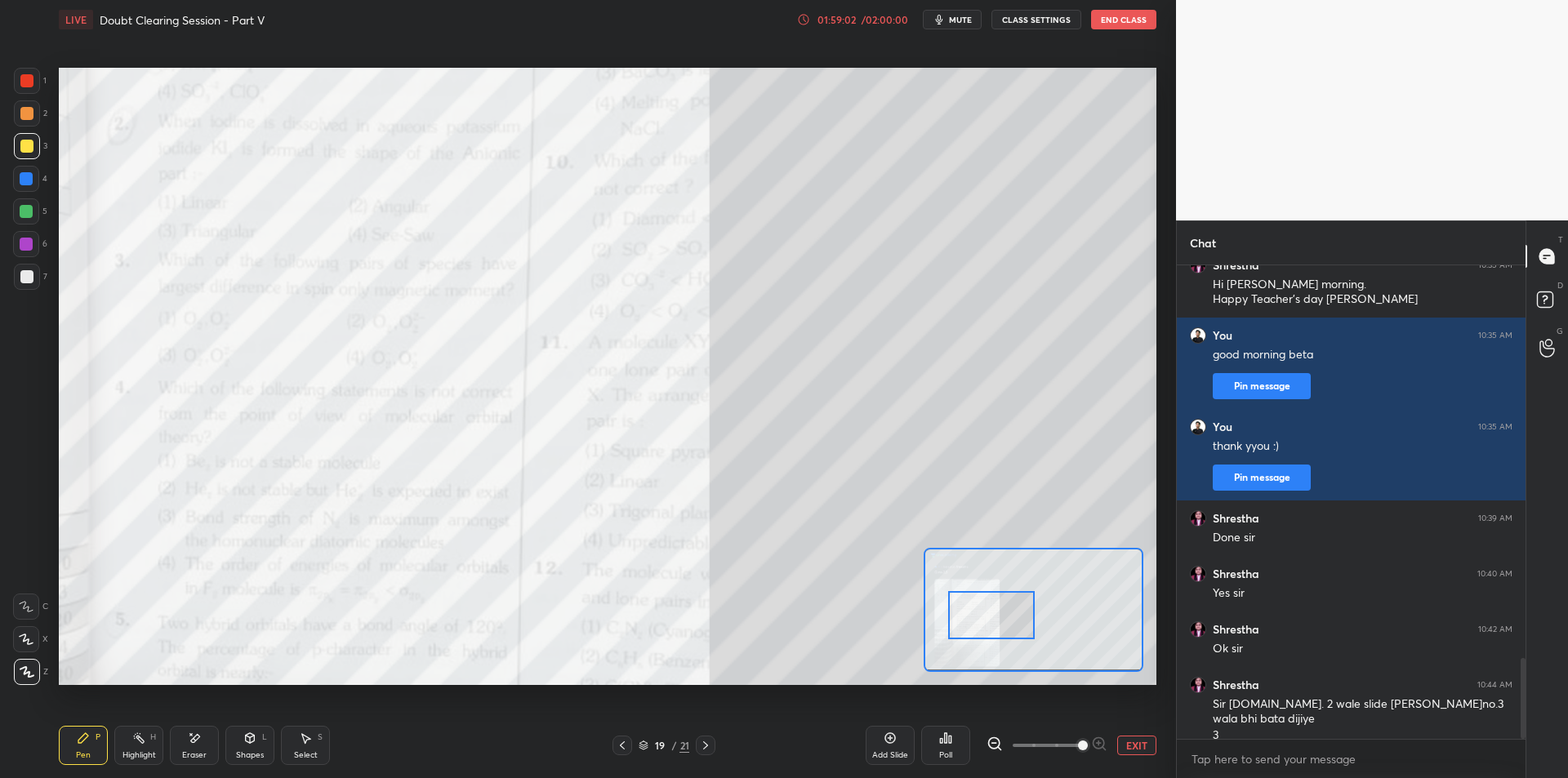
click at [25, 232] on div at bounding box center [26, 244] width 26 height 26
click at [24, 264] on div at bounding box center [27, 277] width 26 height 26
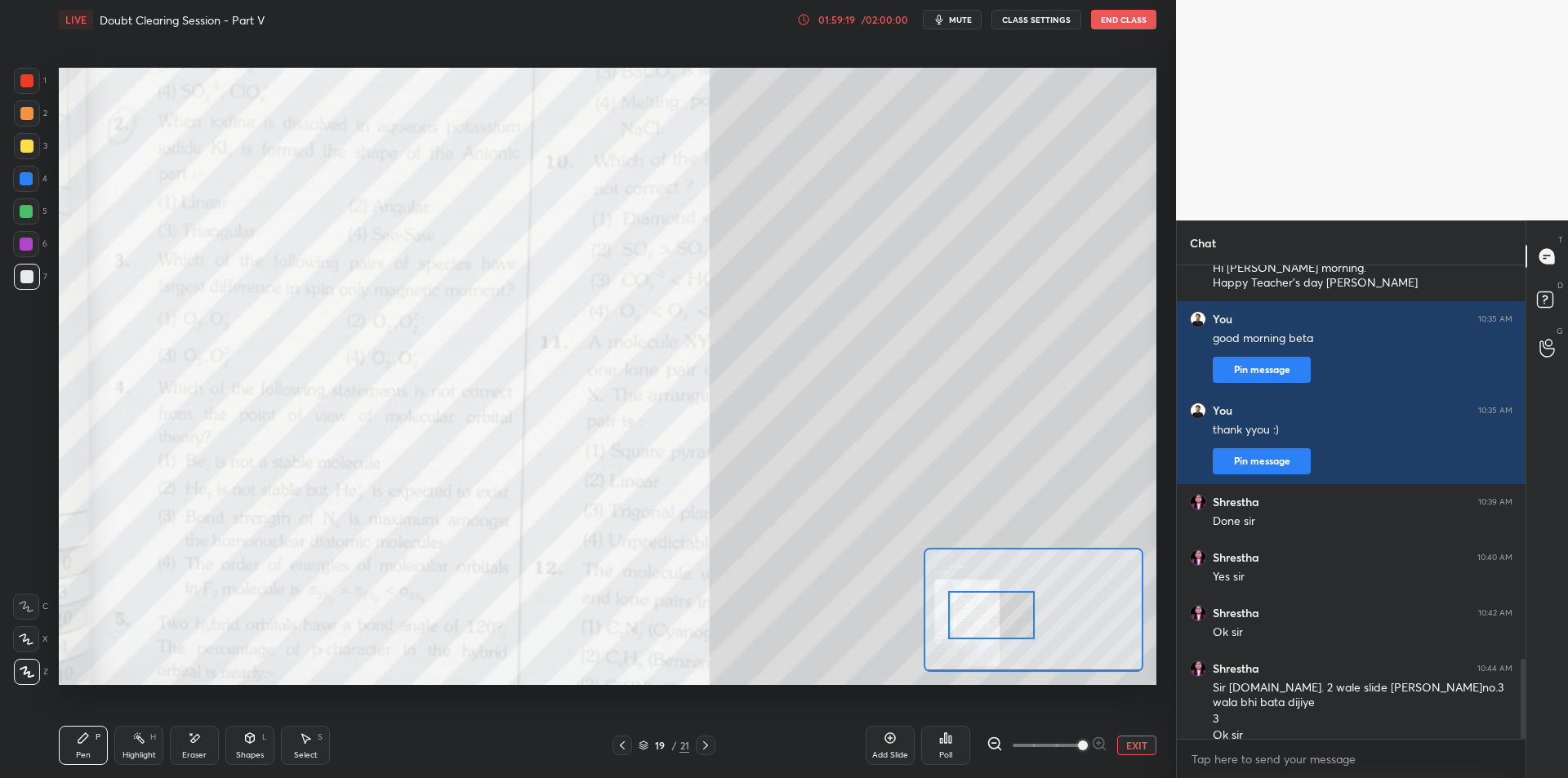
click at [26, 85] on div at bounding box center [26, 80] width 13 height 13
click at [1136, 746] on button "EXIT" at bounding box center [1136, 745] width 39 height 20
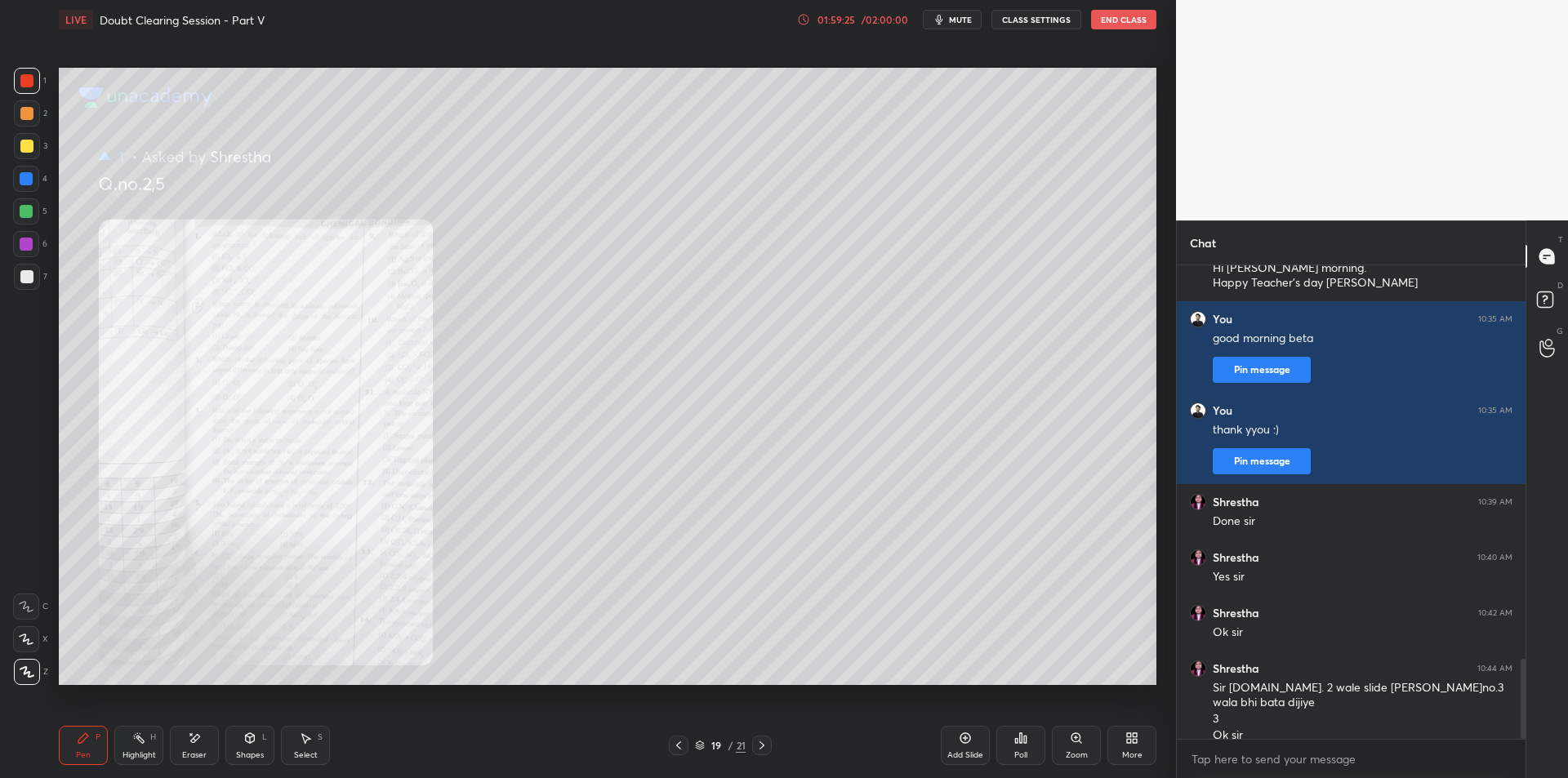
click at [39, 147] on div at bounding box center [27, 146] width 26 height 26
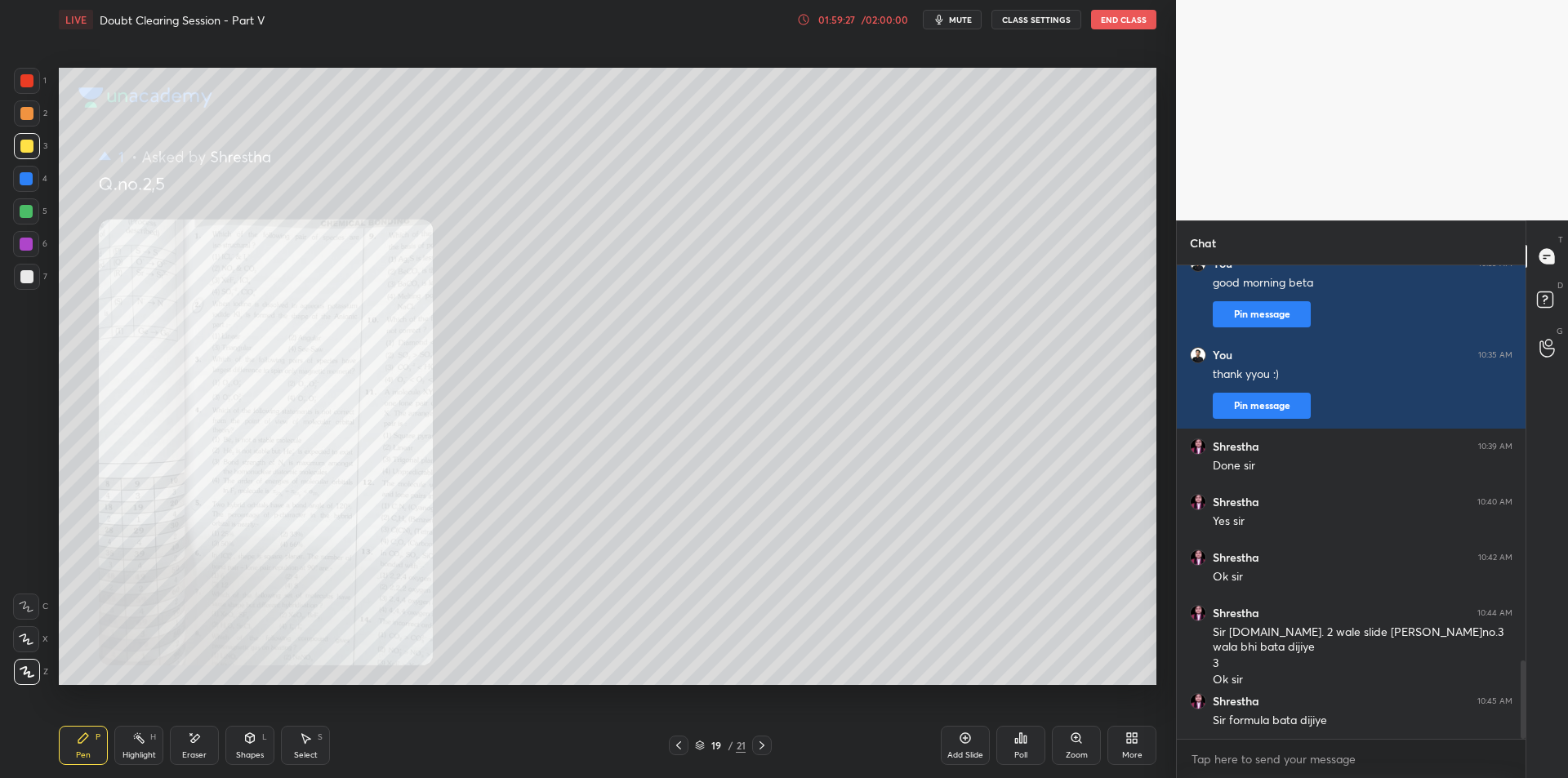
click at [26, 185] on div at bounding box center [26, 178] width 26 height 26
click at [29, 217] on div at bounding box center [26, 211] width 13 height 13
click at [21, 235] on div at bounding box center [26, 244] width 26 height 26
click at [27, 286] on div at bounding box center [27, 277] width 26 height 26
click at [40, 97] on div "1" at bounding box center [30, 84] width 33 height 33
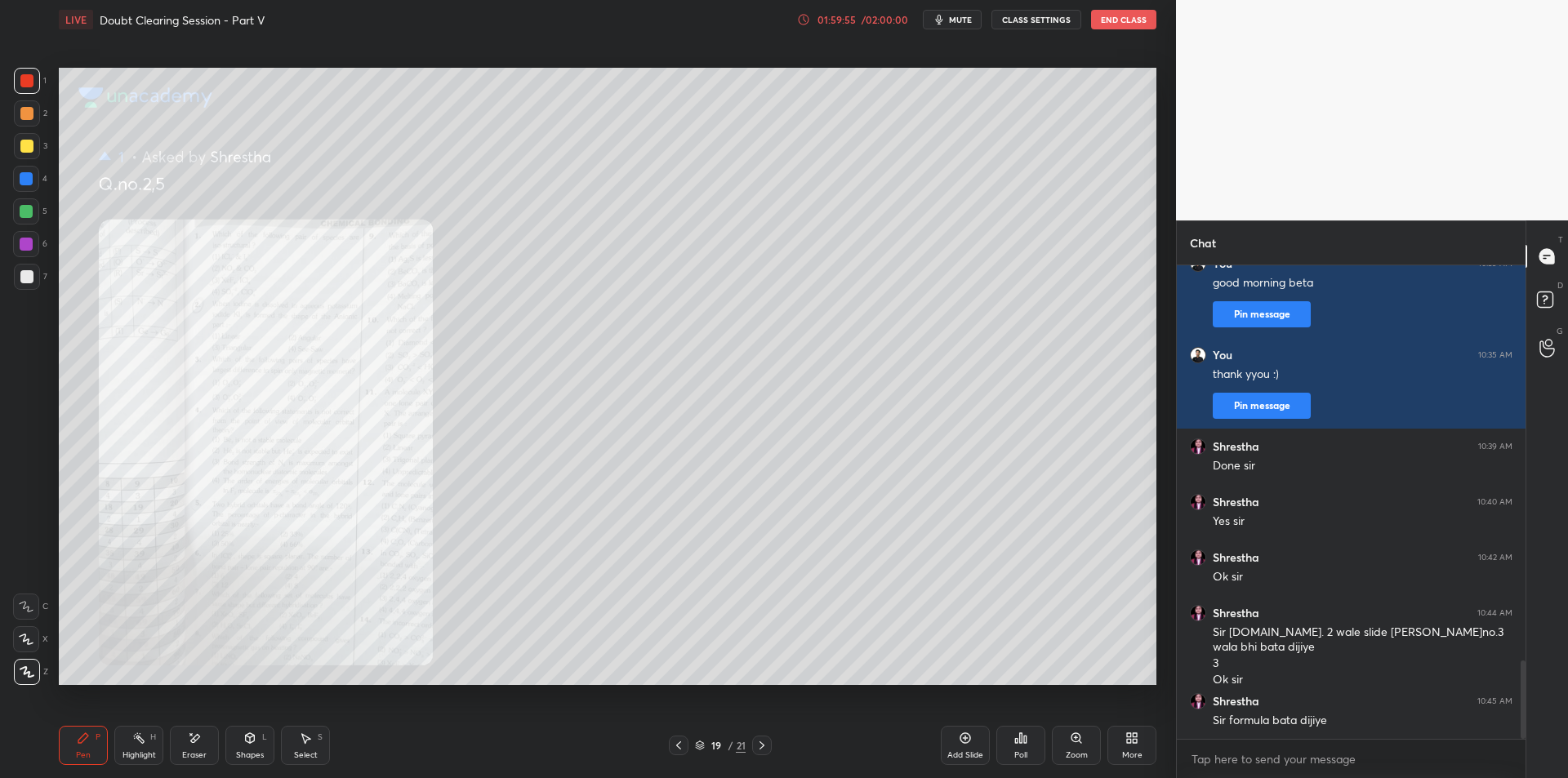
click at [1113, 758] on div "More" at bounding box center [1132, 745] width 49 height 39
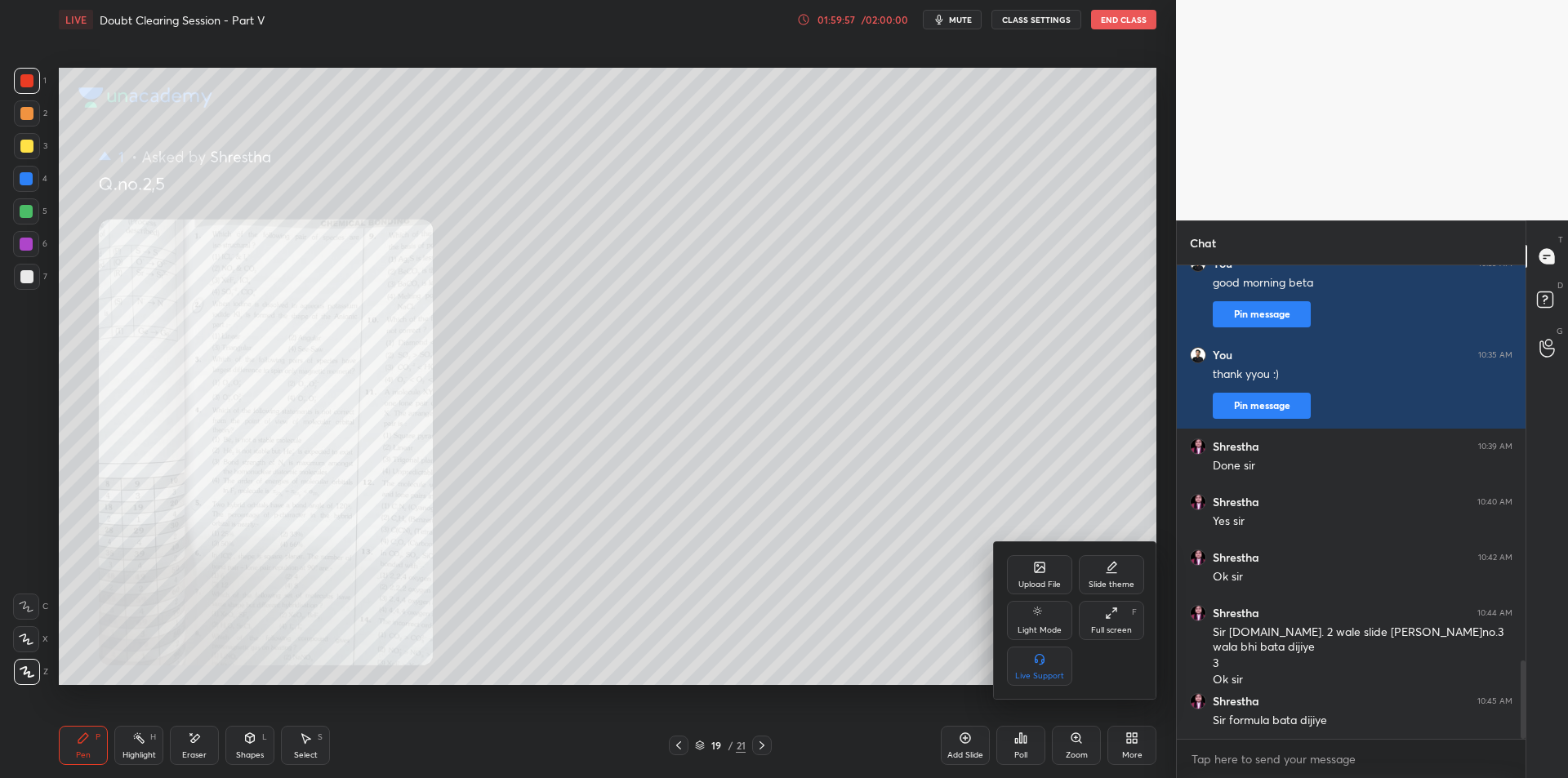
click at [1097, 749] on div at bounding box center [784, 389] width 1568 height 778
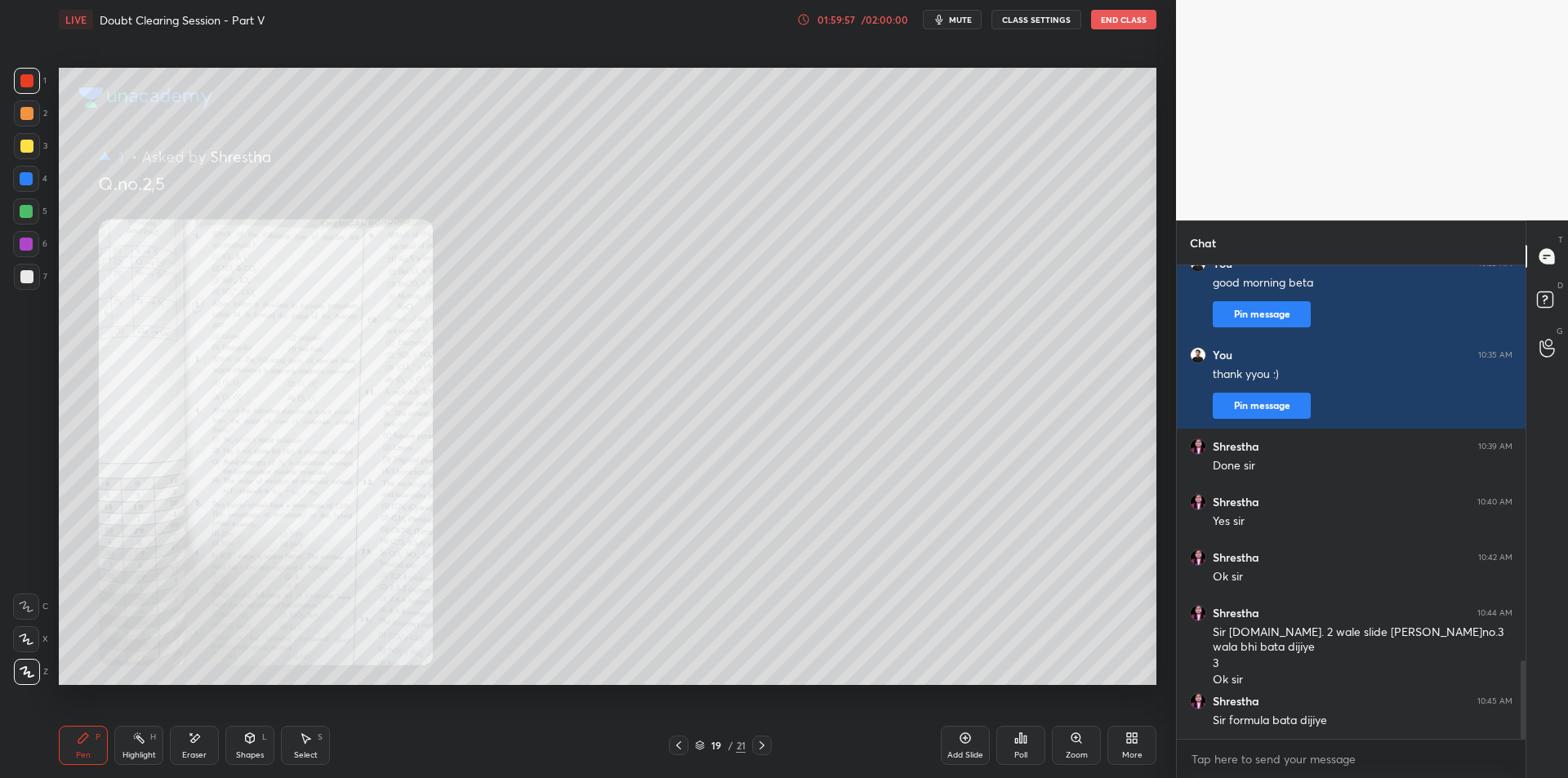
click at [1077, 752] on div "Zoom" at bounding box center [1076, 755] width 22 height 8
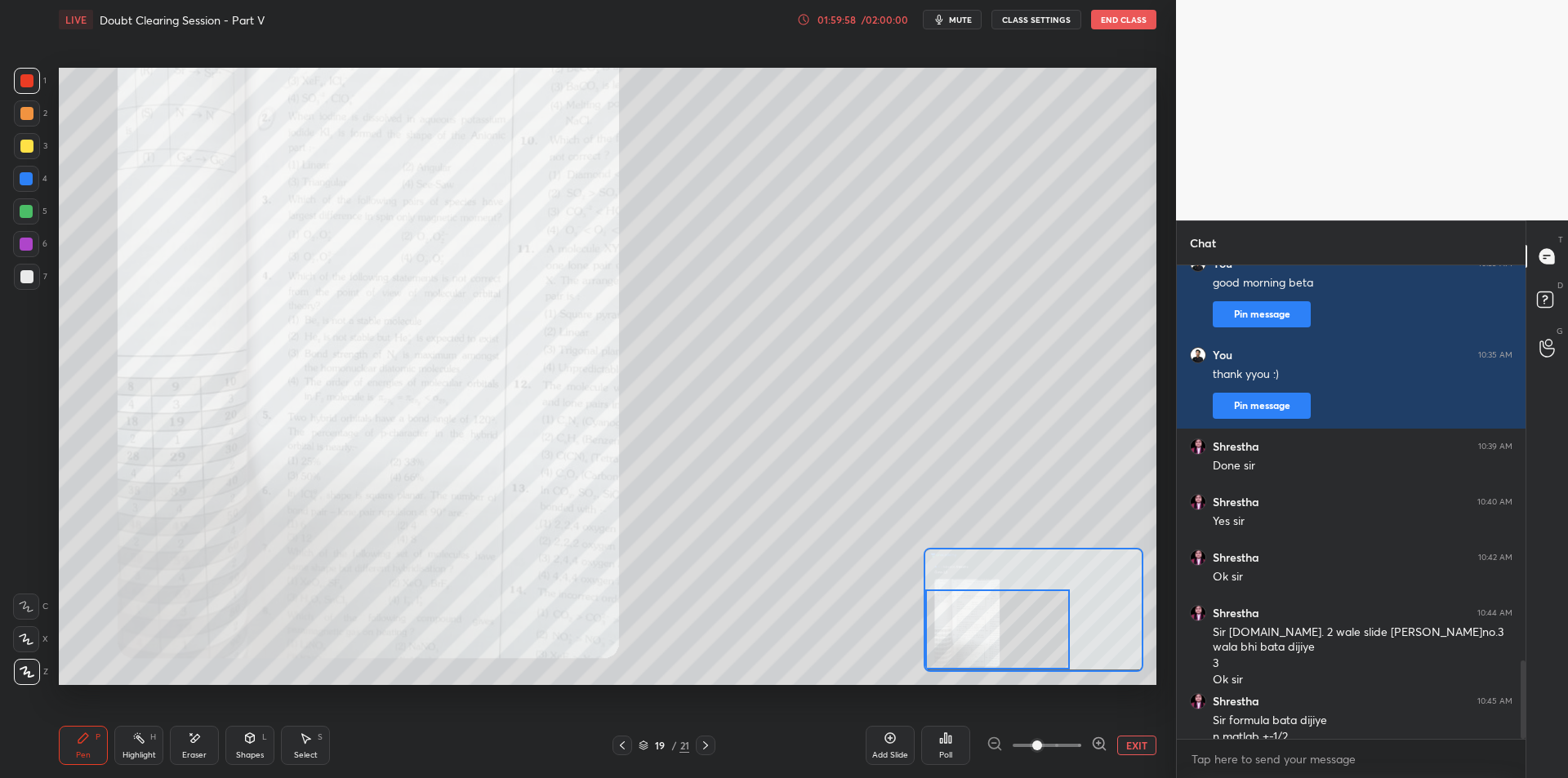
scroll to position [2398, 0]
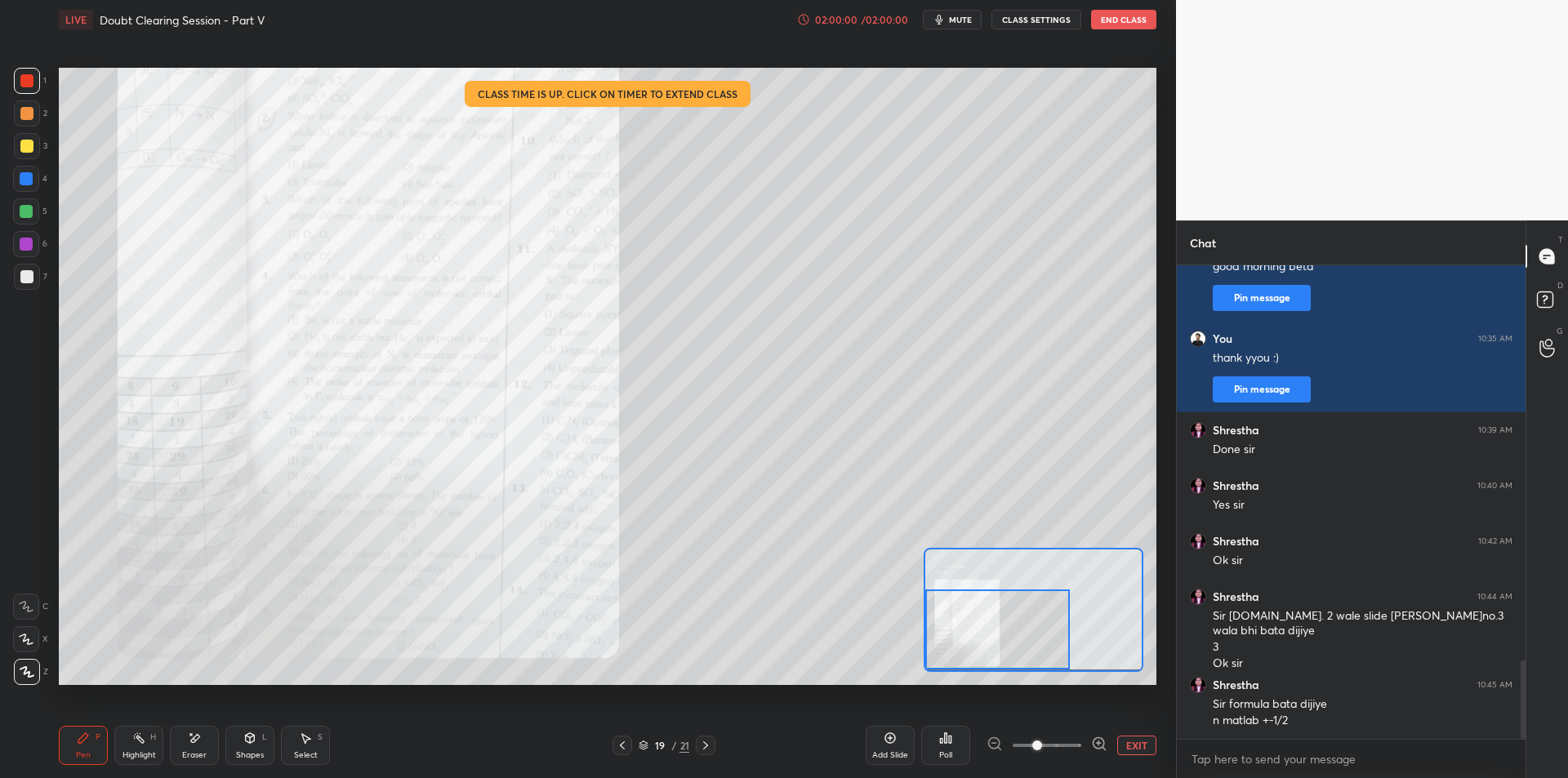
click at [1136, 745] on button "EXIT" at bounding box center [1136, 745] width 39 height 20
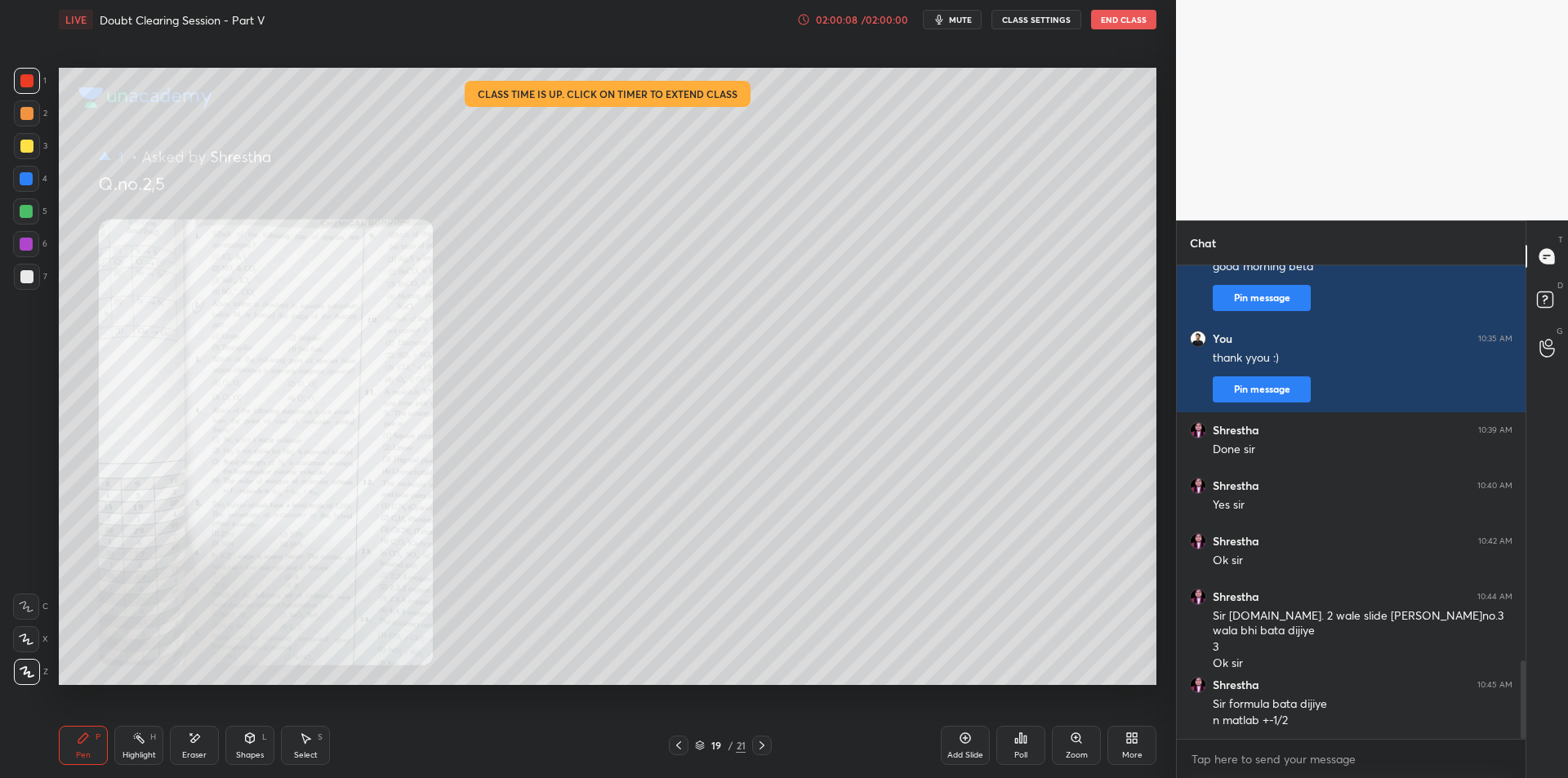
scroll to position [2414, 0]
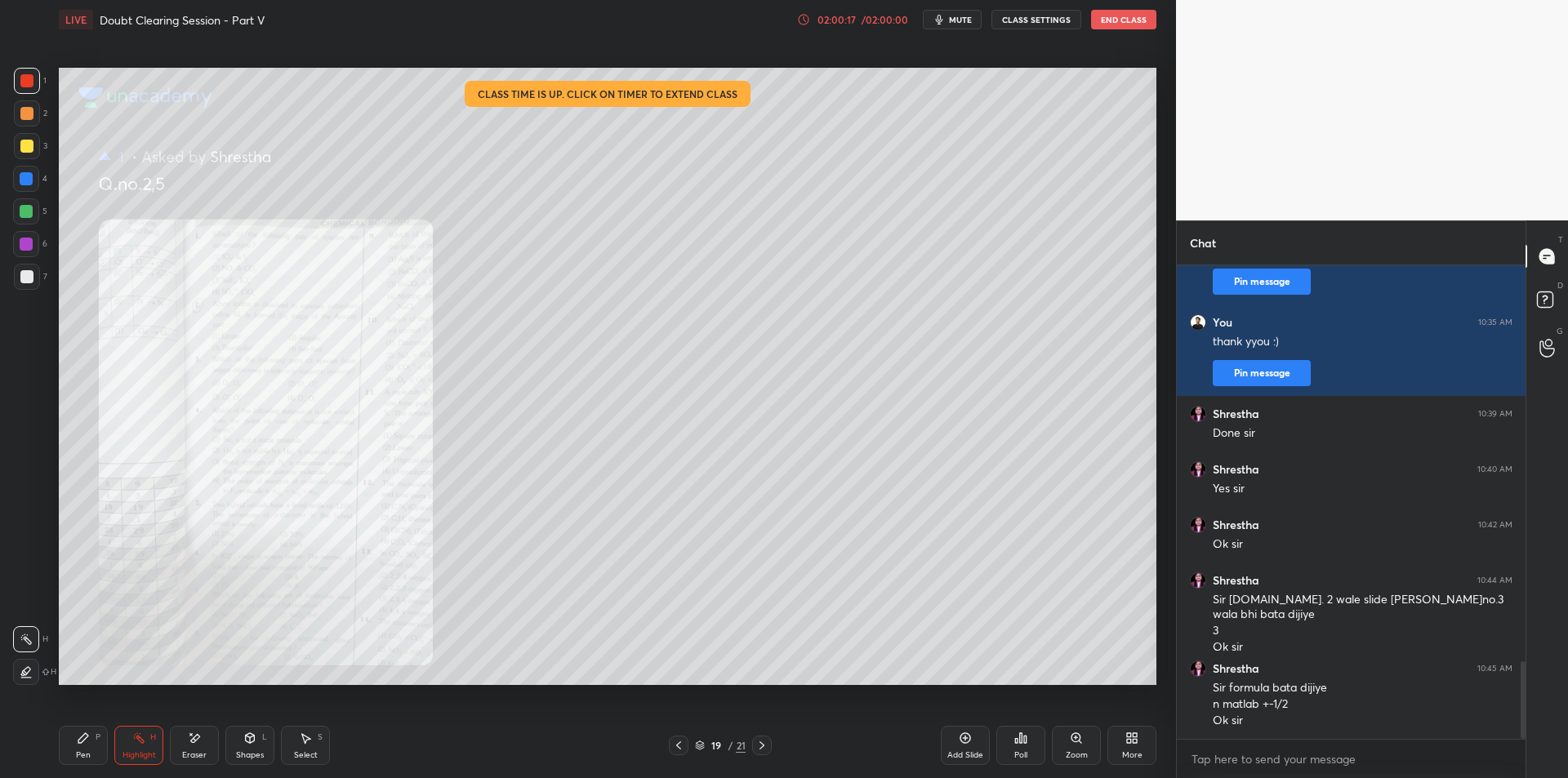
click at [759, 741] on icon at bounding box center [762, 745] width 13 height 13
click at [760, 741] on icon at bounding box center [762, 745] width 13 height 13
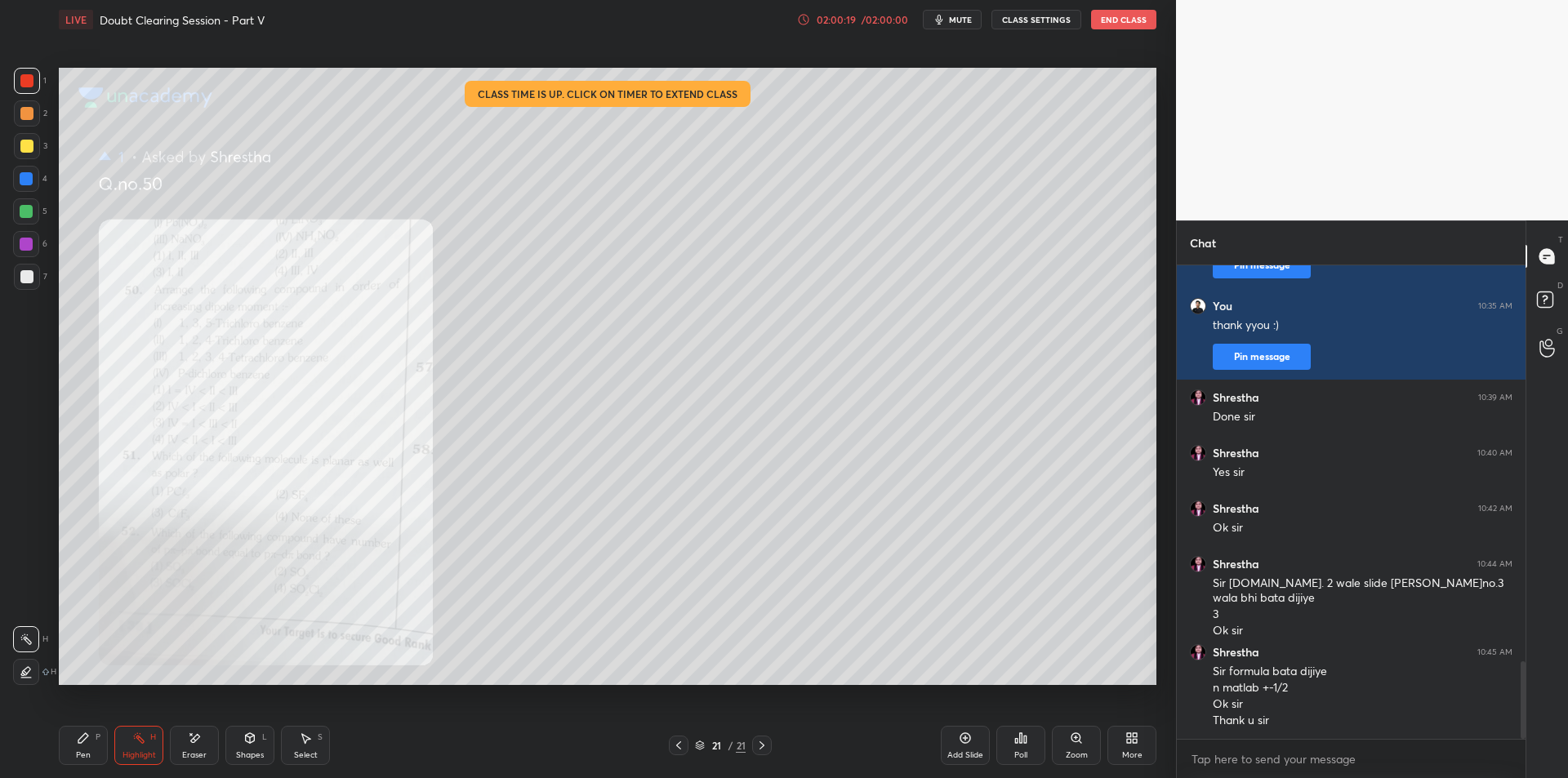
click at [953, 748] on div "Add Slide" at bounding box center [965, 745] width 49 height 39
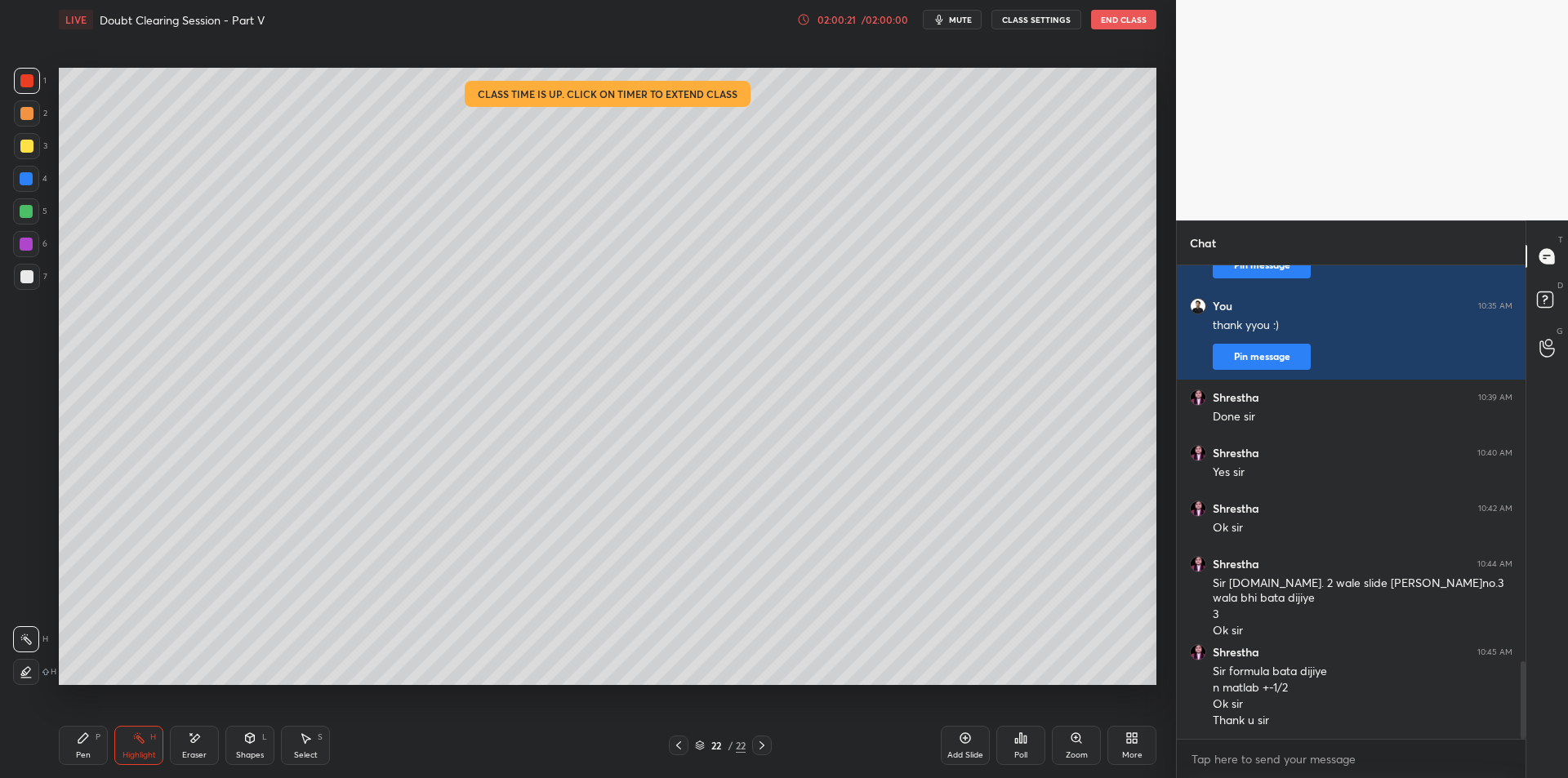
click at [966, 19] on span "mute" at bounding box center [960, 19] width 23 height 11
click at [1046, 26] on button "CLASS SETTINGS" at bounding box center [1036, 19] width 90 height 20
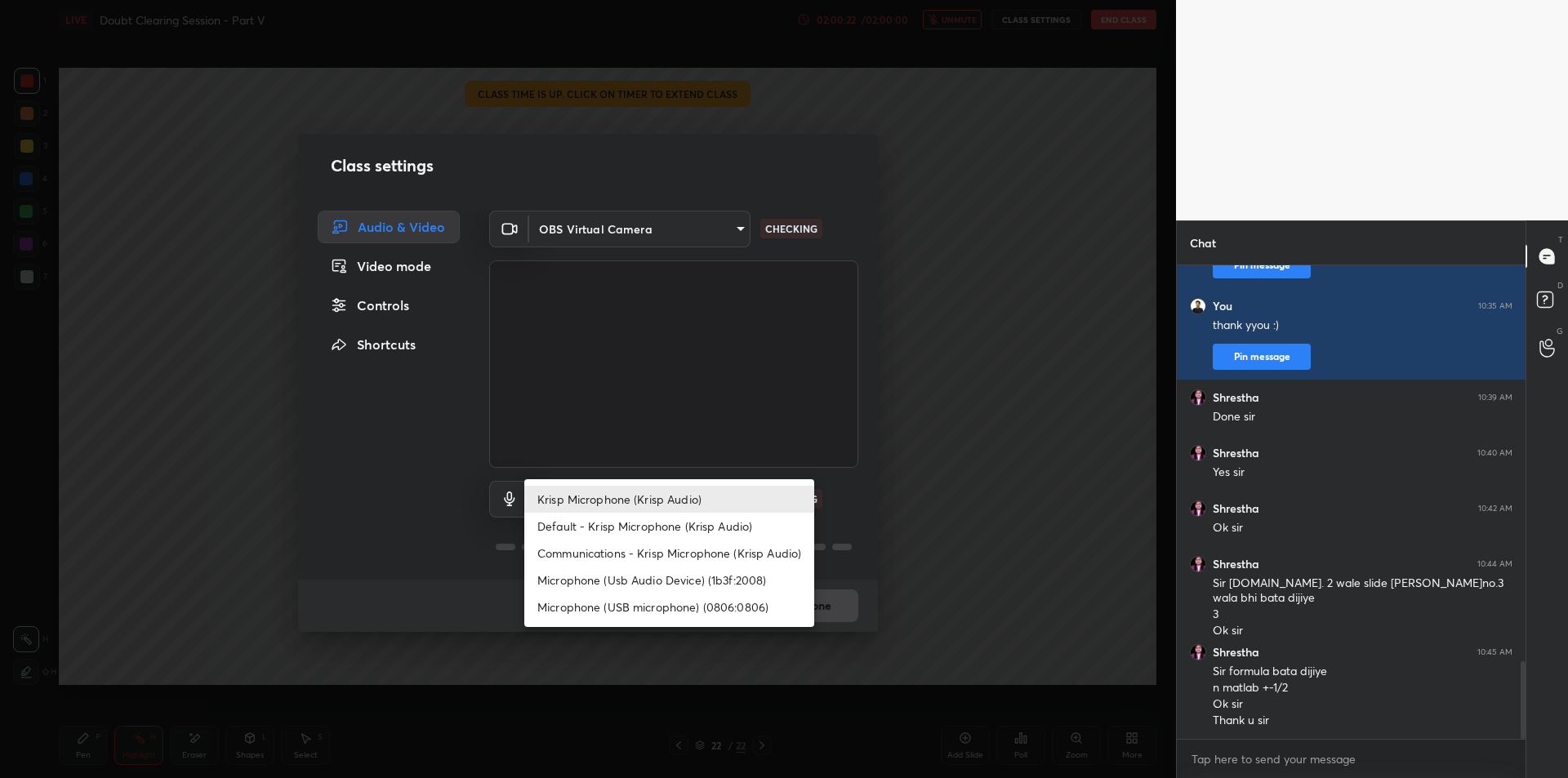
click at [649, 489] on body "1 2 3 4 5 6 7 C X Z E E Erase all H H LIVE Doubt Clearing Session - Part V 02:0…" at bounding box center [784, 389] width 1568 height 778
click at [649, 584] on li "Microphone (Usb Audio Device) (1b3f:2008)" at bounding box center [669, 580] width 290 height 27
type input "fde829080738fc3fb0167f80aaf6a609a4591a58cc93b04ec9dd4d9d5dd89f15"
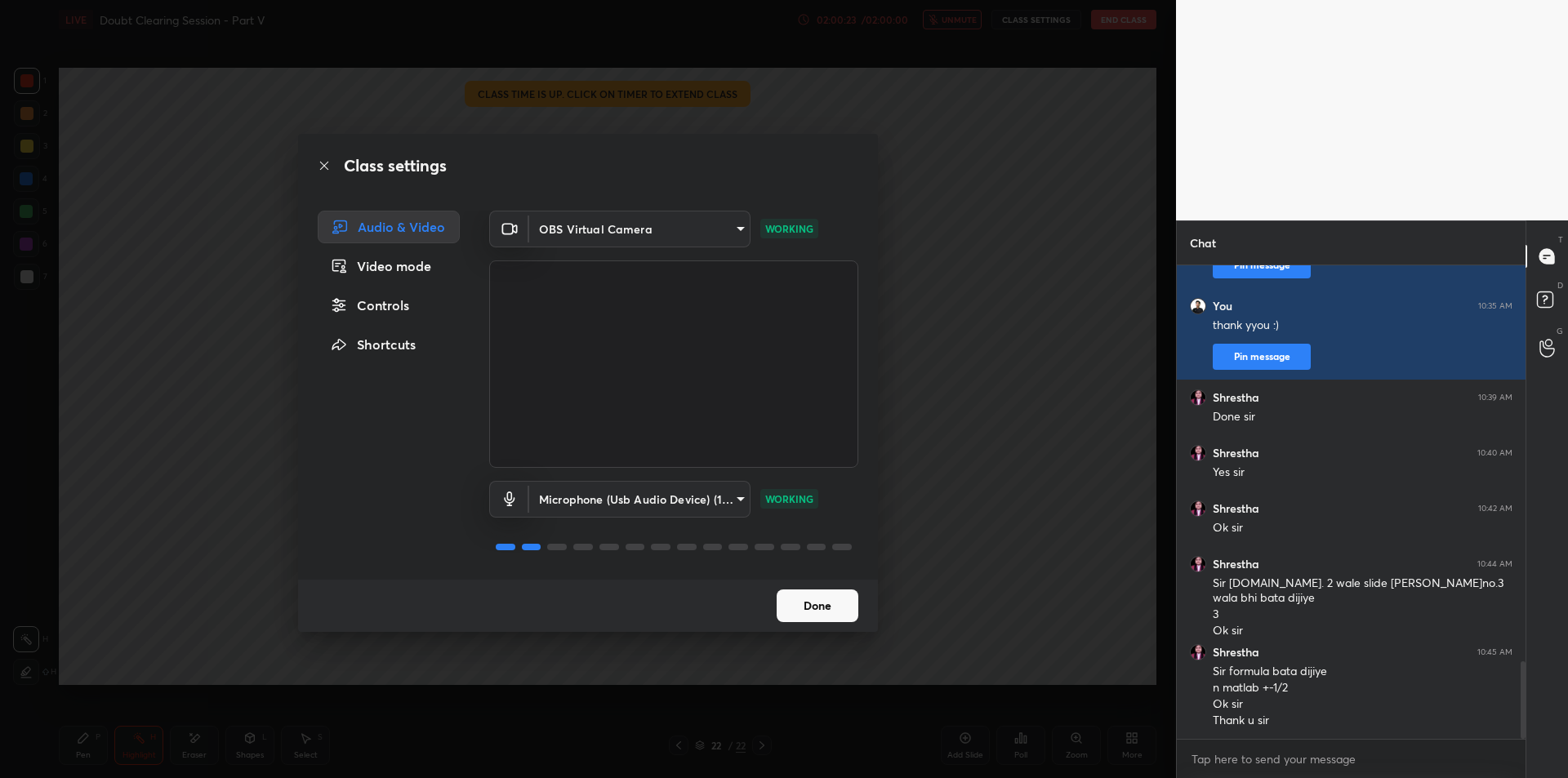
click at [959, 279] on div "Class settings Audio & Video Video mode Controls Shortcuts OBS Virtual Camera 6…" at bounding box center [588, 389] width 1176 height 778
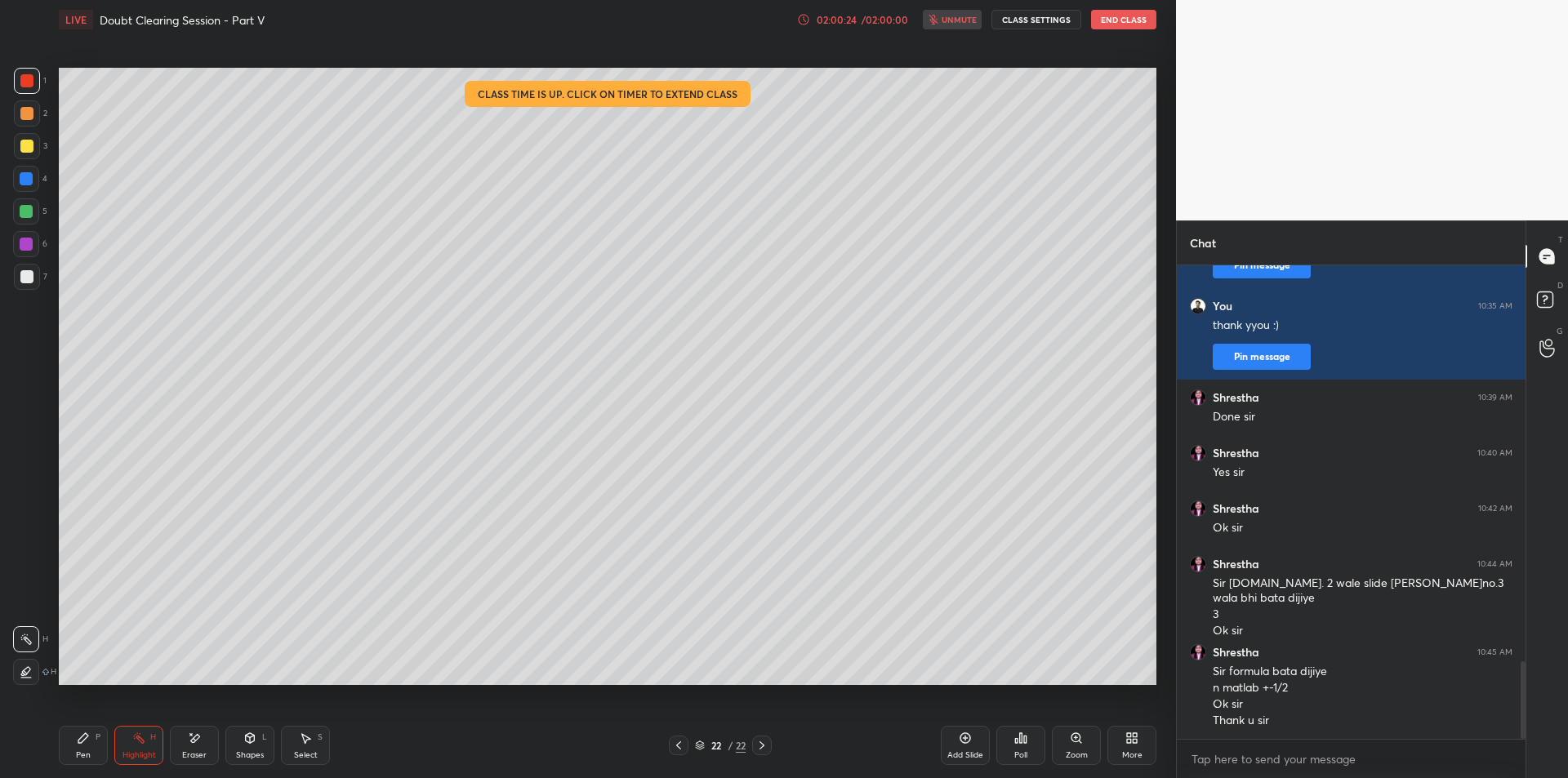
click at [1120, 27] on button "End Class" at bounding box center [1123, 19] width 65 height 20
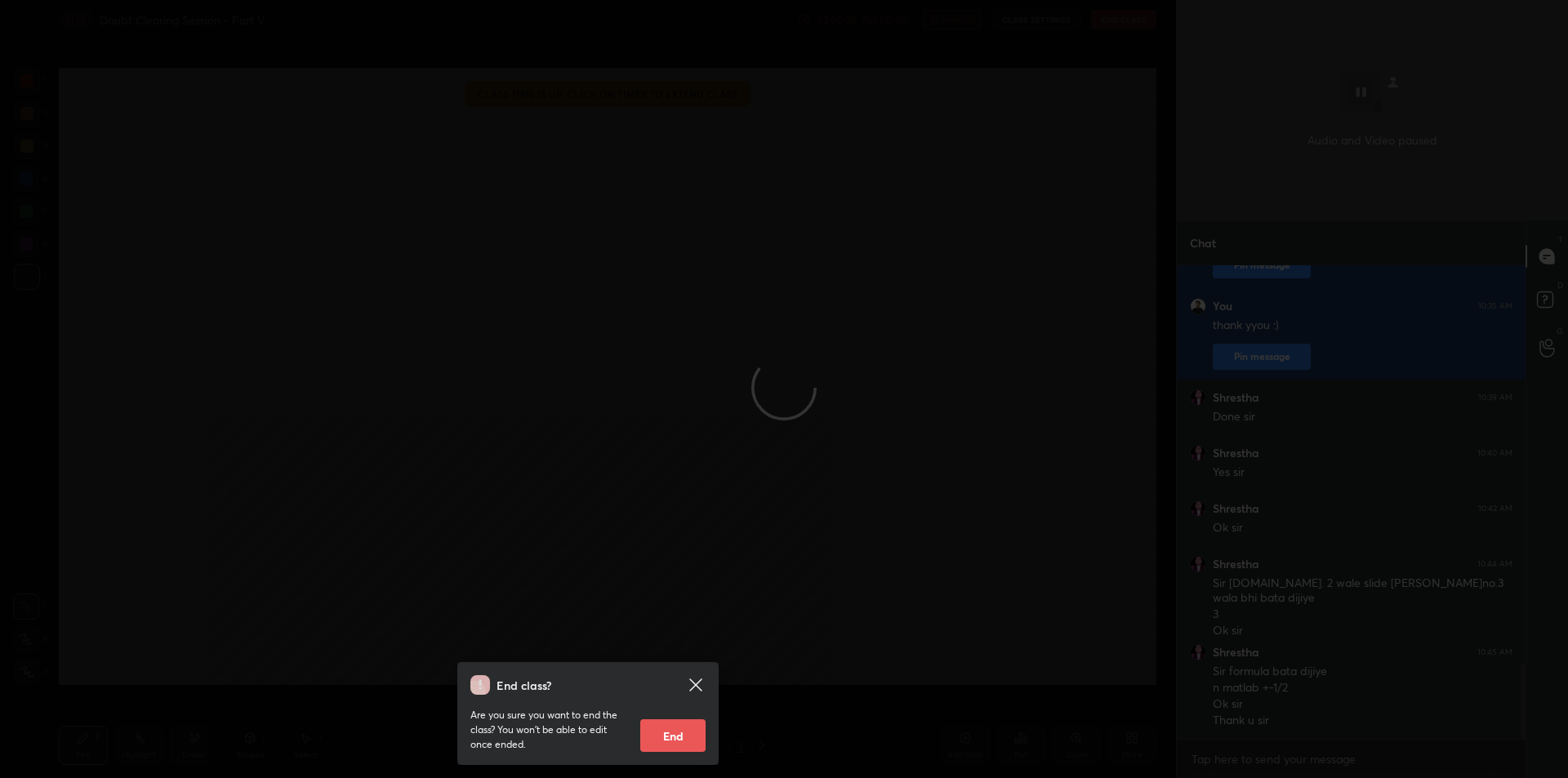
scroll to position [2486, 0]
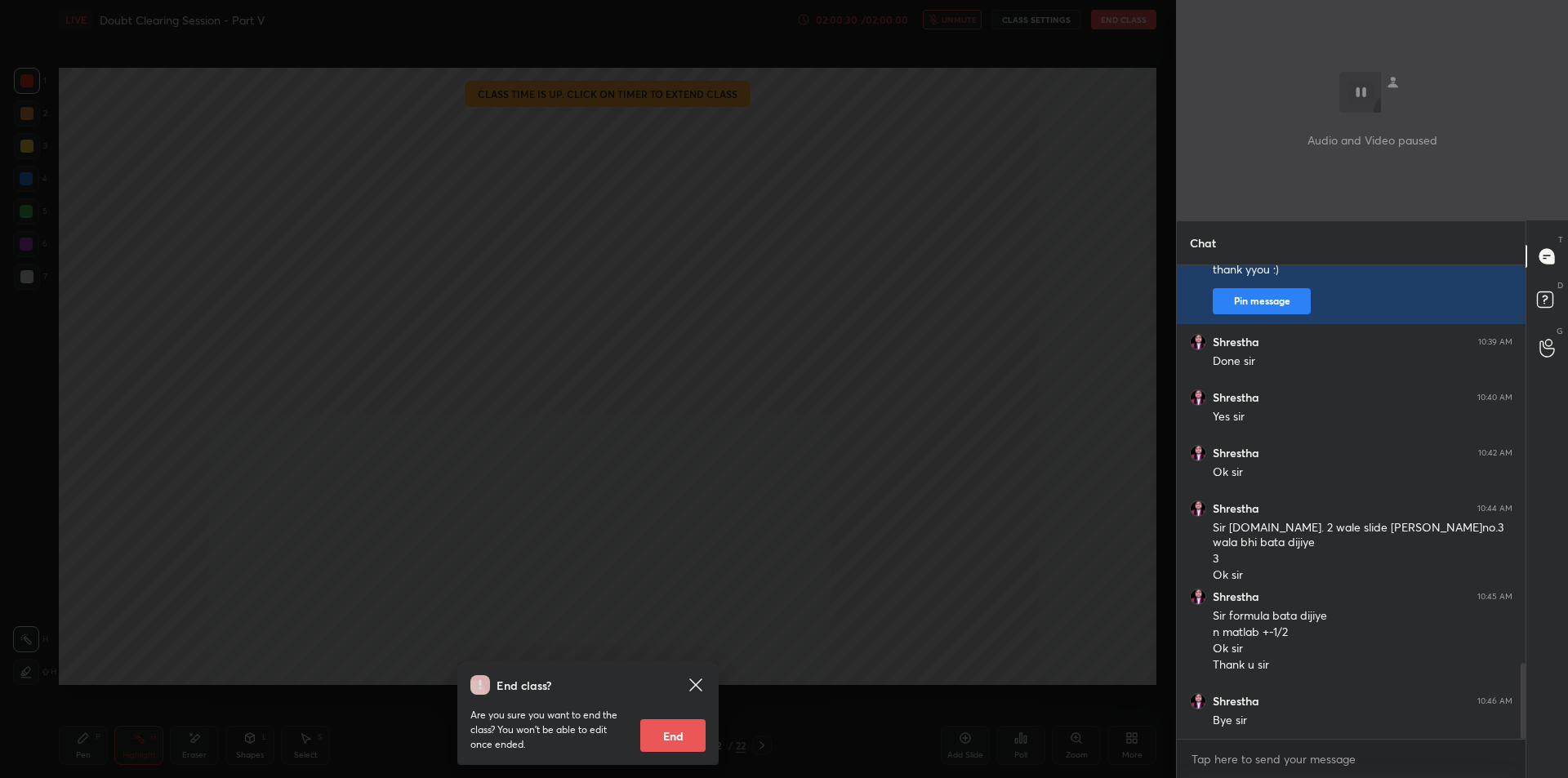
click at [666, 730] on button "End" at bounding box center [672, 735] width 65 height 33
type textarea "x"
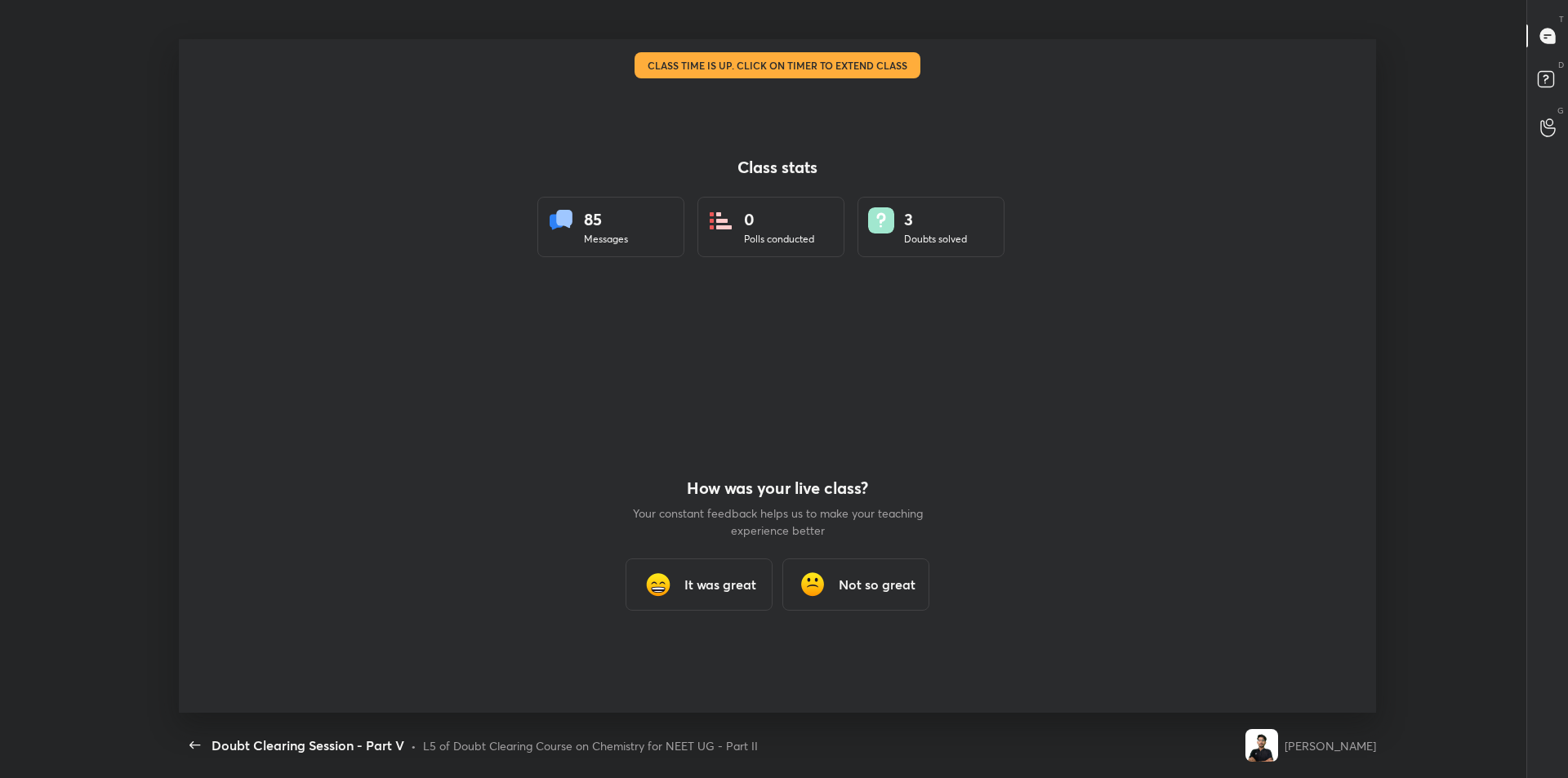
scroll to position [0, 0]
drag, startPoint x: 619, startPoint y: 580, endPoint x: 649, endPoint y: 581, distance: 30.0
click at [624, 580] on div "Class stats 85 Messages 0 Polls conducted 3 Doubts solved How was your live cla…" at bounding box center [777, 376] width 1198 height 674
click at [660, 582] on img at bounding box center [658, 585] width 33 height 33
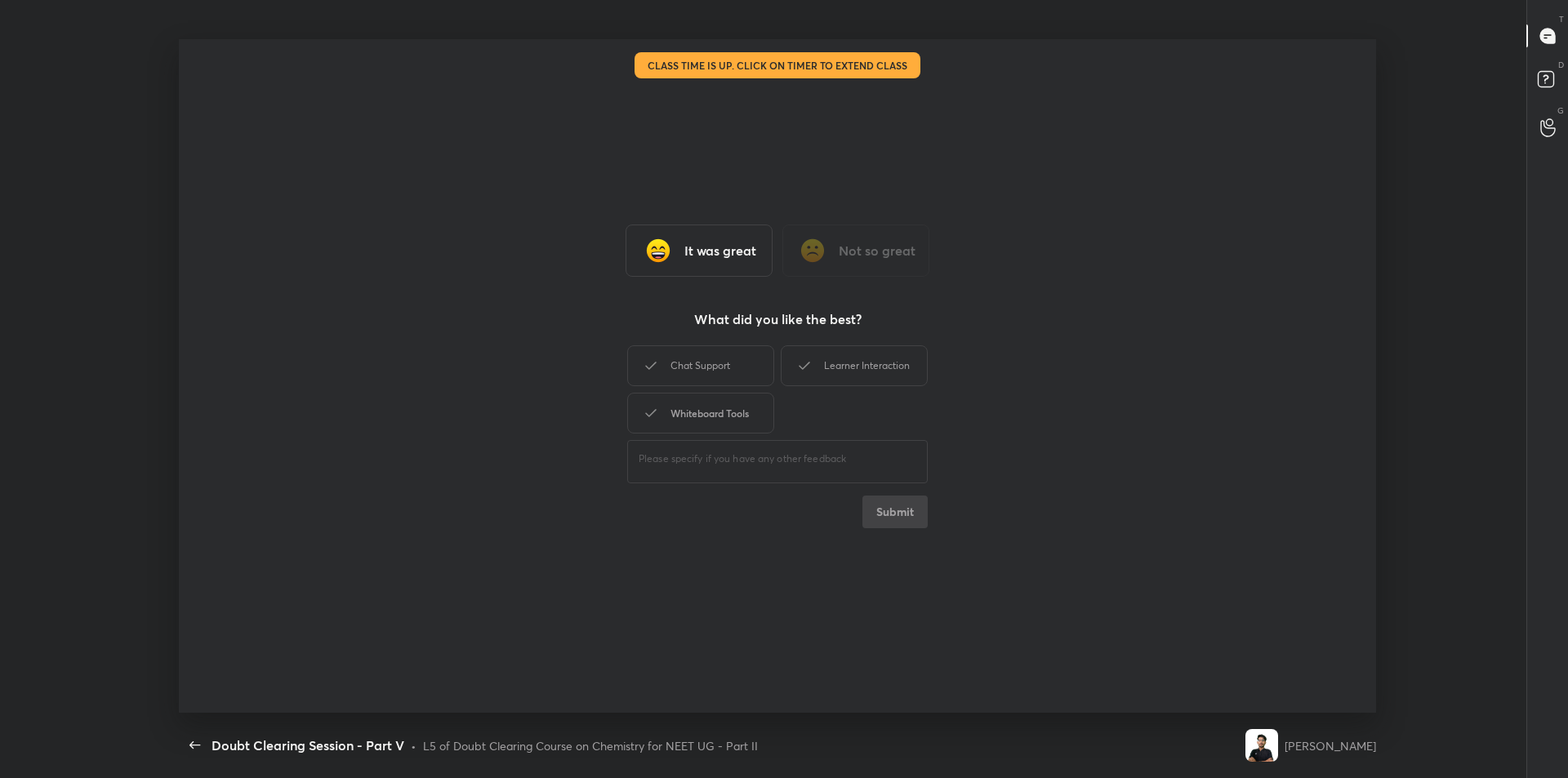
click at [725, 419] on div "Whiteboard Tools" at bounding box center [700, 412] width 147 height 41
click at [727, 374] on div "Chat Support" at bounding box center [700, 366] width 147 height 41
click at [851, 349] on div "Learner Interaction" at bounding box center [854, 366] width 147 height 41
click at [880, 507] on button "Submit" at bounding box center [894, 512] width 65 height 33
